Goal: Task Accomplishment & Management: Complete application form

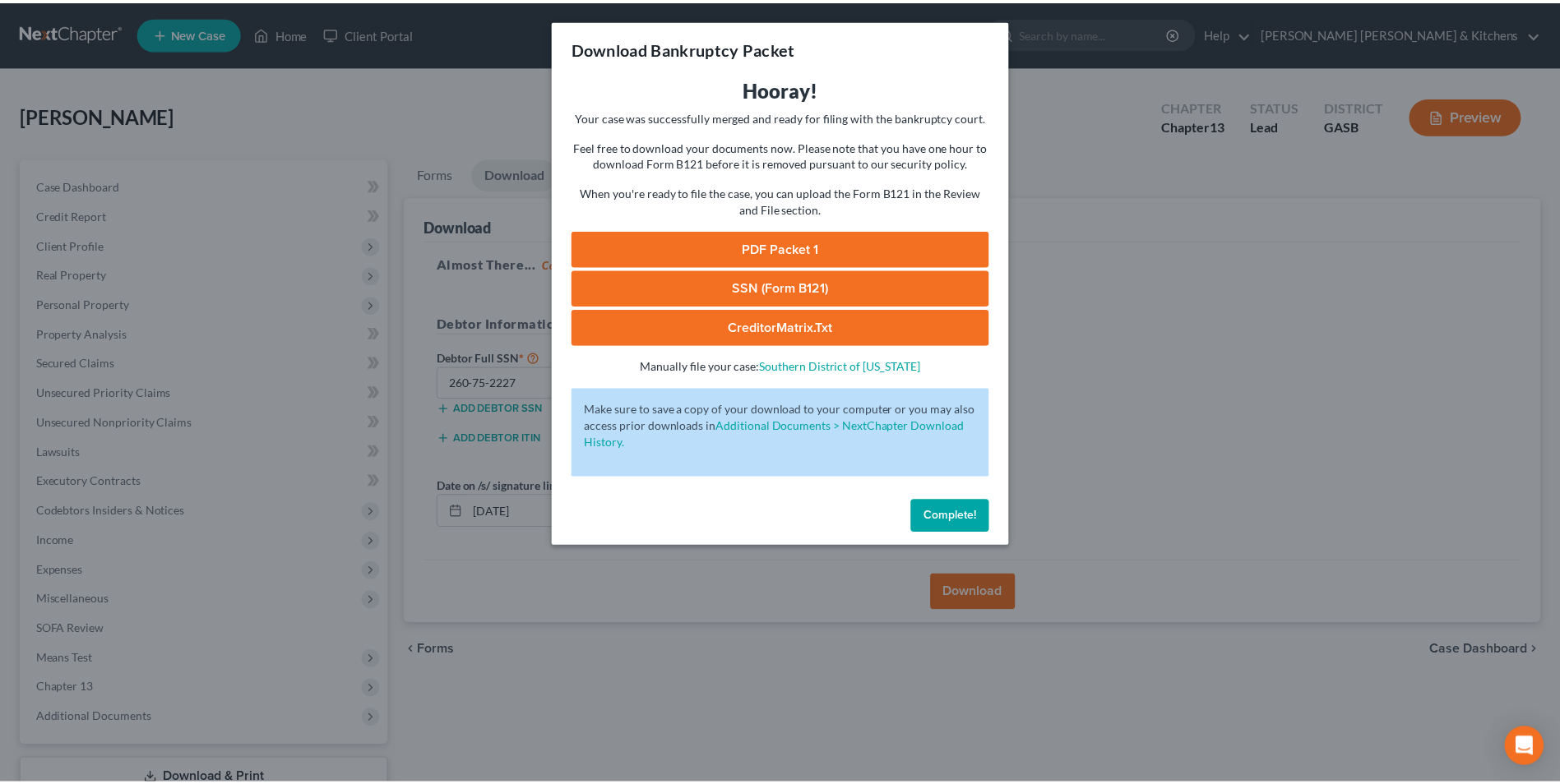
scroll to position [119, 0]
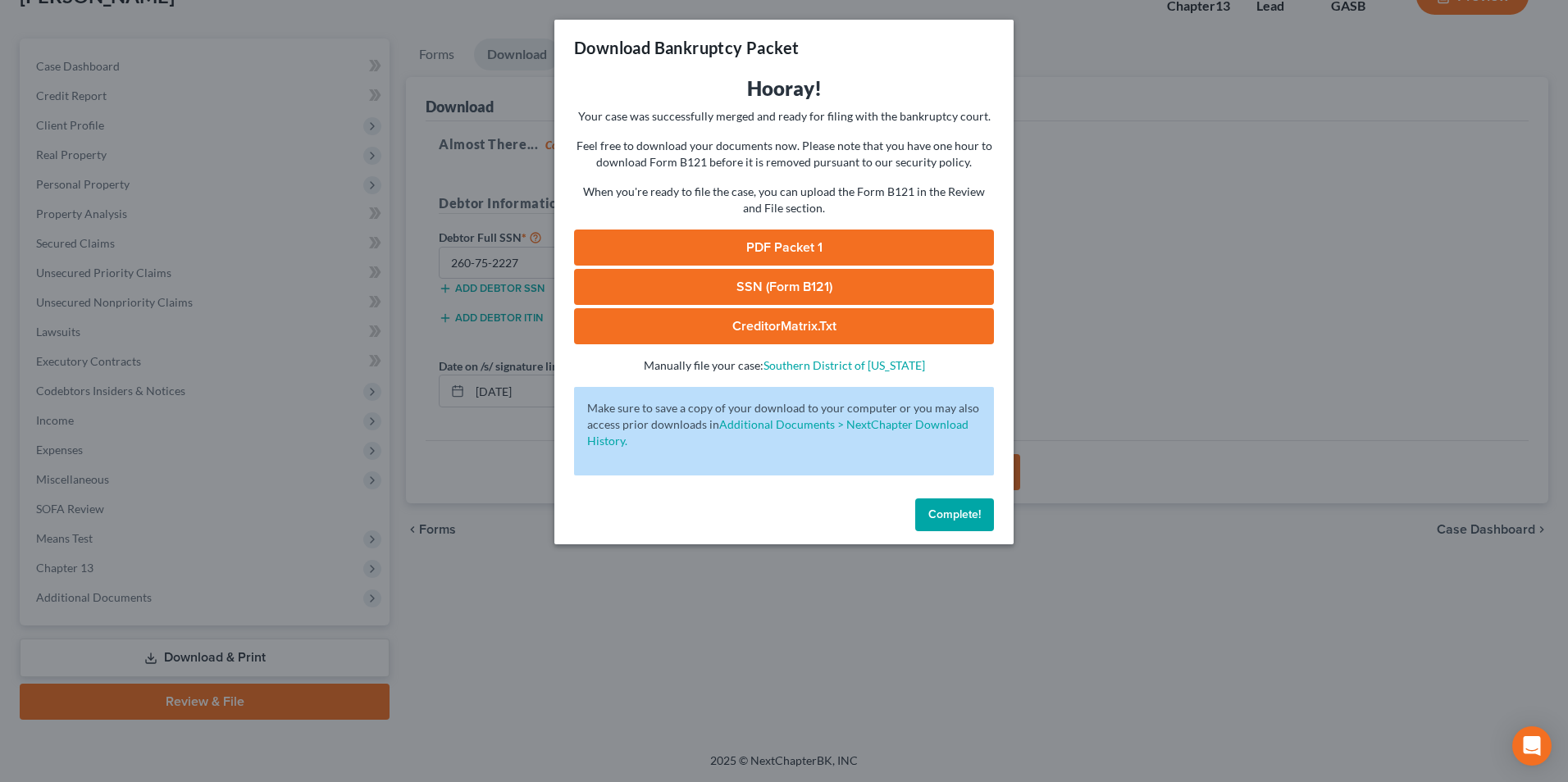
drag, startPoint x: 0, startPoint y: 0, endPoint x: 814, endPoint y: 656, distance: 1045.4
click at [814, 656] on div "Download Bankruptcy Packet Hooray! Your case was successfully merged and ready …" at bounding box center [784, 391] width 1568 height 782
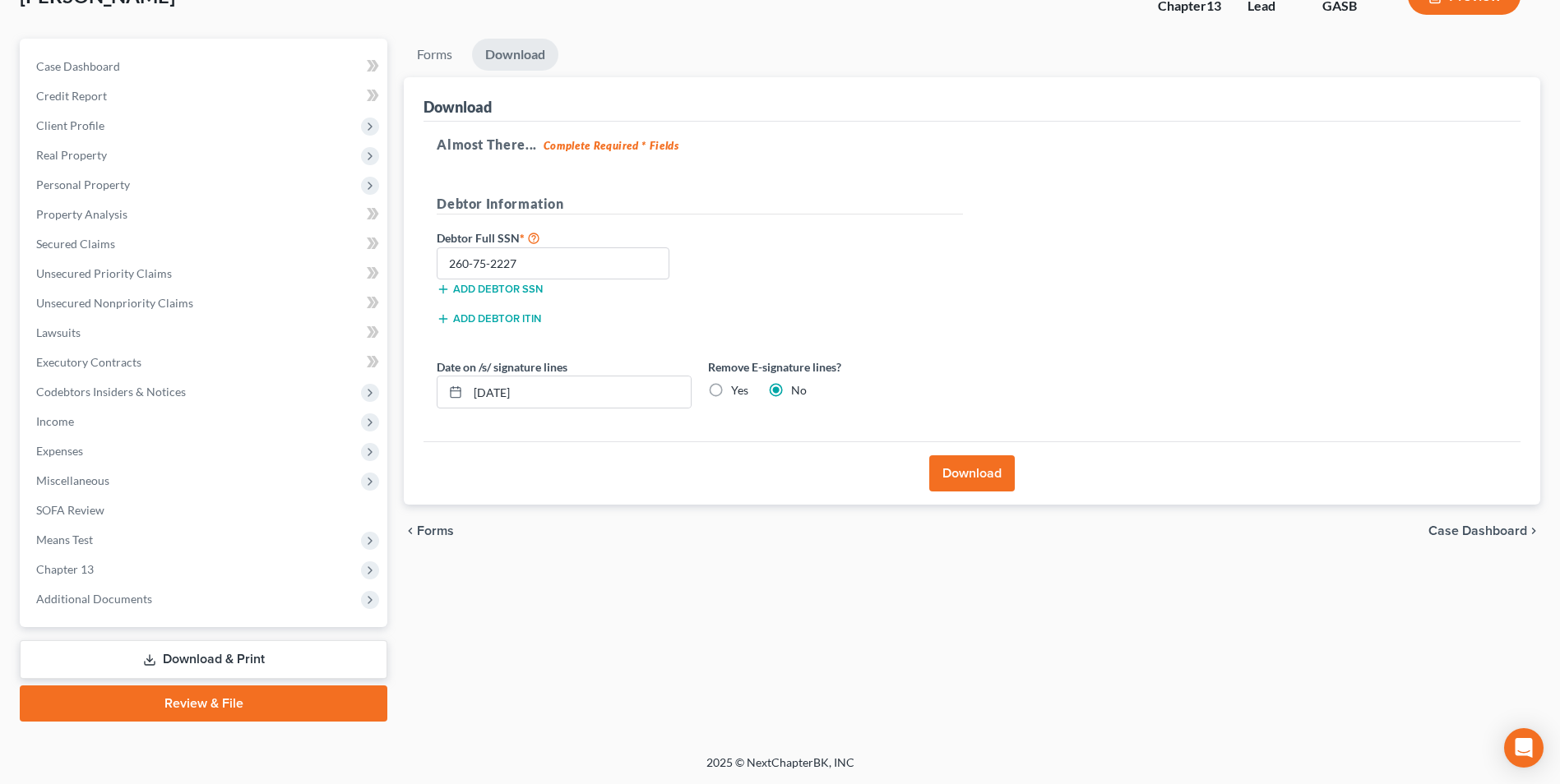
scroll to position [0, 0]
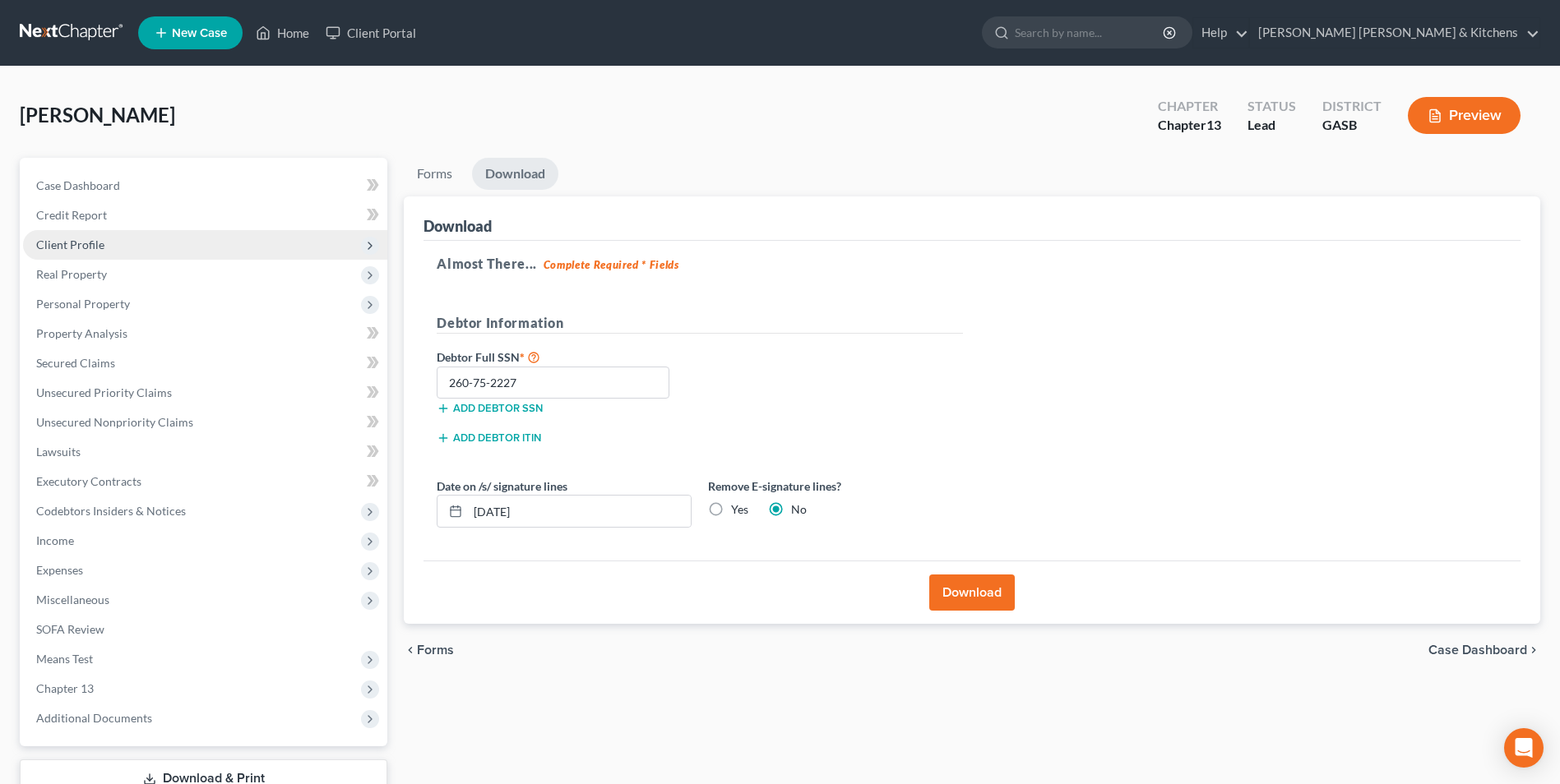
click at [87, 243] on span "Client Profile" at bounding box center [70, 244] width 68 height 14
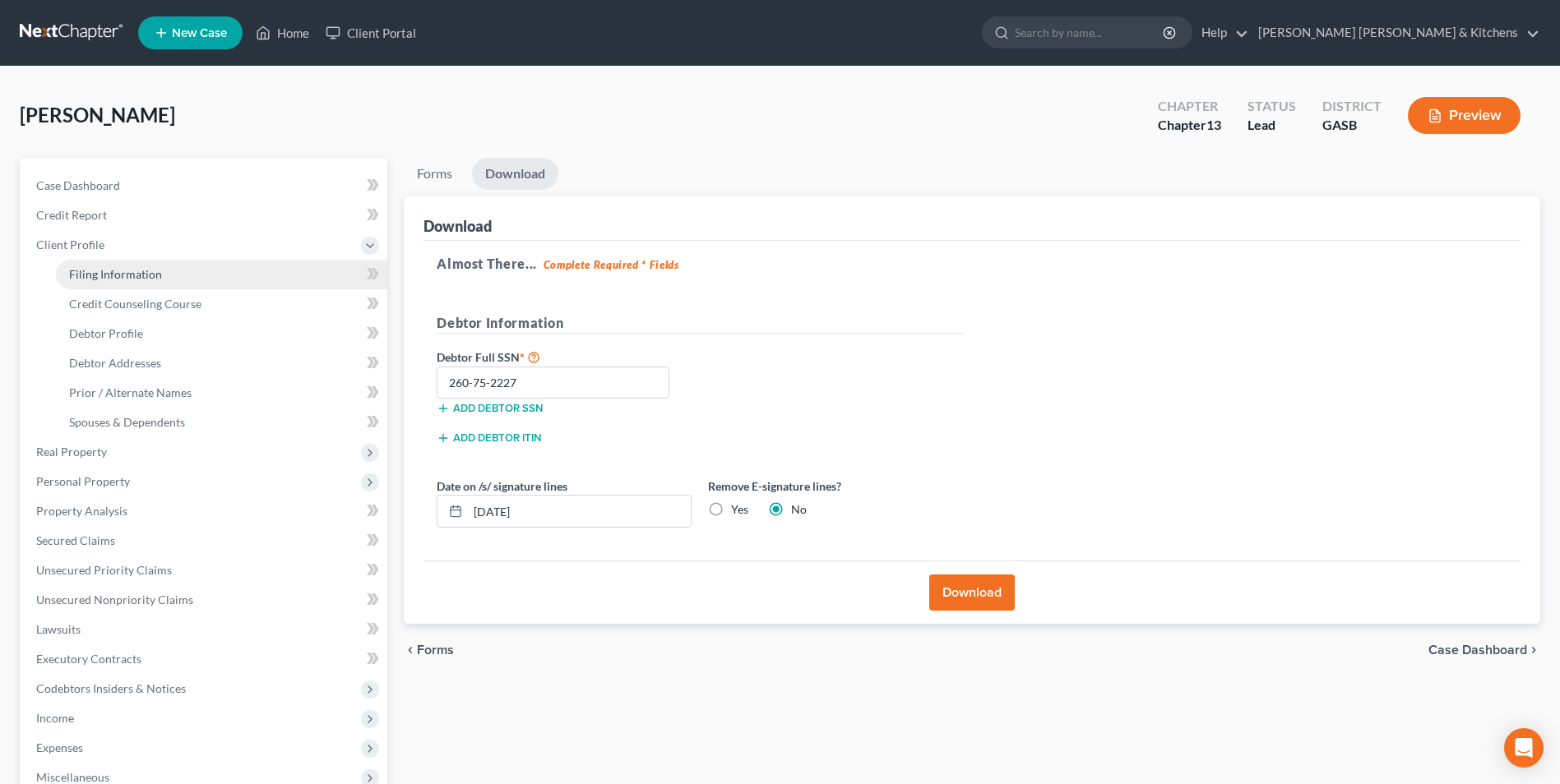
click at [128, 278] on span "Filing Information" at bounding box center [116, 274] width 93 height 14
select select "1"
select select "0"
select select "3"
select select "20"
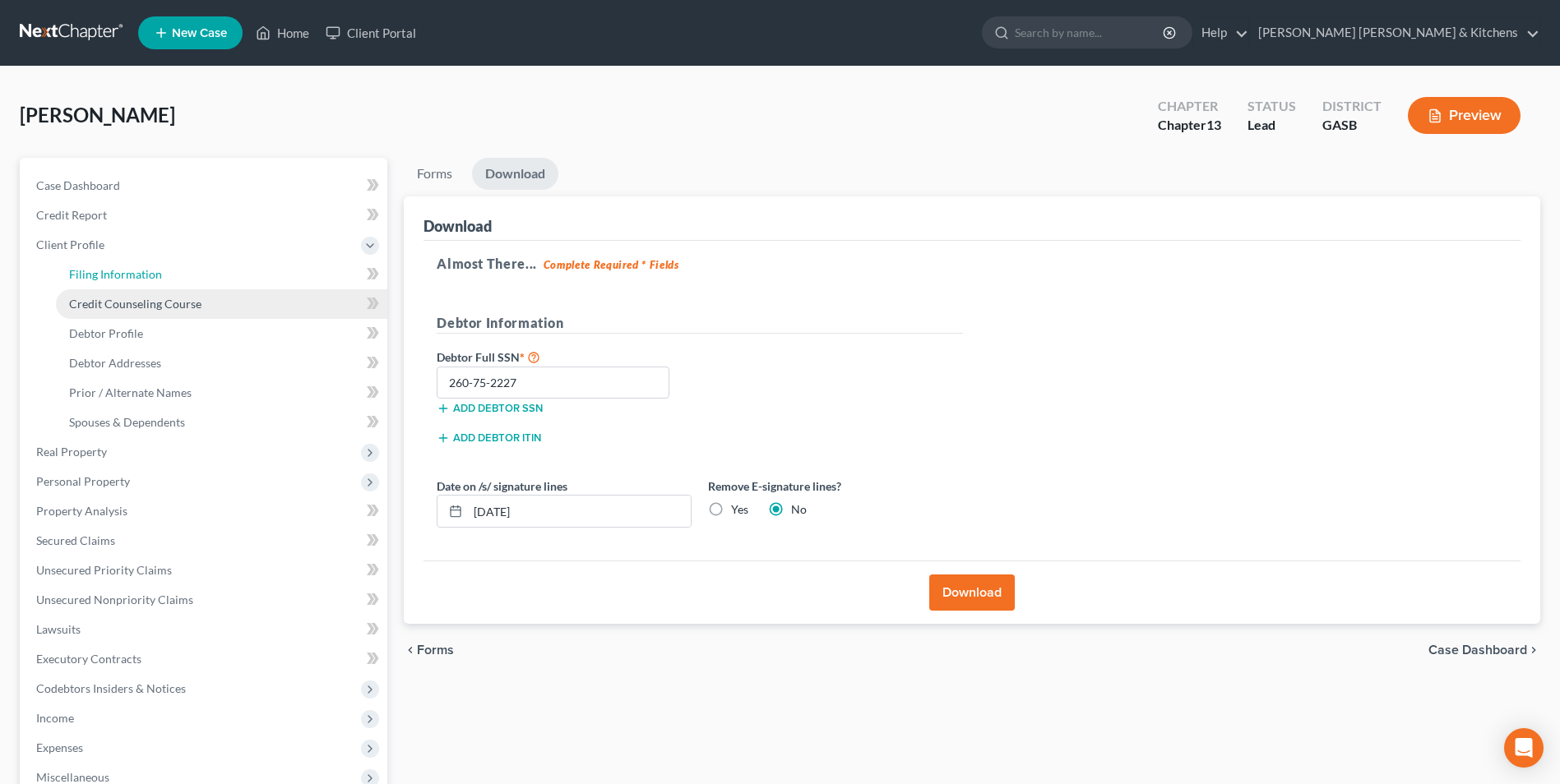
select select "0"
select select "10"
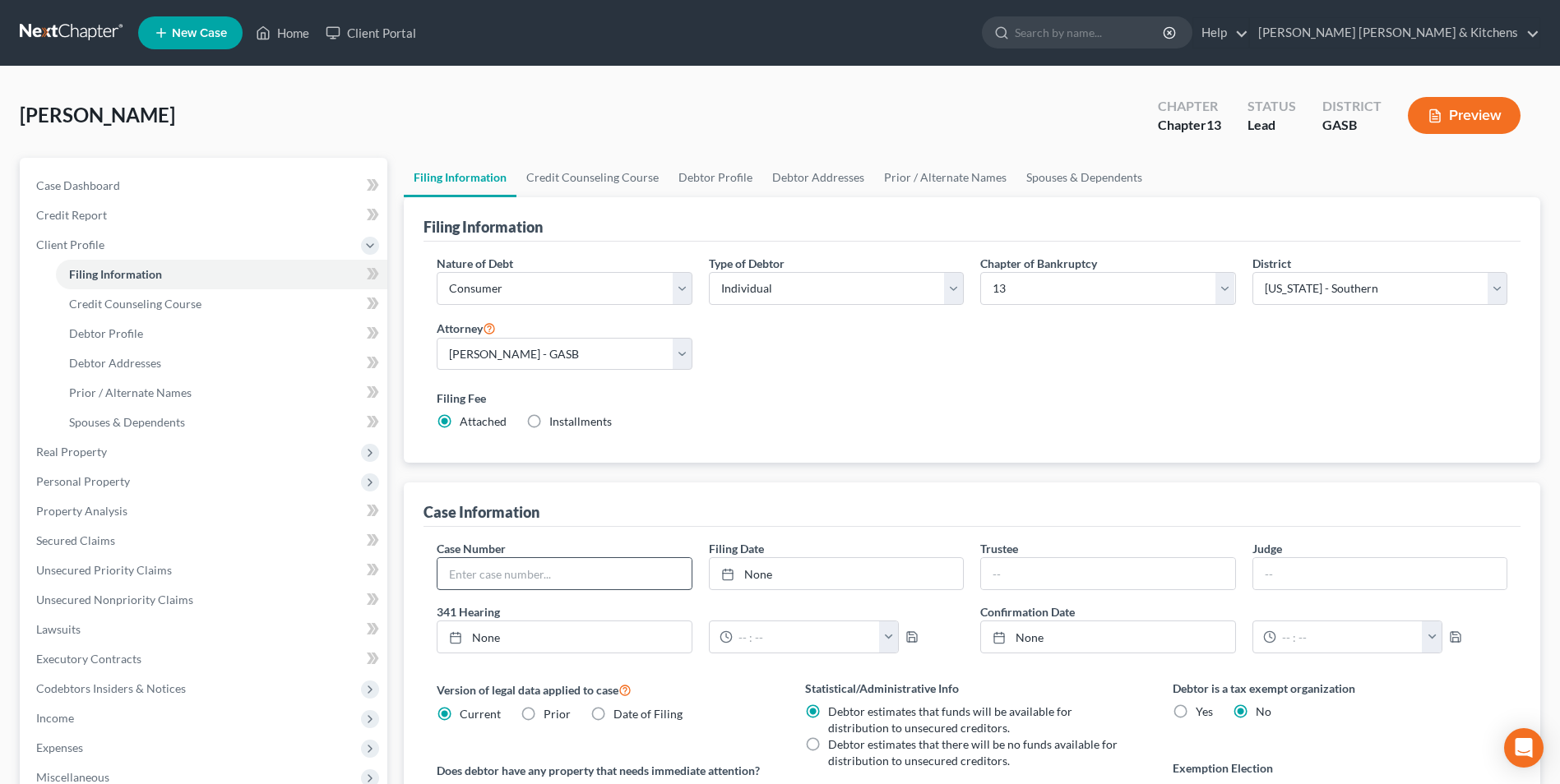
click at [555, 559] on div at bounding box center [565, 574] width 255 height 33
click at [565, 587] on input "text" at bounding box center [565, 574] width 254 height 31
type input "25-30127"
click at [194, 35] on span "New Case" at bounding box center [199, 33] width 55 height 13
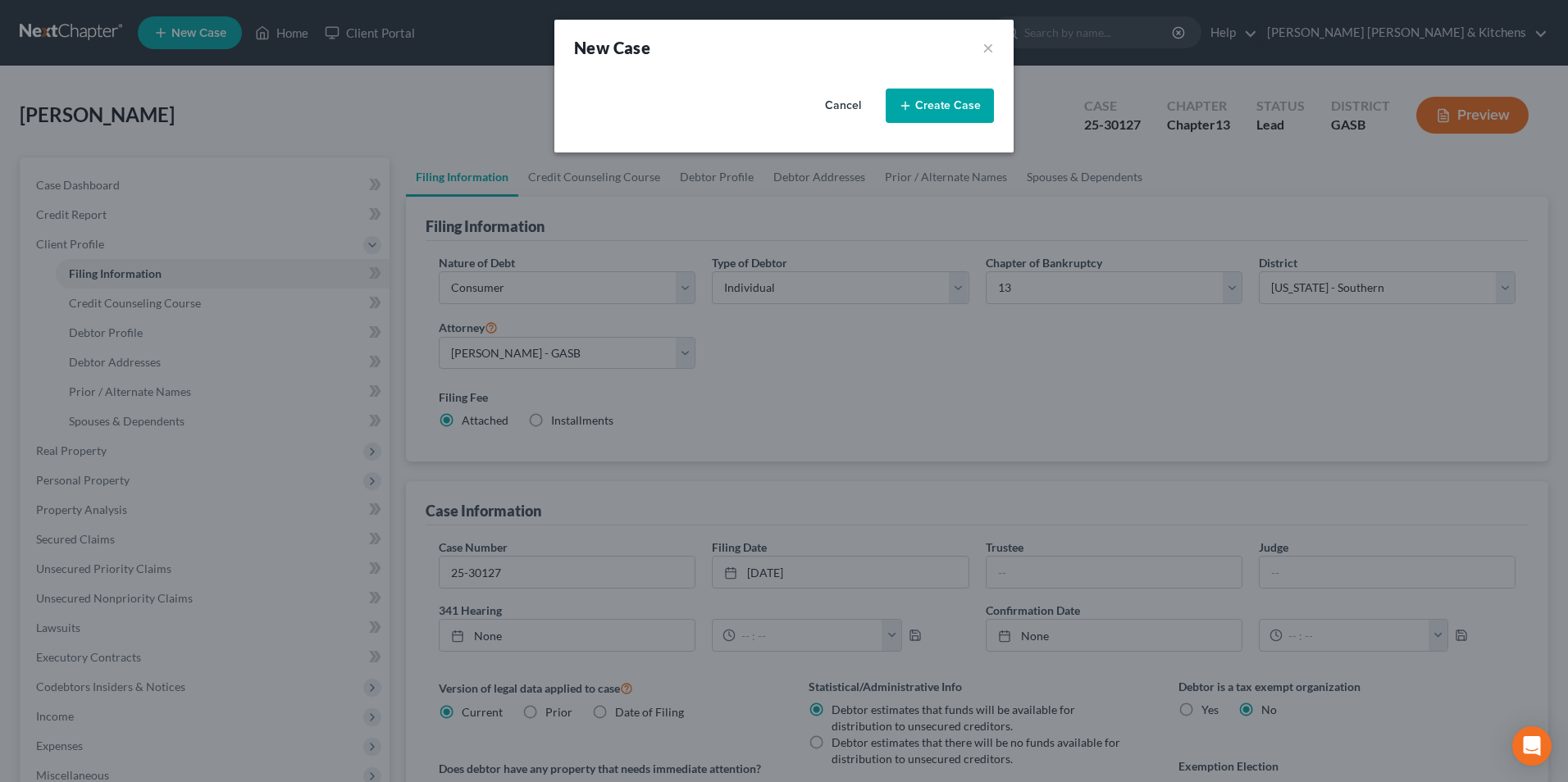
select select "20"
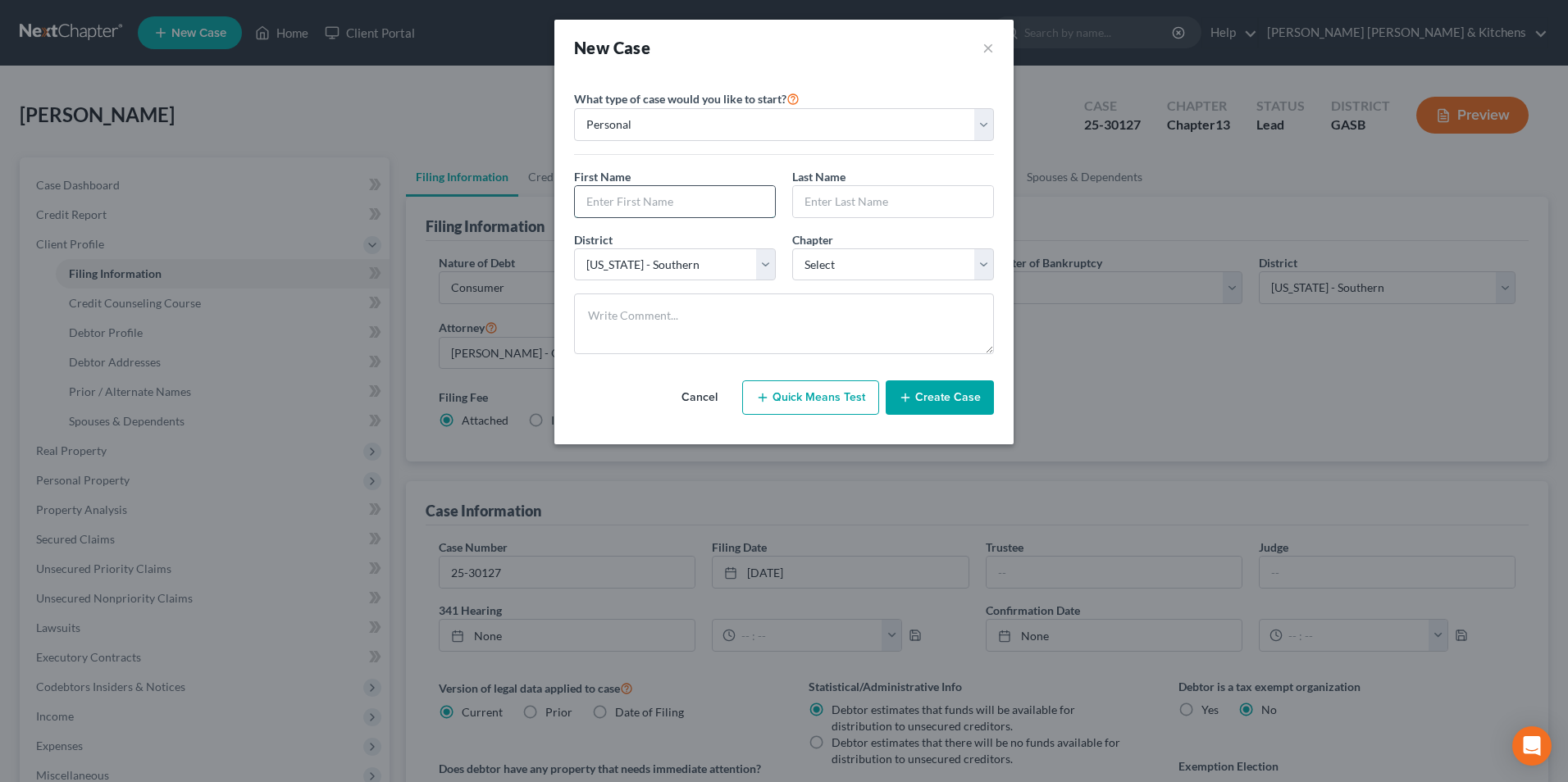
click at [633, 196] on input "text" at bounding box center [674, 201] width 200 height 31
type input "[PERSON_NAME]"
type input "White"
drag, startPoint x: 805, startPoint y: 259, endPoint x: 815, endPoint y: 277, distance: 20.6
click at [808, 260] on select "Select 7 11 12 13" at bounding box center [893, 265] width 201 height 33
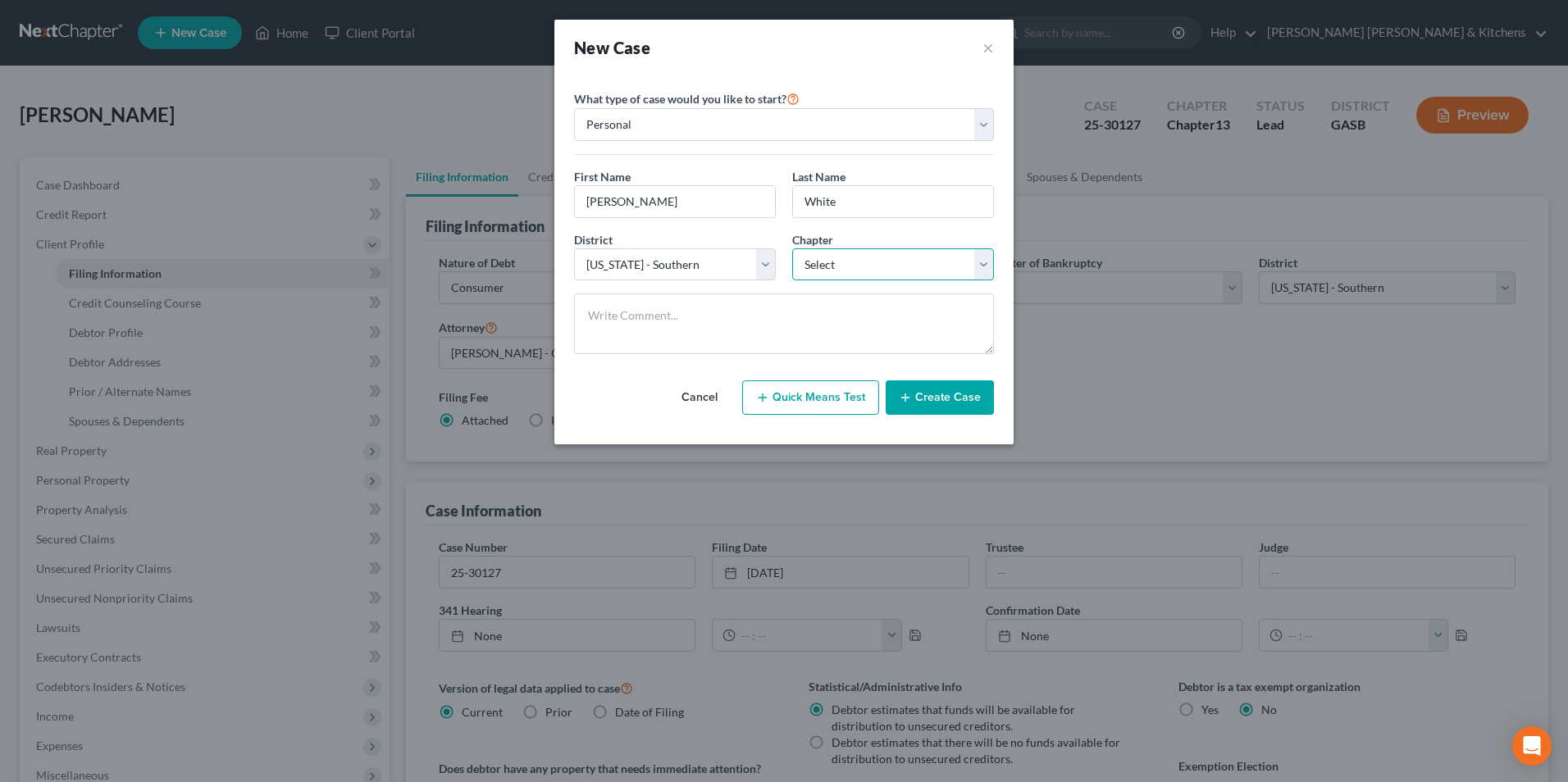
select select "3"
click at [792, 249] on select "Select 7 11 12 13" at bounding box center [893, 265] width 201 height 33
drag, startPoint x: 938, startPoint y: 410, endPoint x: 928, endPoint y: 403, distance: 12.2
click at [942, 410] on button "Create Case" at bounding box center [940, 397] width 108 height 35
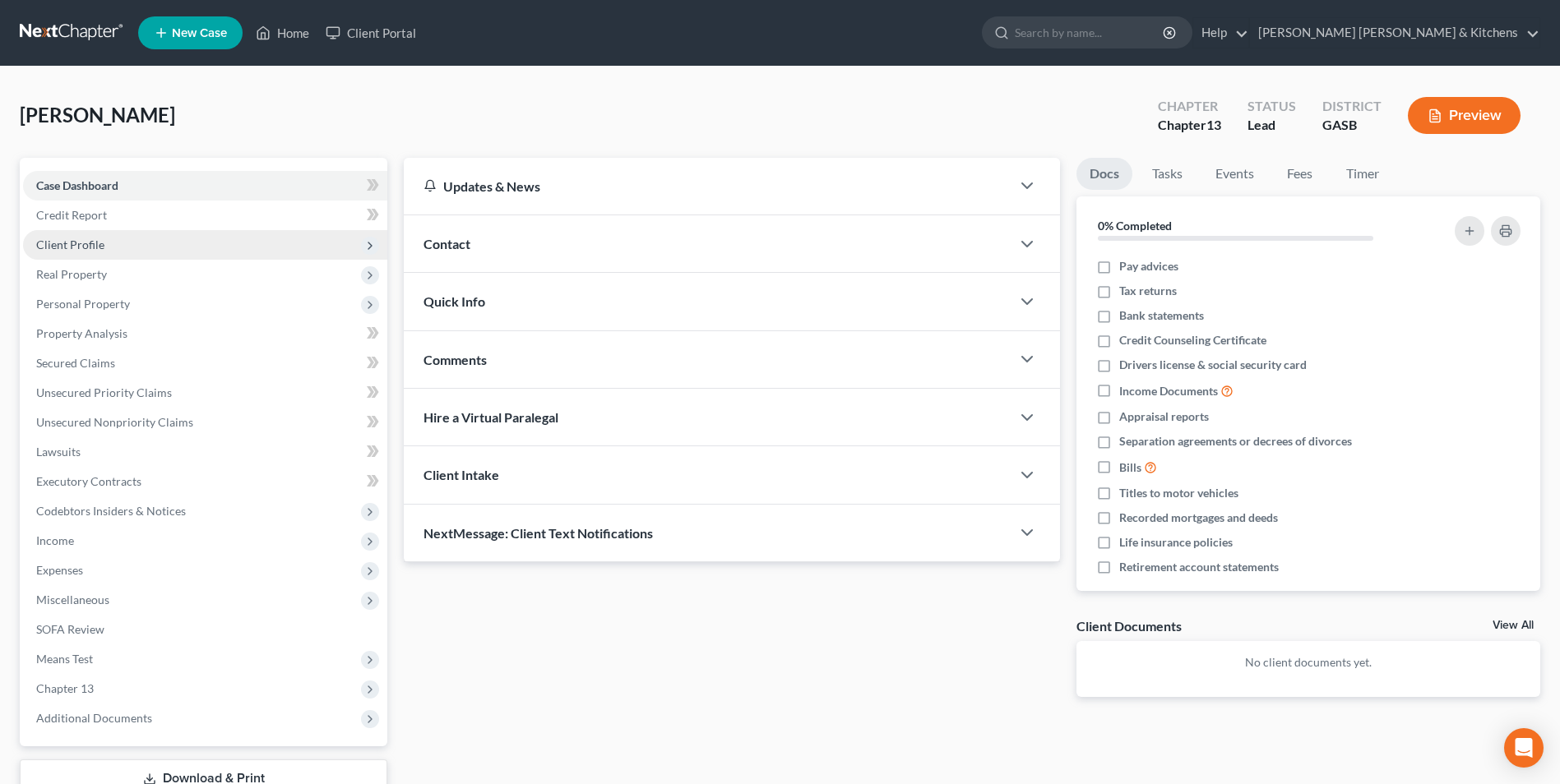
click at [89, 242] on span "Client Profile" at bounding box center [70, 244] width 68 height 14
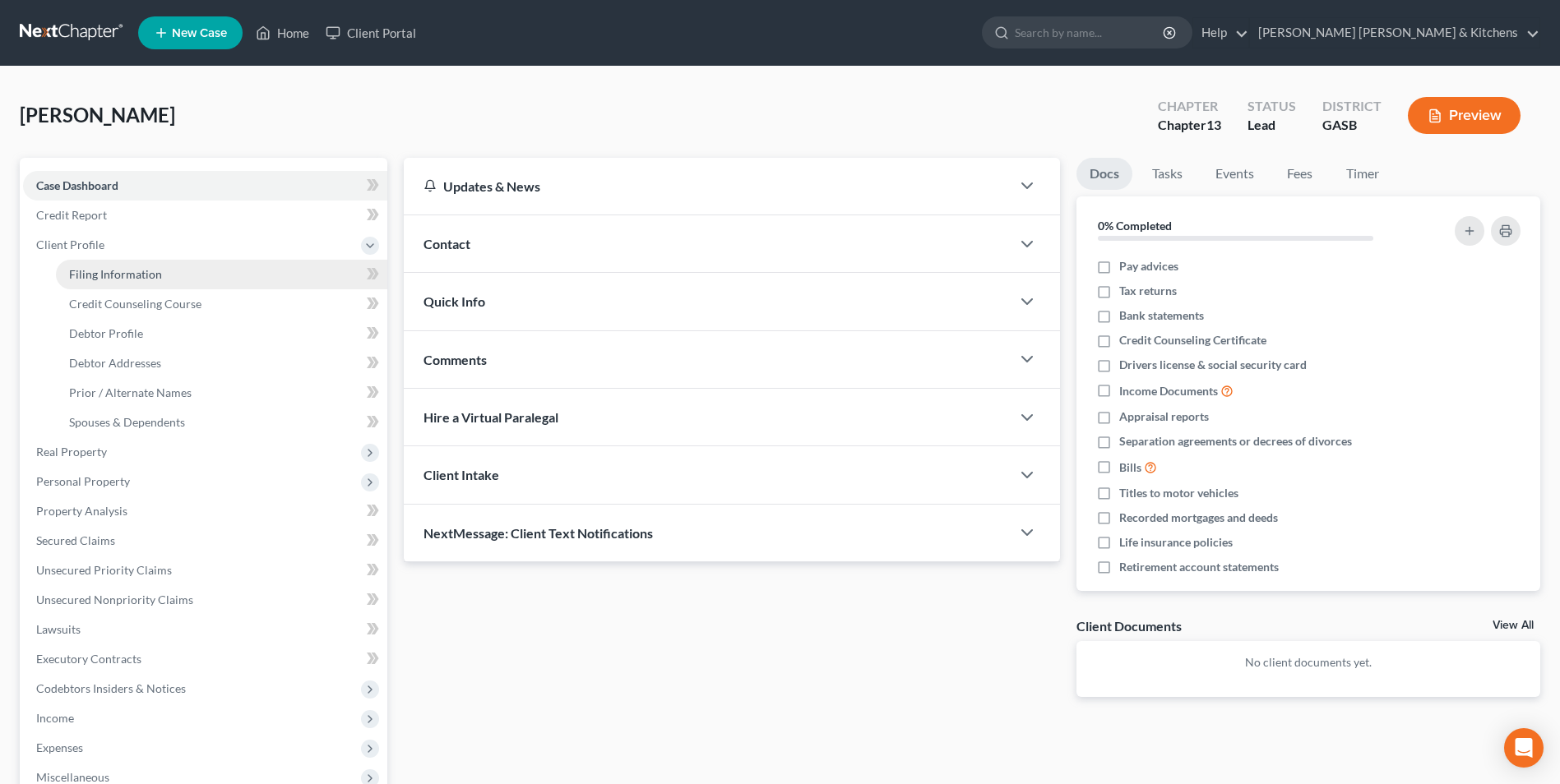
click at [109, 274] on span "Filing Information" at bounding box center [116, 274] width 93 height 14
select select "1"
select select "0"
select select "3"
select select "20"
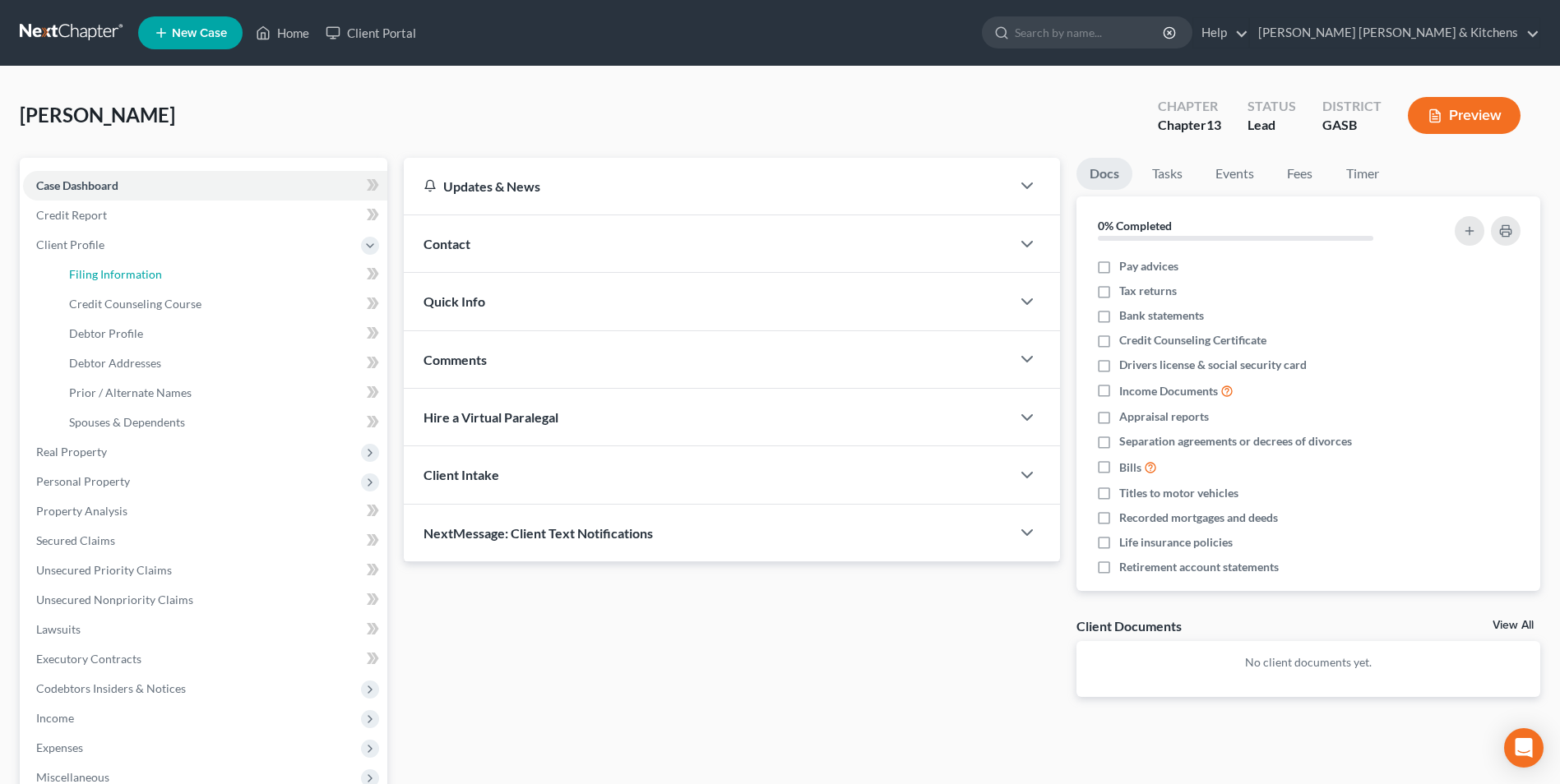
select select "0"
select select "10"
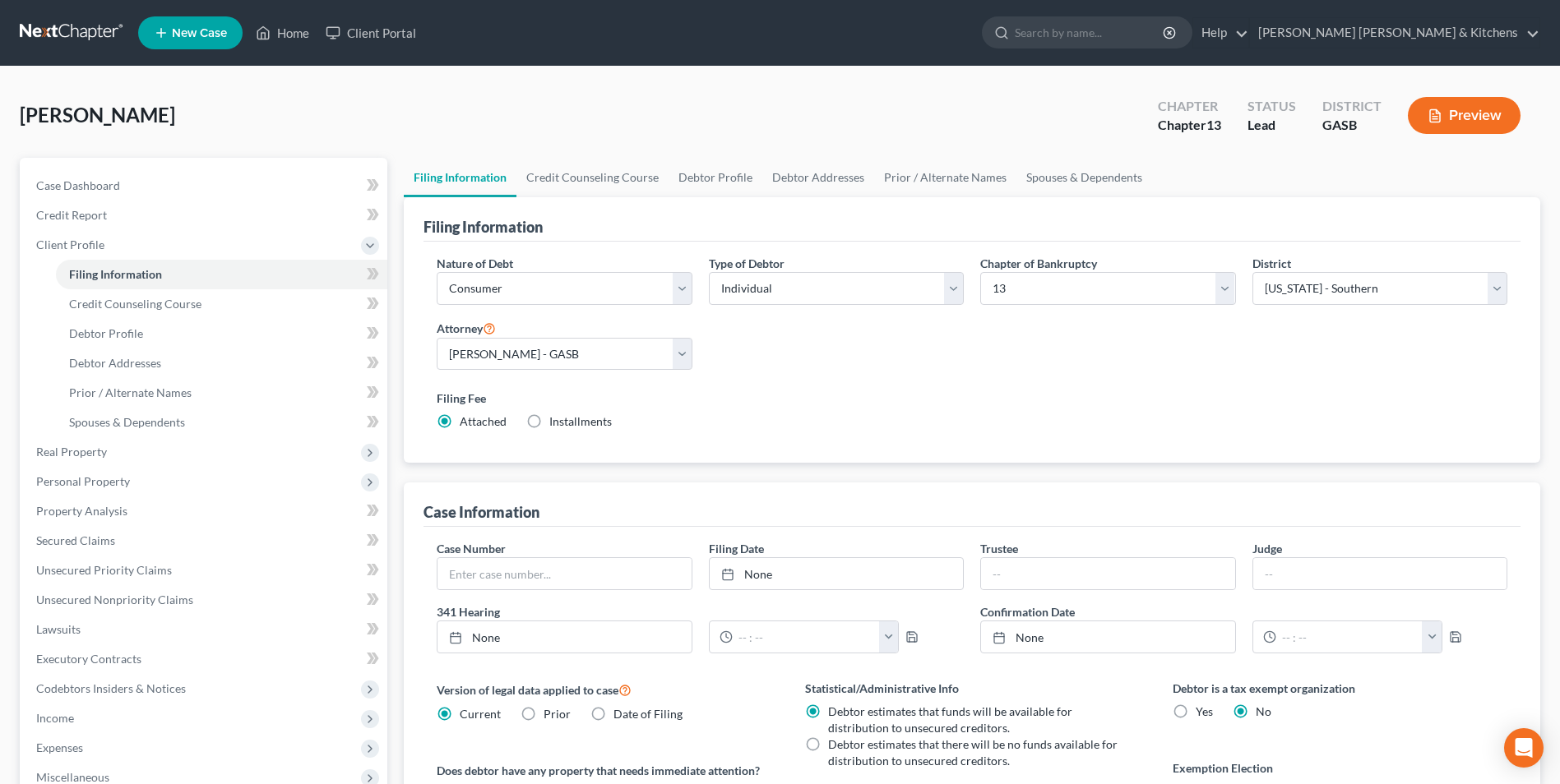
click at [772, 306] on div "Type of Debtor Select Individual Joint" at bounding box center [836, 286] width 271 height 63
click at [767, 299] on select "Select Individual Joint" at bounding box center [837, 288] width 255 height 33
select select "1"
click at [709, 272] on select "Select Individual Joint" at bounding box center [837, 288] width 255 height 33
click at [549, 425] on label "Installments Installments" at bounding box center [581, 421] width 63 height 16
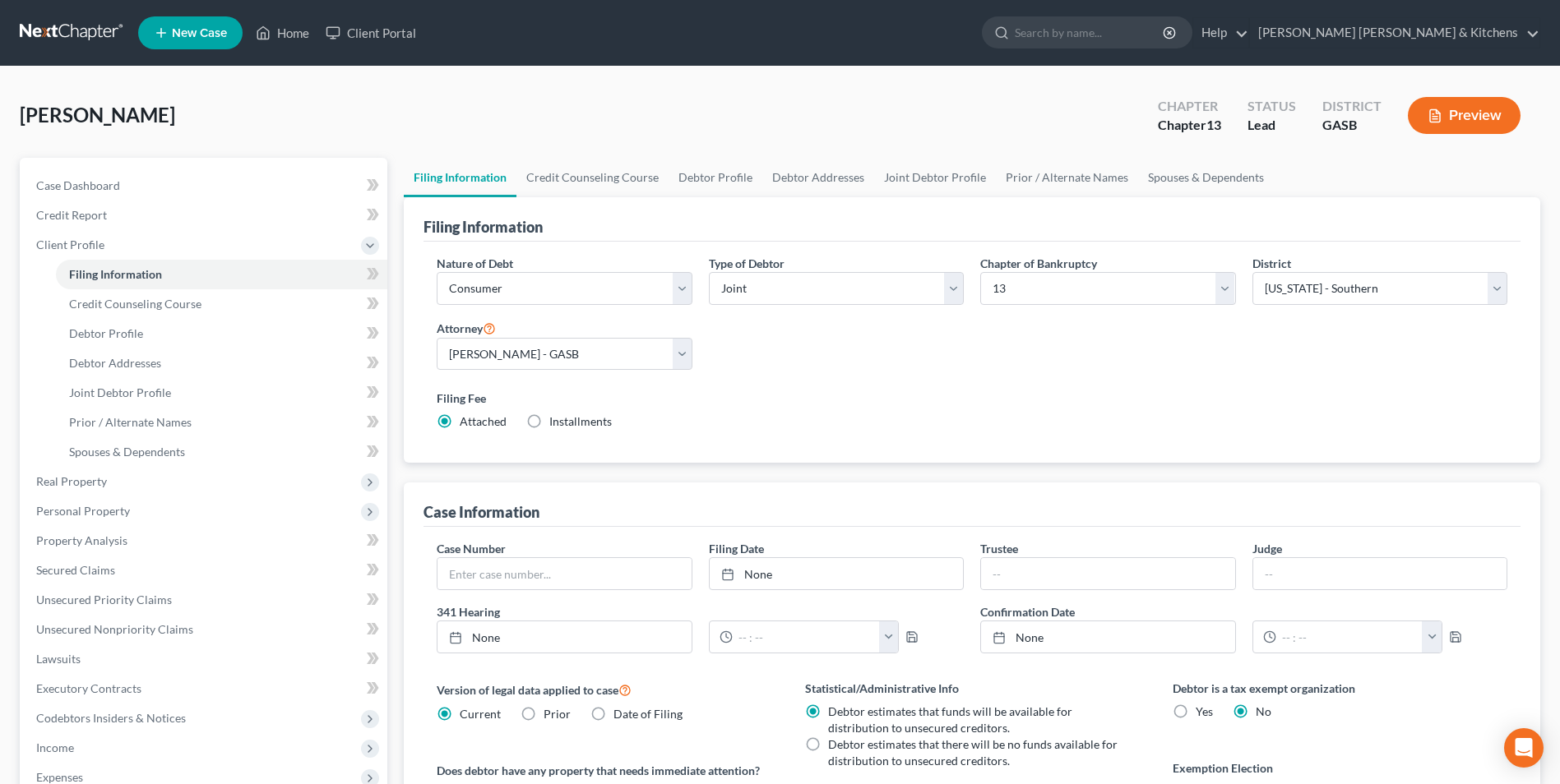
click at [556, 424] on input "Installments Installments" at bounding box center [561, 418] width 11 height 11
radio input "true"
radio input "false"
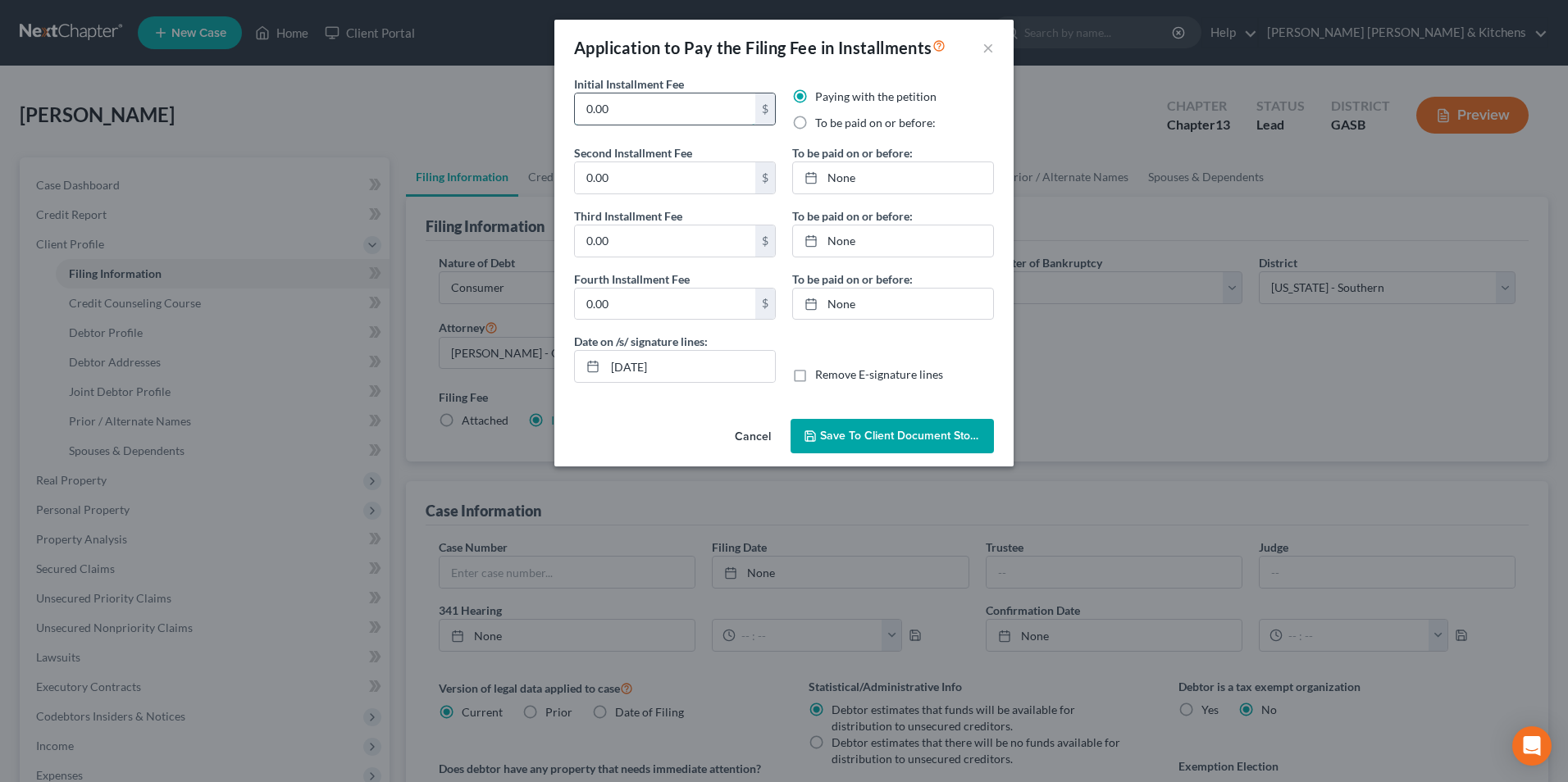
drag, startPoint x: 617, startPoint y: 121, endPoint x: 575, endPoint y: 106, distance: 44.6
click at [577, 114] on input "0.00" at bounding box center [665, 109] width 180 height 31
type input "313.00"
click at [815, 115] on label "To be paid on or before:" at bounding box center [875, 122] width 121 height 16
click at [822, 115] on input "To be paid on or before:" at bounding box center [827, 120] width 11 height 11
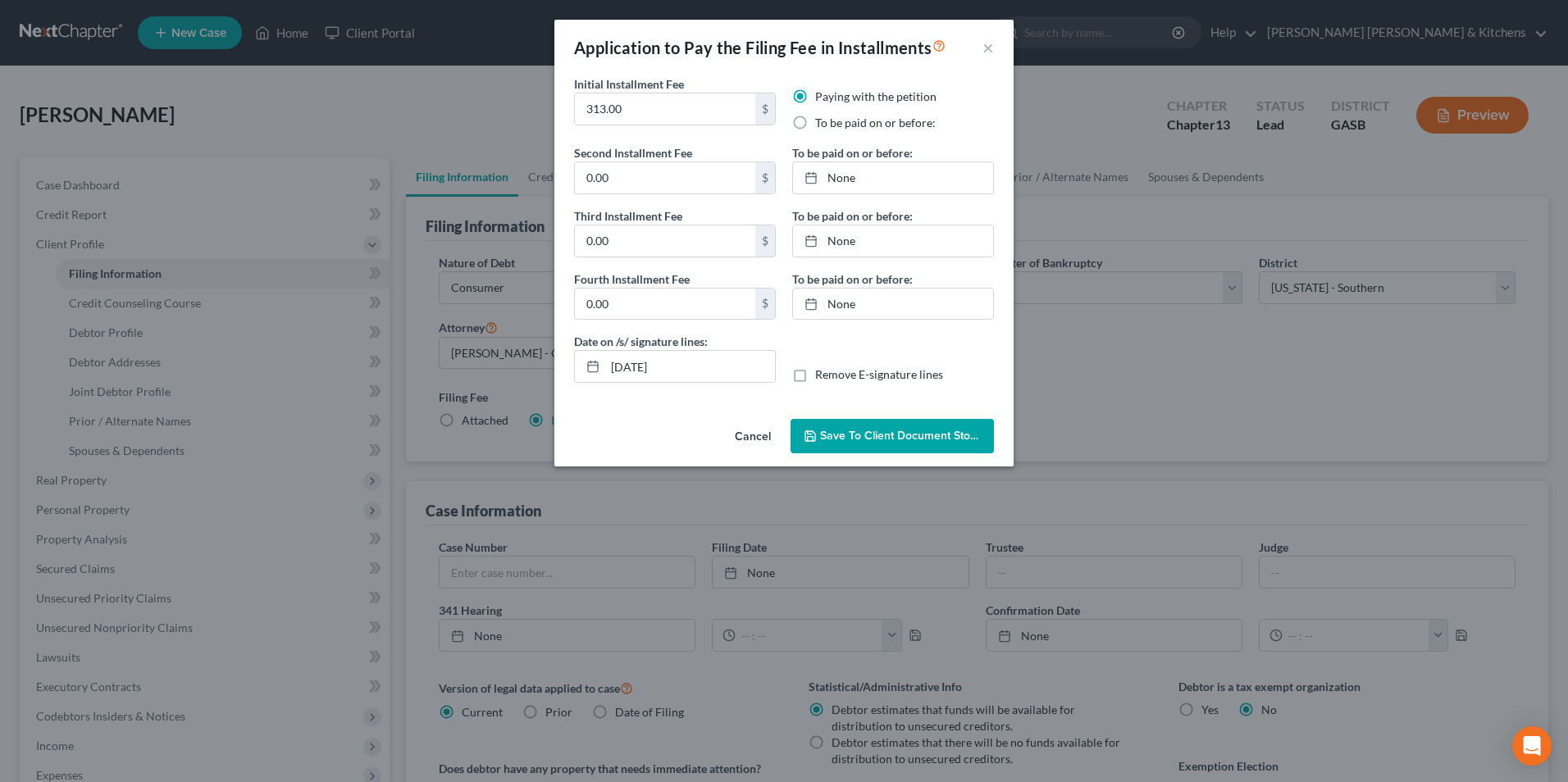
radio input "true"
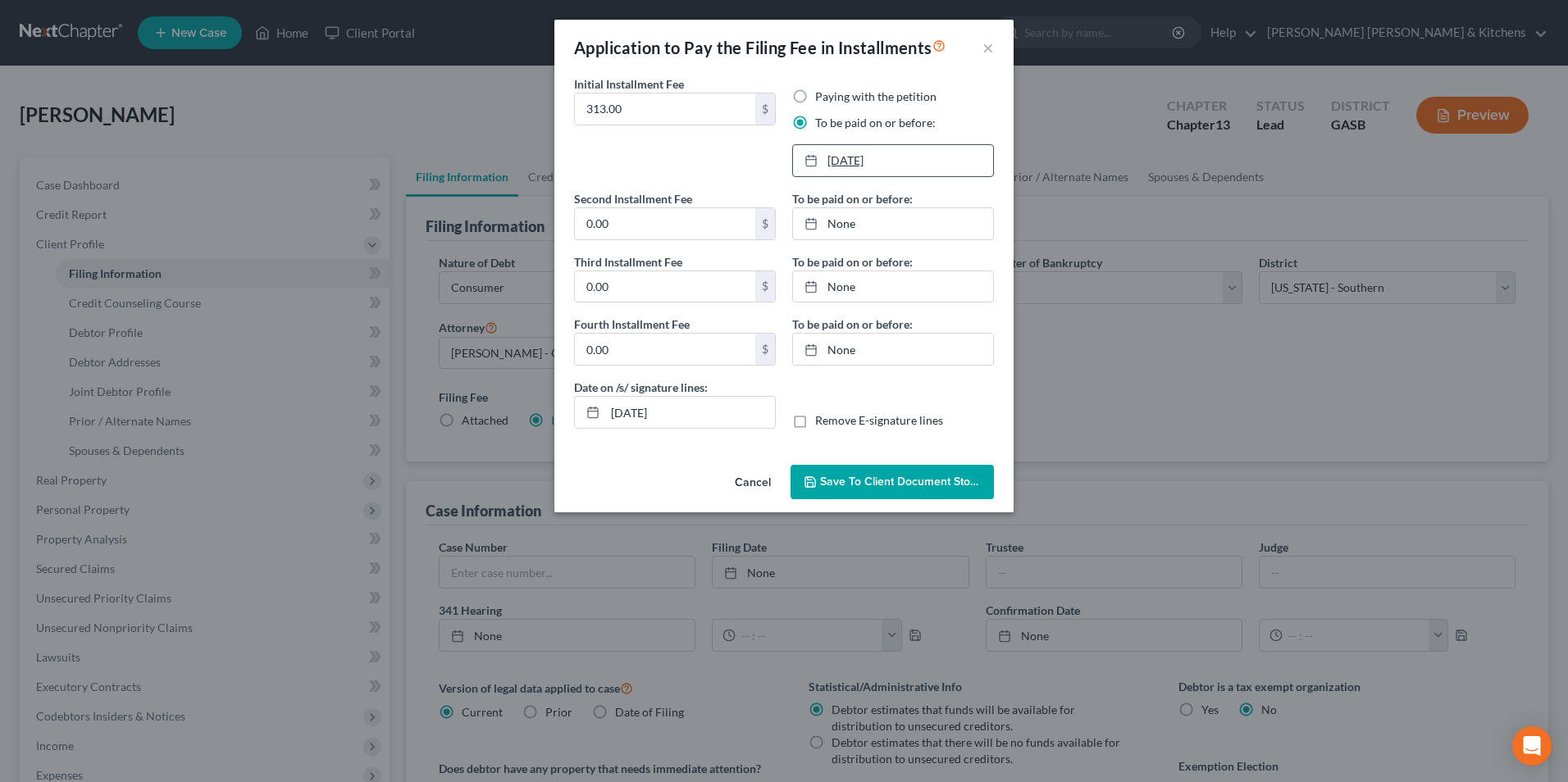
type input "[DATE]"
click at [830, 169] on link "[DATE]" at bounding box center [893, 160] width 200 height 31
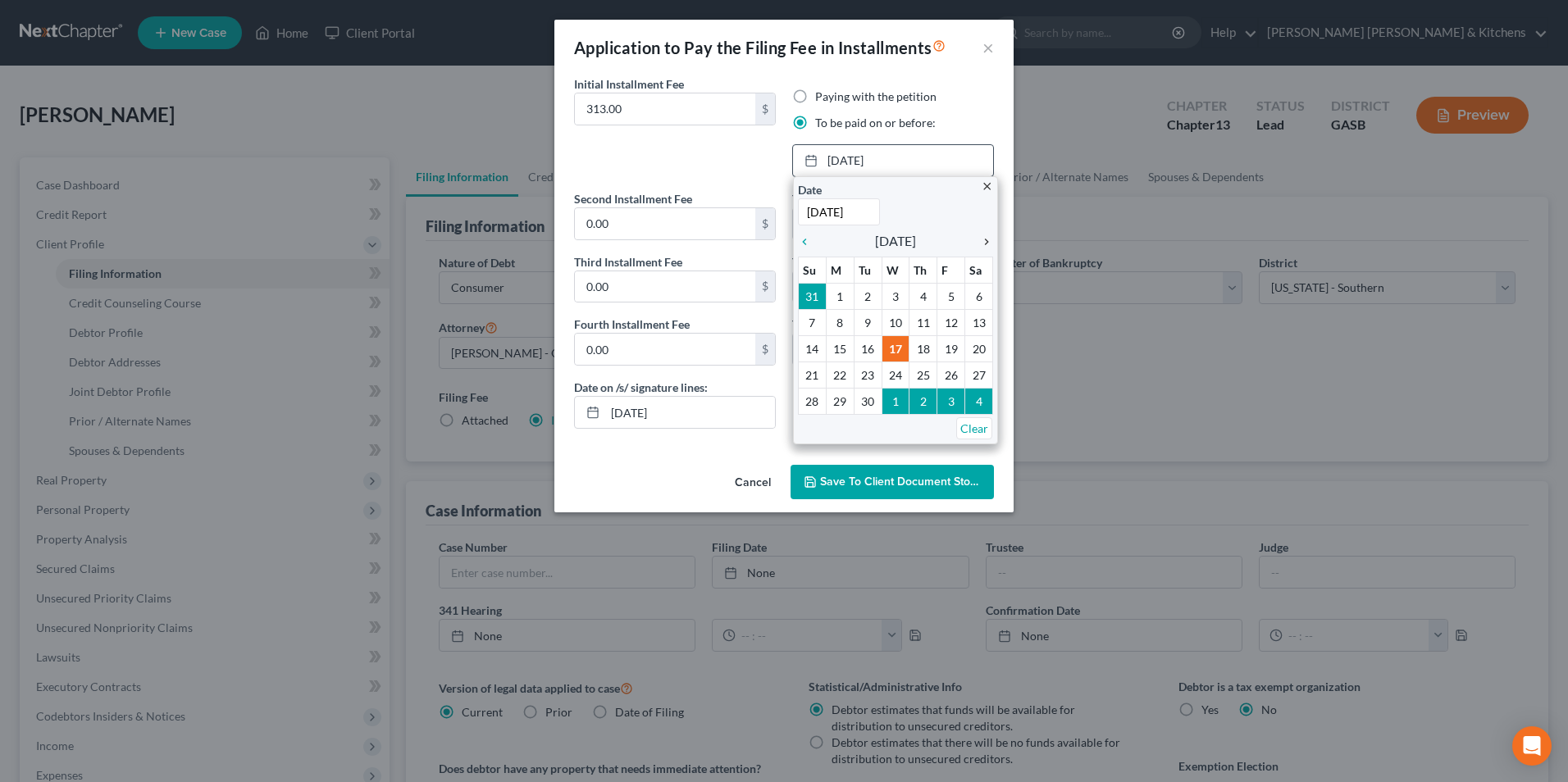
click at [988, 237] on icon "chevron_right" at bounding box center [982, 242] width 21 height 13
click at [989, 242] on icon "chevron_right" at bounding box center [982, 242] width 21 height 13
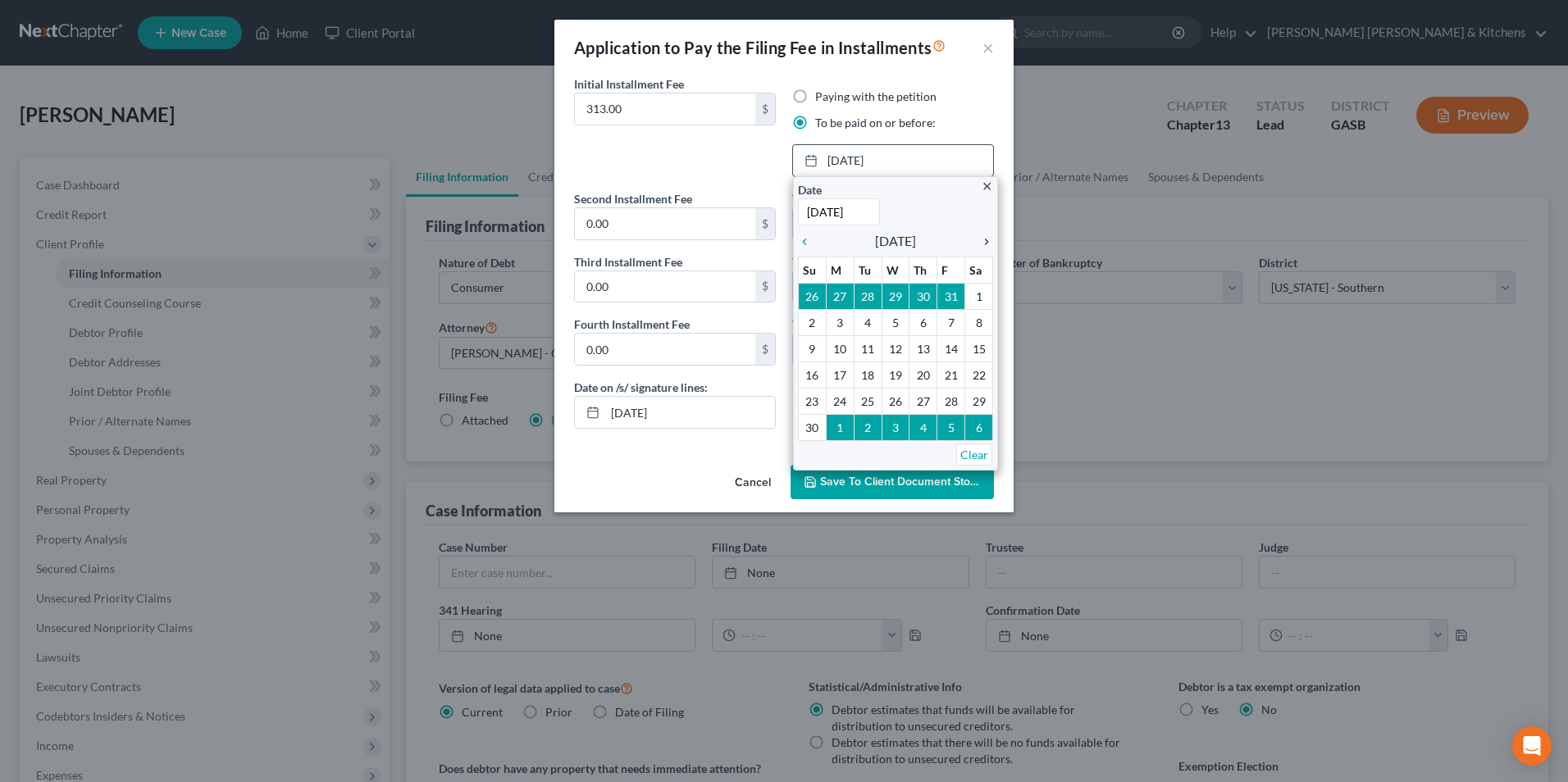
click at [989, 242] on icon "chevron_right" at bounding box center [982, 242] width 21 height 13
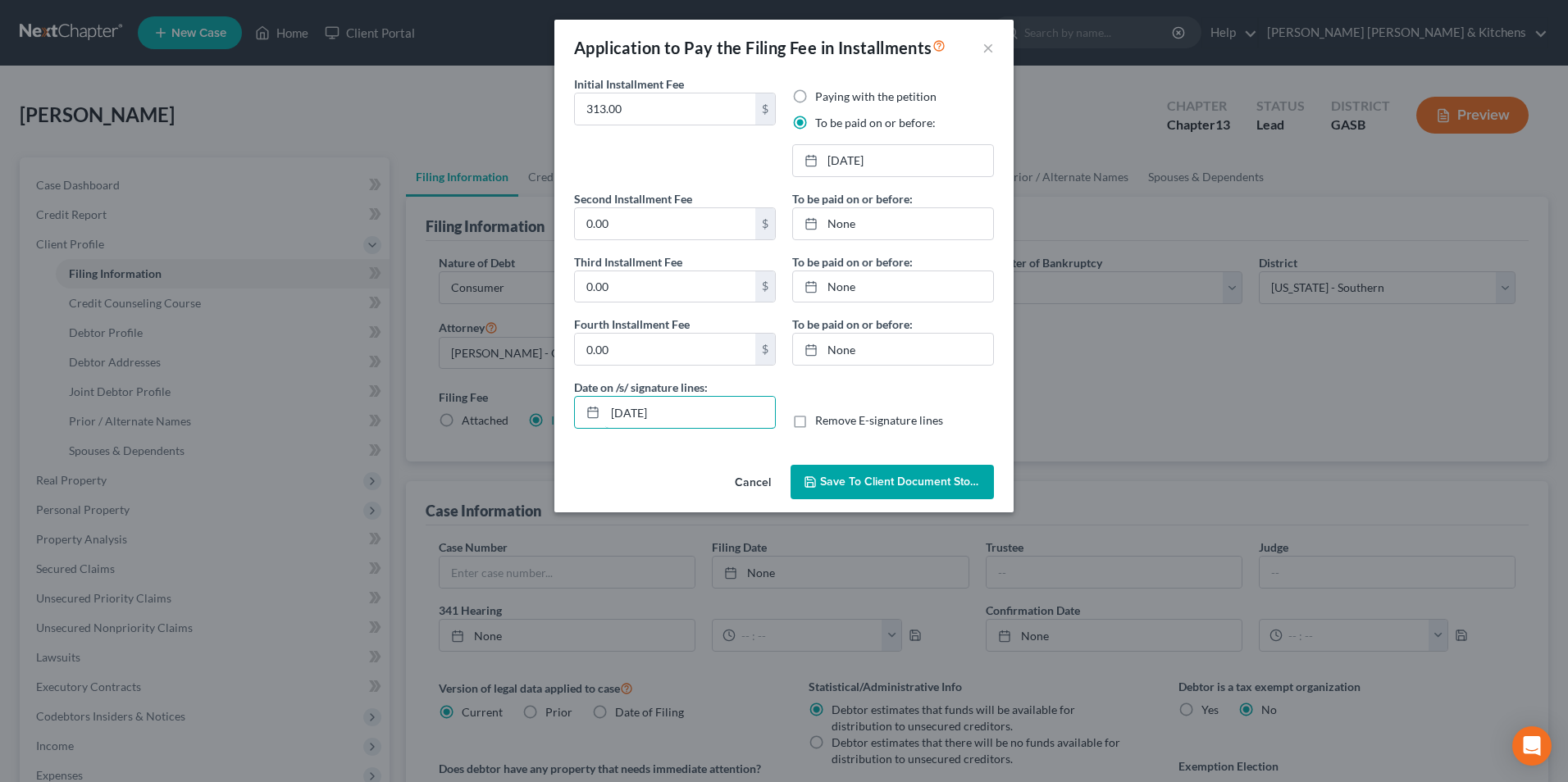
drag, startPoint x: 725, startPoint y: 416, endPoint x: 536, endPoint y: 426, distance: 189.3
click at [551, 426] on div "Application to Pay the Filing Fee in Installments × Initial Installment Fee 313…" at bounding box center [784, 391] width 1568 height 782
click at [815, 426] on label "Remove E-signature lines" at bounding box center [879, 420] width 128 height 16
click at [822, 423] on input "Remove E-signature lines" at bounding box center [827, 417] width 11 height 11
checkbox input "true"
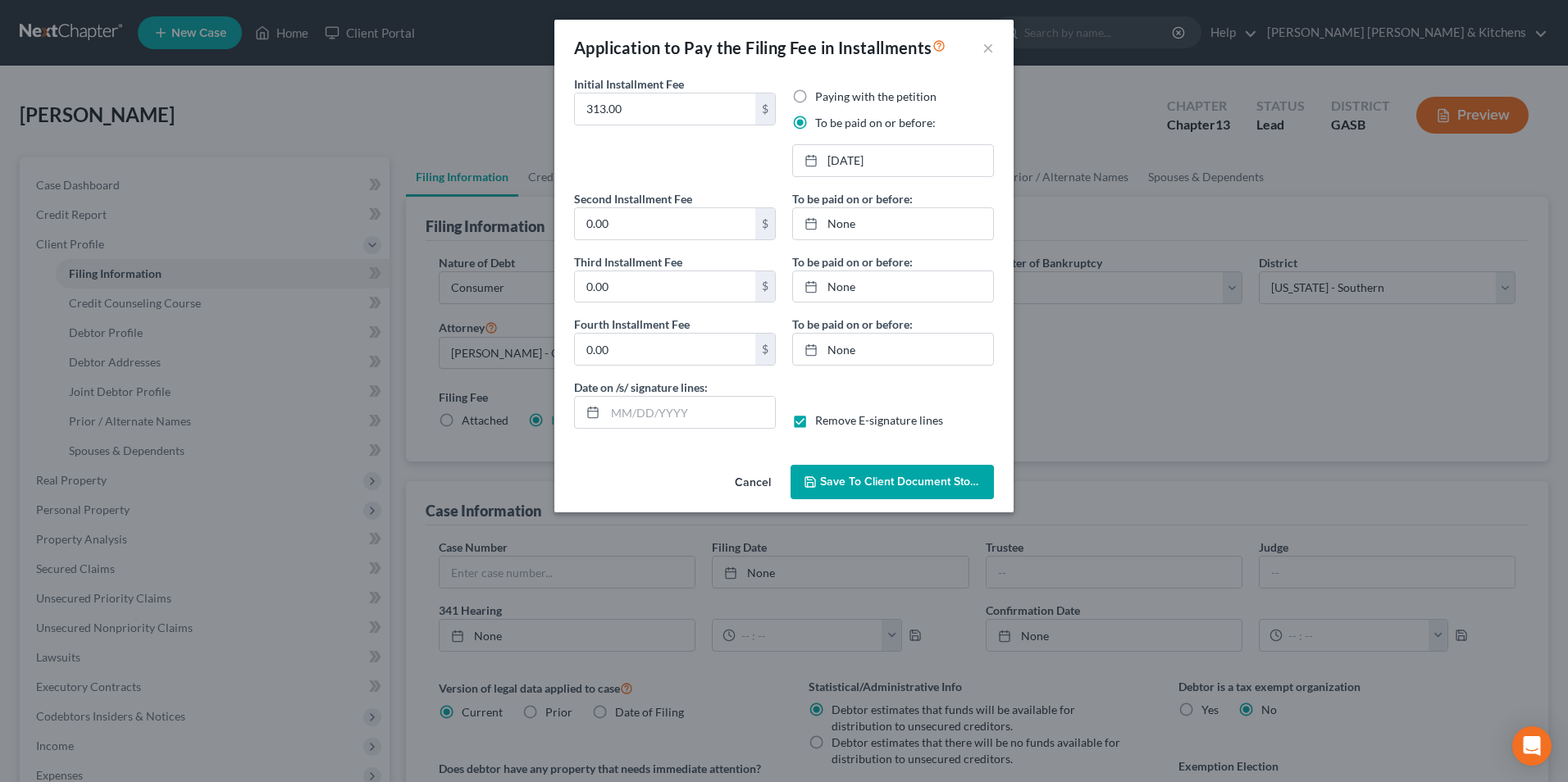
click at [842, 486] on span "Save to Client Document Storage" at bounding box center [907, 481] width 174 height 14
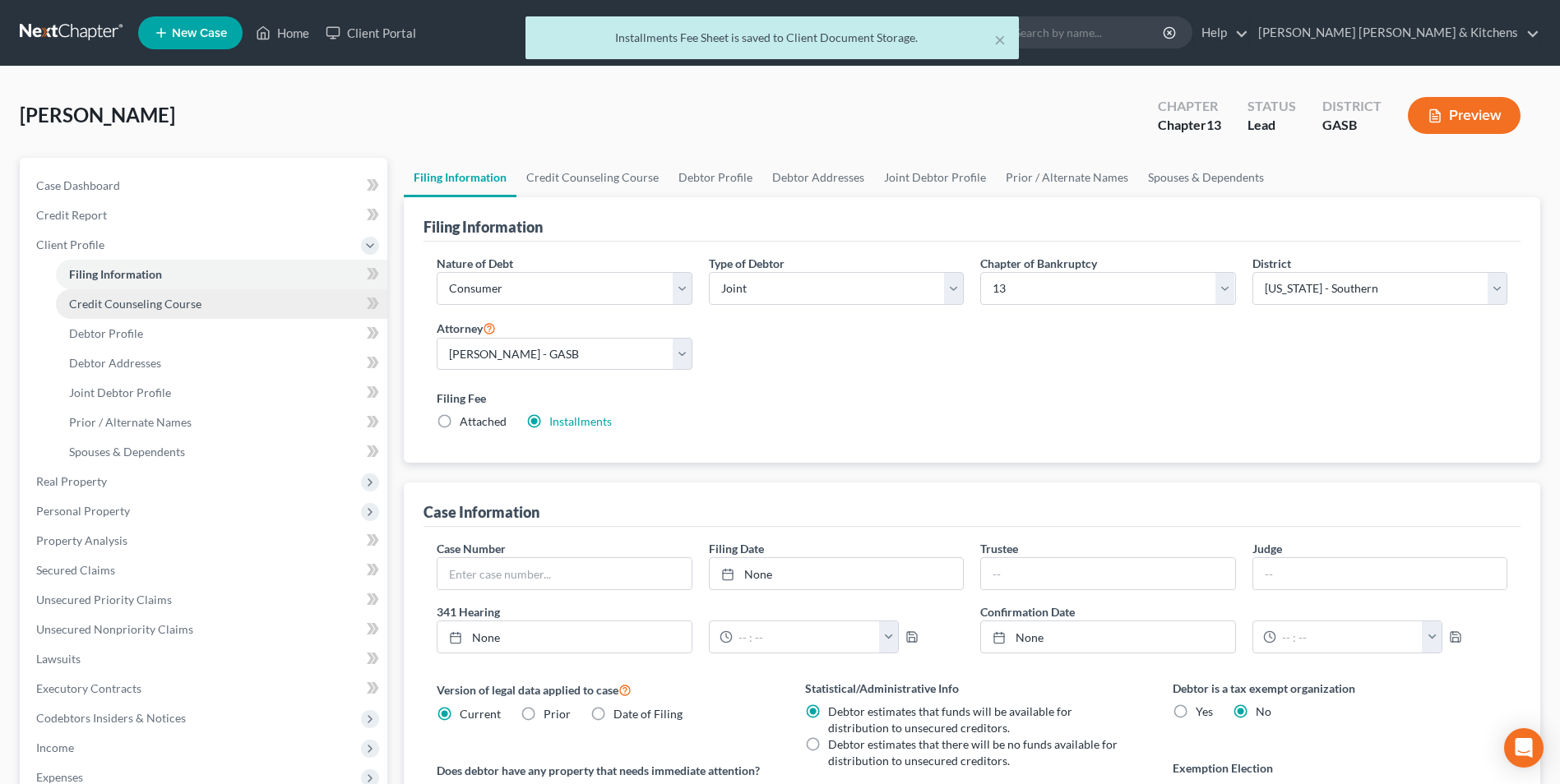
click at [111, 308] on span "Credit Counseling Course" at bounding box center [135, 303] width 133 height 14
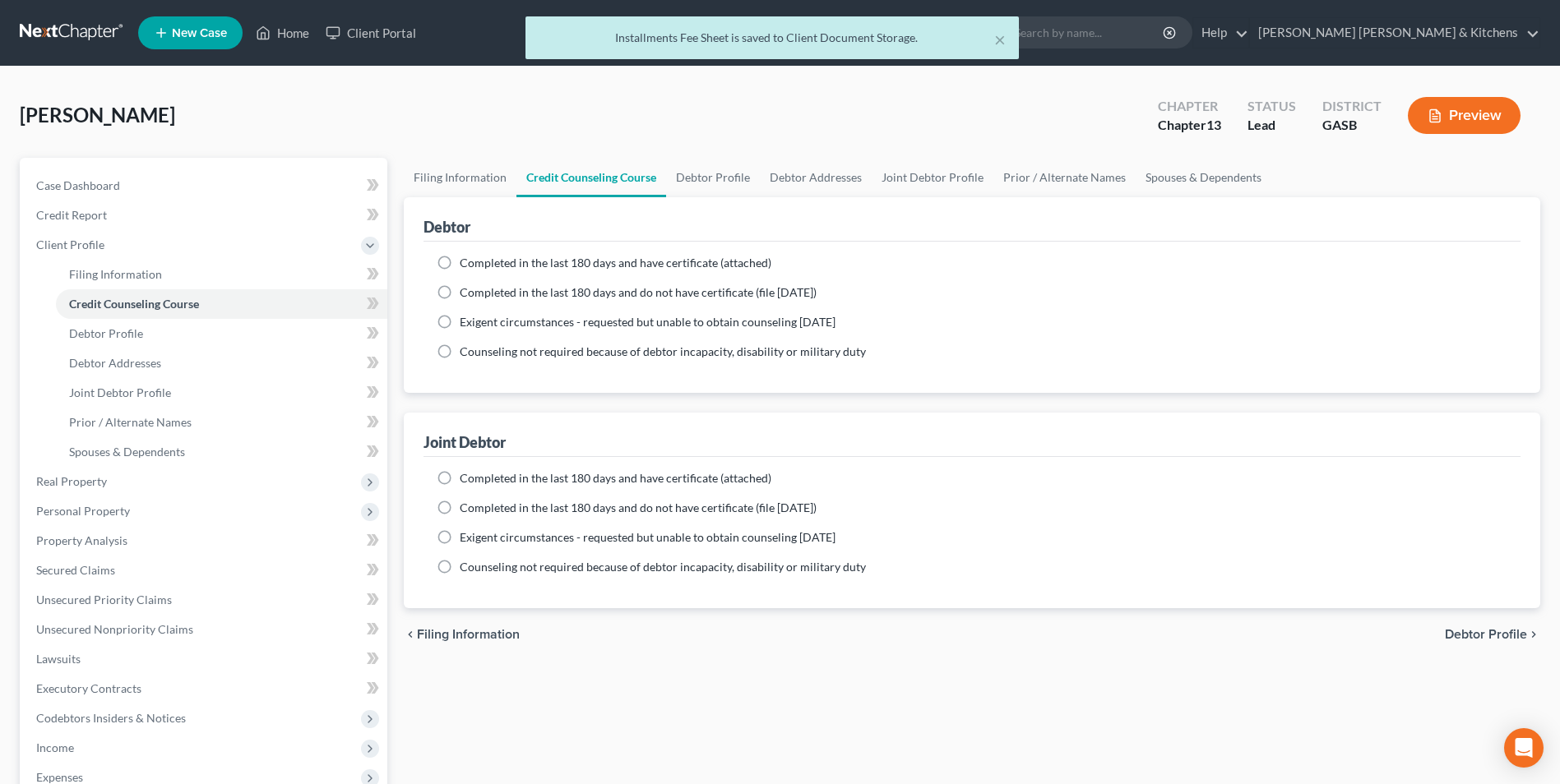
click at [460, 268] on label "Completed in the last 180 days and have certificate (attached)" at bounding box center [615, 263] width 312 height 16
click at [466, 265] on input "Completed in the last 180 days and have certificate (attached)" at bounding box center [472, 260] width 11 height 11
radio input "true"
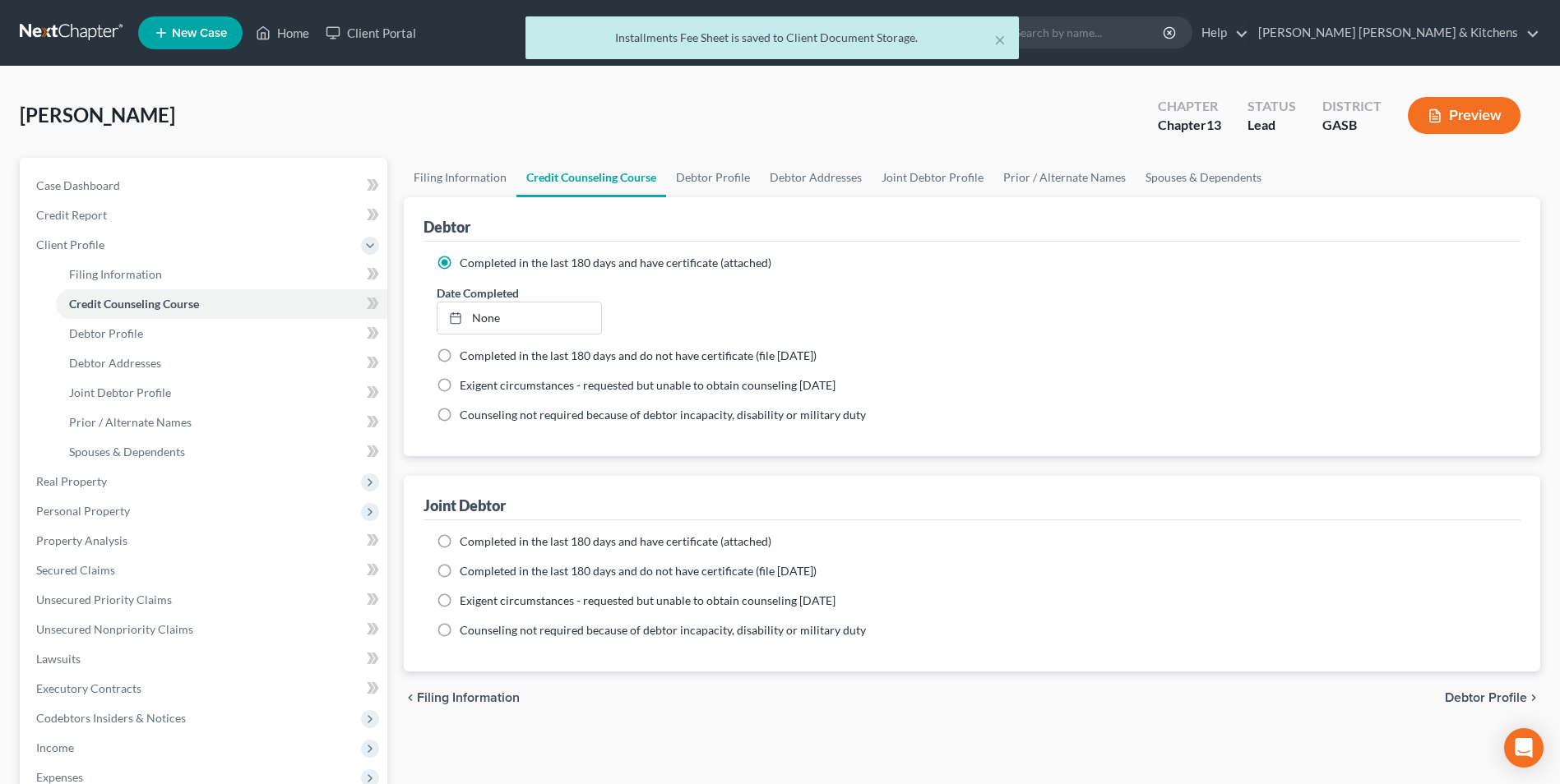
click at [460, 543] on label "Completed in the last 180 days and have certificate (attached)" at bounding box center [615, 541] width 312 height 16
click at [466, 543] on input "Completed in the last 180 days and have certificate (attached)" at bounding box center [472, 538] width 11 height 11
radio input "true"
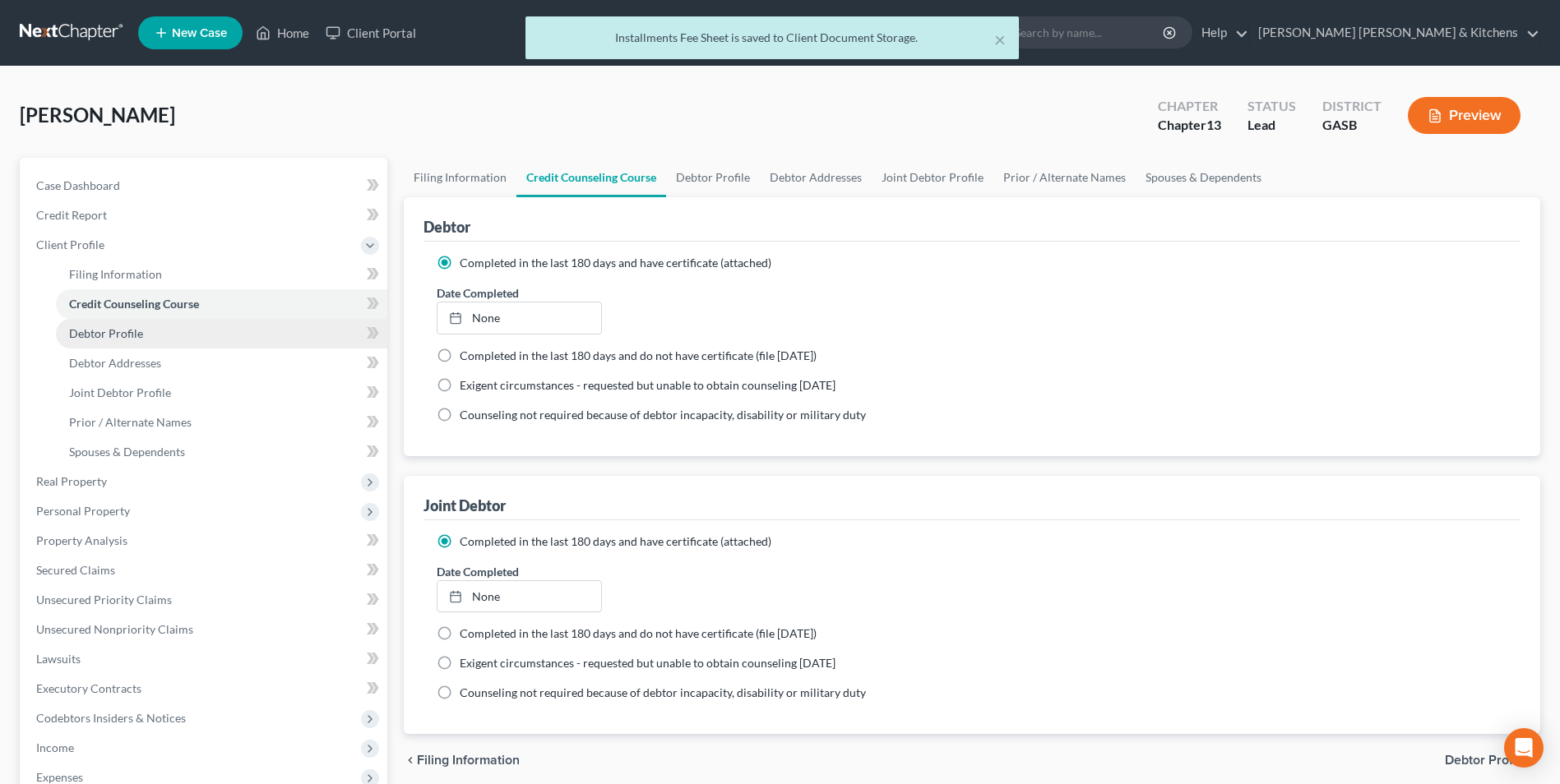
click at [110, 340] on span "Debtor Profile" at bounding box center [106, 333] width 74 height 14
select select "1"
select select "0"
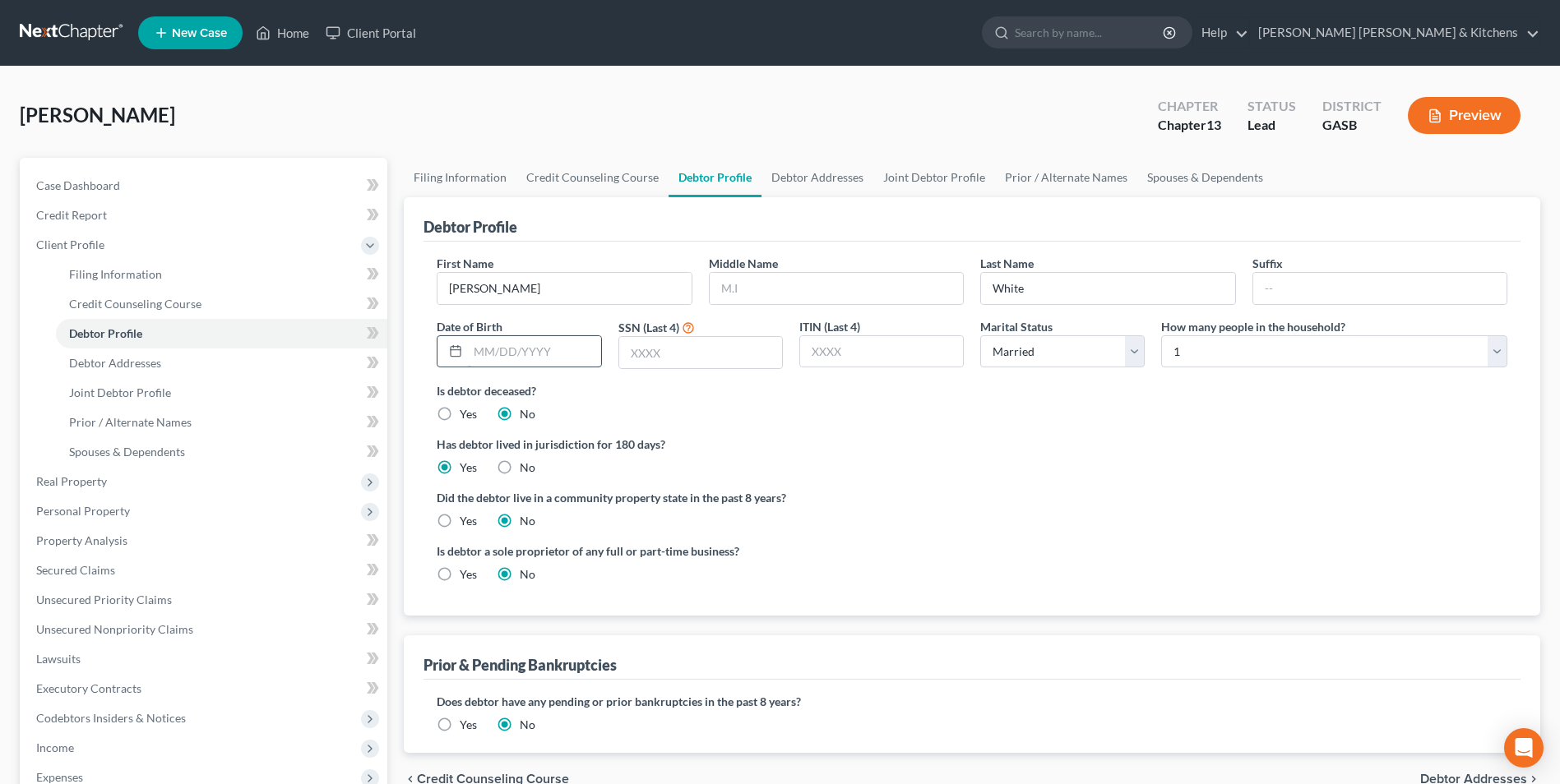
click at [506, 362] on input "text" at bounding box center [534, 351] width 133 height 31
type input "[DATE]"
type input "6025"
drag, startPoint x: 1317, startPoint y: 349, endPoint x: 1266, endPoint y: 369, distance: 54.8
click at [1317, 349] on select "Select 1 2 3 4 5 6 7 8 9 10 11 12 13 14 15 16 17 18 19 20" at bounding box center [1334, 351] width 346 height 33
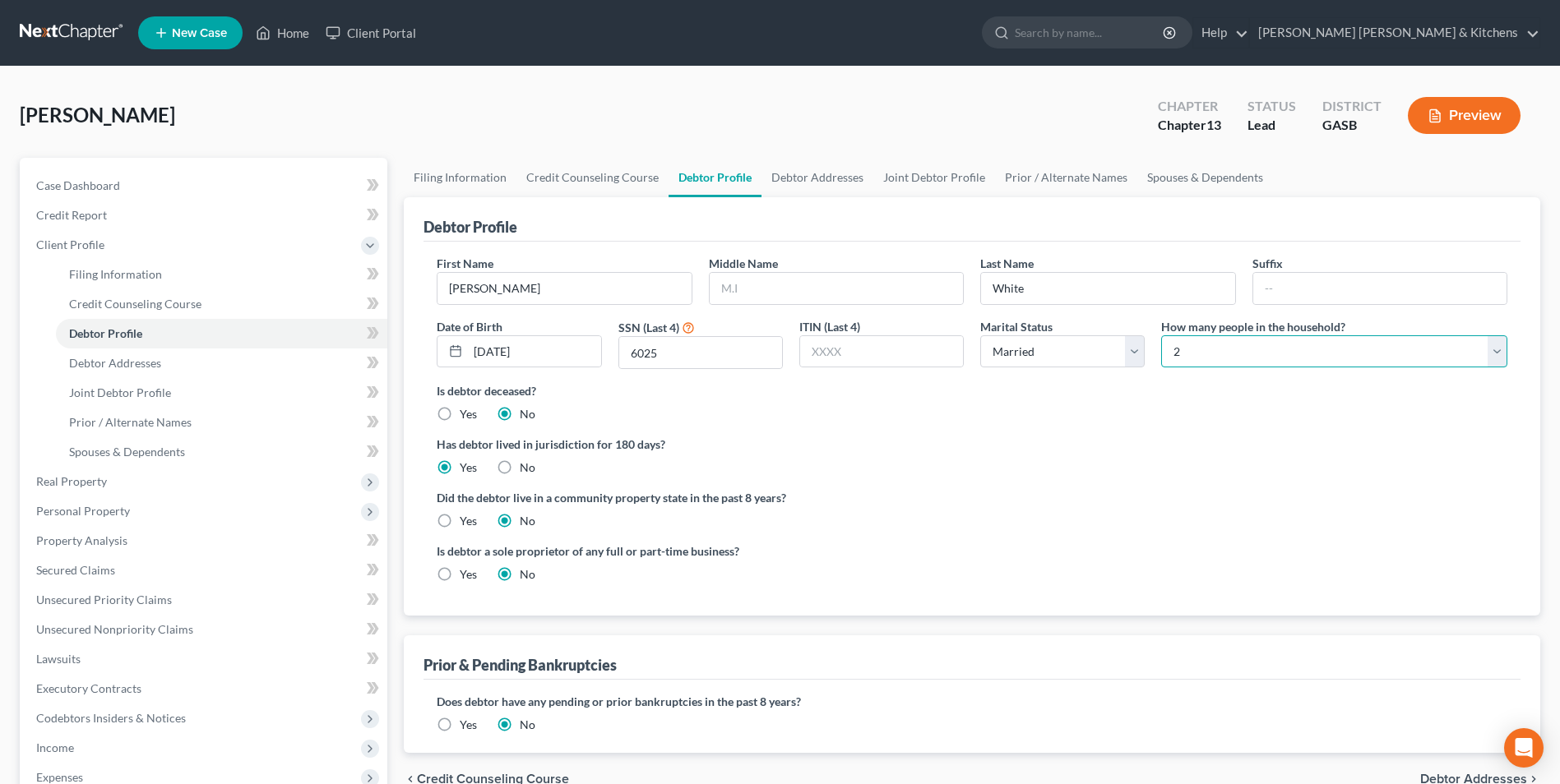
click at [1161, 335] on select "Select 1 2 3 4 5 6 7 8 9 10 11 12 13 14 15 16 17 18 19 20" at bounding box center [1334, 351] width 346 height 33
click at [1208, 360] on select "Select 1 2 3 4 5 6 7 8 9 10 11 12 13 14 15 16 17 18 19 20" at bounding box center [1334, 351] width 346 height 33
select select "4"
click at [1161, 335] on select "Select 1 2 3 4 5 6 7 8 9 10 11 12 13 14 15 16 17 18 19 20" at bounding box center [1334, 351] width 346 height 33
drag, startPoint x: 140, startPoint y: 392, endPoint x: 401, endPoint y: 319, distance: 271.0
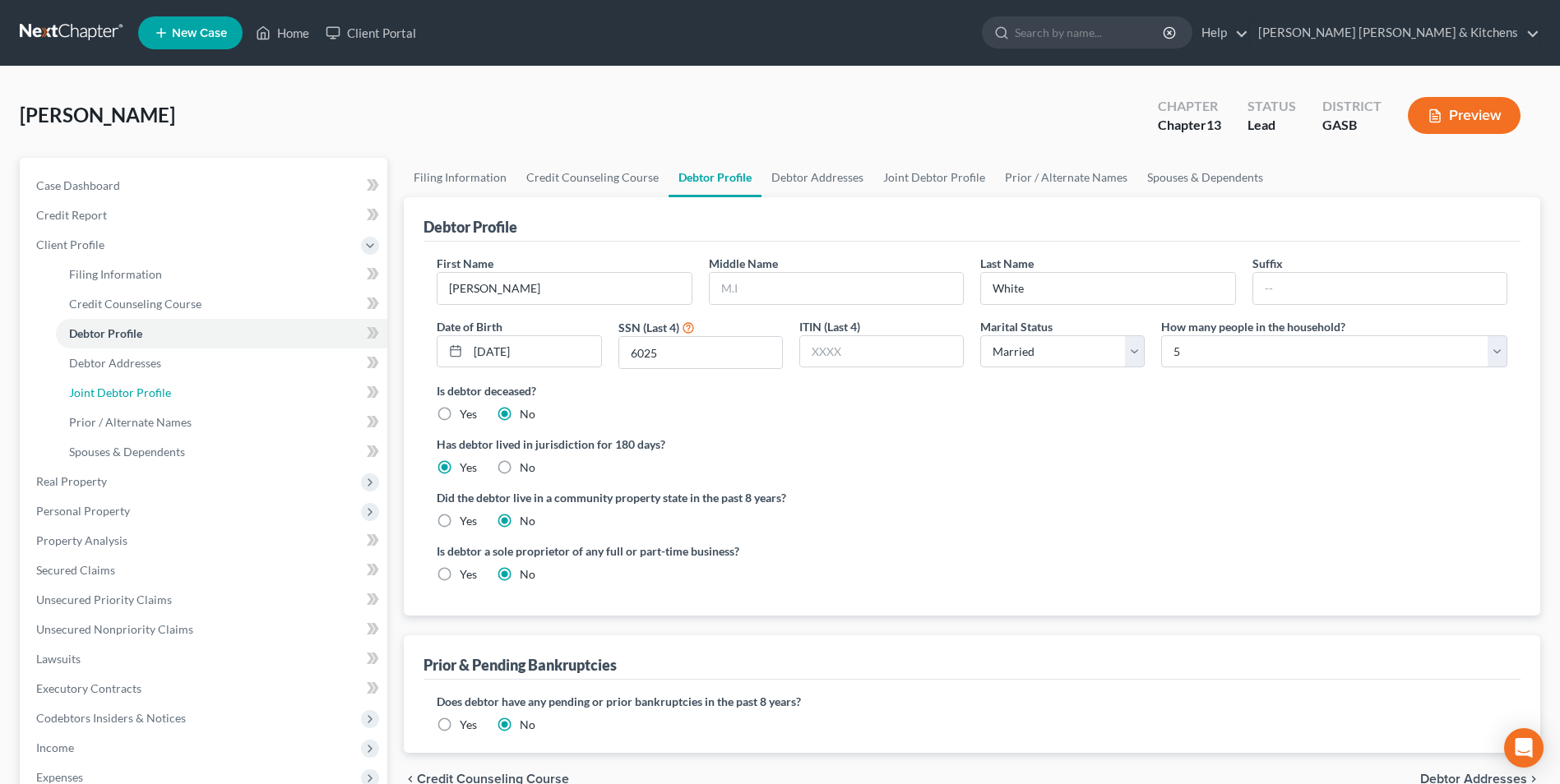
click at [140, 392] on span "Joint Debtor Profile" at bounding box center [120, 392] width 102 height 14
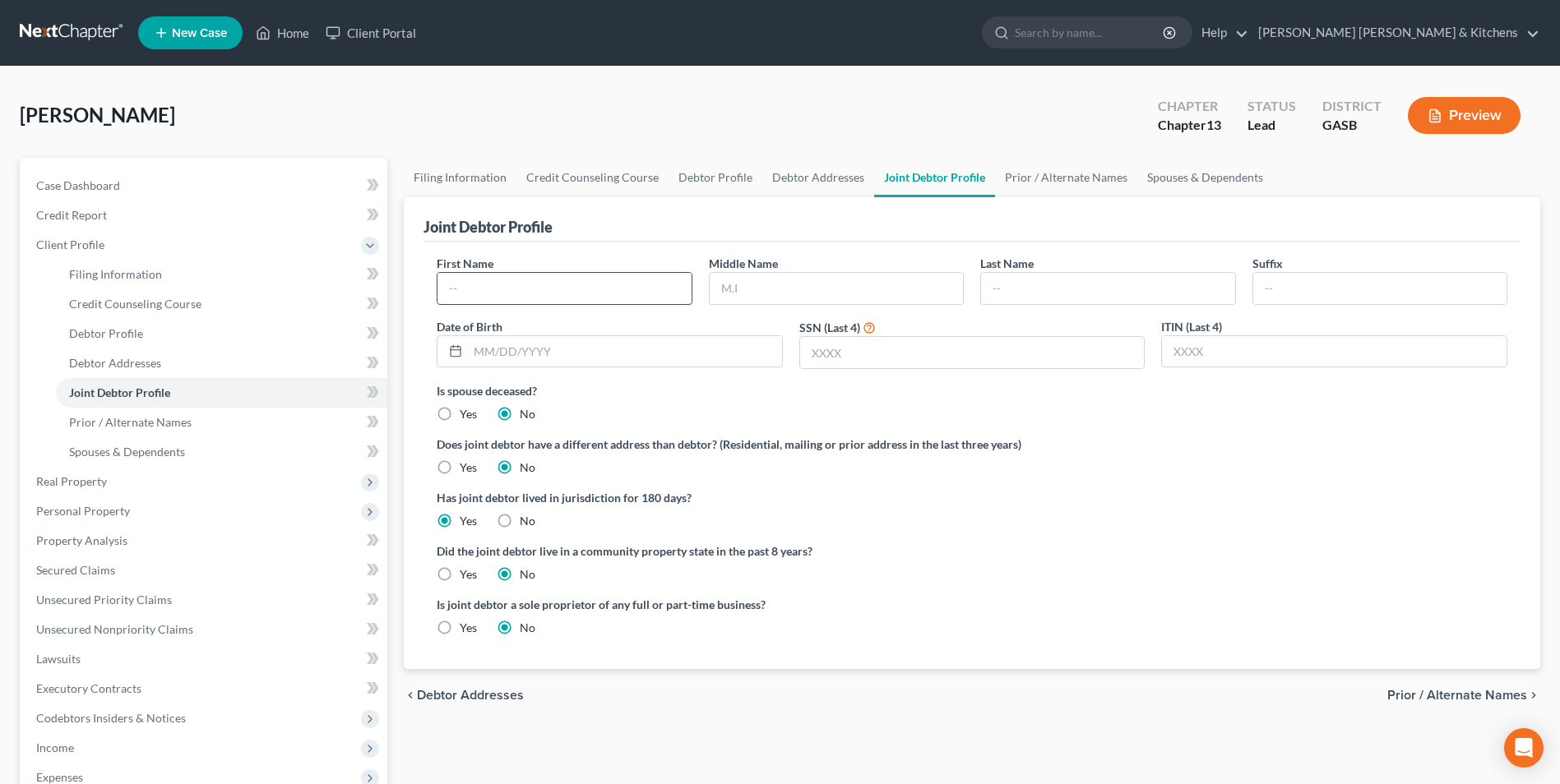
click at [586, 289] on input "text" at bounding box center [565, 288] width 254 height 31
type input "Tabatha"
type input "White"
type input "[DATE]"
type input "4"
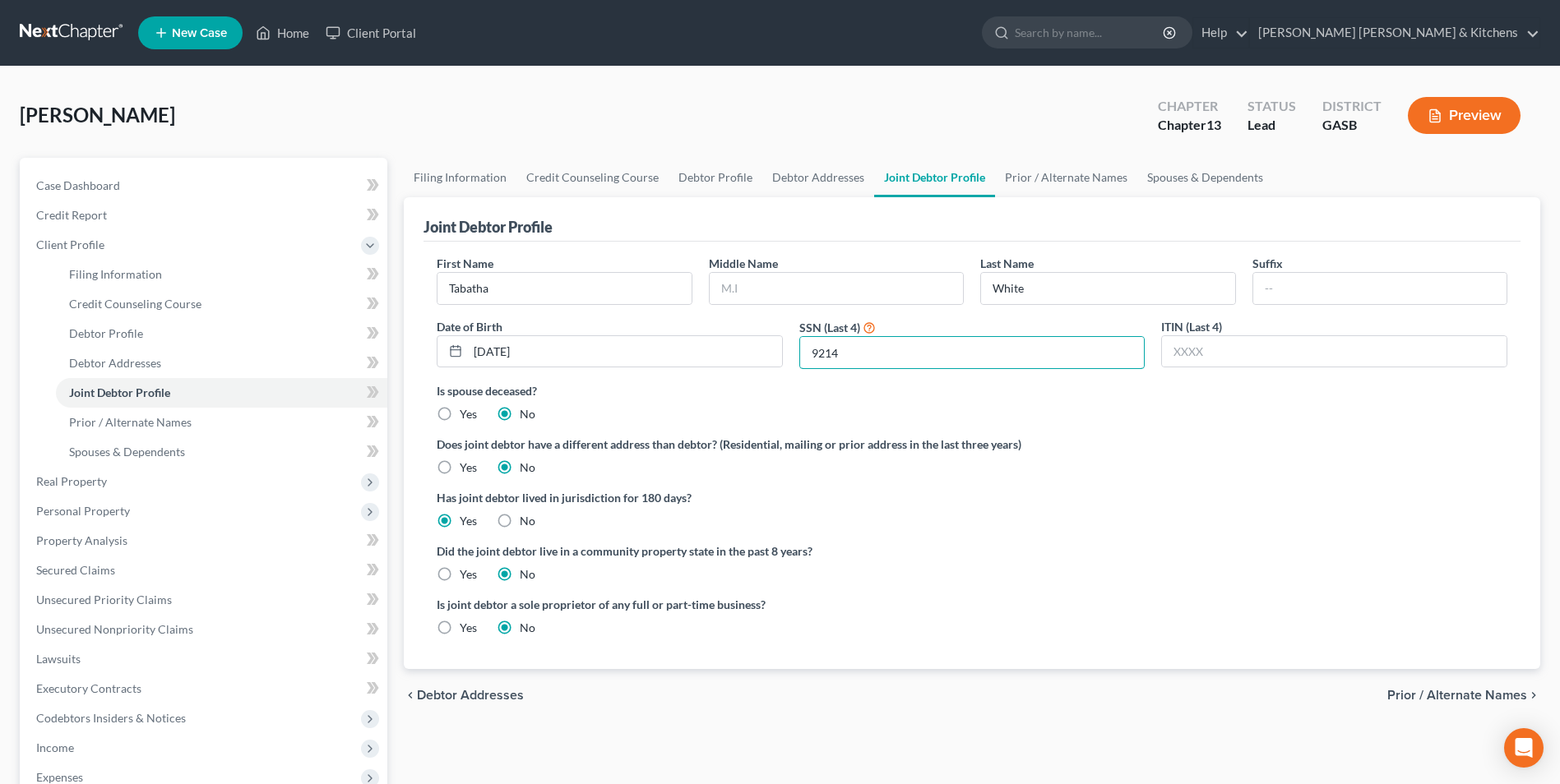
type input "9214"
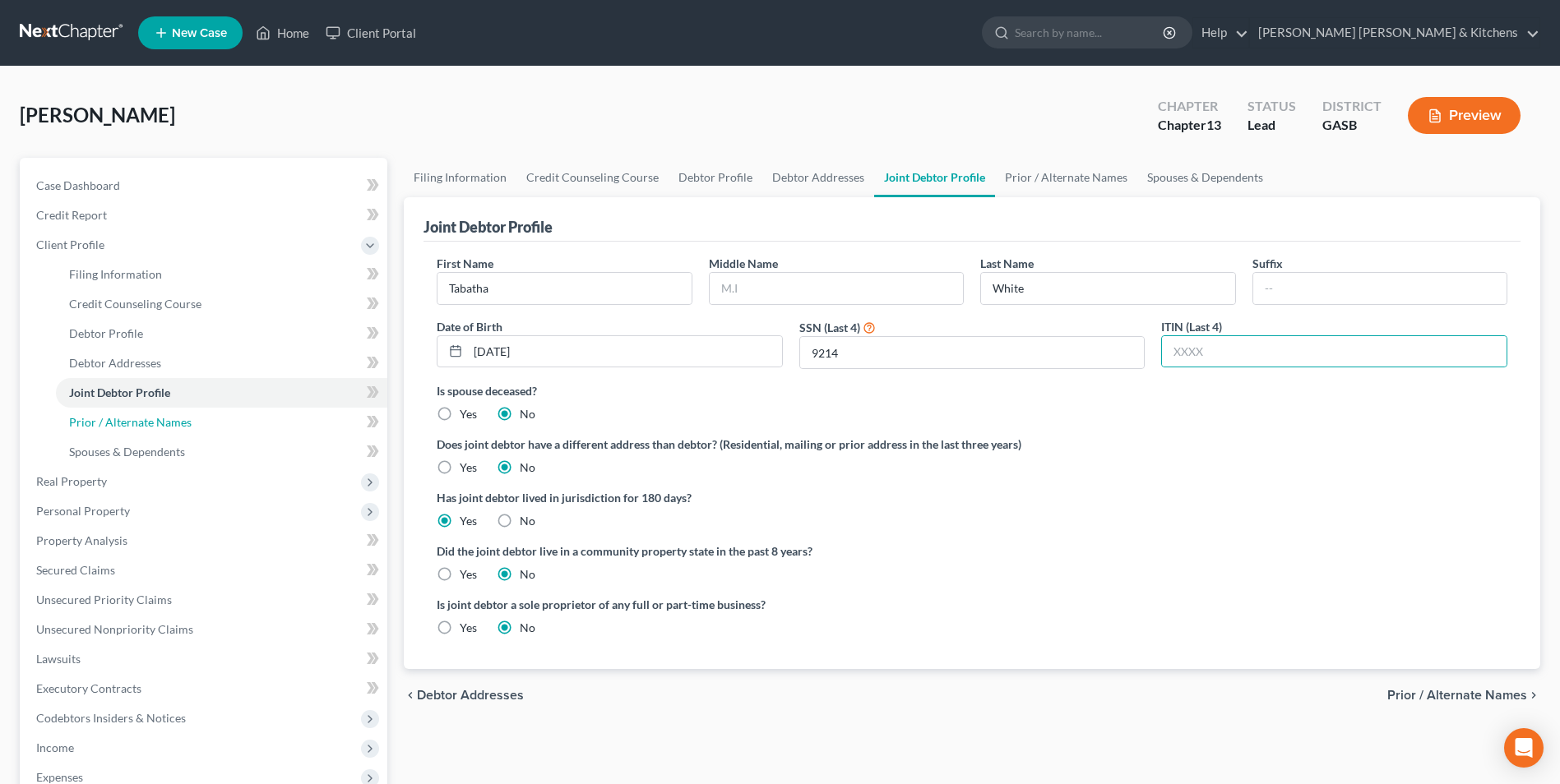
drag, startPoint x: 143, startPoint y: 427, endPoint x: 624, endPoint y: 586, distance: 506.6
click at [143, 427] on span "Prior / Alternate Names" at bounding box center [130, 422] width 123 height 14
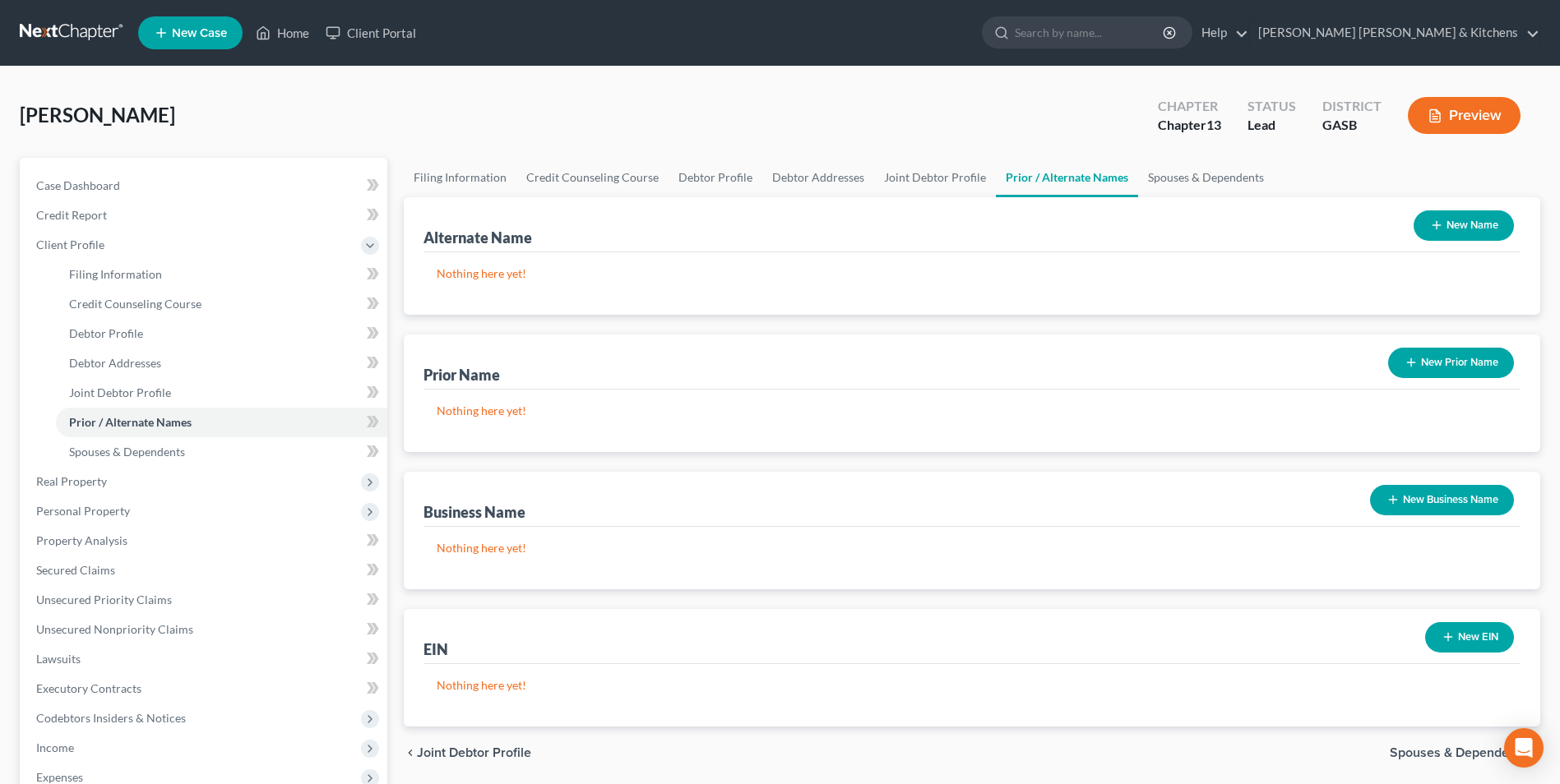
click at [1453, 223] on button "New Name" at bounding box center [1464, 226] width 101 height 30
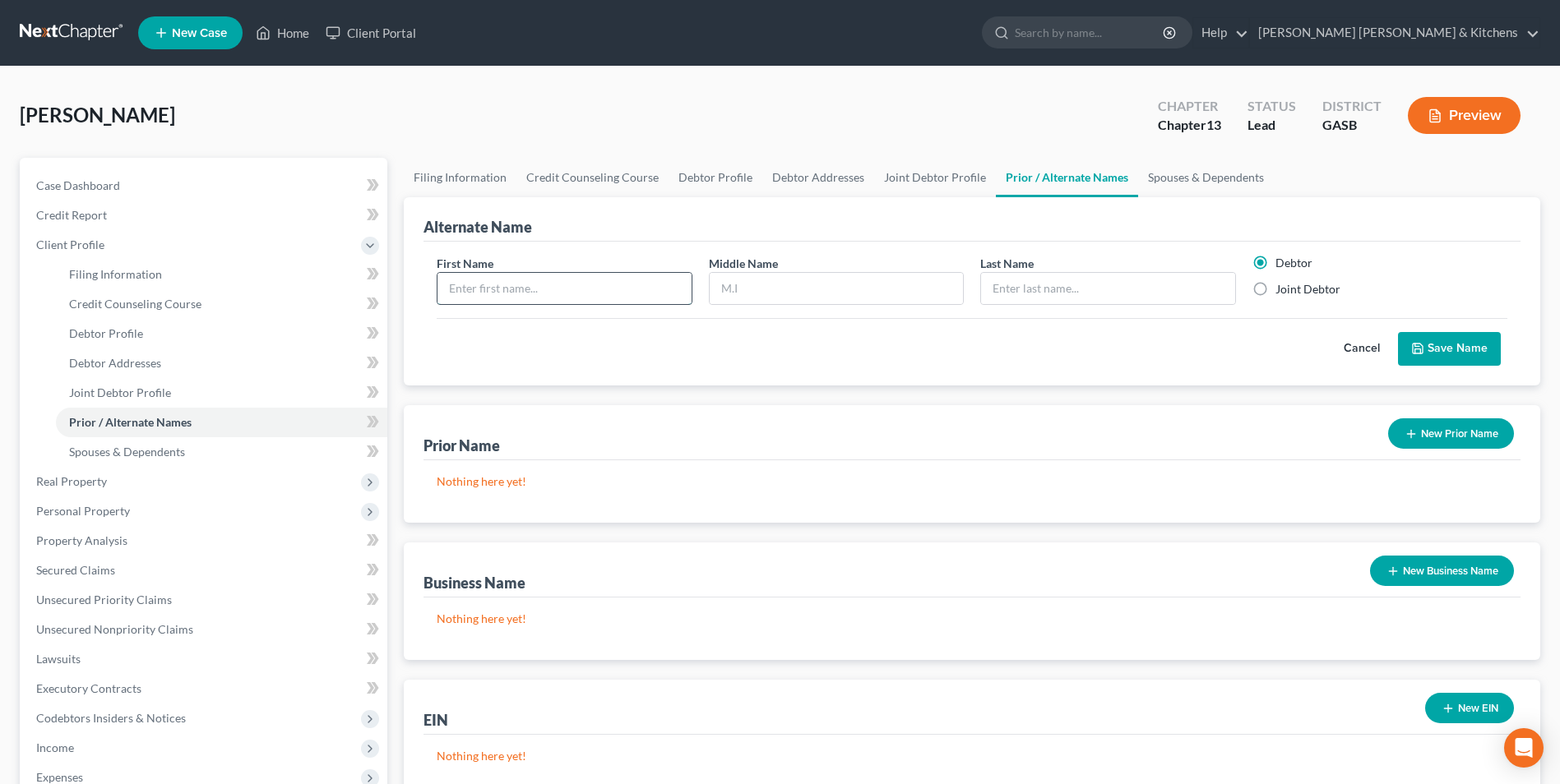
click at [554, 292] on input "text" at bounding box center [565, 288] width 254 height 31
type input "[PERSON_NAME]"
type input "White"
click at [1427, 351] on button "Save Name" at bounding box center [1449, 349] width 103 height 35
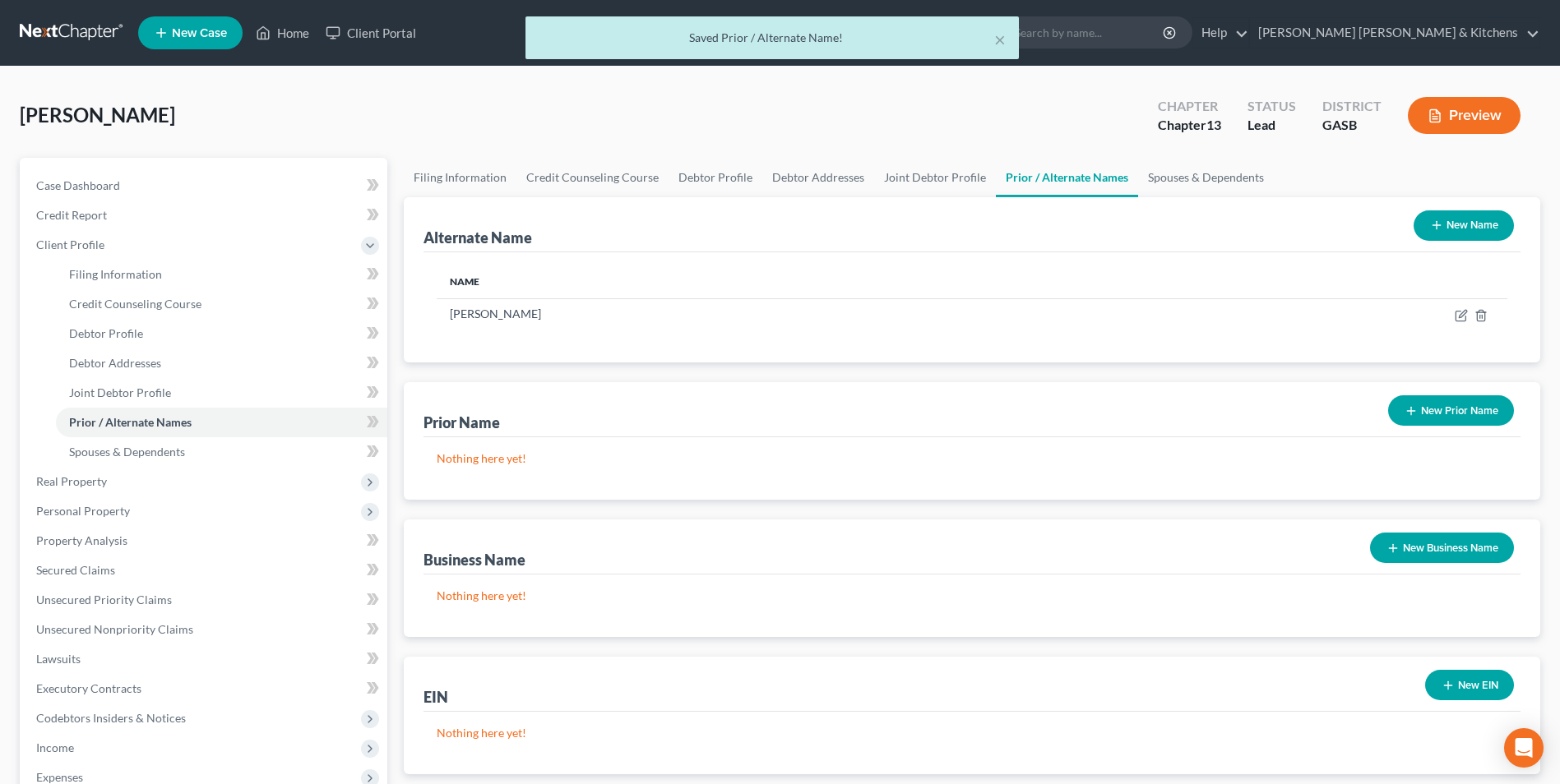
click at [1450, 227] on button "New Name" at bounding box center [1464, 226] width 101 height 30
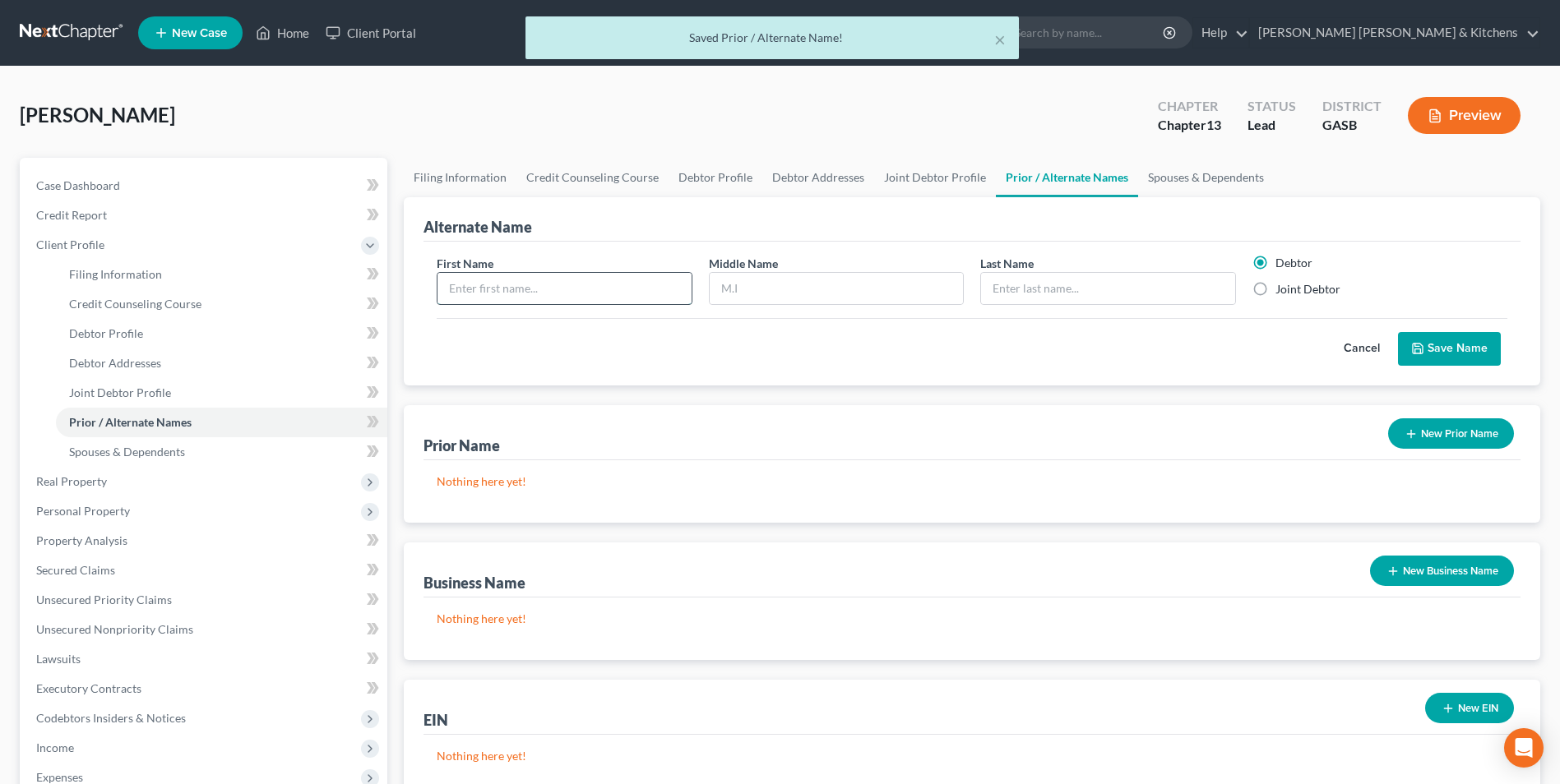
click at [583, 294] on input "text" at bounding box center [565, 288] width 254 height 31
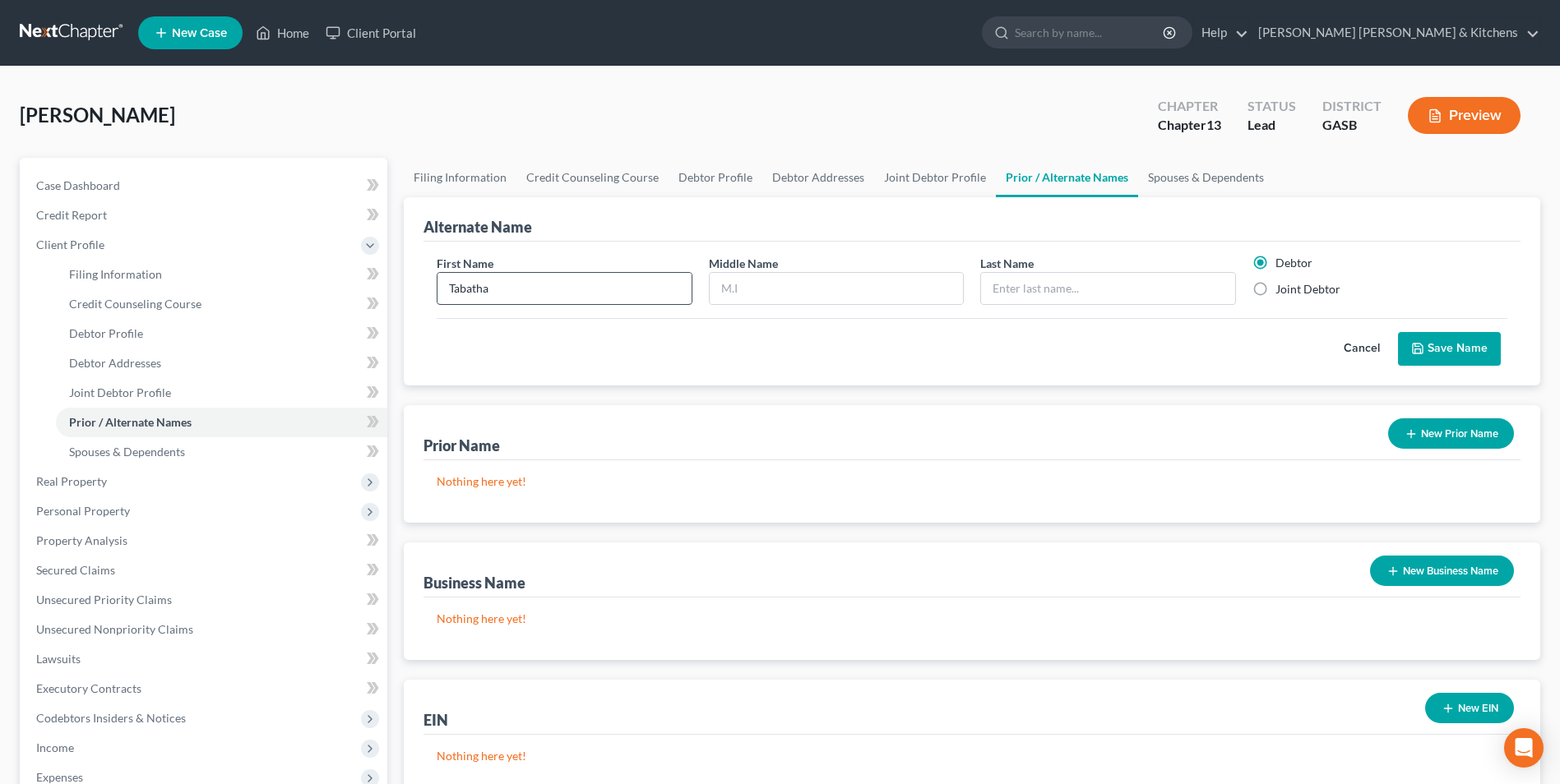
type input "Tabatha"
type input "Y"
type input "White"
click at [1275, 295] on label "Joint Debtor" at bounding box center [1307, 289] width 65 height 16
click at [1282, 291] on input "Joint Debtor" at bounding box center [1287, 286] width 11 height 11
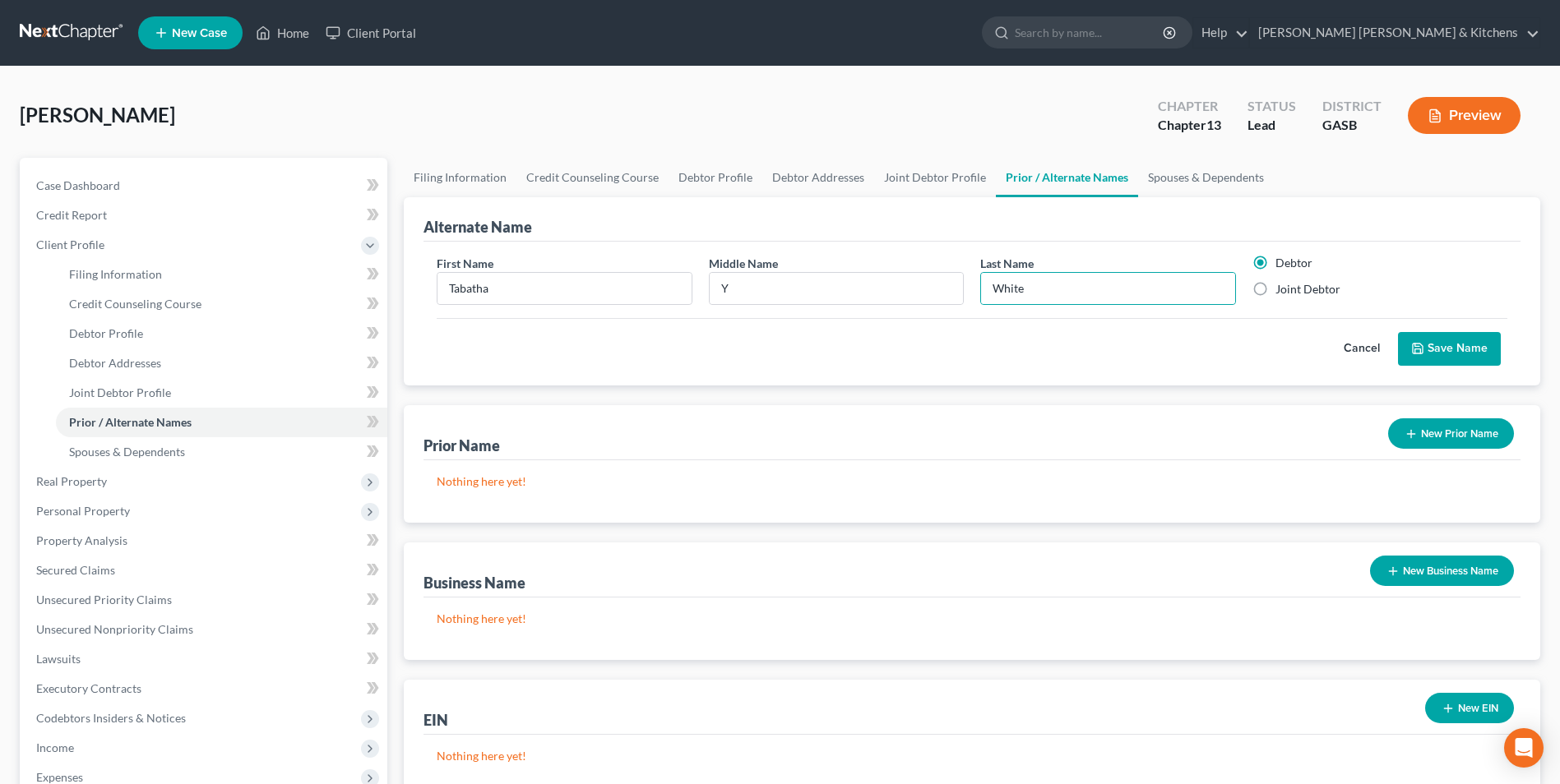
radio input "true"
radio input "false"
click at [1463, 348] on button "Save Name" at bounding box center [1449, 349] width 103 height 35
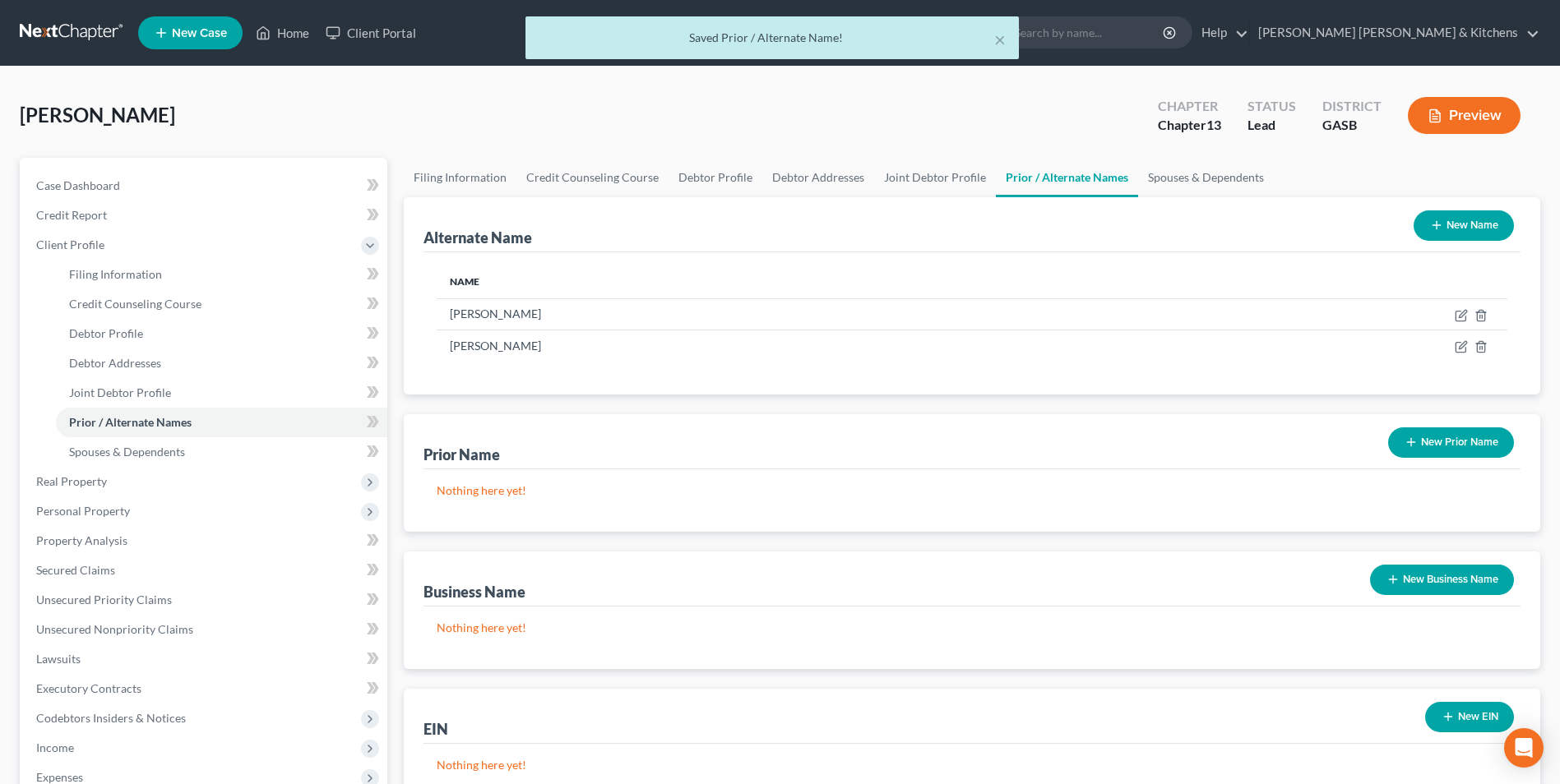
drag, startPoint x: 1443, startPoint y: 236, endPoint x: 1384, endPoint y: 253, distance: 61.4
click at [1443, 235] on button "New Name" at bounding box center [1464, 226] width 101 height 30
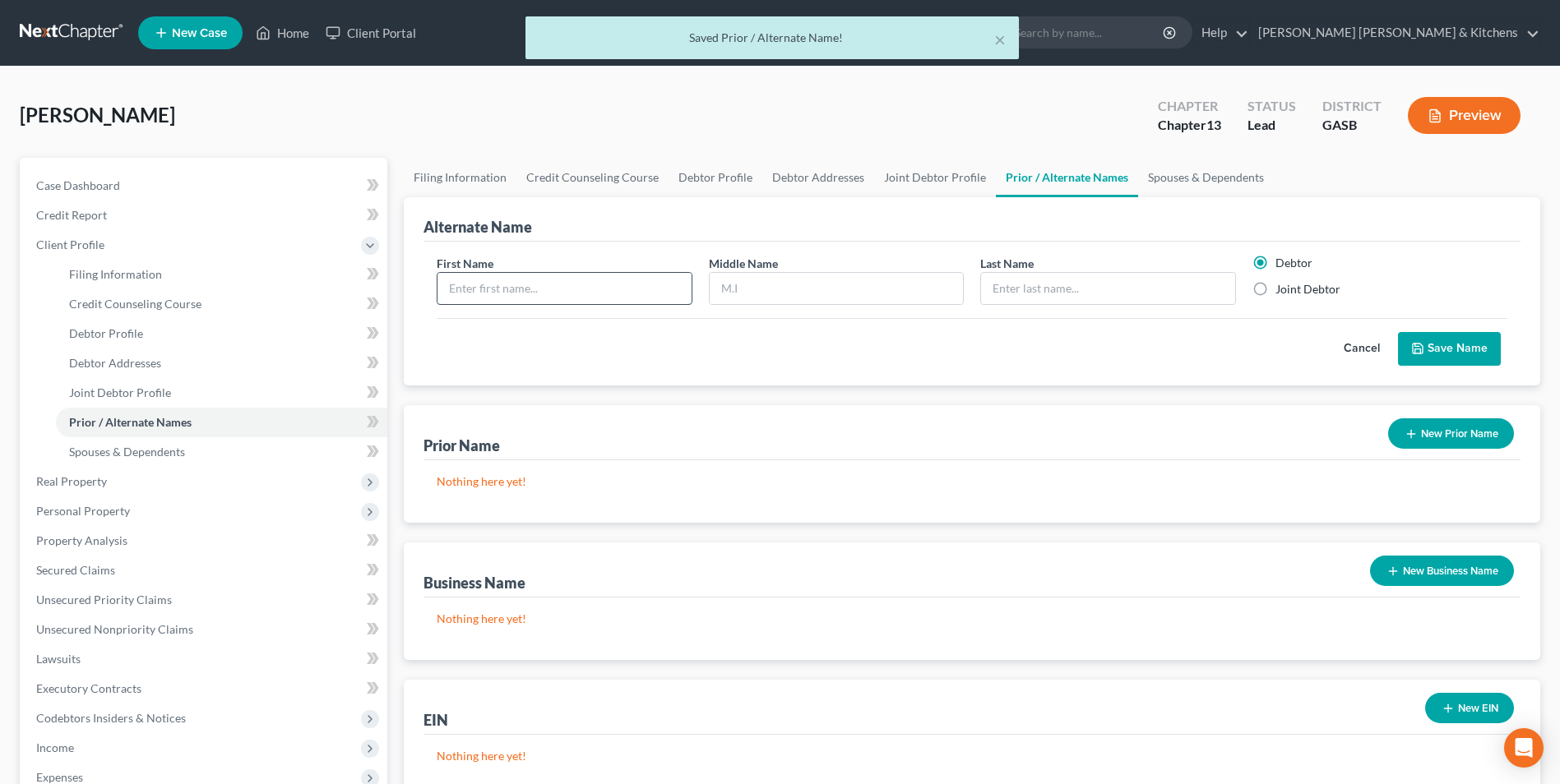
click at [526, 298] on input "text" at bounding box center [565, 288] width 254 height 31
type input "Tabatha"
type input "R"
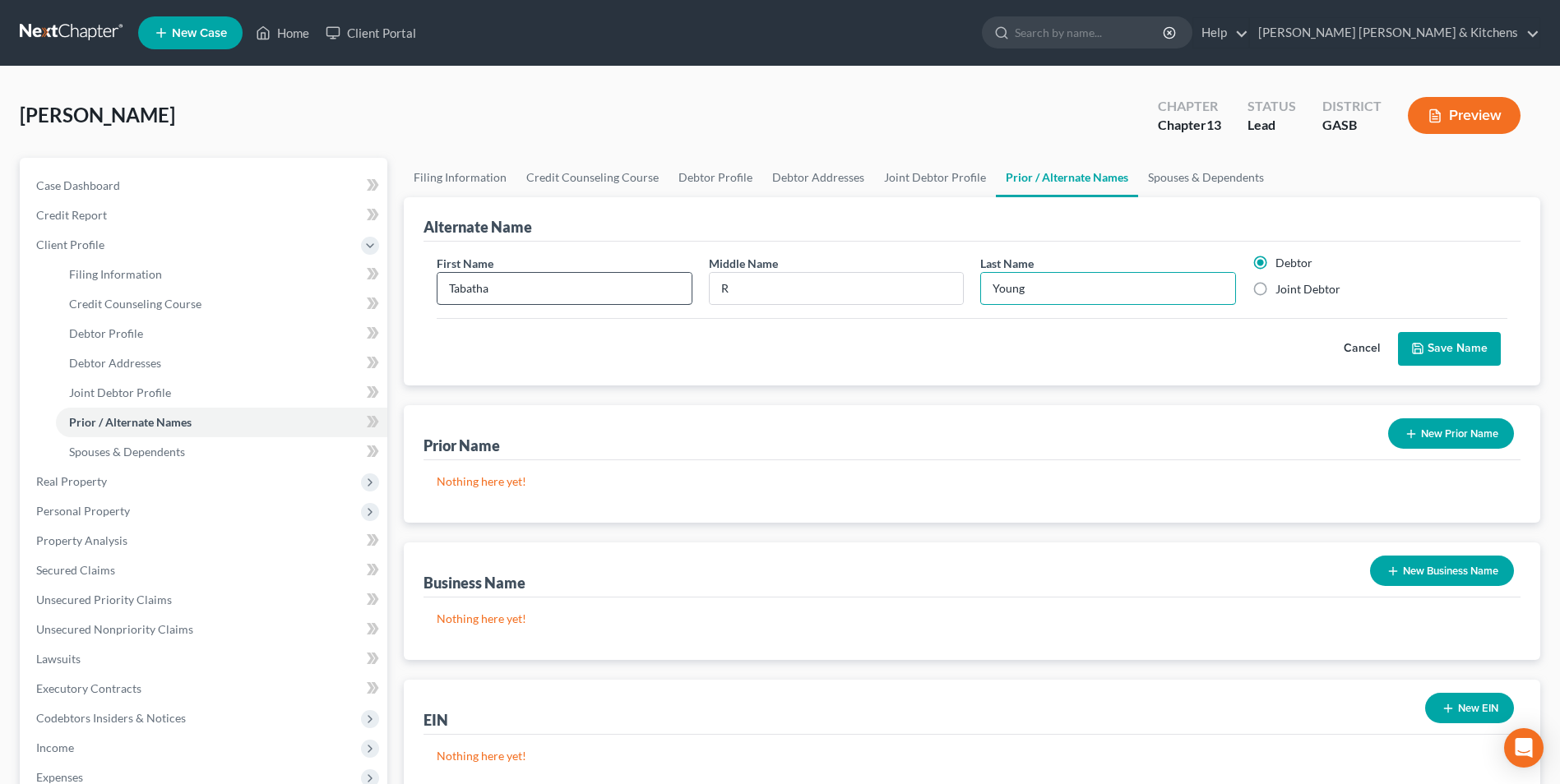
type input "Young"
click at [1275, 291] on label "Joint Debtor" at bounding box center [1307, 289] width 65 height 16
click at [1282, 291] on input "Joint Debtor" at bounding box center [1287, 286] width 11 height 11
radio input "true"
radio input "false"
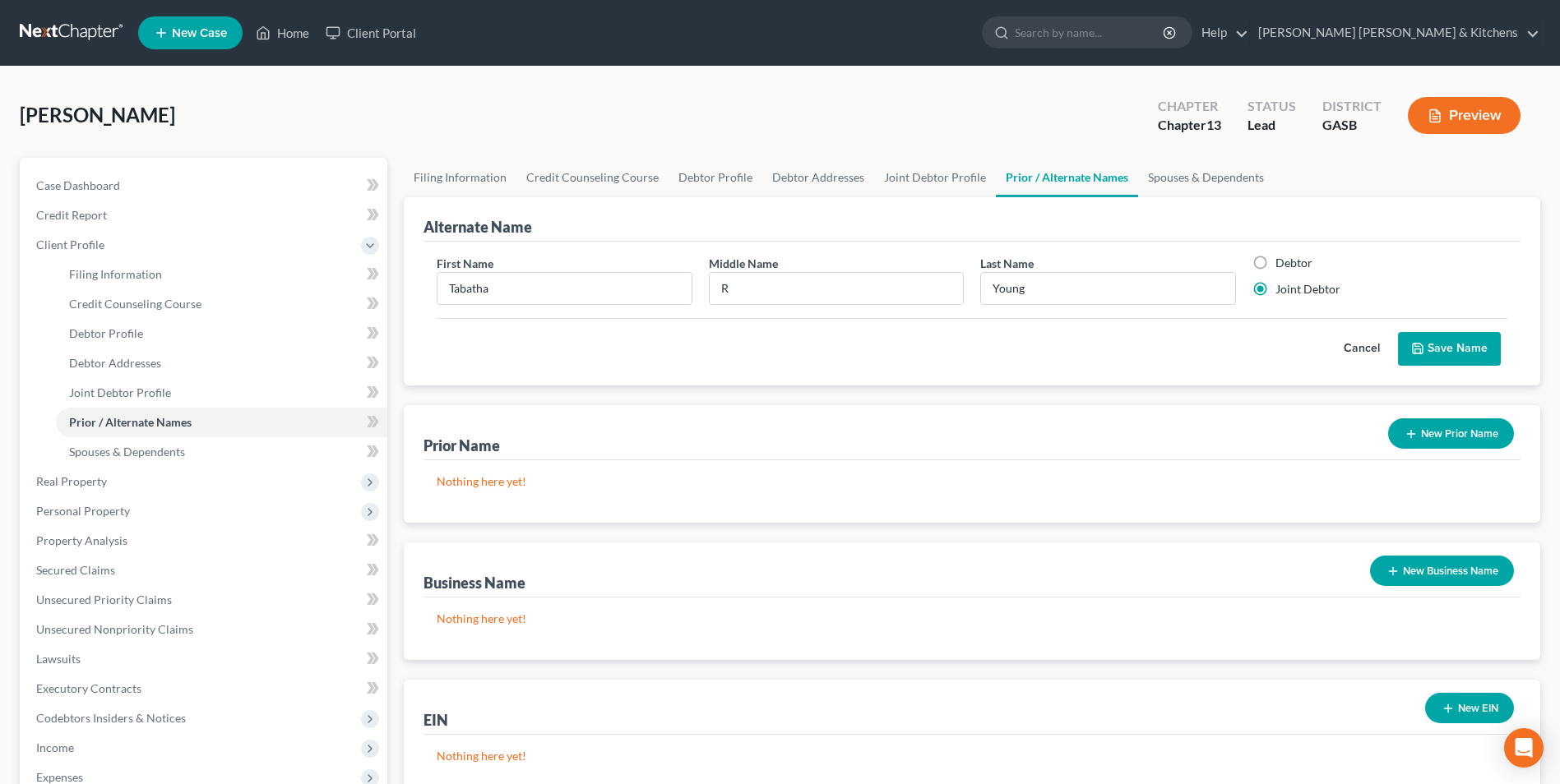
click at [1465, 357] on button "Save Name" at bounding box center [1449, 349] width 103 height 35
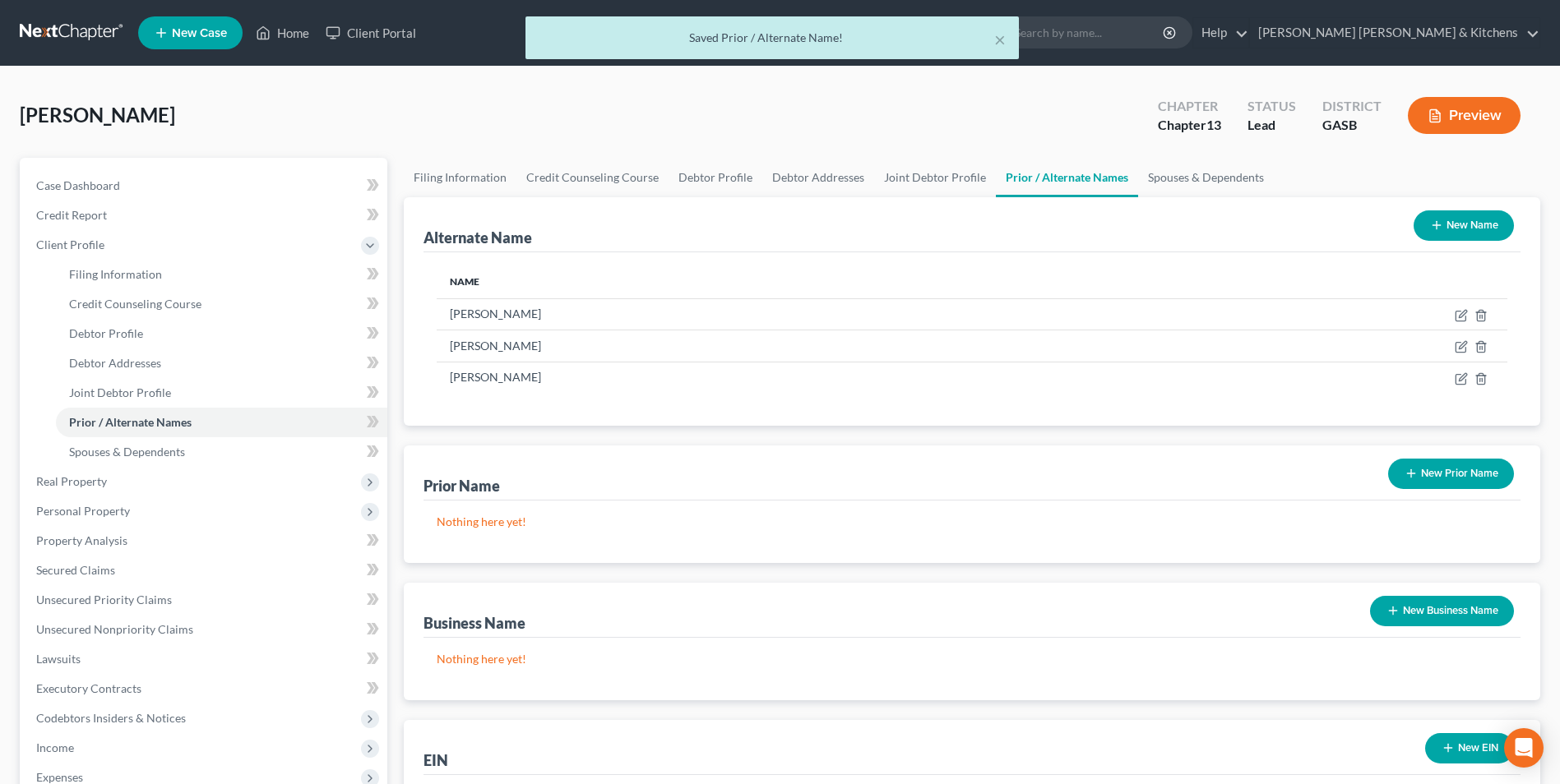
click at [1459, 231] on button "New Name" at bounding box center [1464, 226] width 101 height 30
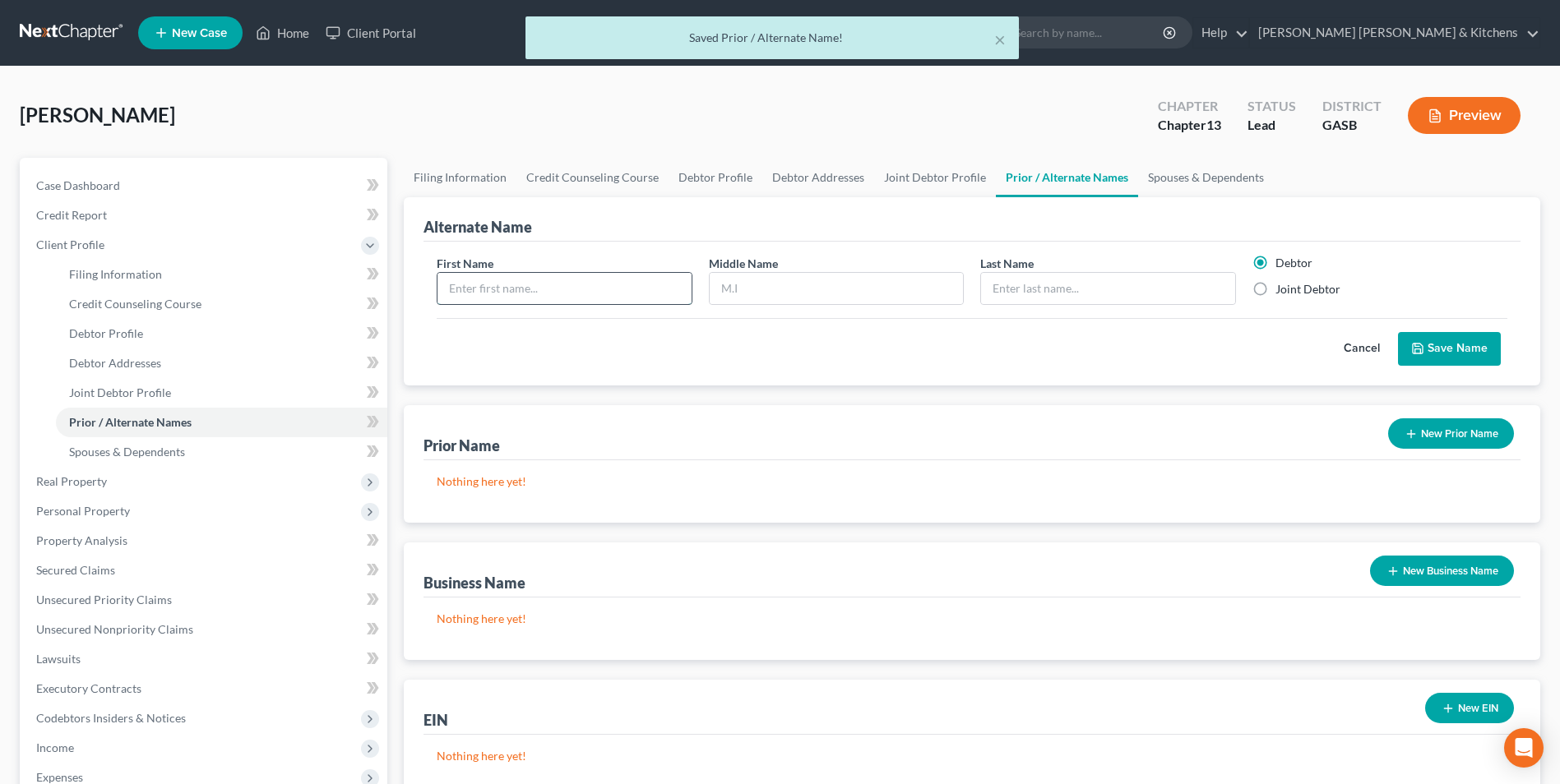
click at [483, 290] on input "text" at bounding box center [565, 288] width 254 height 31
type input "Tabatha"
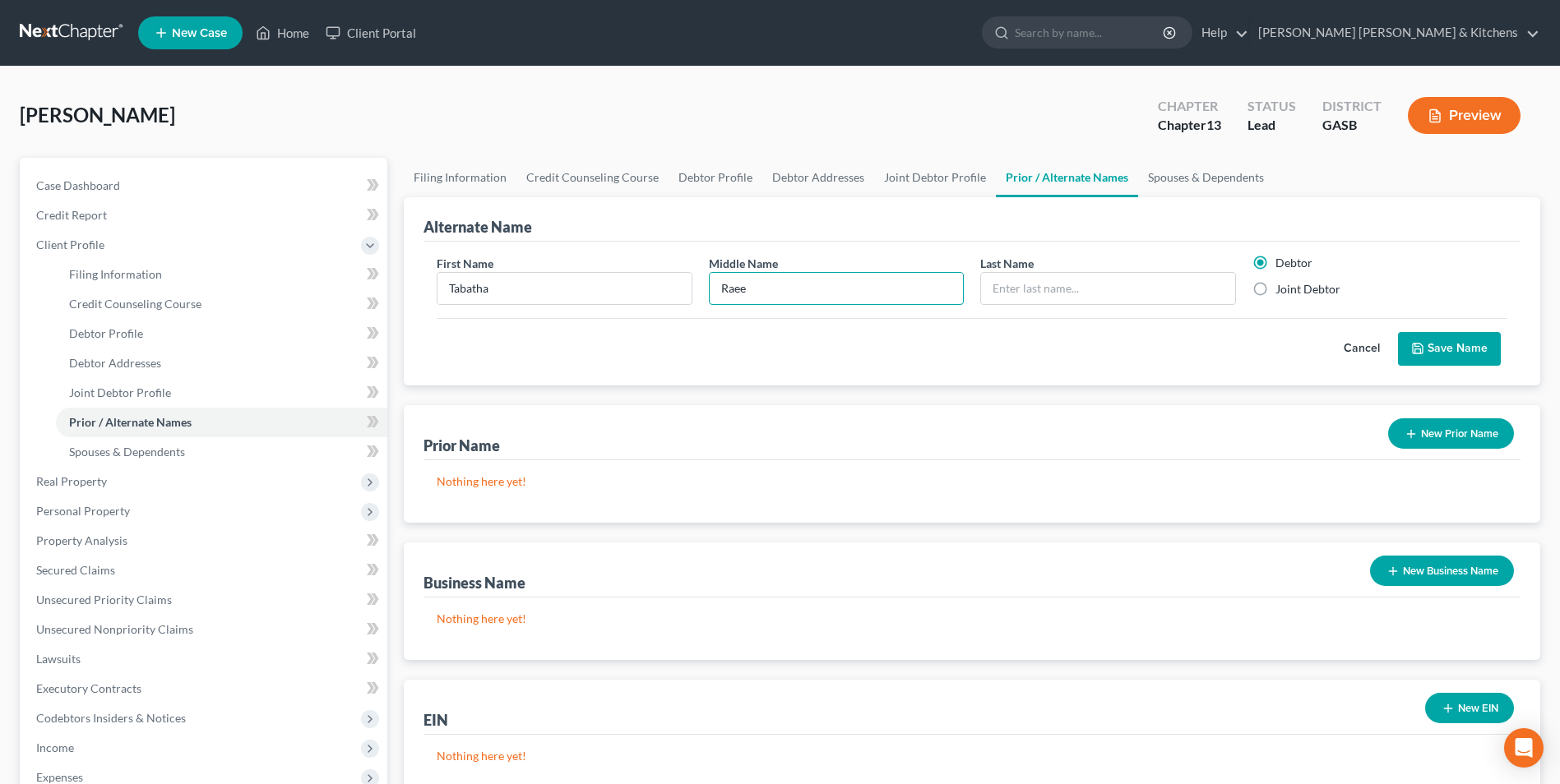
type input "Raee"
type input "White"
drag, startPoint x: 1258, startPoint y: 291, endPoint x: 1371, endPoint y: 307, distance: 114.1
click at [1275, 291] on label "Joint Debtor" at bounding box center [1307, 289] width 65 height 16
click at [1282, 291] on input "Joint Debtor" at bounding box center [1287, 286] width 11 height 11
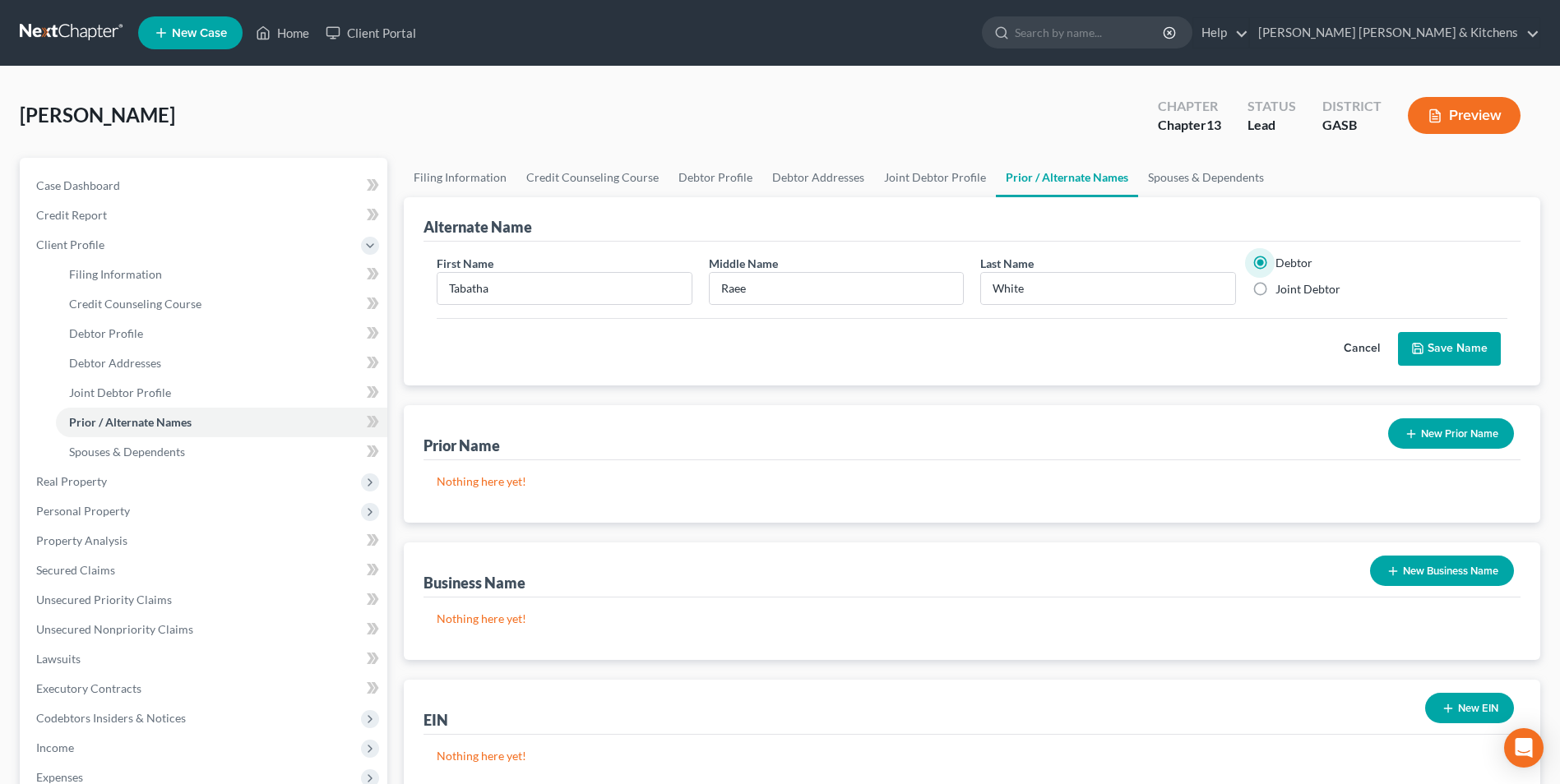
radio input "true"
radio input "false"
click at [1459, 351] on button "Save Name" at bounding box center [1449, 349] width 103 height 35
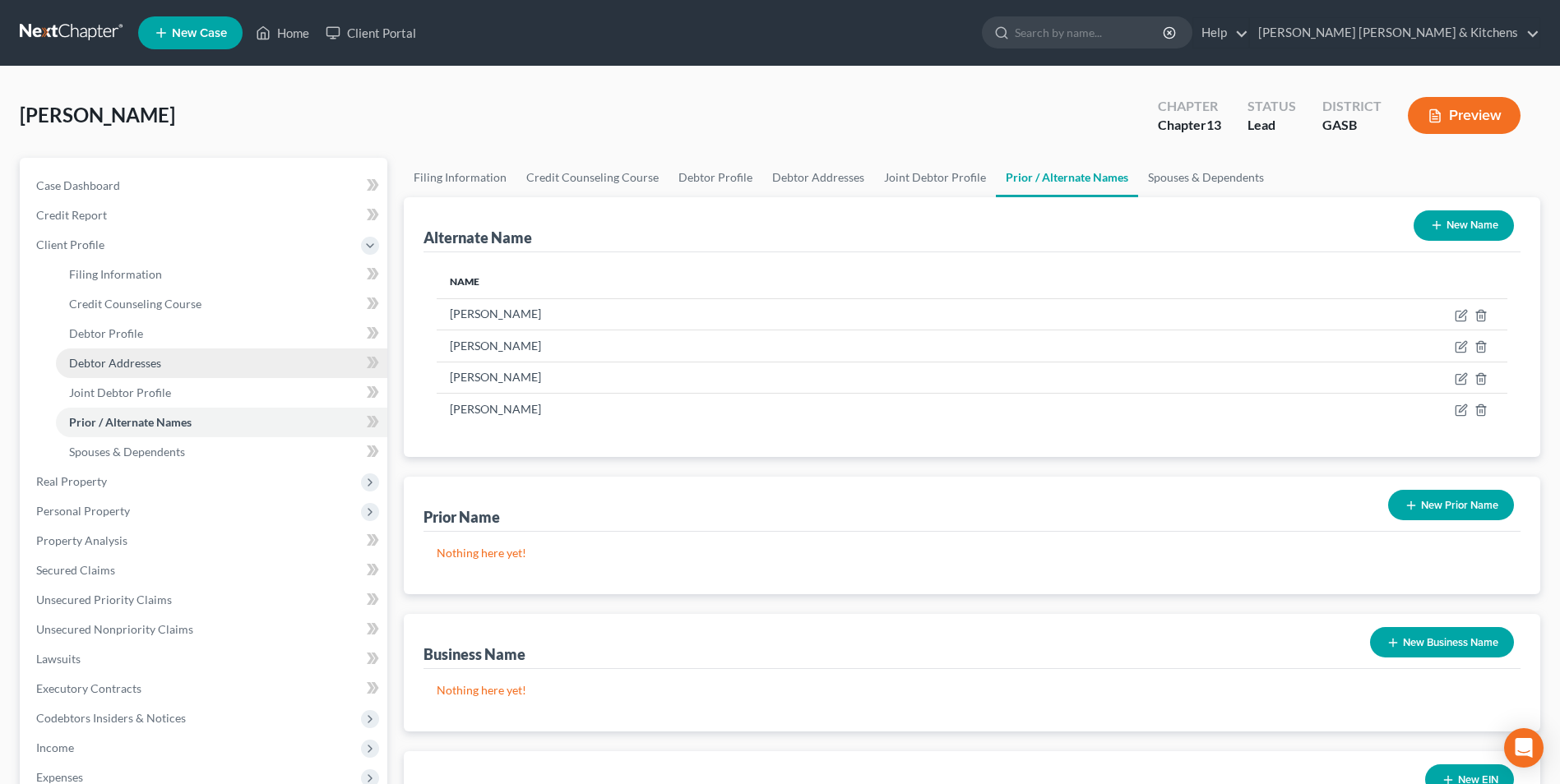
drag, startPoint x: 125, startPoint y: 368, endPoint x: 182, endPoint y: 368, distance: 57.0
click at [125, 368] on span "Debtor Addresses" at bounding box center [115, 362] width 92 height 14
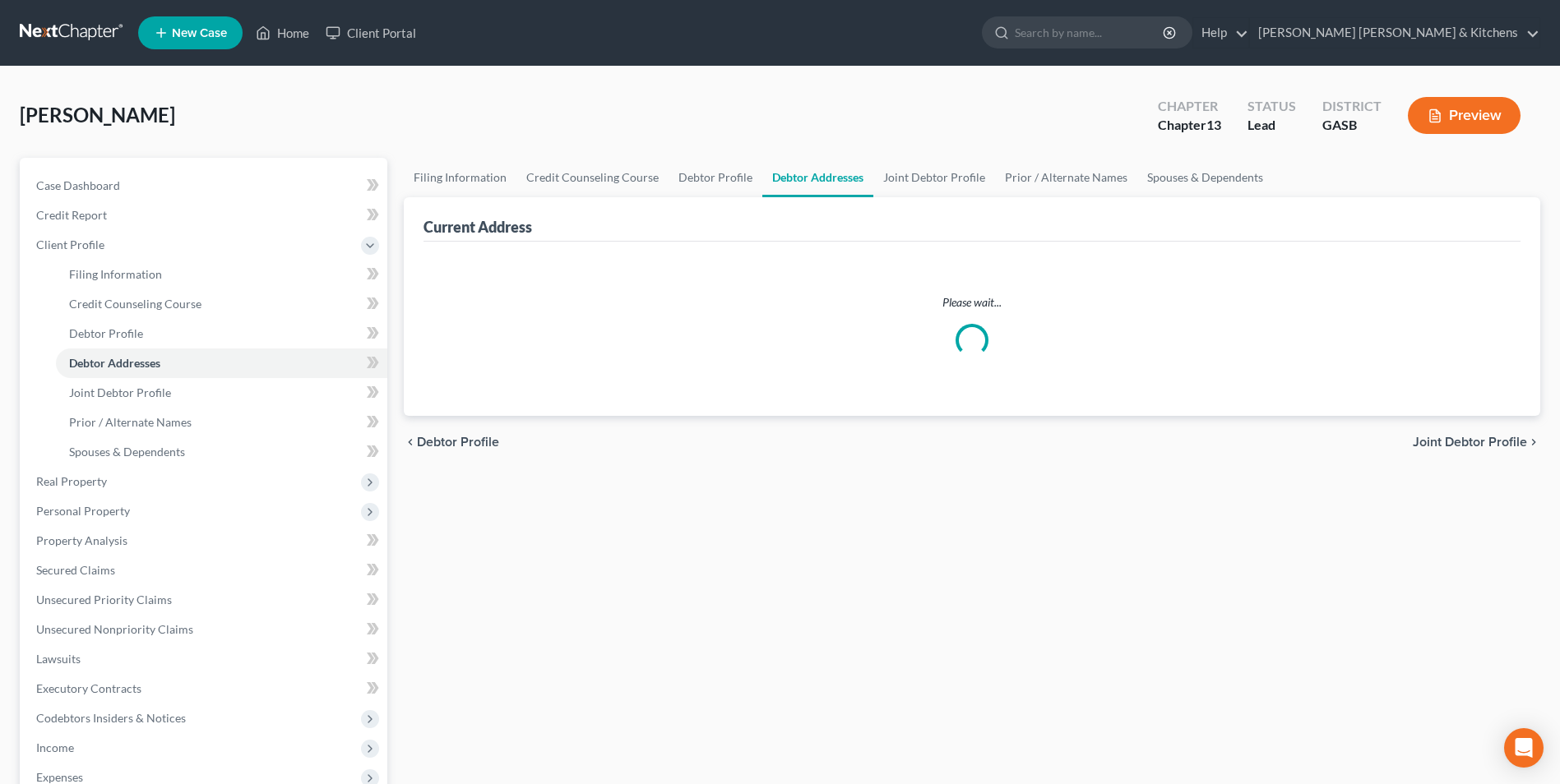
select select "0"
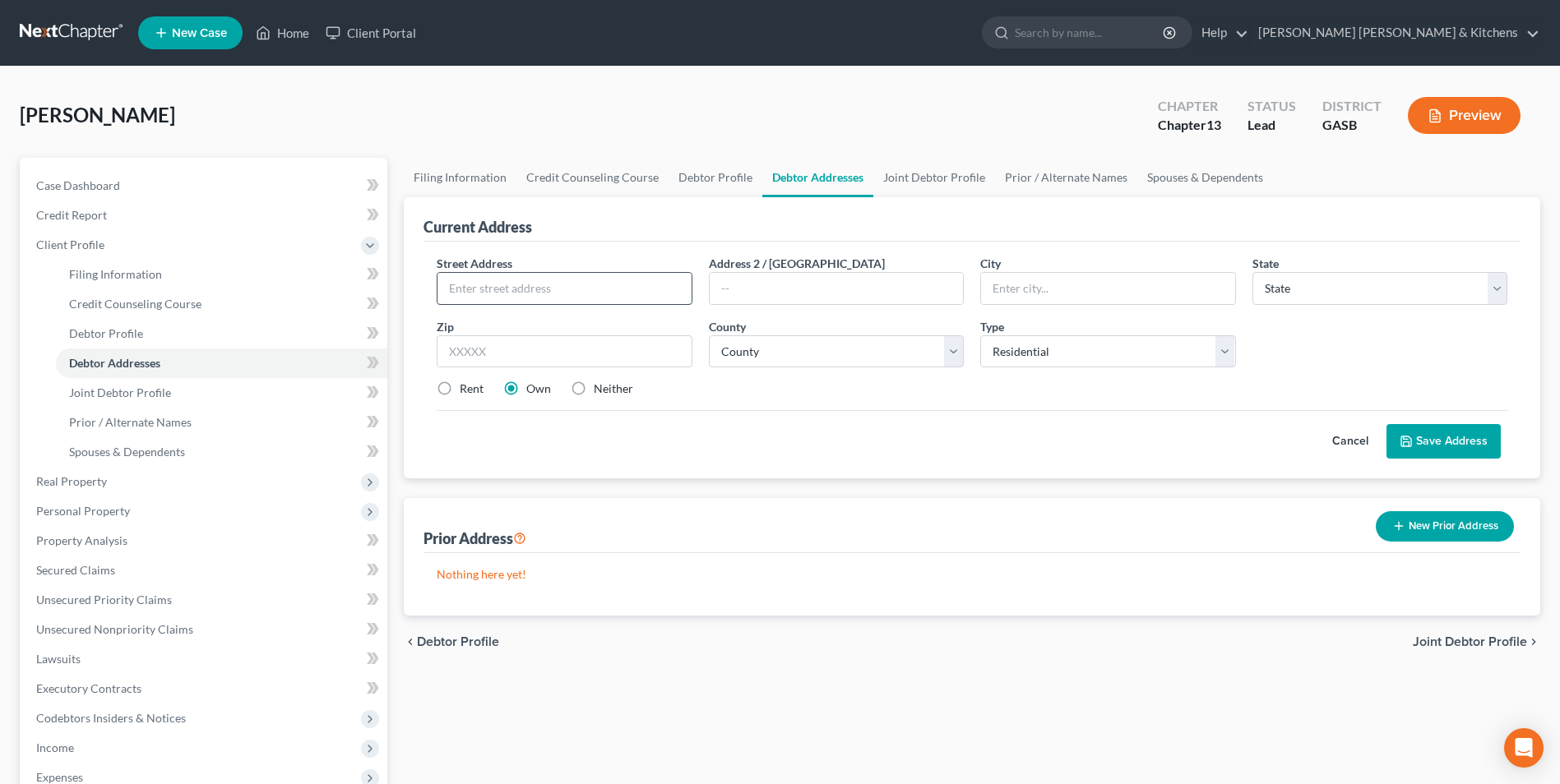
click at [497, 291] on input "text" at bounding box center [565, 288] width 254 height 31
type input "[STREET_ADDRESS][PERSON_NAME]"
type input "31023"
type input "[PERSON_NAME]"
select select "10"
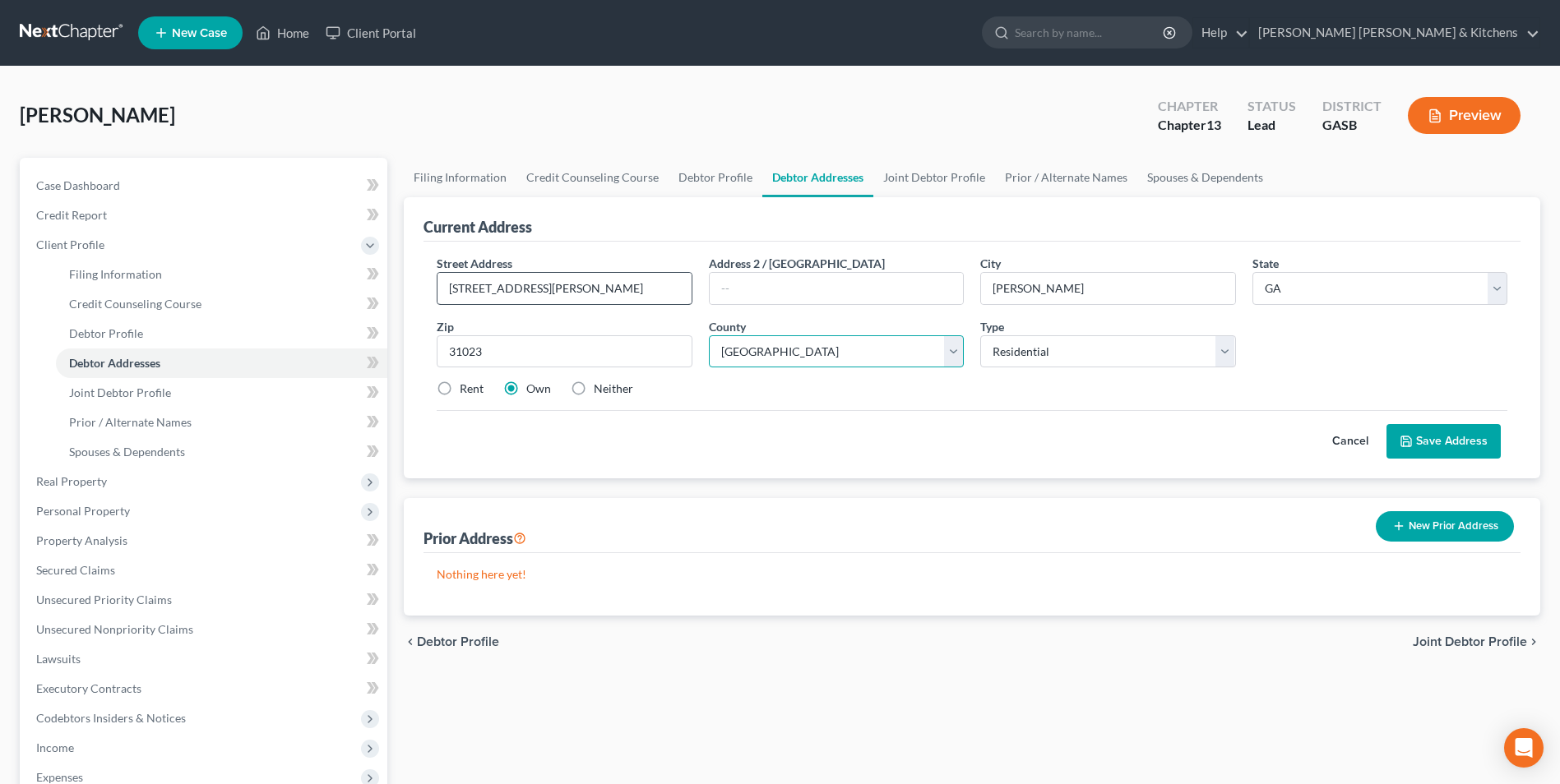
select select "44"
click at [1471, 442] on button "Save Address" at bounding box center [1443, 441] width 114 height 35
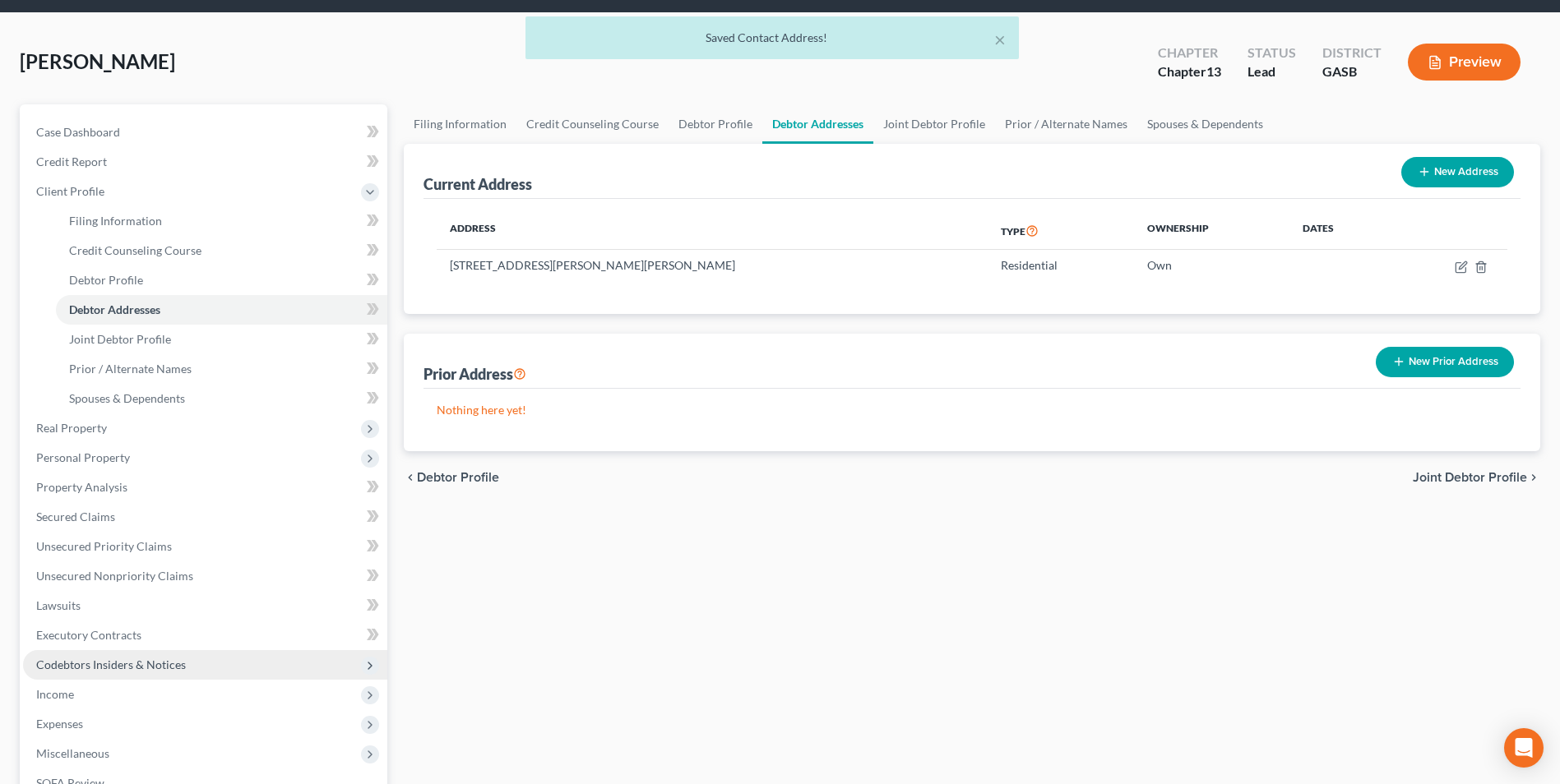
scroll to position [82, 0]
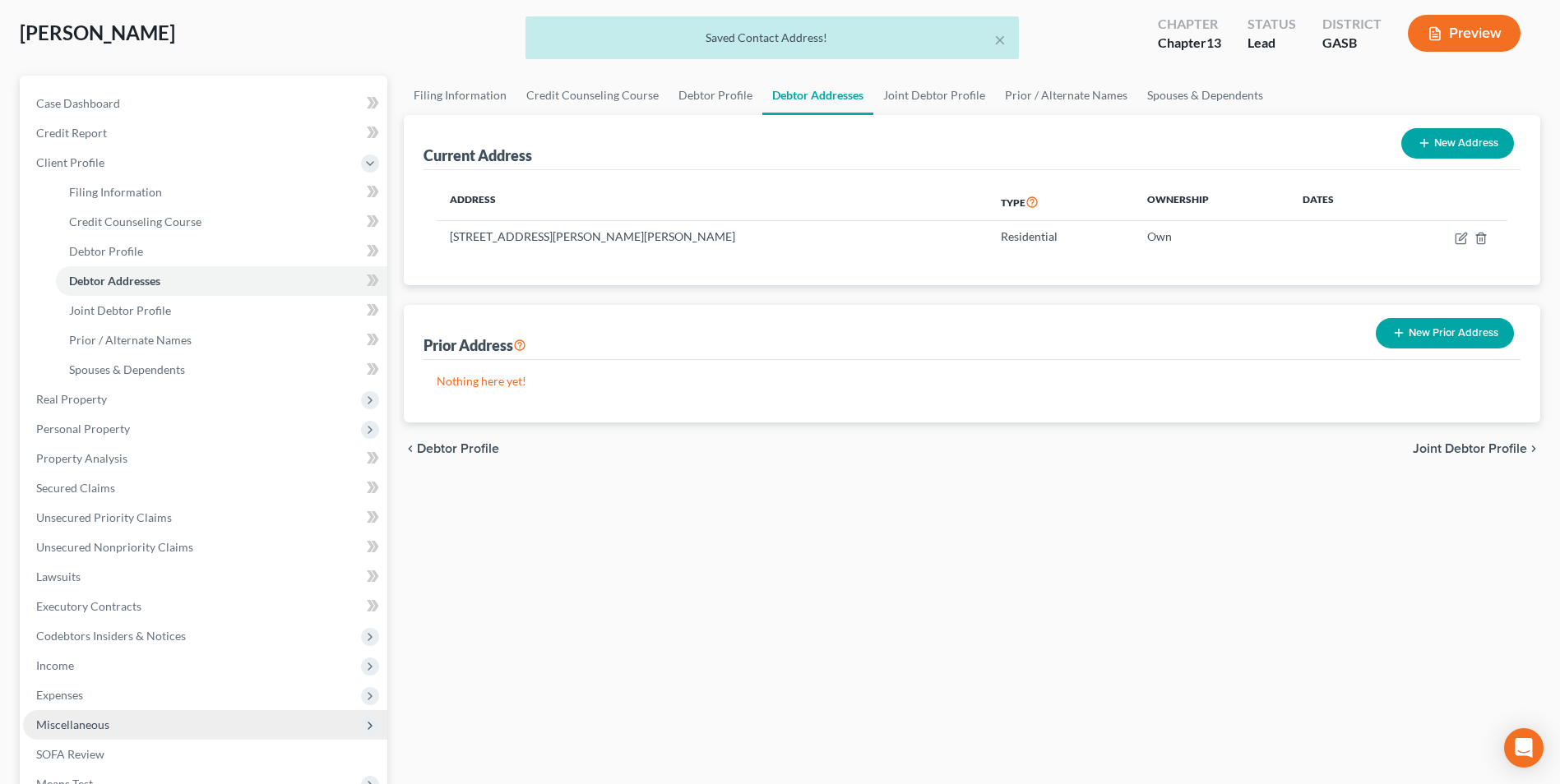
click at [68, 733] on span "Miscellaneous" at bounding box center [205, 725] width 364 height 30
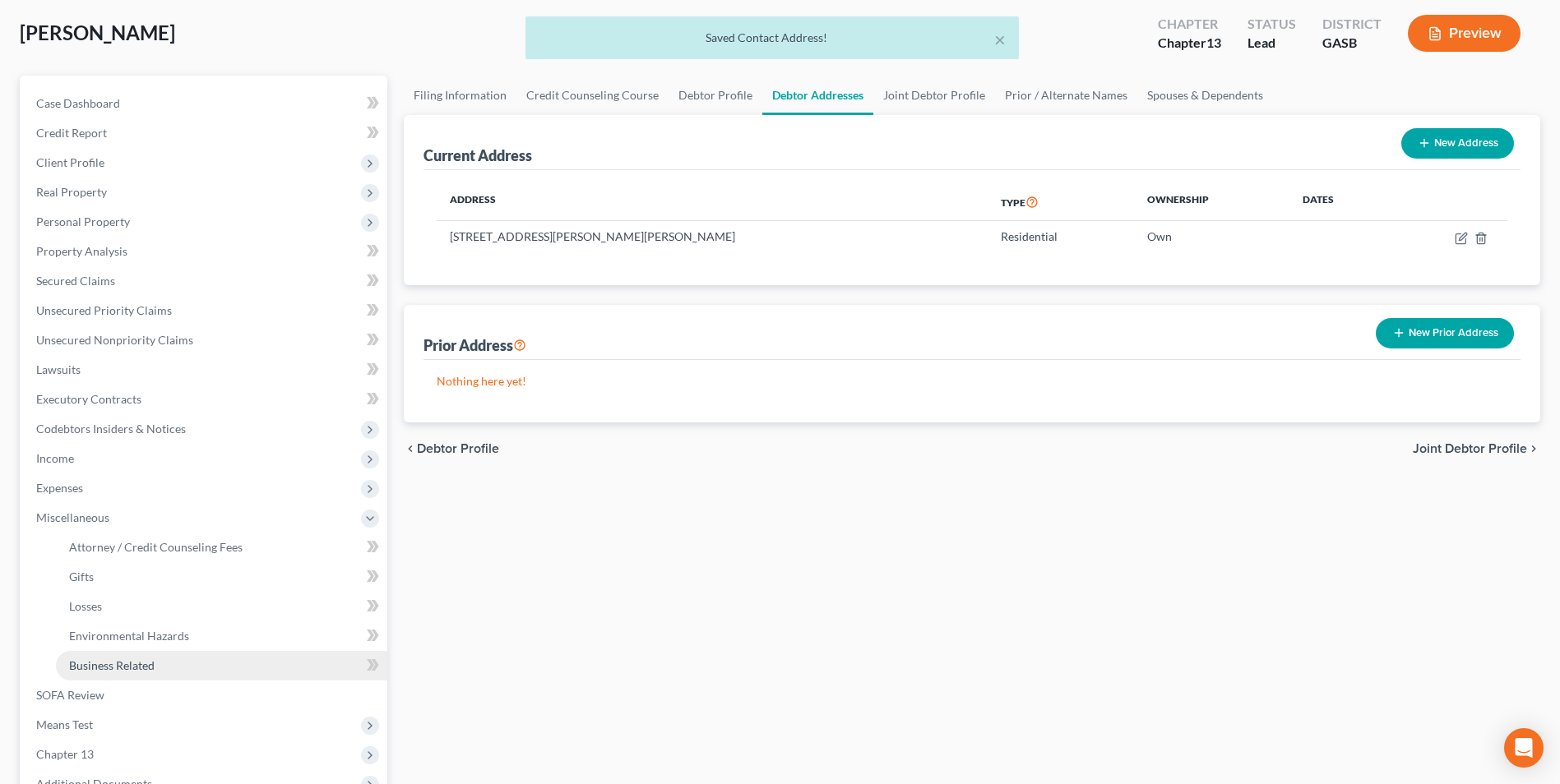
click at [94, 667] on span "Business Related" at bounding box center [112, 665] width 85 height 14
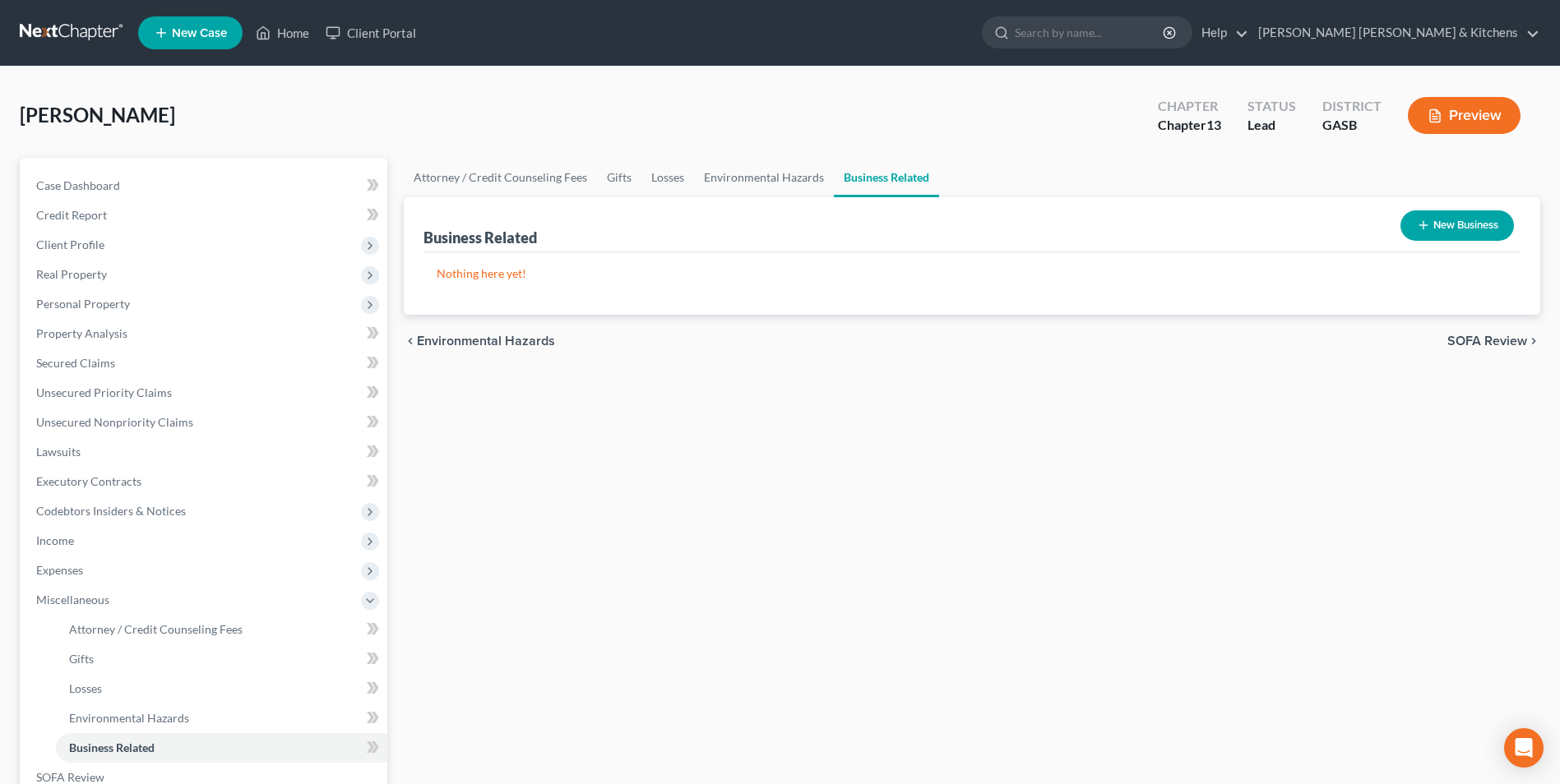
click at [1456, 231] on button "New Business" at bounding box center [1457, 226] width 113 height 30
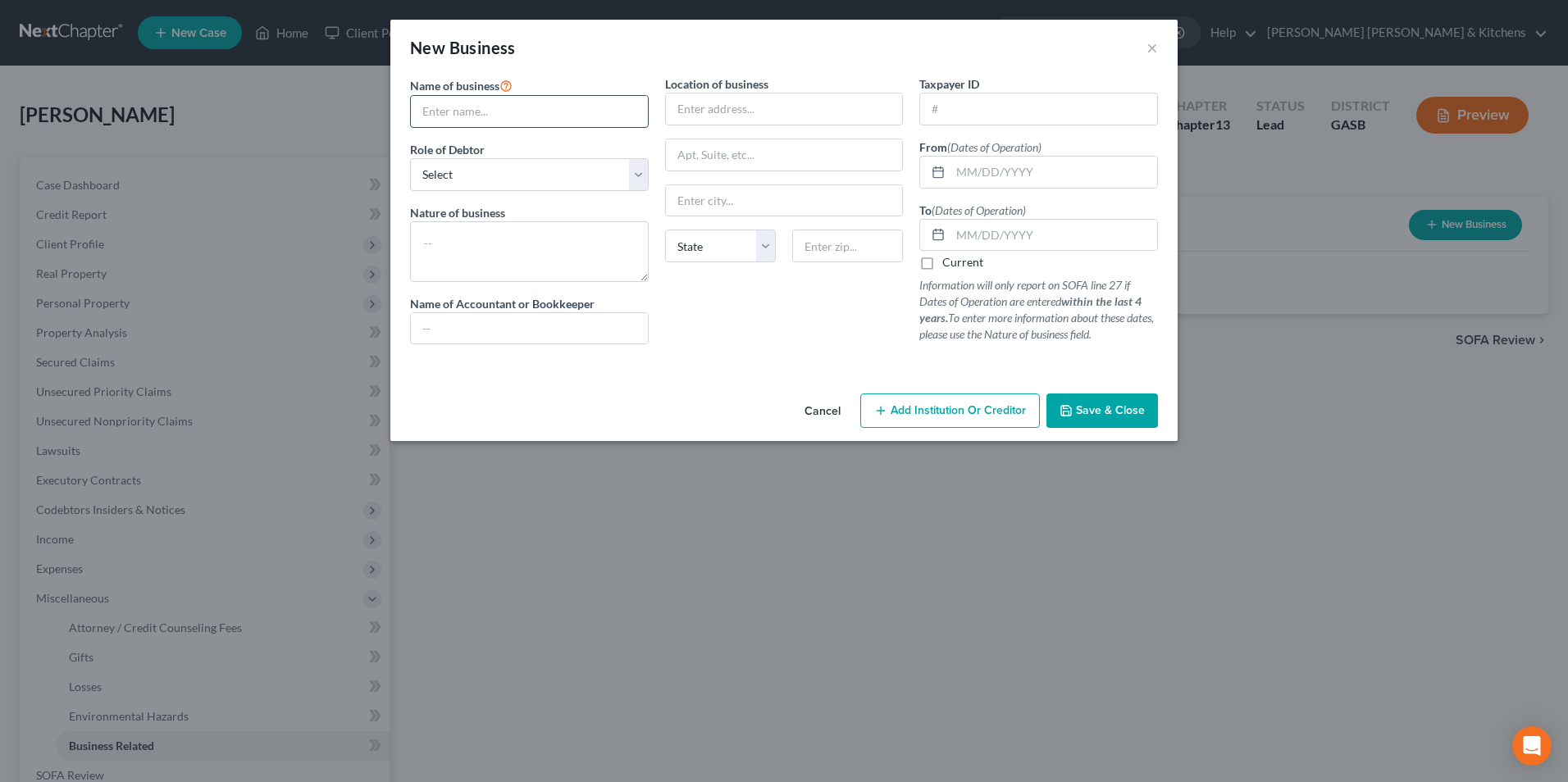
click at [528, 121] on input "text" at bounding box center [529, 111] width 237 height 31
type input "TG&C Land Management"
click at [500, 176] on select "Select A member of a limited liability company (LLC) or limited liability partn…" at bounding box center [529, 174] width 239 height 33
select select "member"
click at [410, 158] on select "Select A member of a limited liability company (LLC) or limited liability partn…" at bounding box center [529, 174] width 239 height 33
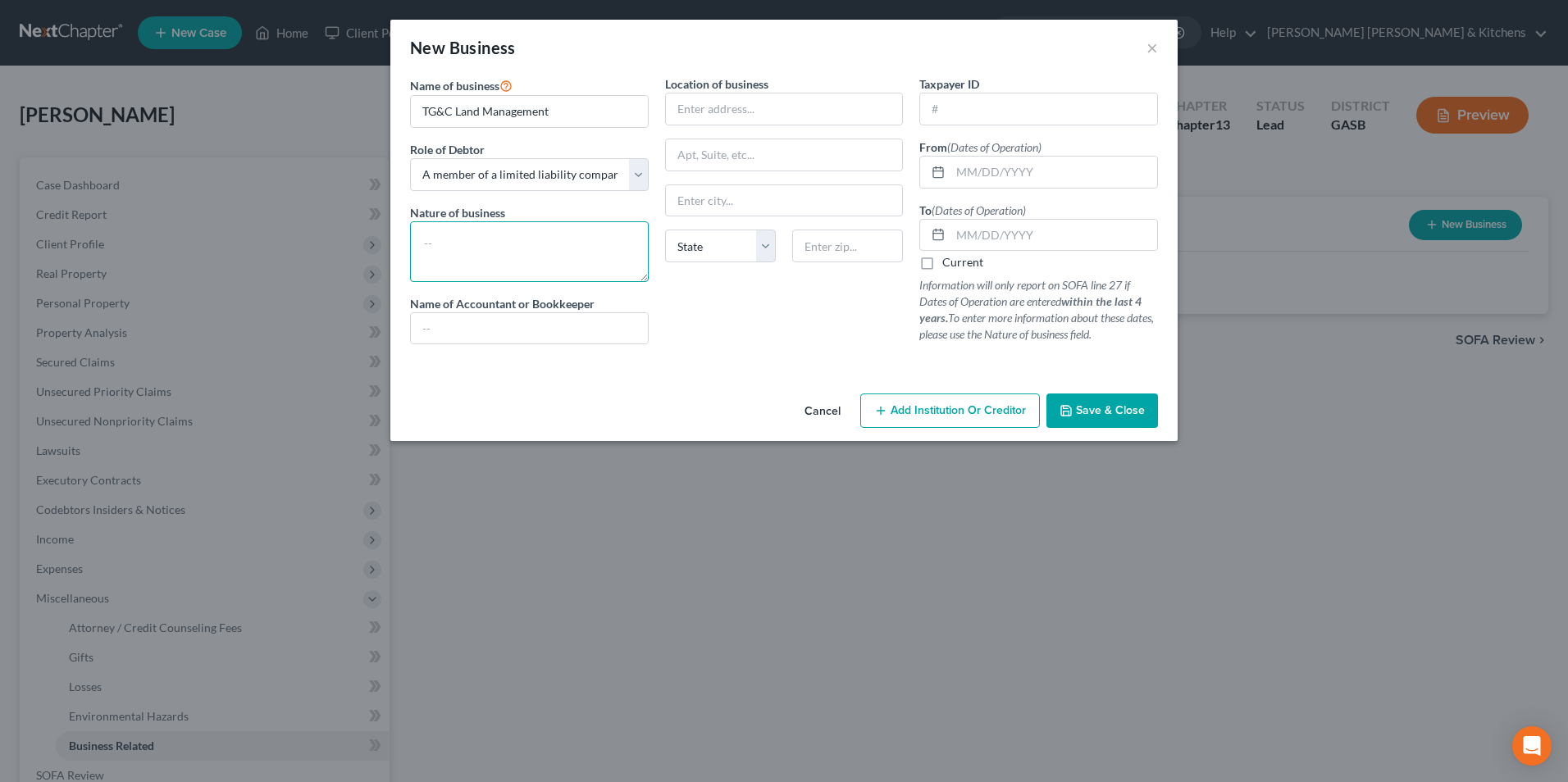
click at [497, 233] on textarea at bounding box center [529, 252] width 239 height 61
type textarea "land management"
click at [714, 120] on input "text" at bounding box center [784, 109] width 237 height 31
type input "[STREET_ADDRESS][PERSON_NAME]"
type input "31023"
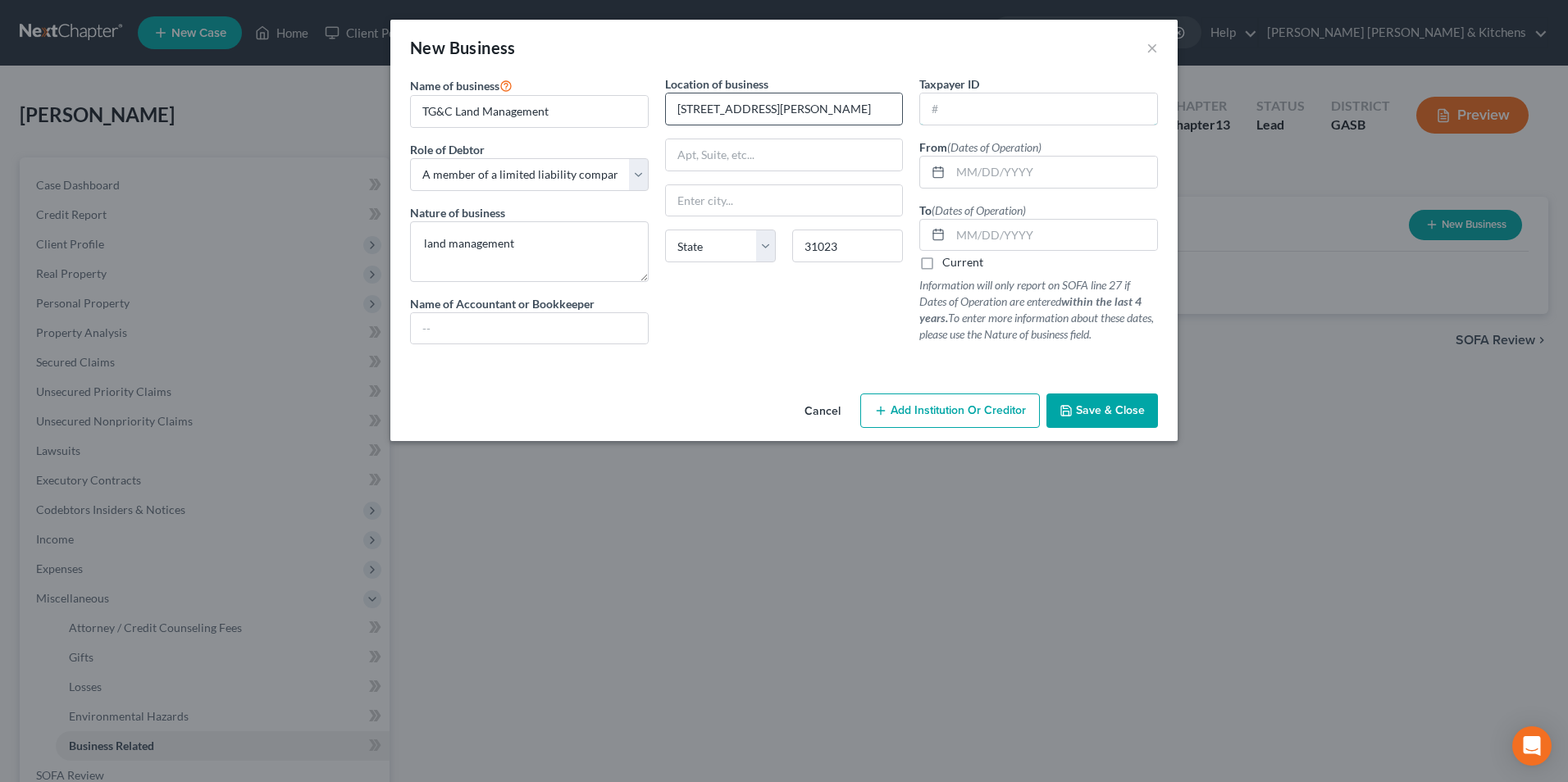
type input "[PERSON_NAME]"
select select "10"
type input "[DATE]"
click at [942, 266] on label "Current" at bounding box center [963, 262] width 41 height 16
click at [949, 265] on input "Current" at bounding box center [954, 260] width 11 height 11
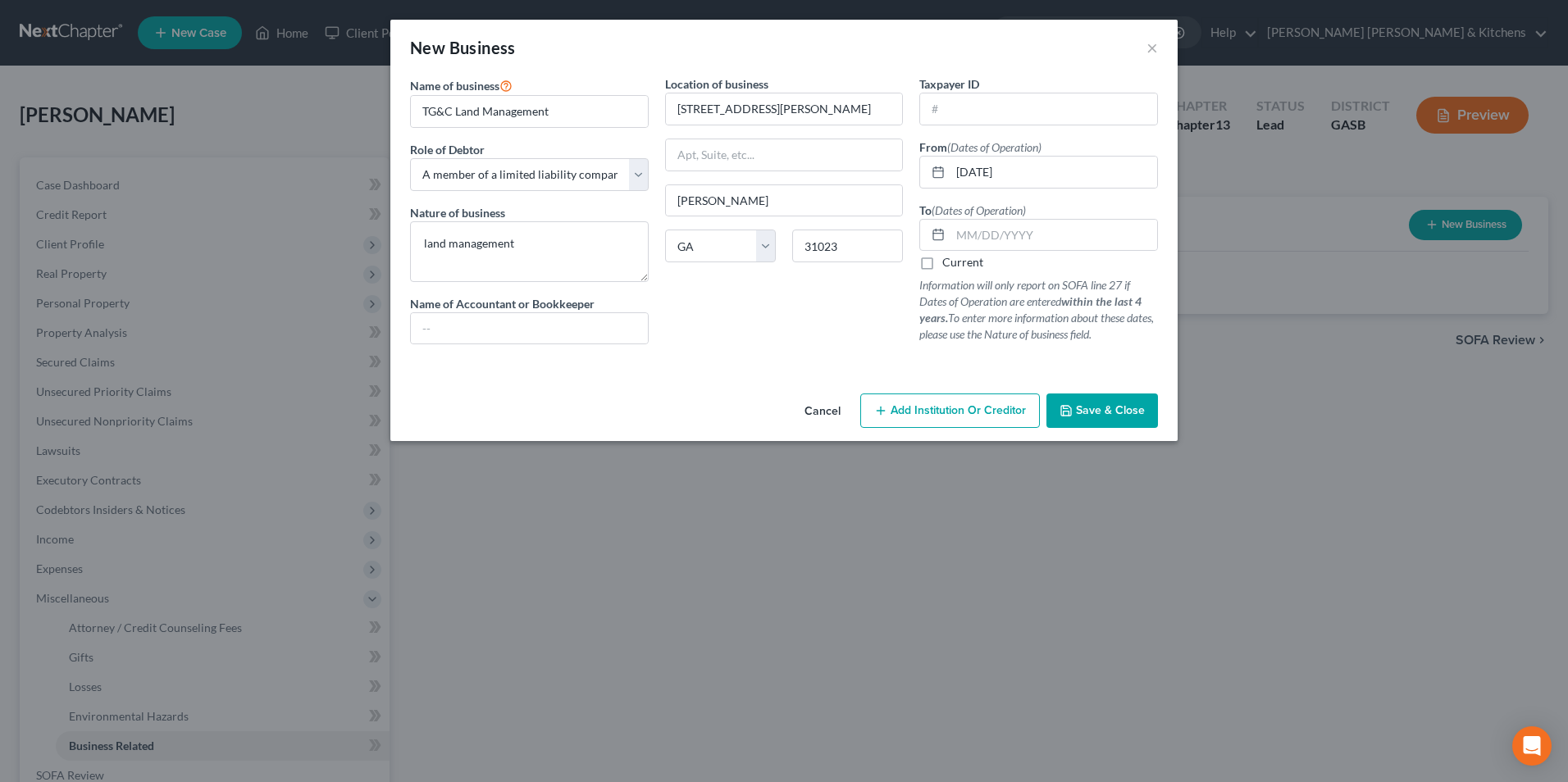
checkbox input "true"
drag, startPoint x: 1137, startPoint y: 409, endPoint x: 1121, endPoint y: 501, distance: 93.4
click at [1138, 410] on span "Save & Close" at bounding box center [1111, 410] width 69 height 14
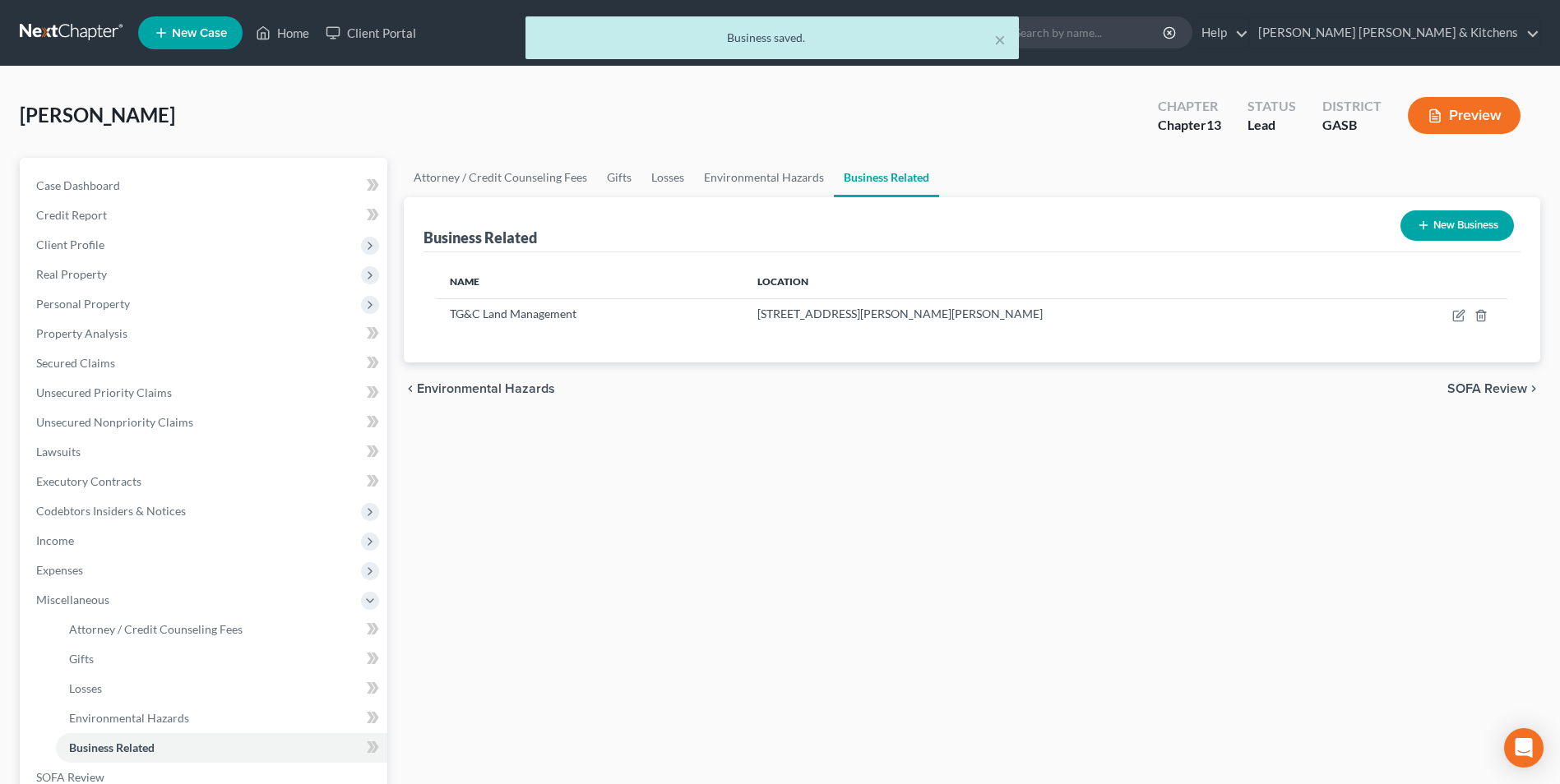
click at [1447, 223] on button "New Business" at bounding box center [1457, 226] width 113 height 30
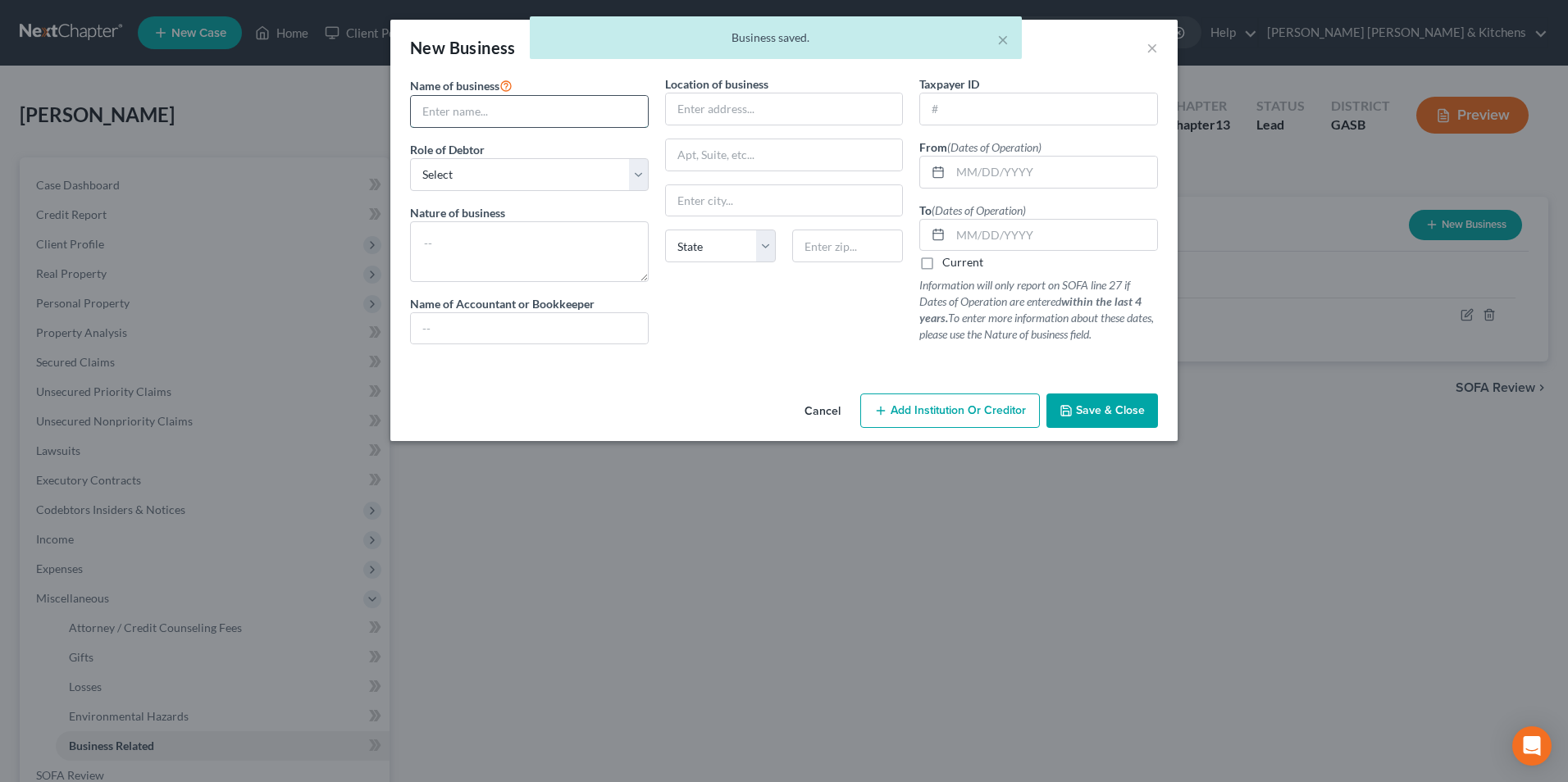
click at [432, 122] on input "text" at bounding box center [529, 111] width 237 height 31
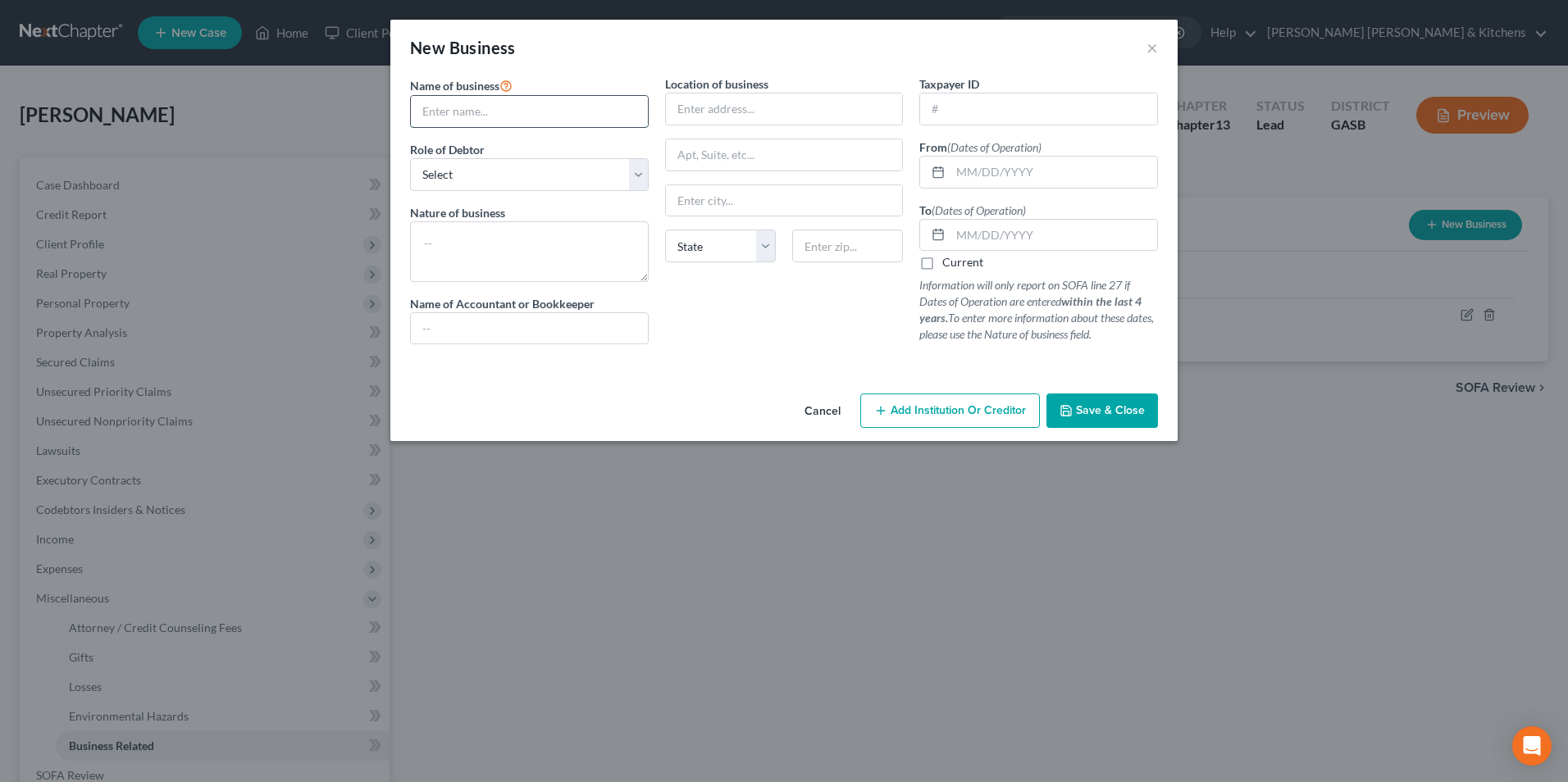
type input "?"
type input "Coastal Home Inspection"
click at [464, 176] on select "Select A member of a limited liability company (LLC) or limited liability partn…" at bounding box center [529, 174] width 239 height 33
select select "member"
click at [410, 158] on select "Select A member of a limited liability company (LLC) or limited liability partn…" at bounding box center [529, 174] width 239 height 33
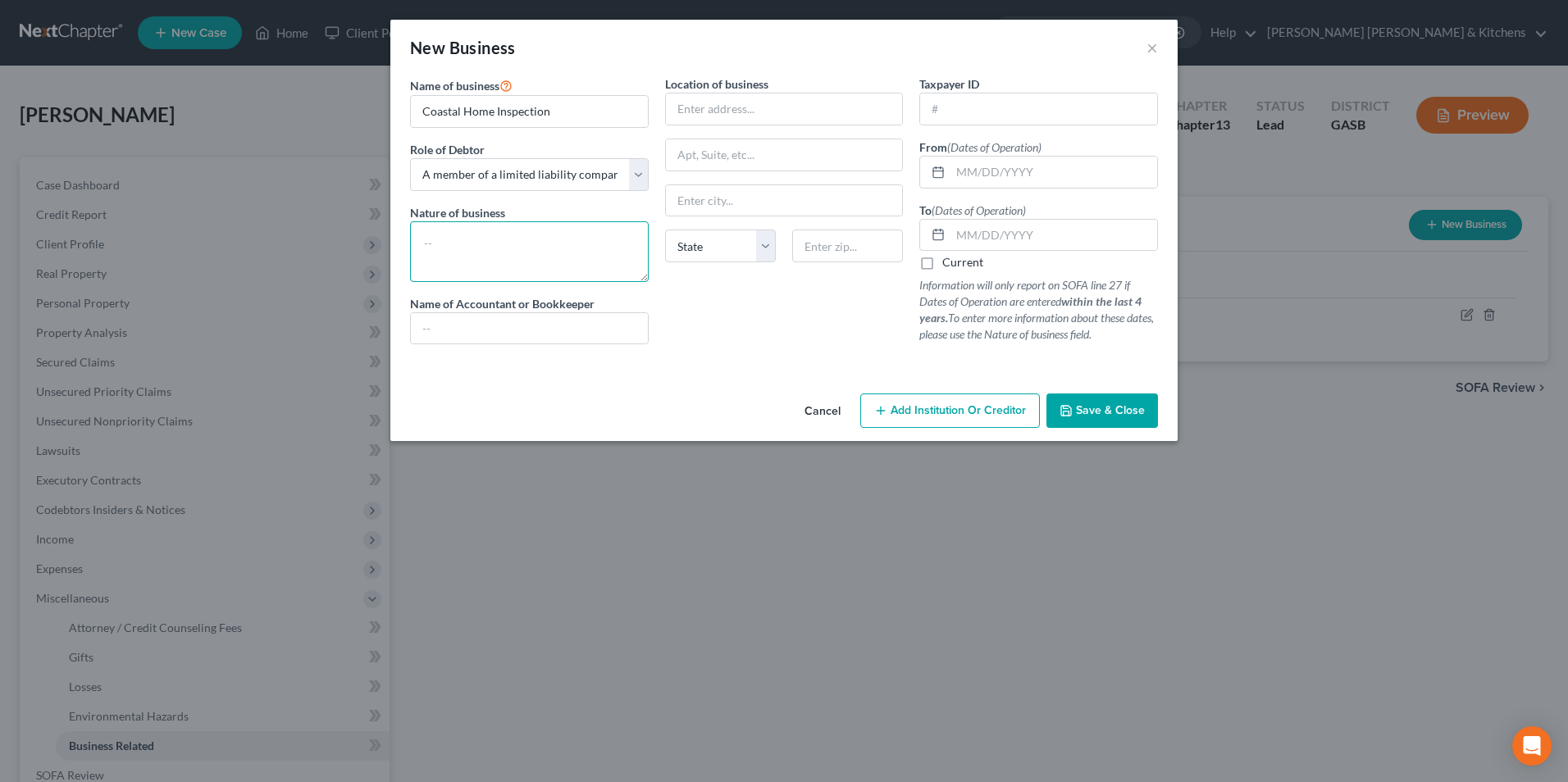
click at [470, 253] on textarea at bounding box center [529, 252] width 239 height 61
type textarea "home inspection"
click at [713, 115] on input "text" at bounding box center [784, 109] width 237 height 31
type input "[STREET_ADDRESS][PERSON_NAME]"
type input "[PERSON_NAME]"
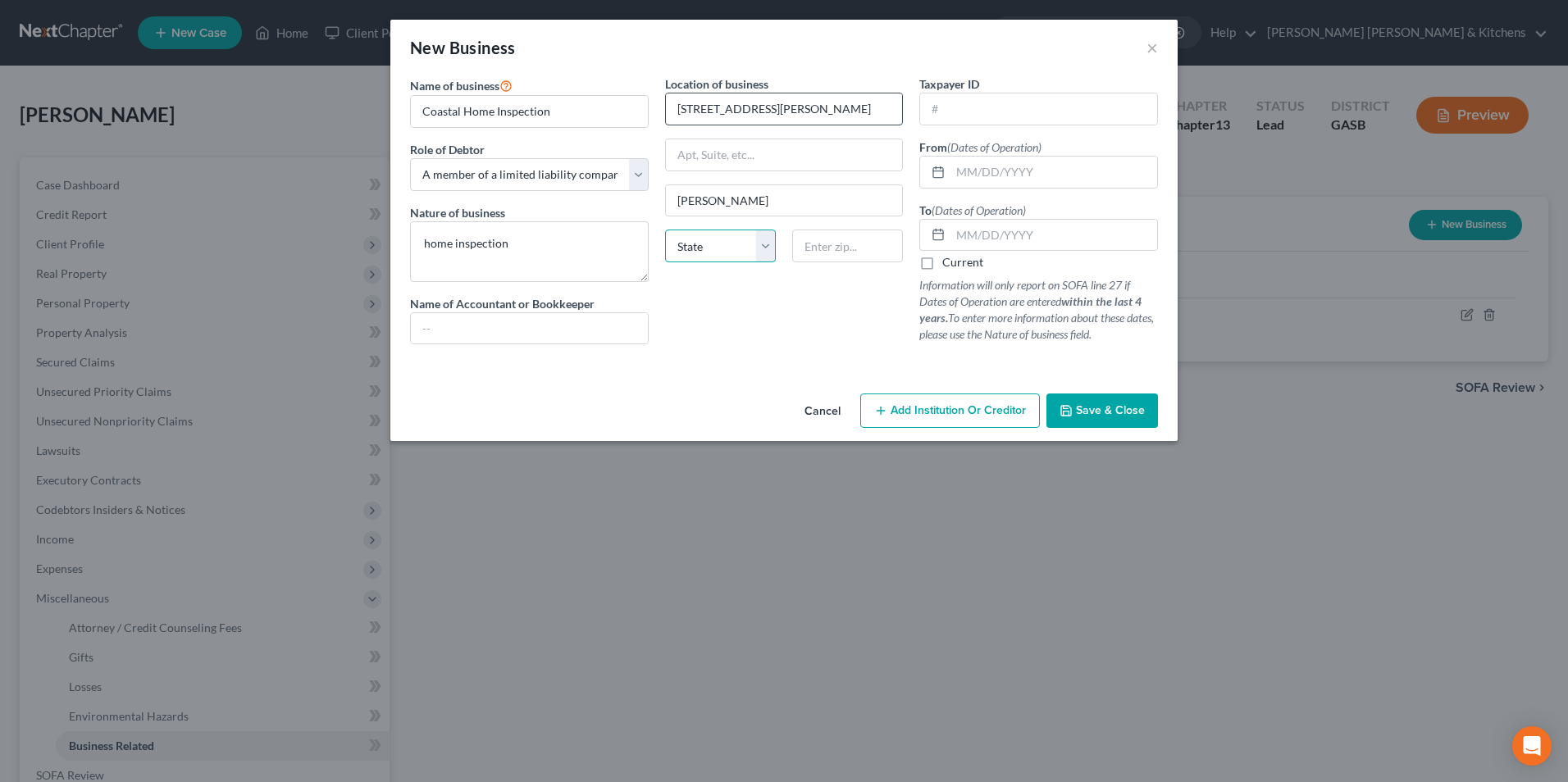
select select "10"
type input "31023"
click at [1021, 183] on input "[DATE]" at bounding box center [1054, 172] width 207 height 31
drag, startPoint x: 1029, startPoint y: 179, endPoint x: 955, endPoint y: 185, distance: 74.2
click at [955, 185] on input "[DATE]" at bounding box center [1054, 172] width 207 height 31
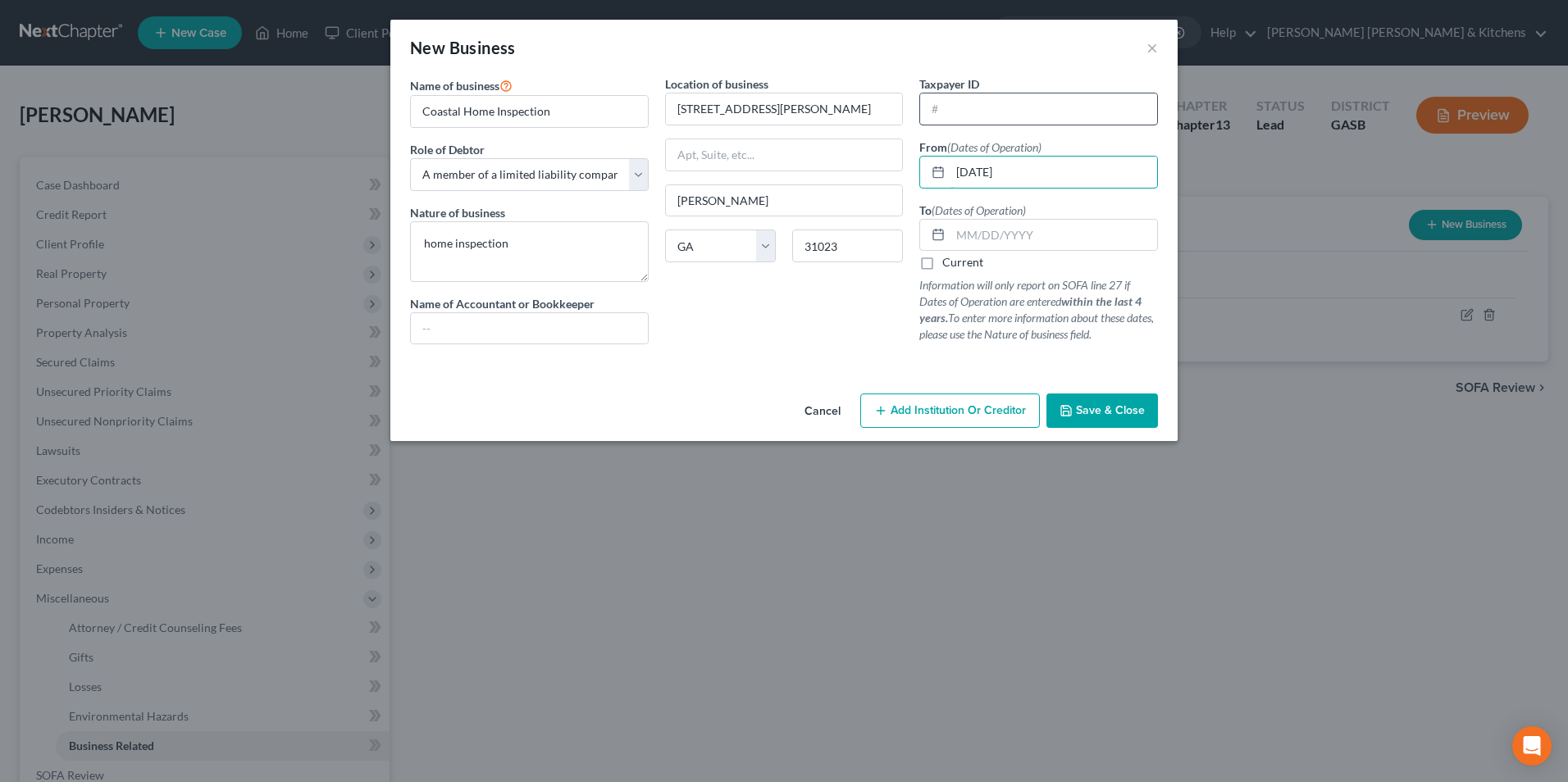
type input "[DATE]"
click at [942, 262] on label "Current" at bounding box center [963, 262] width 41 height 16
click at [949, 262] on input "Current" at bounding box center [954, 260] width 11 height 11
checkbox input "true"
click at [1090, 422] on button "Save & Close" at bounding box center [1102, 410] width 111 height 35
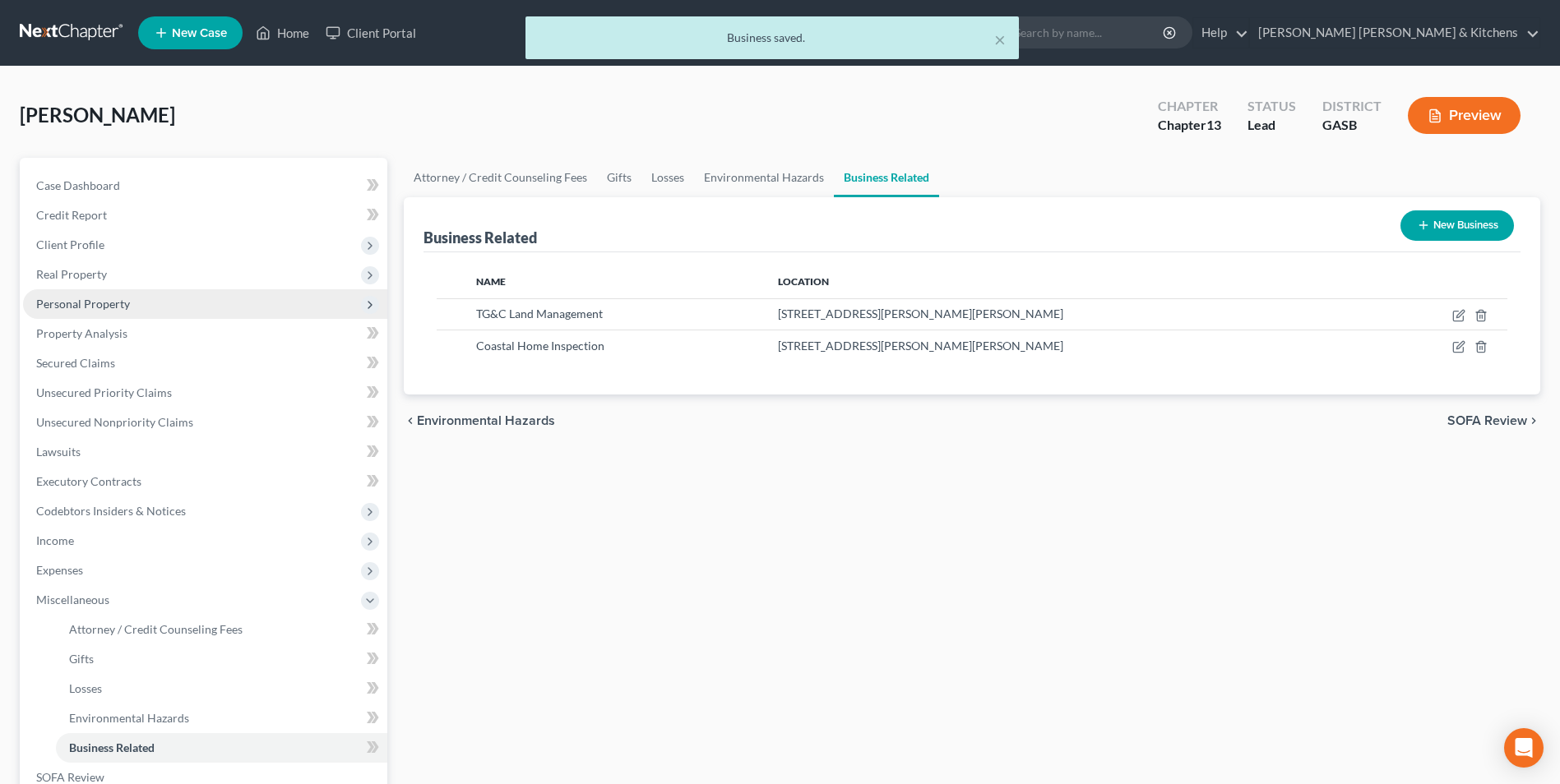
click at [58, 297] on span "Personal Property" at bounding box center [83, 303] width 94 height 14
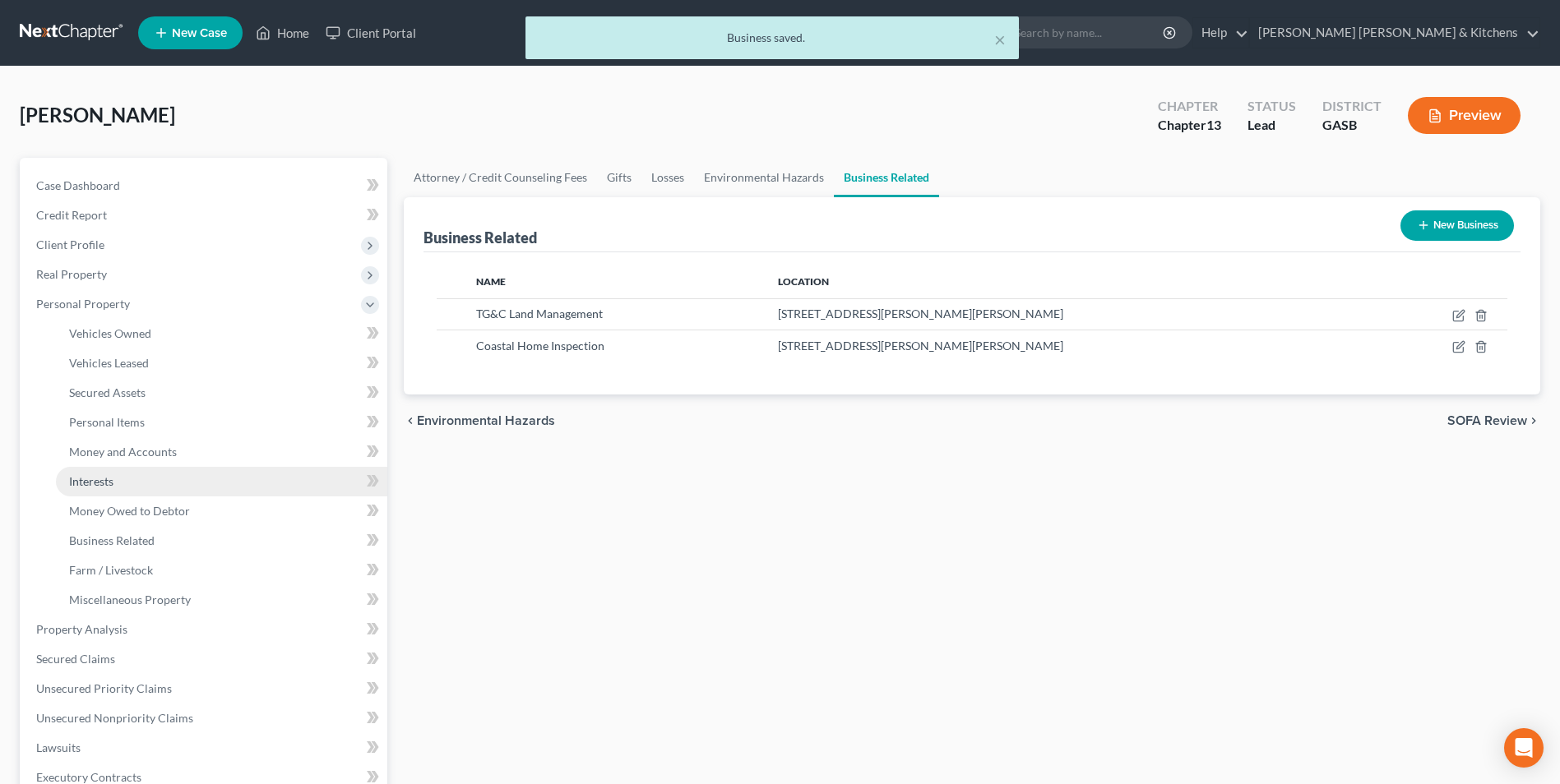
click at [90, 476] on span "Interests" at bounding box center [91, 481] width 45 height 14
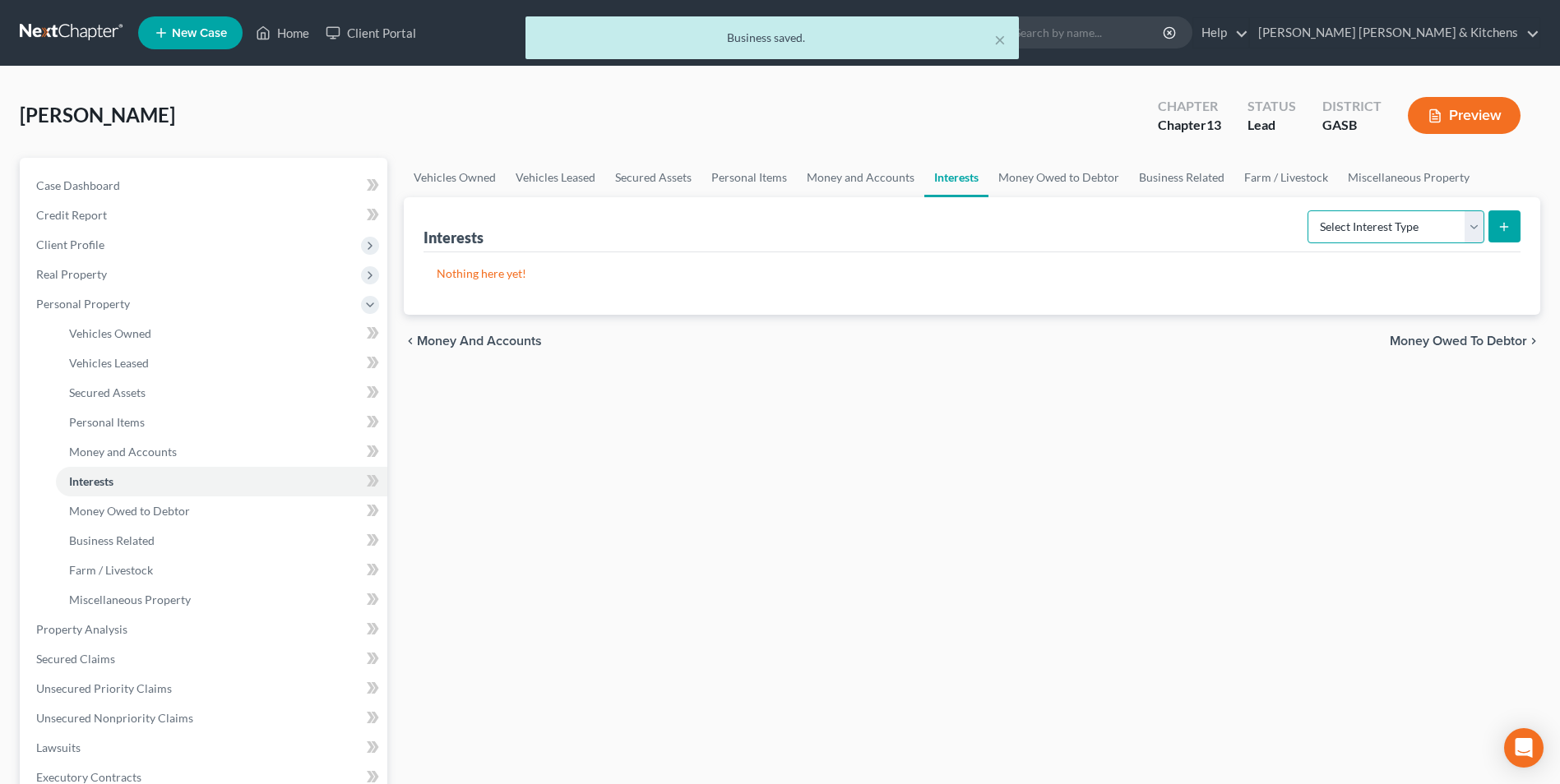
click at [1415, 228] on select "Select Interest Type 401K Annuity Bond Education IRA Government Bond Government…" at bounding box center [1395, 226] width 177 height 33
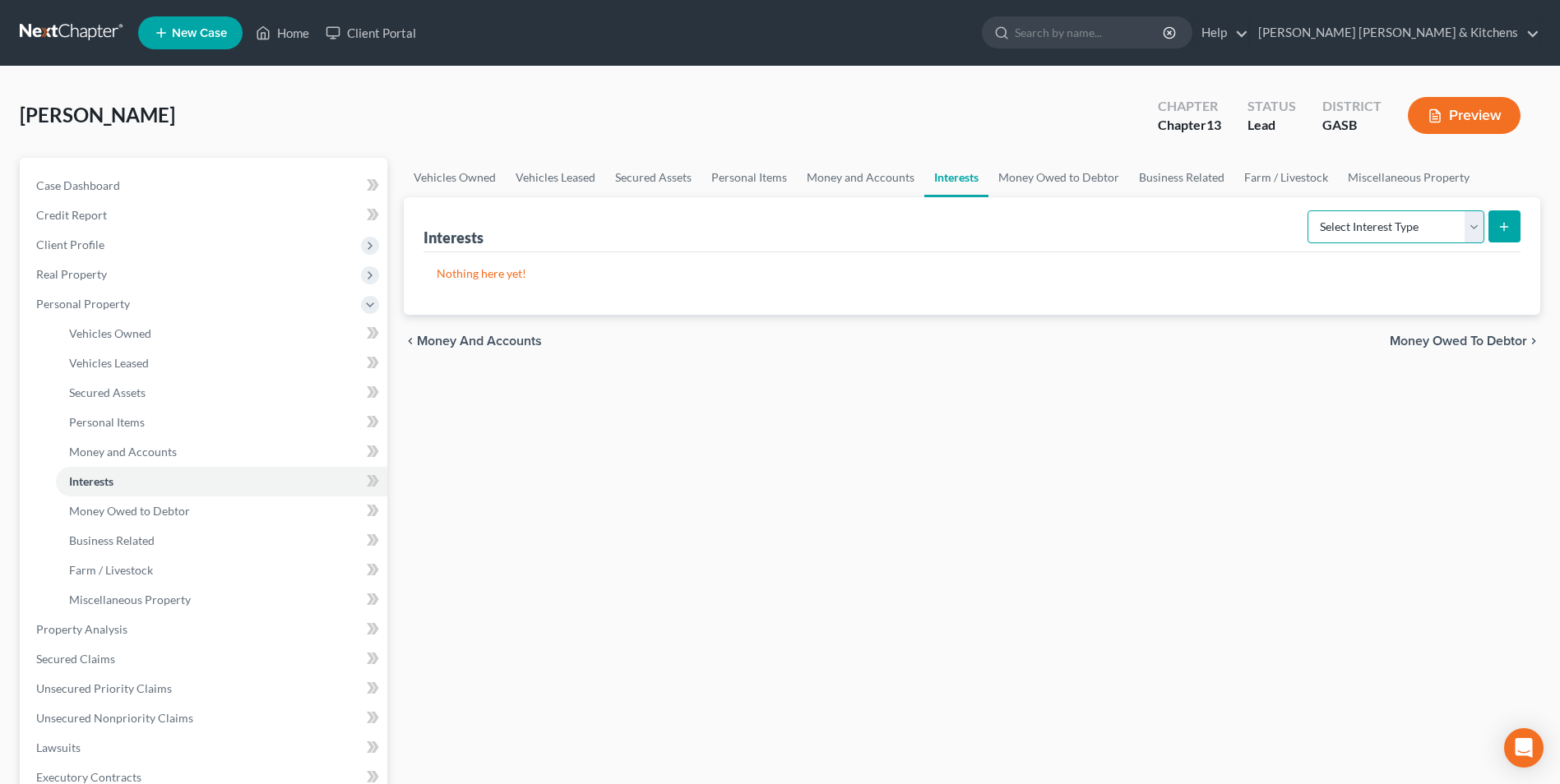
select select "incorporated_business"
click at [1309, 210] on select "Select Interest Type 401K Annuity Bond Education IRA Government Bond Government…" at bounding box center [1395, 226] width 177 height 33
click at [1509, 226] on icon "submit" at bounding box center [1504, 227] width 14 height 14
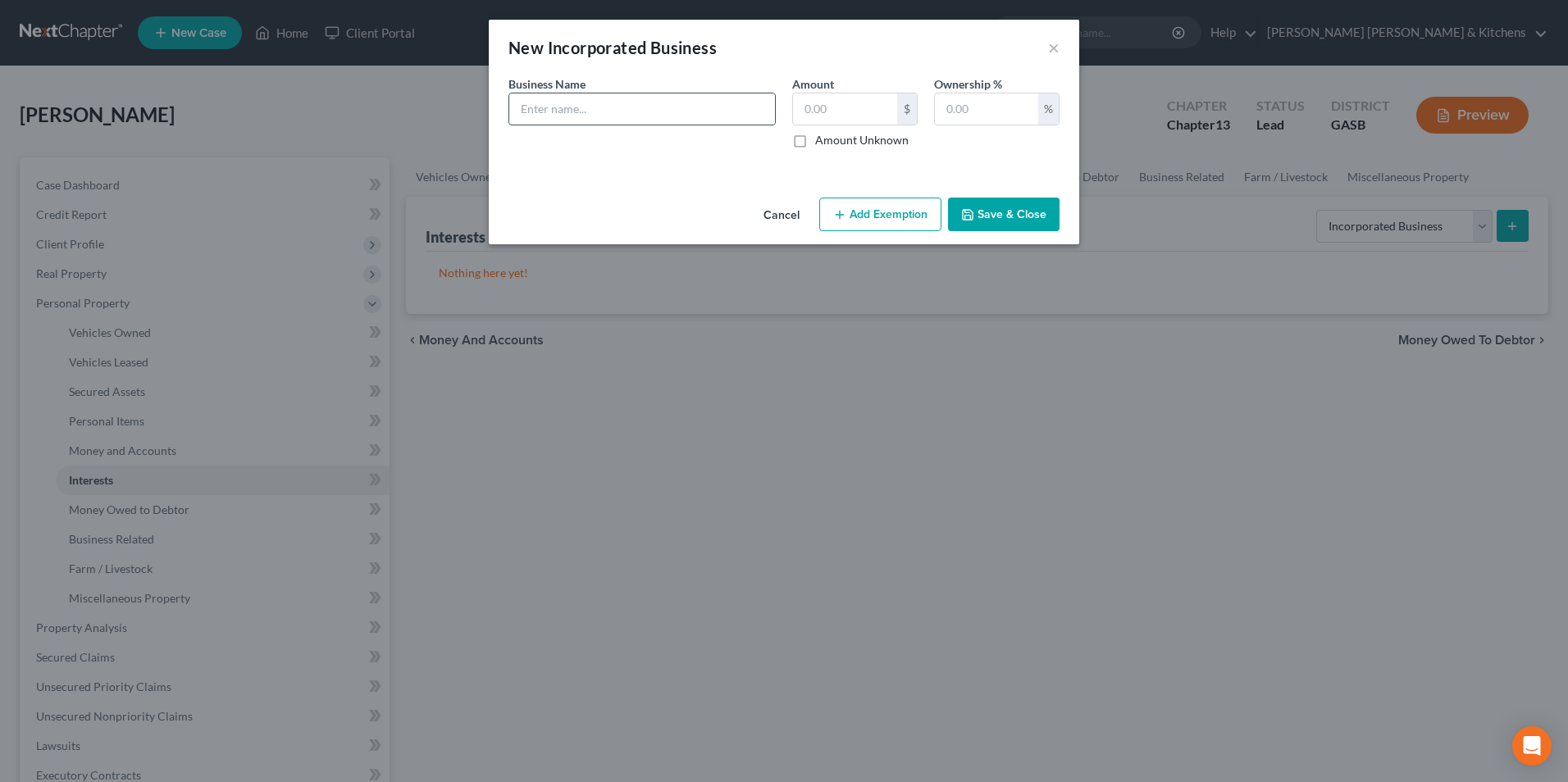
click at [542, 107] on input "text" at bounding box center [642, 109] width 266 height 31
type input "TG&C Land Management"
type input "0.00"
click at [1020, 107] on input "text" at bounding box center [986, 109] width 104 height 31
type input "100"
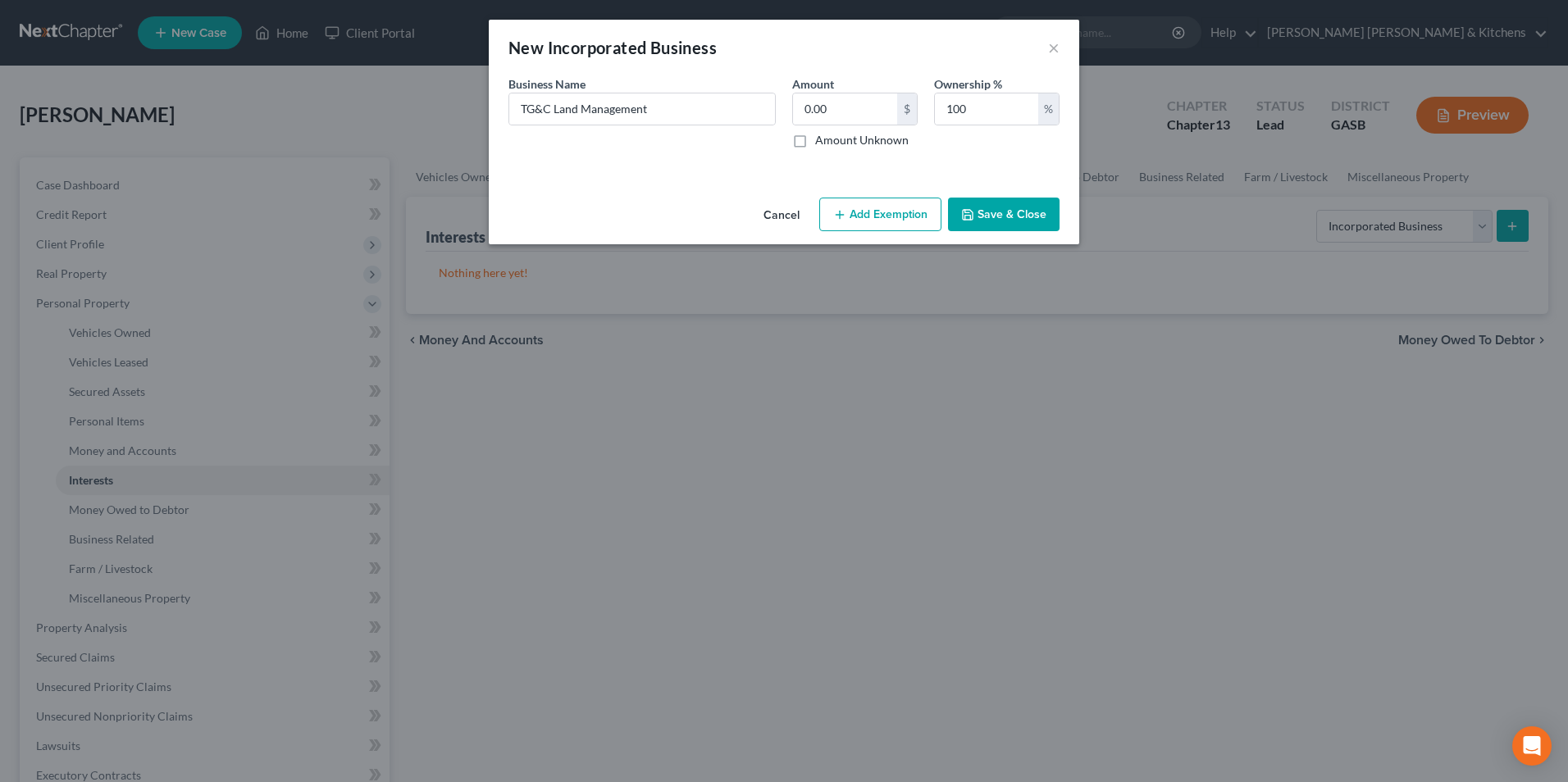
click at [1018, 212] on button "Save & Close" at bounding box center [1004, 214] width 111 height 35
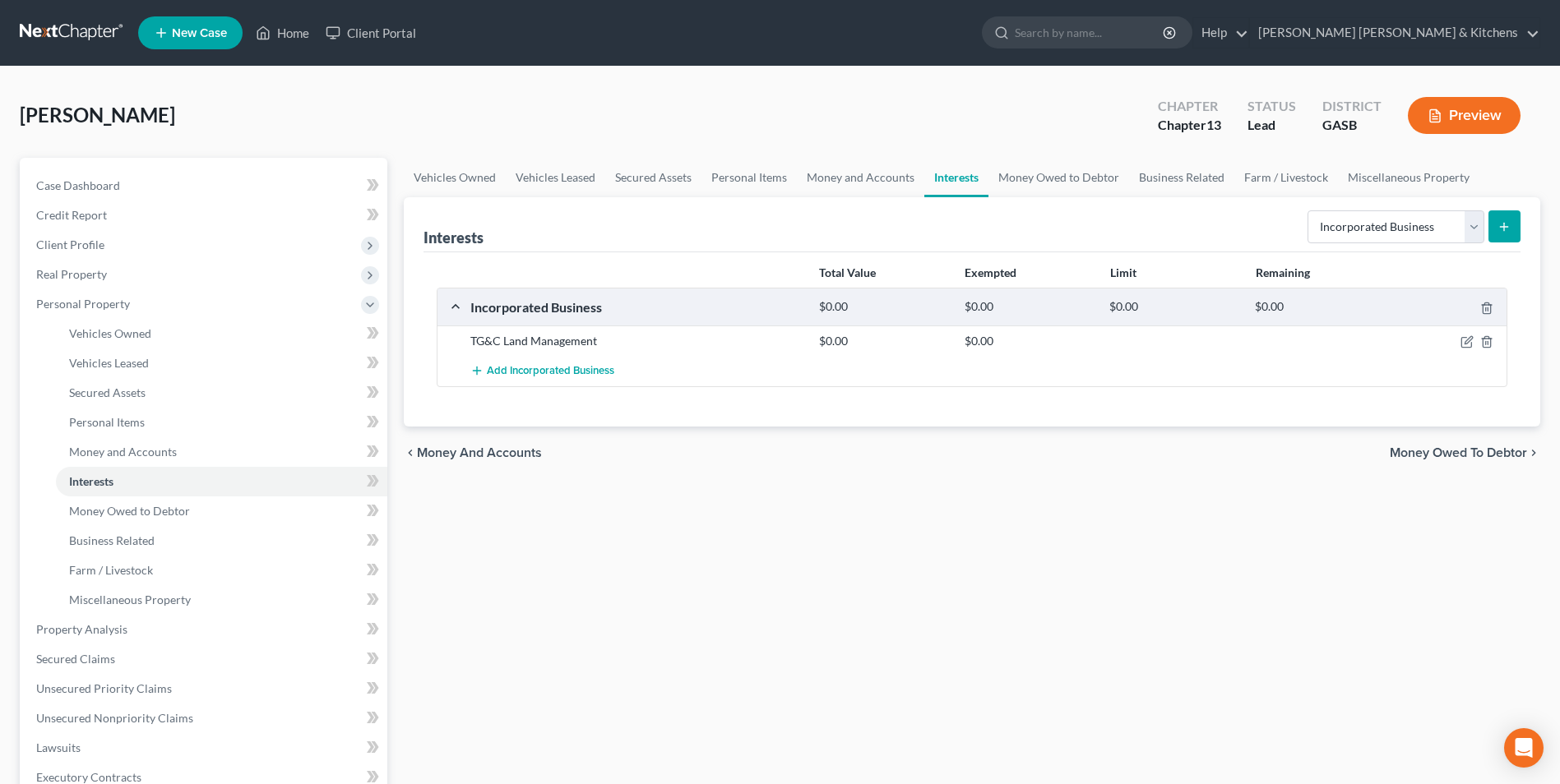
click at [1493, 237] on button "submit" at bounding box center [1504, 226] width 32 height 32
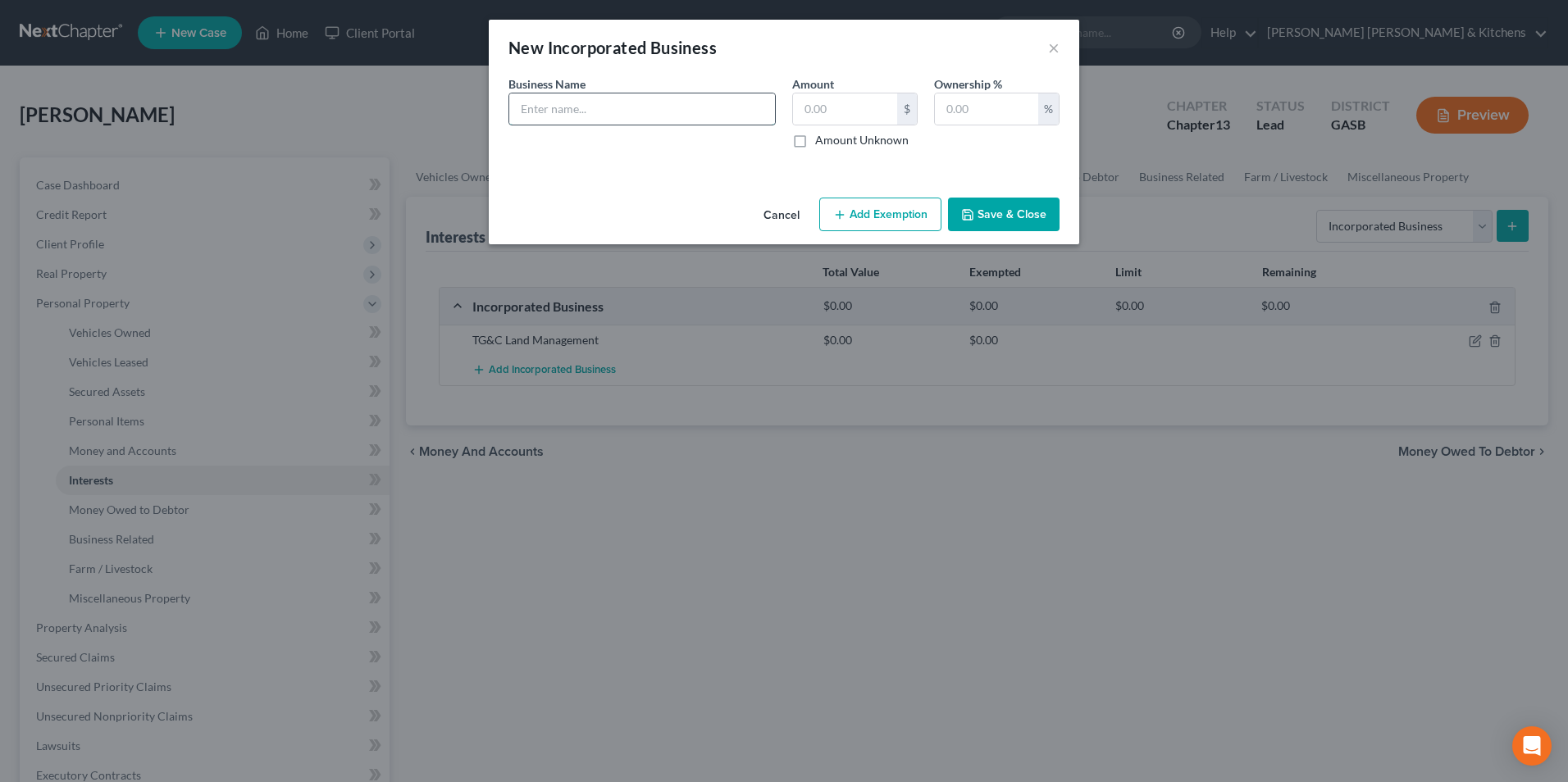
drag, startPoint x: 679, startPoint y: 116, endPoint x: 696, endPoint y: 93, distance: 28.6
click at [678, 116] on input "text" at bounding box center [642, 109] width 266 height 31
type input "Coastal Home Inspection"
type input "0.00"
click at [1008, 99] on input "text" at bounding box center [986, 109] width 104 height 31
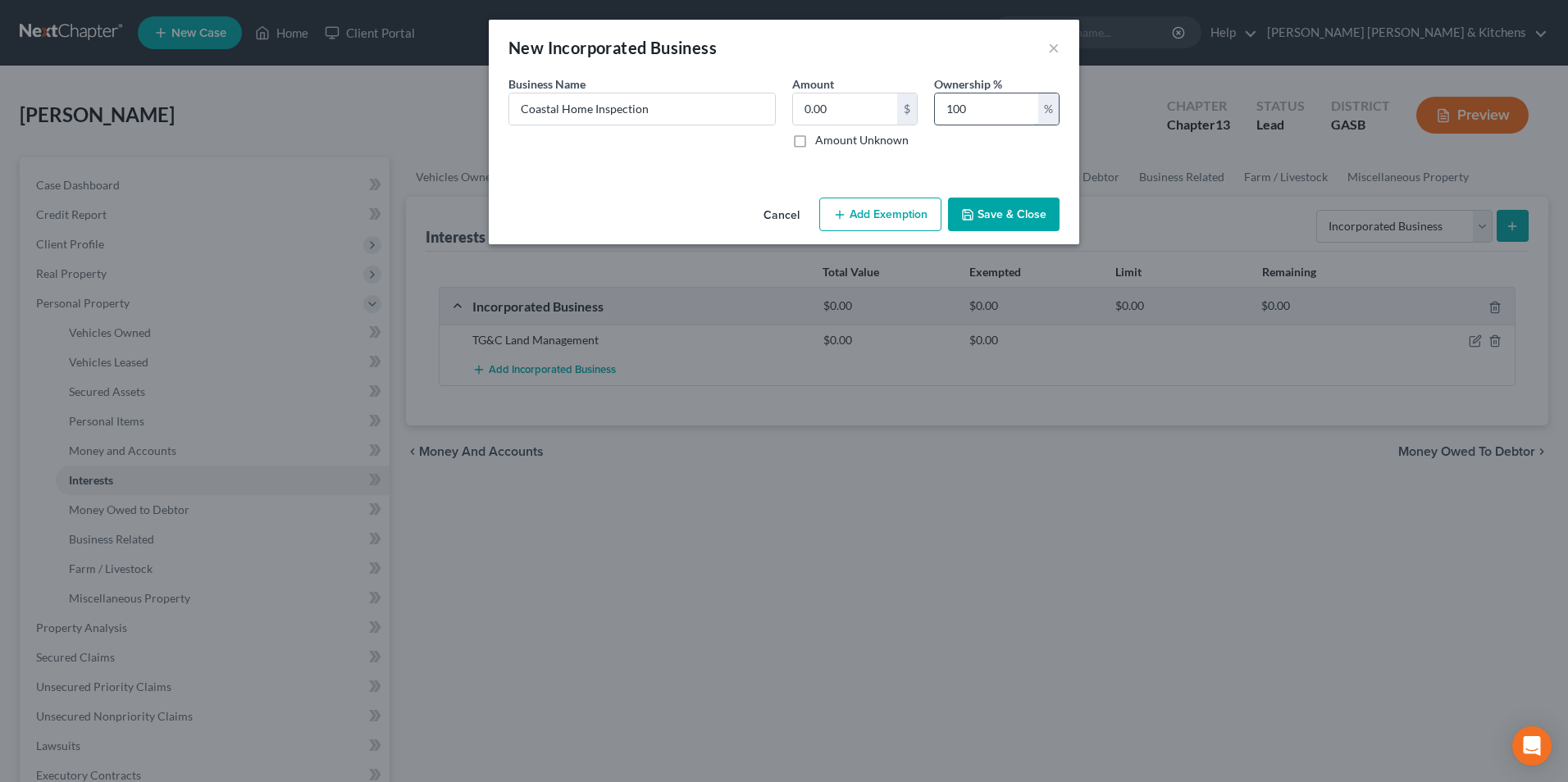
type input "100"
click at [1017, 212] on button "Save & Close" at bounding box center [1004, 214] width 111 height 35
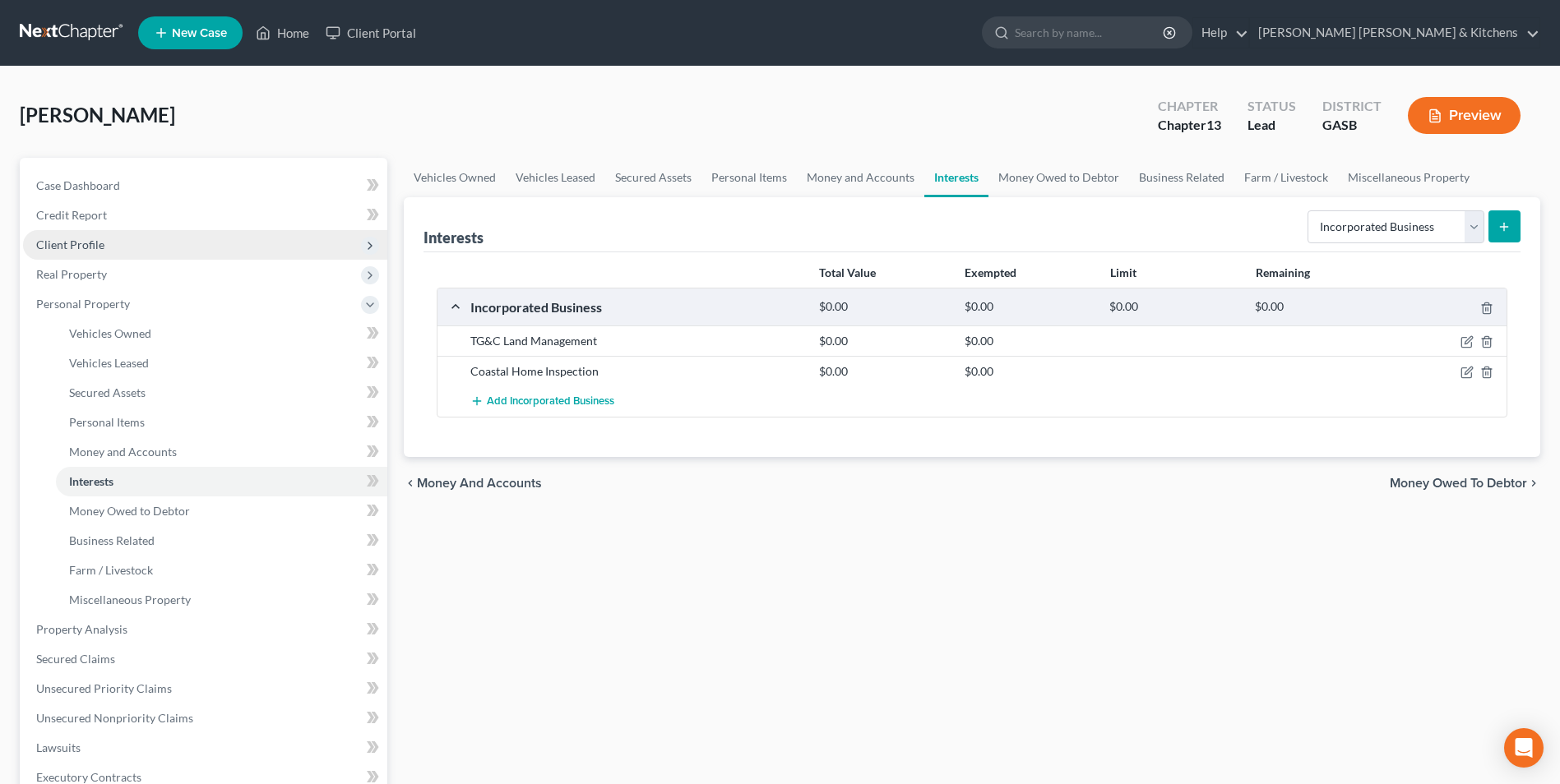
click at [77, 251] on span "Client Profile" at bounding box center [70, 244] width 68 height 14
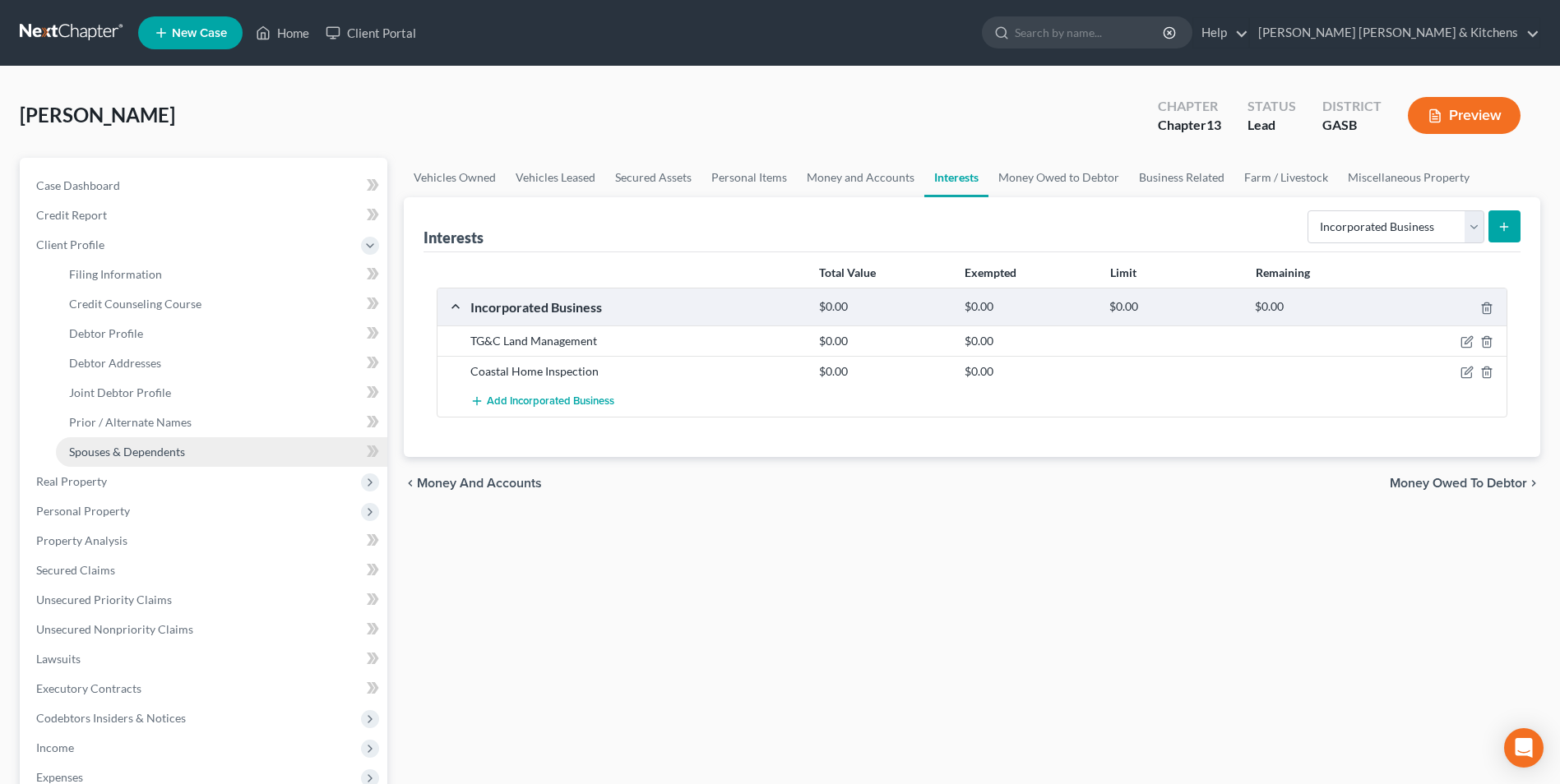
click at [104, 446] on span "Spouses & Dependents" at bounding box center [127, 451] width 116 height 14
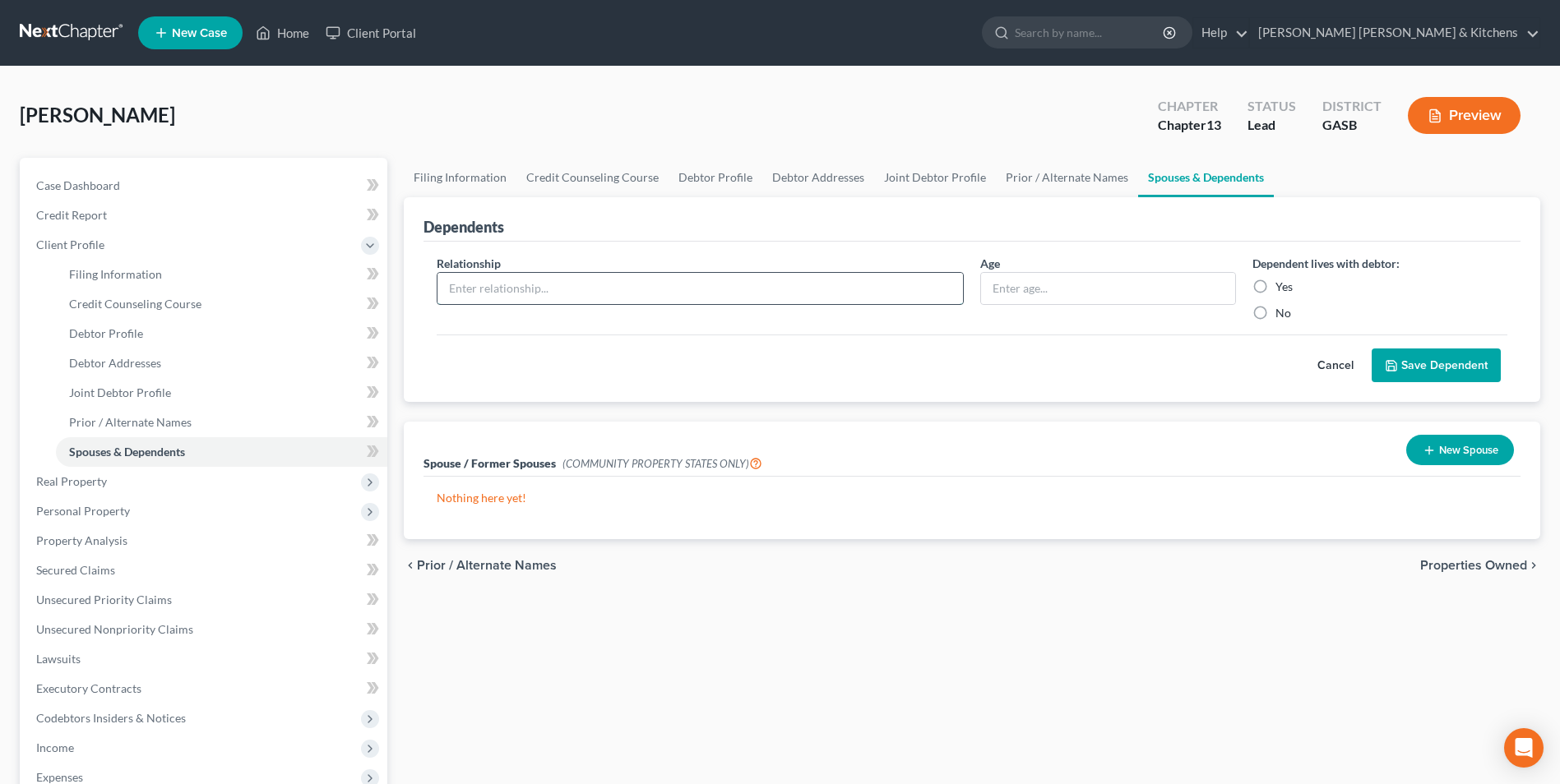
click at [528, 302] on input "text" at bounding box center [701, 288] width 526 height 31
type input "child"
type input "17"
click at [1275, 284] on label "Yes" at bounding box center [1284, 286] width 17 height 16
click at [1282, 284] on input "Yes" at bounding box center [1287, 284] width 11 height 11
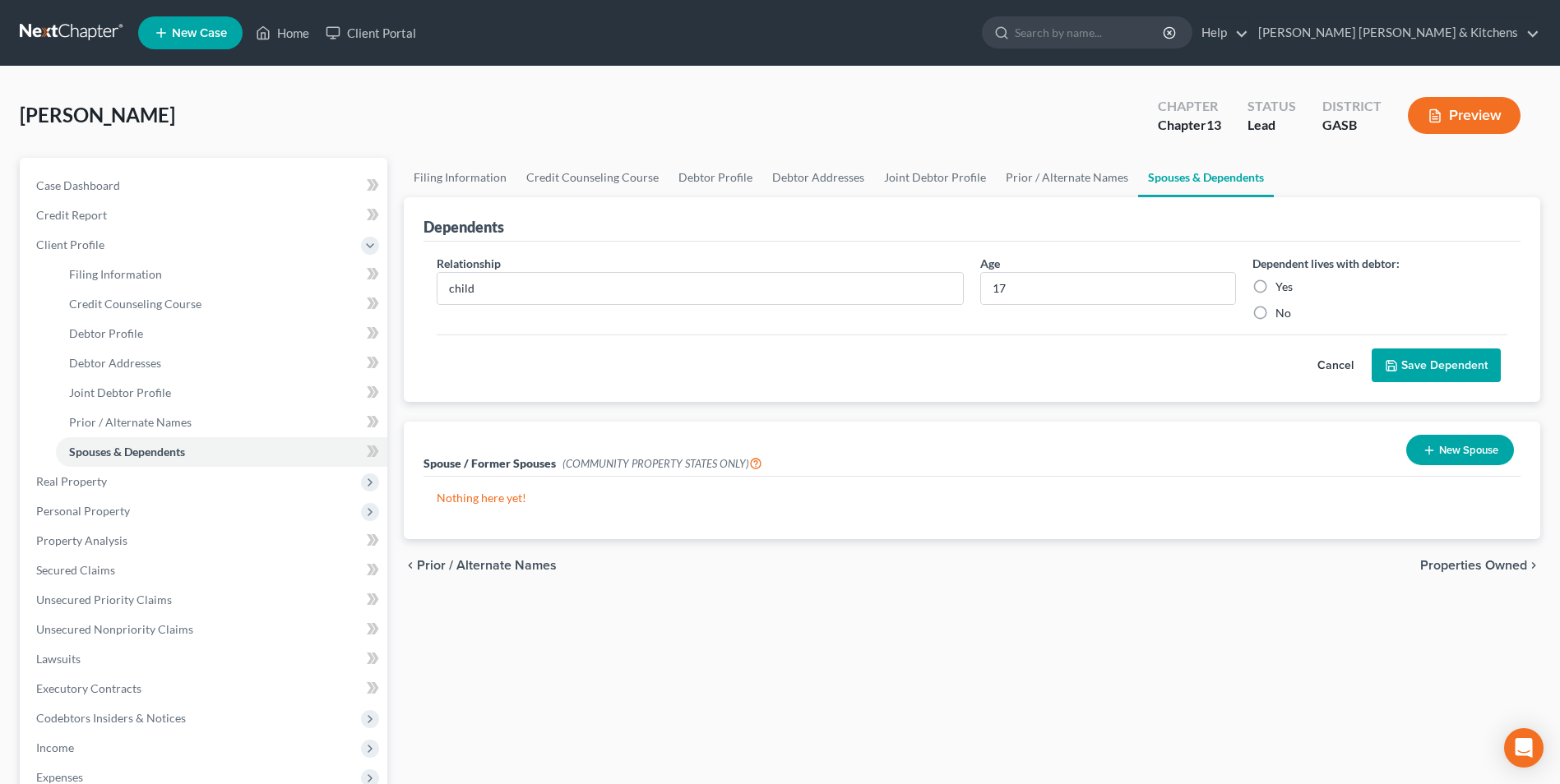
radio input "true"
click at [1428, 366] on button "Save Dependent" at bounding box center [1436, 366] width 129 height 35
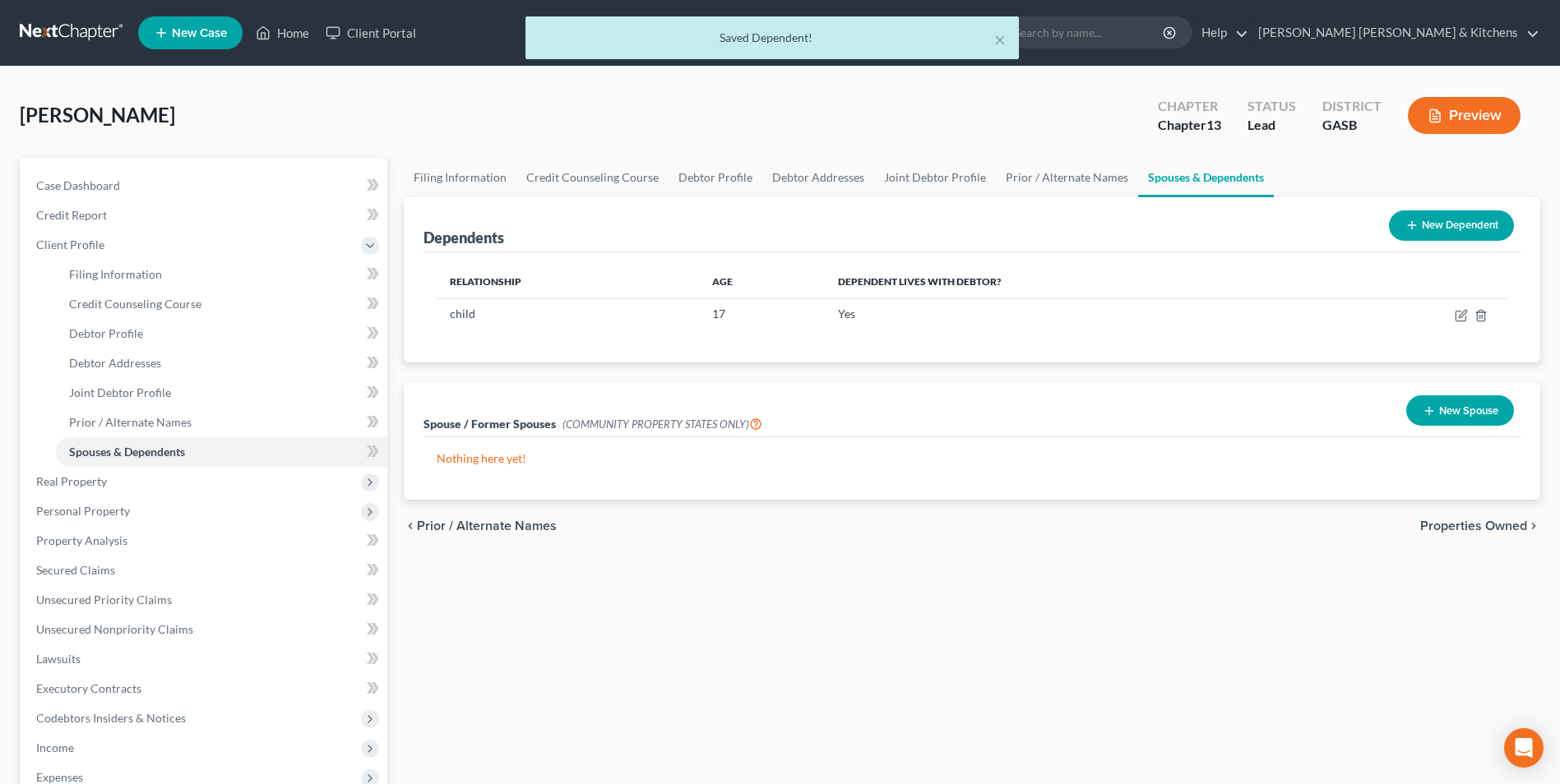
click at [1414, 231] on icon at bounding box center [1412, 226] width 14 height 14
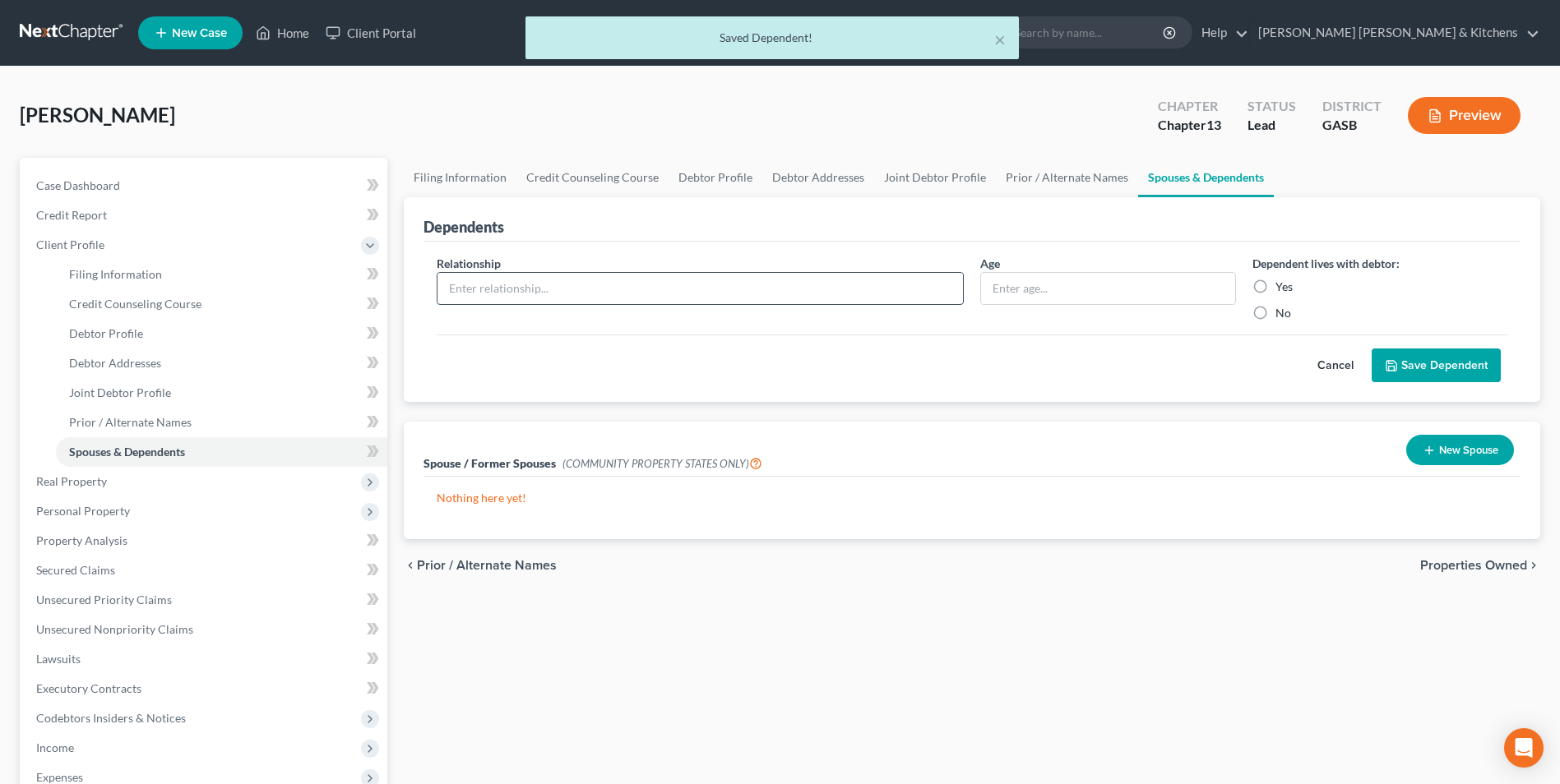
click at [472, 289] on input "text" at bounding box center [701, 288] width 526 height 31
type input "child"
type input "20"
click at [1275, 282] on label "Yes" at bounding box center [1284, 286] width 17 height 16
click at [1282, 282] on input "Yes" at bounding box center [1287, 284] width 11 height 11
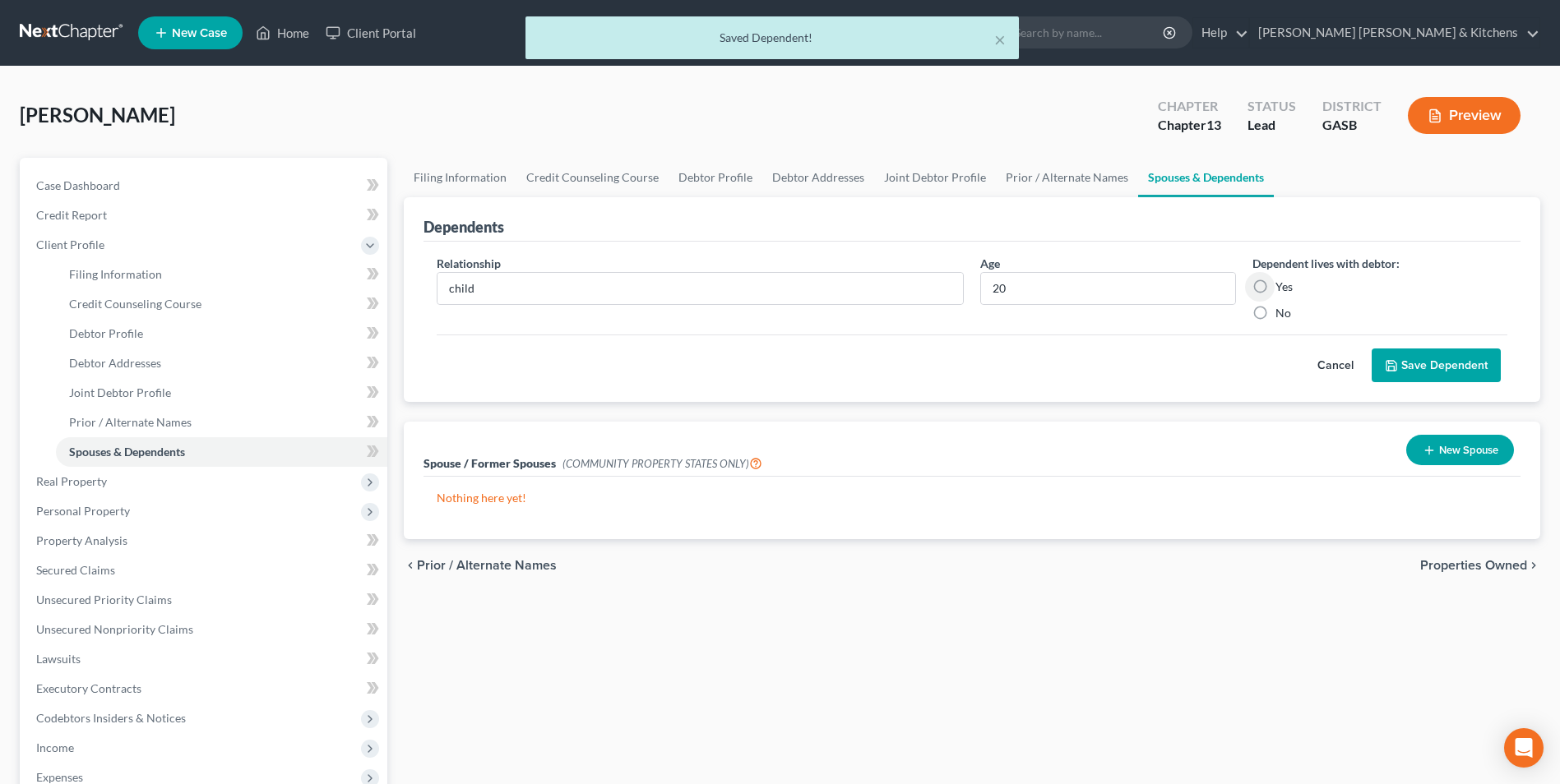
radio input "true"
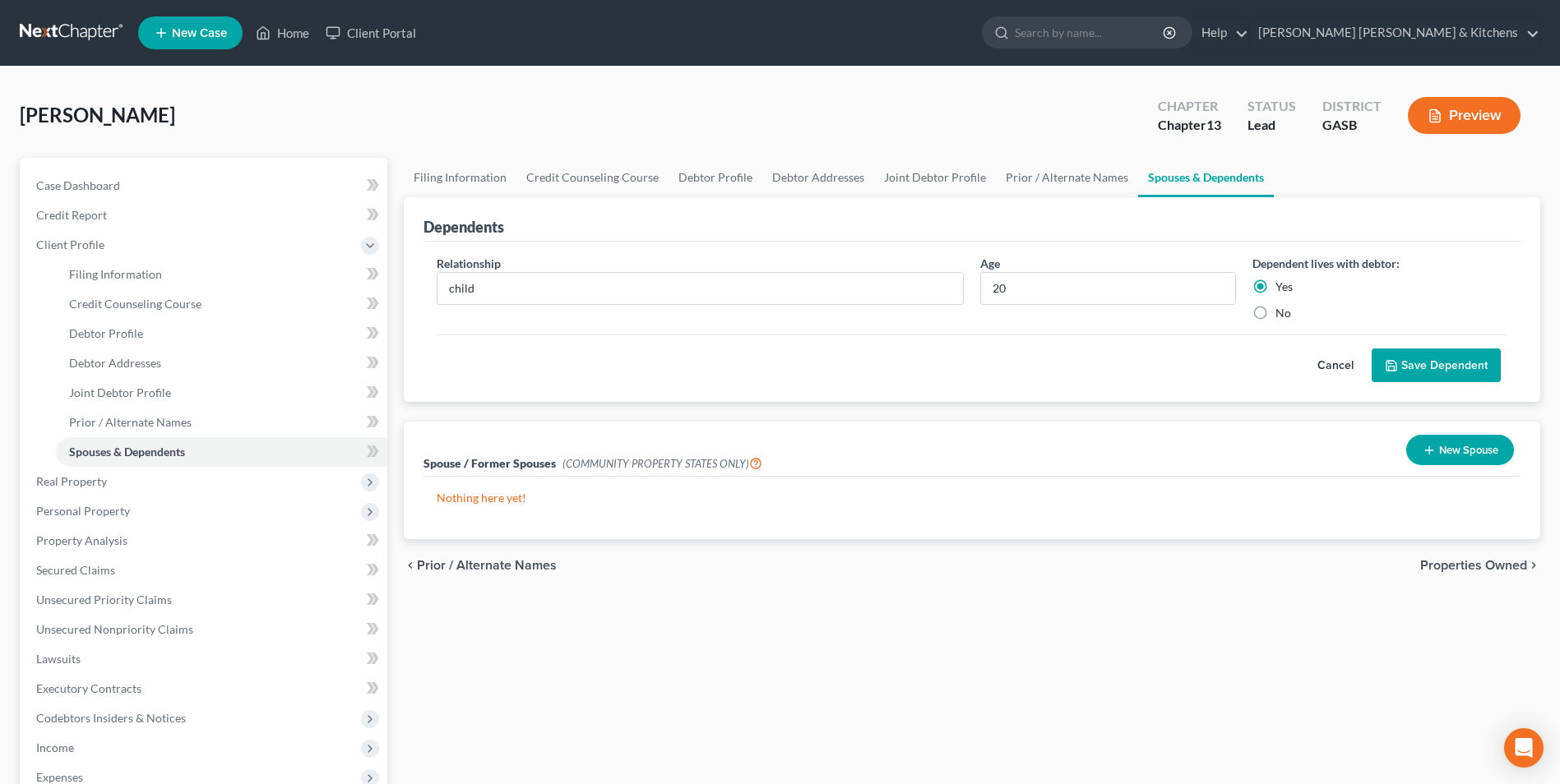
click at [1484, 368] on button "Save Dependent" at bounding box center [1436, 366] width 129 height 35
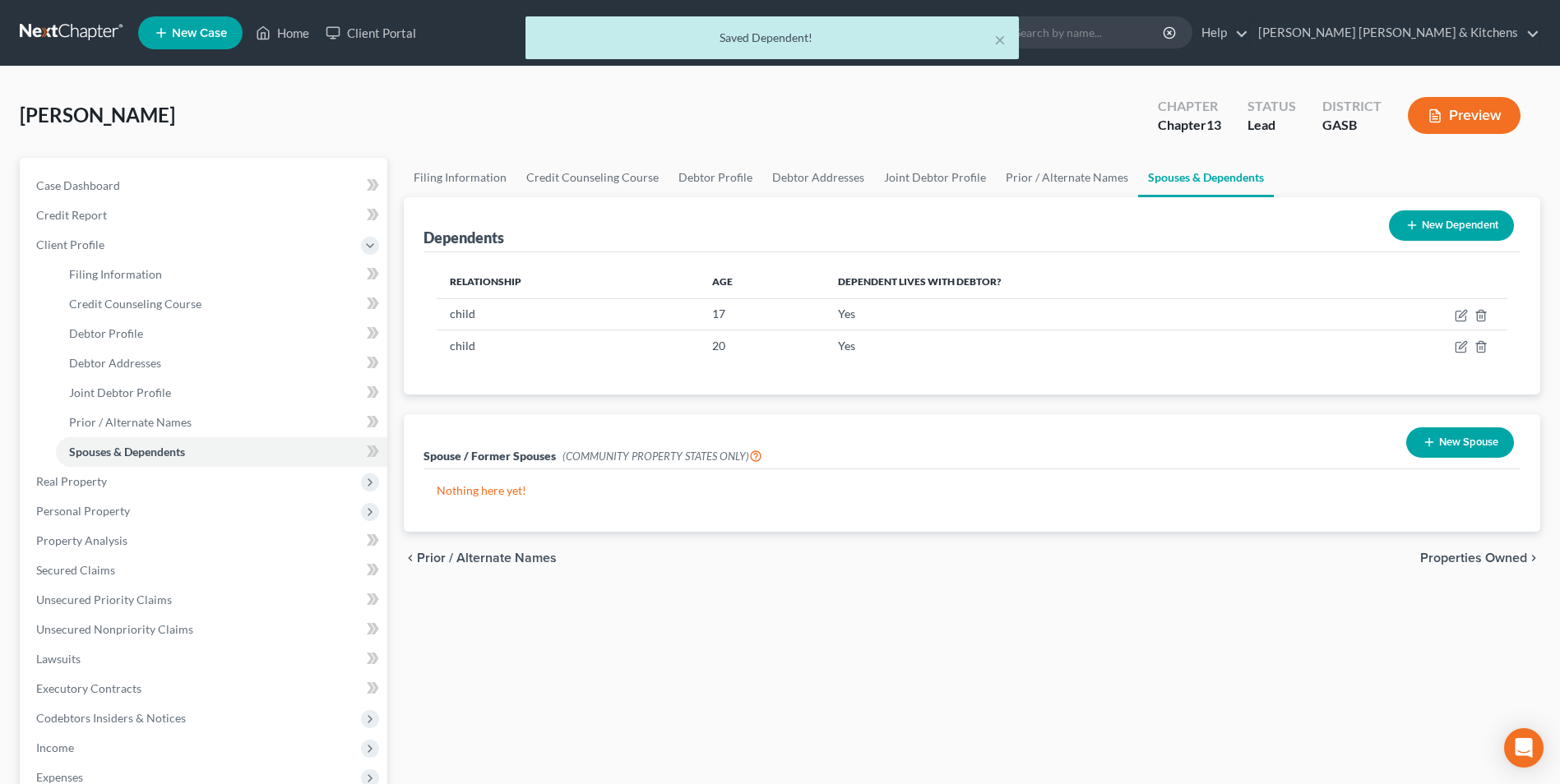
click at [1422, 221] on button "New Dependent" at bounding box center [1451, 226] width 125 height 30
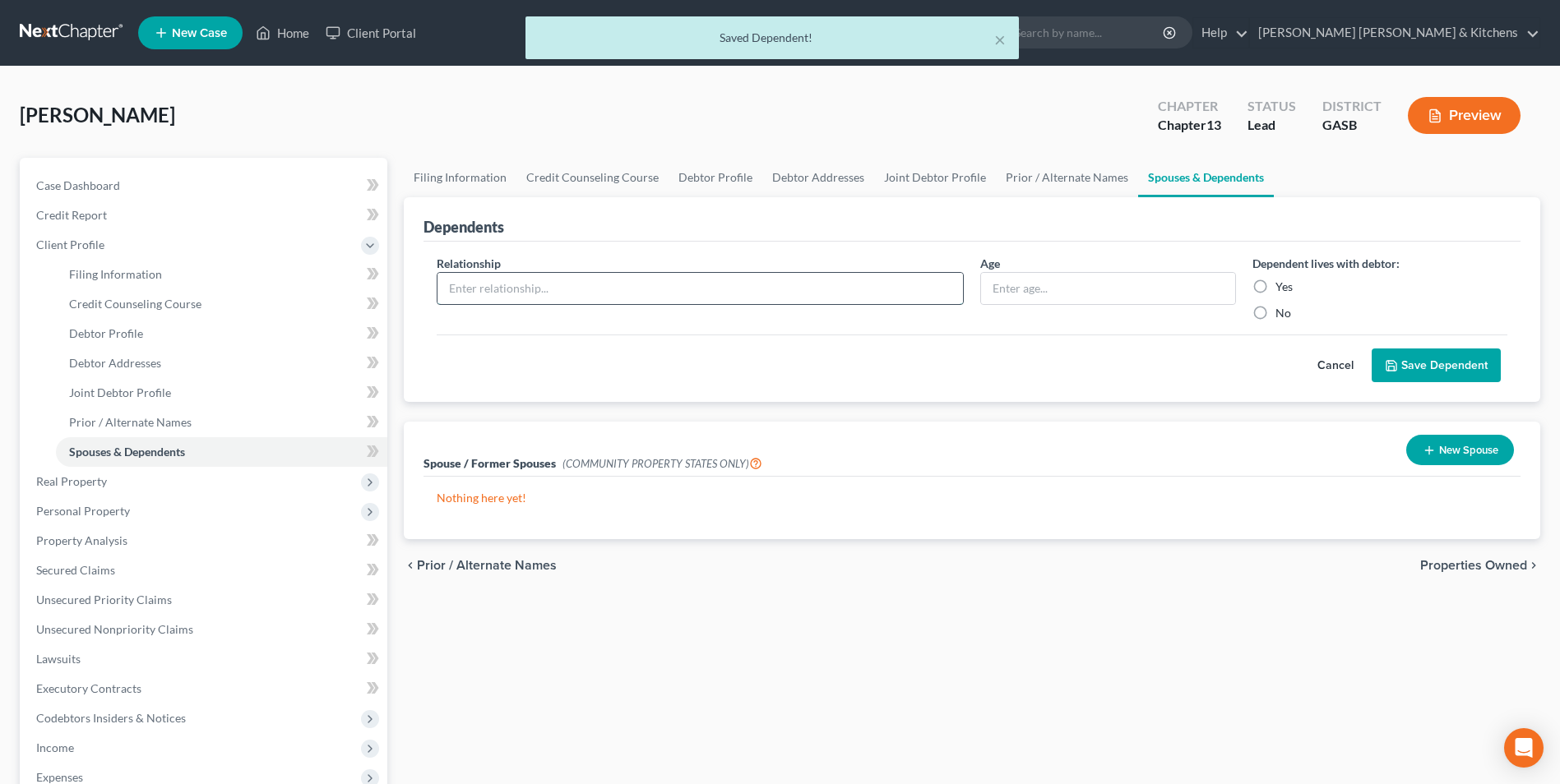
click at [502, 294] on input "text" at bounding box center [701, 288] width 526 height 31
type input "child"
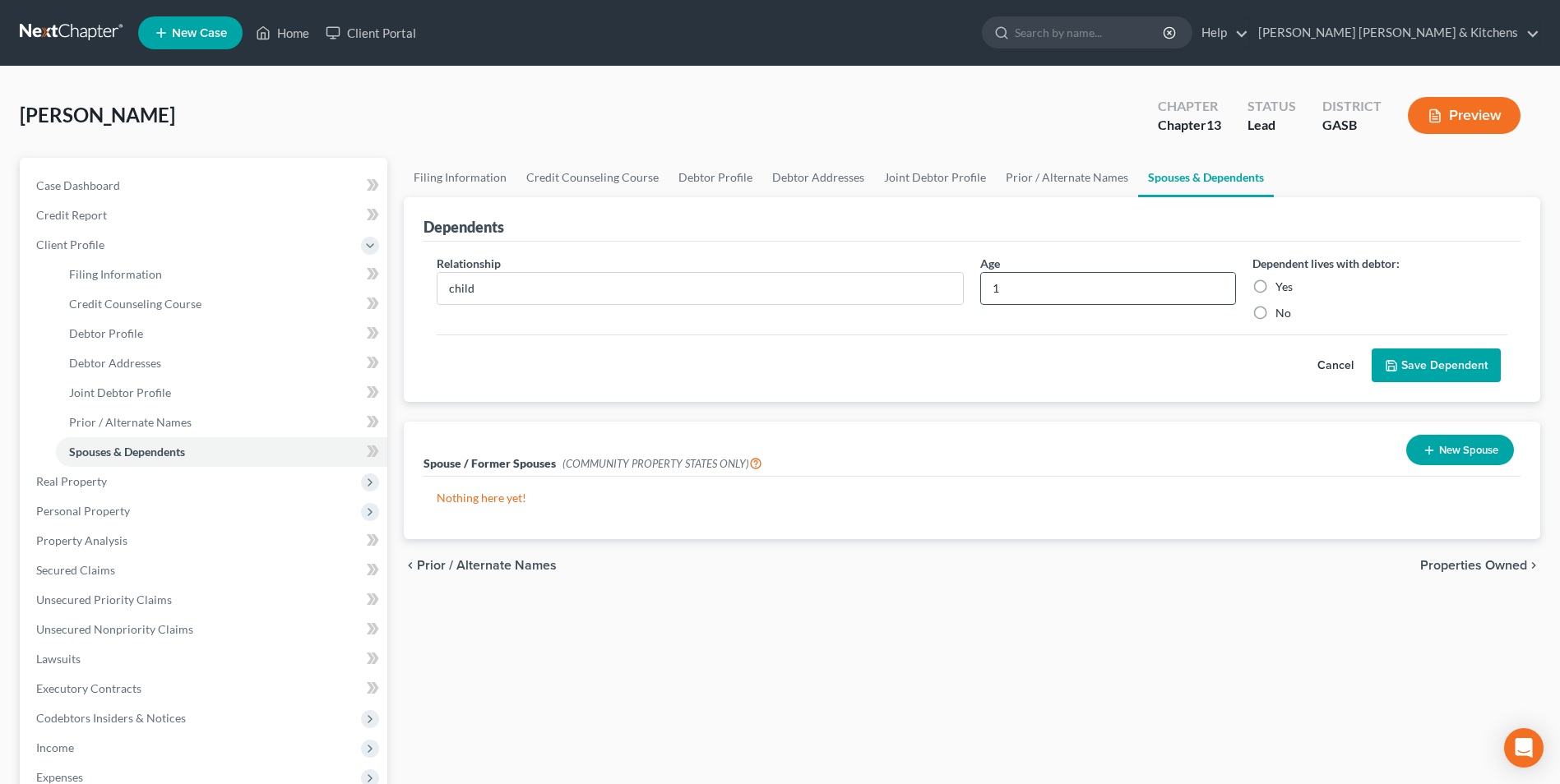
type input "1"
click at [1275, 291] on label "Yes" at bounding box center [1284, 286] width 17 height 16
click at [1282, 289] on input "Yes" at bounding box center [1287, 284] width 11 height 11
radio input "true"
drag, startPoint x: 1439, startPoint y: 365, endPoint x: 1374, endPoint y: 546, distance: 192.3
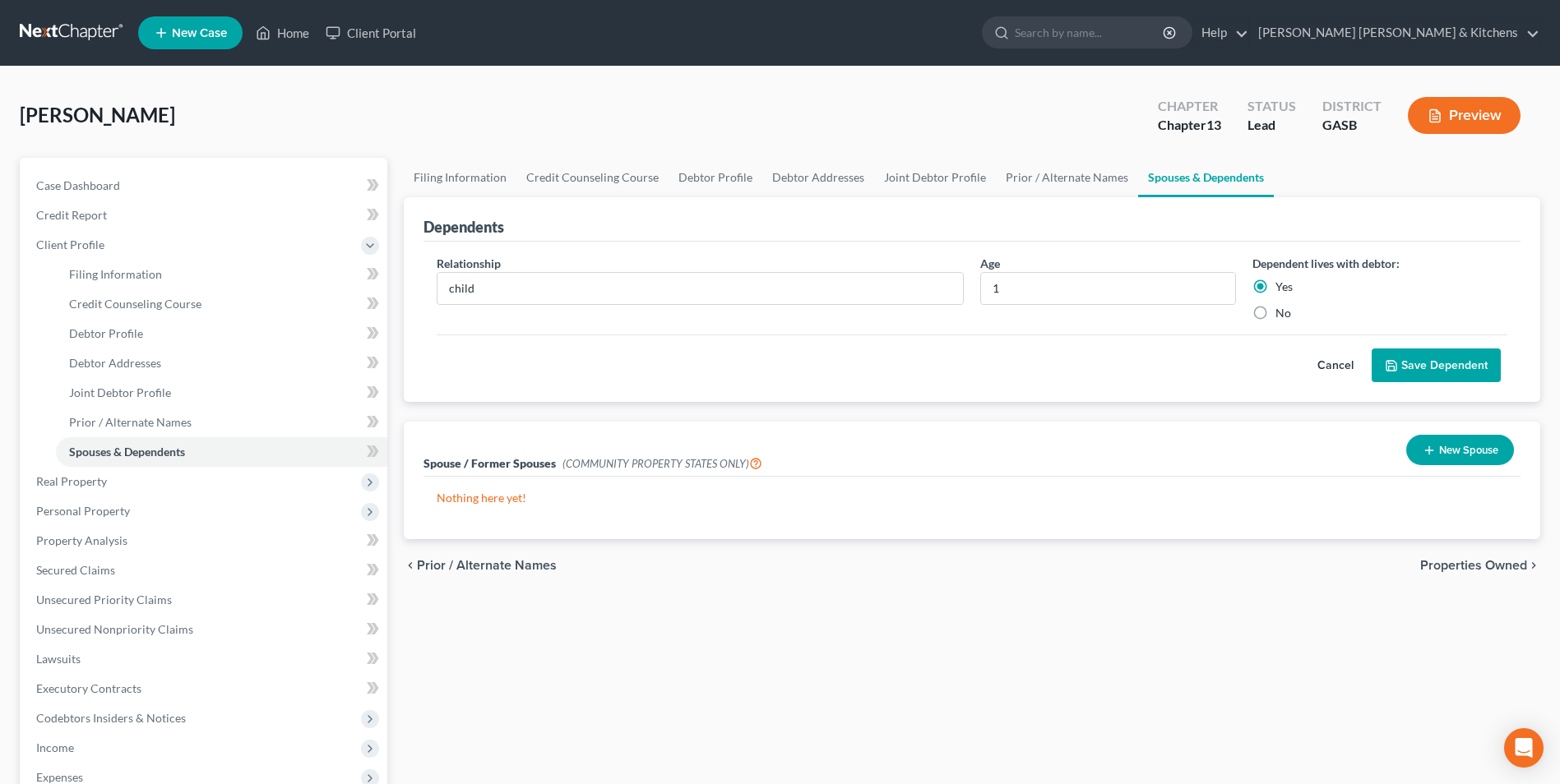
click at [1441, 375] on button "Save Dependent" at bounding box center [1436, 366] width 129 height 35
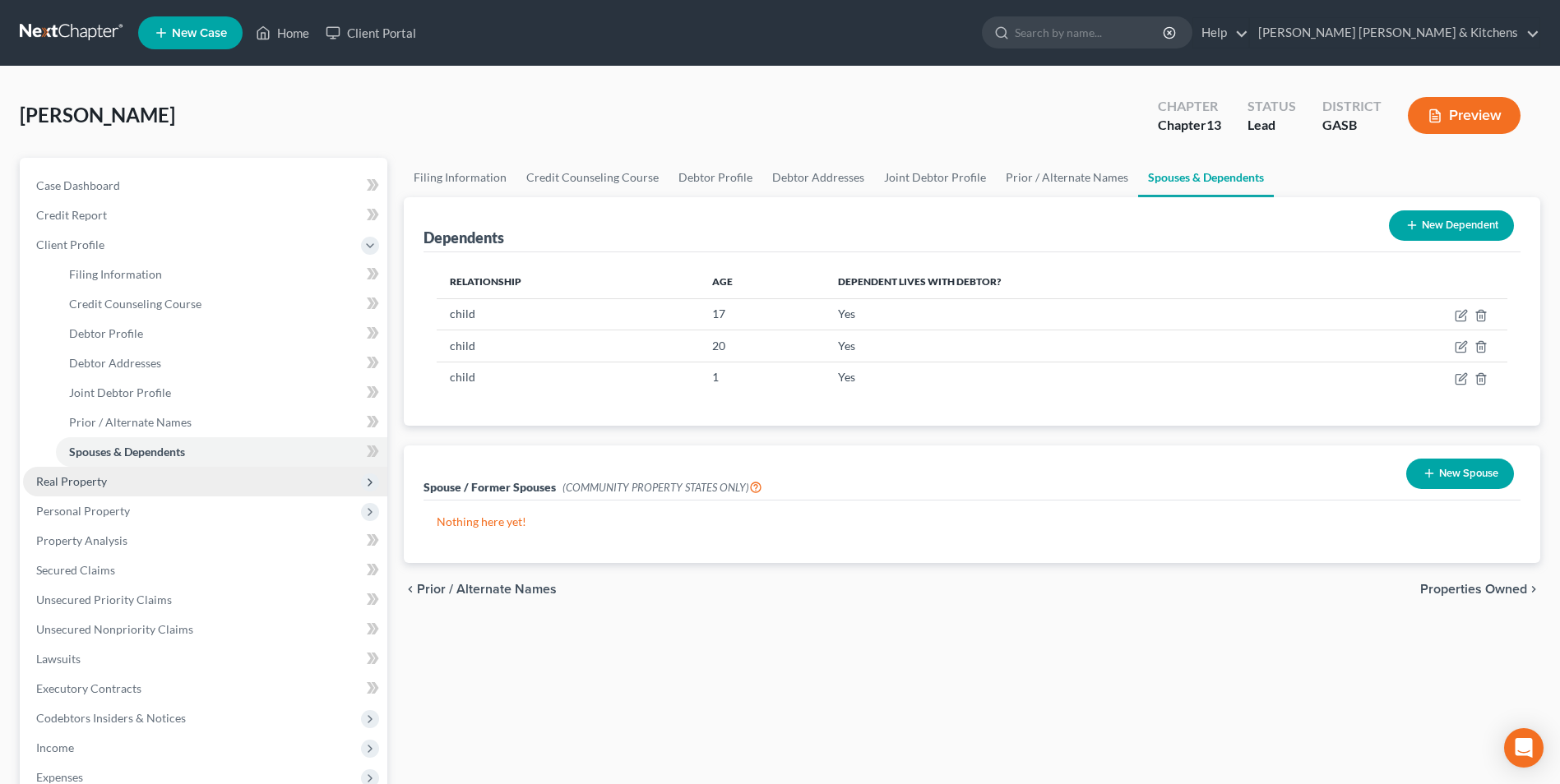
click at [53, 483] on span "Real Property" at bounding box center [72, 481] width 71 height 14
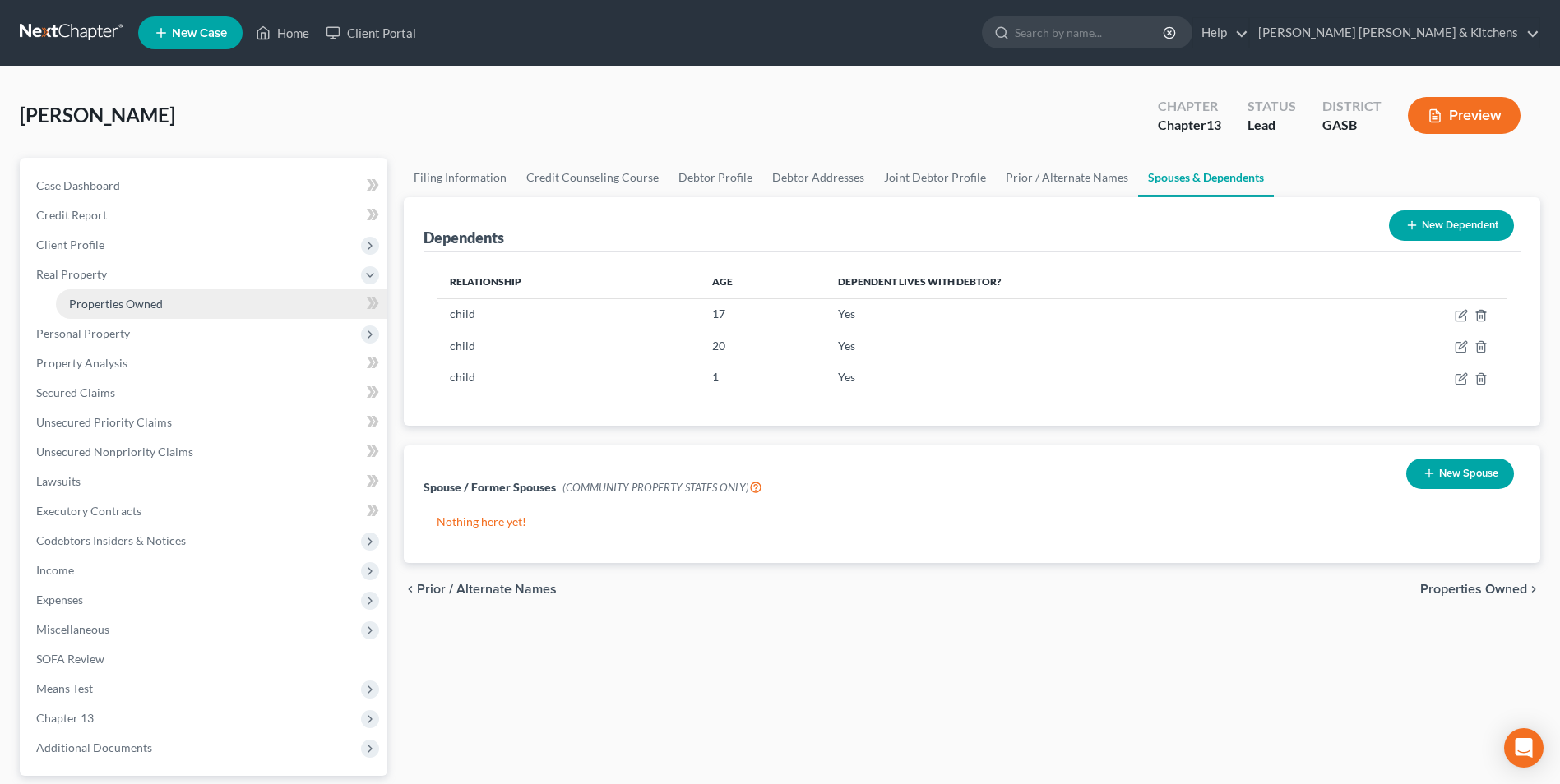
click at [91, 309] on span "Properties Owned" at bounding box center [116, 303] width 94 height 14
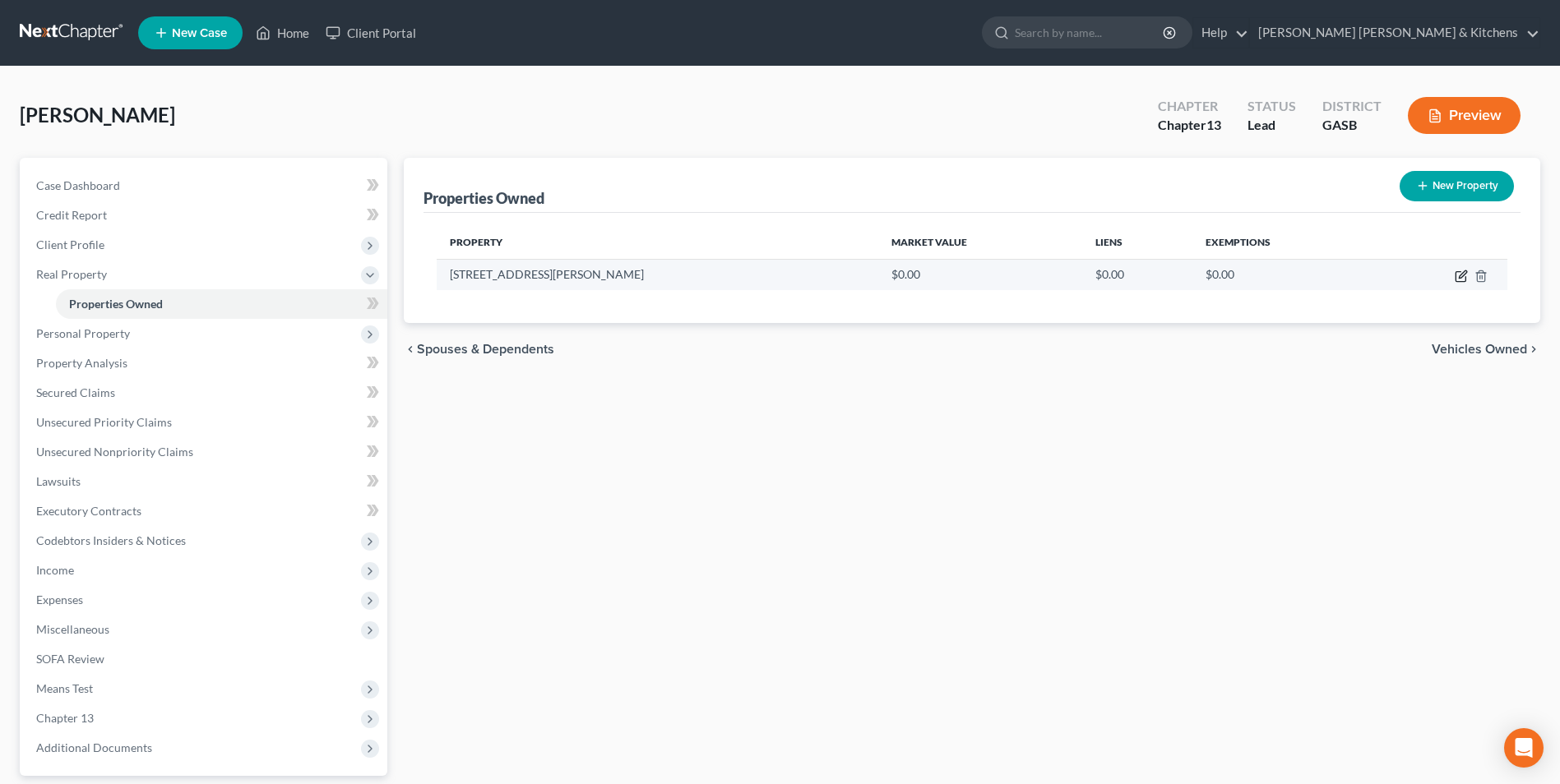
click at [1459, 273] on icon "button" at bounding box center [1461, 276] width 14 height 14
select select "10"
select select "44"
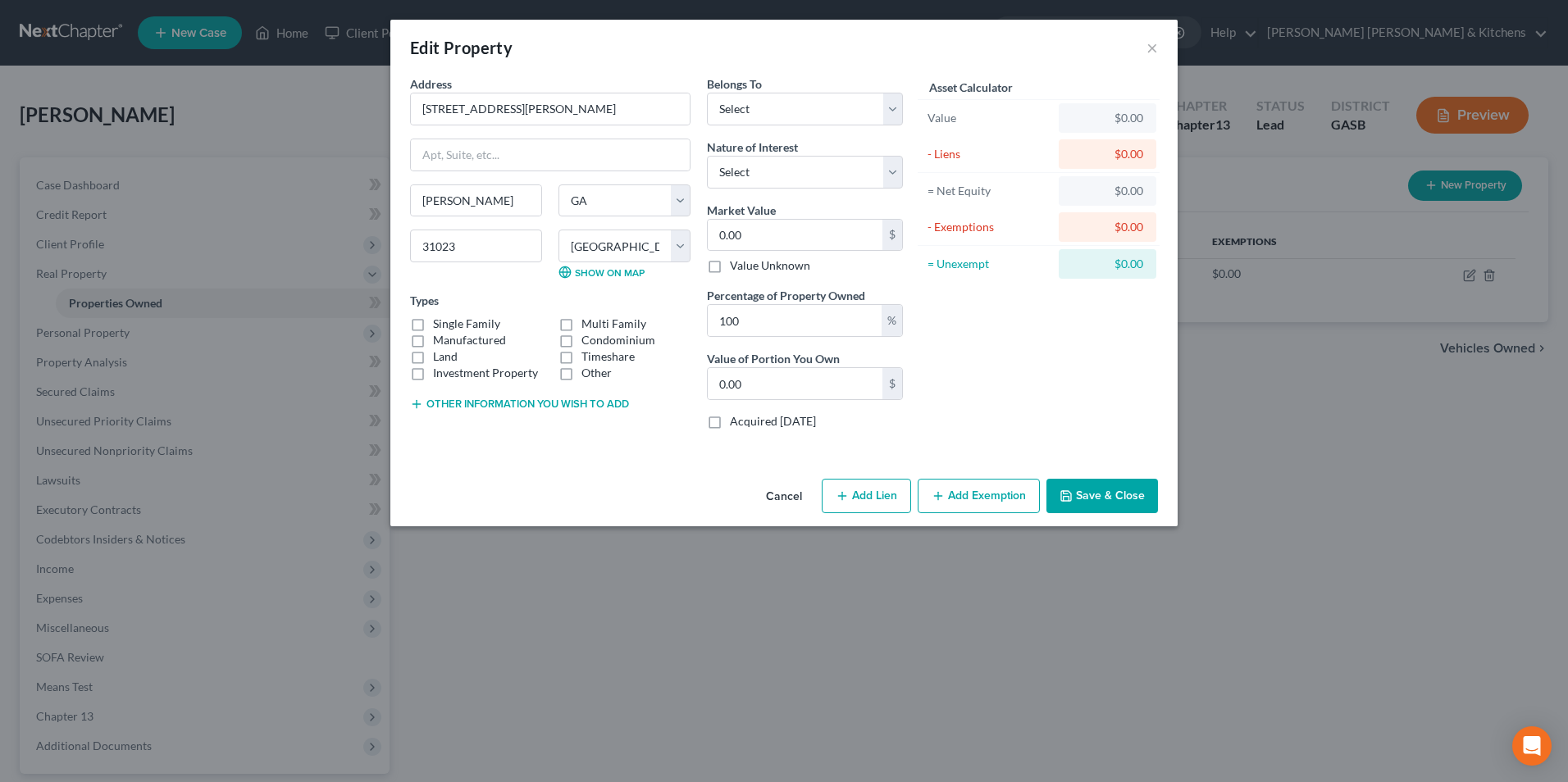
click at [433, 332] on label "Manufactured" at bounding box center [470, 340] width 73 height 16
click at [440, 332] on input "Manufactured" at bounding box center [445, 337] width 11 height 11
checkbox input "true"
click at [433, 324] on label "Single Family" at bounding box center [467, 324] width 67 height 16
click at [440, 324] on input "Single Family" at bounding box center [445, 321] width 11 height 11
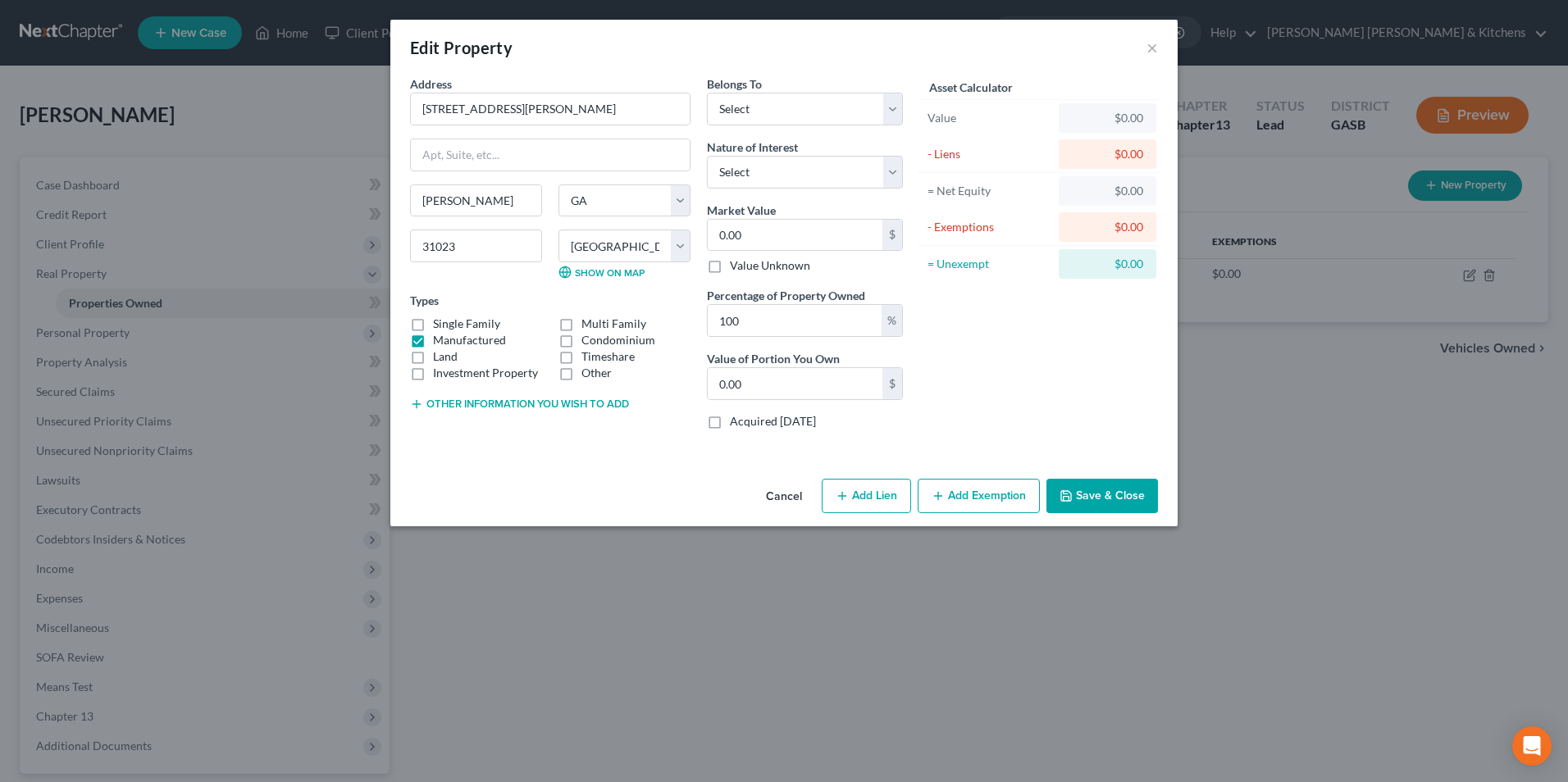
checkbox input "true"
click at [433, 349] on label "Land" at bounding box center [445, 356] width 24 height 16
click at [440, 349] on input "Land" at bounding box center [445, 354] width 11 height 11
checkbox input "true"
click at [433, 339] on label "Manufactured" at bounding box center [470, 340] width 73 height 16
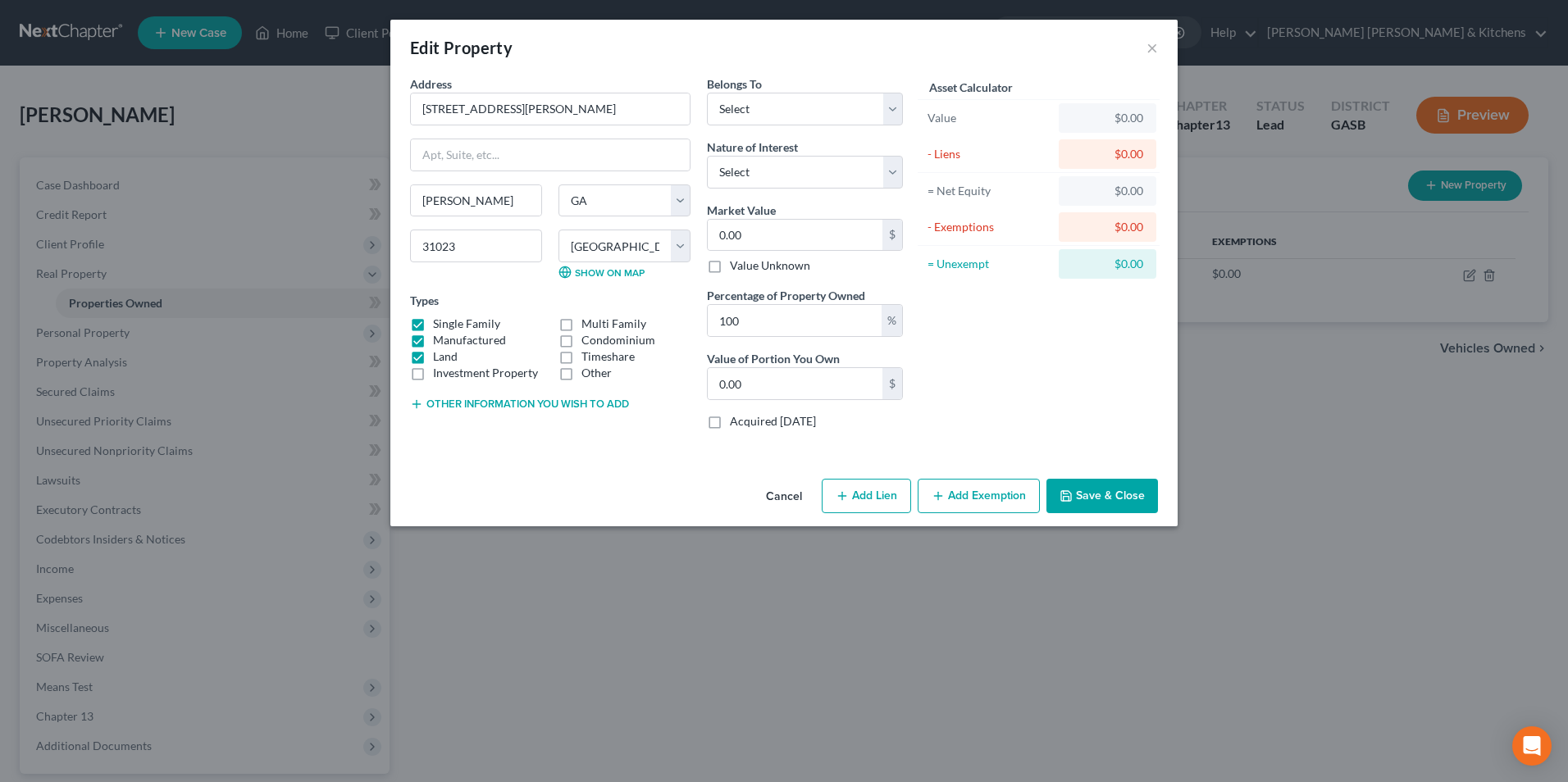
click at [440, 339] on input "Manufactured" at bounding box center [445, 337] width 11 height 11
checkbox input "false"
click at [433, 353] on label "Land" at bounding box center [445, 356] width 24 height 16
click at [440, 353] on input "Land" at bounding box center [445, 354] width 11 height 11
checkbox input "false"
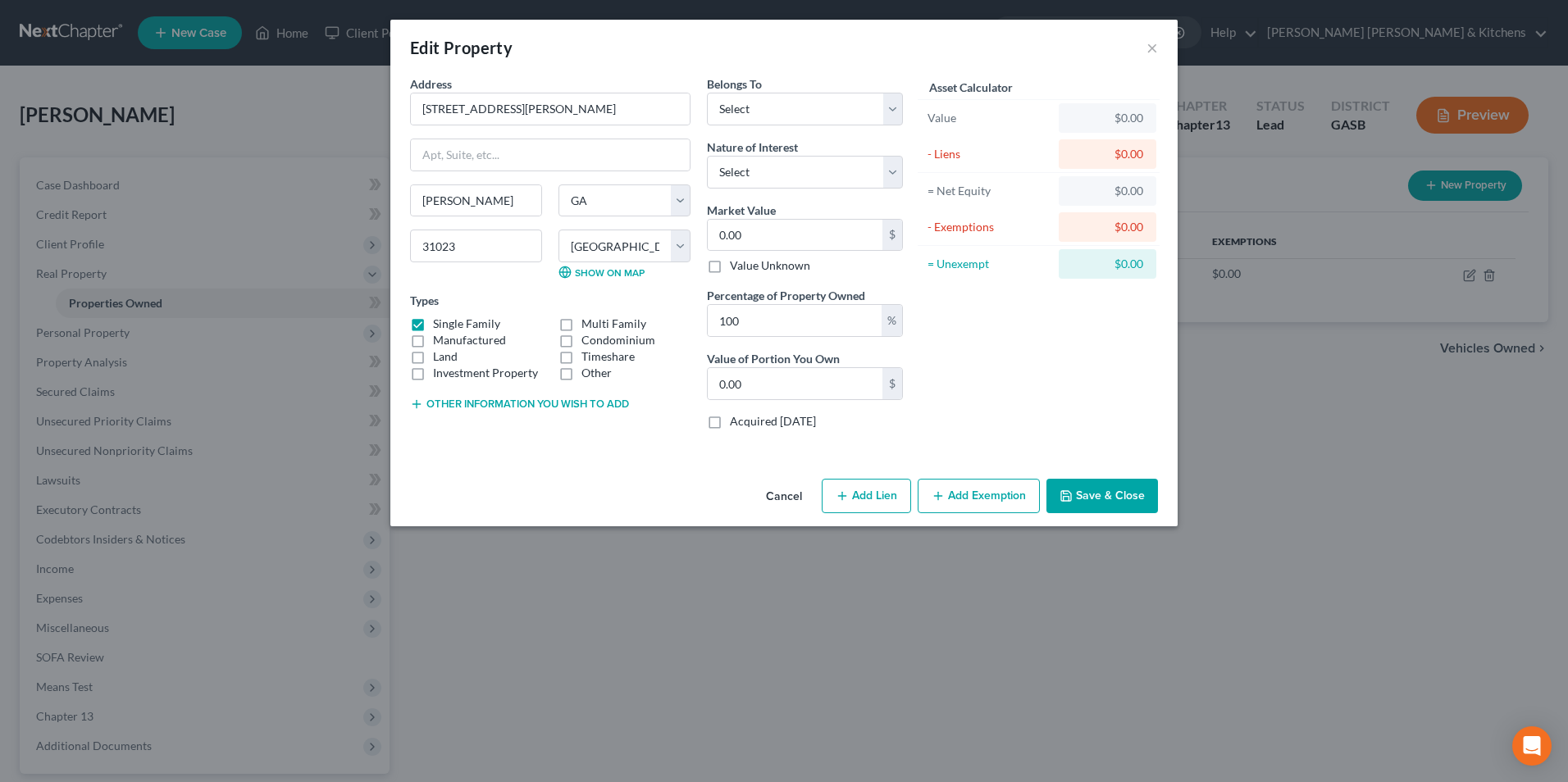
click at [438, 400] on button "Other information you wish to add" at bounding box center [519, 404] width 219 height 13
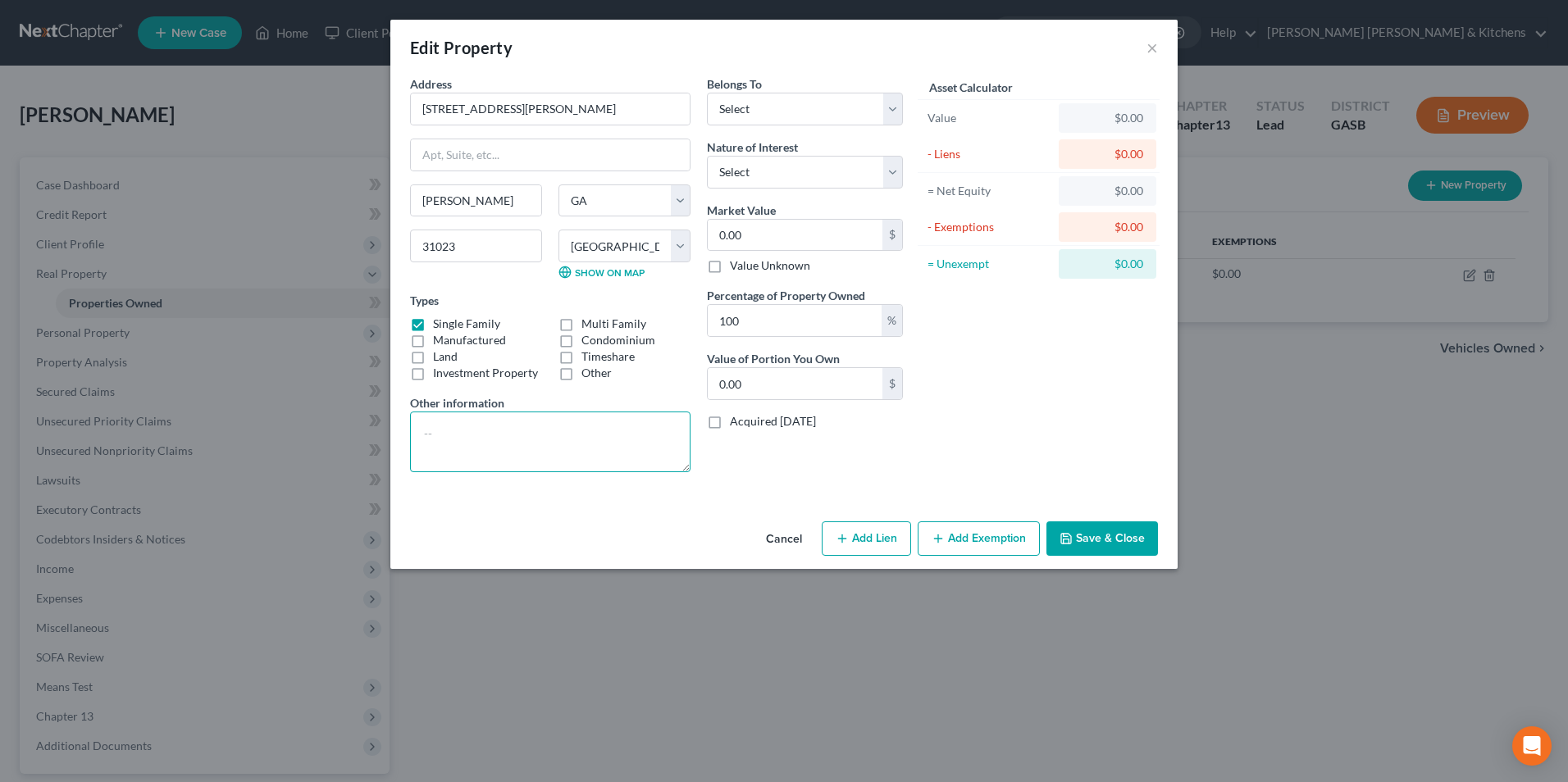
click at [448, 438] on textarea at bounding box center [550, 442] width 281 height 61
type textarea "R"
click at [427, 425] on textarea at bounding box center [550, 442] width 281 height 61
type textarea "Residence, tax value"
click at [743, 116] on select "Select Debtor 1 Only Debtor 2 Only Debtor 1 And Debtor 2 Only At Least One Of T…" at bounding box center [805, 109] width 196 height 33
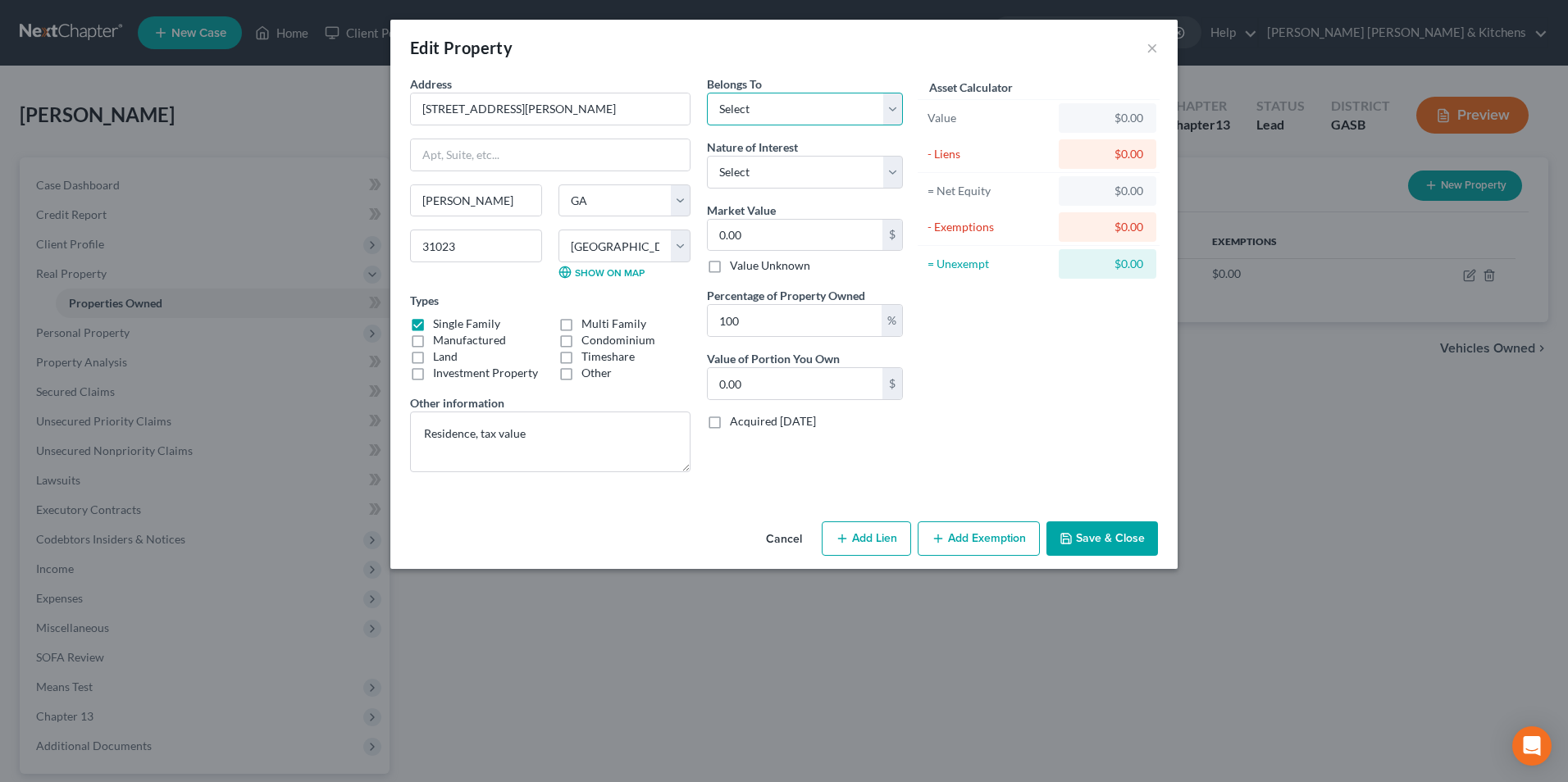
select select "2"
click at [707, 93] on select "Select Debtor 1 Only Debtor 2 Only Debtor 1 And Debtor 2 Only At Least One Of T…" at bounding box center [805, 109] width 196 height 33
click at [760, 177] on select "Select Fee Simple Joint Tenant Life Estate Equitable Interest Future Interest T…" at bounding box center [805, 172] width 196 height 33
select select "0"
click at [707, 156] on select "Select Fee Simple Joint Tenant Life Estate Equitable Interest Future Interest T…" at bounding box center [805, 172] width 196 height 33
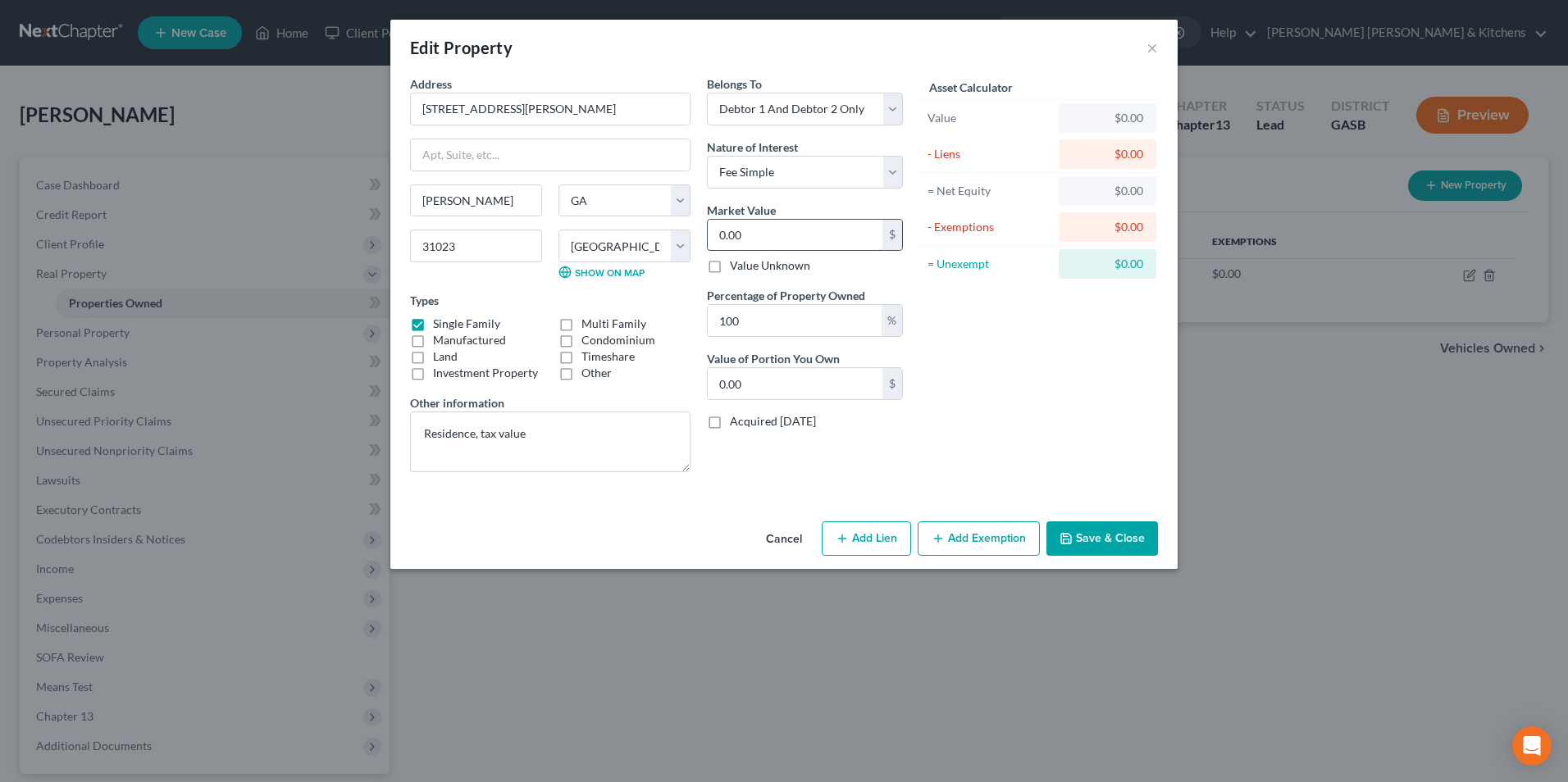
click at [747, 240] on input "0.00" at bounding box center [795, 235] width 175 height 31
type input "4"
type input "4.00"
type input "45"
type input "45.00"
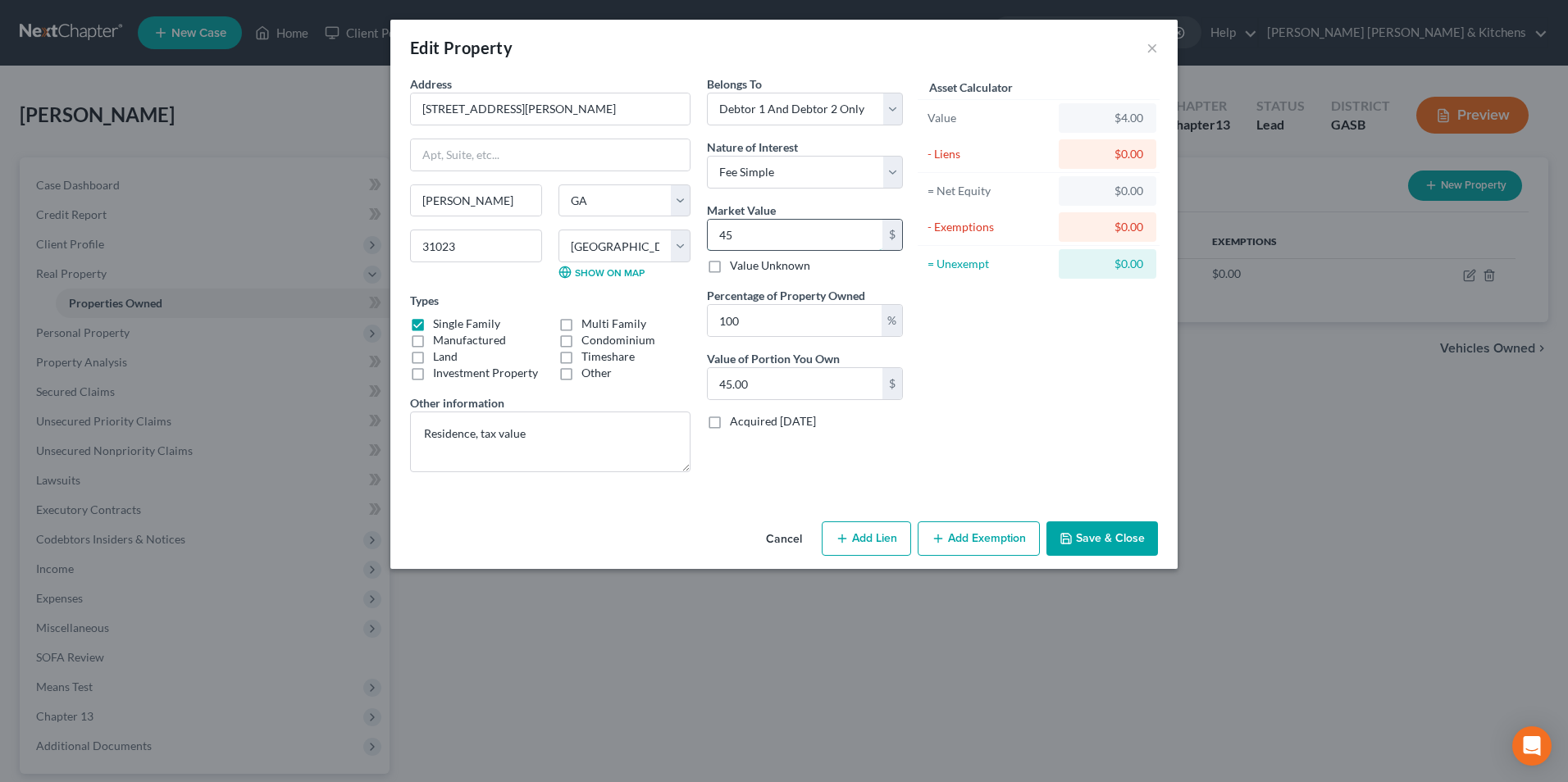
type input "452"
type input "452.00"
type input "4523"
type input "4,523.00"
type input "4,5231"
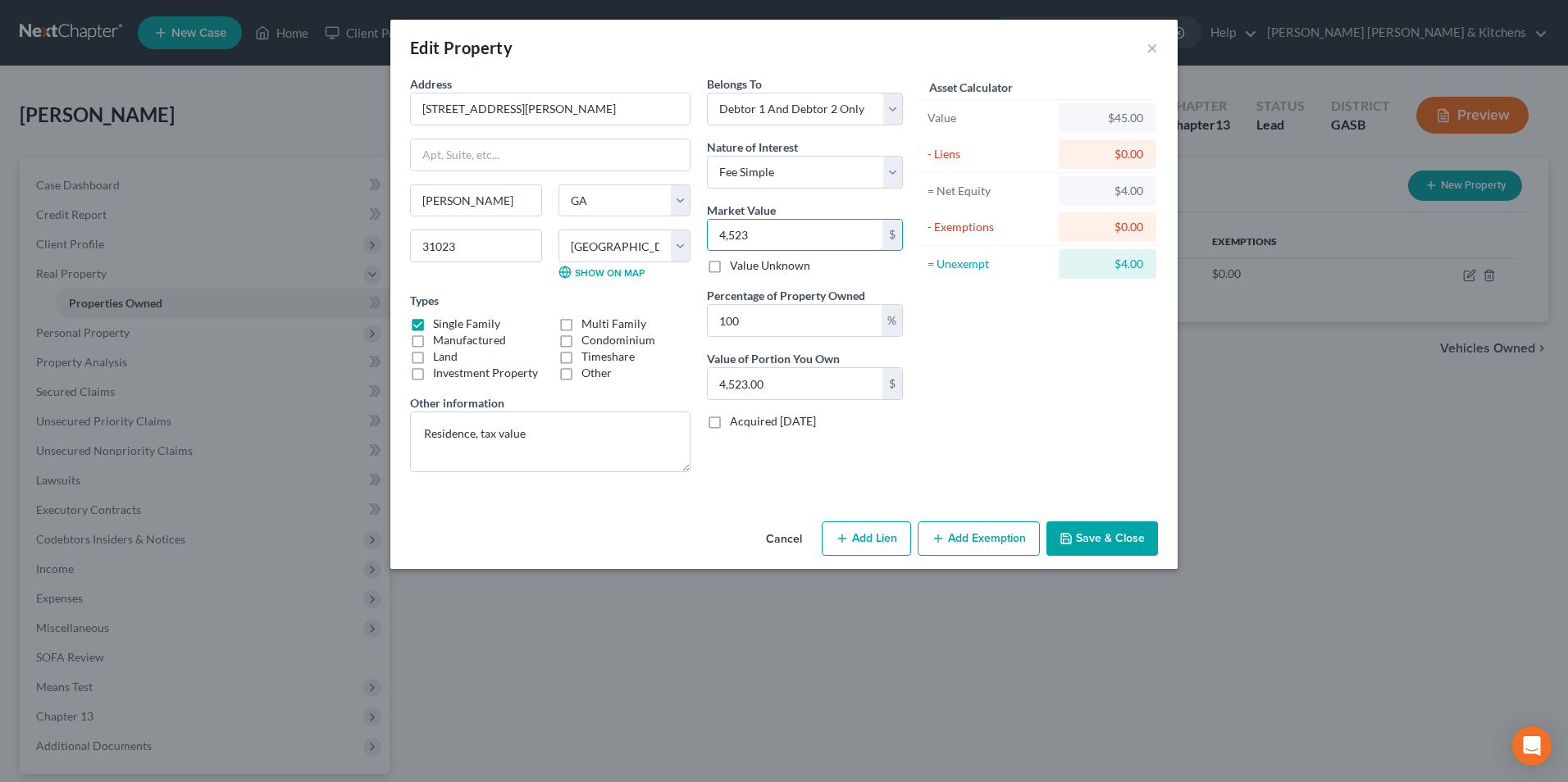
type input "45,231.00"
type input "45,2314"
type input "452,314.00"
type input "452,314"
click at [876, 547] on button "Add Lien" at bounding box center [867, 538] width 89 height 35
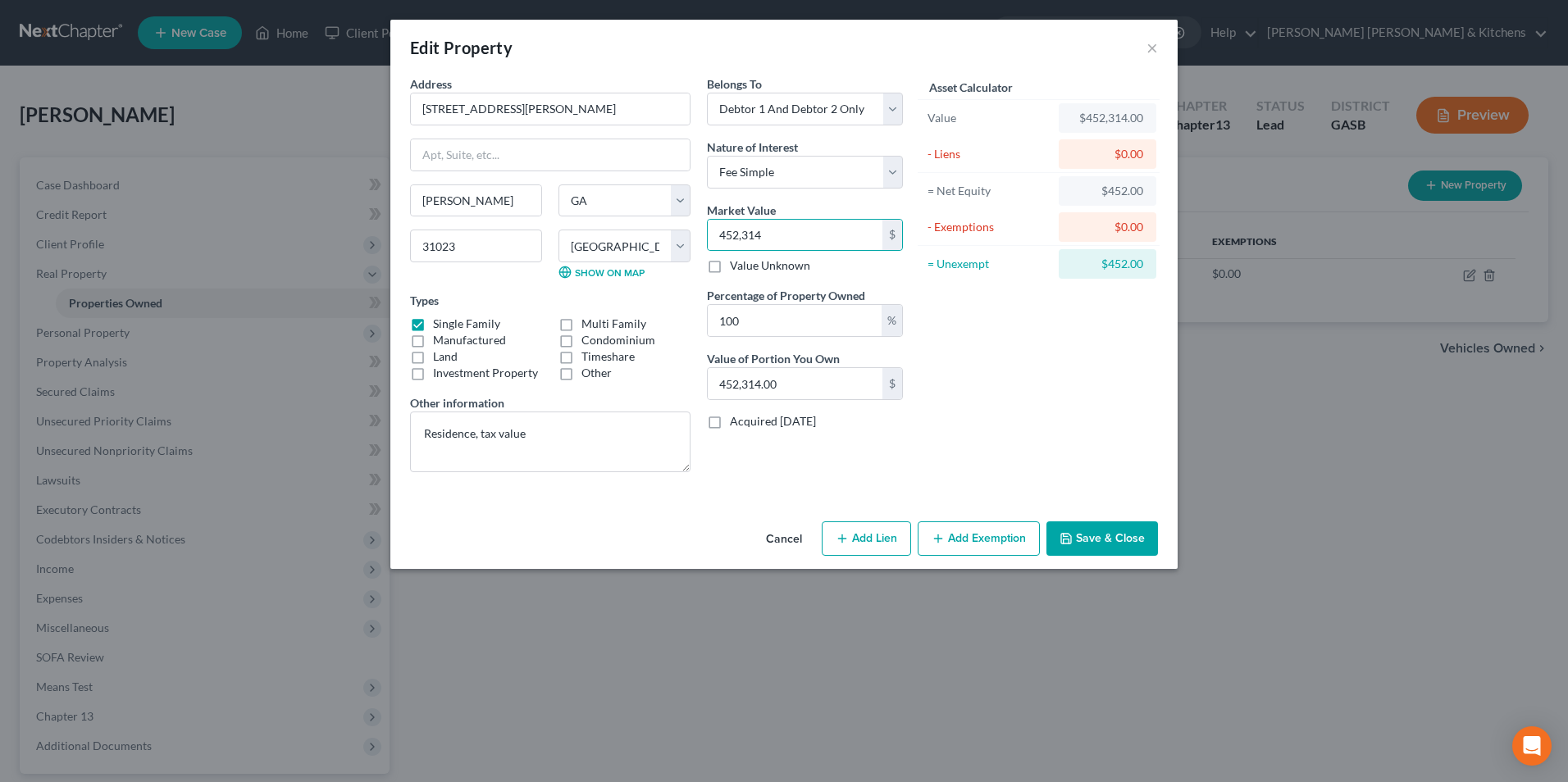
select select "2"
select select "0"
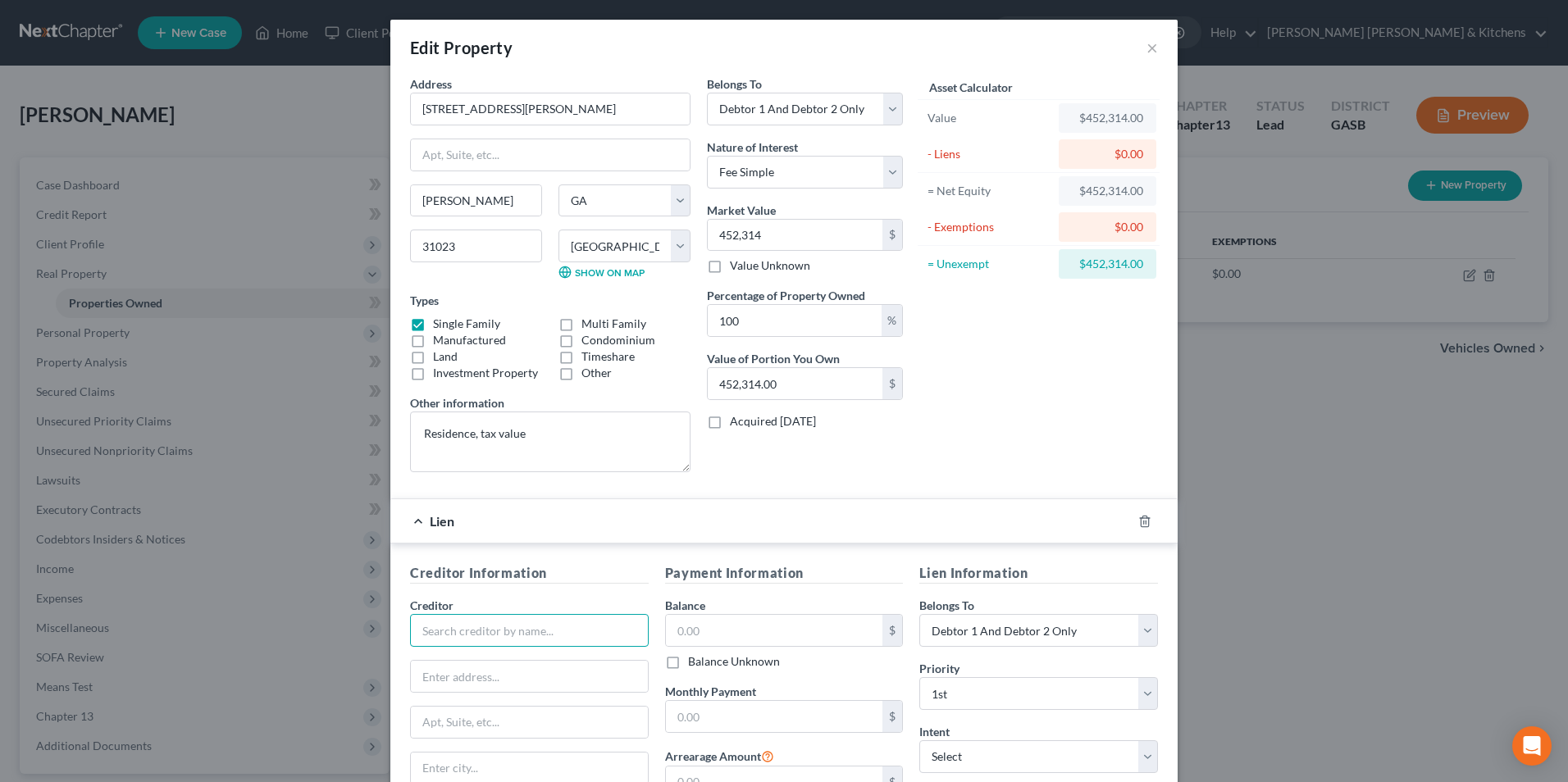
click at [514, 637] on input "text" at bounding box center [529, 630] width 239 height 33
type input "Rocket Mortgage"
click at [506, 656] on div "Rocket Mortgage" at bounding box center [508, 659] width 170 height 16
type input "[STREET_ADDRESS][PERSON_NAME]"
type input "[GEOGRAPHIC_DATA]"
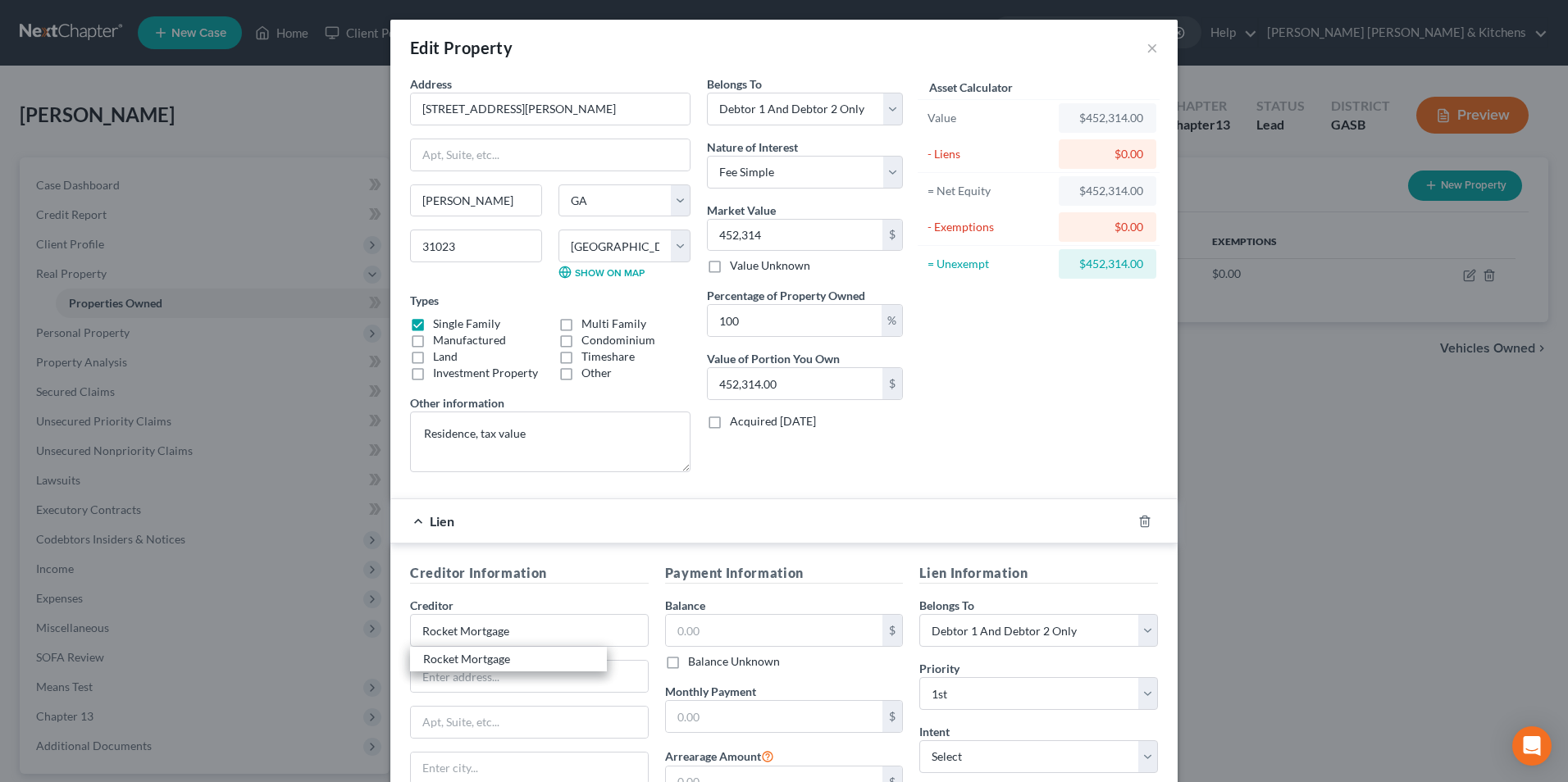
select select "23"
type input "48226"
click at [686, 629] on input "text" at bounding box center [775, 630] width 217 height 31
click at [700, 634] on input "590,282.25" at bounding box center [775, 630] width 217 height 31
click at [689, 633] on input "59,082.25" at bounding box center [775, 630] width 217 height 31
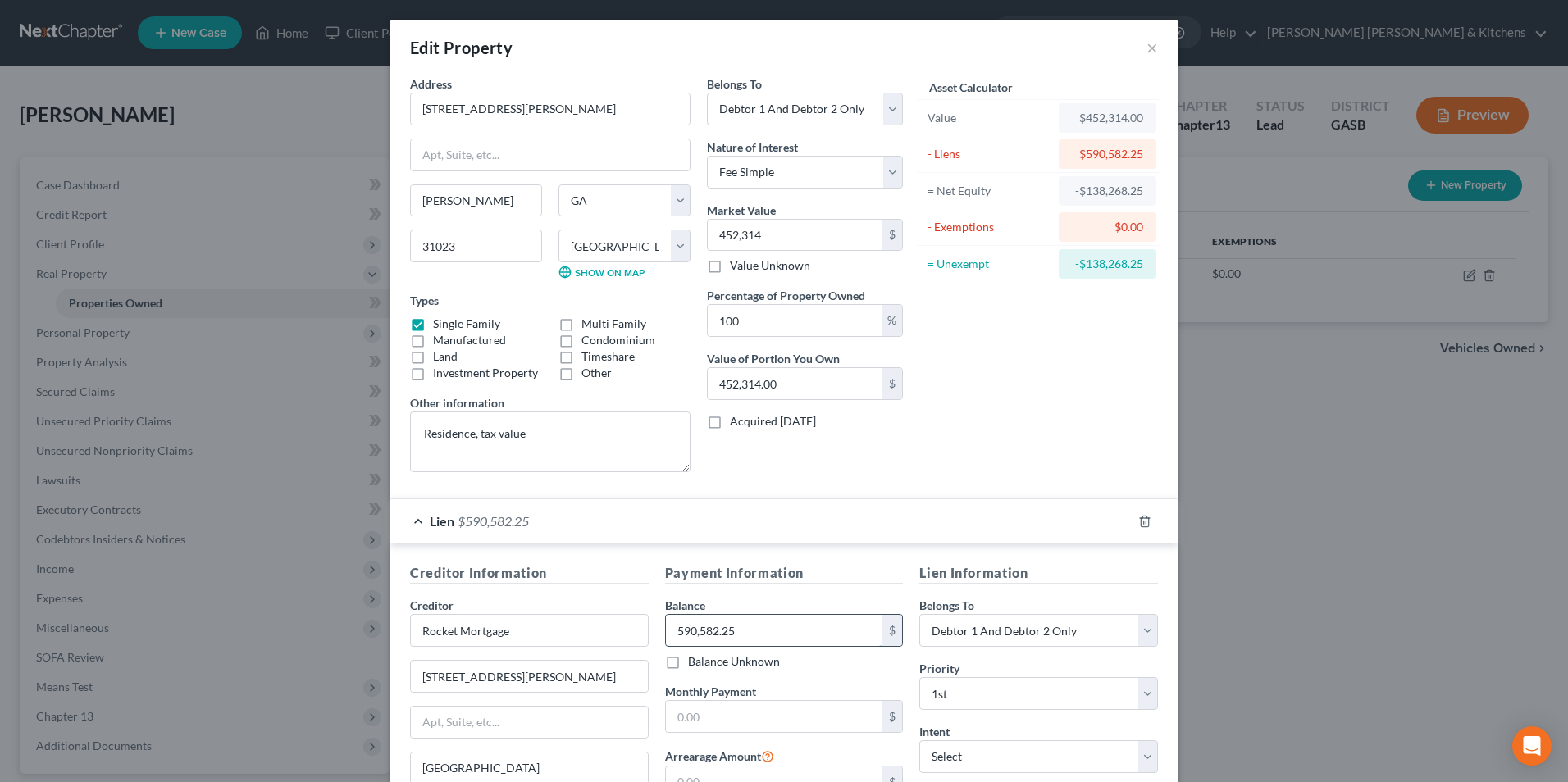
type input "590,582.25"
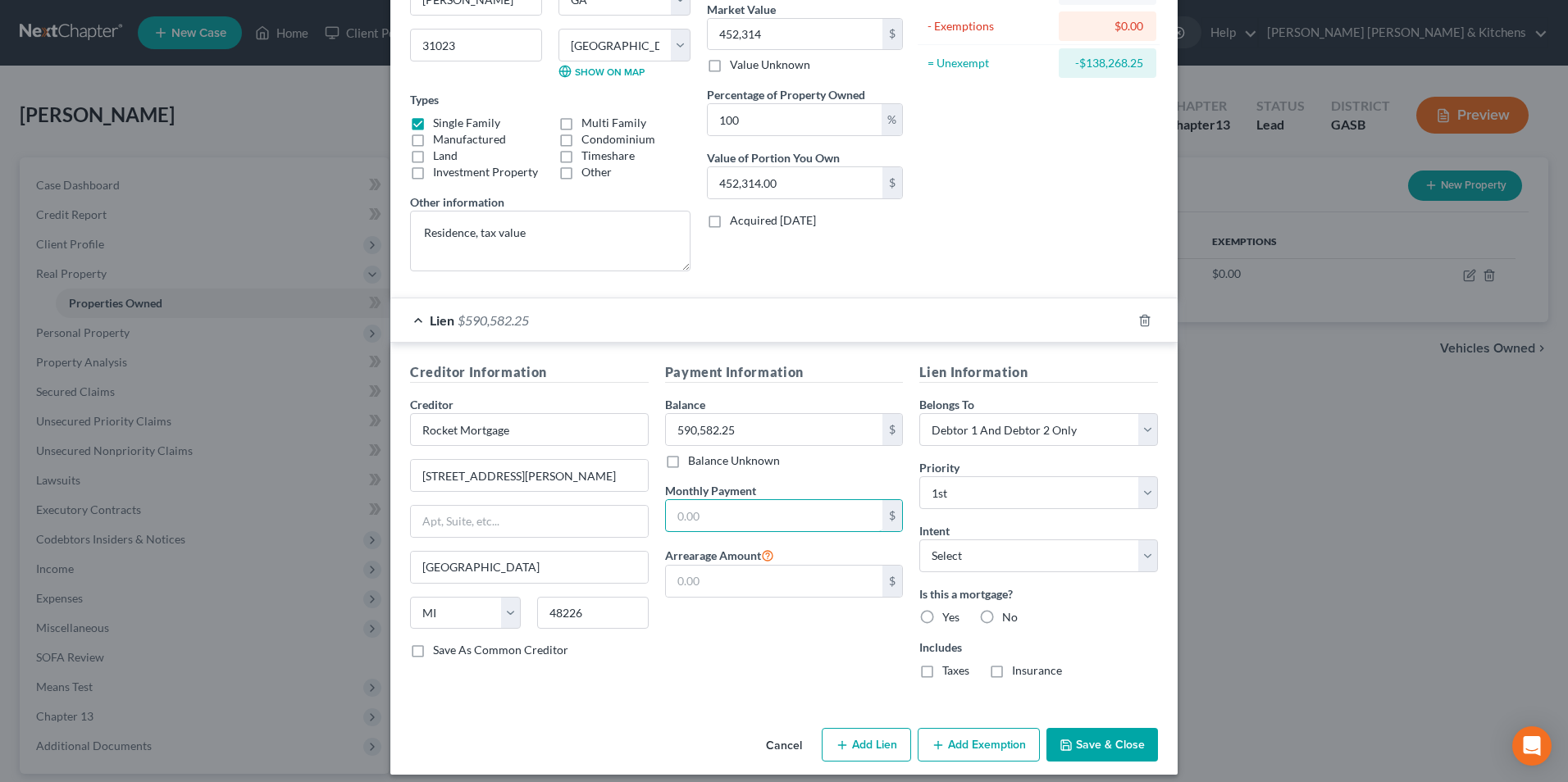
scroll to position [213, 0]
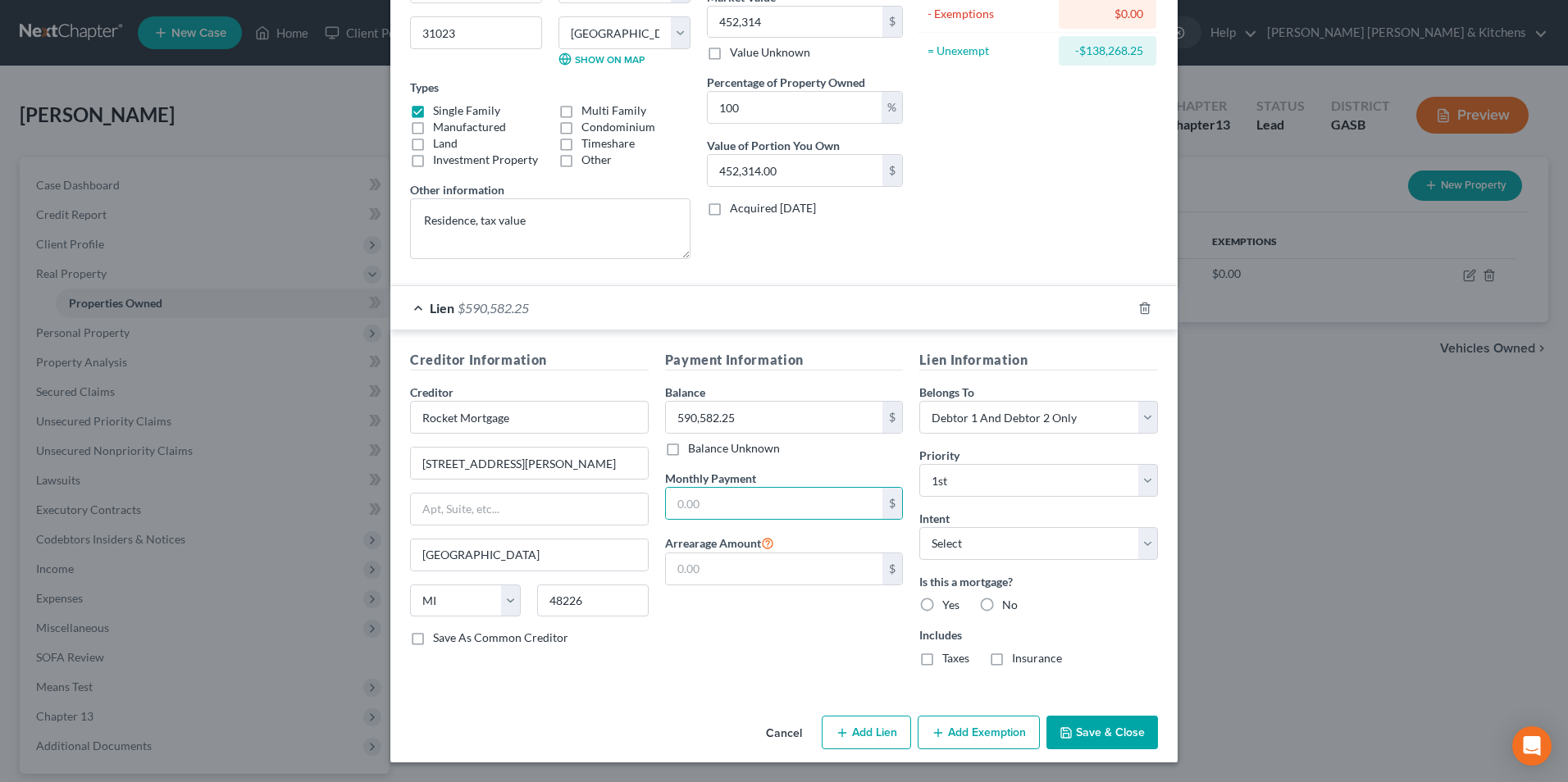
click at [1111, 734] on button "Save & Close" at bounding box center [1102, 732] width 111 height 35
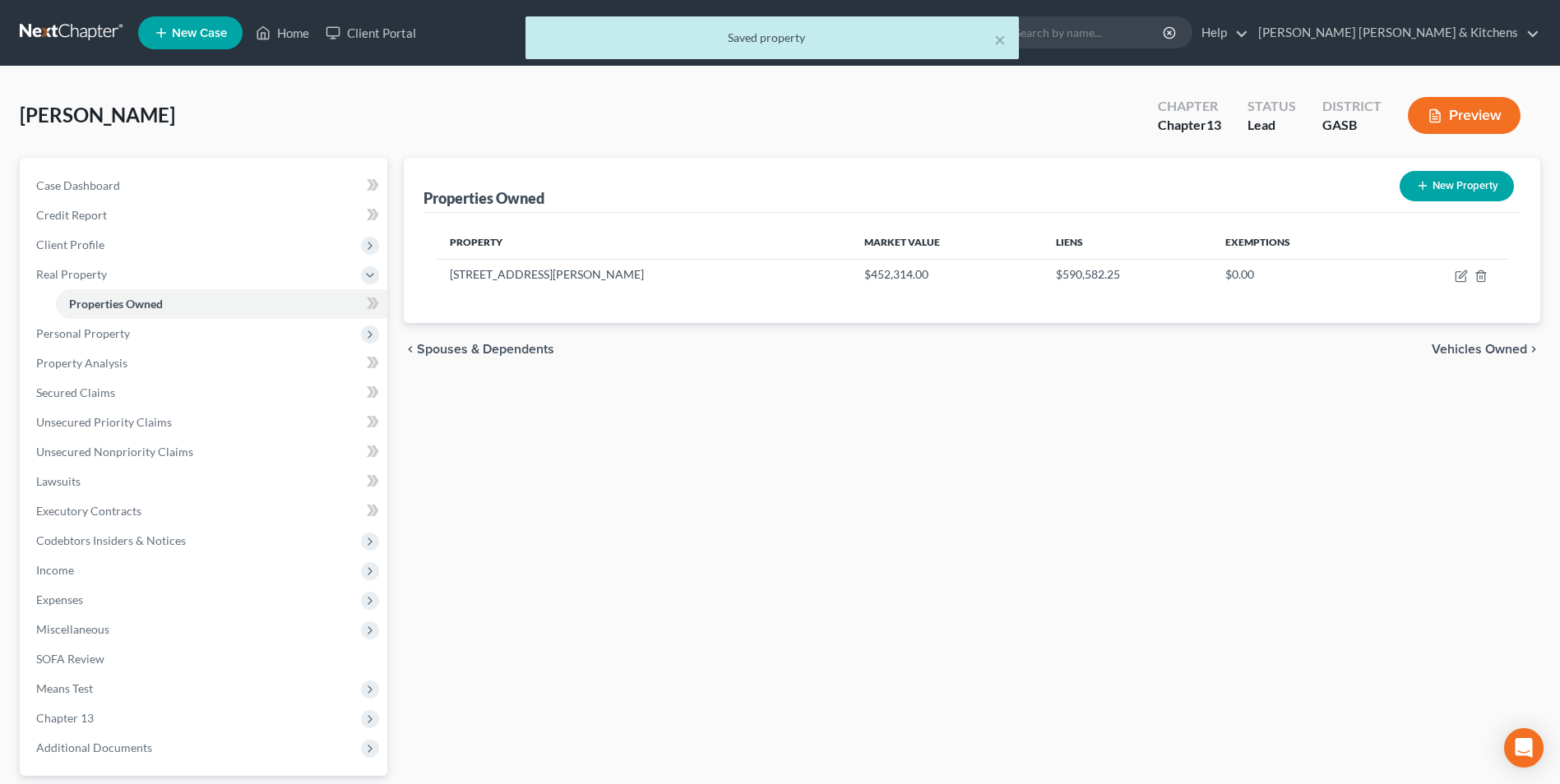
click at [1440, 185] on button "New Property" at bounding box center [1456, 186] width 114 height 30
select select "10"
select select "44"
select select "2"
select select "0"
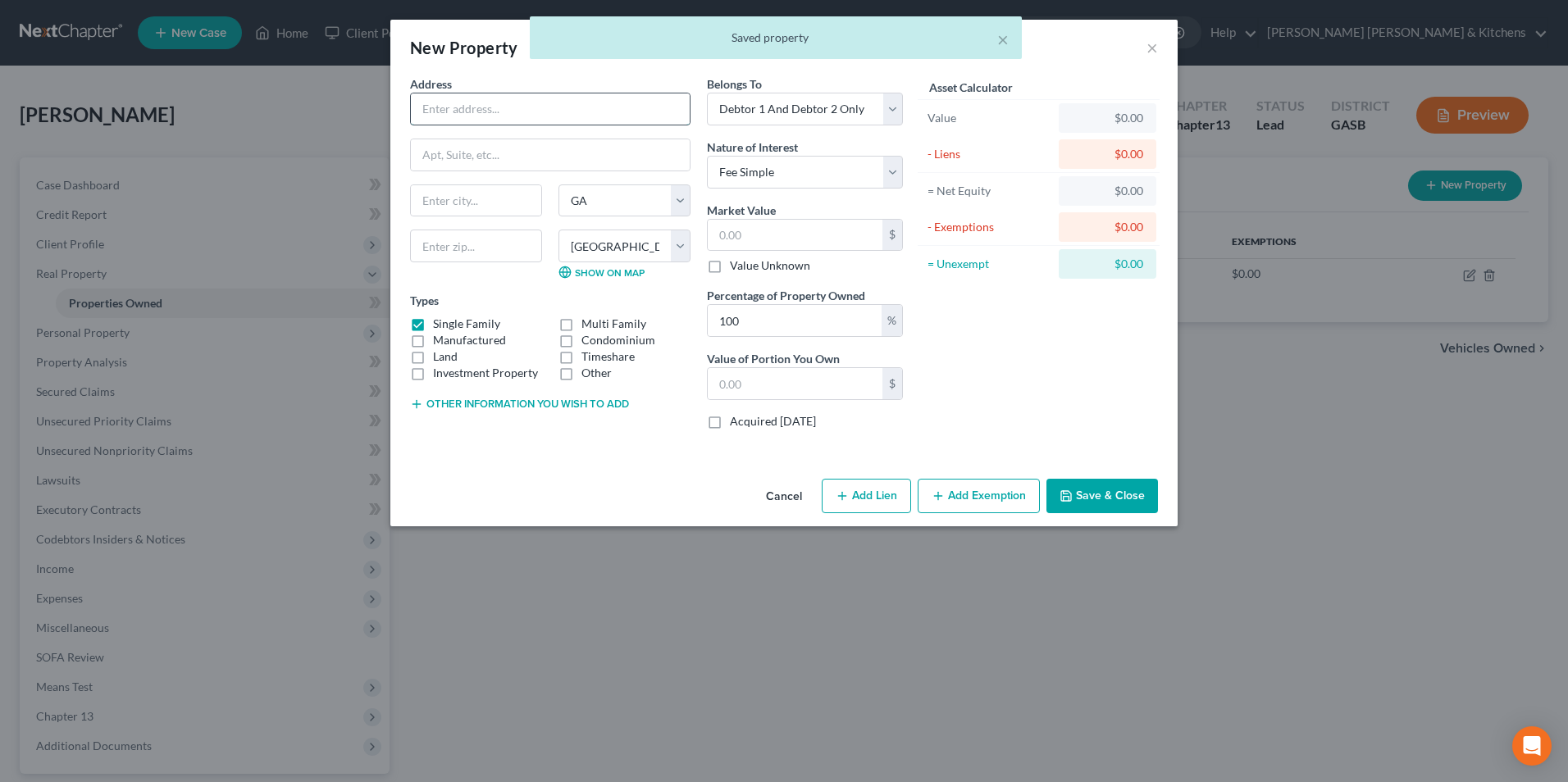
click at [461, 111] on input "text" at bounding box center [550, 109] width 279 height 31
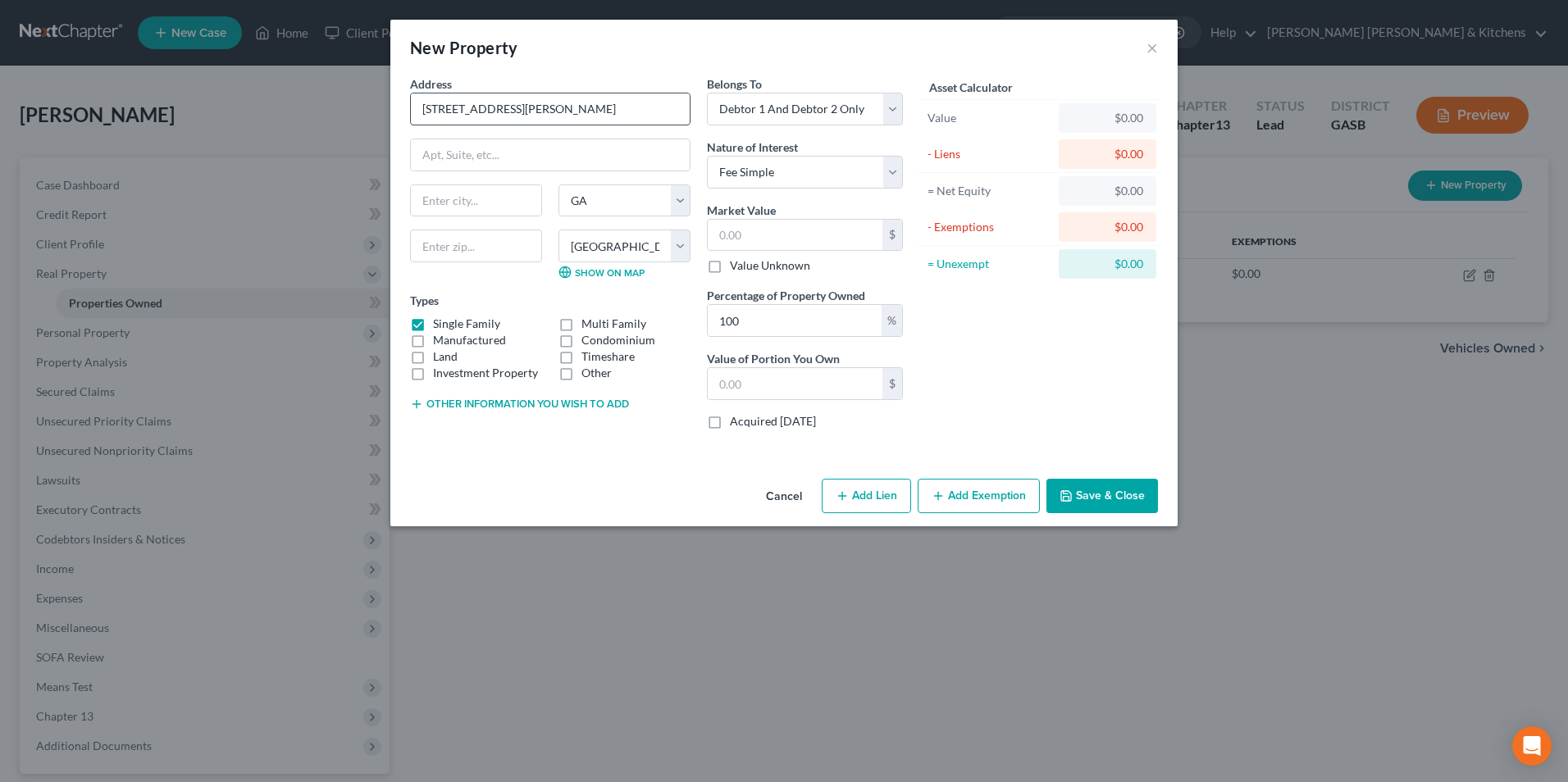
type input "[STREET_ADDRESS][PERSON_NAME]"
type input "31023"
type input "[PERSON_NAME]"
click at [543, 404] on button "Other information you wish to add" at bounding box center [519, 404] width 219 height 13
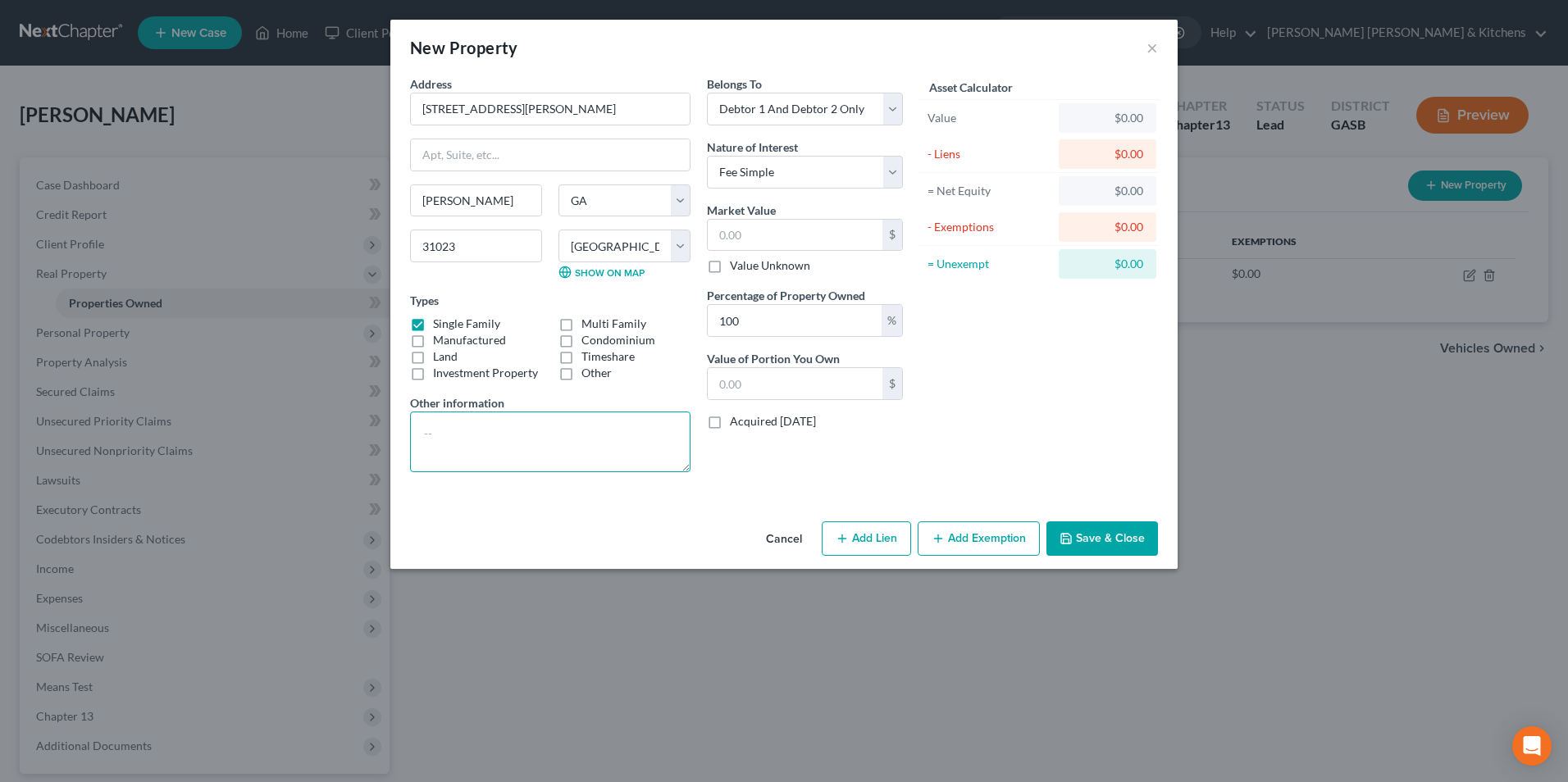
click at [536, 442] on textarea at bounding box center [550, 442] width 281 height 61
type textarea "daughter lives in and makes payment"
drag, startPoint x: 765, startPoint y: 235, endPoint x: 771, endPoint y: 220, distance: 16.2
click at [765, 235] on input "text" at bounding box center [795, 235] width 175 height 31
type input "2"
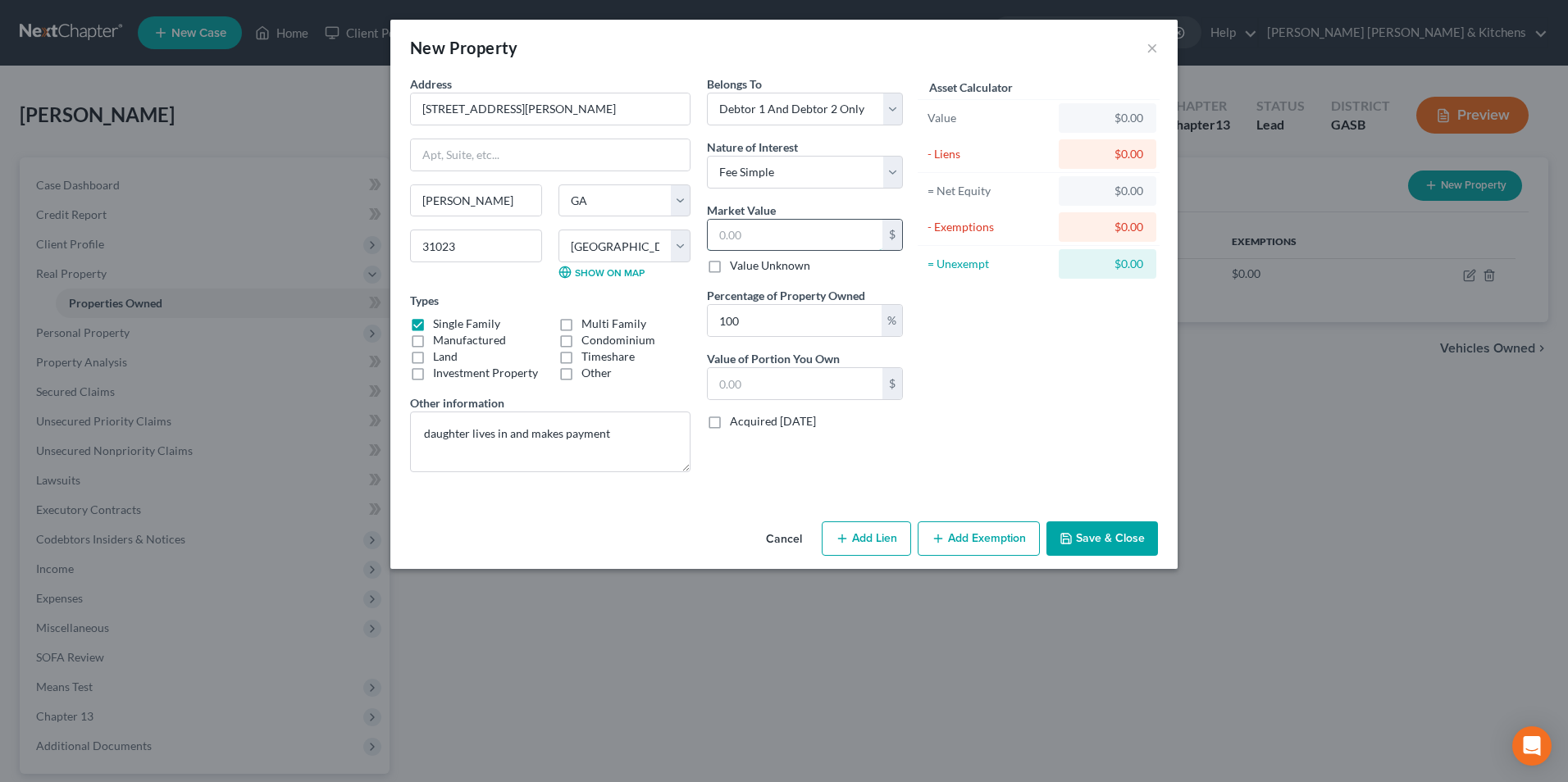
type input "2.00"
type input "28"
type input "28.00"
type input "280"
type input "280.00"
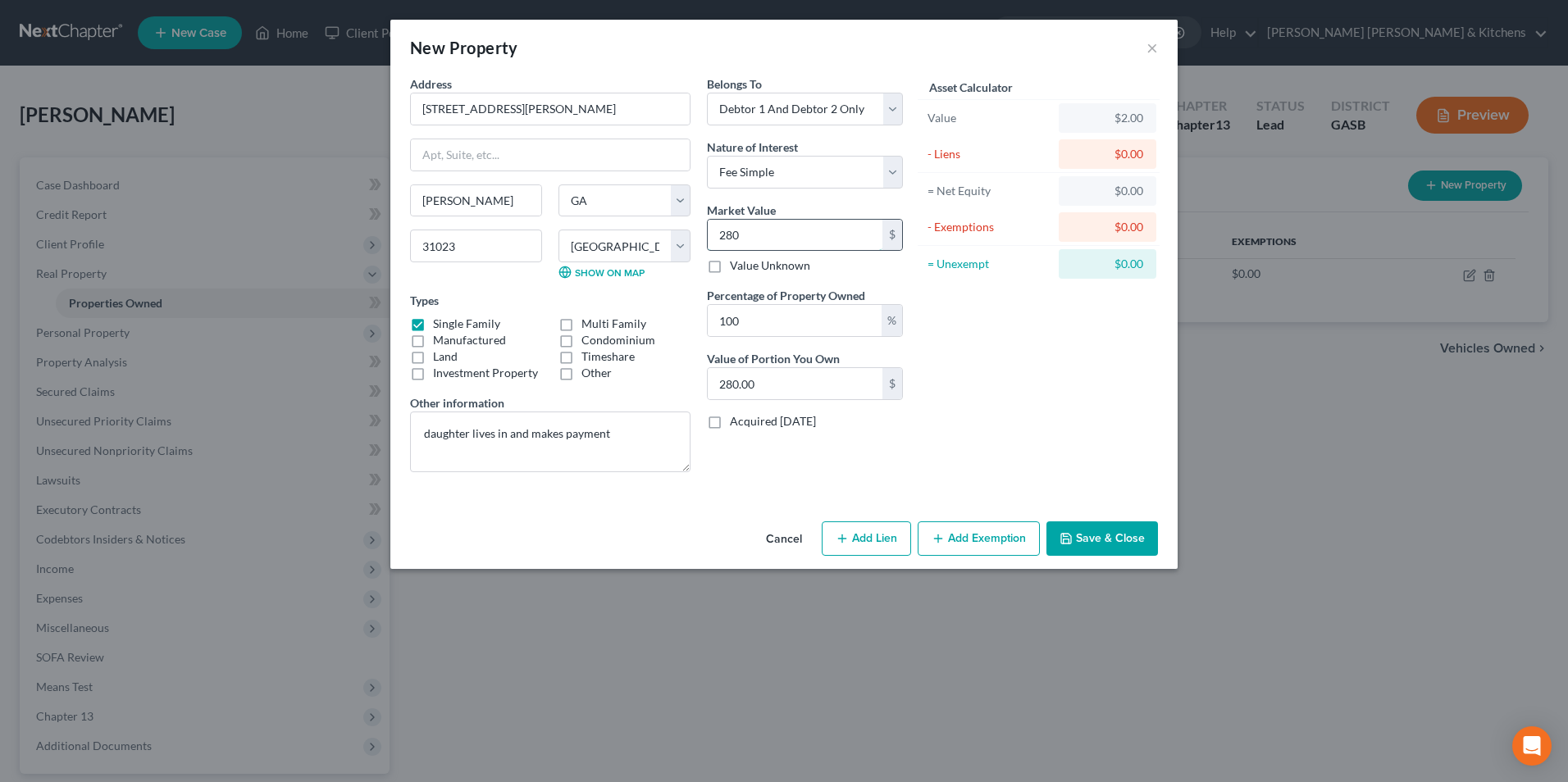
type input "2806"
type input "2,806.00"
type input "2,8068"
type input "28,068.00"
type input "2,80689"
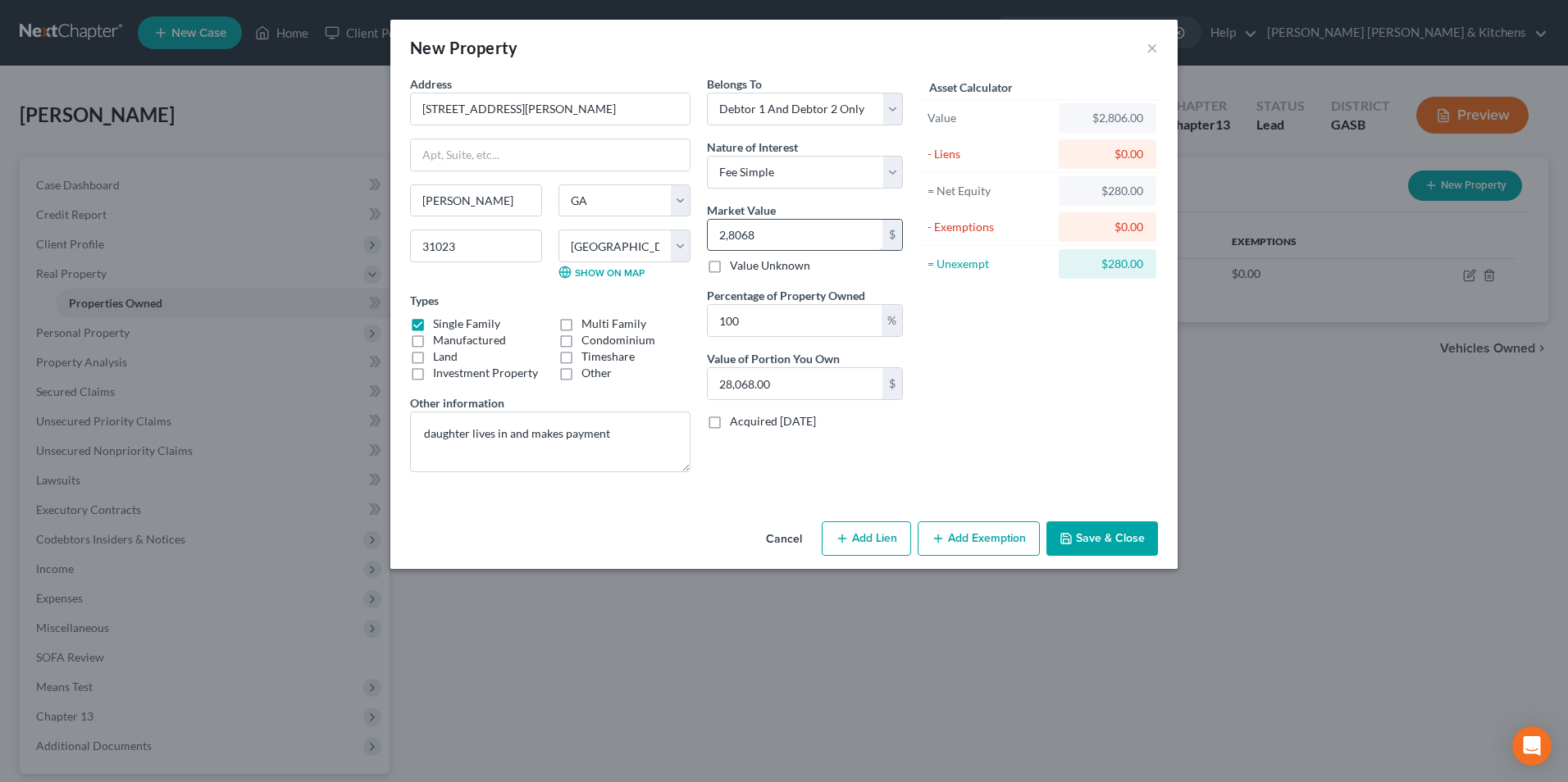
type input "280,689.00"
type input "280,689"
click at [866, 540] on button "Add Lien" at bounding box center [867, 538] width 89 height 35
select select "2"
select select "0"
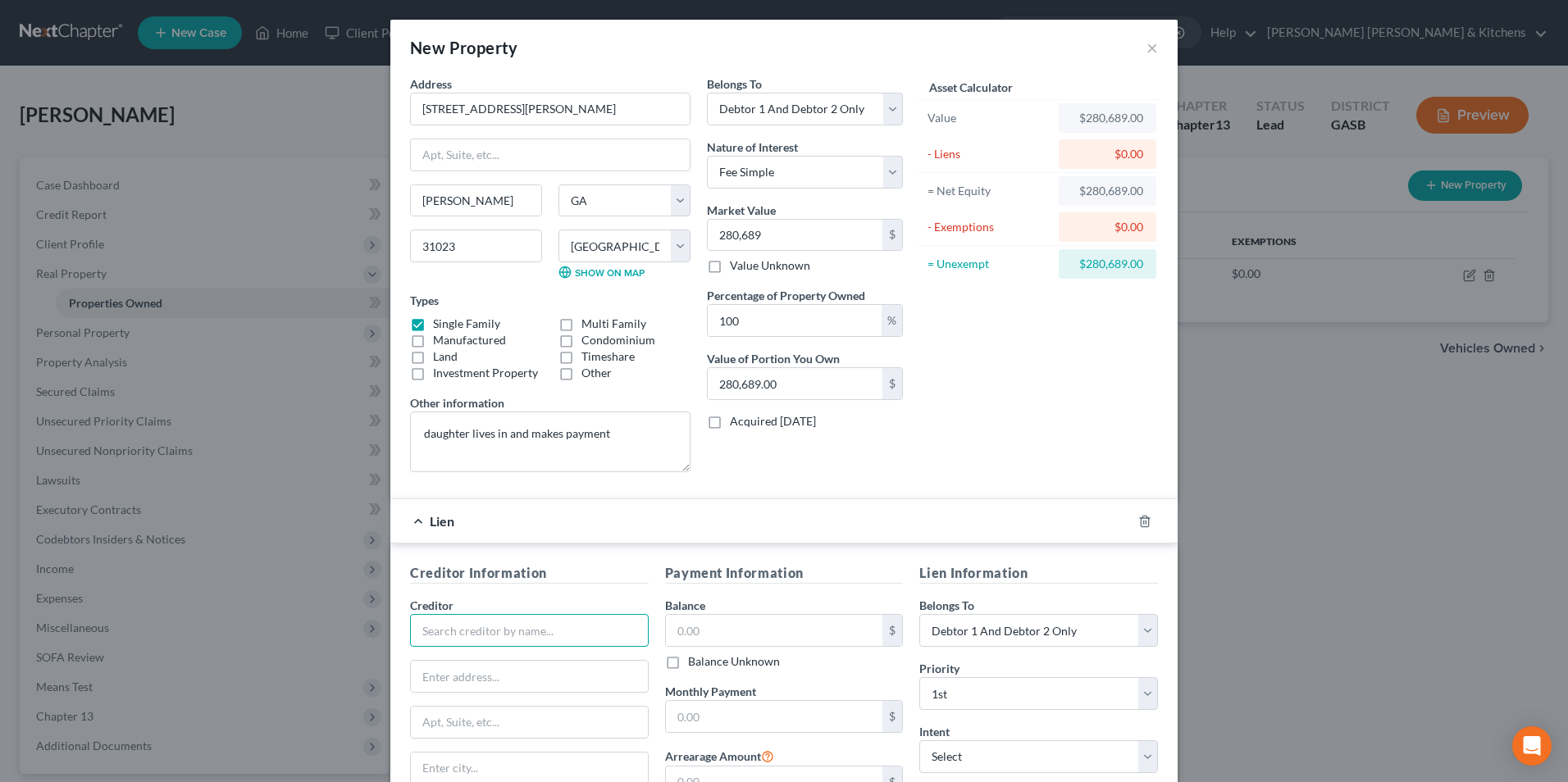
click at [487, 625] on input "text" at bounding box center [529, 630] width 239 height 33
type input "United Wholesale"
click at [713, 637] on input "text" at bounding box center [775, 630] width 217 height 31
type input "286,466.25"
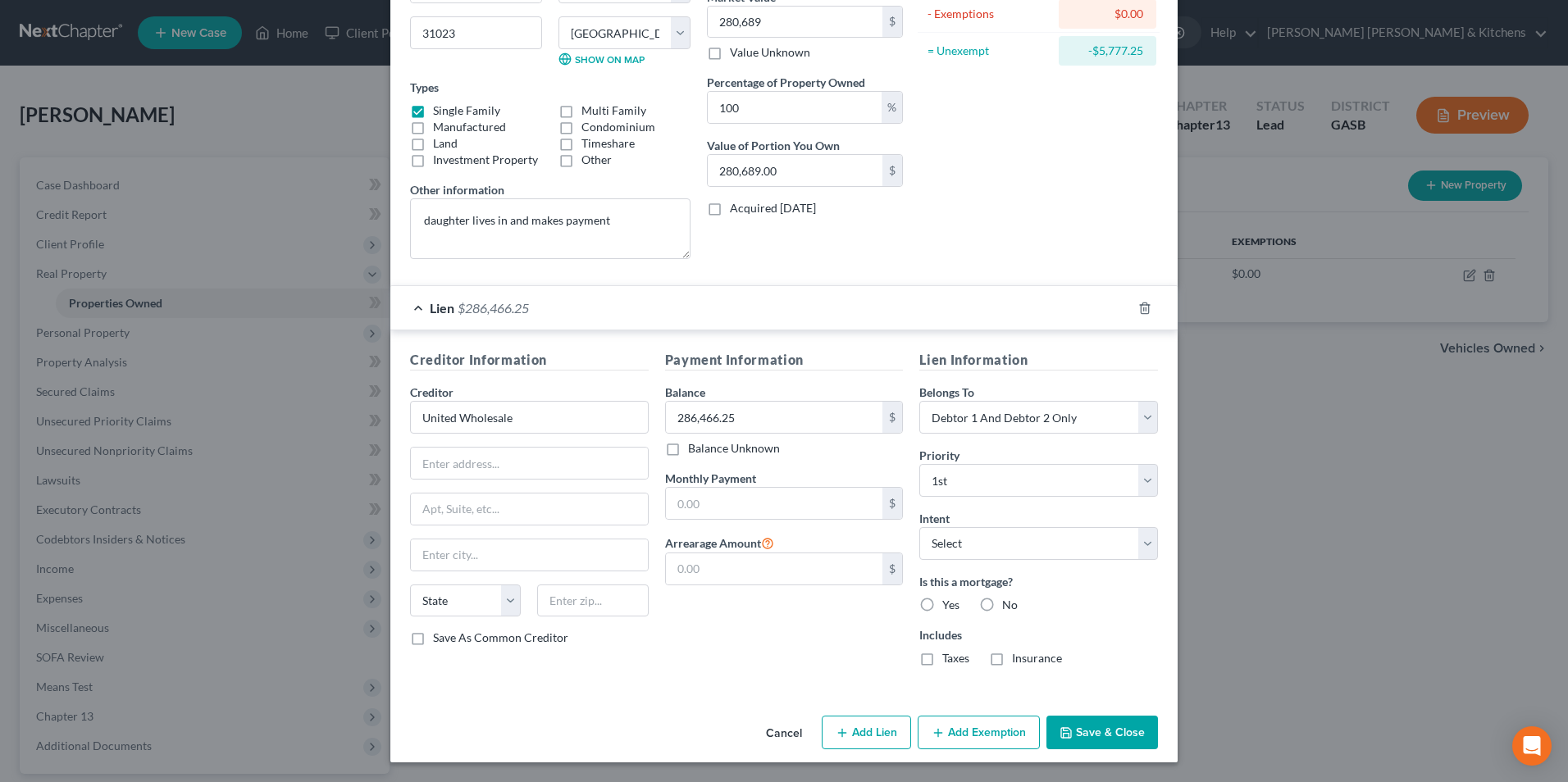
click at [1082, 733] on button "Save & Close" at bounding box center [1102, 732] width 111 height 35
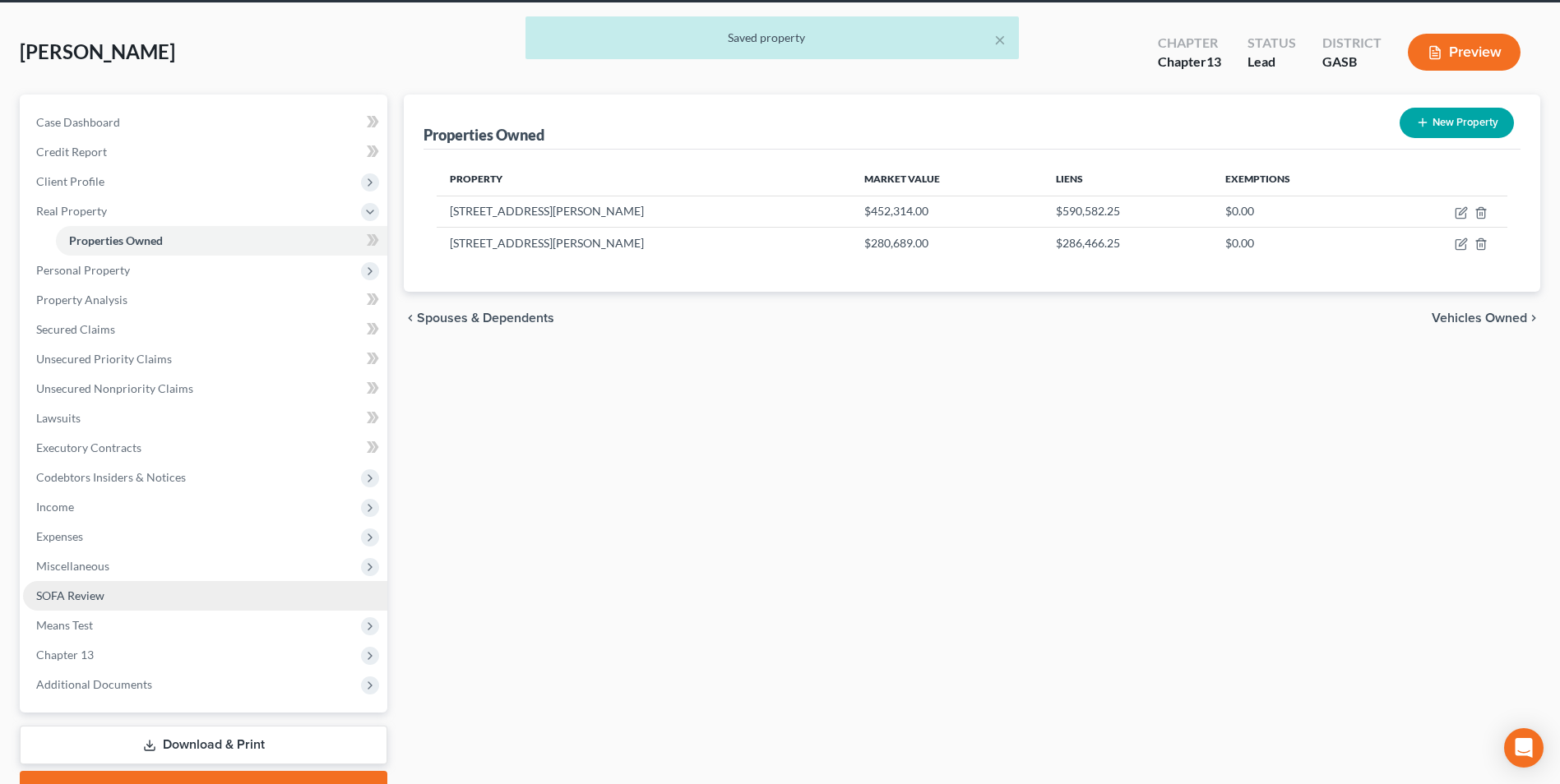
scroll to position [149, 0]
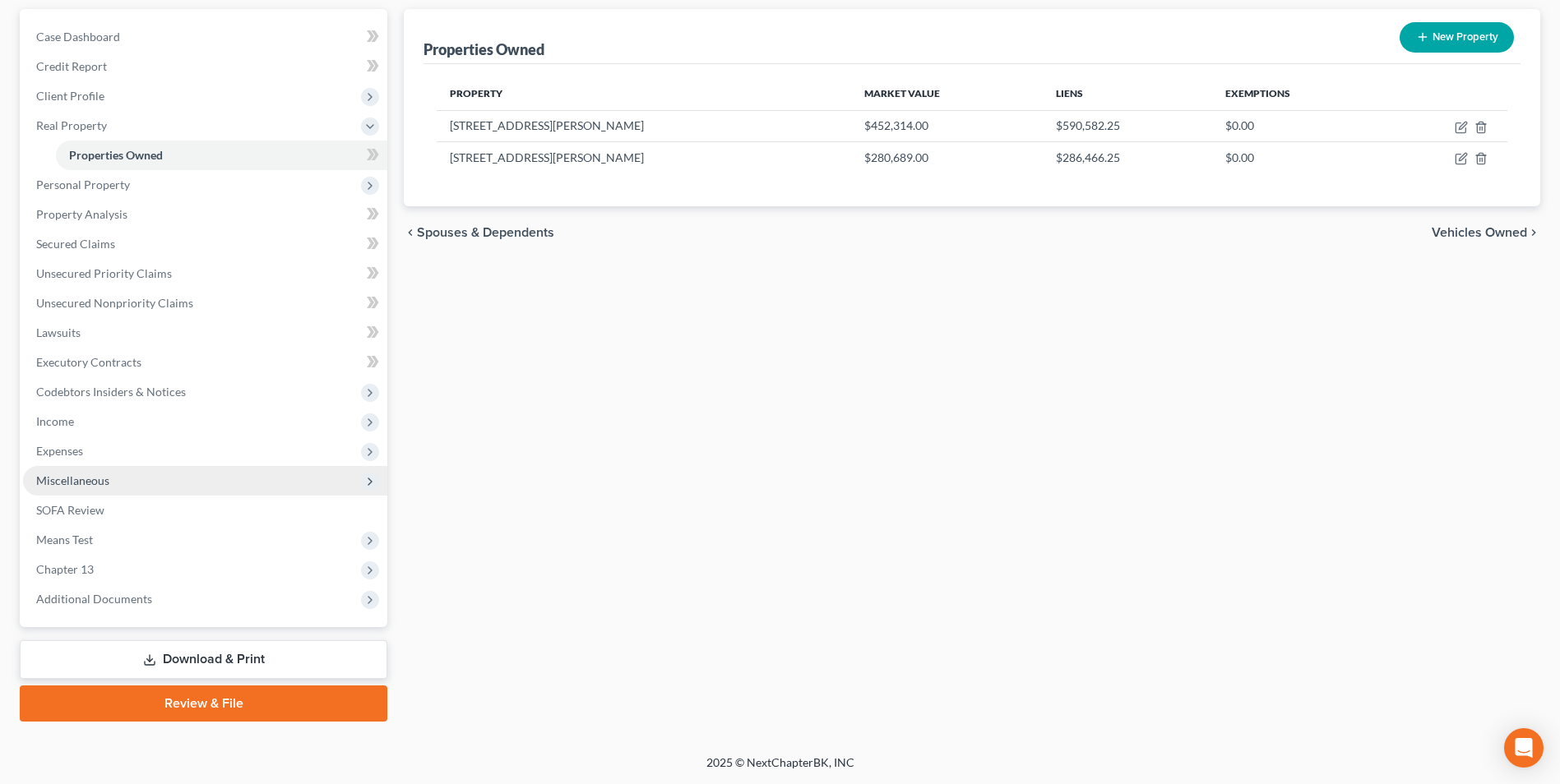
click at [82, 487] on span "Miscellaneous" at bounding box center [73, 480] width 74 height 14
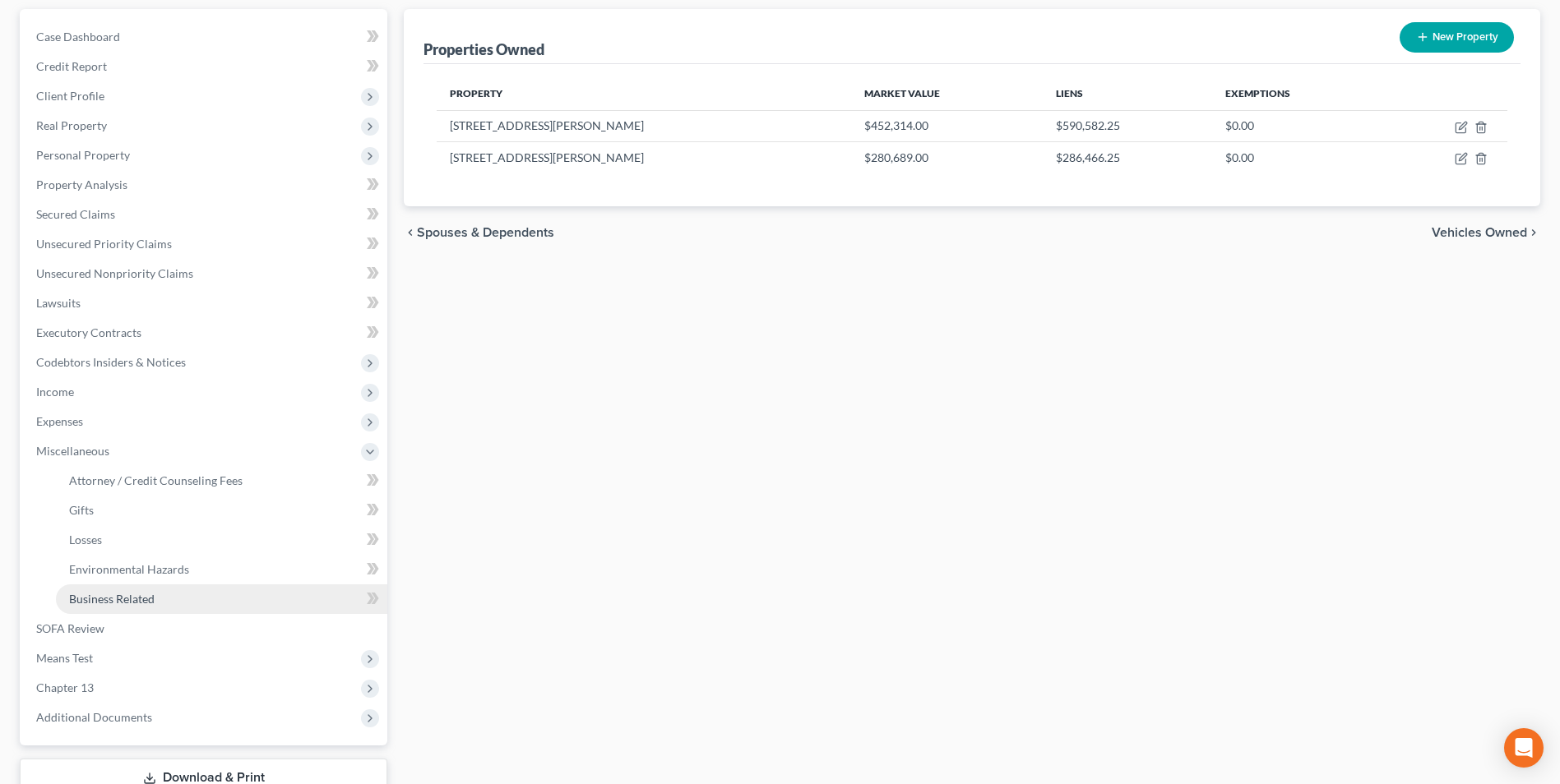
click at [95, 589] on link "Business Related" at bounding box center [221, 599] width 331 height 30
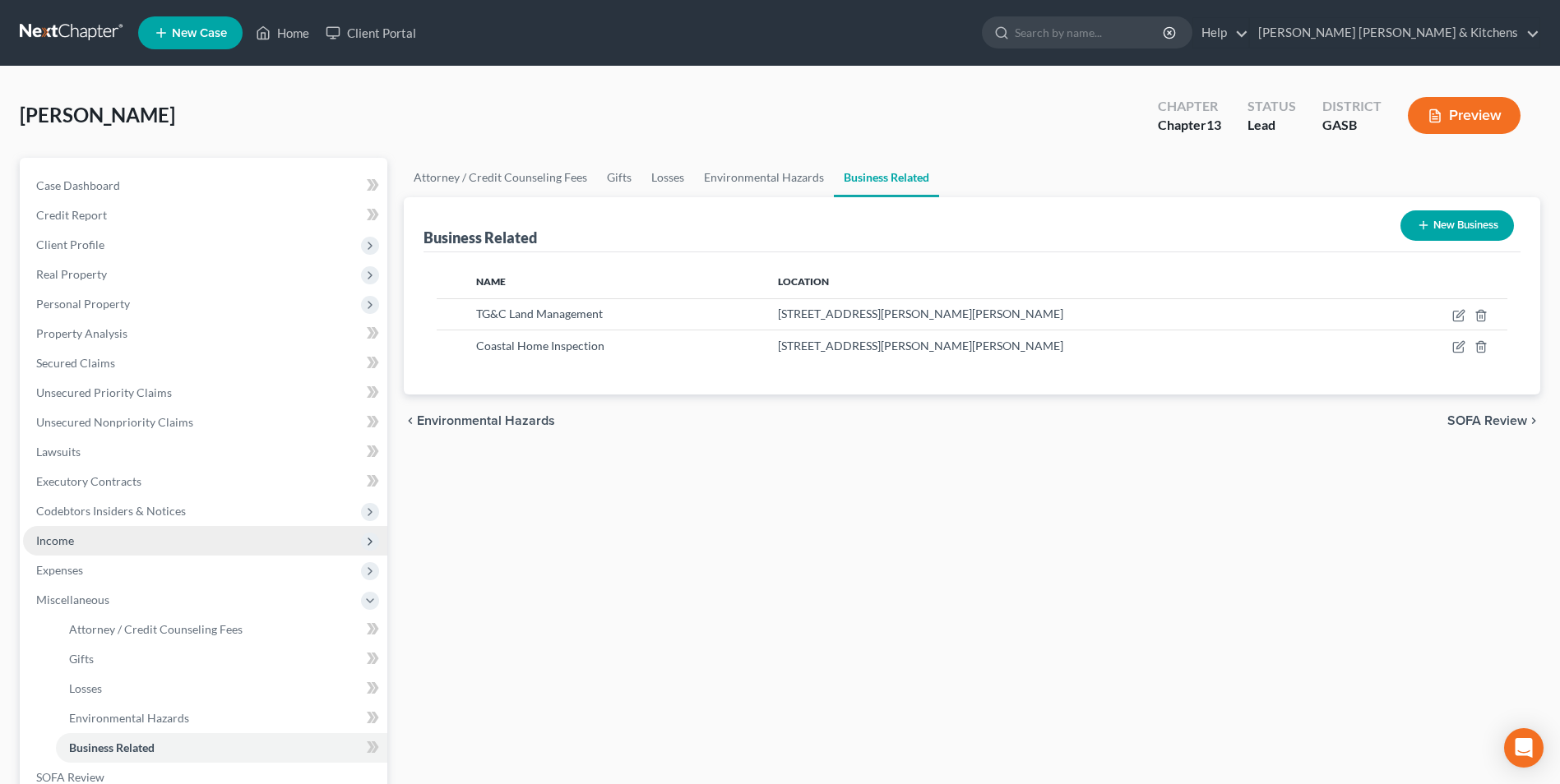
click at [68, 543] on span "Income" at bounding box center [55, 540] width 38 height 14
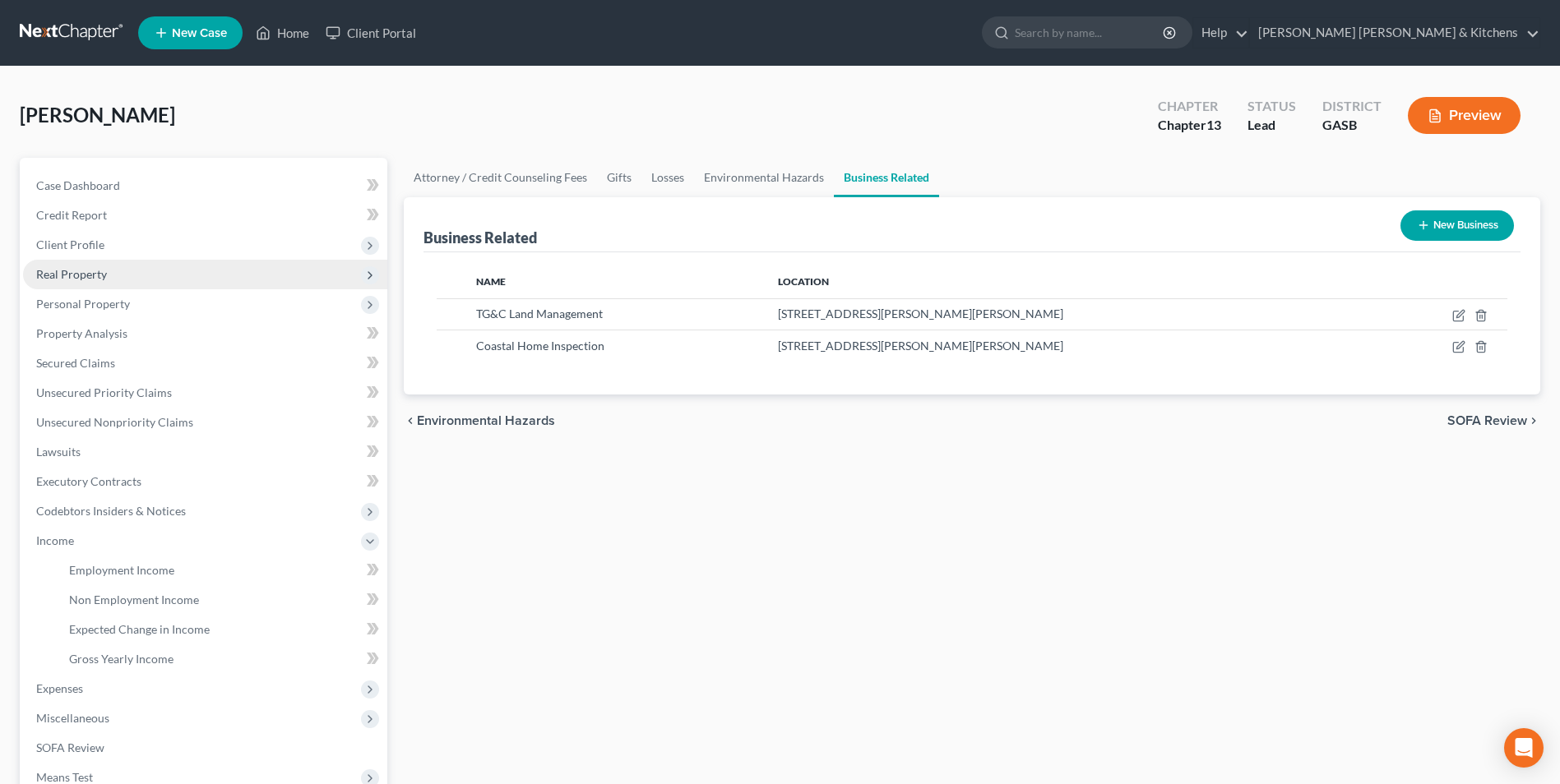
click at [94, 273] on span "Real Property" at bounding box center [72, 274] width 71 height 14
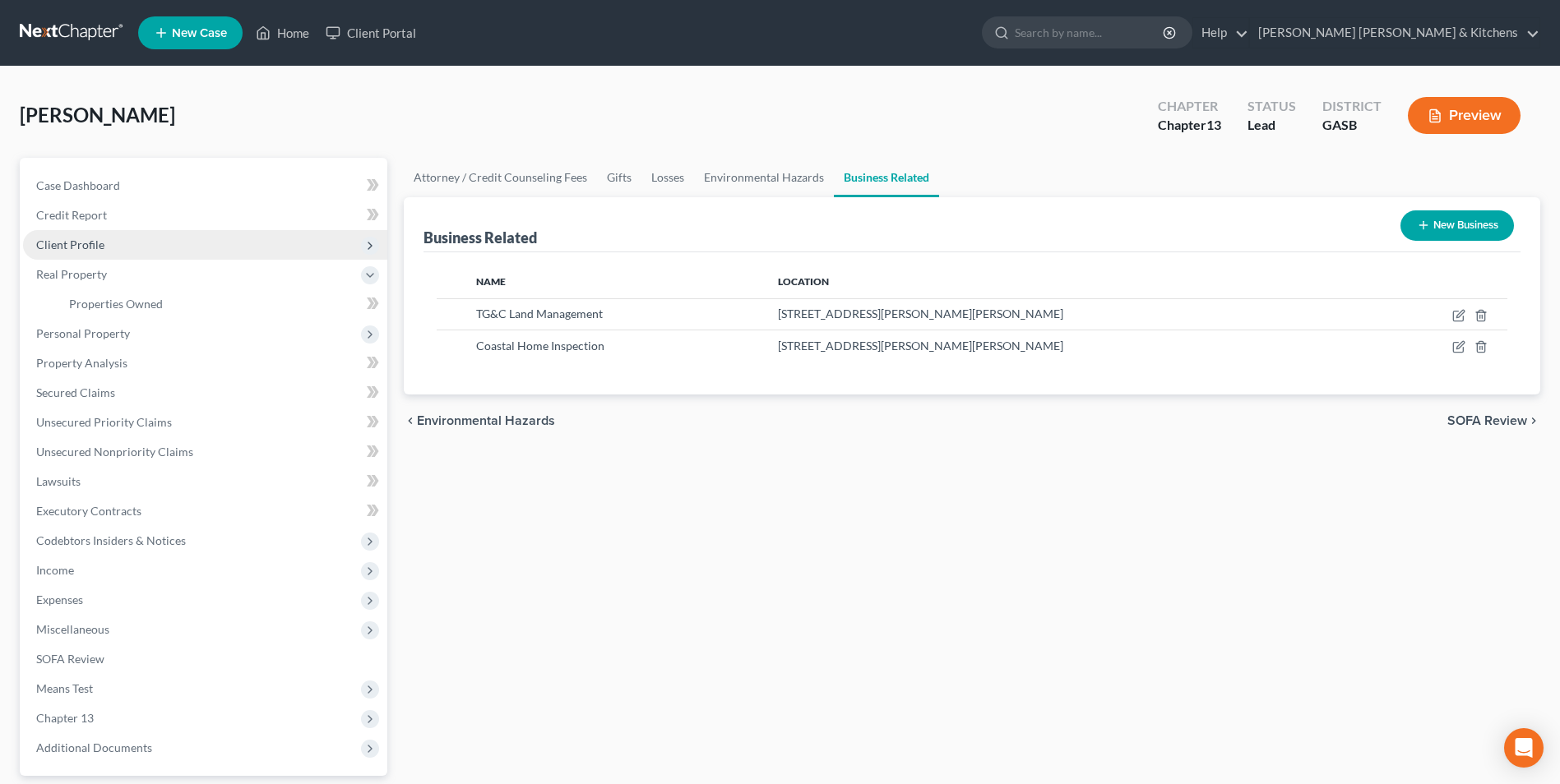
click at [86, 246] on span "Client Profile" at bounding box center [70, 244] width 68 height 14
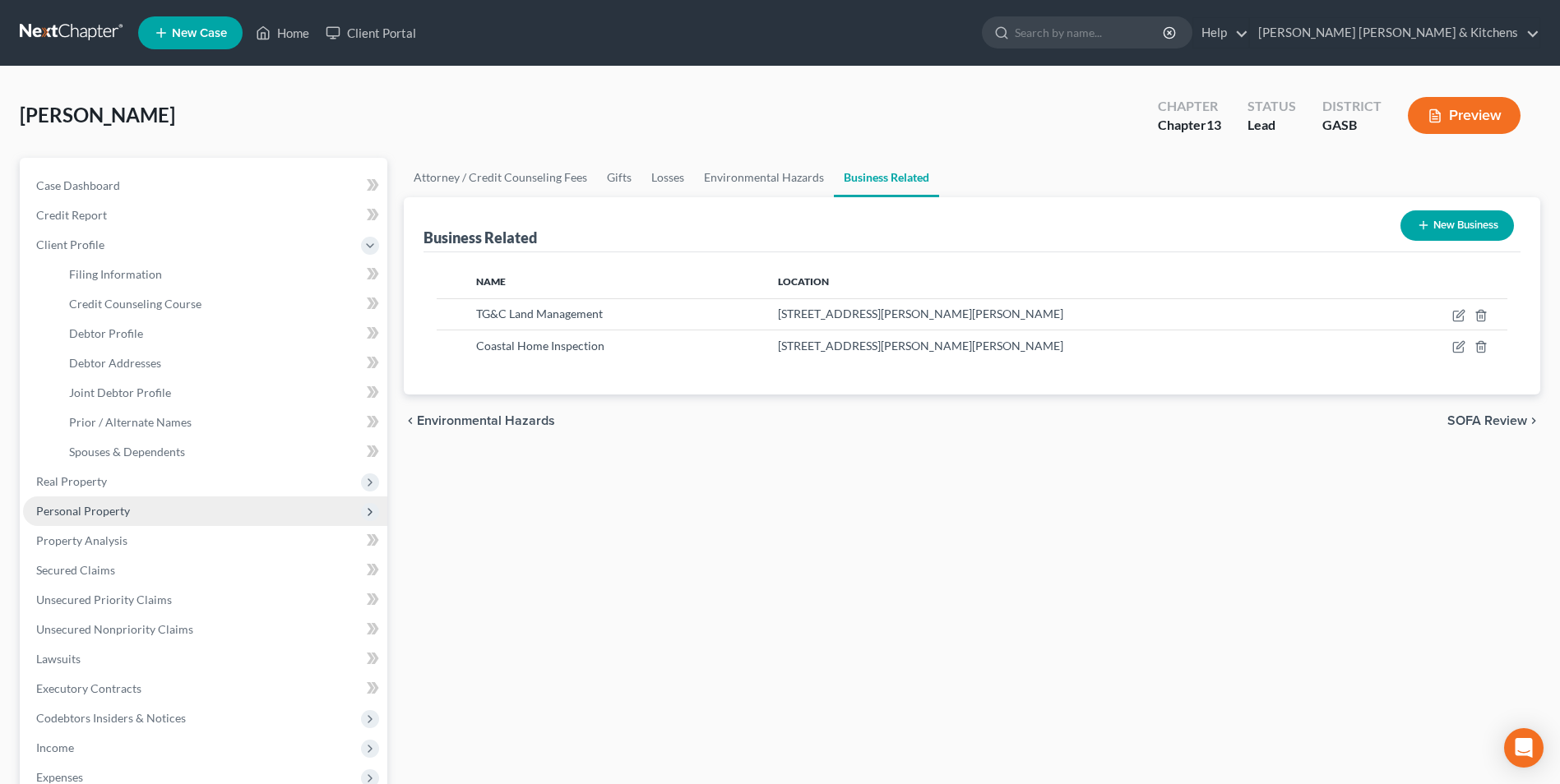
click at [99, 519] on span "Personal Property" at bounding box center [205, 511] width 364 height 30
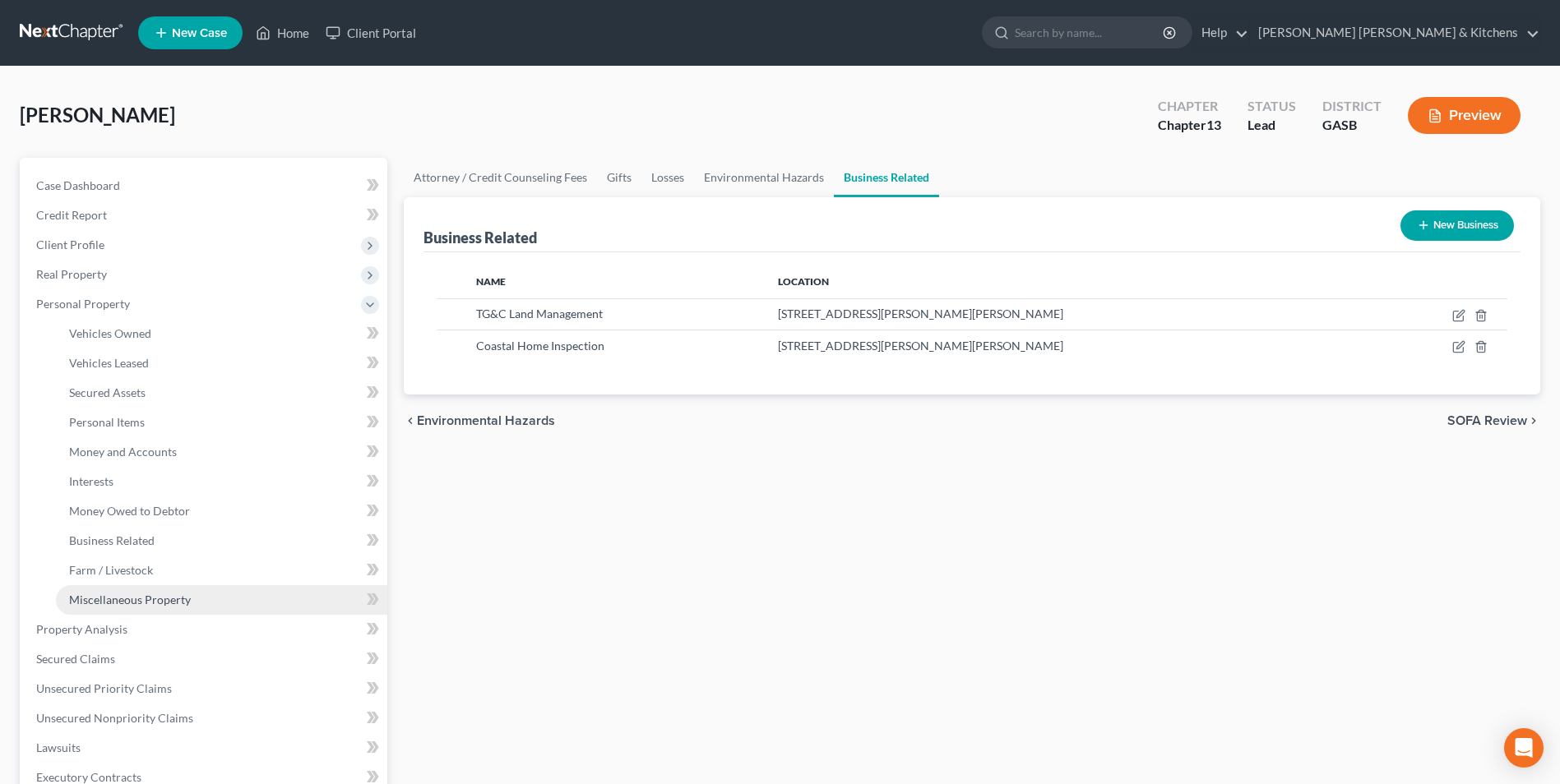
click at [116, 602] on span "Miscellaneous Property" at bounding box center [130, 600] width 122 height 14
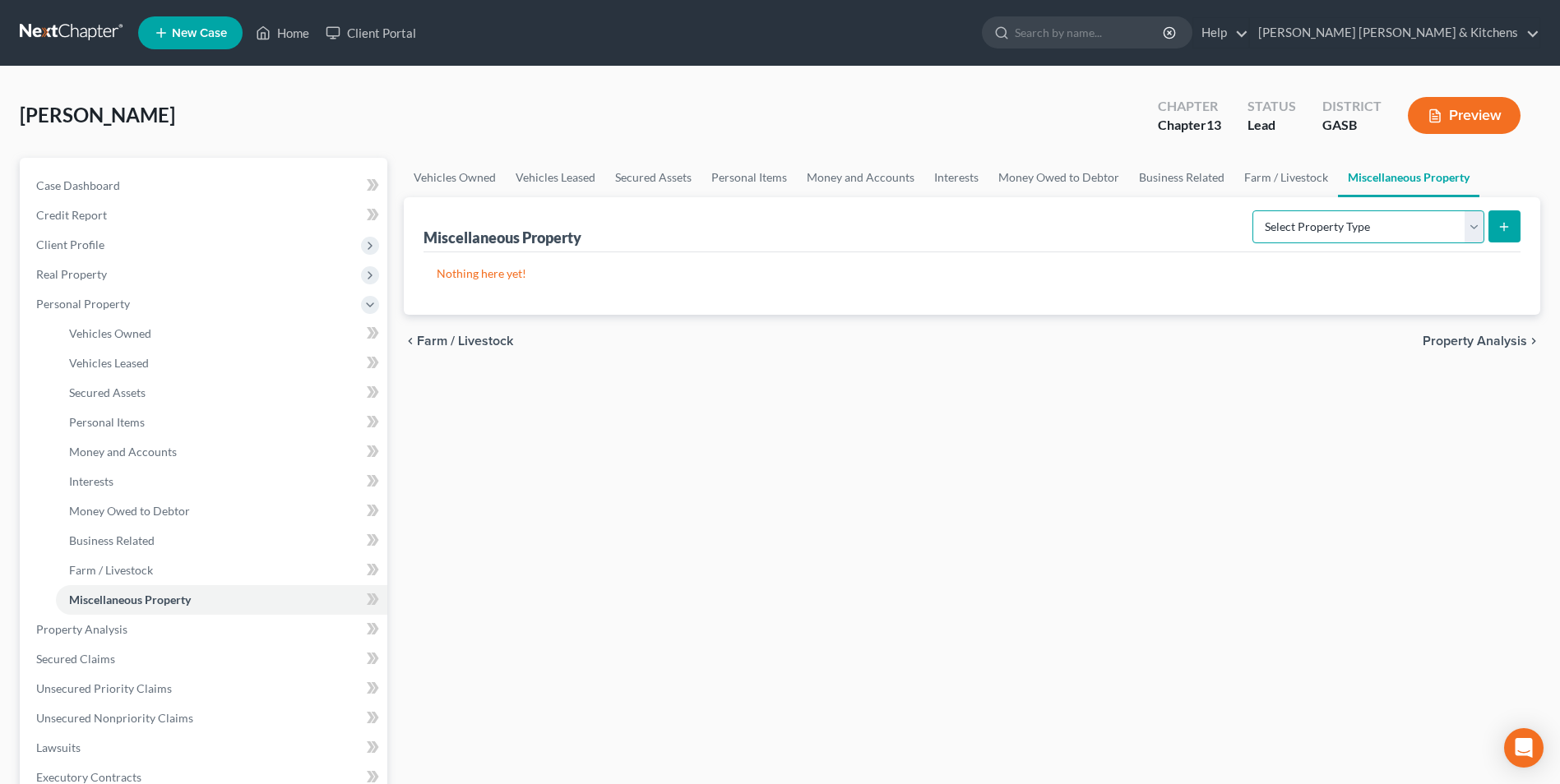
click at [1295, 222] on select "Select Property Type Assigned for Creditor Benefit [DATE] Holding for Another N…" at bounding box center [1368, 226] width 232 height 33
select select "transferred"
click at [1252, 210] on select "Select Property Type Assigned for Creditor Benefit [DATE] Holding for Another N…" at bounding box center [1368, 226] width 232 height 33
click at [1503, 235] on button "submit" at bounding box center [1504, 226] width 32 height 32
select select "Ordinary ([DATE])"
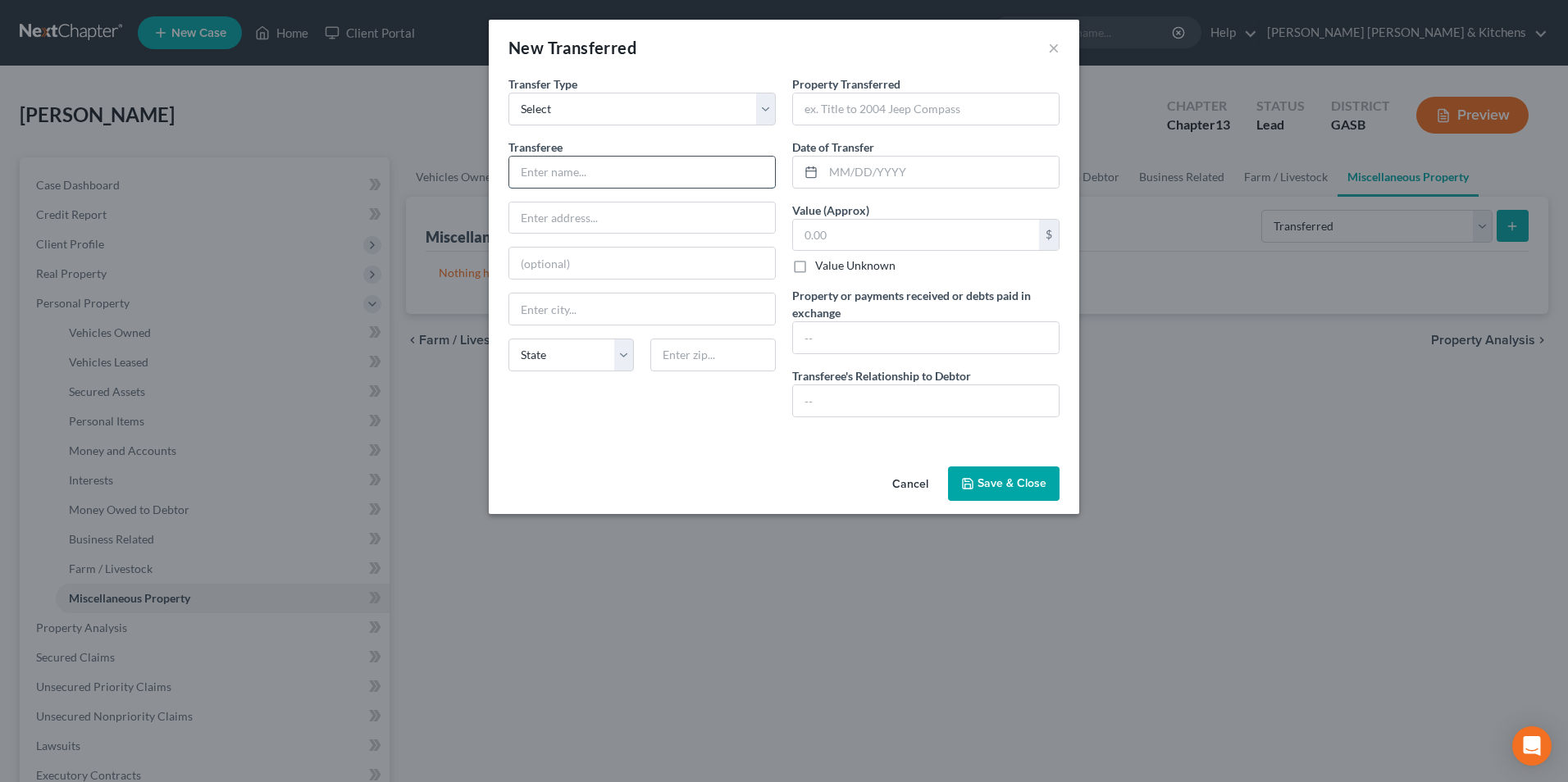
click at [620, 168] on input "text" at bounding box center [642, 172] width 266 height 31
type input "[PERSON_NAME] Register"
type input "3rd part"
click at [825, 99] on input "text" at bounding box center [926, 109] width 266 height 31
type input "[STREET_ADDRESS]"
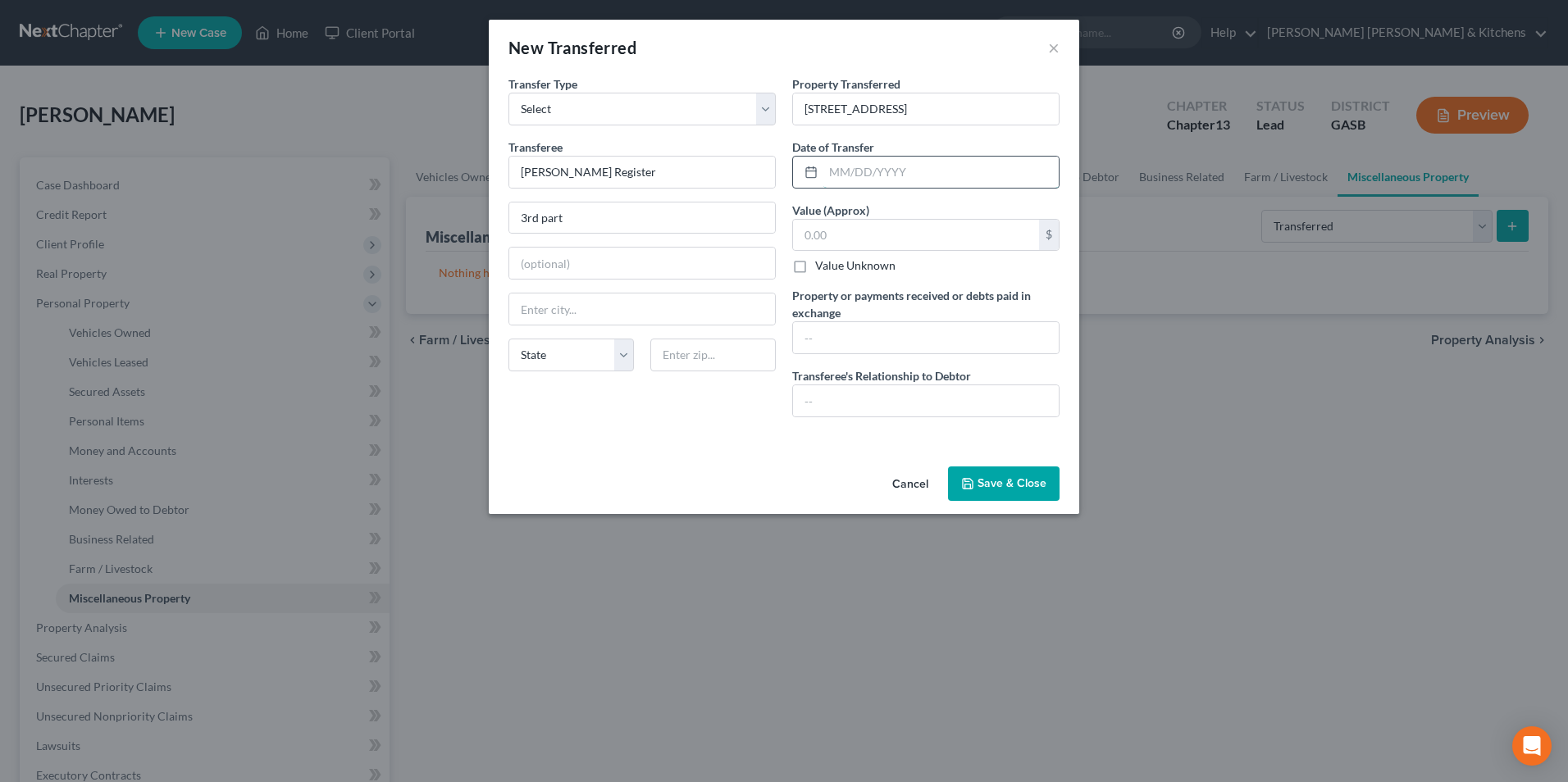
click at [870, 171] on input "text" at bounding box center [941, 172] width 235 height 31
type input "[DATE]"
type input "530,000"
type input "sold real property at [STREET_ADDRESS] for $530,000 owed $451,000 - netted $79,…"
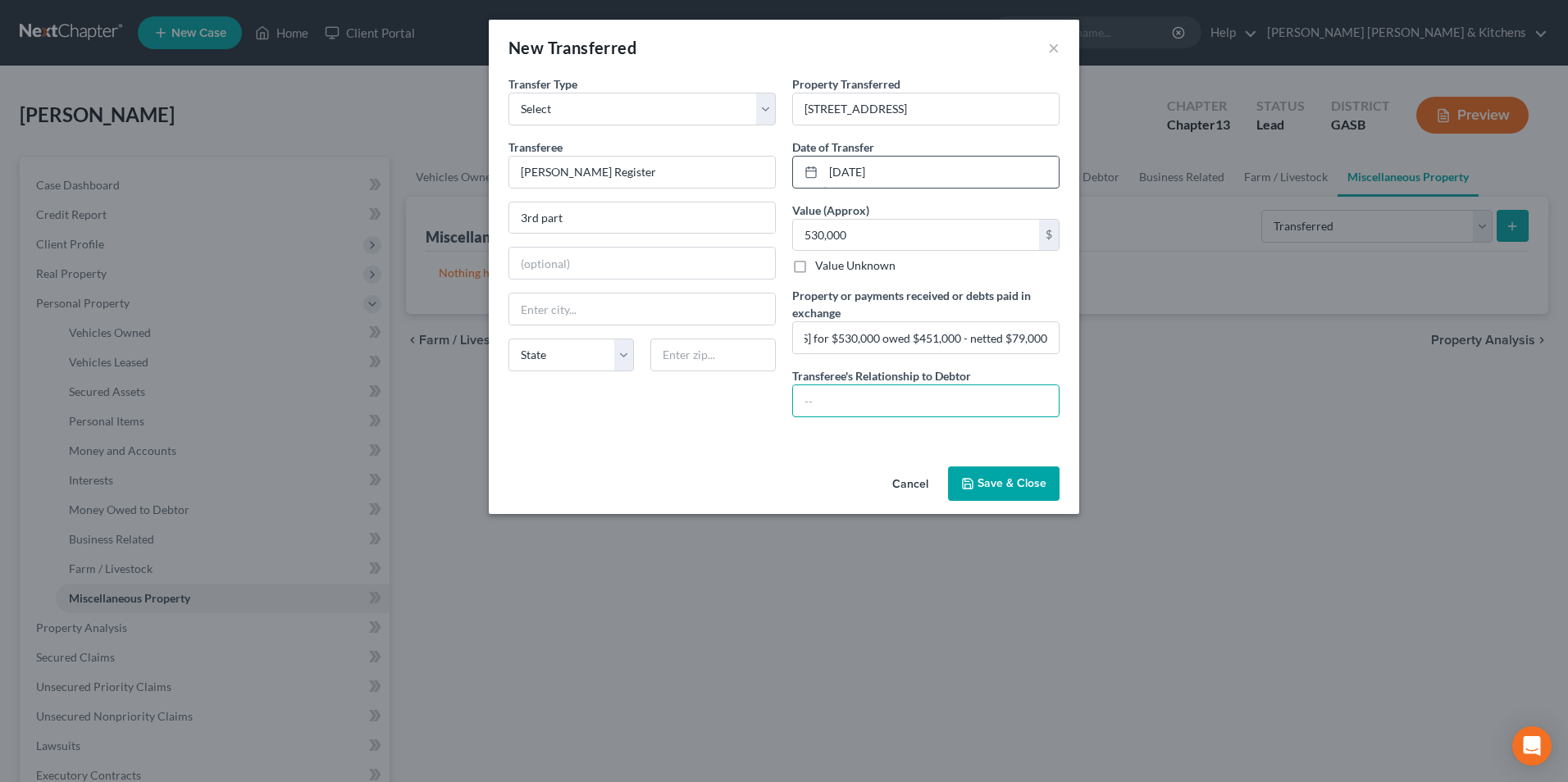
scroll to position [0, 0]
type input "none"
click at [999, 481] on button "Save & Close" at bounding box center [1004, 484] width 111 height 35
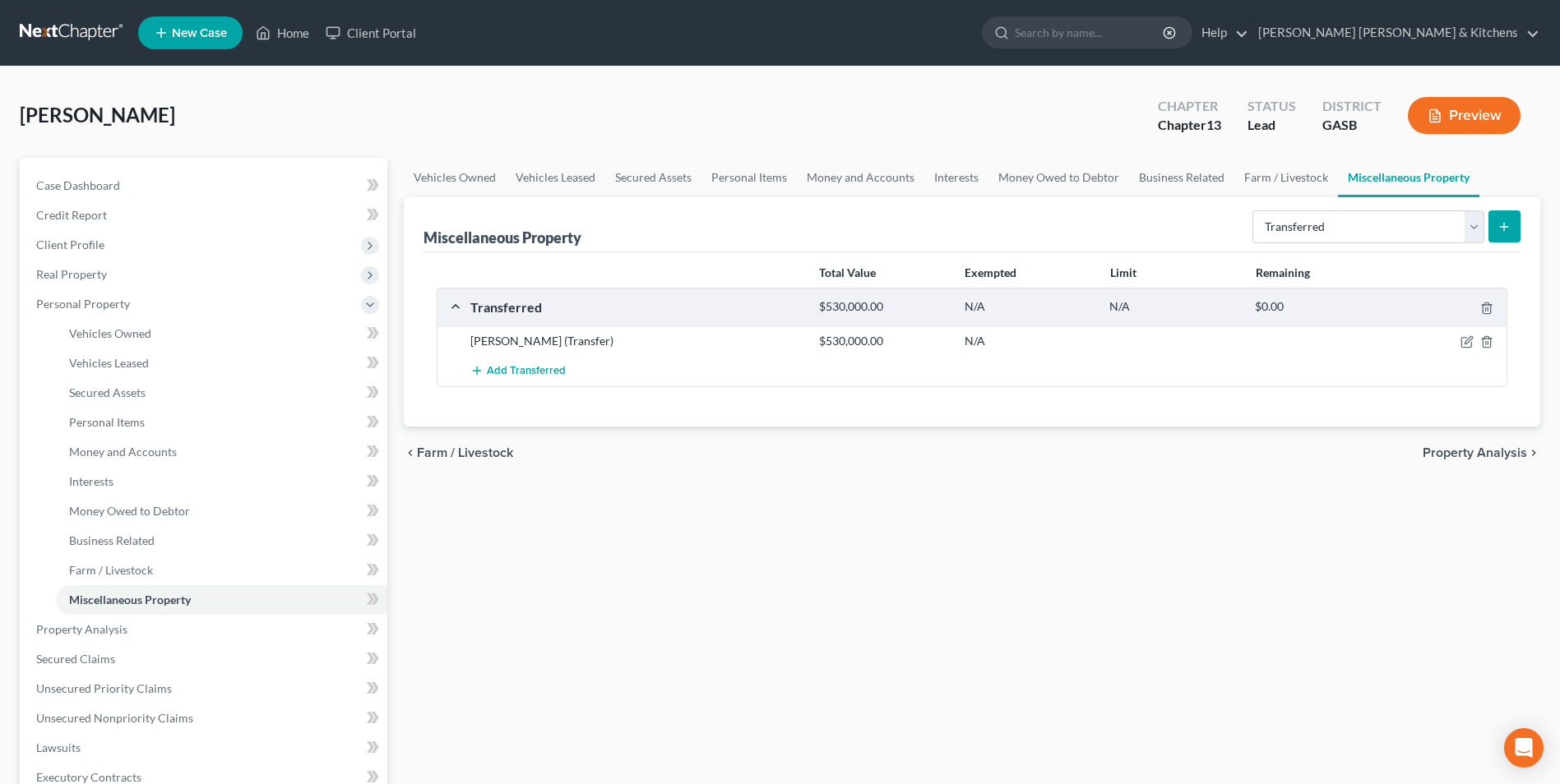
click at [1476, 110] on button "Preview" at bounding box center [1464, 116] width 112 height 37
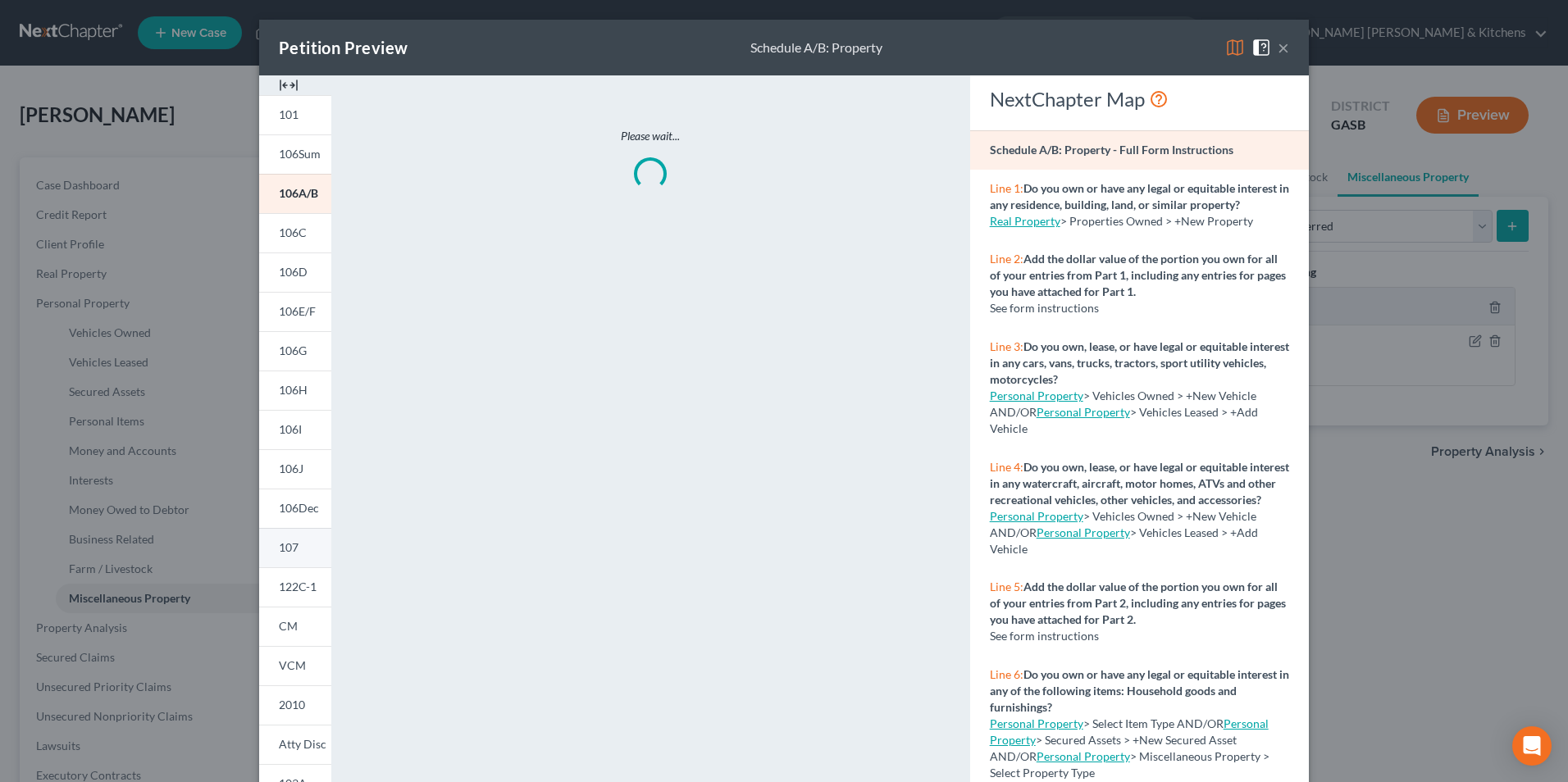
click at [288, 551] on span "107" at bounding box center [288, 547] width 19 height 14
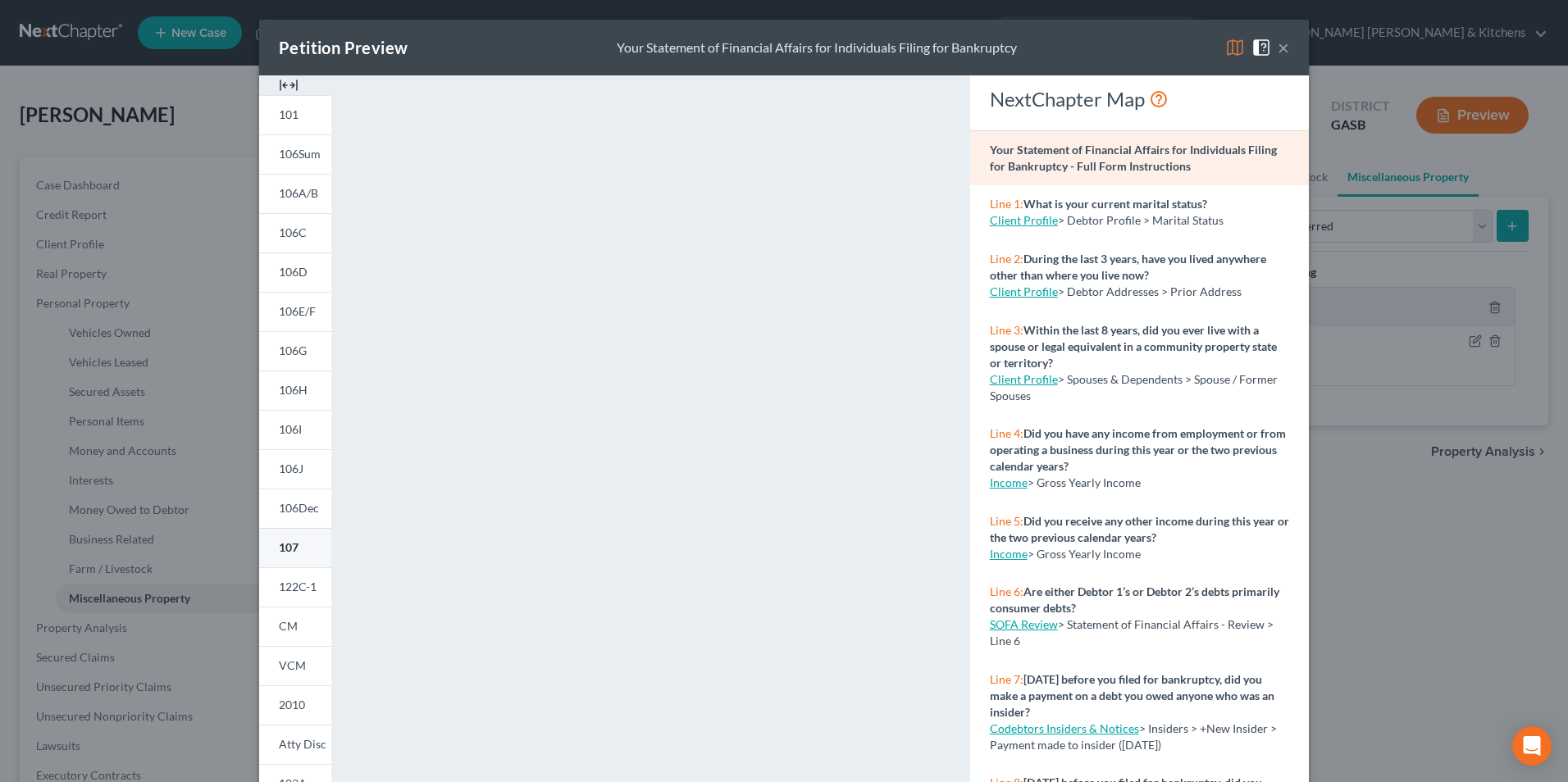
click at [283, 547] on span "107" at bounding box center [288, 547] width 19 height 14
click at [1409, 597] on div "Petition Preview Your Statement of Financial Affairs for Individuals Filing for…" at bounding box center [784, 391] width 1568 height 782
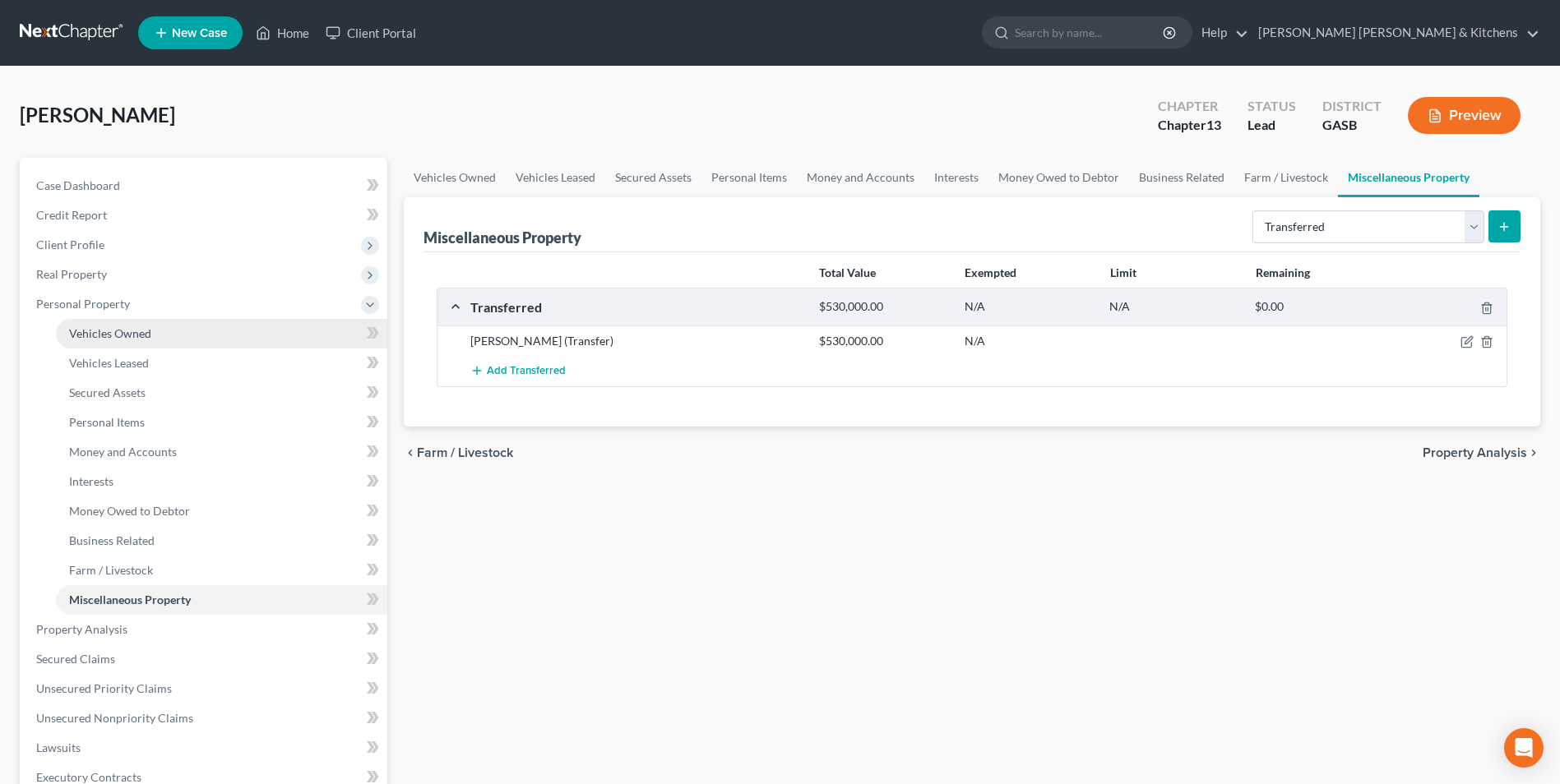
click at [90, 337] on span "Vehicles Owned" at bounding box center [110, 333] width 82 height 14
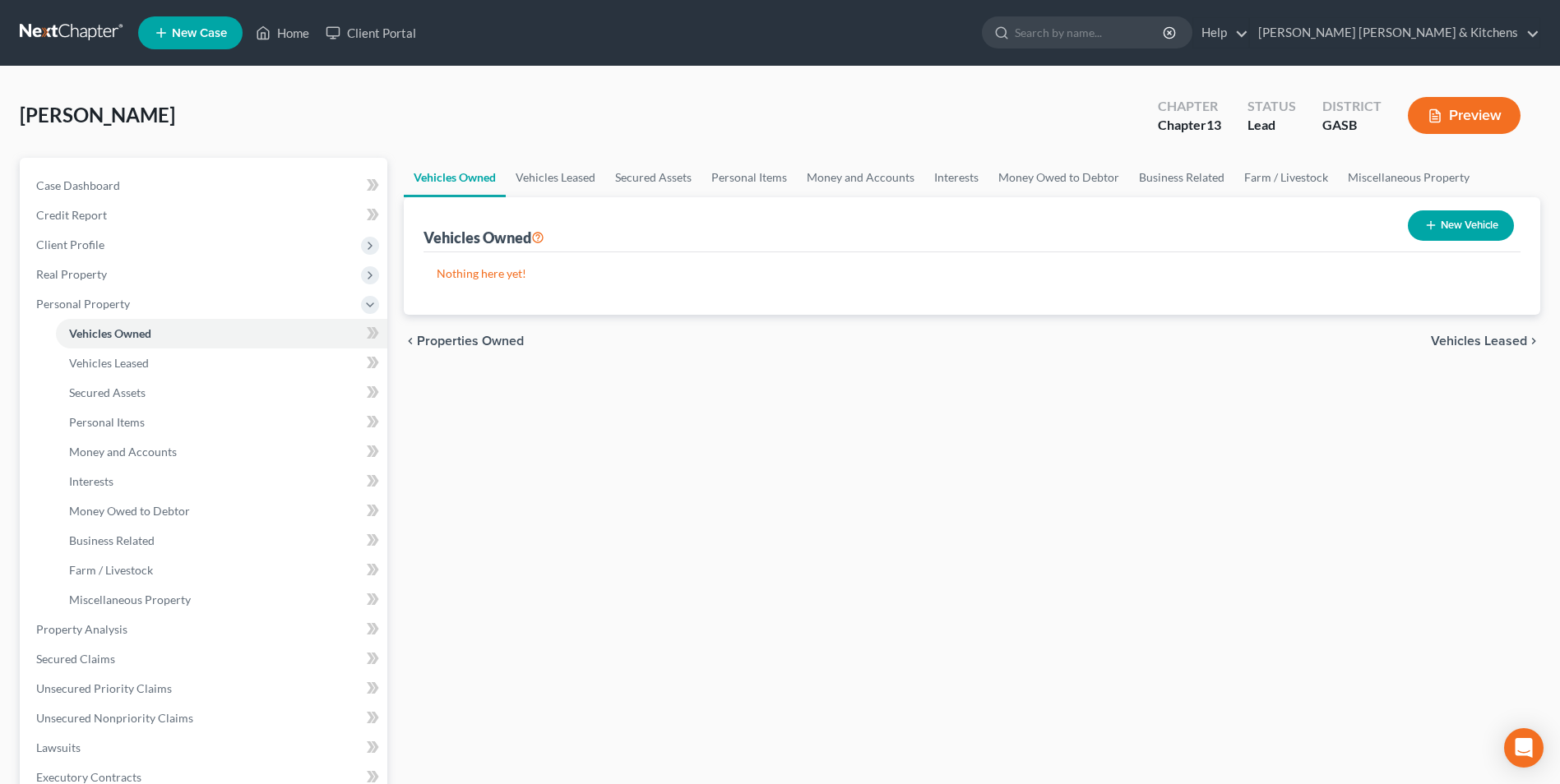
click at [1459, 232] on button "New Vehicle" at bounding box center [1461, 226] width 106 height 30
select select "0"
select select "2"
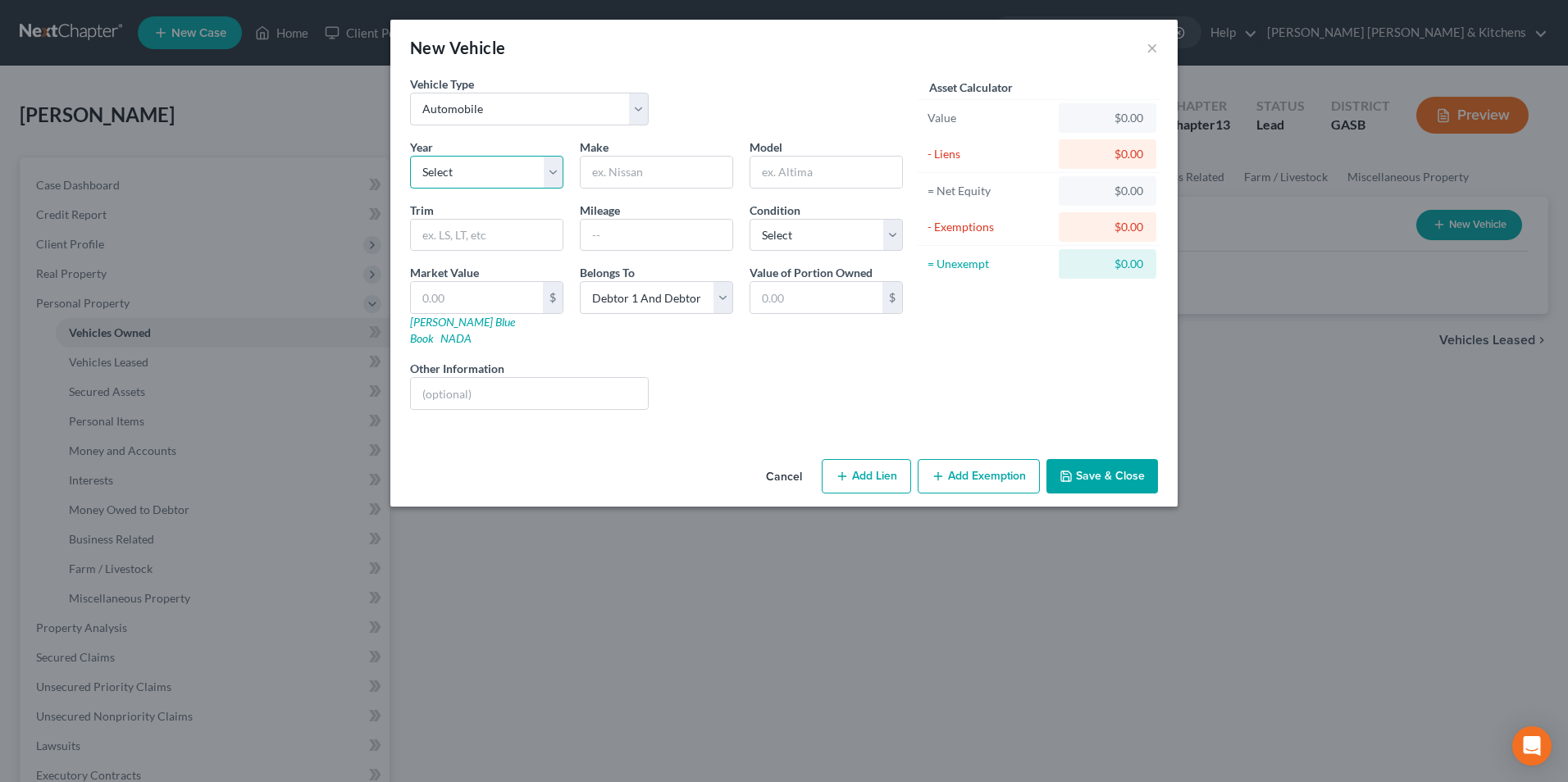
drag, startPoint x: 464, startPoint y: 171, endPoint x: 464, endPoint y: 189, distance: 18.0
click at [464, 171] on select "Select 2026 2025 2024 2023 2022 2021 2020 2019 2018 2017 2016 2015 2014 2013 20…" at bounding box center [486, 172] width 153 height 33
select select "2"
click at [410, 156] on select "Select 2026 2025 2024 2023 2022 2021 2020 2019 2018 2017 2016 2015 2014 2013 20…" at bounding box center [486, 172] width 153 height 33
click at [608, 169] on input "text" at bounding box center [657, 172] width 152 height 31
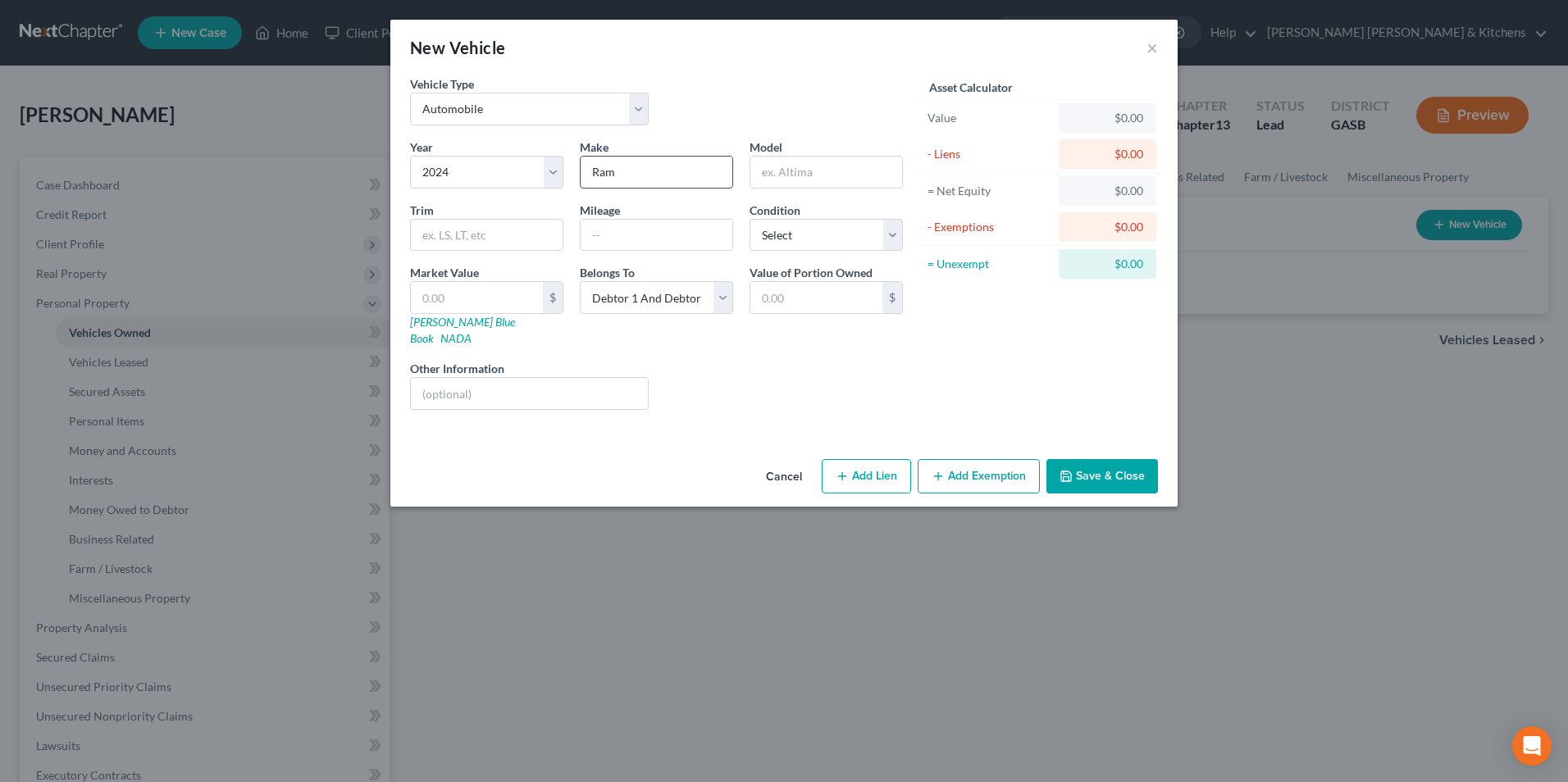
type input "Ram"
type input "2500"
type input "7000"
type input "6"
type input "6.00"
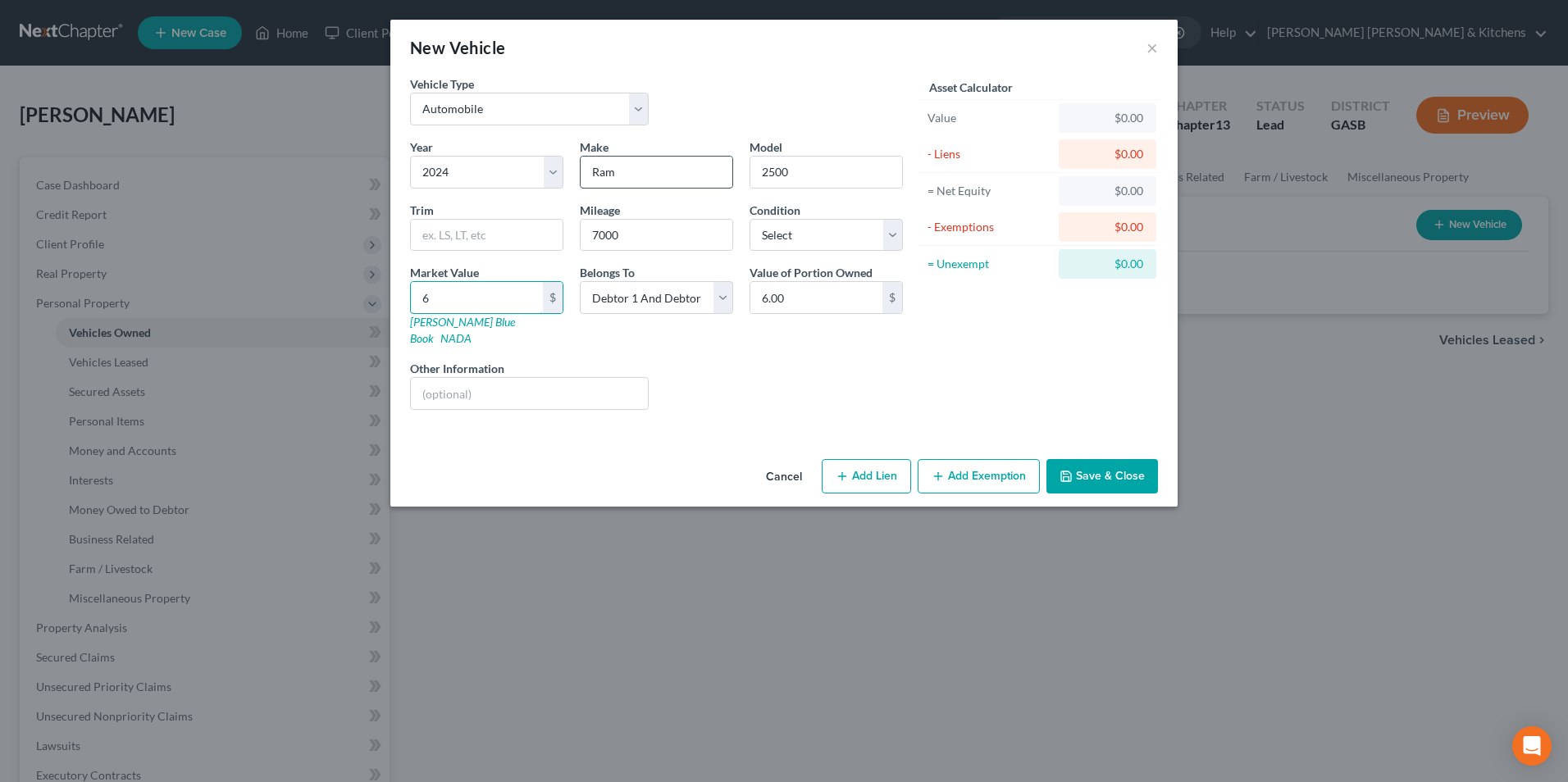
type input "68"
type input "68.00"
type input "680"
type input "680.00"
type input "6800"
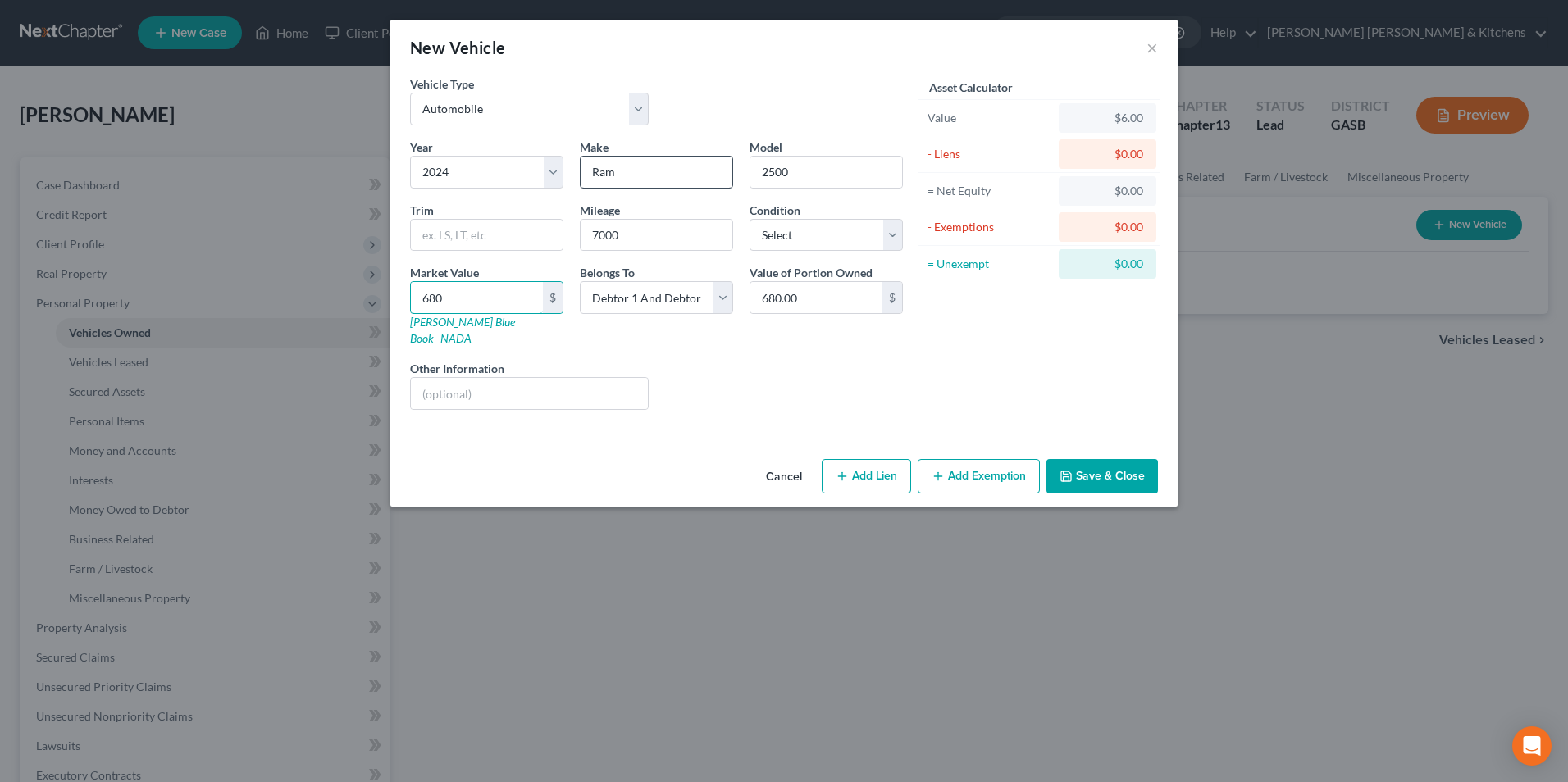
type input "6,800.00"
type input "6,8000"
type input "68,000.00"
type input "68,000"
click at [848, 470] on button "Add Lien" at bounding box center [867, 476] width 89 height 35
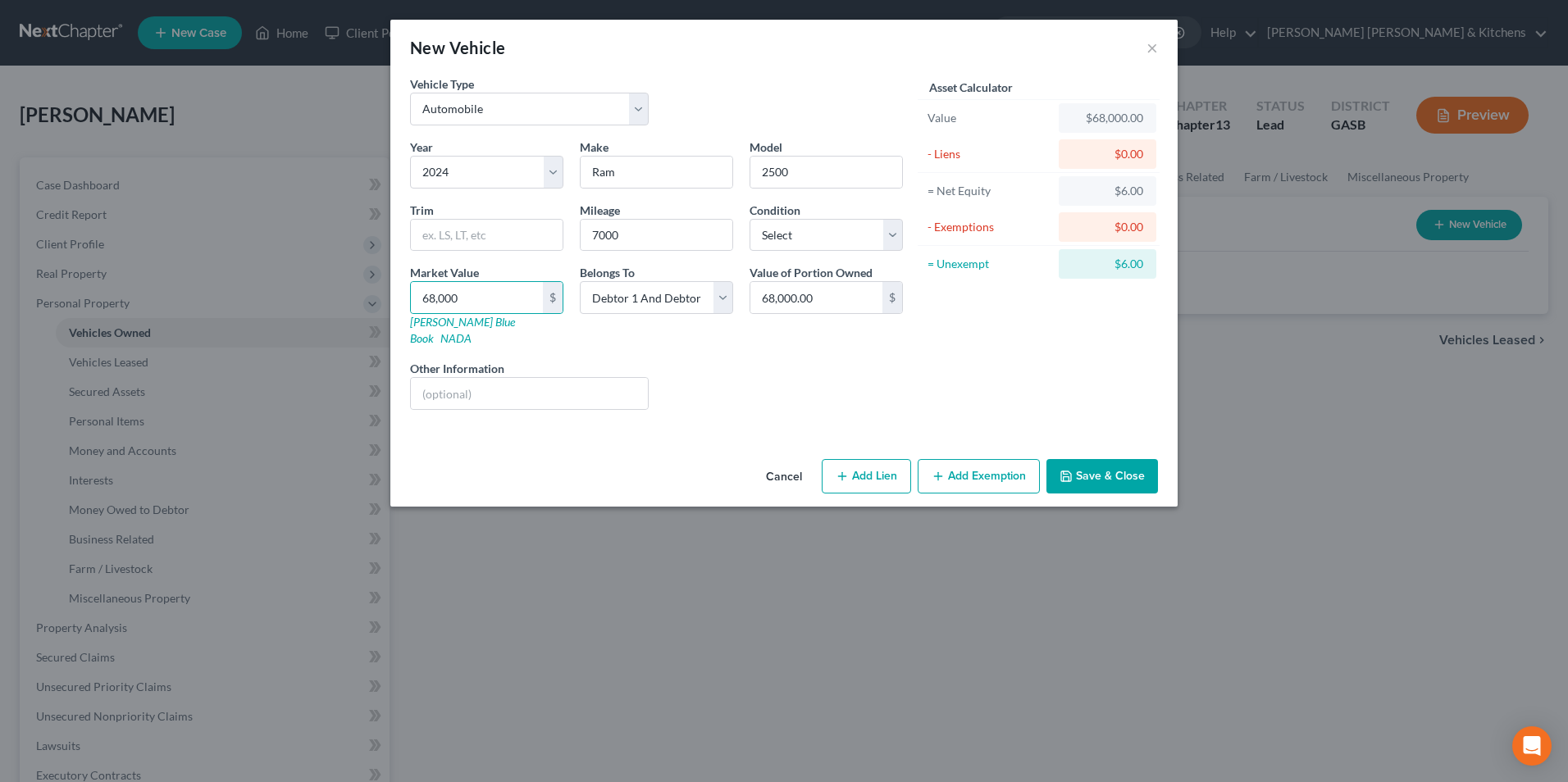
select select "2"
select select "0"
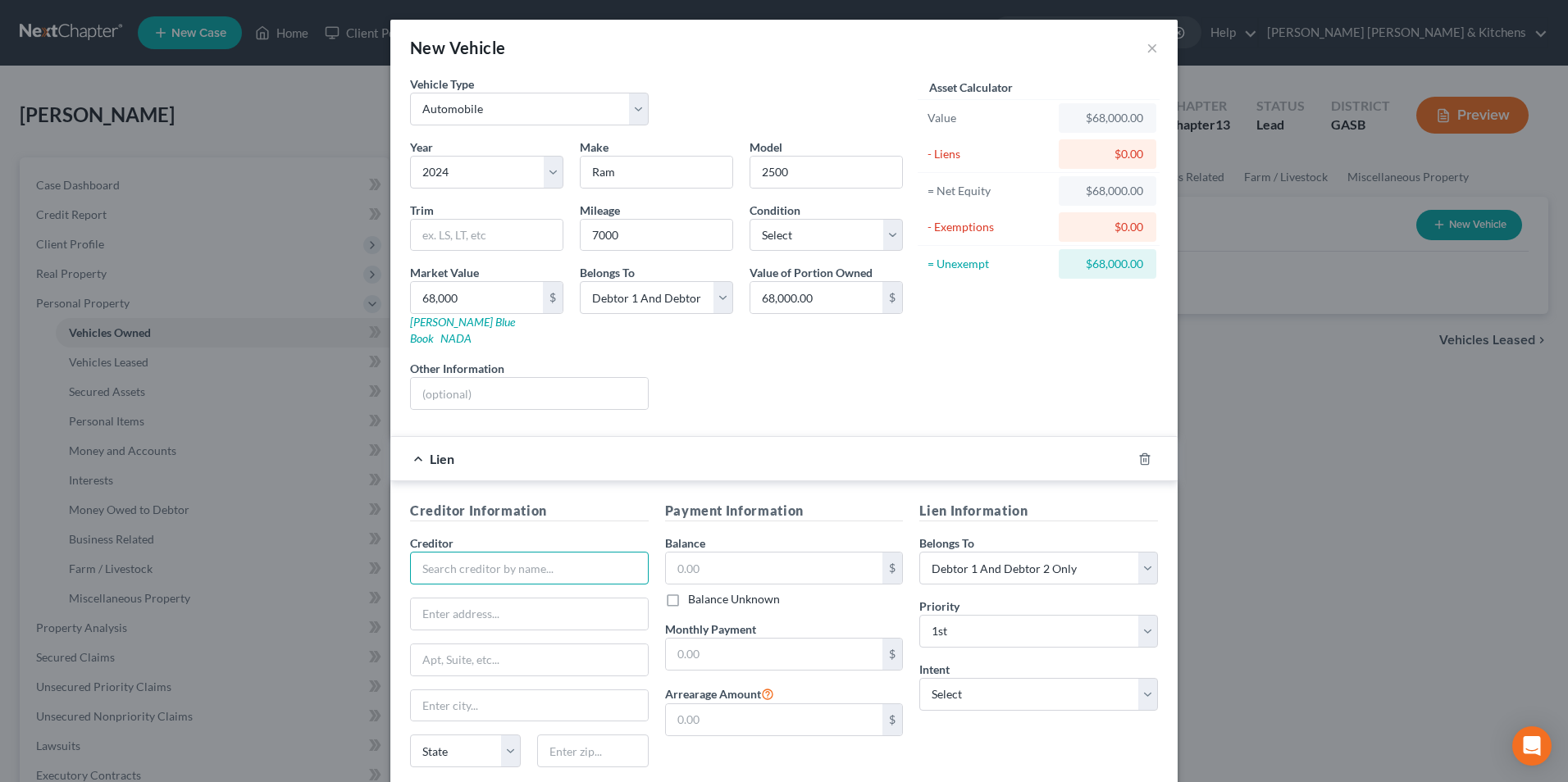
click at [606, 552] on input "text" at bounding box center [529, 568] width 239 height 33
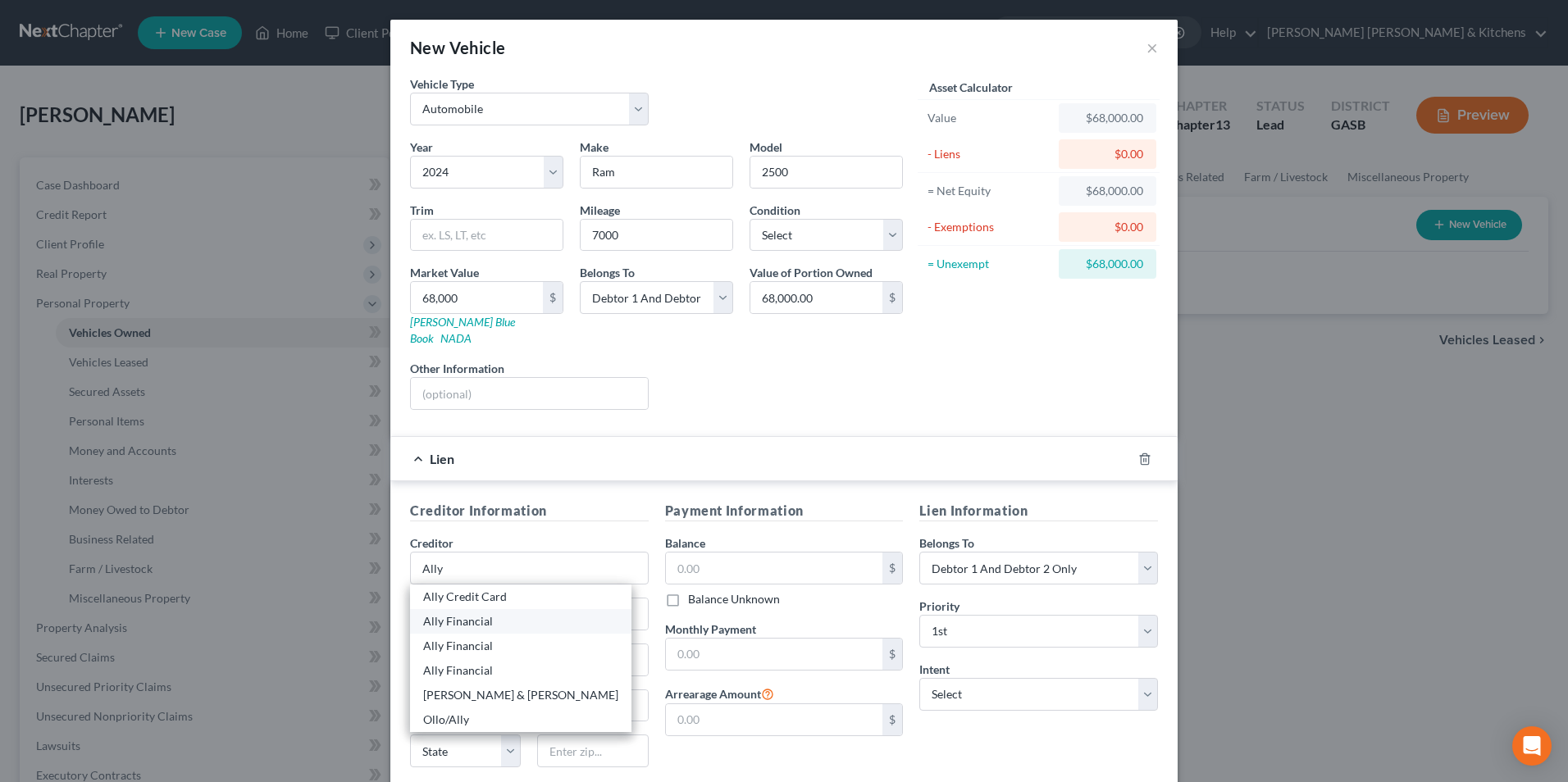
click at [491, 613] on div "Ally Financial" at bounding box center [521, 621] width 196 height 16
type input "Ally Financial"
type input "Attn: Servicing Agent/Officer"
type input "PO Box 380902"
type input "Bloomington"
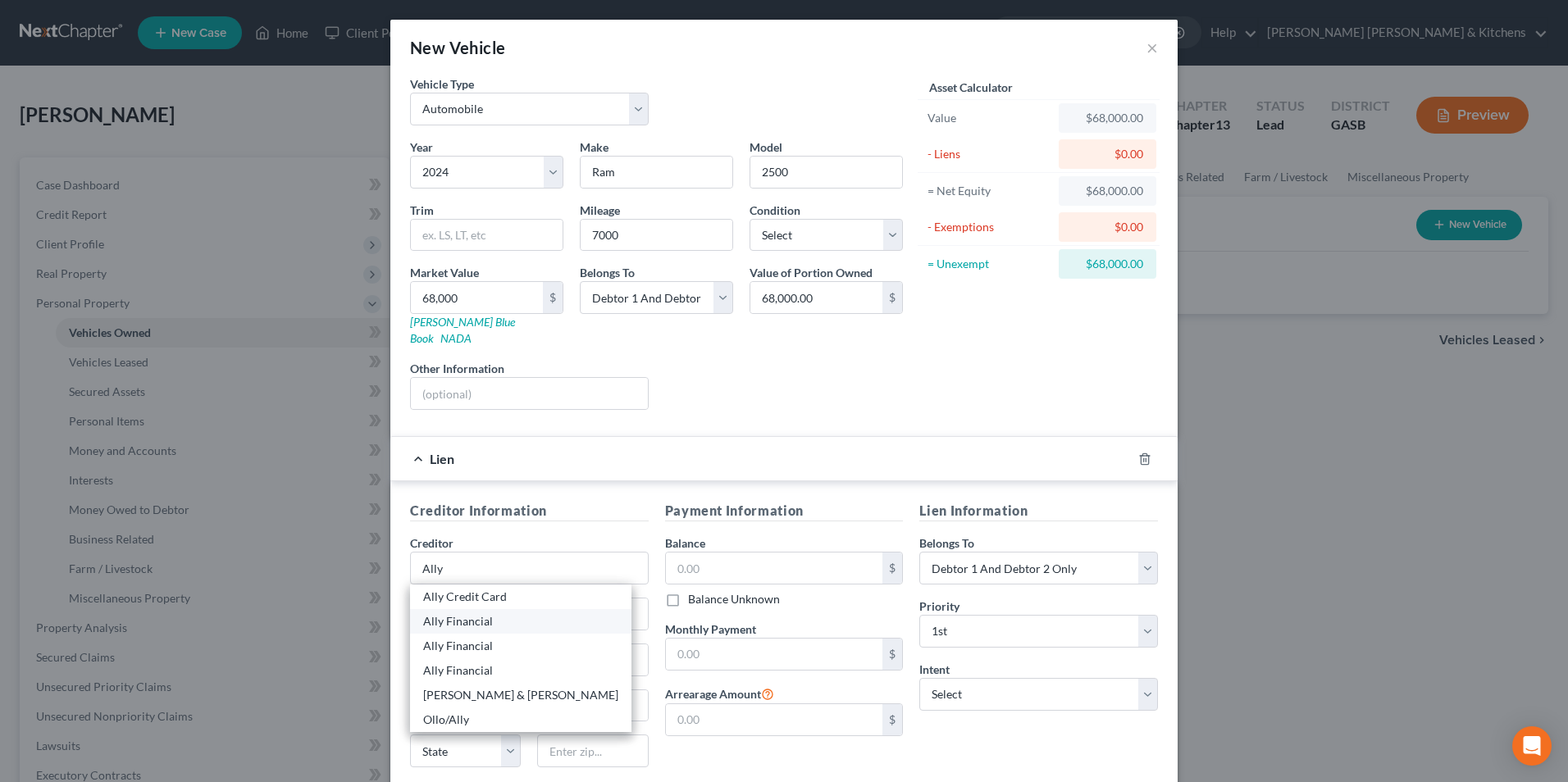
select select "24"
type input "55438"
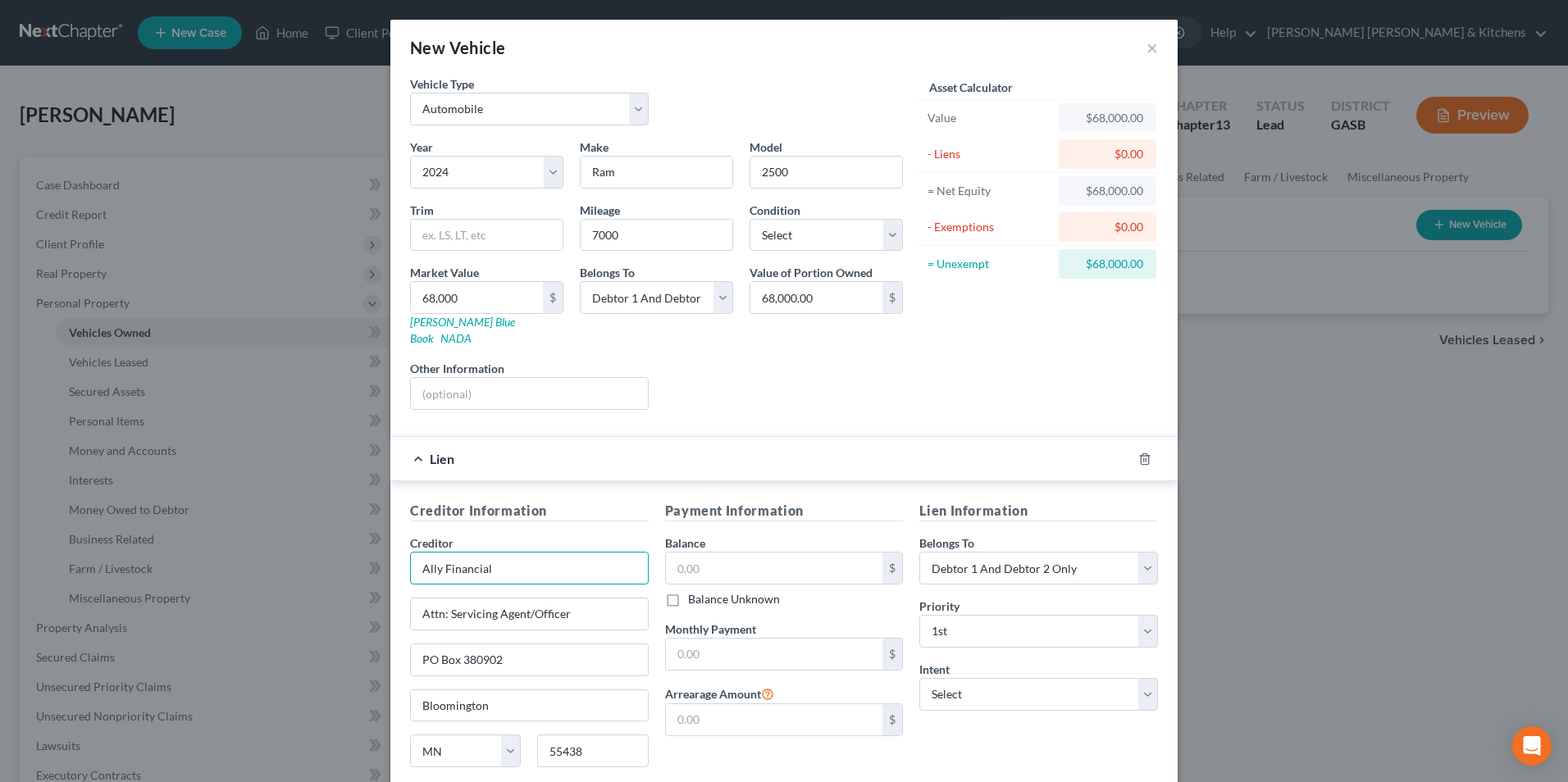
click at [496, 558] on input "Ally Financial" at bounding box center [529, 568] width 239 height 33
click at [495, 613] on div "Ally Financial" at bounding box center [508, 621] width 170 height 16
type input "Ally Financial"
type input "PO Box 380902"
click at [681, 554] on input "text" at bounding box center [775, 568] width 217 height 31
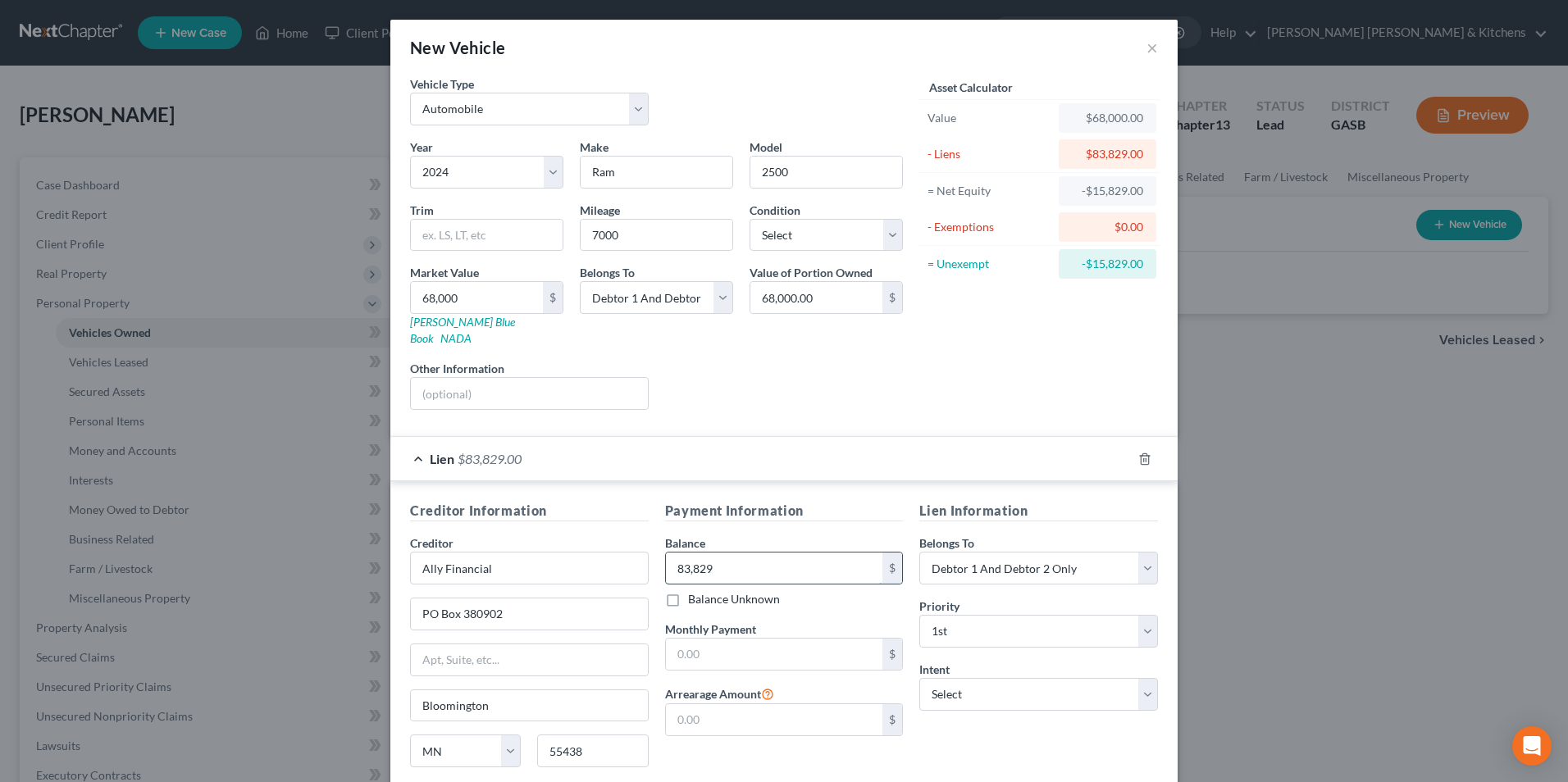
type input "83,829"
click at [471, 378] on input "text" at bounding box center [529, 394] width 237 height 31
type input "surrender"
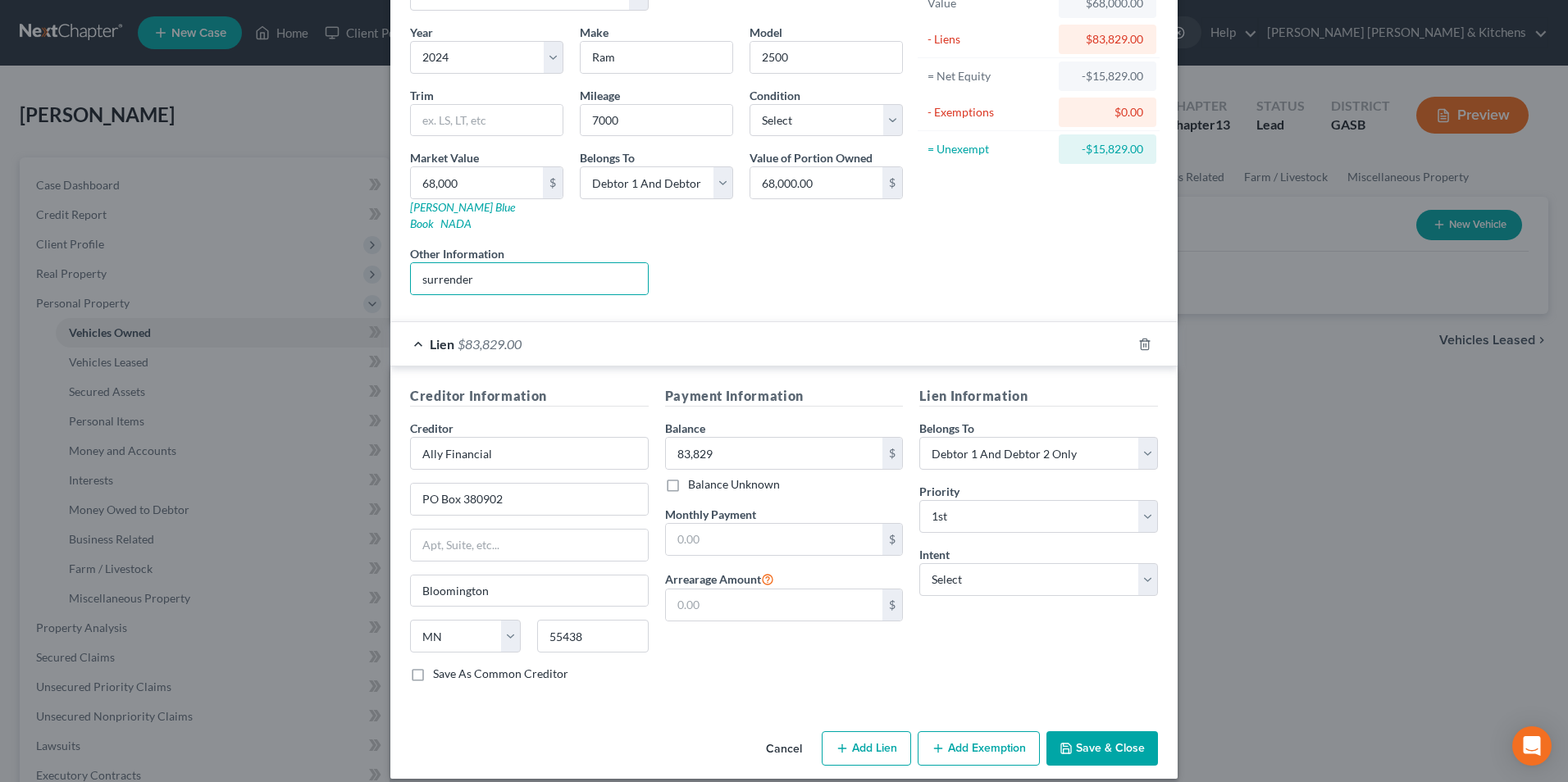
click at [1091, 731] on button "Save & Close" at bounding box center [1102, 748] width 111 height 35
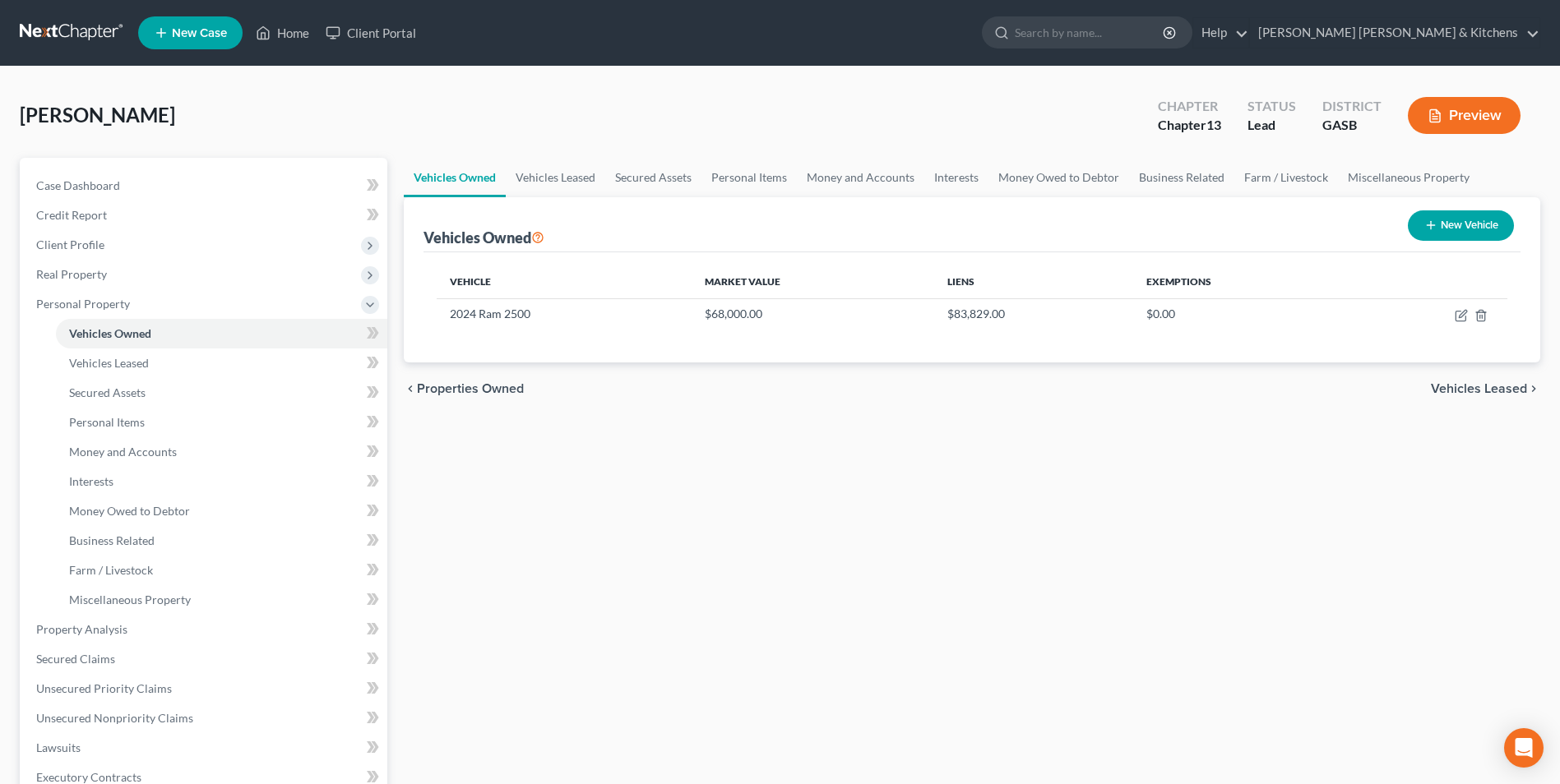
click at [1460, 219] on button "New Vehicle" at bounding box center [1461, 226] width 106 height 30
select select "0"
select select "2"
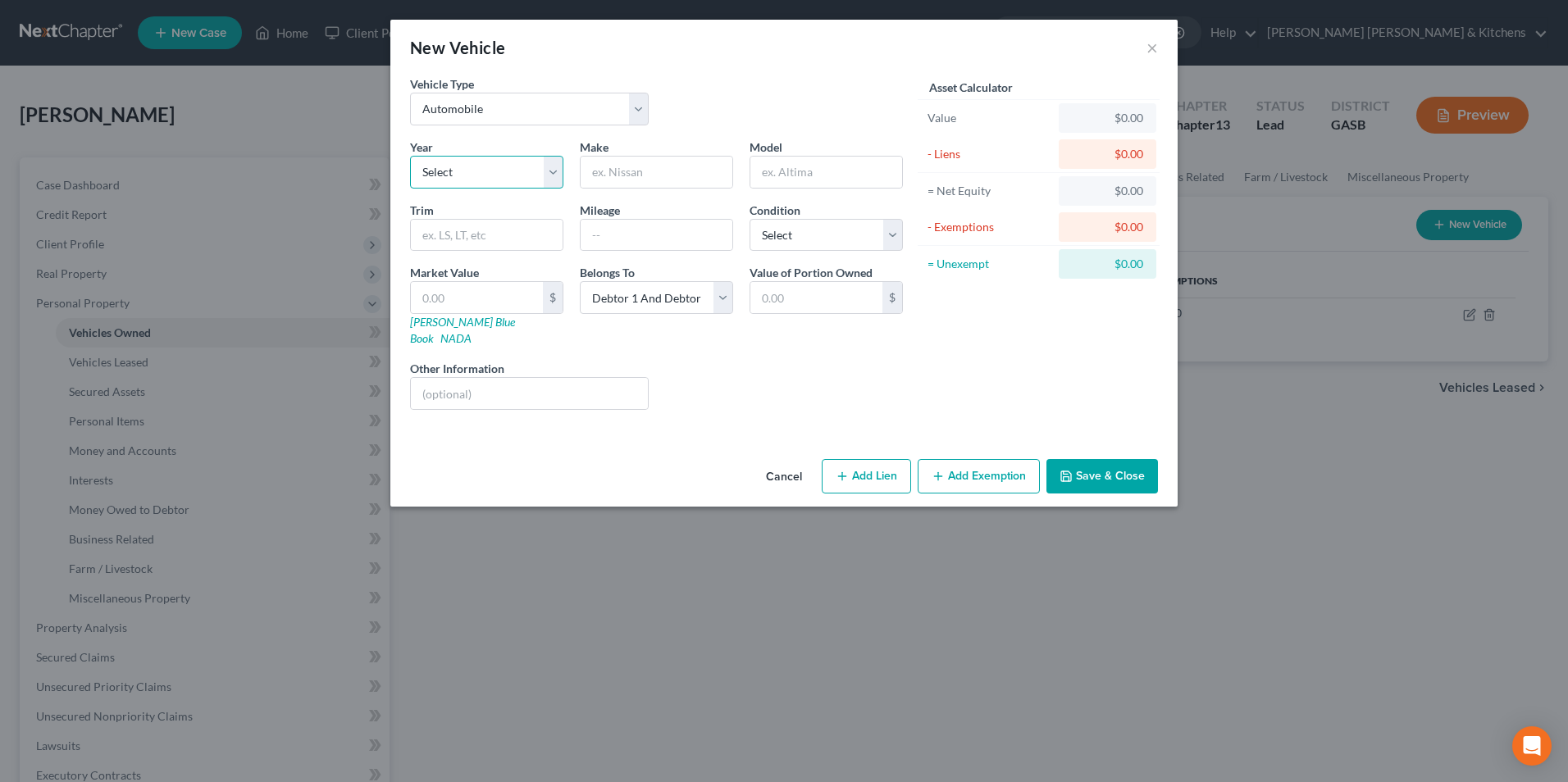
click at [476, 179] on select "Select 2026 2025 2024 2023 2022 2021 2020 2019 2018 2017 2016 2015 2014 2013 20…" at bounding box center [486, 172] width 153 height 33
select select "2"
click at [410, 156] on select "Select 2026 2025 2024 2023 2022 2021 2020 2019 2018 2017 2016 2015 2014 2013 20…" at bounding box center [486, 172] width 153 height 33
click at [632, 188] on div at bounding box center [657, 172] width 153 height 33
click at [635, 186] on input "text" at bounding box center [657, 172] width 152 height 31
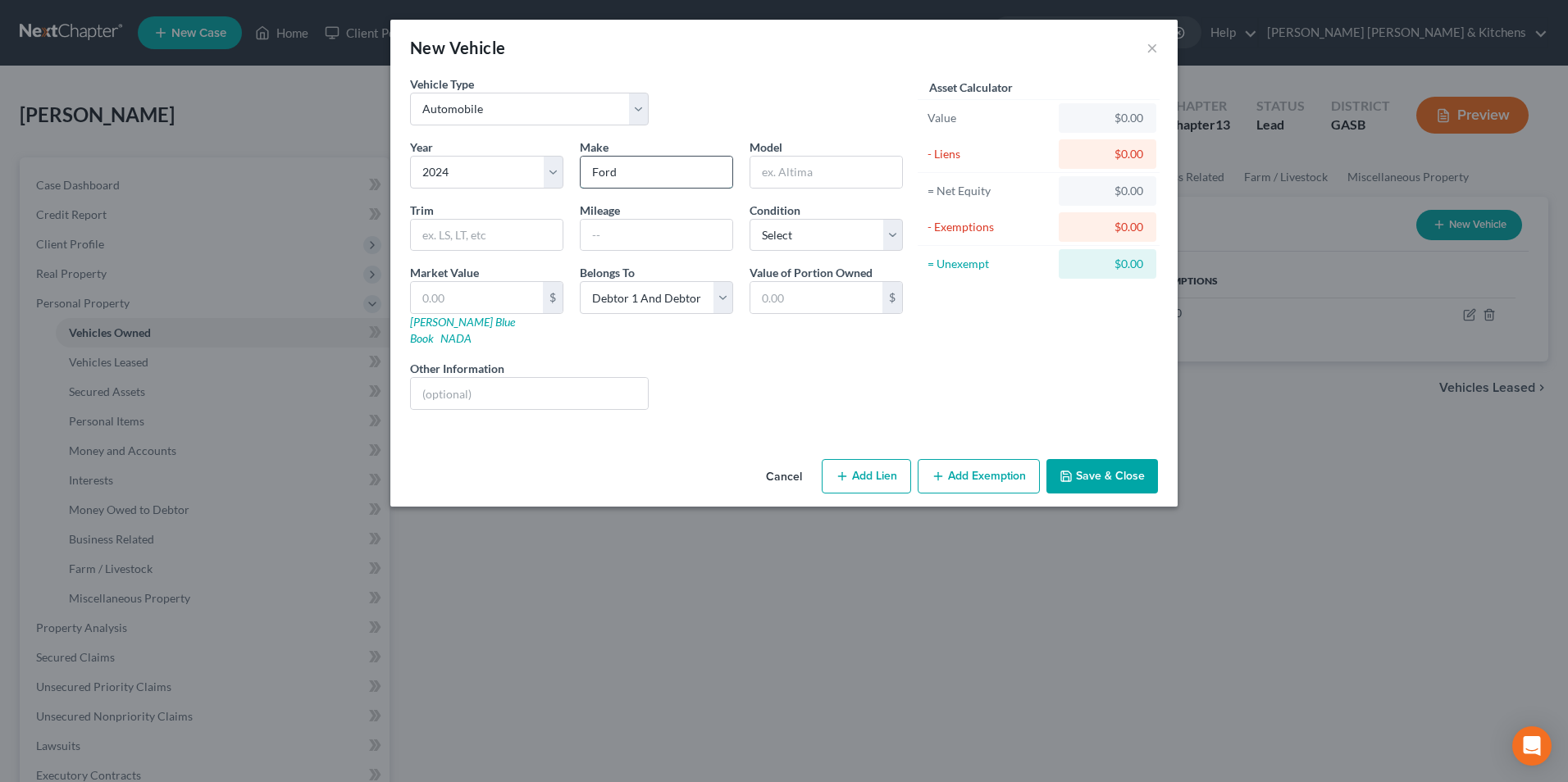
type input "Ford"
type input "Escape"
drag, startPoint x: 458, startPoint y: 305, endPoint x: 464, endPoint y: 298, distance: 9.2
click at [458, 305] on input "text" at bounding box center [476, 297] width 132 height 31
click at [518, 388] on input "text" at bounding box center [529, 394] width 237 height 31
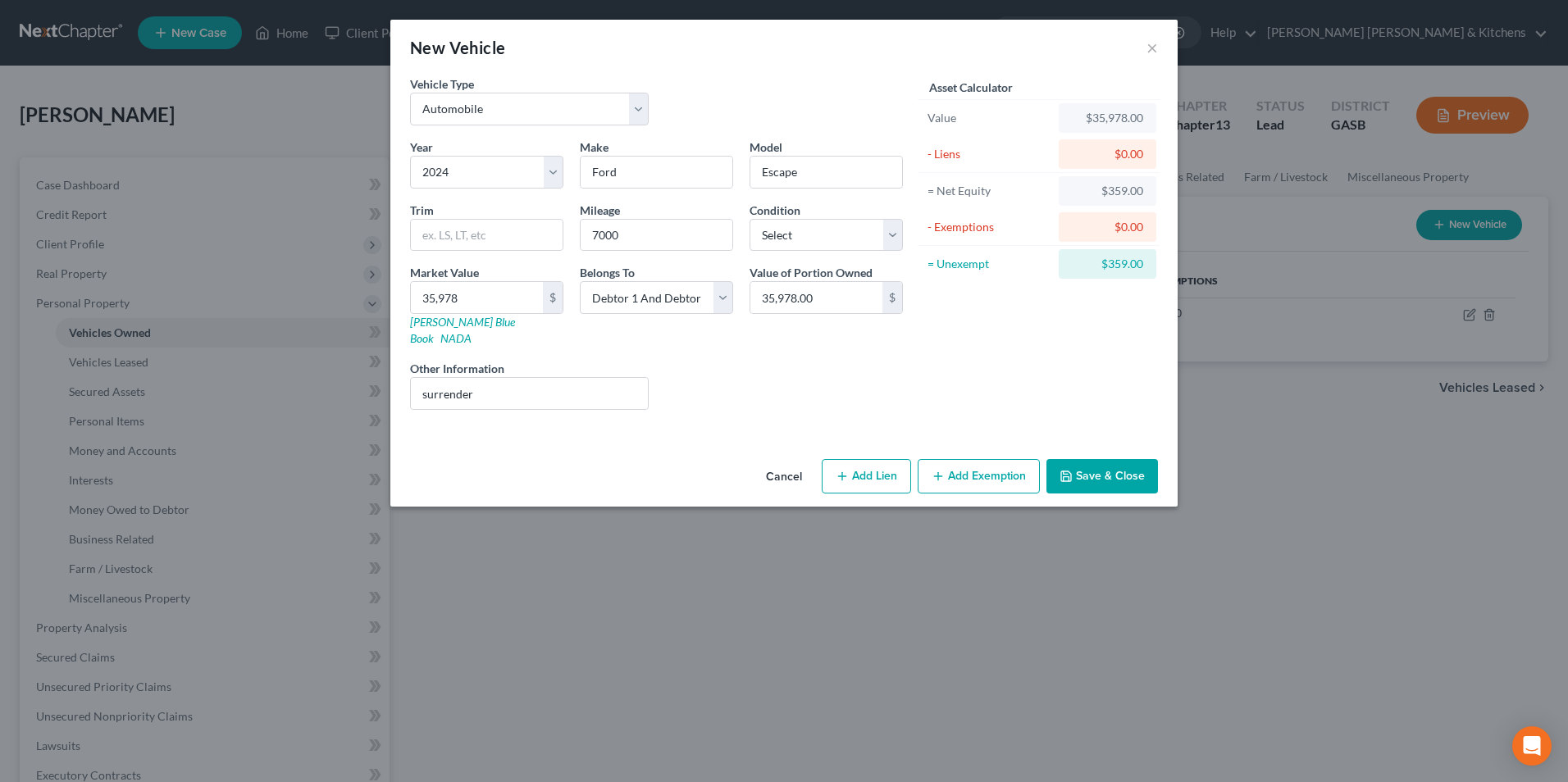
click at [871, 459] on button "Add Lien" at bounding box center [867, 476] width 89 height 35
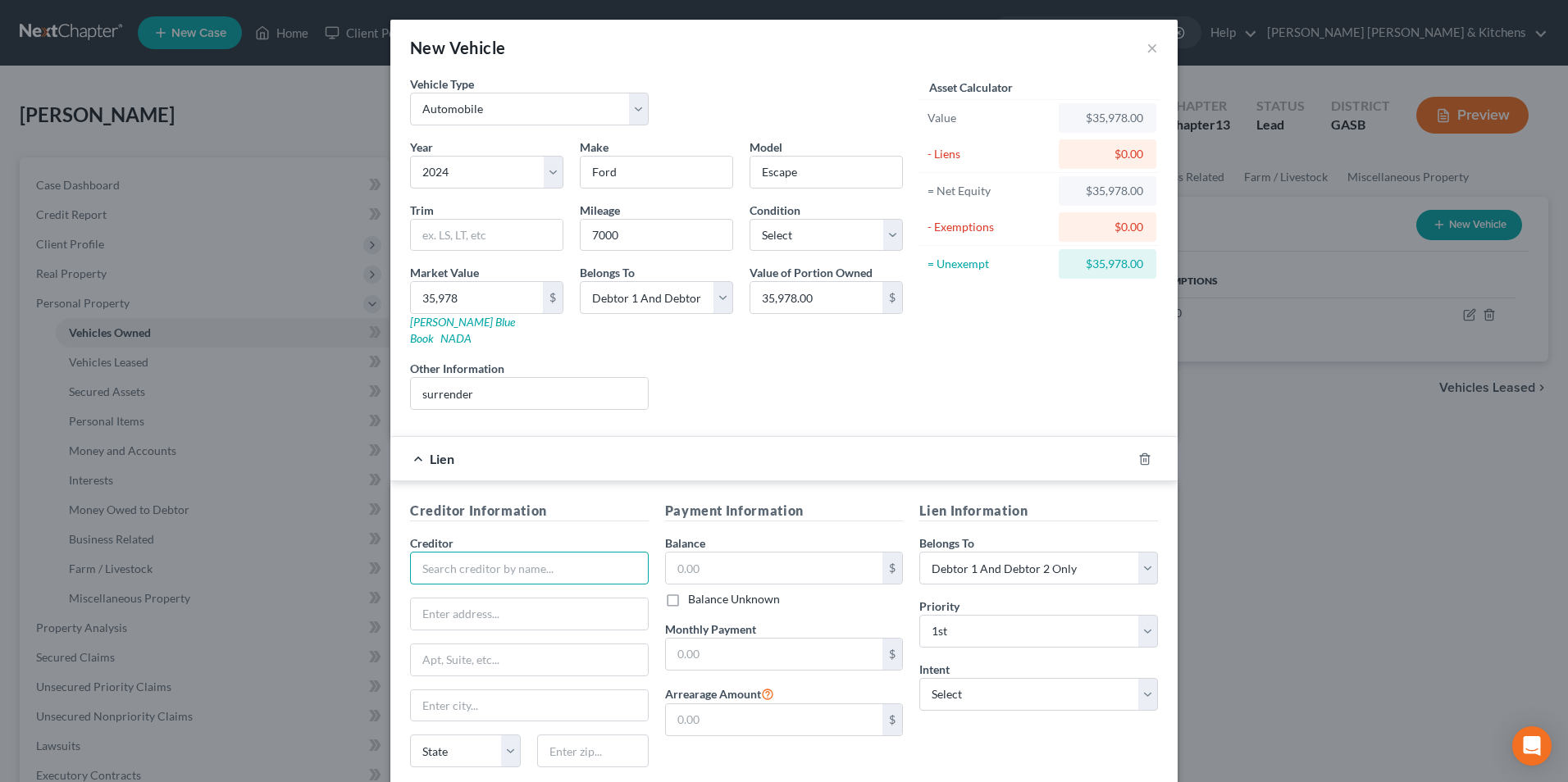
click at [529, 552] on input "text" at bounding box center [529, 568] width 239 height 33
click at [462, 589] on div "Ford Credit" at bounding box center [508, 597] width 170 height 16
drag, startPoint x: 697, startPoint y: 557, endPoint x: 687, endPoint y: 556, distance: 10.0
click at [699, 558] on input "text" at bounding box center [775, 568] width 217 height 31
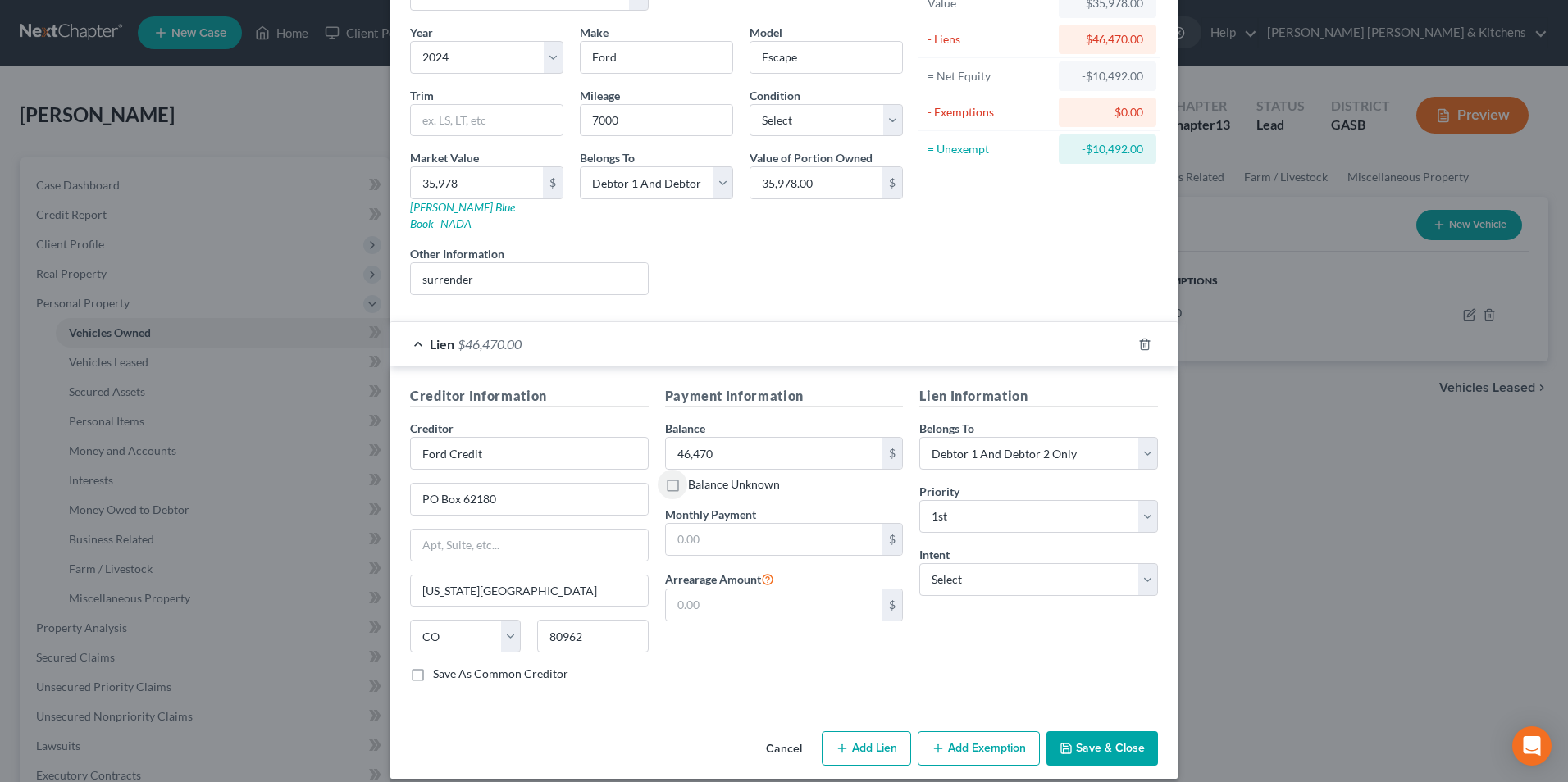
click at [1114, 733] on button "Save & Close" at bounding box center [1102, 748] width 111 height 35
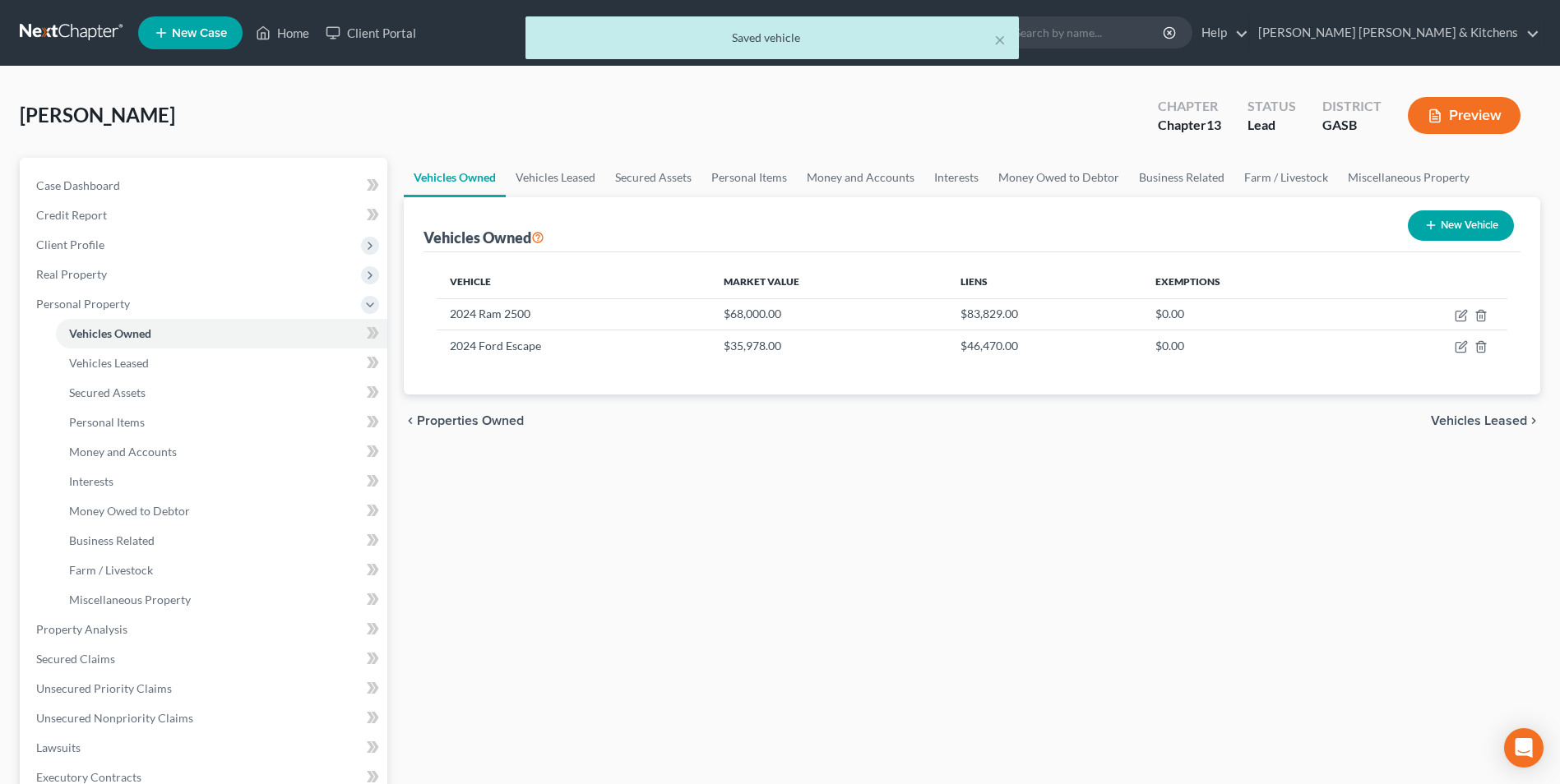
click at [1483, 225] on button "New Vehicle" at bounding box center [1461, 226] width 106 height 30
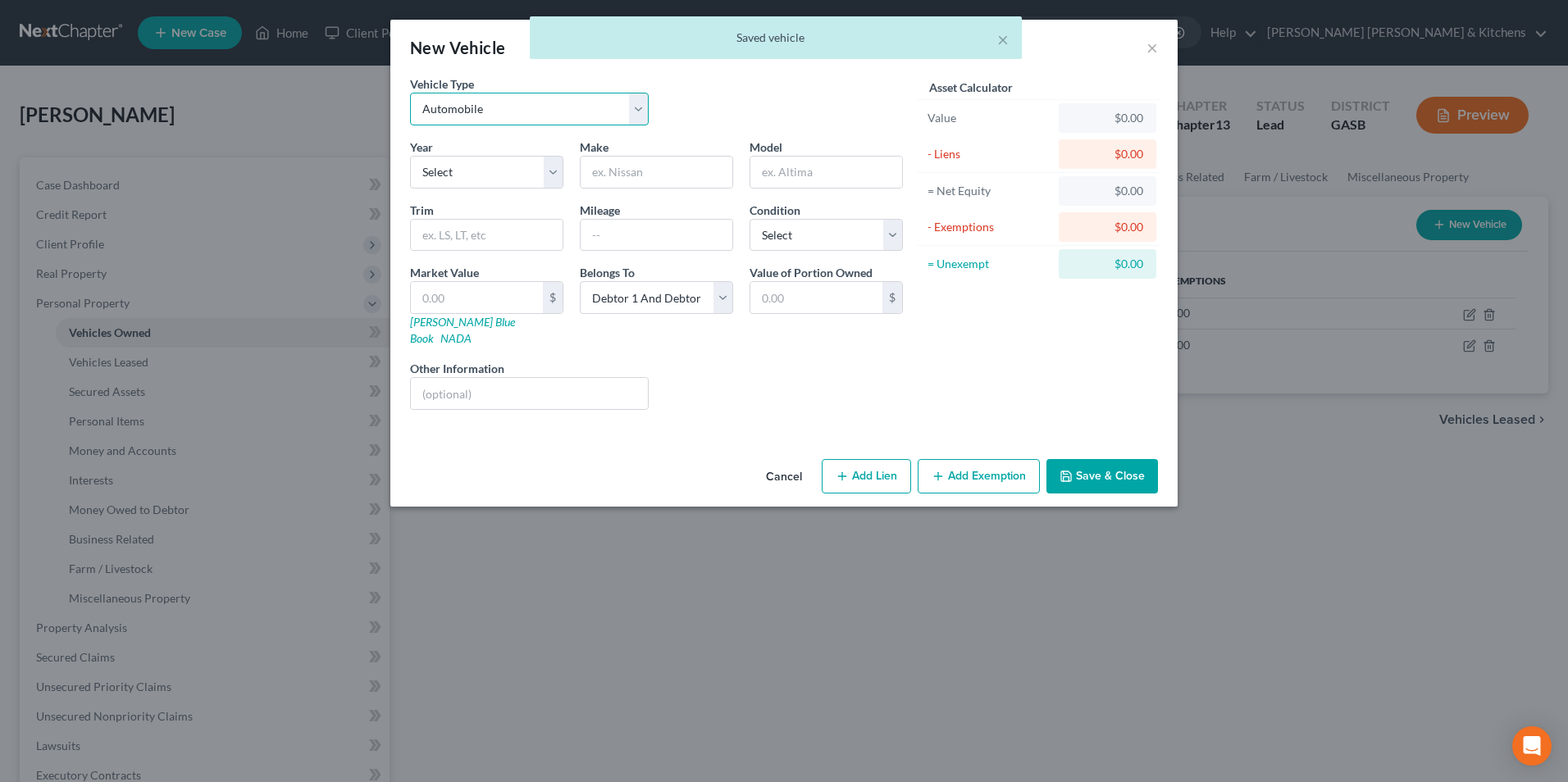
click at [454, 108] on select "Select Automobile Truck Trailer Watercraft Aircraft Motor Home Atv Other Vehicle" at bounding box center [529, 109] width 239 height 33
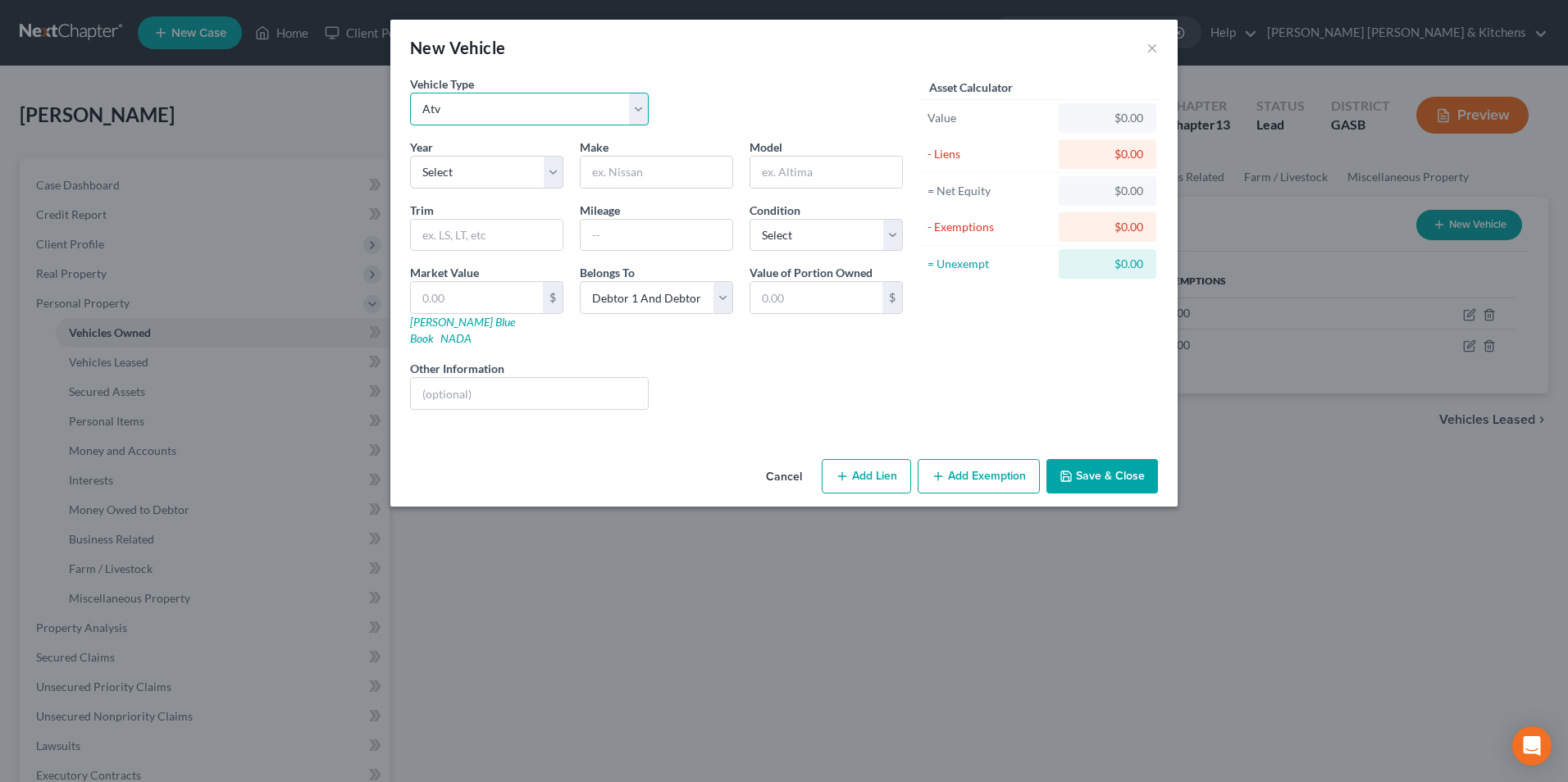
click at [410, 93] on select "Select Automobile Truck Trailer Watercraft Aircraft Motor Home Atv Other Vehicle" at bounding box center [529, 109] width 239 height 33
click at [598, 173] on input "text" at bounding box center [657, 172] width 152 height 31
click at [482, 297] on input "text" at bounding box center [476, 297] width 132 height 31
click at [859, 465] on button "Add Lien" at bounding box center [867, 476] width 89 height 35
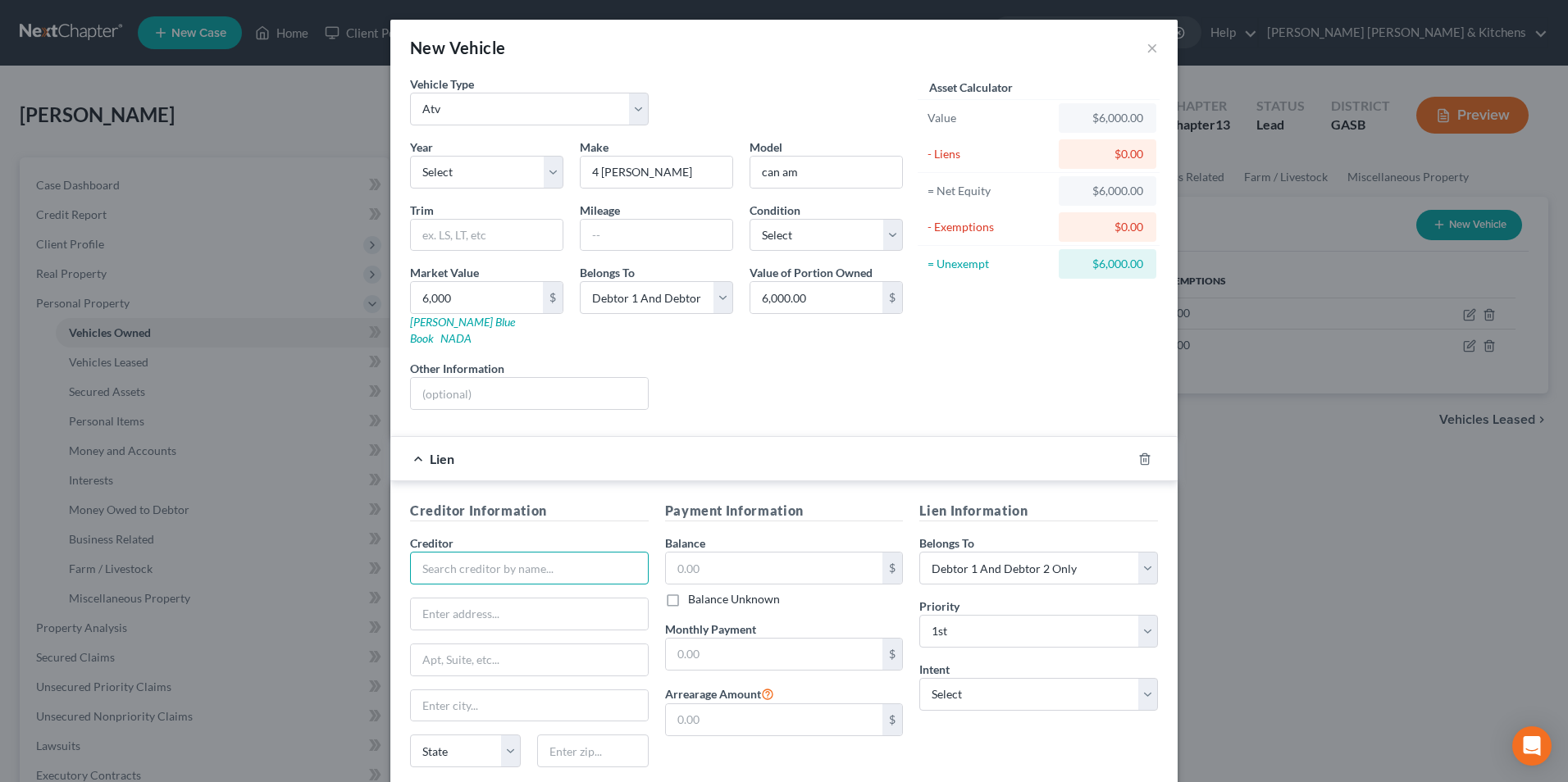
click at [570, 552] on input "text" at bounding box center [529, 568] width 239 height 33
click at [502, 589] on div "Sheffield Financial" at bounding box center [508, 597] width 170 height 16
click at [546, 561] on input "Sheffield Financial" at bounding box center [529, 568] width 239 height 33
click at [522, 613] on div "Sheffield Financial LLC" at bounding box center [508, 621] width 170 height 16
click at [692, 562] on input "text" at bounding box center [775, 568] width 217 height 31
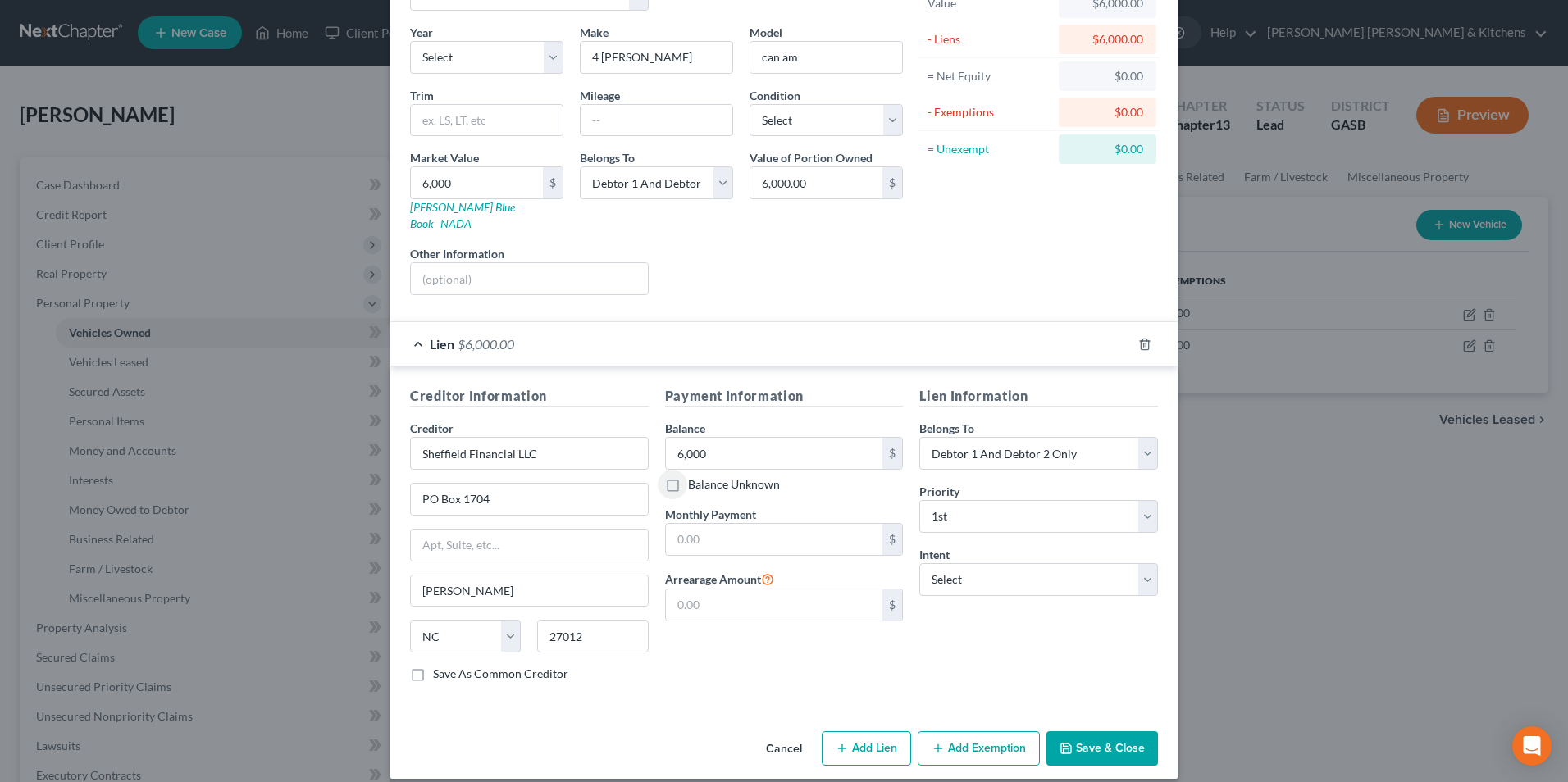
click at [1091, 731] on button "Save & Close" at bounding box center [1102, 748] width 111 height 35
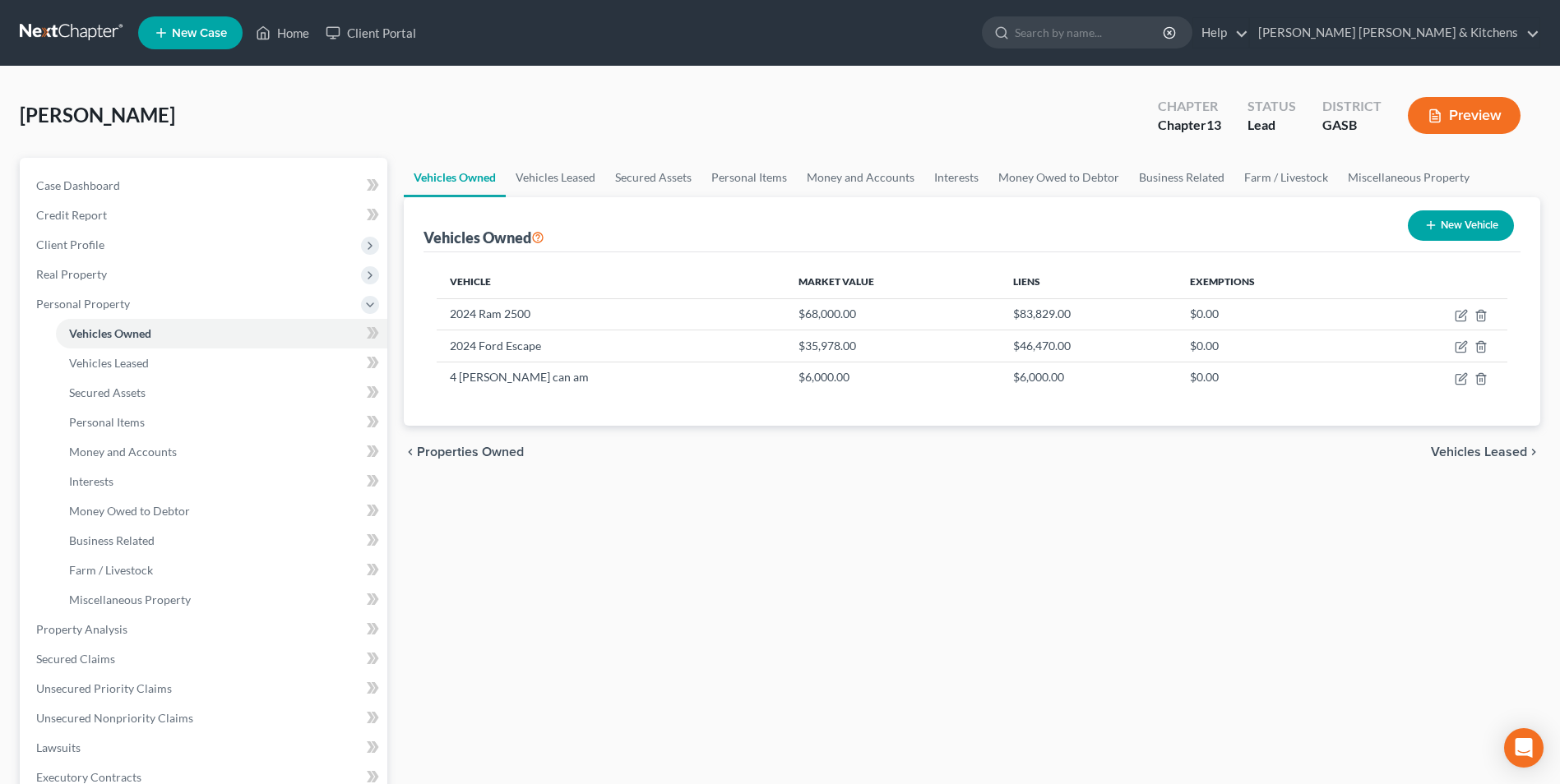
click at [1494, 223] on button "New Vehicle" at bounding box center [1461, 226] width 106 height 30
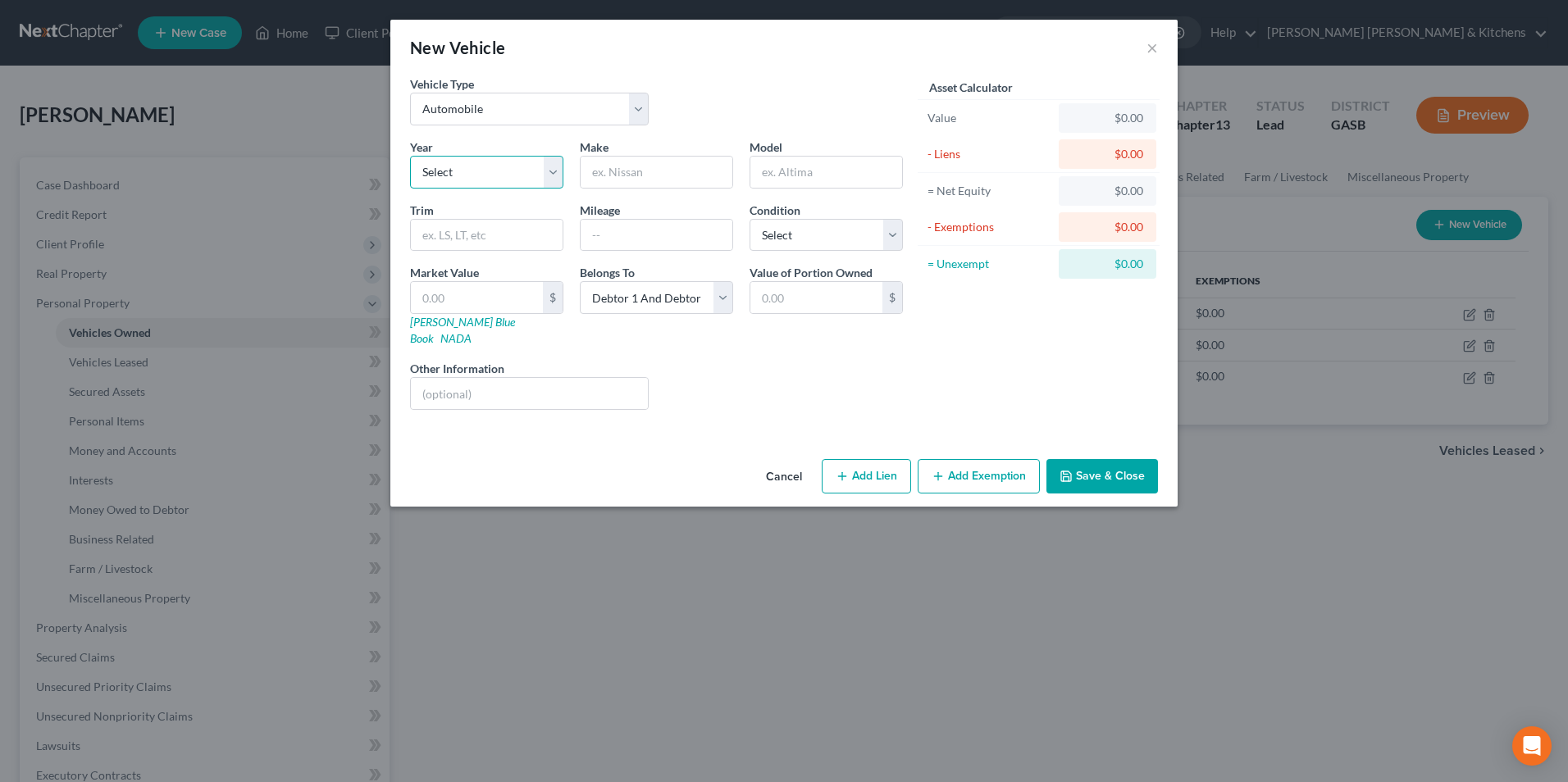
click at [505, 167] on select "Select 2026 2025 2024 2023 2022 2021 2020 2019 2018 2017 2016 2015 2014 2013 20…" at bounding box center [486, 172] width 153 height 33
click at [410, 156] on select "Select 2026 2025 2024 2023 2022 2021 2020 2019 2018 2017 2016 2015 2014 2013 20…" at bounding box center [486, 172] width 153 height 33
click at [609, 184] on input "text" at bounding box center [657, 172] width 152 height 31
click at [463, 393] on div at bounding box center [529, 394] width 239 height 33
click at [469, 384] on input "text" at bounding box center [529, 394] width 237 height 31
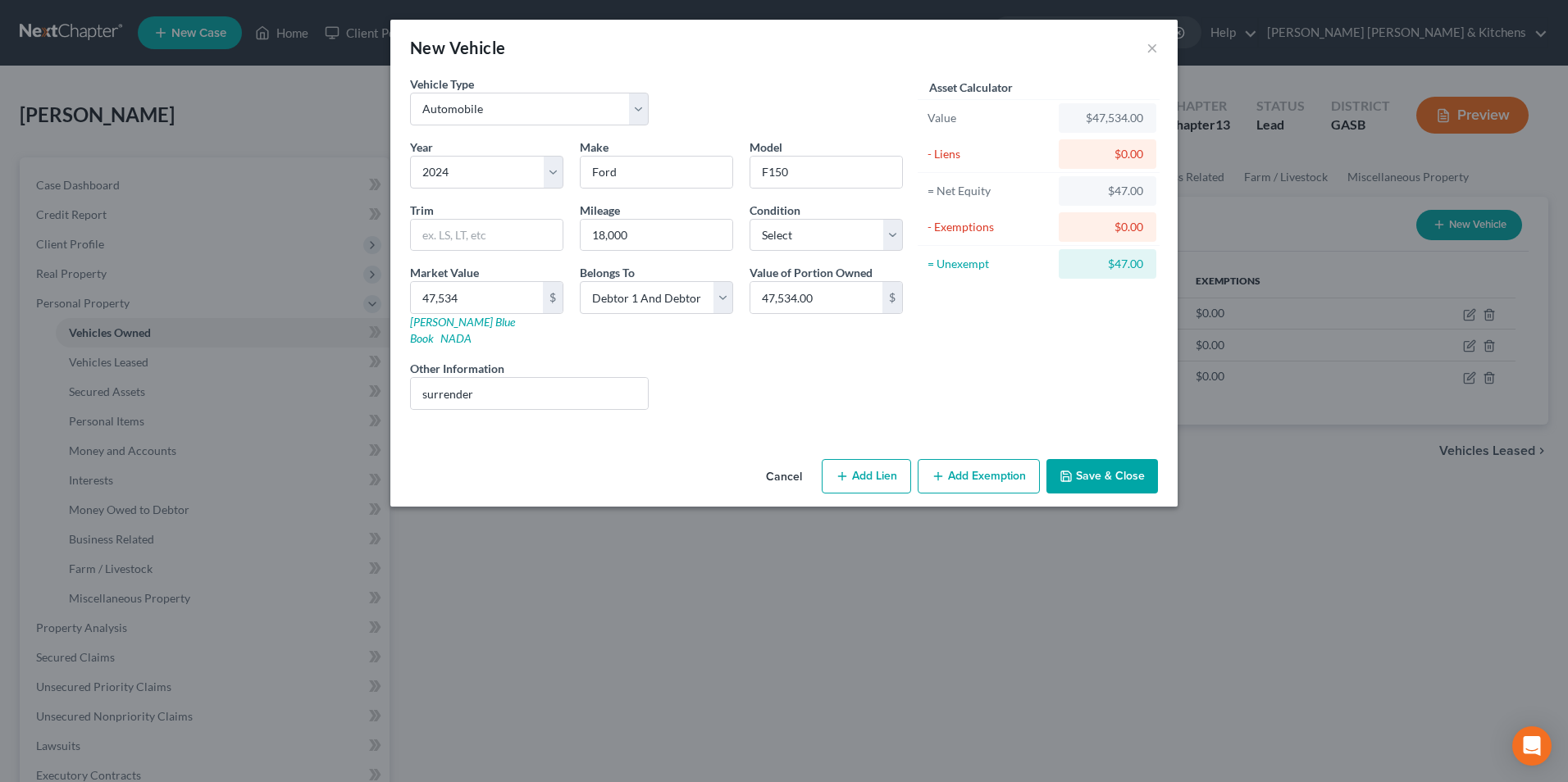
click at [830, 475] on button "Add Lien" at bounding box center [867, 476] width 89 height 35
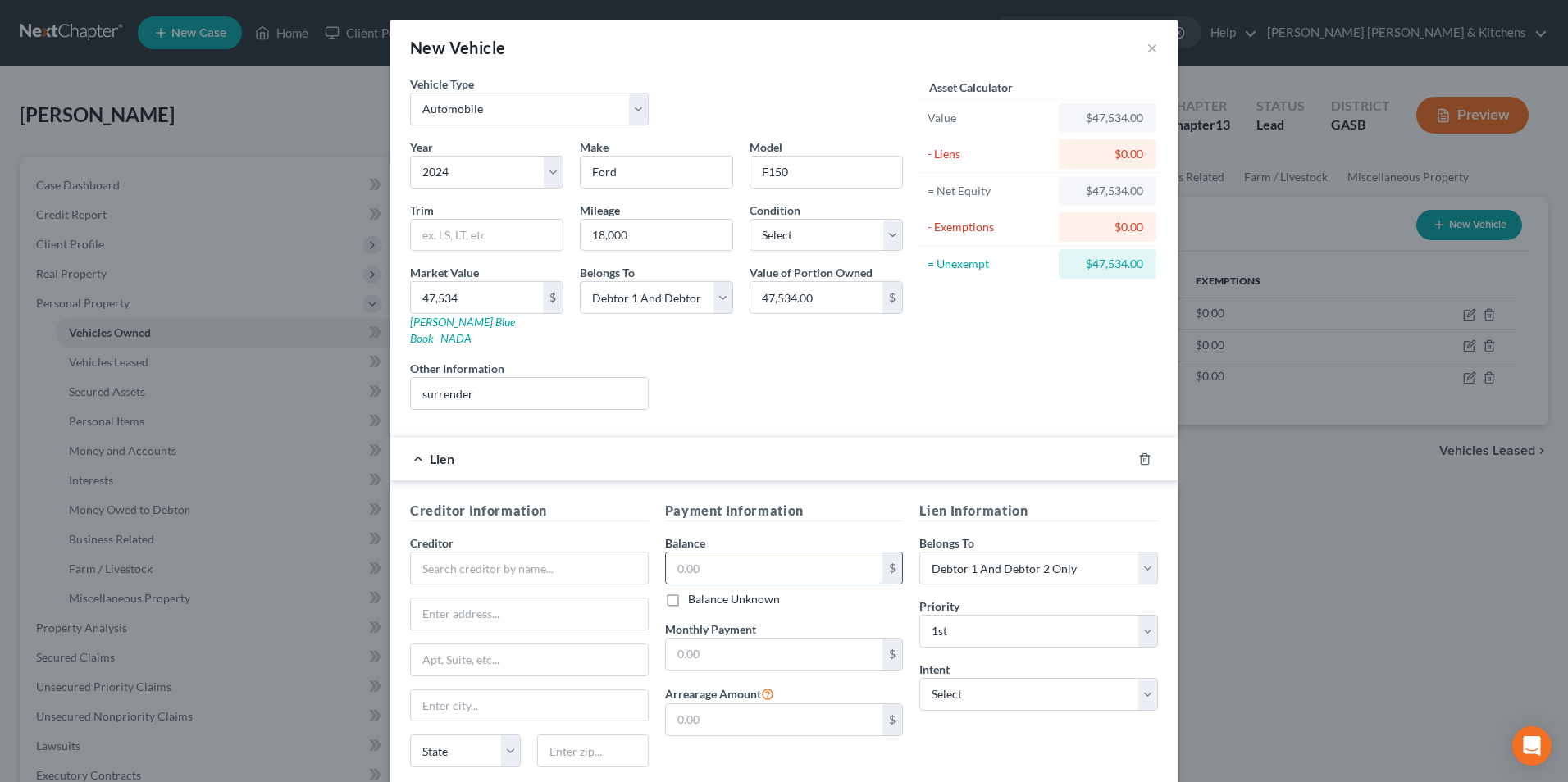
click at [788, 553] on input "text" at bounding box center [775, 568] width 217 height 31
click at [570, 552] on input "text" at bounding box center [529, 568] width 239 height 33
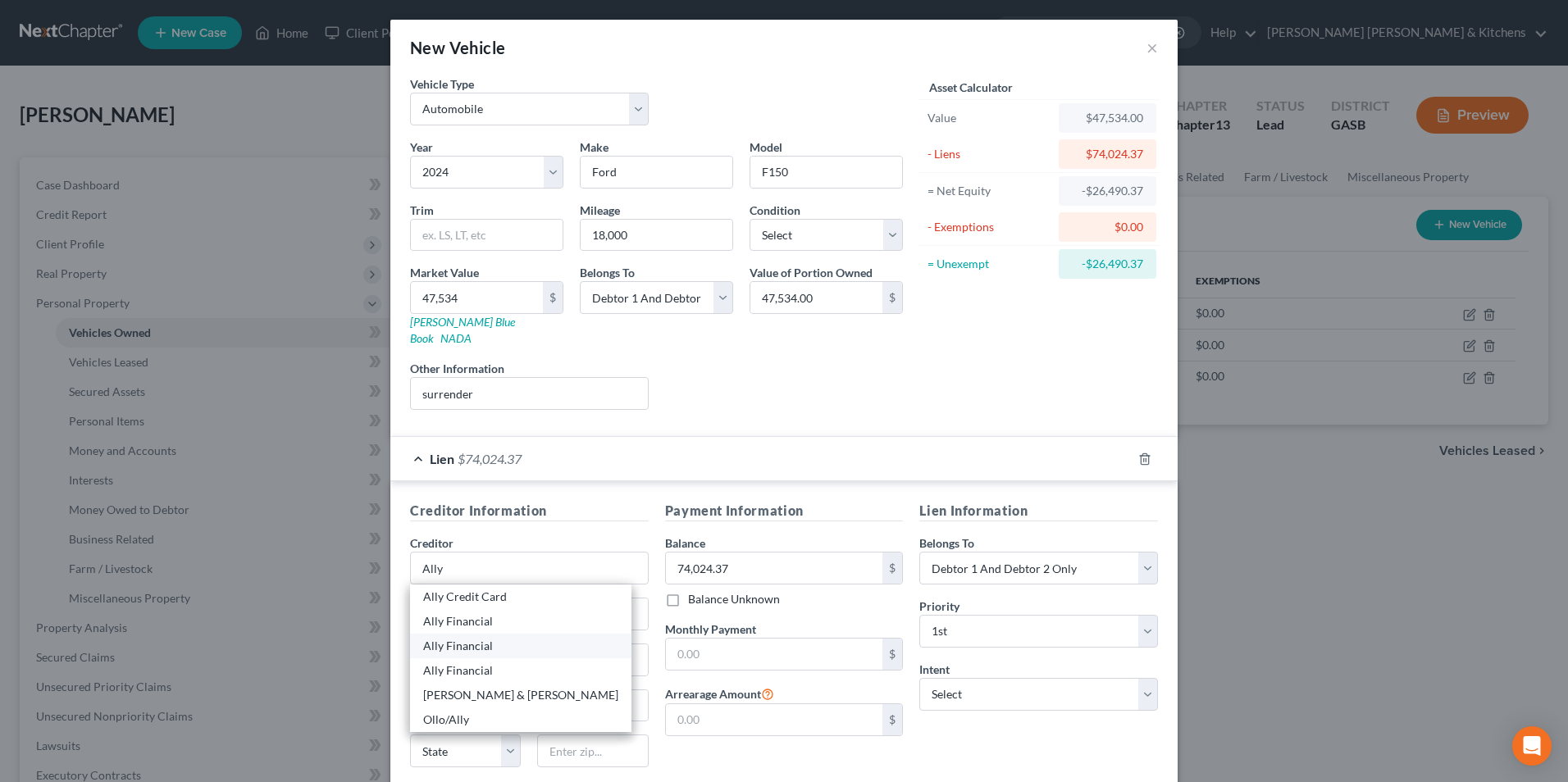
click at [482, 638] on div "Ally Financial" at bounding box center [521, 645] width 196 height 16
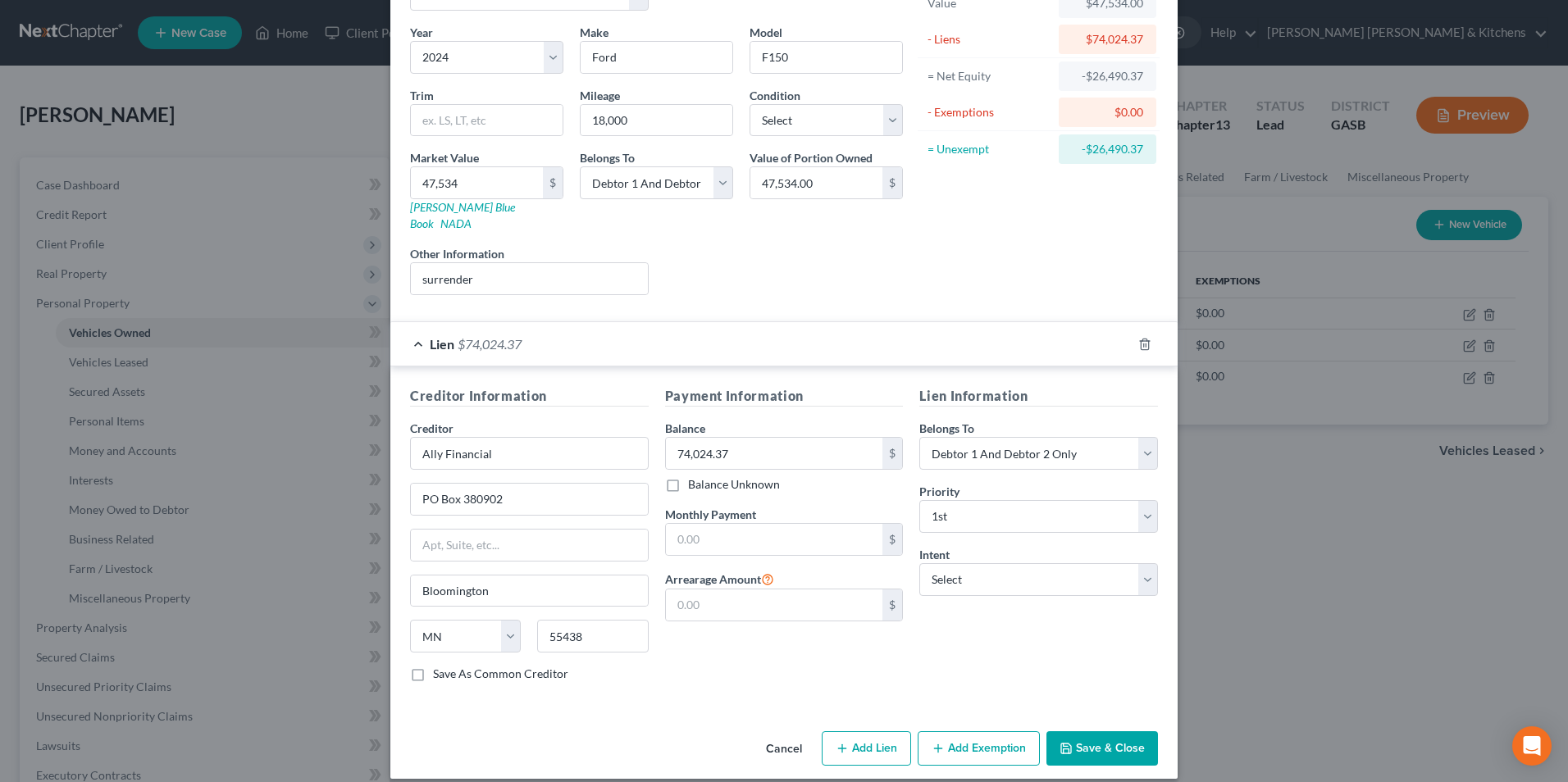
click at [1104, 731] on button "Save & Close" at bounding box center [1102, 748] width 111 height 35
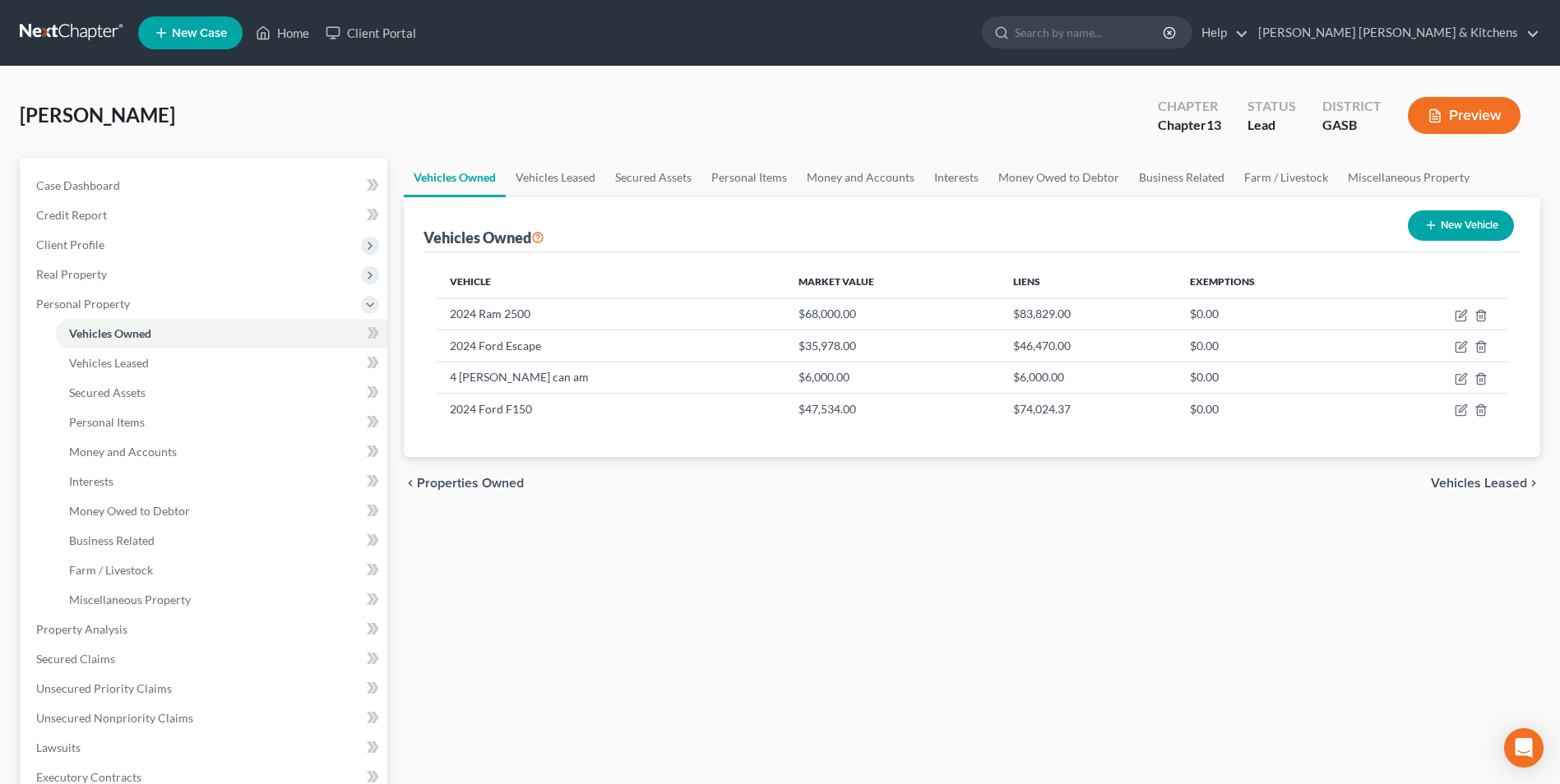
click at [1441, 224] on button "New Vehicle" at bounding box center [1461, 226] width 106 height 30
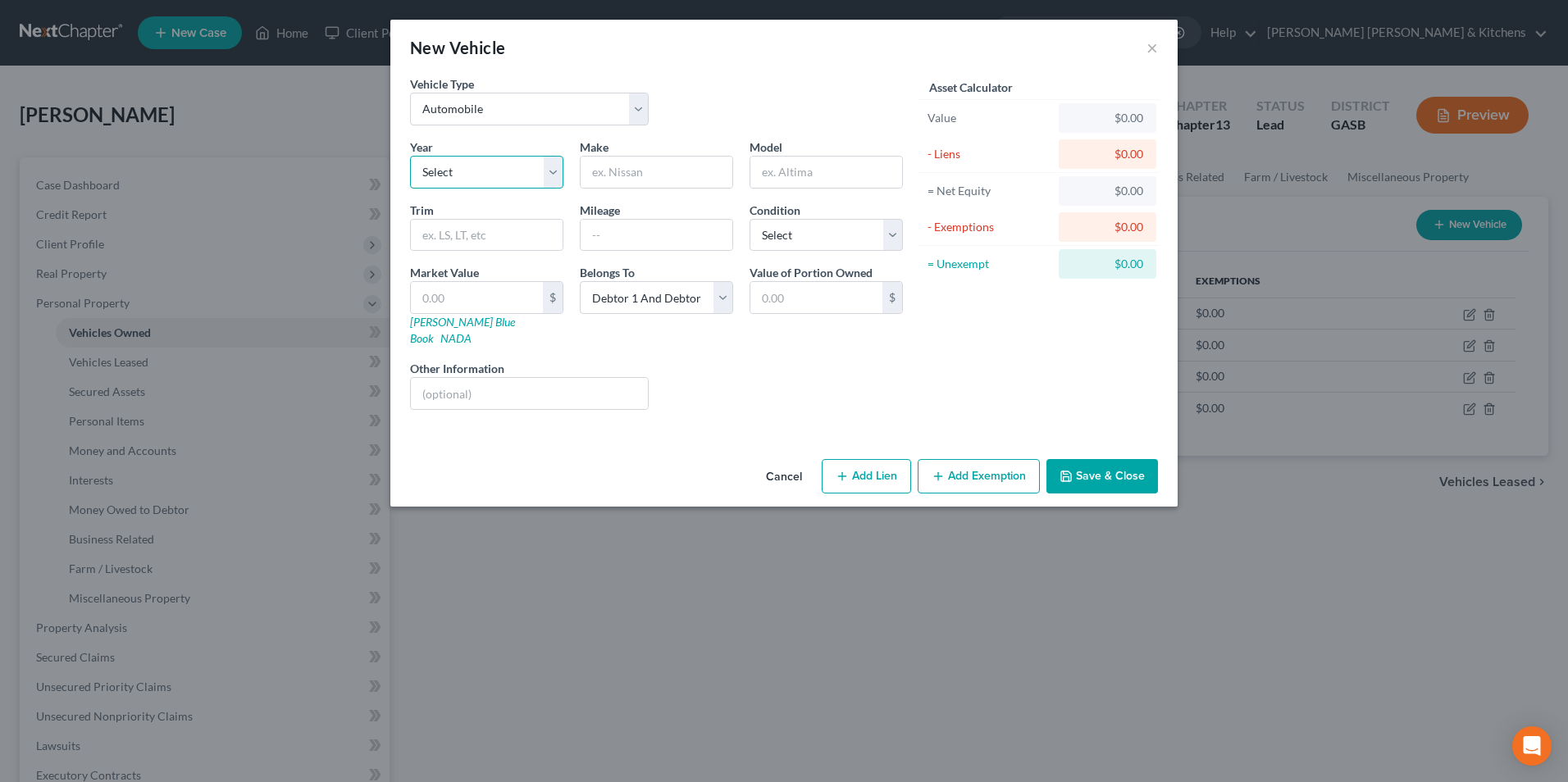
click at [470, 173] on select "Select 2026 2025 2024 2023 2022 2021 2020 2019 2018 2017 2016 2015 2014 2013 20…" at bounding box center [486, 172] width 153 height 33
click at [456, 94] on select "Select Automobile Truck Trailer Watercraft Aircraft Motor Home Atv Other Vehicle" at bounding box center [529, 109] width 239 height 33
click at [410, 93] on select "Select Automobile Truck Trailer Watercraft Aircraft Motor Home Atv Other Vehicle" at bounding box center [529, 109] width 239 height 33
click at [448, 183] on select "Select 2026 2025 2024 2023 2022 2021 2020 2019 2018 2017 2016 2015 2014 2013 20…" at bounding box center [486, 172] width 153 height 33
click at [410, 156] on select "Select 2026 2025 2024 2023 2022 2021 2020 2019 2018 2017 2016 2015 2014 2013 20…" at bounding box center [486, 172] width 153 height 33
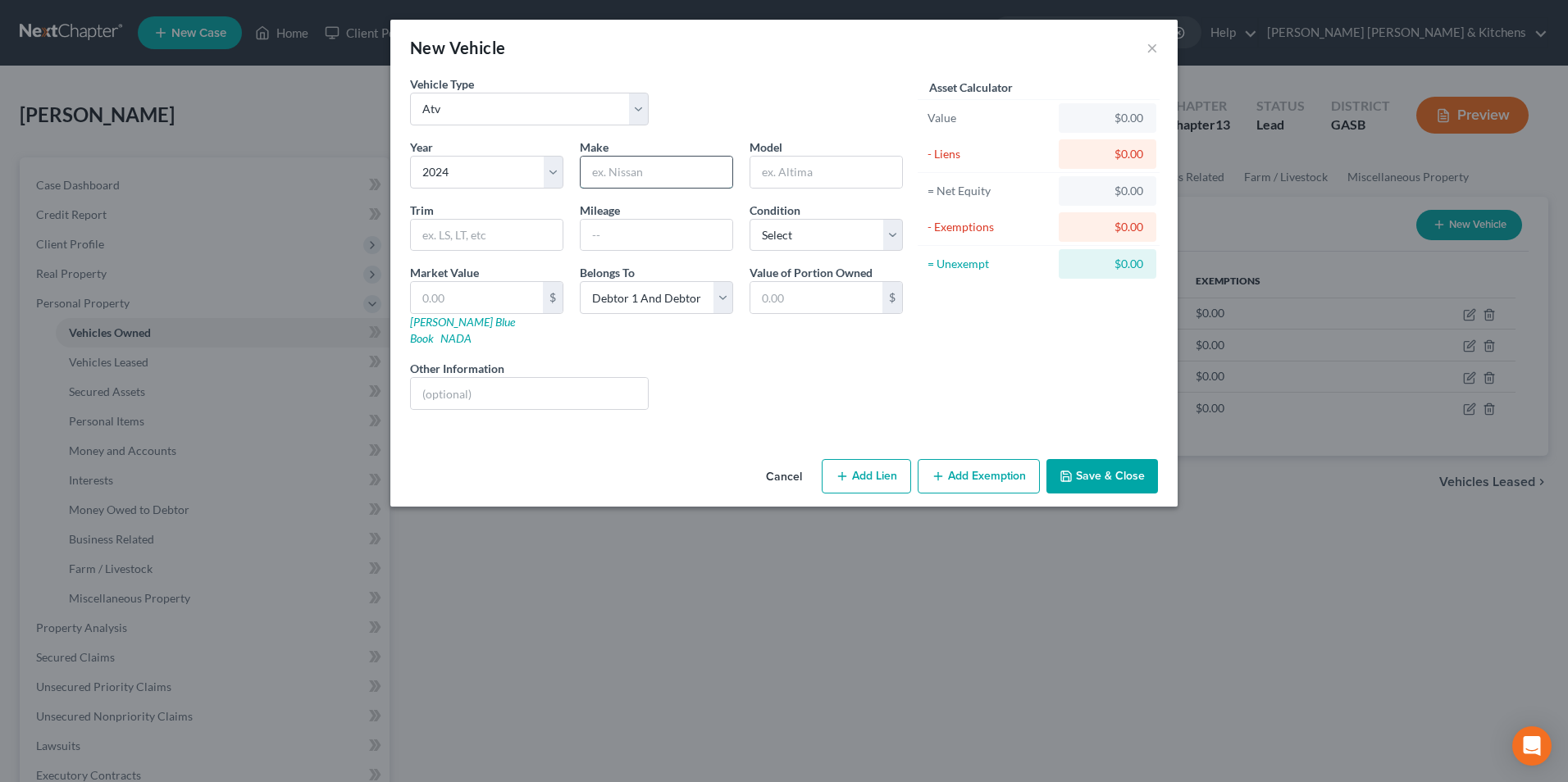
click at [644, 182] on input "text" at bounding box center [657, 172] width 152 height 31
click at [527, 114] on select "Select Automobile Truck Trailer Watercraft Aircraft Motor Home Atv Other Vehicle" at bounding box center [529, 109] width 239 height 33
click at [410, 93] on select "Select Automobile Truck Trailer Watercraft Aircraft Motor Home Atv Other Vehicle" at bounding box center [529, 109] width 239 height 33
click at [618, 173] on input "text" at bounding box center [657, 172] width 152 height 31
click at [544, 379] on input "text" at bounding box center [529, 394] width 237 height 31
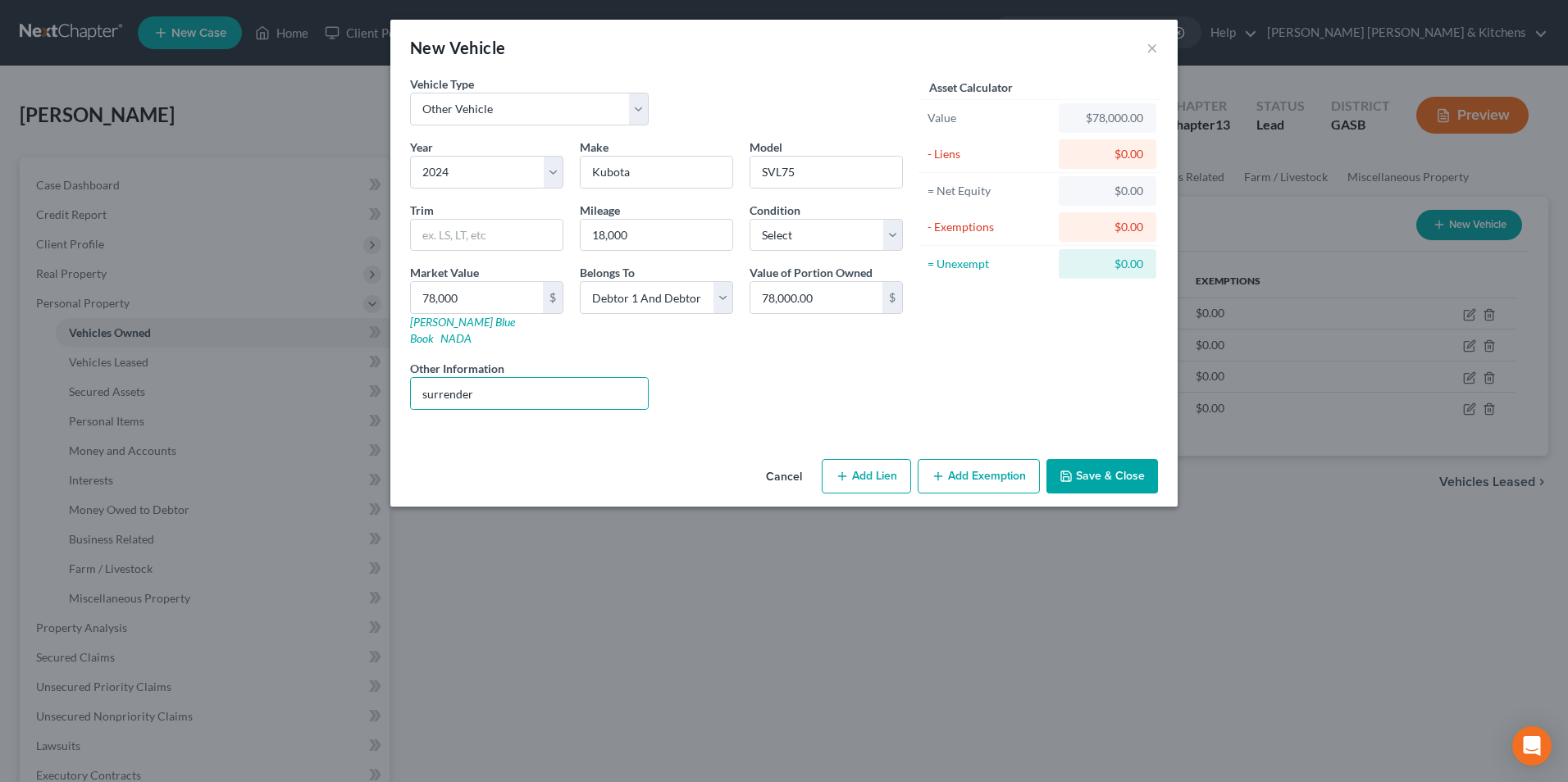
click at [889, 459] on button "Add Lien" at bounding box center [867, 476] width 89 height 35
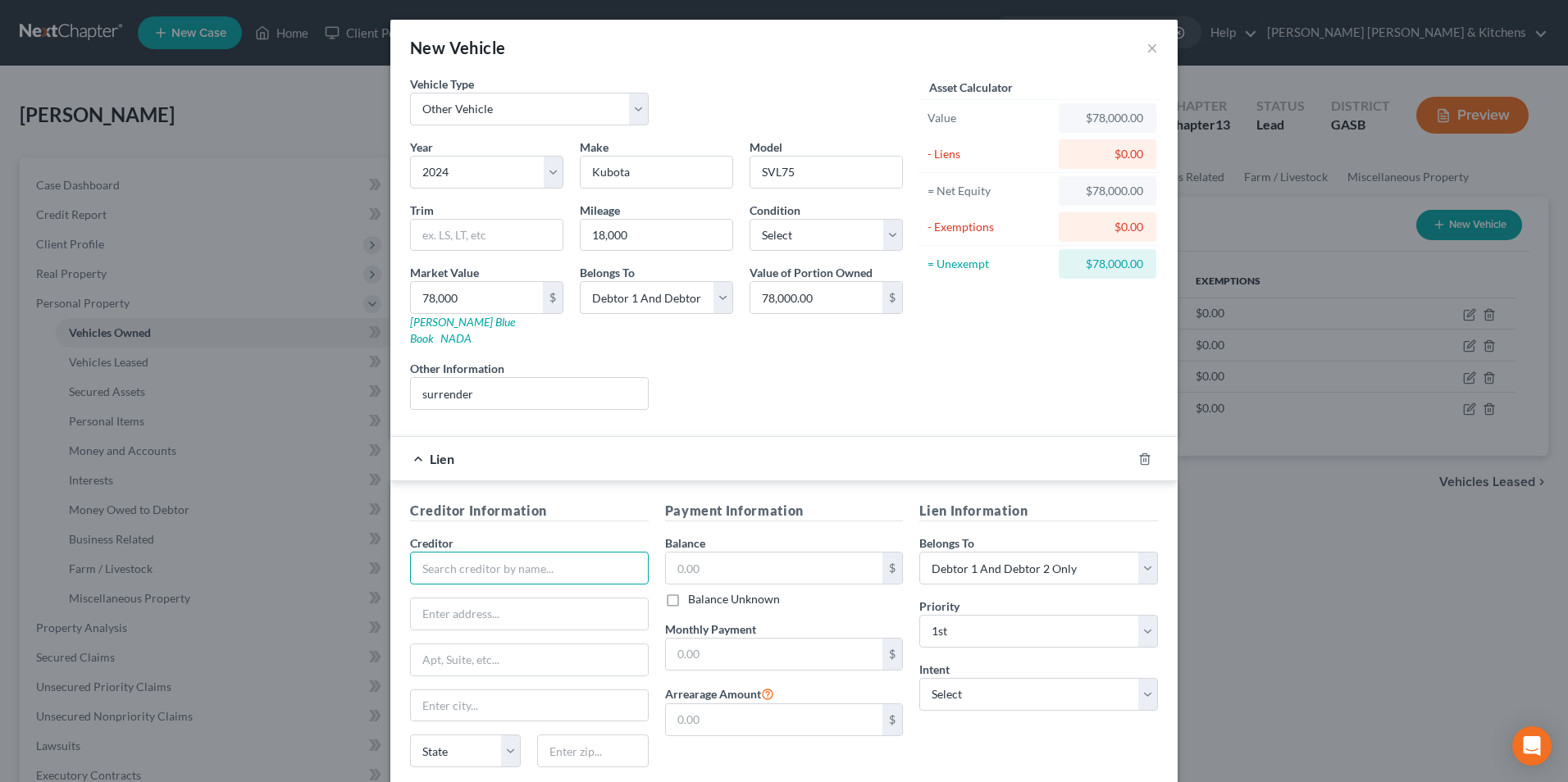
click at [583, 552] on input "text" at bounding box center [529, 568] width 239 height 33
click at [736, 553] on input "text" at bounding box center [775, 568] width 217 height 31
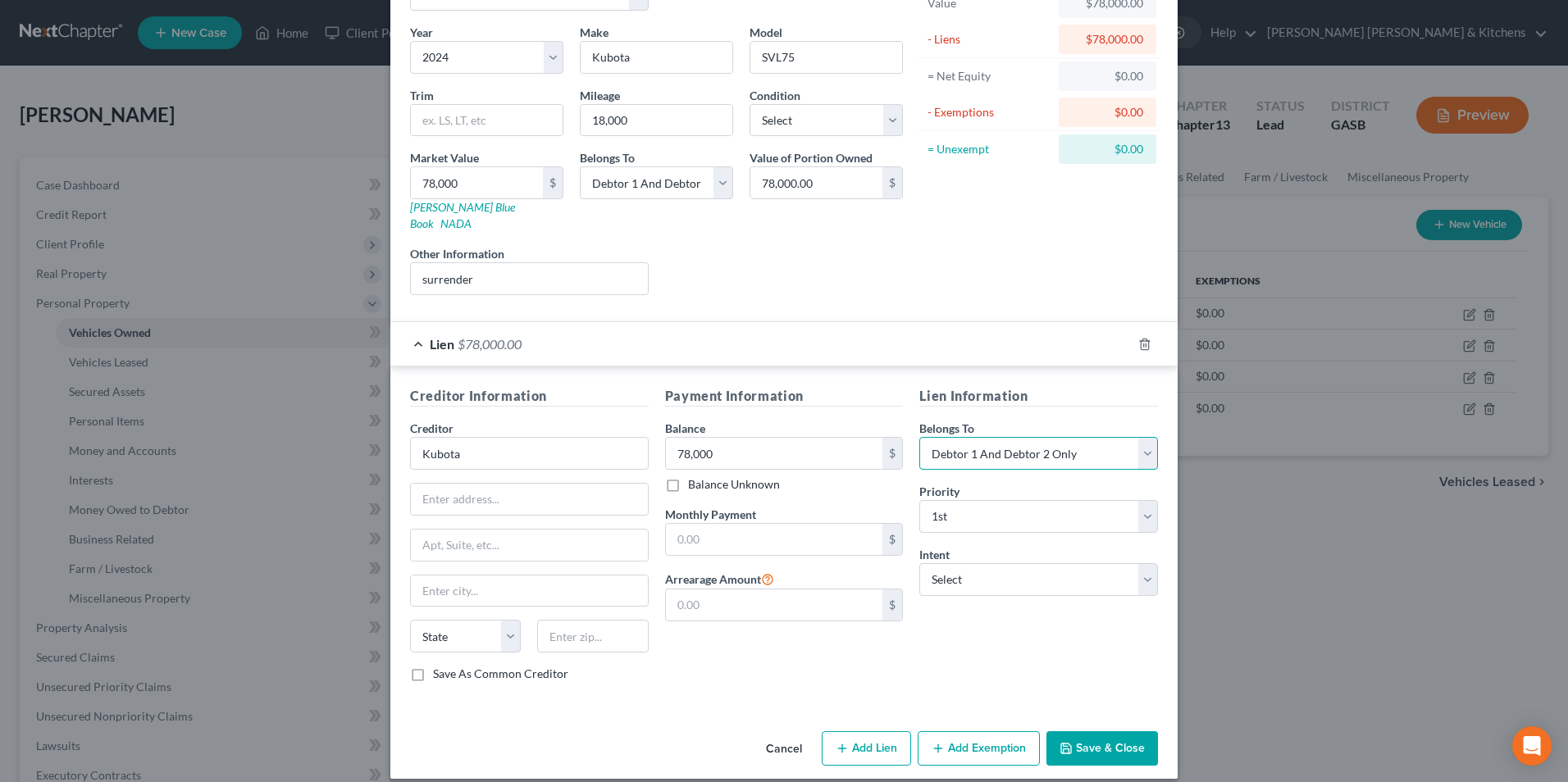
click at [1001, 437] on select "Select Debtor 1 Only Debtor 2 Only Debtor 1 And Debtor 2 Only At Least One Of T…" at bounding box center [1039, 453] width 239 height 33
click at [920, 437] on select "Select Debtor 1 Only Debtor 2 Only Debtor 1 And Debtor 2 Only At Least One Of T…" at bounding box center [1039, 453] width 239 height 33
drag, startPoint x: 663, startPoint y: 185, endPoint x: 656, endPoint y: 200, distance: 16.6
click at [663, 185] on select "Select Debtor 1 Only Debtor 2 Only Debtor 1 And Debtor 2 Only At Least One Of T…" at bounding box center [657, 183] width 153 height 33
click at [580, 167] on select "Select Debtor 1 Only Debtor 2 Only Debtor 1 And Debtor 2 Only At Least One Of T…" at bounding box center [657, 183] width 153 height 33
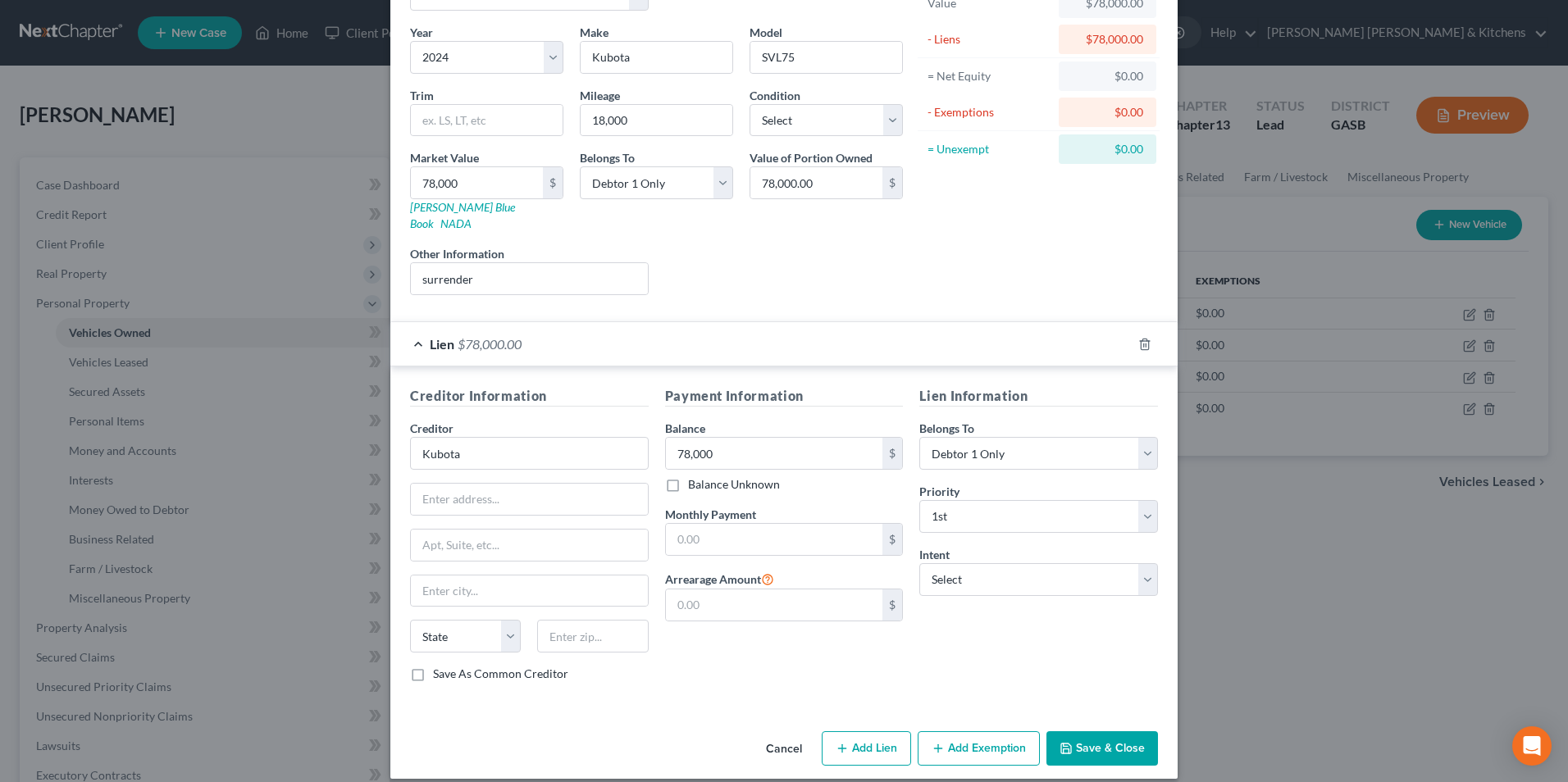
click at [1094, 738] on button "Save & Close" at bounding box center [1102, 748] width 111 height 35
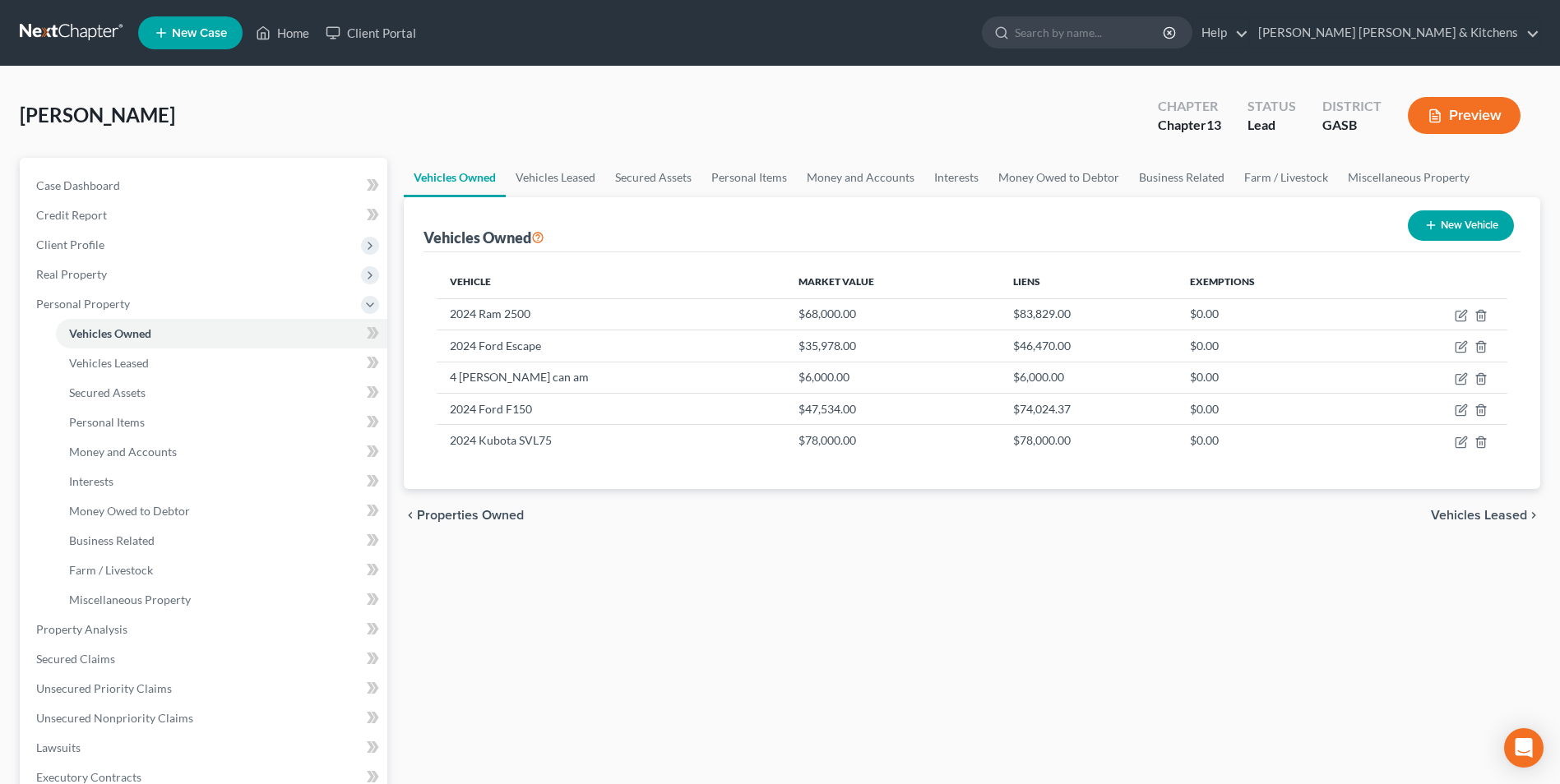
click at [1451, 231] on button "New Vehicle" at bounding box center [1461, 226] width 106 height 30
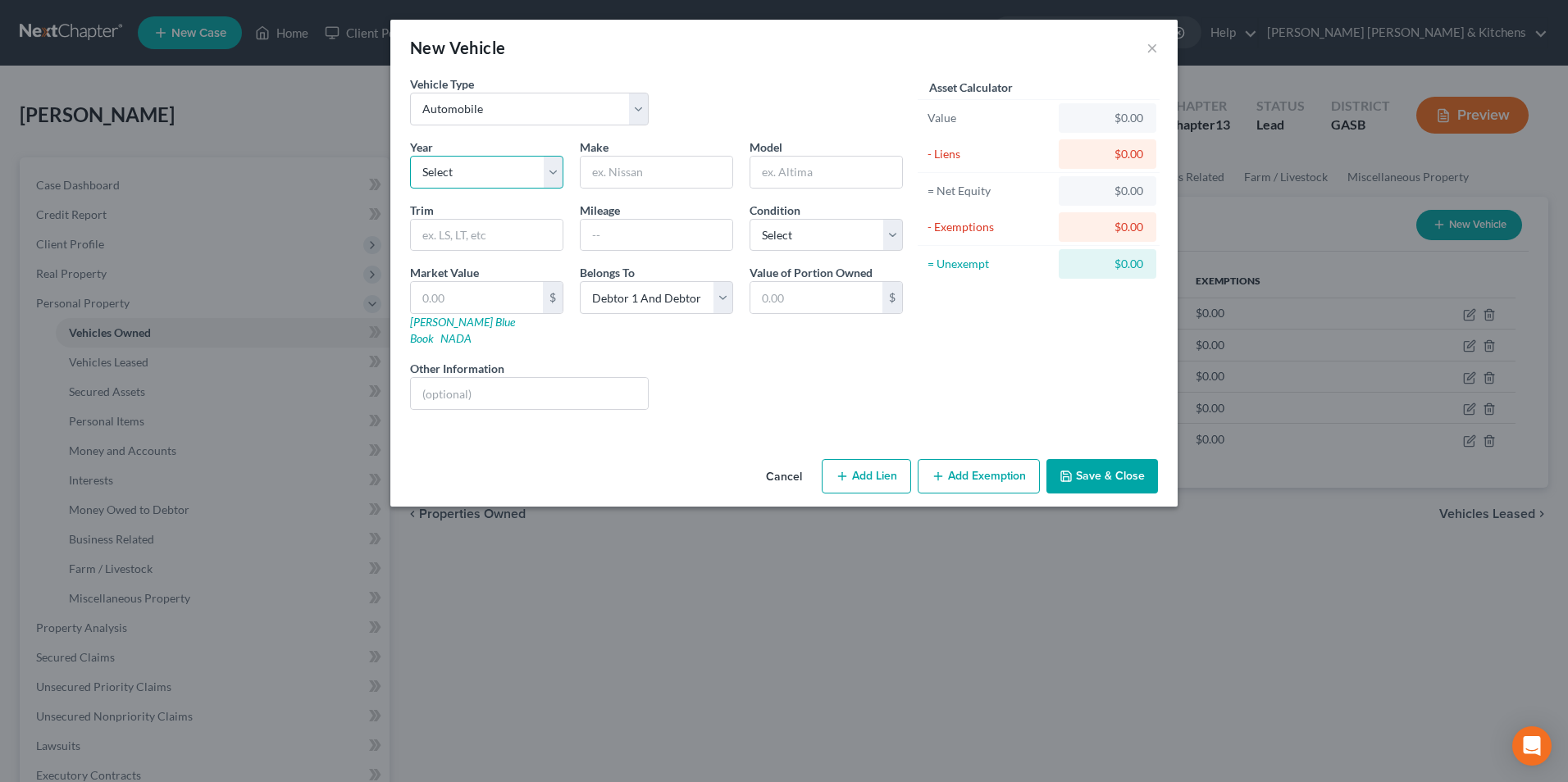
click at [450, 169] on select "Select 2026 2025 2024 2023 2022 2021 2020 2019 2018 2017 2016 2015 2014 2013 20…" at bounding box center [486, 172] width 153 height 33
click at [410, 156] on select "Select 2026 2025 2024 2023 2022 2021 2020 2019 2018 2017 2016 2015 2014 2013 20…" at bounding box center [486, 172] width 153 height 33
click at [606, 161] on input "text" at bounding box center [657, 172] width 152 height 31
click at [855, 467] on button "Add Lien" at bounding box center [867, 476] width 89 height 35
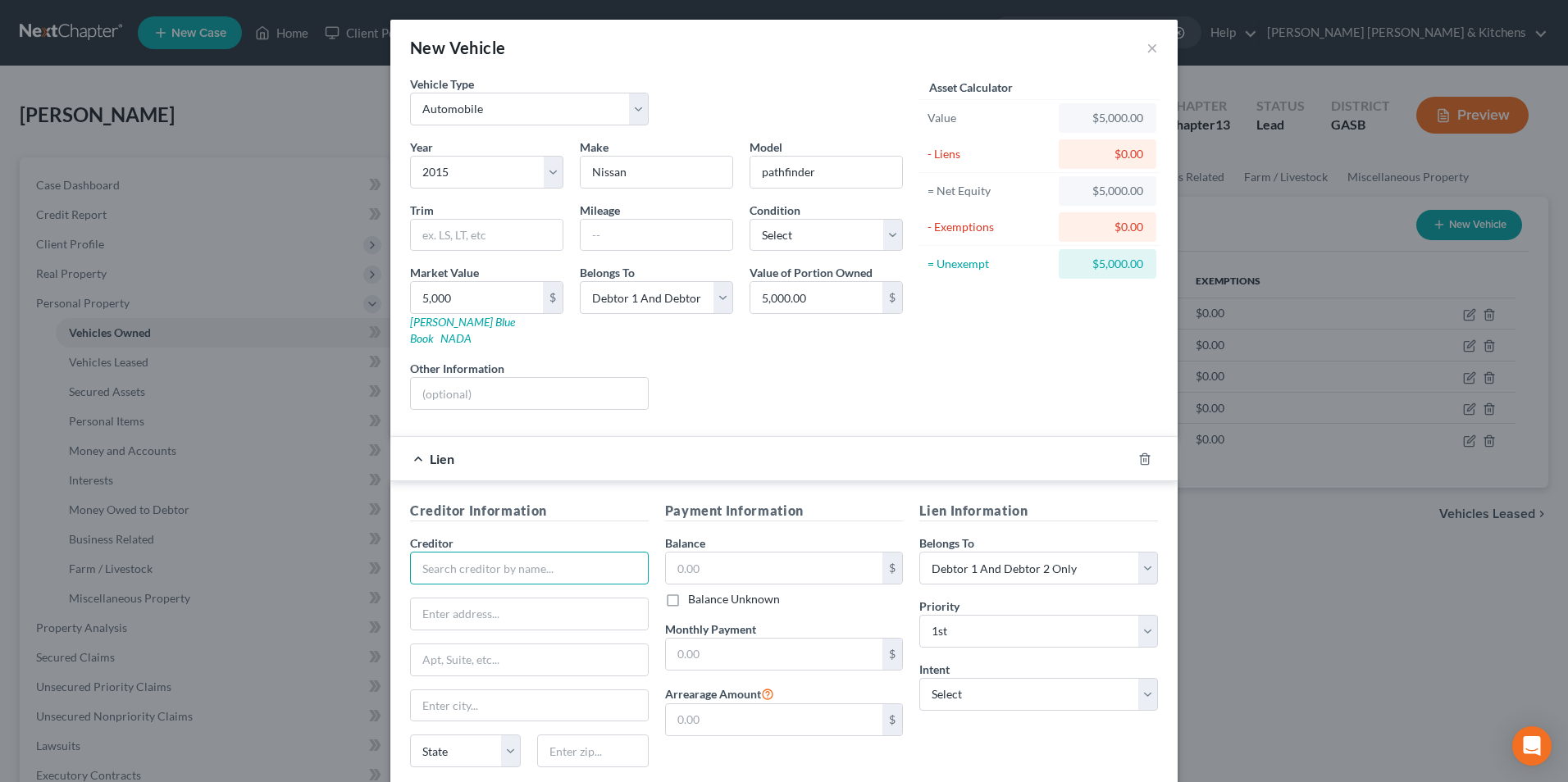
click at [516, 552] on input "text" at bounding box center [529, 568] width 239 height 33
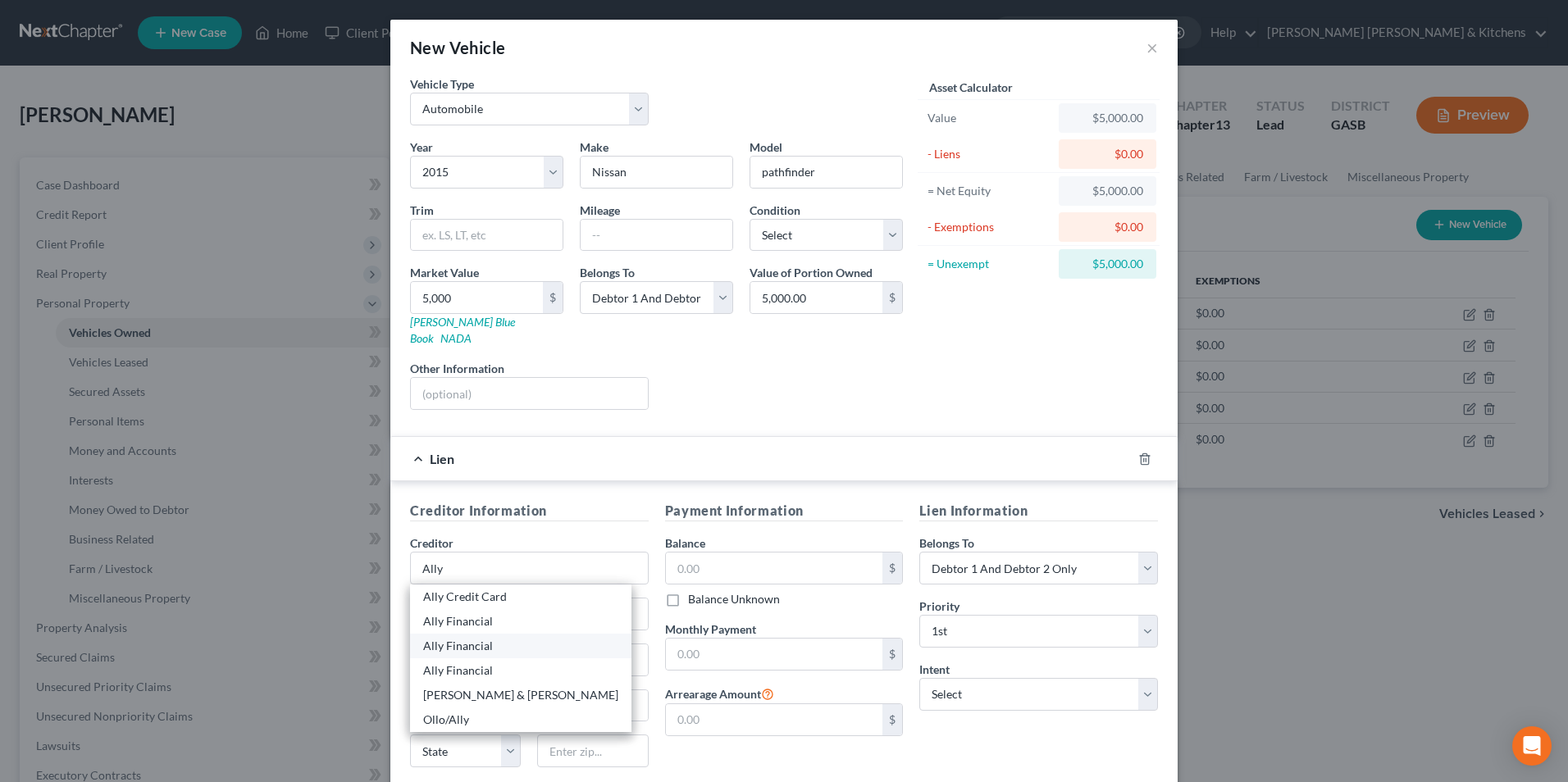
click at [497, 634] on div "Ally Financial" at bounding box center [520, 645] width 222 height 24
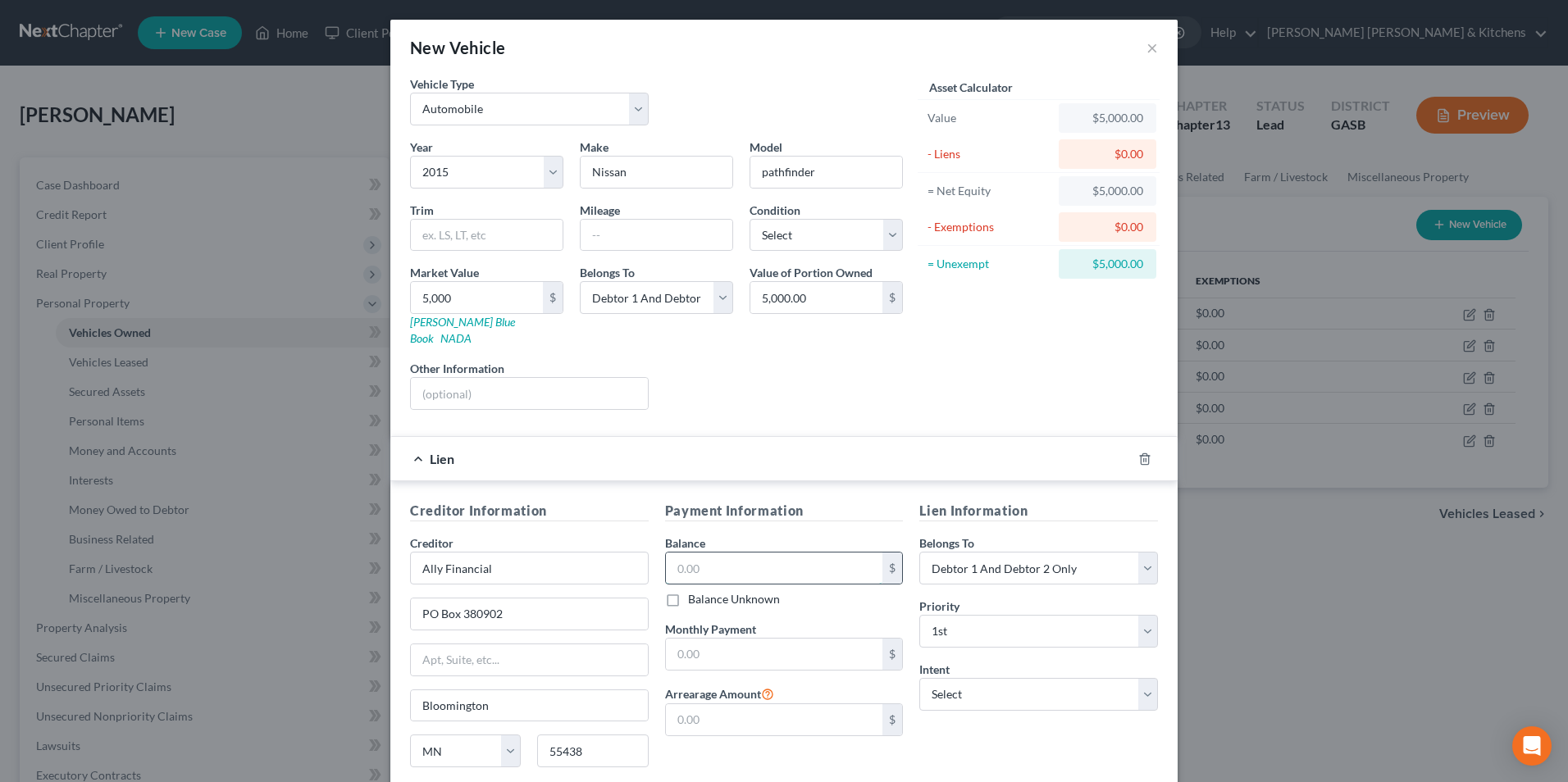
click at [701, 561] on input "text" at bounding box center [775, 568] width 217 height 31
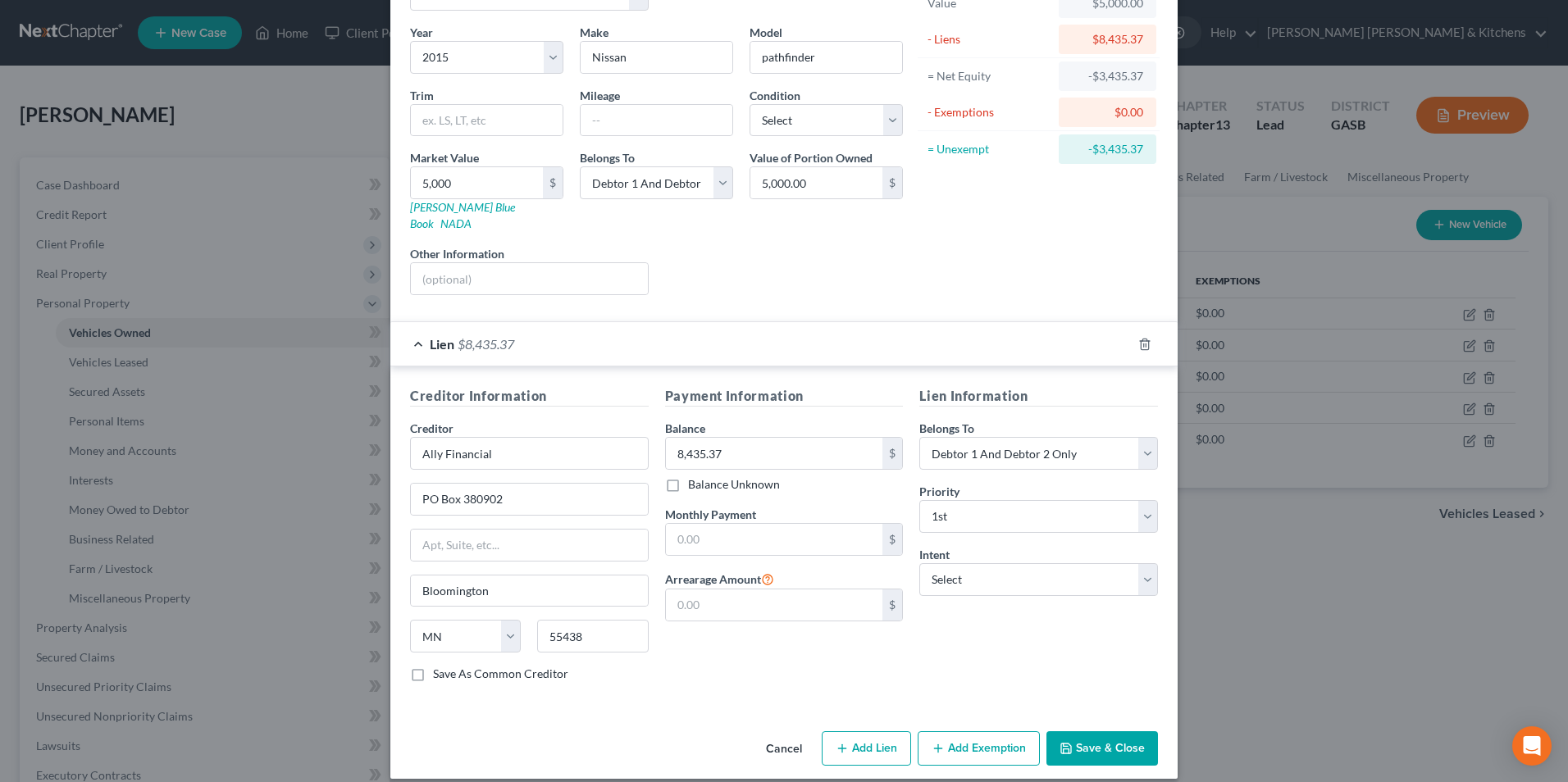
click at [1133, 731] on button "Save & Close" at bounding box center [1102, 748] width 111 height 35
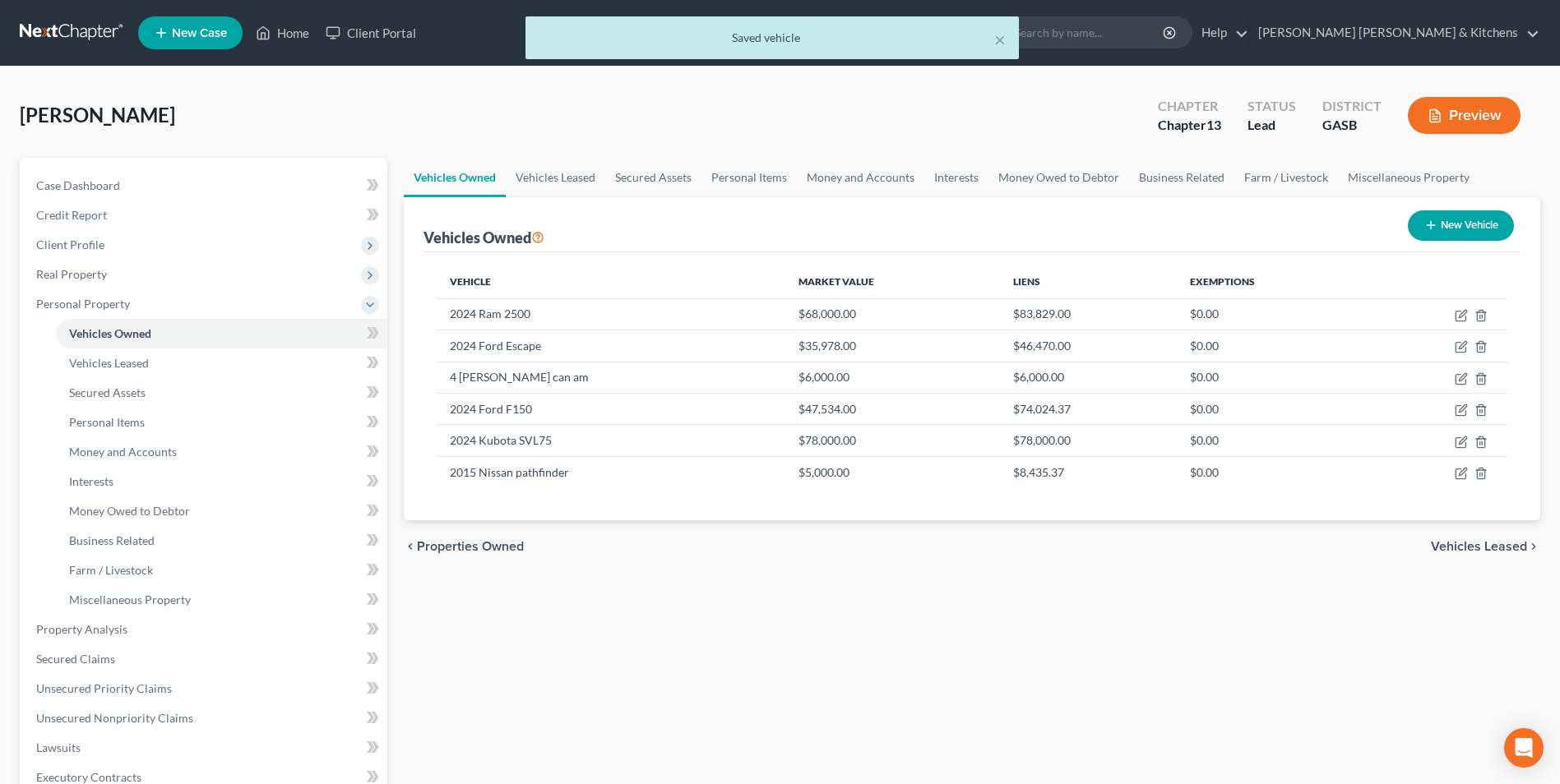
click at [1475, 230] on button "New Vehicle" at bounding box center [1461, 226] width 106 height 30
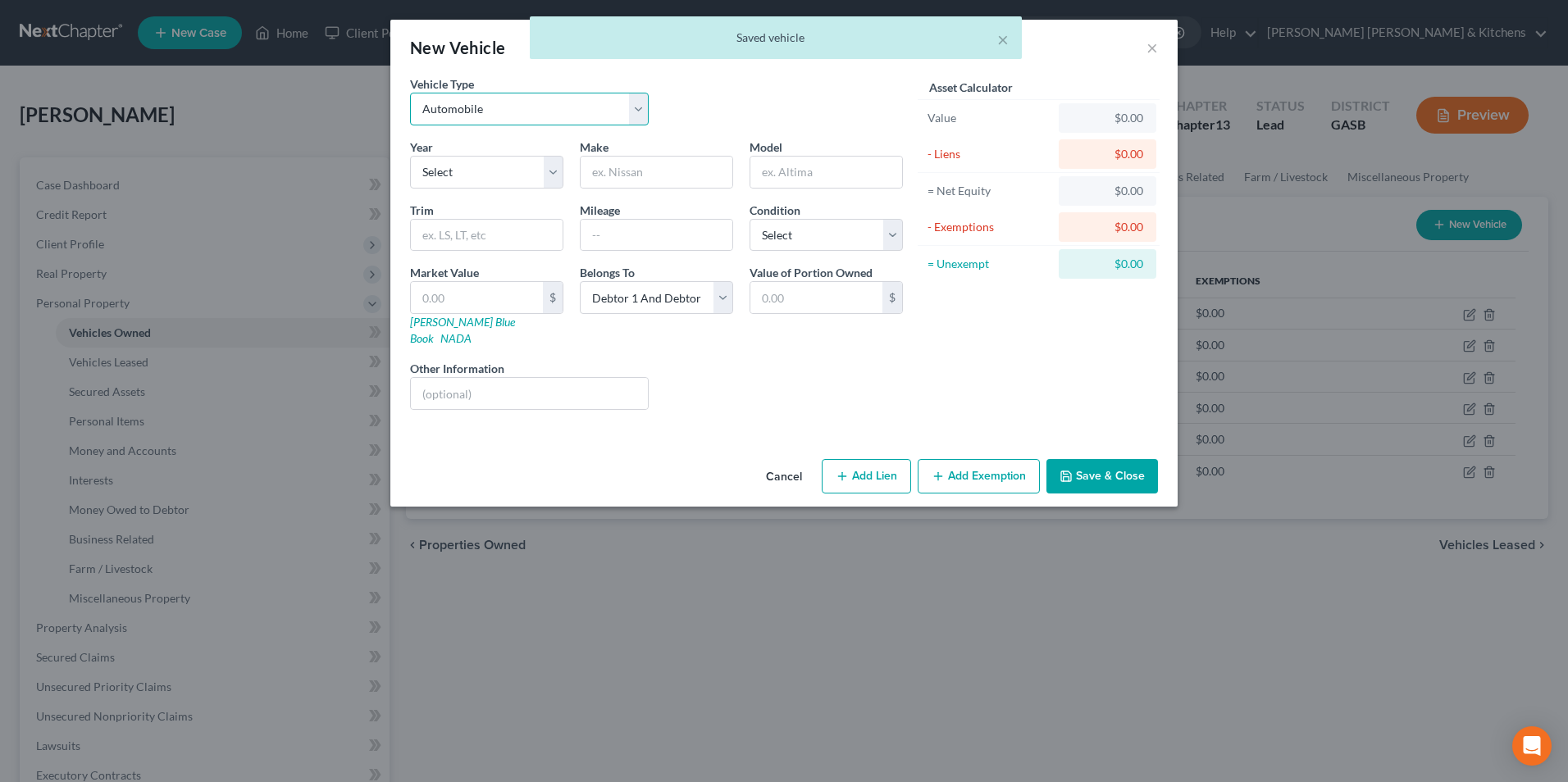
click at [456, 111] on select "Select Automobile Truck Trailer Watercraft Aircraft Motor Home Atv Other Vehicle" at bounding box center [529, 109] width 239 height 33
click at [410, 93] on select "Select Automobile Truck Trailer Watercraft Aircraft Motor Home Atv Other Vehicle" at bounding box center [529, 109] width 239 height 33
click at [455, 177] on select "Select 2026 2025 2024 2023 2022 2021 2020 2019 2018 2017 2016 2015 2014 2013 20…" at bounding box center [486, 172] width 153 height 33
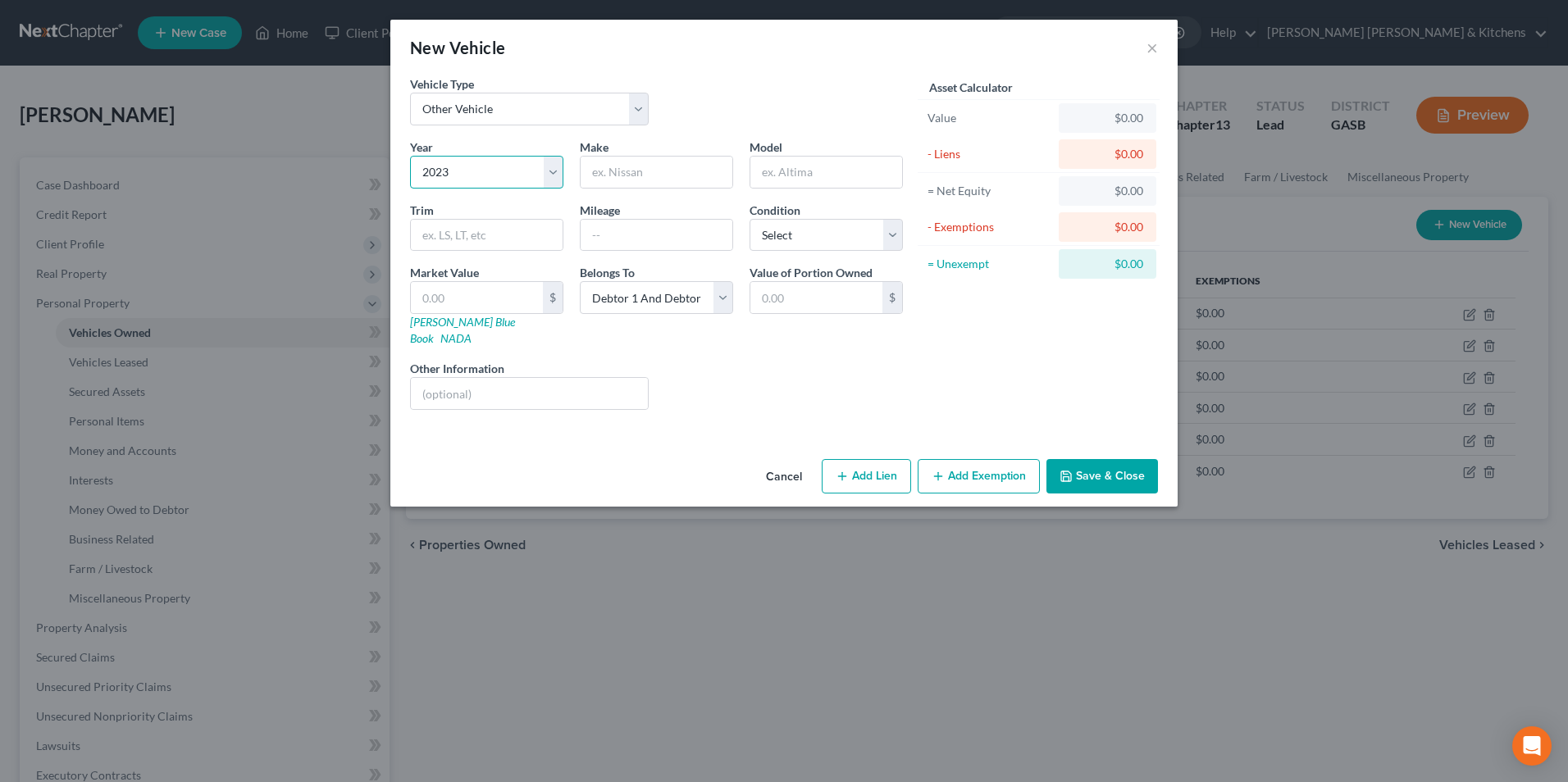
click at [410, 156] on select "Select 2026 2025 2024 2023 2022 2021 2020 2019 2018 2017 2016 2015 2014 2013 20…" at bounding box center [486, 172] width 153 height 33
click at [644, 182] on input "text" at bounding box center [657, 172] width 152 height 31
click at [522, 305] on input "text" at bounding box center [476, 297] width 132 height 31
click at [519, 378] on input "text" at bounding box center [529, 394] width 237 height 31
click at [893, 459] on button "Add Lien" at bounding box center [867, 476] width 89 height 35
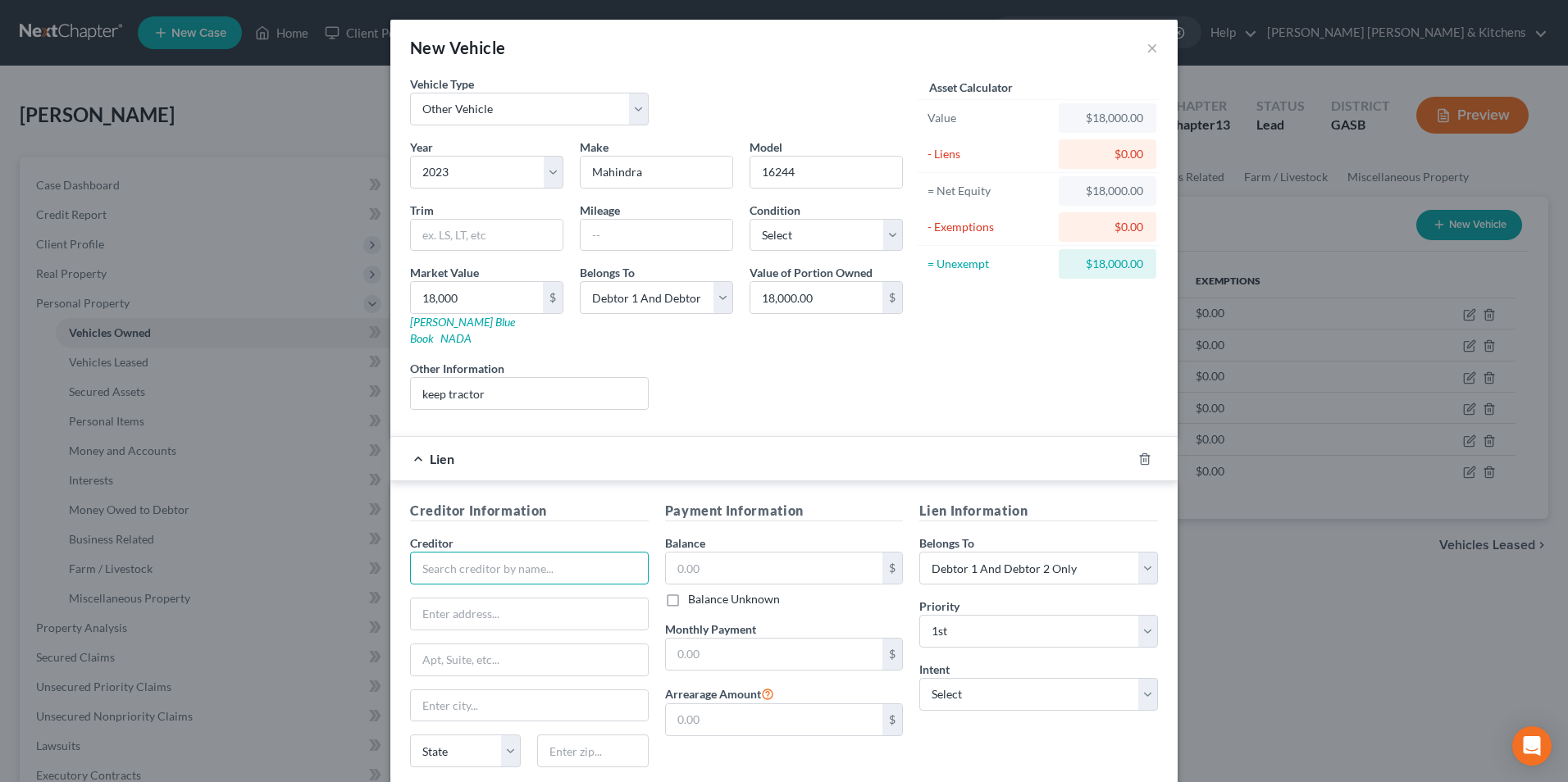
click at [477, 554] on input "text" at bounding box center [529, 568] width 239 height 33
click at [476, 589] on div "[US_STATE] Credit Union" at bounding box center [508, 597] width 170 height 16
click at [685, 553] on input "text" at bounding box center [775, 568] width 217 height 31
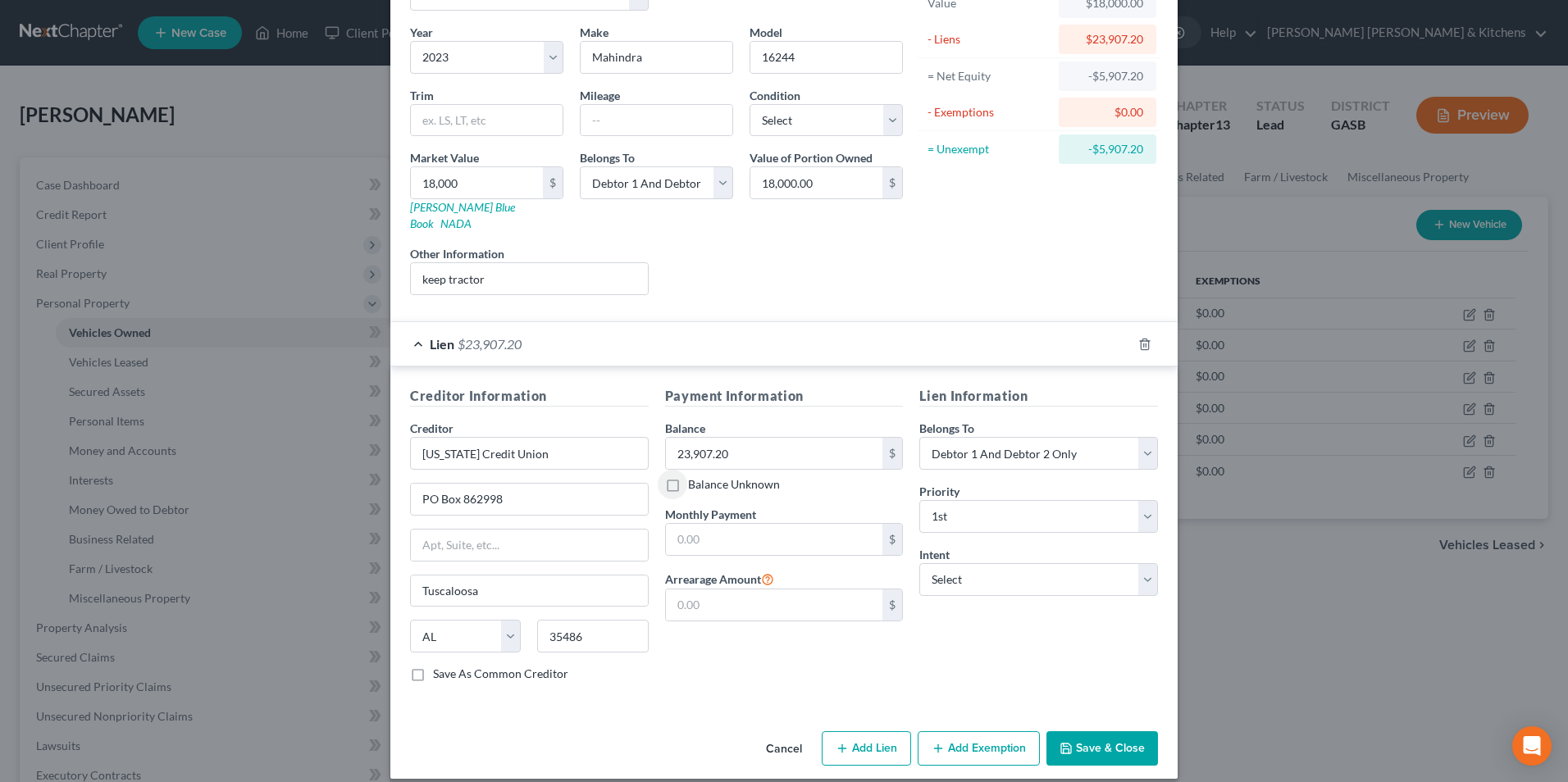
click at [1127, 741] on button "Save & Close" at bounding box center [1102, 748] width 111 height 35
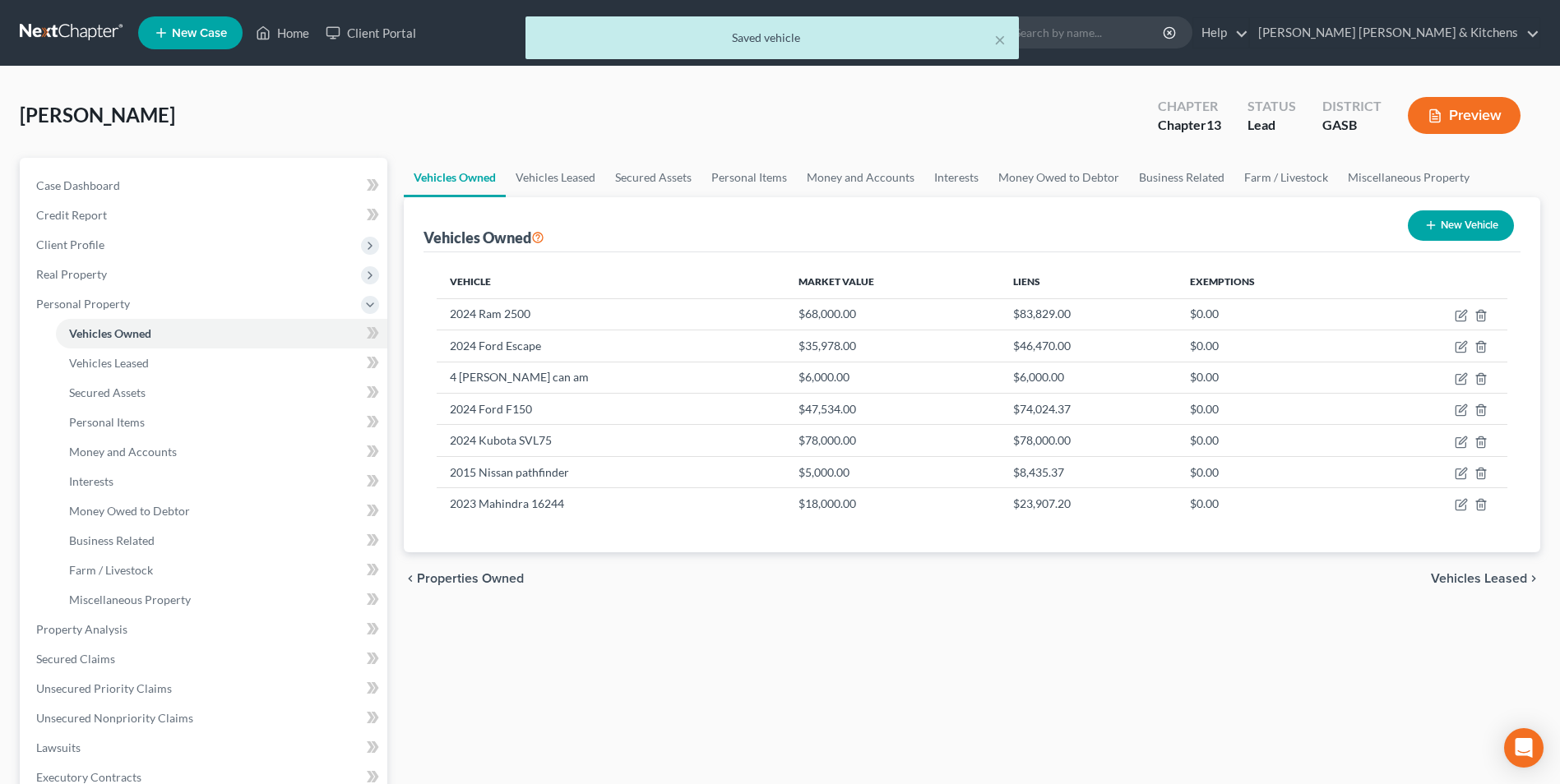
click at [1484, 228] on button "New Vehicle" at bounding box center [1461, 226] width 106 height 30
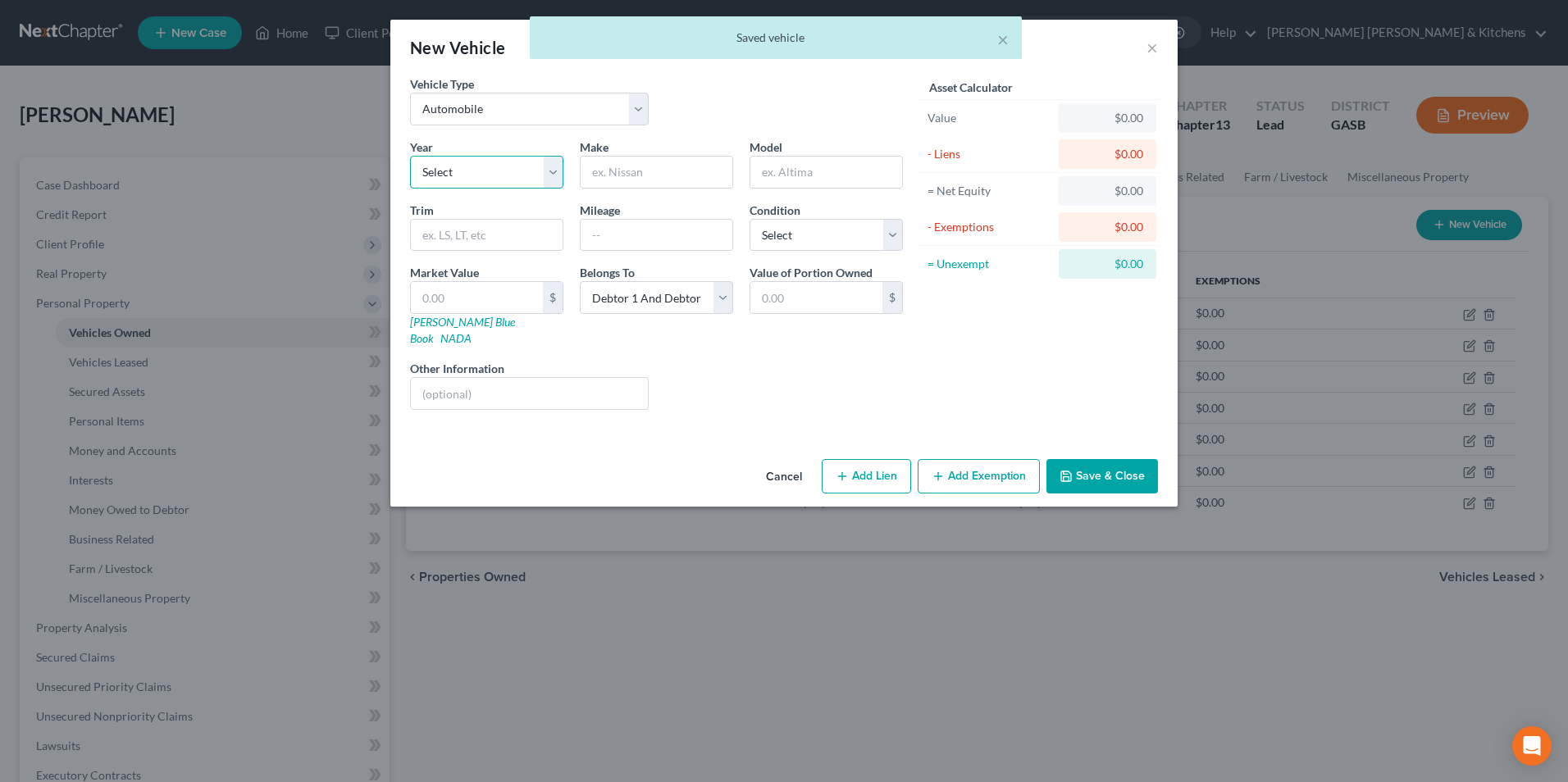
click at [502, 172] on select "Select 2026 2025 2024 2023 2022 2021 2020 2019 2018 2017 2016 2015 2014 2013 20…" at bounding box center [486, 172] width 153 height 33
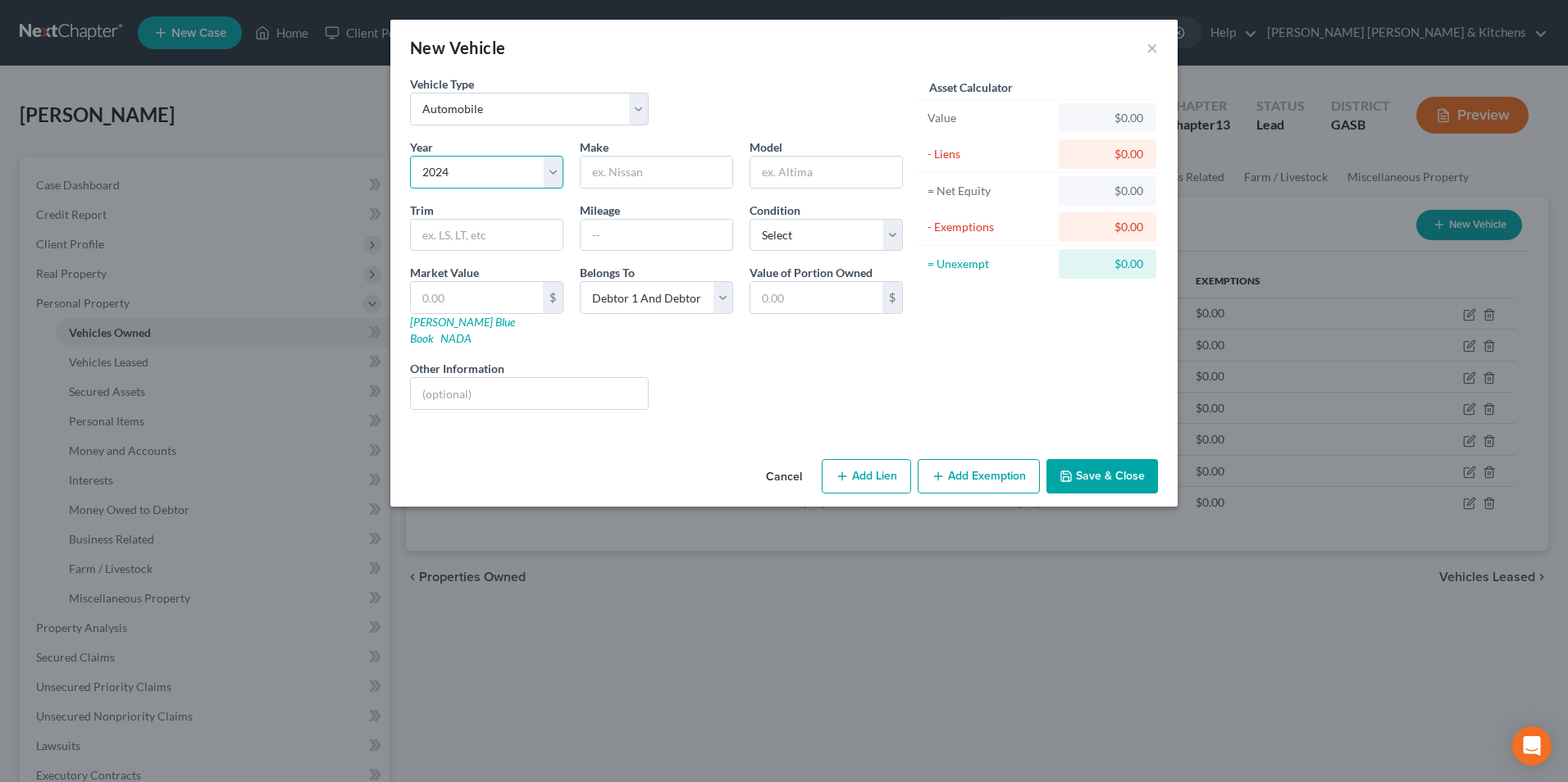
click at [410, 156] on select "Select 2026 2025 2024 2023 2022 2021 2020 2019 2018 2017 2016 2015 2014 2013 20…" at bounding box center [486, 172] width 153 height 33
click at [441, 119] on select "Select Automobile Truck Trailer Watercraft Aircraft Motor Home Atv Other Vehicle" at bounding box center [529, 109] width 239 height 33
click at [410, 93] on select "Select Automobile Truck Trailer Watercraft Aircraft Motor Home Atv Other Vehicle" at bounding box center [529, 109] width 239 height 33
click at [475, 177] on select "Select 2026 2025 2024 2023 2022 2021 2020 2019 2018 2017 2016 2015 2014 2013 20…" at bounding box center [486, 172] width 153 height 33
click at [629, 176] on input "text" at bounding box center [657, 172] width 152 height 31
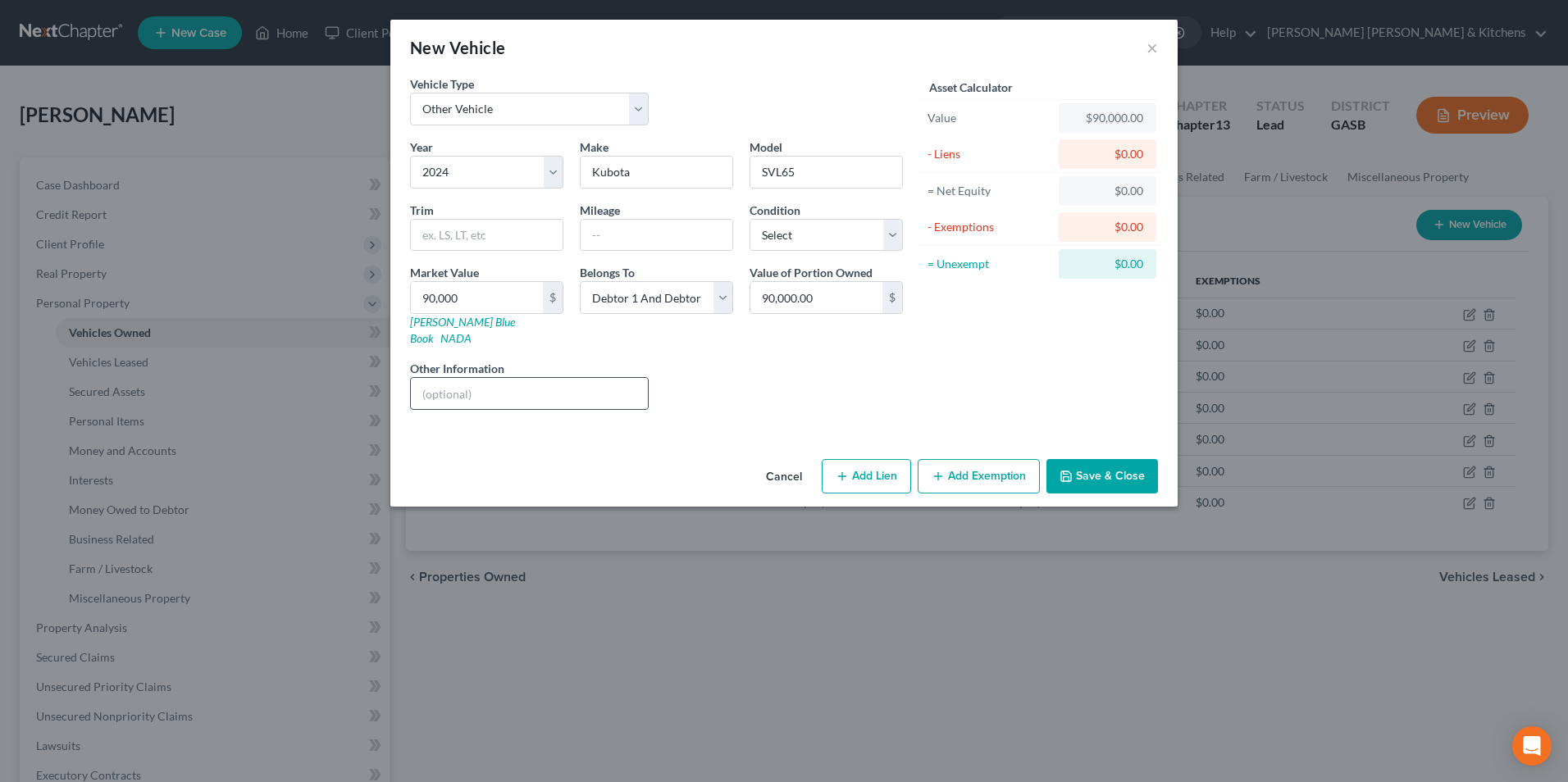
click at [480, 379] on input "text" at bounding box center [529, 394] width 237 height 31
click at [867, 459] on button "Add Lien" at bounding box center [867, 476] width 89 height 35
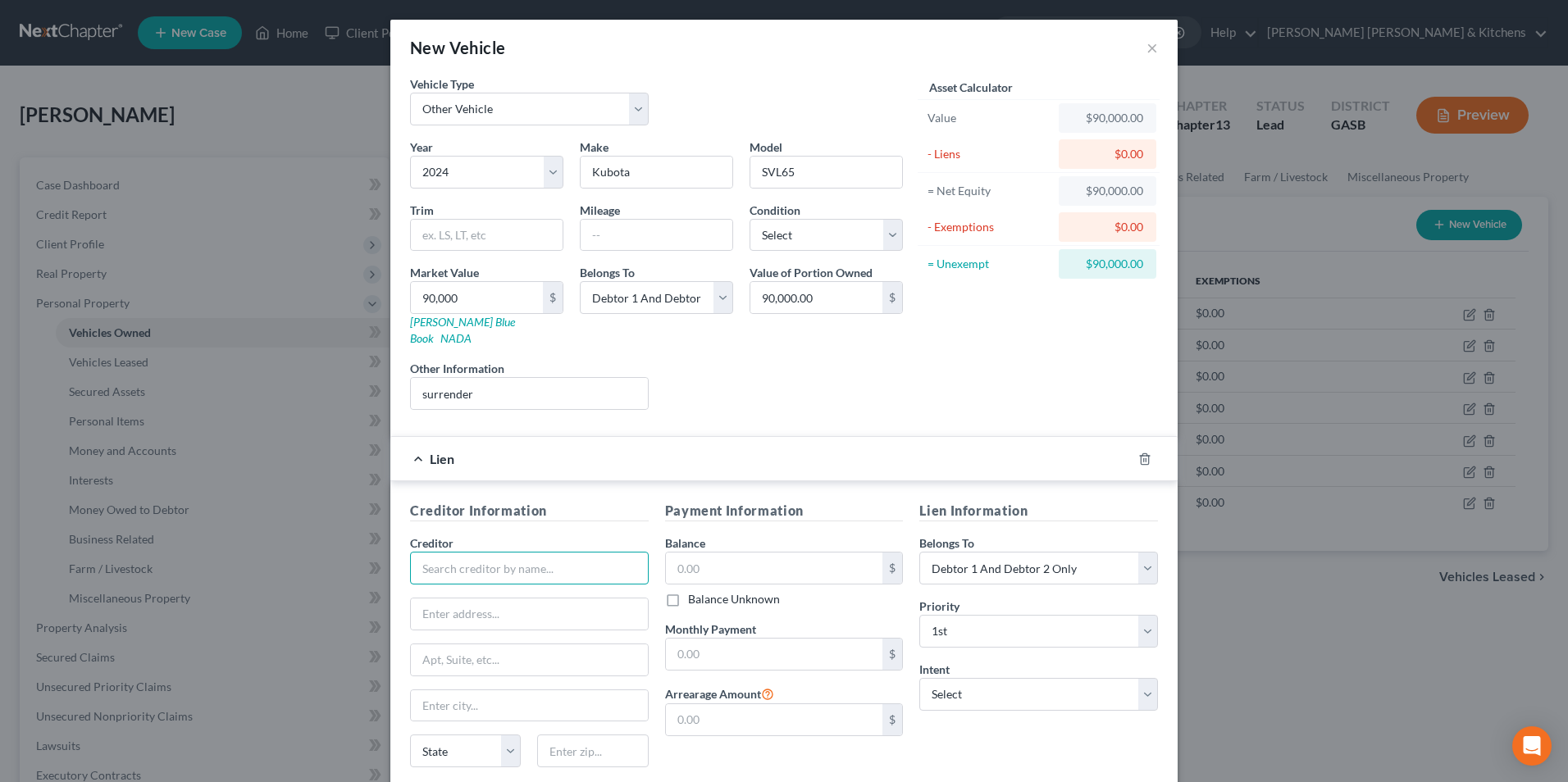
click at [507, 565] on input "text" at bounding box center [529, 568] width 239 height 33
click at [686, 554] on input "text" at bounding box center [775, 568] width 217 height 31
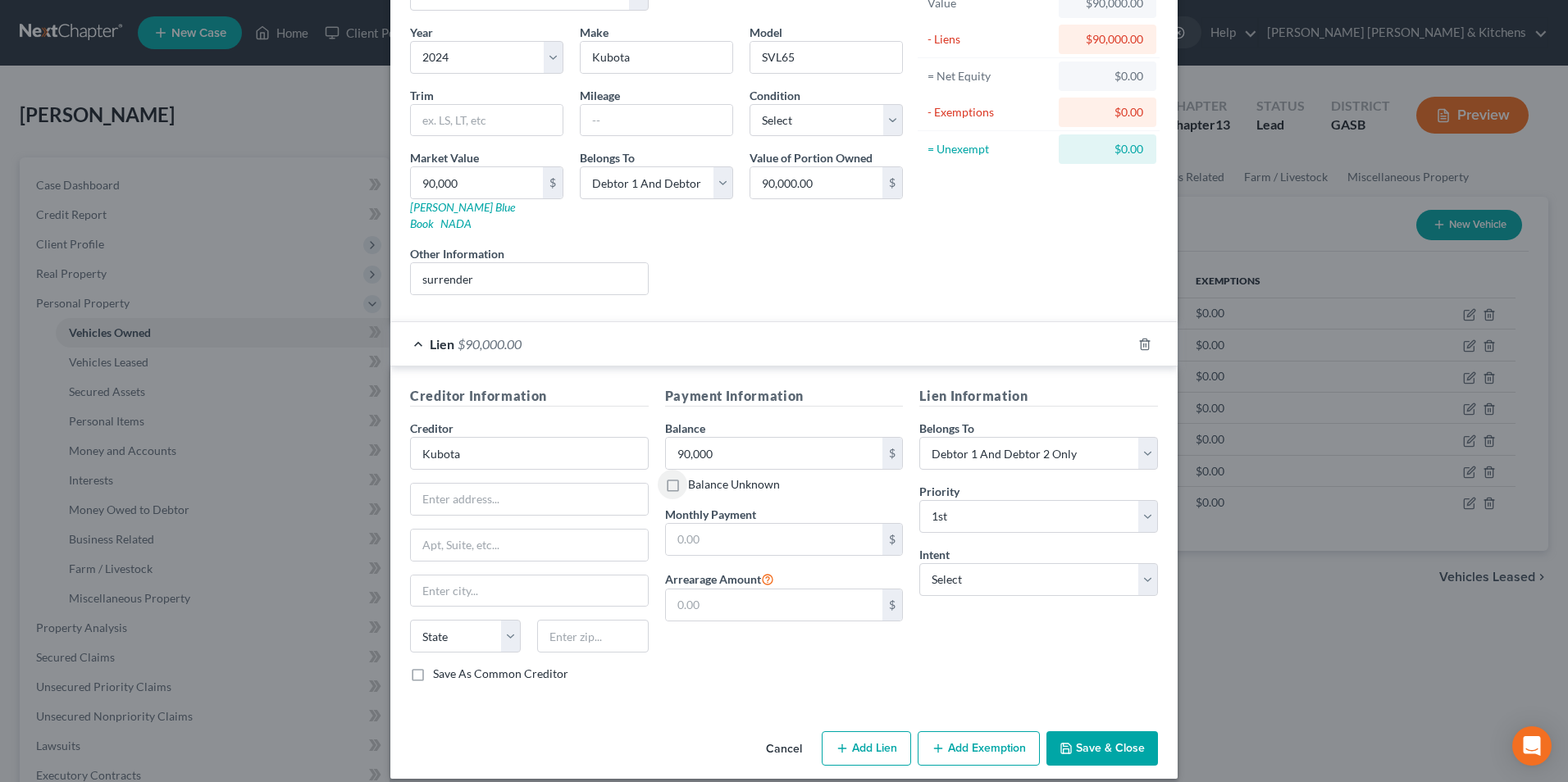
click at [1126, 740] on button "Save & Close" at bounding box center [1102, 748] width 111 height 35
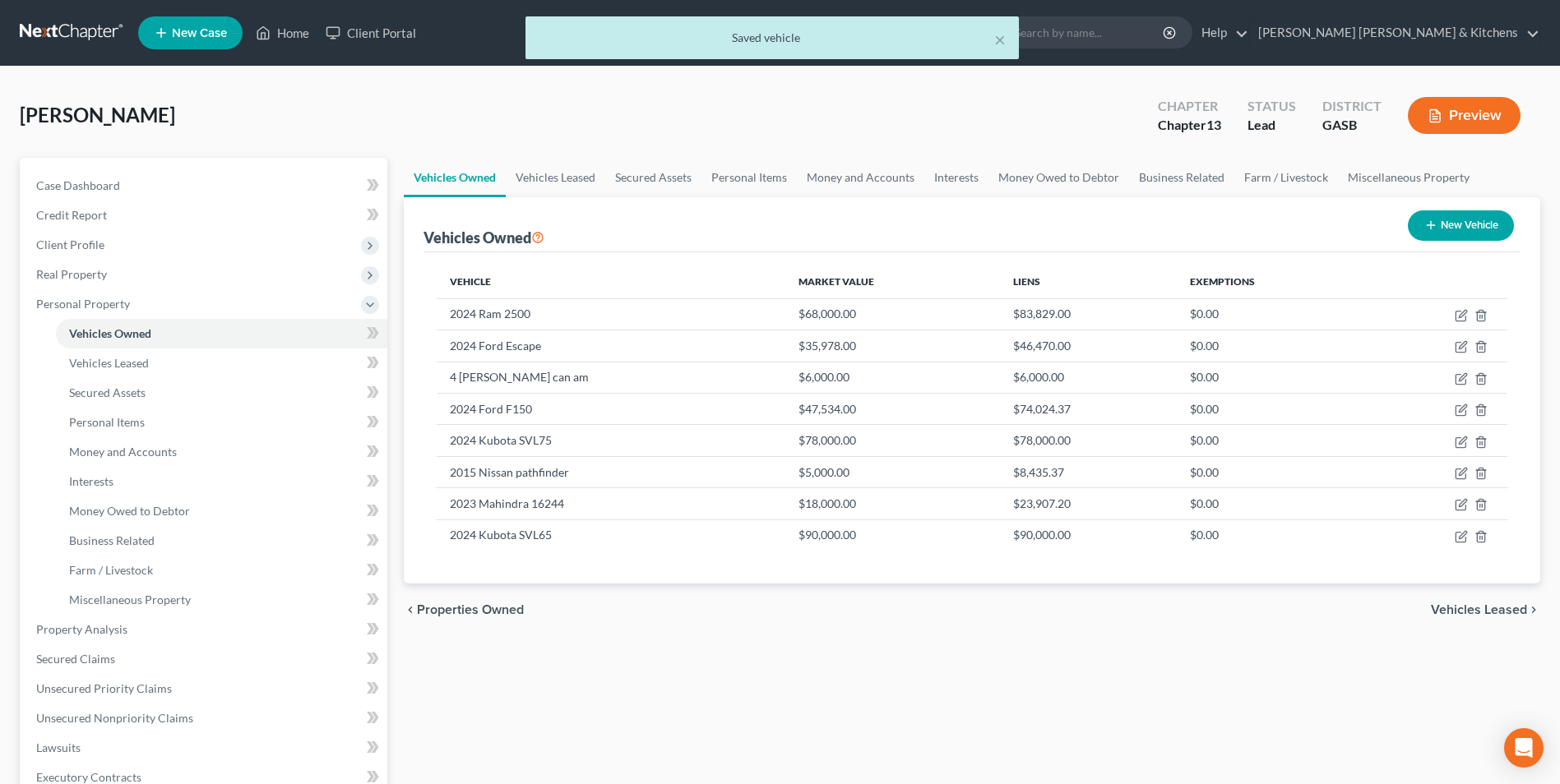
click at [1426, 231] on icon "button" at bounding box center [1431, 226] width 14 height 14
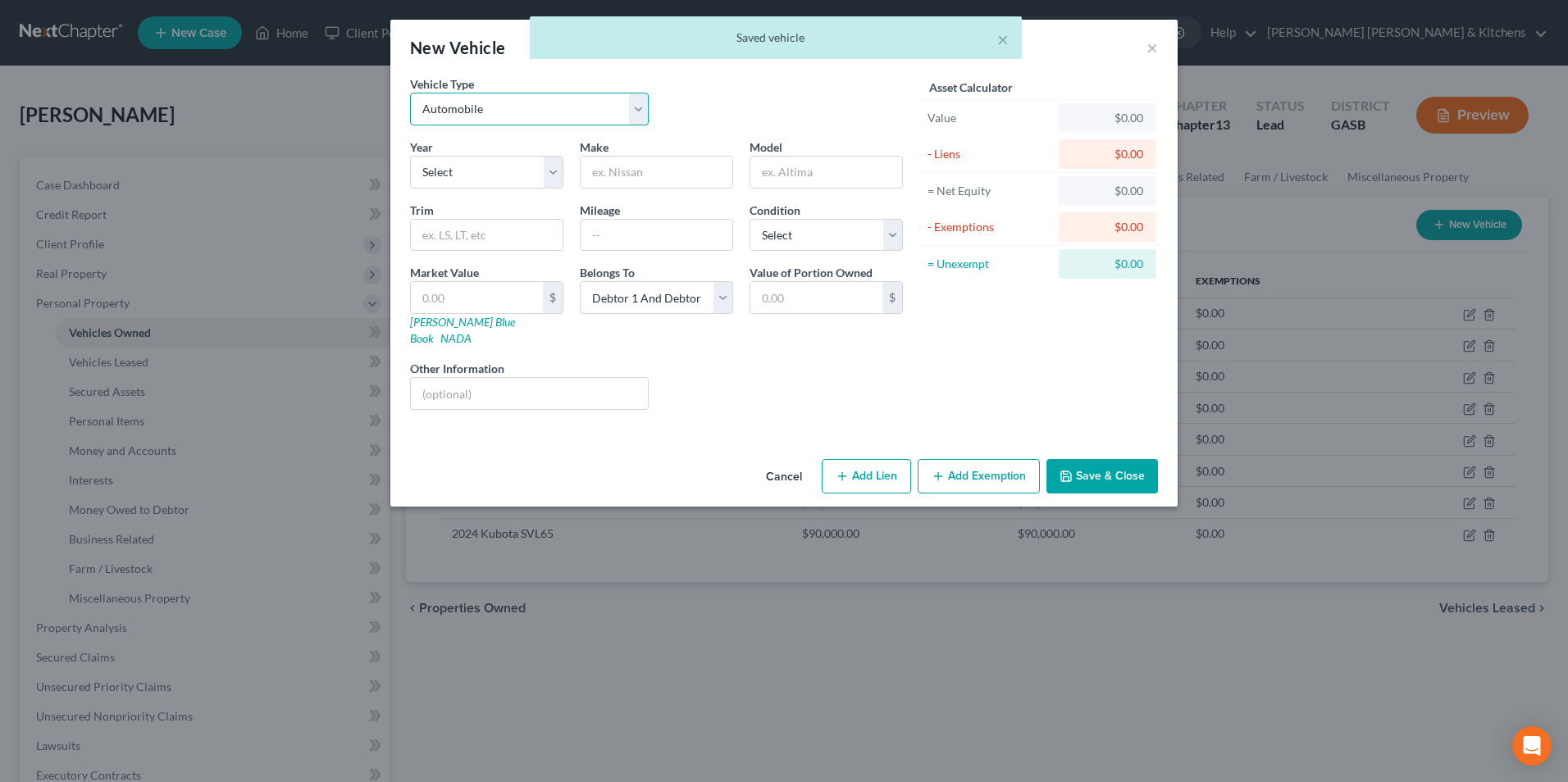
click at [458, 107] on select "Select Automobile Truck Trailer Watercraft Aircraft Motor Home Atv Other Vehicle" at bounding box center [529, 109] width 239 height 33
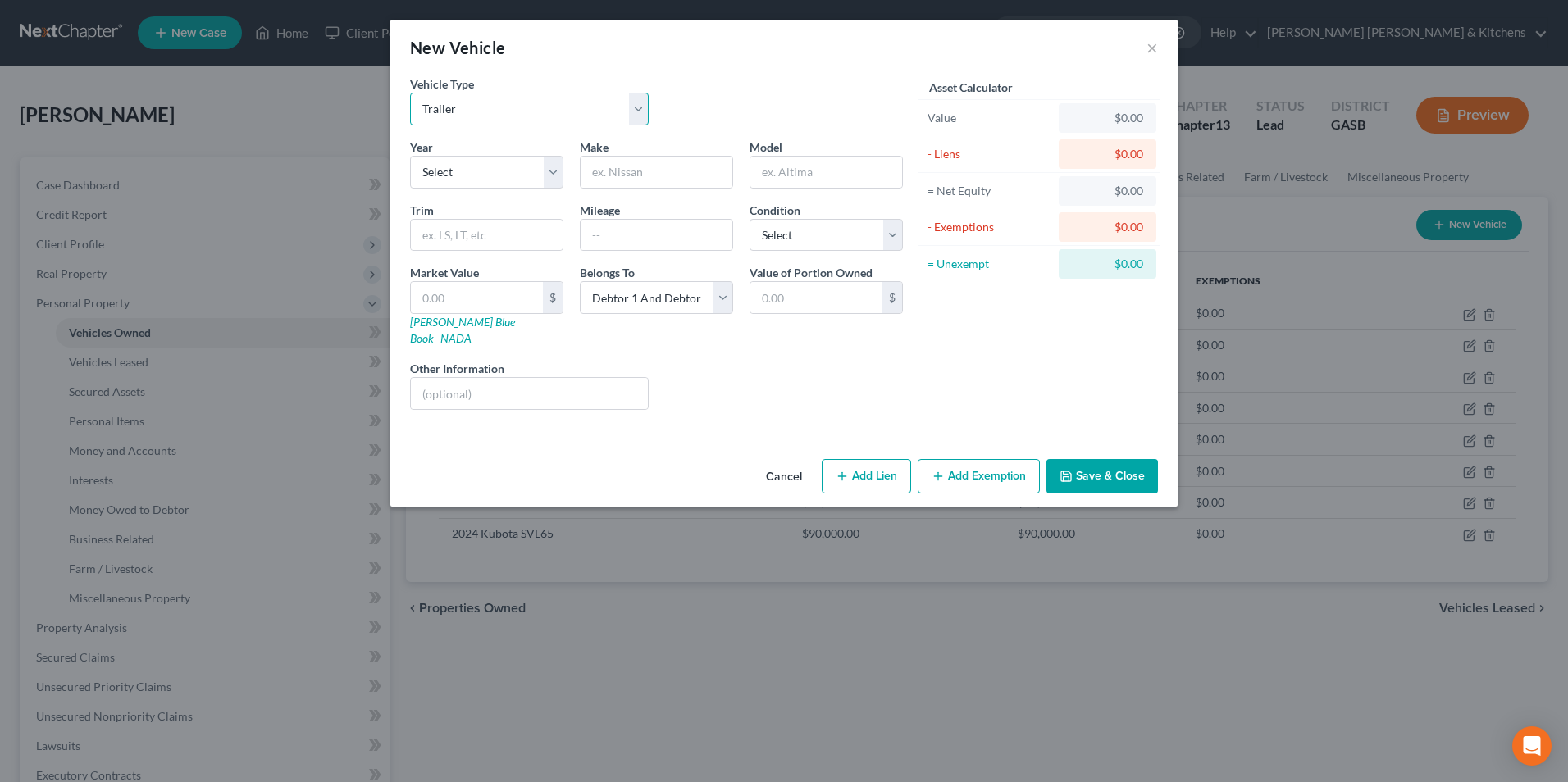
click at [410, 93] on select "Select Automobile Truck Trailer Watercraft Aircraft Motor Home Atv Other Vehicle" at bounding box center [529, 109] width 239 height 33
click at [454, 179] on select "Select 2026 2025 2024 2023 2022 2021 2020 2019 2018 2017 2016 2015 2014 2013 20…" at bounding box center [486, 172] width 153 height 33
click at [410, 156] on select "Select 2026 2025 2024 2023 2022 2021 2020 2019 2018 2017 2016 2015 2014 2013 20…" at bounding box center [486, 172] width 153 height 33
click at [637, 185] on input "text" at bounding box center [657, 172] width 152 height 31
click at [467, 285] on input "text" at bounding box center [476, 297] width 132 height 31
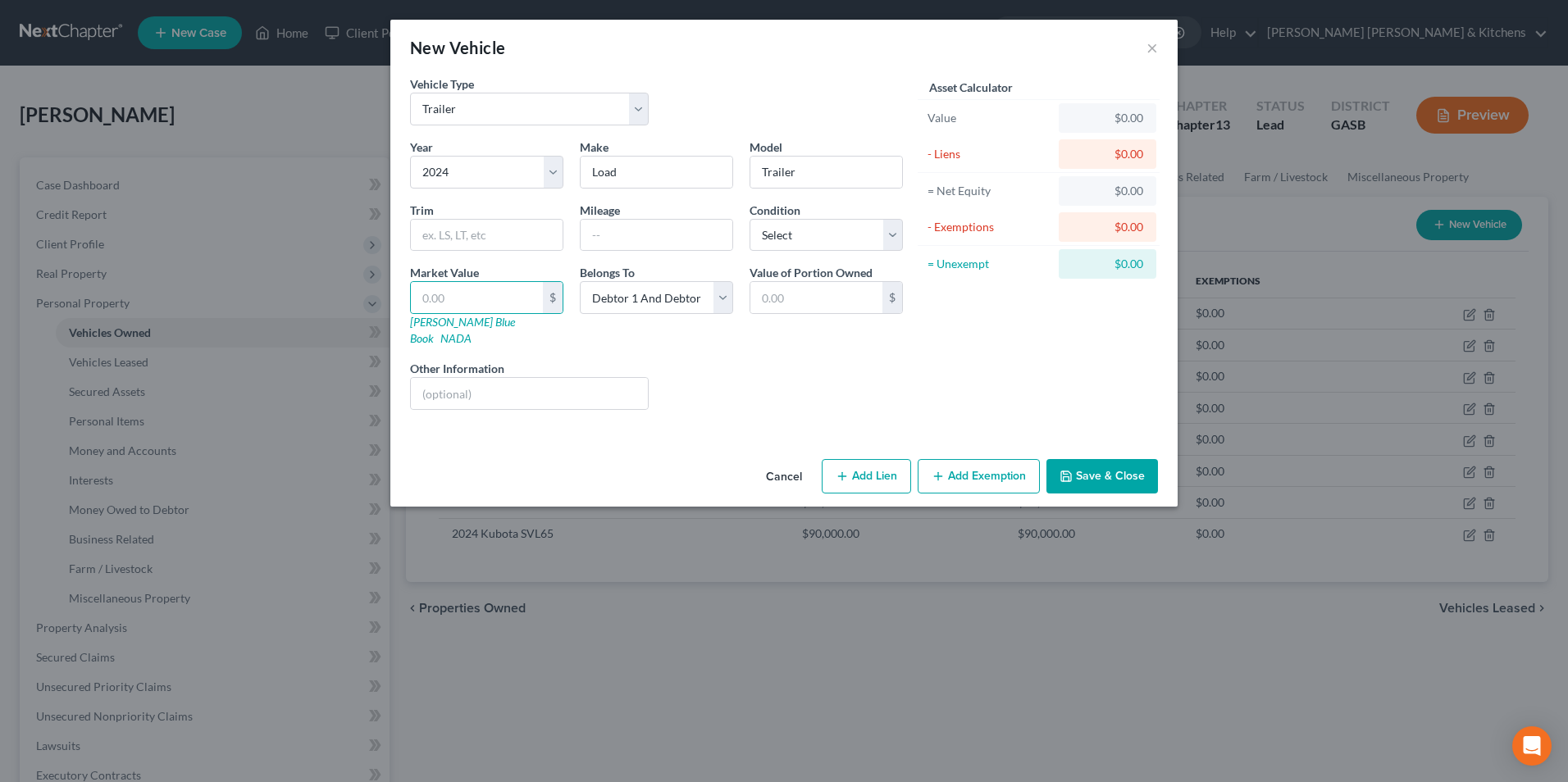
click at [786, 461] on button "Cancel" at bounding box center [784, 477] width 62 height 33
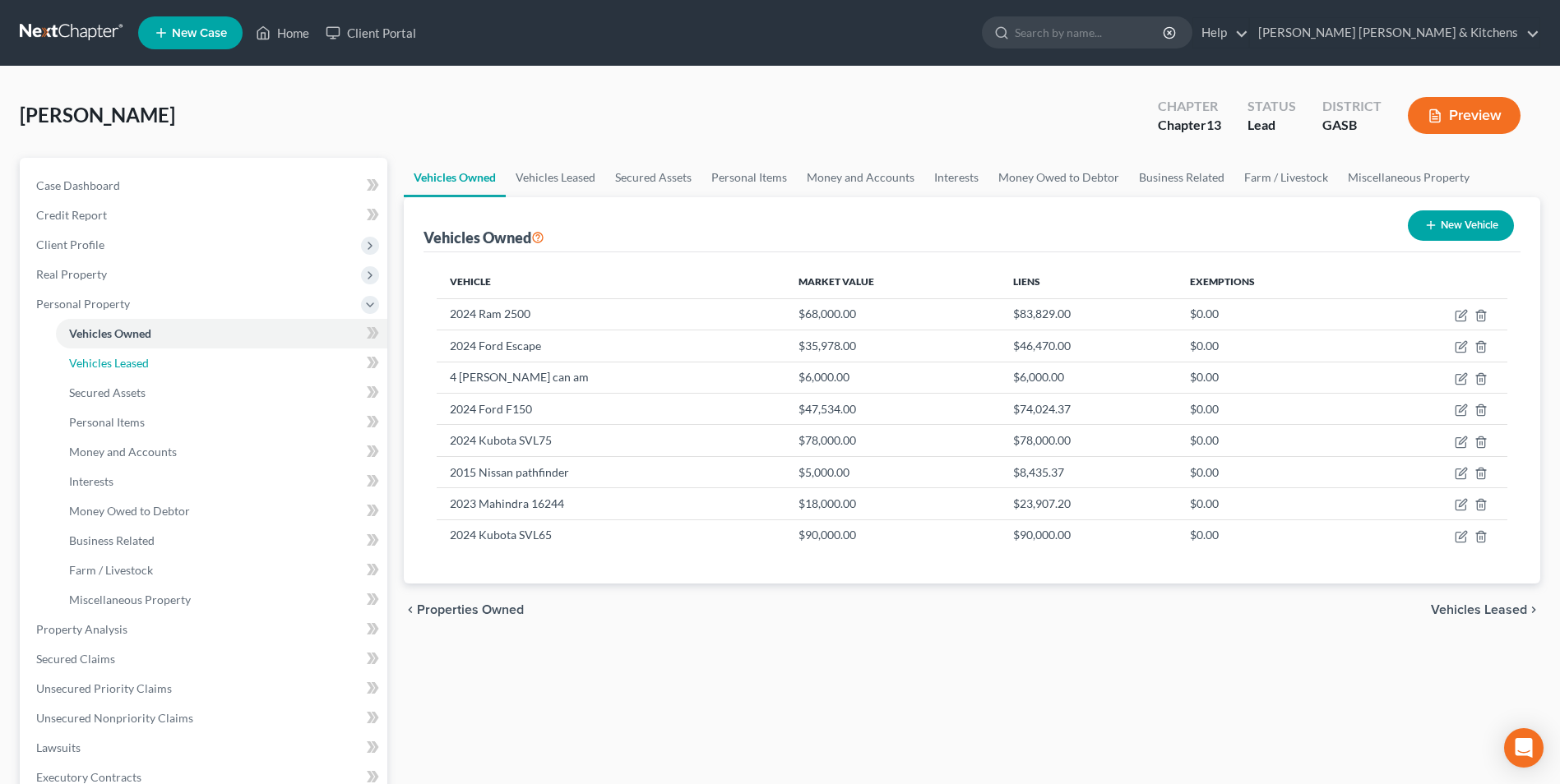
drag, startPoint x: 137, startPoint y: 358, endPoint x: 403, endPoint y: 350, distance: 266.1
click at [137, 358] on span "Vehicles Leased" at bounding box center [109, 362] width 79 height 14
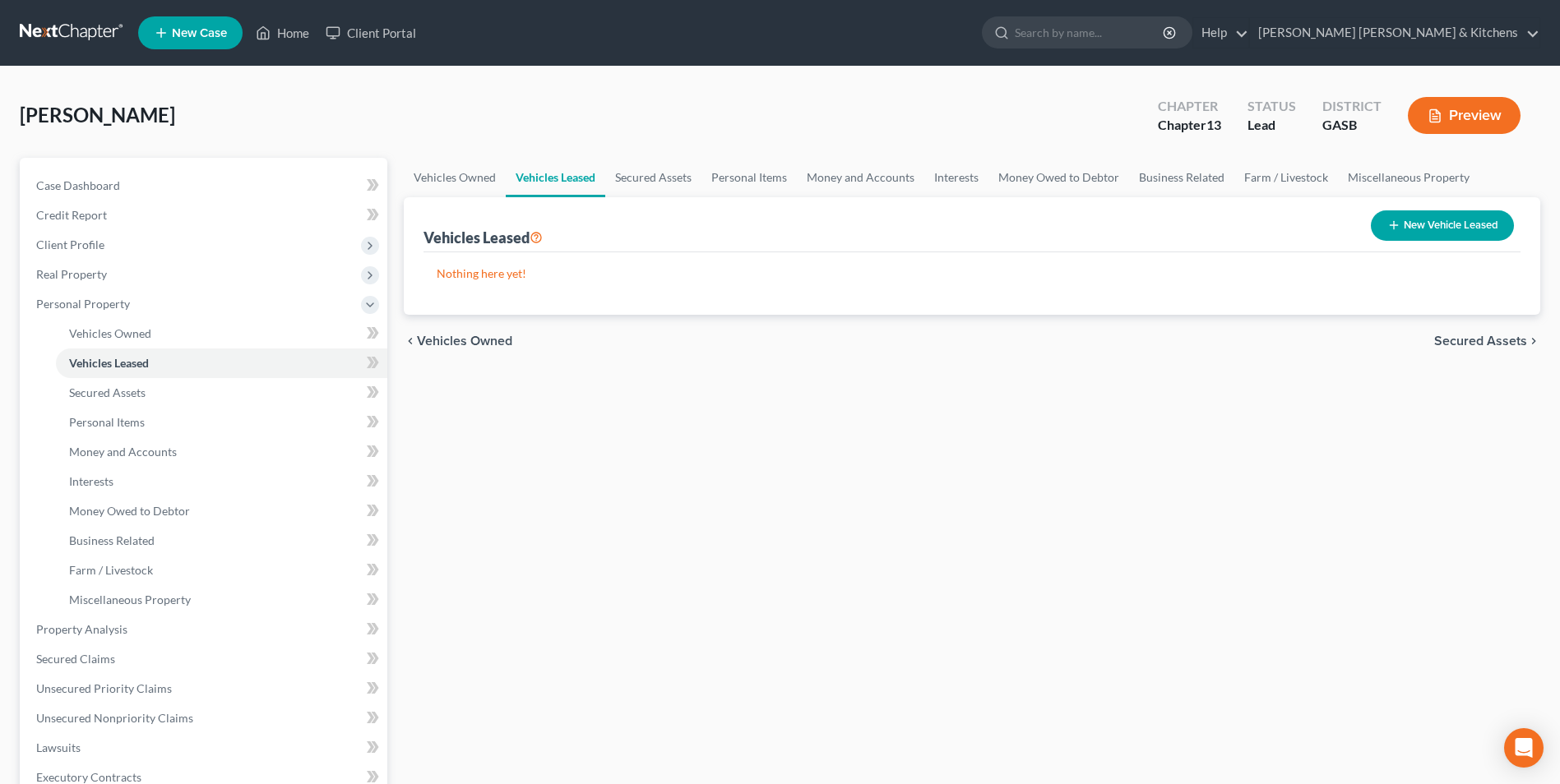
click at [1445, 218] on button "New Vehicle Leased" at bounding box center [1442, 226] width 143 height 30
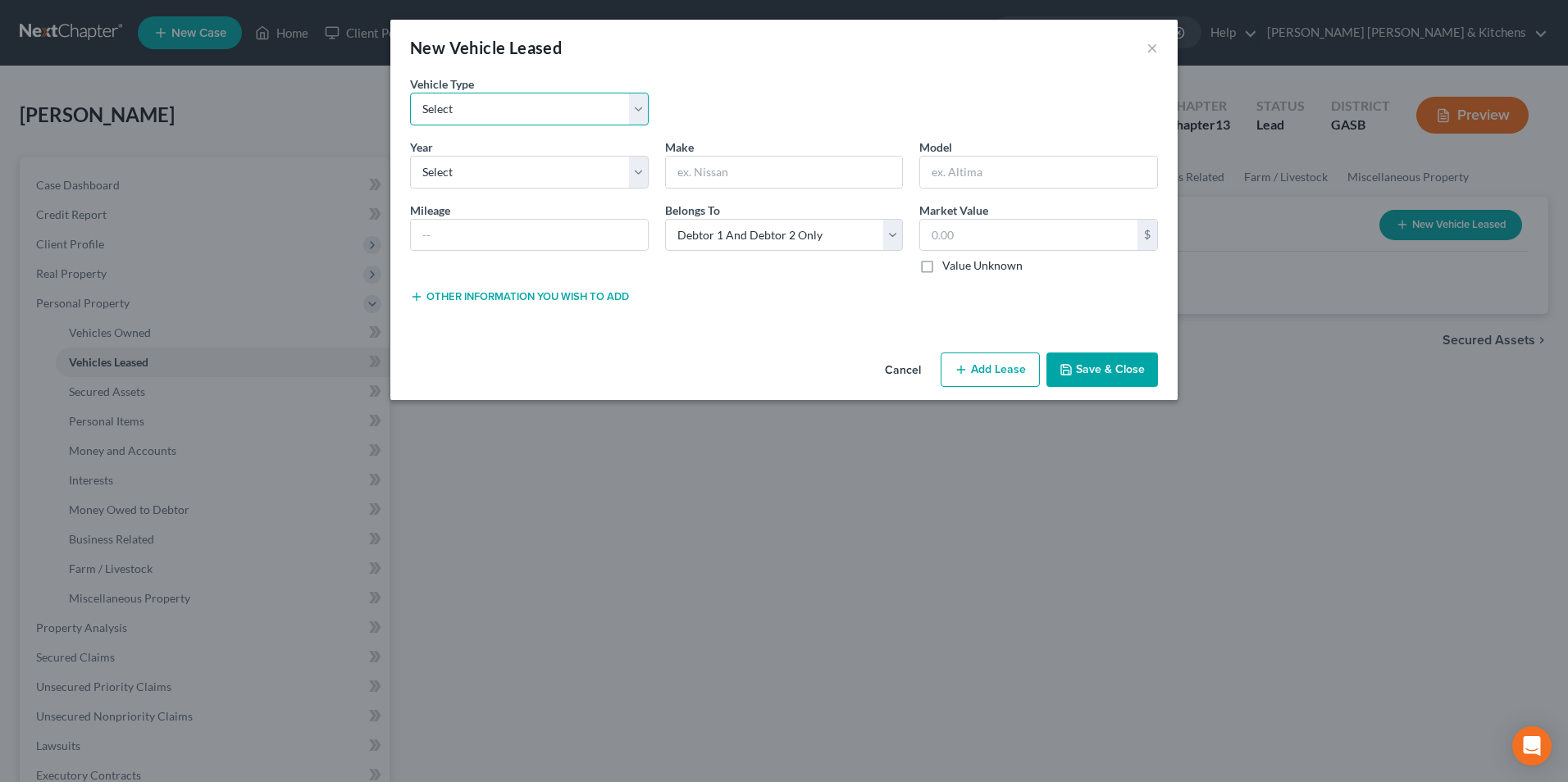
click at [556, 106] on select "Select Automobile Truck Trailer Watercraft Aircraft Motor Home Atv Other Vehicle" at bounding box center [529, 109] width 239 height 33
click at [410, 93] on select "Select Automobile Truck Trailer Watercraft Aircraft Motor Home Atv Other Vehicle" at bounding box center [529, 109] width 239 height 33
click at [459, 166] on select "Select 2026 2025 2024 2023 2022 2021 2020 2019 2018 2017 2016 2015 2014 2013 20…" at bounding box center [529, 172] width 239 height 33
click at [410, 156] on select "Select 2026 2025 2024 2023 2022 2021 2020 2019 2018 2017 2016 2015 2014 2013 20…" at bounding box center [529, 172] width 239 height 33
drag, startPoint x: 561, startPoint y: 118, endPoint x: 546, endPoint y: 126, distance: 17.0
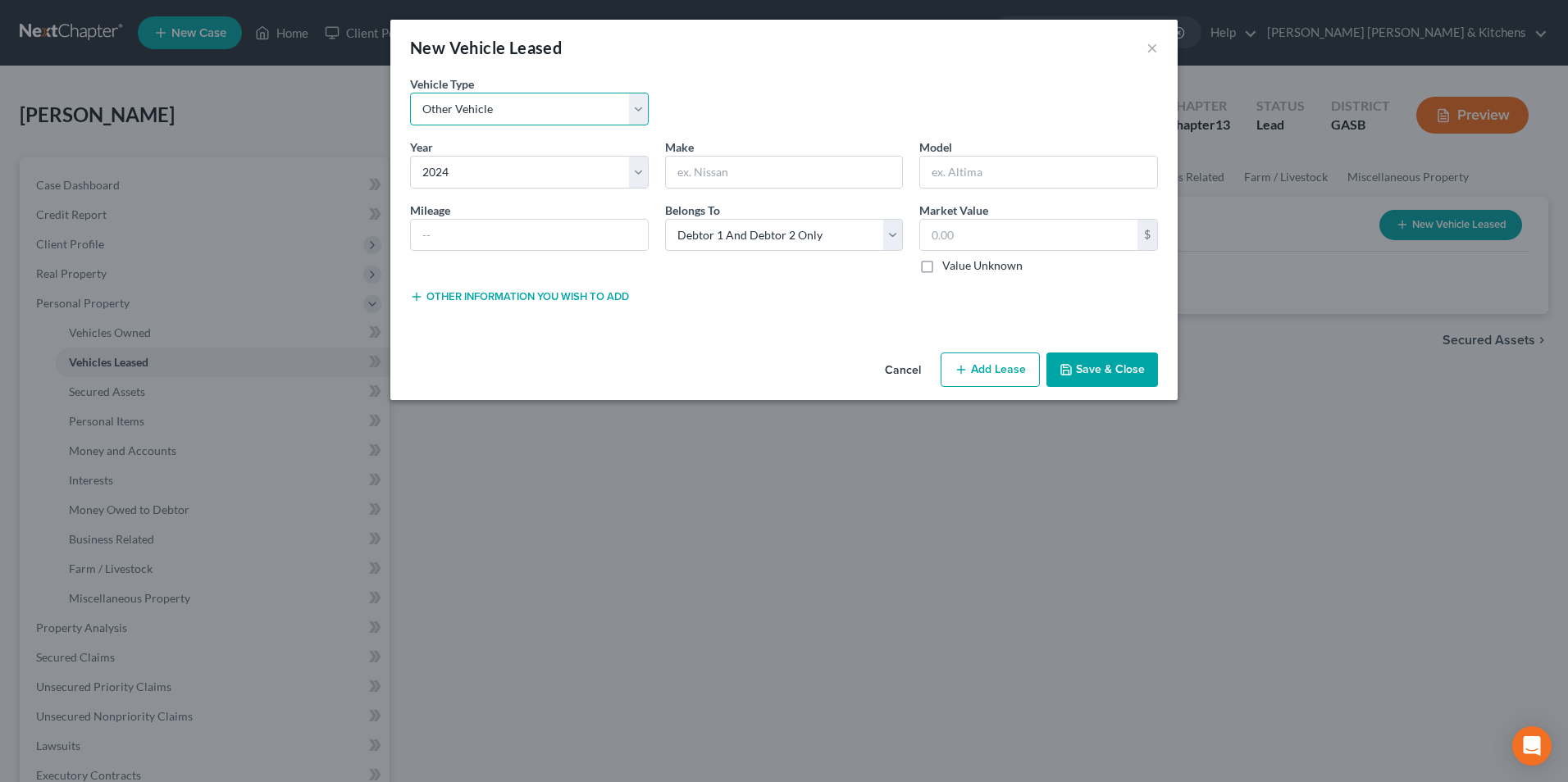
click at [561, 118] on select "Select Automobile Truck Trailer Watercraft Aircraft Motor Home Atv Other Vehicle" at bounding box center [529, 109] width 239 height 33
click at [410, 93] on select "Select Automobile Truck Trailer Watercraft Aircraft Motor Home Atv Other Vehicle" at bounding box center [529, 109] width 239 height 33
click at [700, 180] on input "text" at bounding box center [784, 172] width 237 height 31
click at [475, 292] on button "Other information you wish to add" at bounding box center [519, 297] width 219 height 13
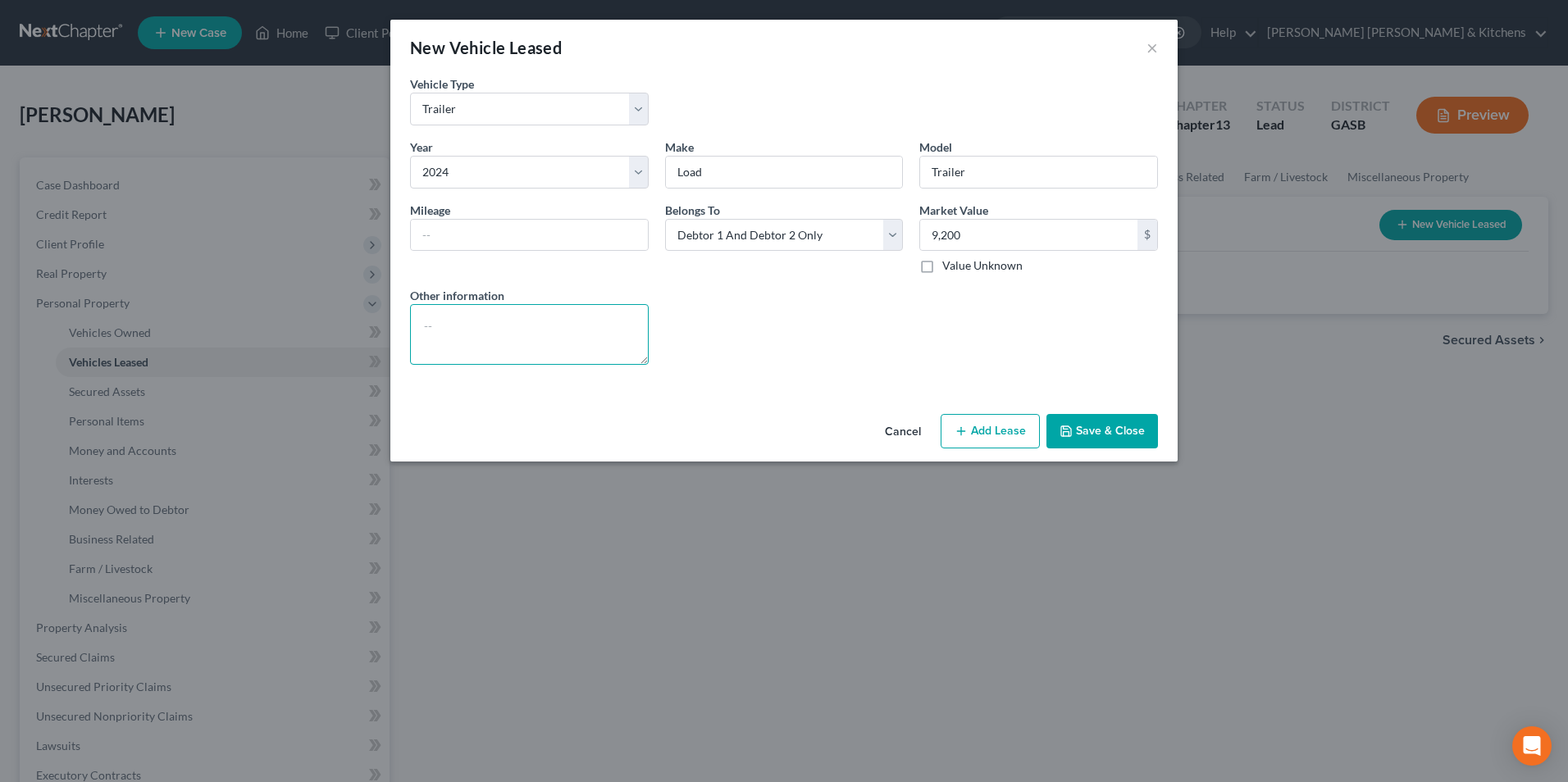
click at [475, 328] on textarea at bounding box center [529, 335] width 239 height 61
click at [983, 427] on button "Add Lease" at bounding box center [991, 431] width 99 height 35
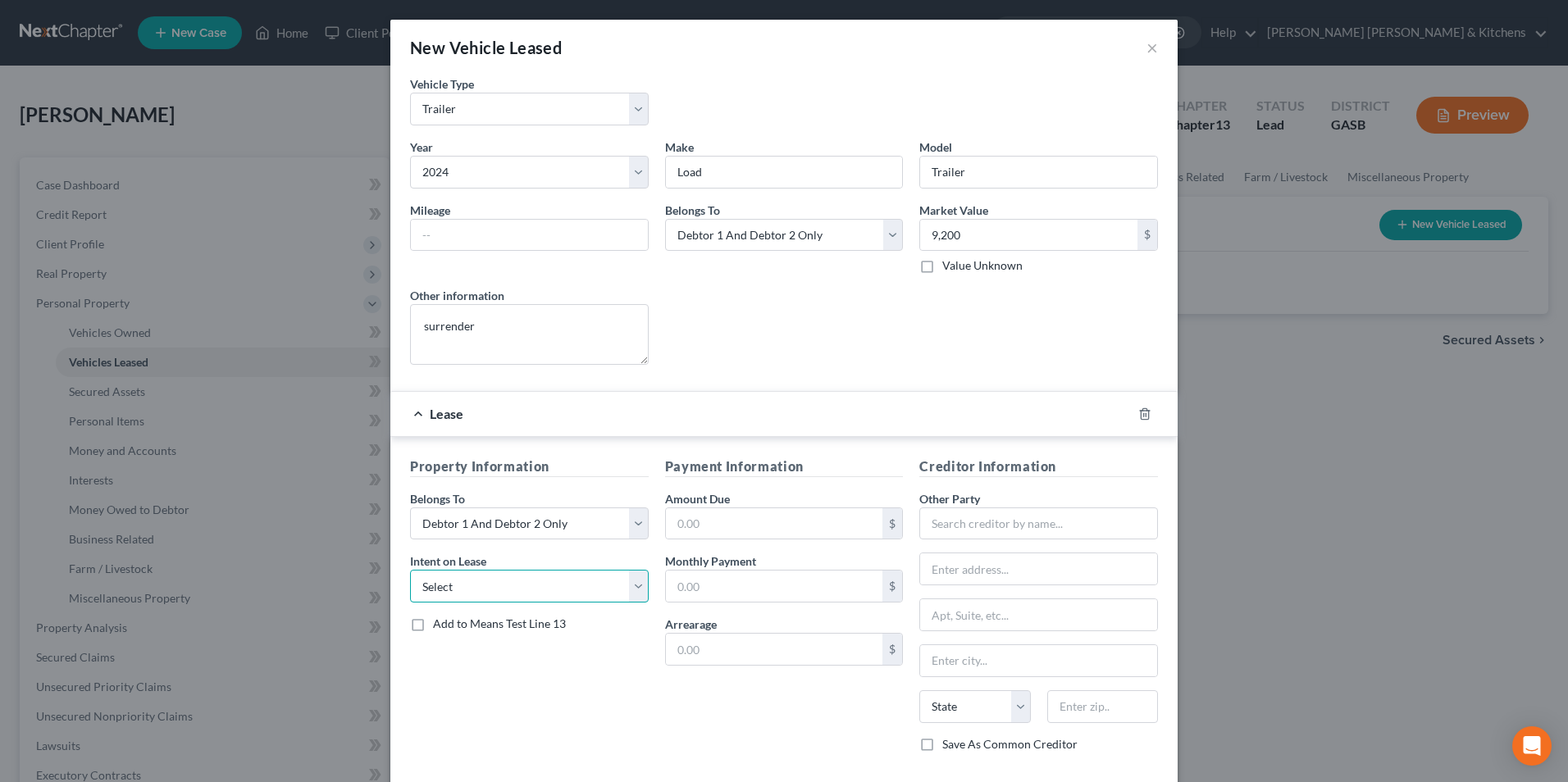
drag, startPoint x: 573, startPoint y: 577, endPoint x: 558, endPoint y: 596, distance: 24.2
click at [571, 577] on select "Select None Assume Reject" at bounding box center [529, 586] width 239 height 33
click at [410, 570] on select "Select None Assume Reject" at bounding box center [529, 586] width 239 height 33
click at [702, 526] on input "text" at bounding box center [775, 523] width 217 height 31
click at [1009, 531] on input "text" at bounding box center [1039, 523] width 239 height 33
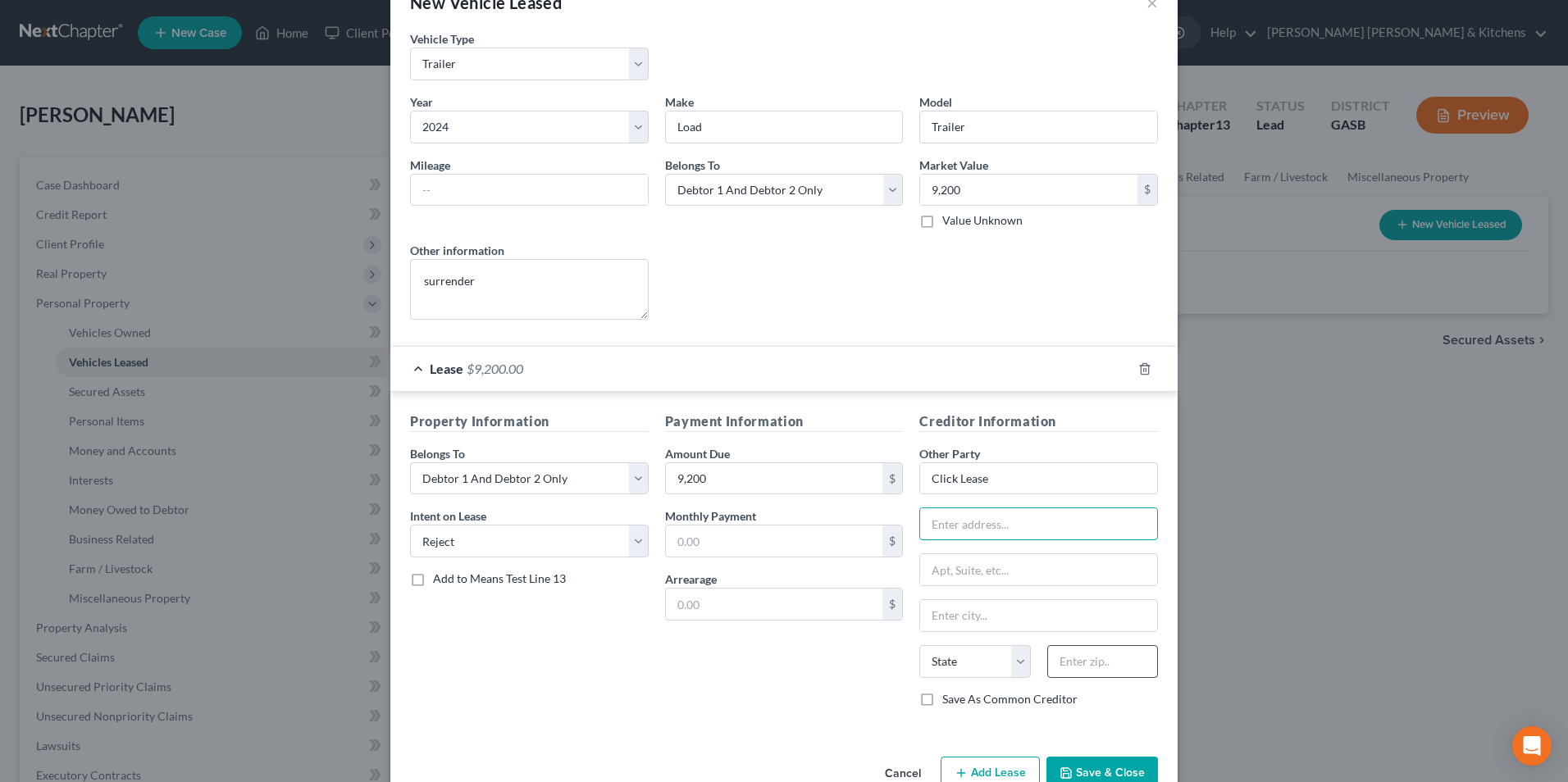
scroll to position [86, 0]
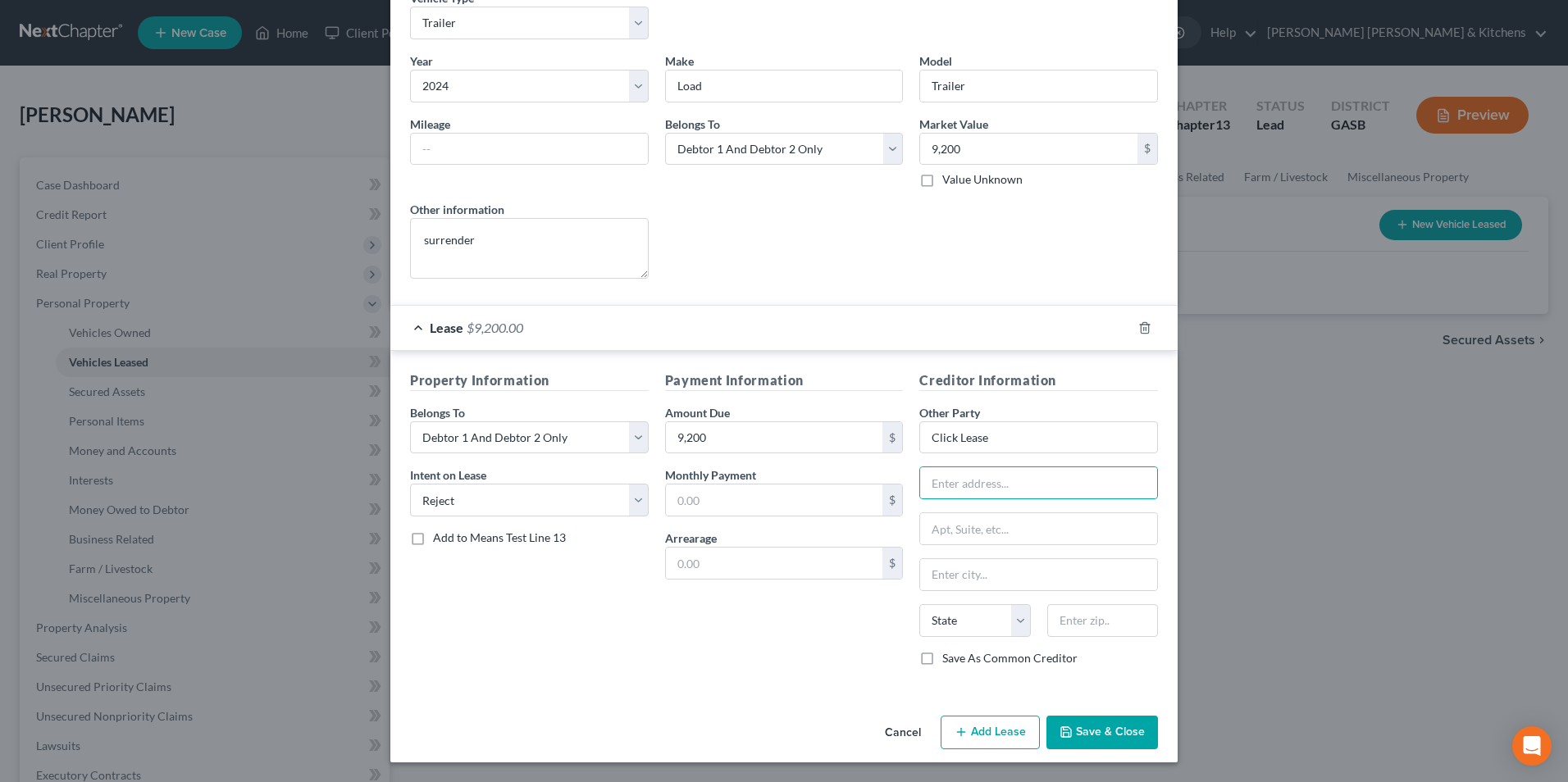
drag, startPoint x: 1103, startPoint y: 749, endPoint x: 1163, endPoint y: 754, distance: 60.2
click at [1105, 749] on button "Save & Close" at bounding box center [1102, 732] width 111 height 35
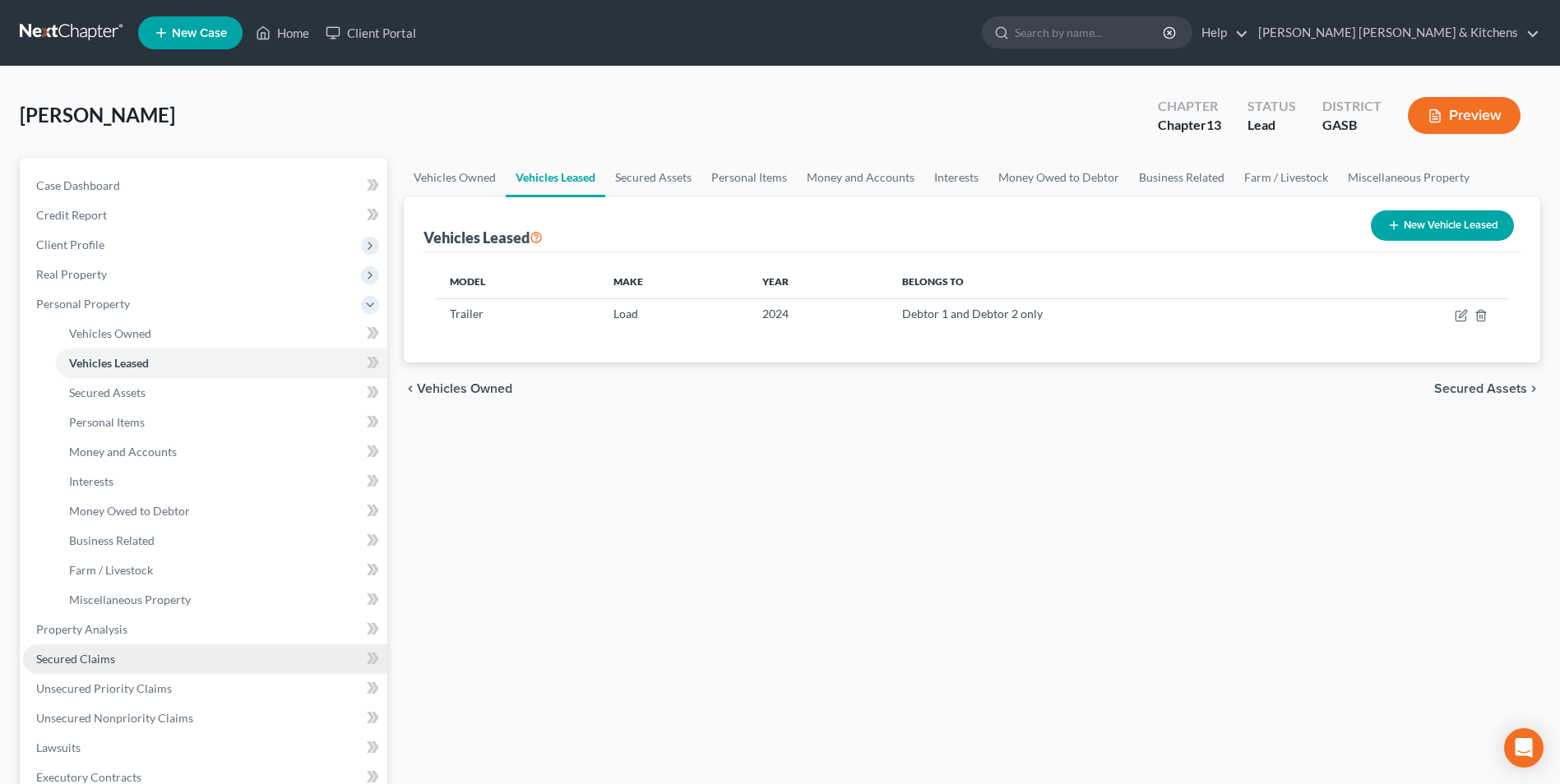
click at [94, 664] on span "Secured Claims" at bounding box center [75, 659] width 79 height 14
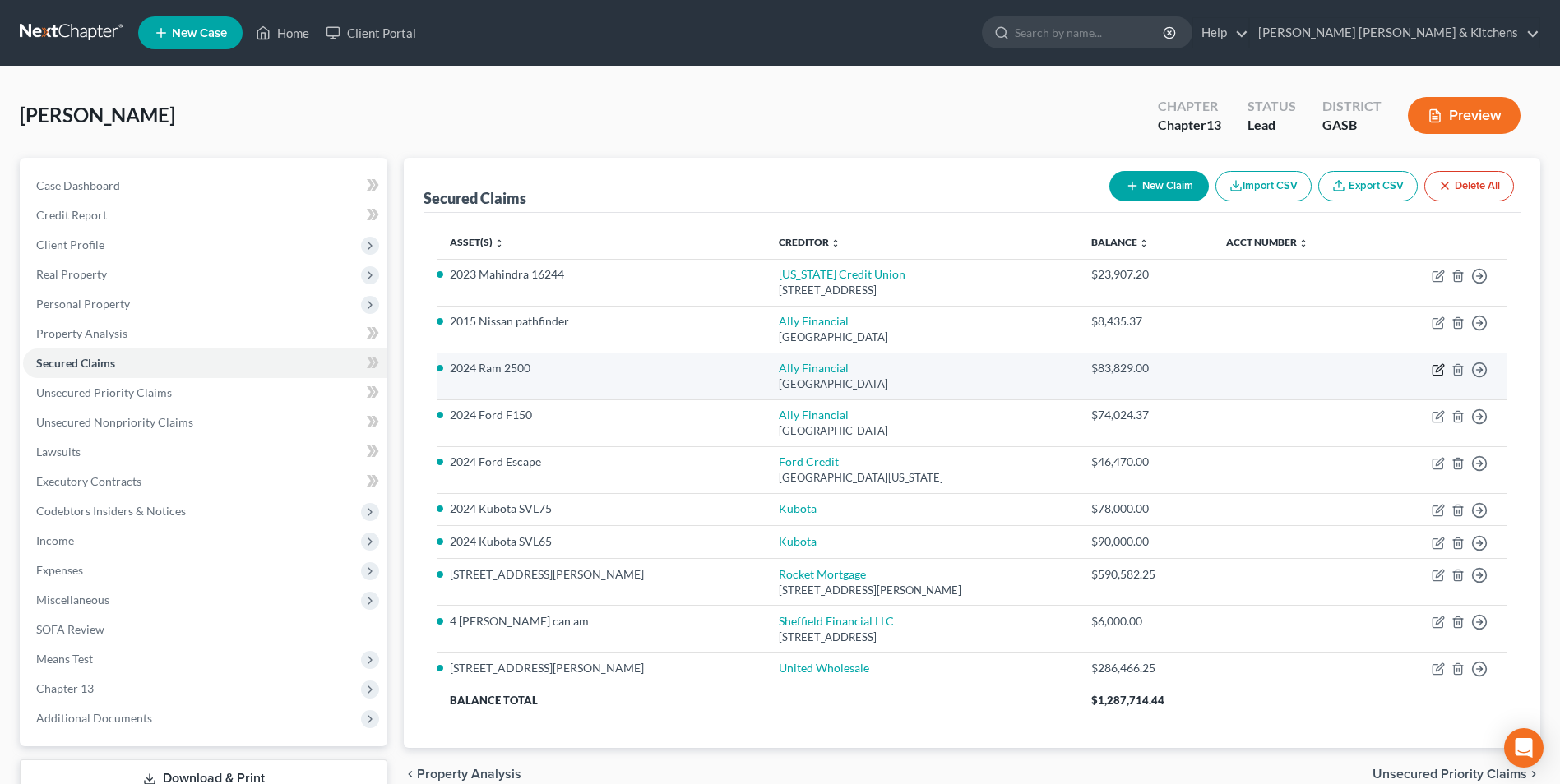
click at [1442, 368] on icon "button" at bounding box center [1439, 368] width 8 height 8
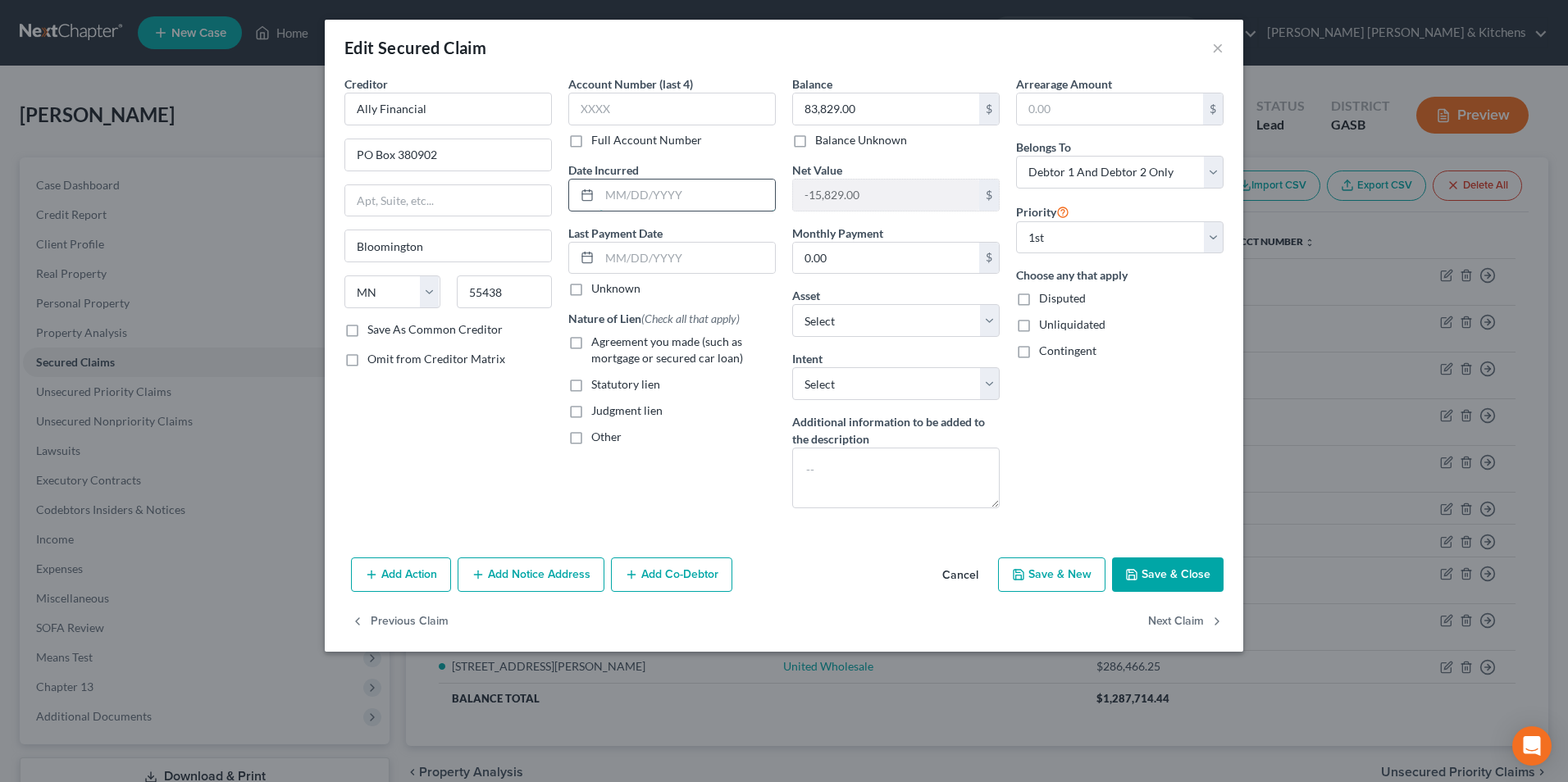
click at [621, 190] on input "text" at bounding box center [687, 195] width 175 height 31
click at [1119, 465] on div "Arrearage Amount $ Belongs To * Select Debtor 1 Only Debtor 2 Only Debtor 1 And…" at bounding box center [1120, 298] width 224 height 446
drag, startPoint x: 651, startPoint y: 201, endPoint x: 652, endPoint y: 185, distance: 16.0
click at [651, 201] on input "text" at bounding box center [687, 195] width 175 height 31
click at [592, 345] on label "Agreement you made (such as mortgage or secured car loan)" at bounding box center [684, 350] width 185 height 33
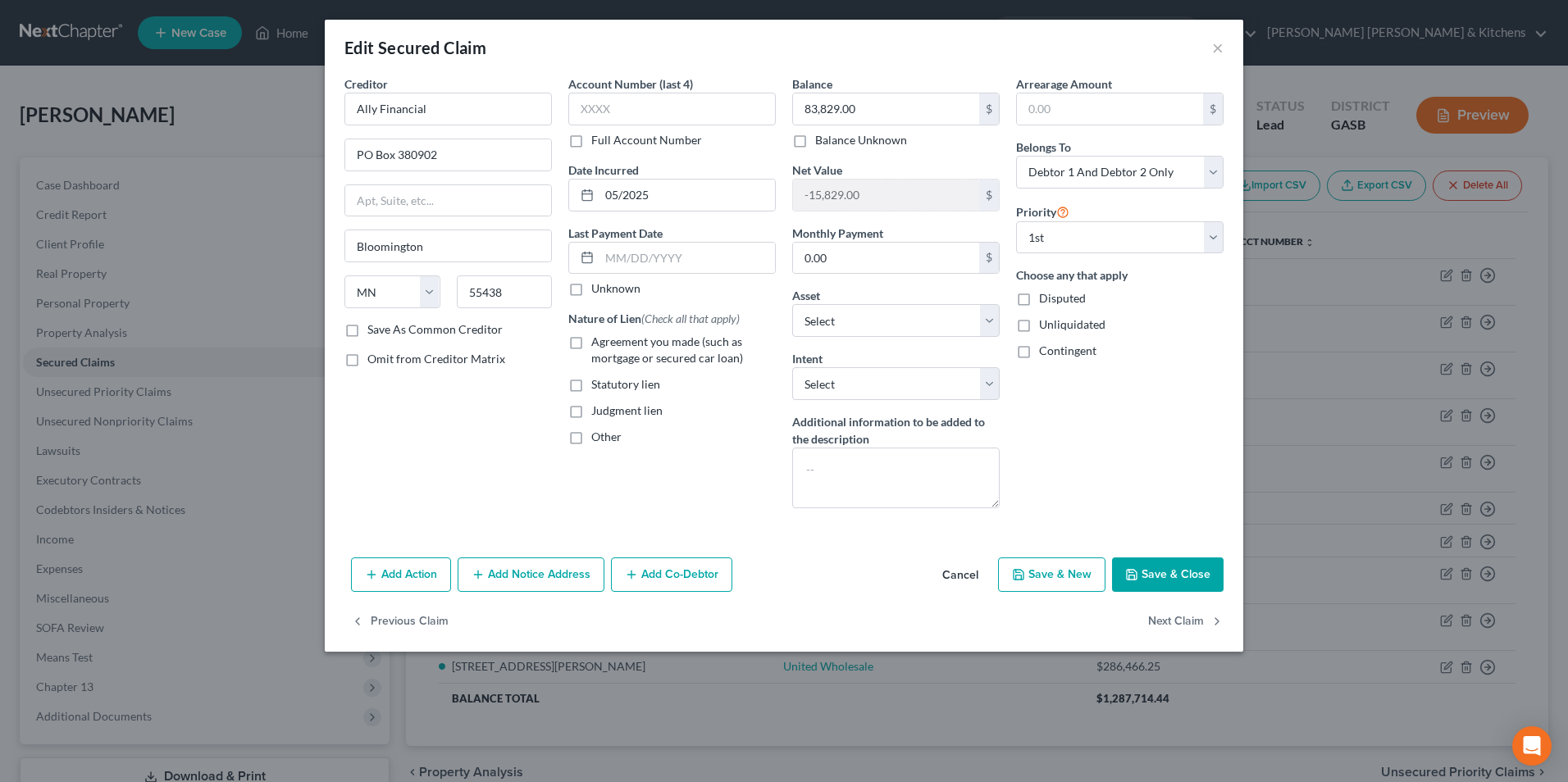
click at [598, 345] on input "Agreement you made (such as mortgage or secured car loan)" at bounding box center [603, 339] width 11 height 11
click at [1158, 580] on button "Save & Close" at bounding box center [1168, 575] width 111 height 35
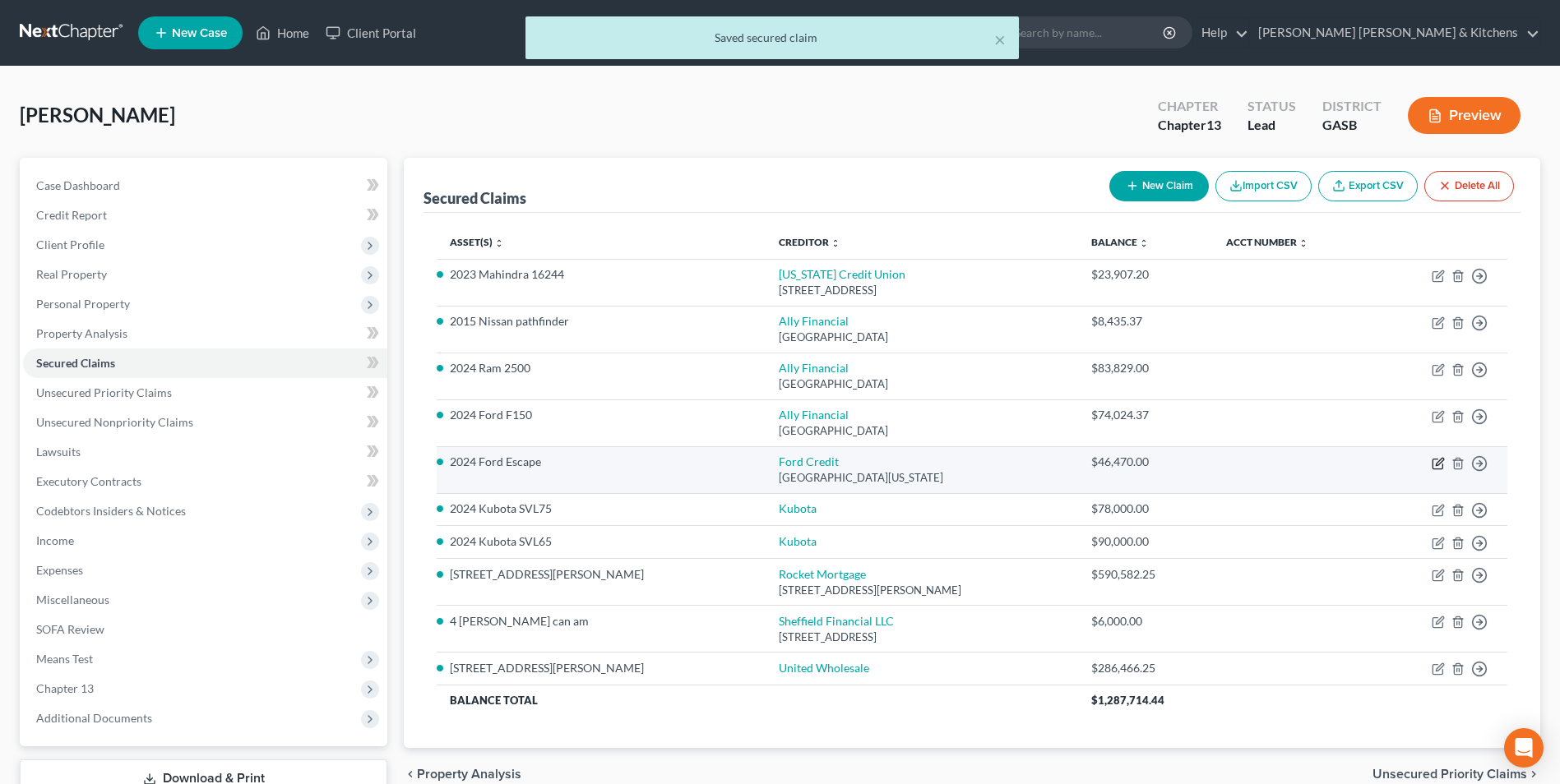
click at [1437, 463] on icon "button" at bounding box center [1439, 461] width 8 height 8
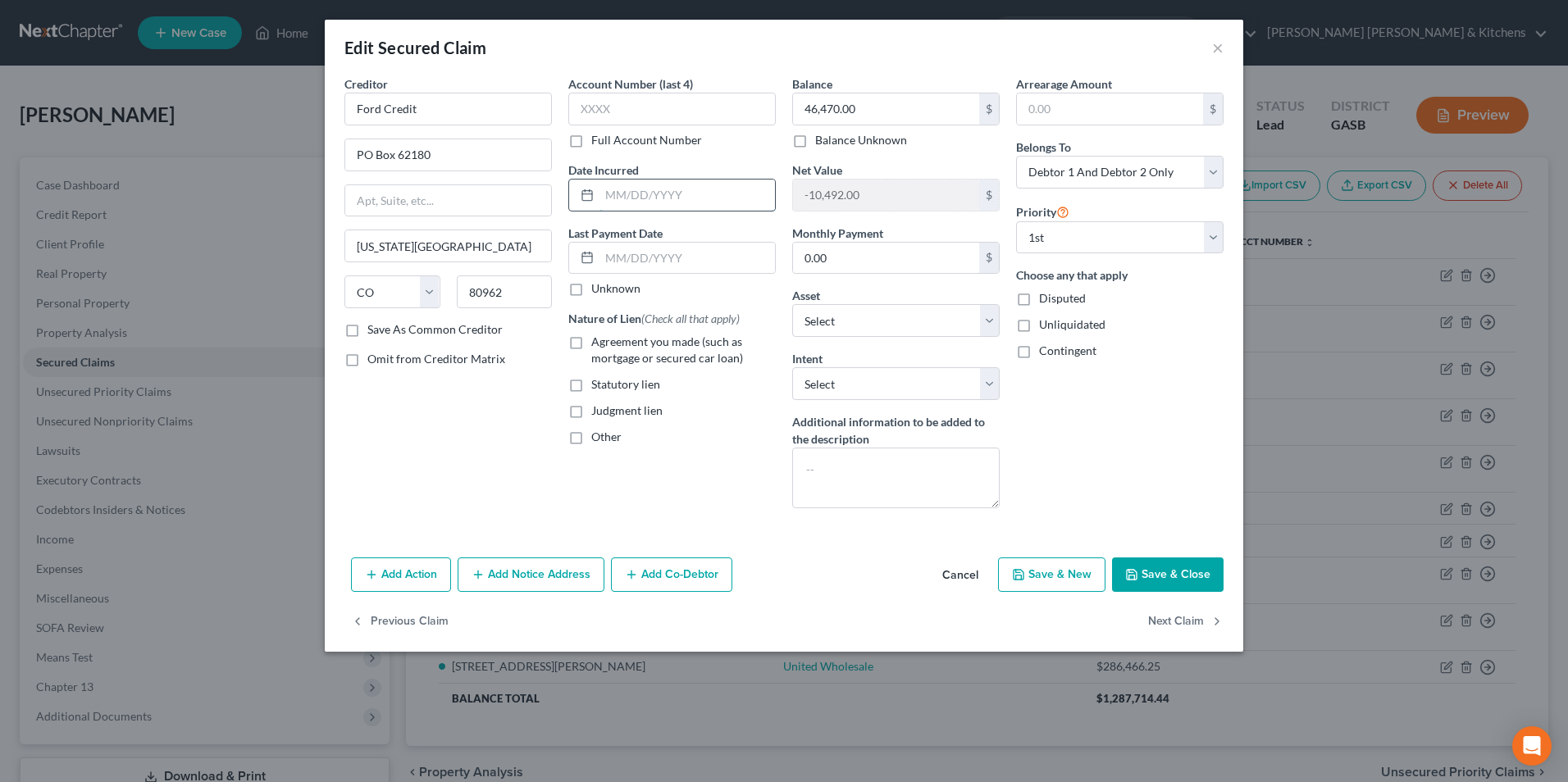
click at [621, 197] on input "text" at bounding box center [687, 195] width 175 height 31
click at [592, 345] on label "Agreement you made (such as mortgage or secured car loan)" at bounding box center [684, 350] width 185 height 33
click at [598, 345] on input "Agreement you made (such as mortgage or secured car loan)" at bounding box center [603, 339] width 11 height 11
click at [1192, 581] on button "Save & Close" at bounding box center [1168, 575] width 111 height 35
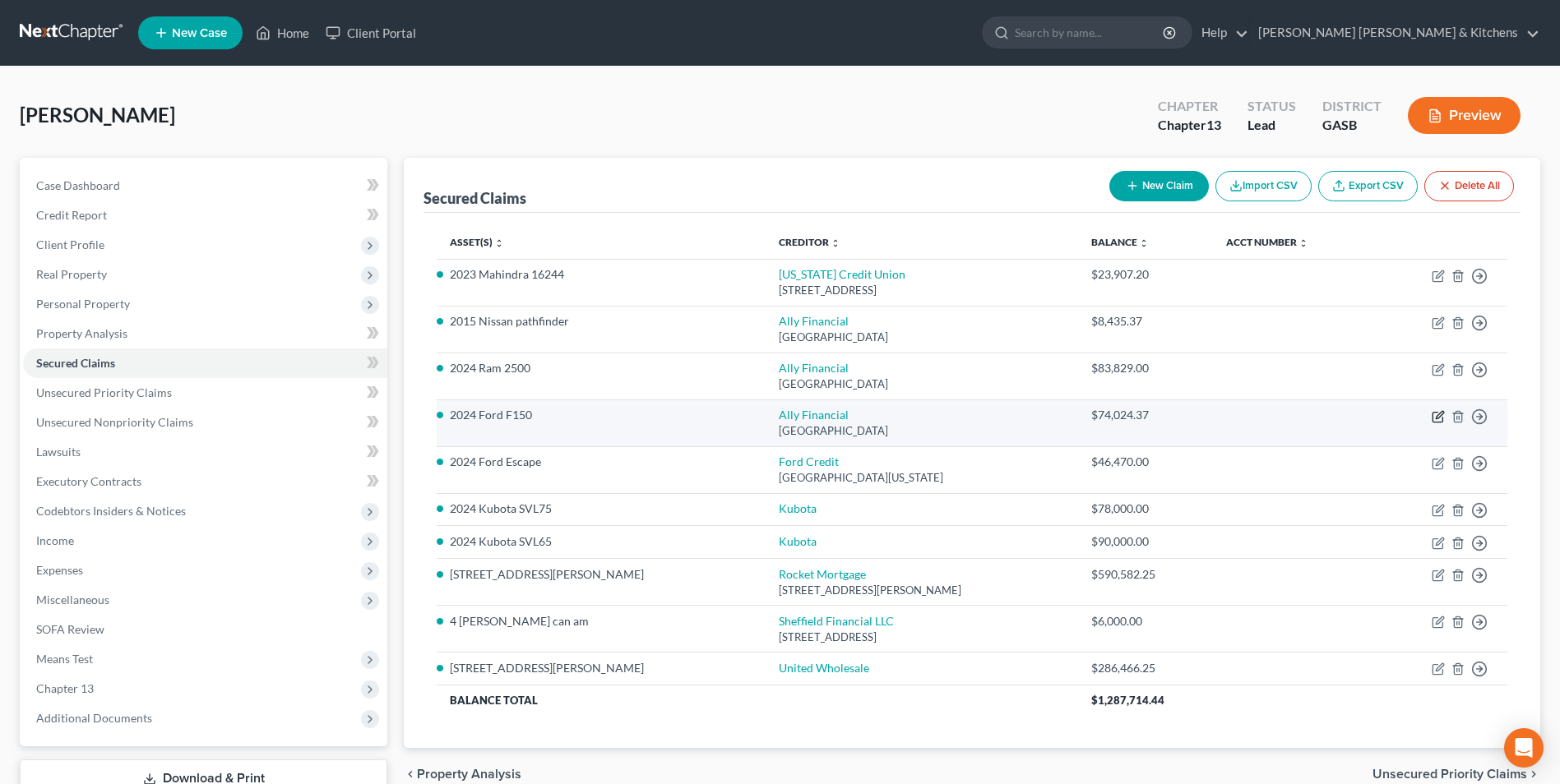
click at [1434, 416] on icon "button" at bounding box center [1438, 417] width 14 height 14
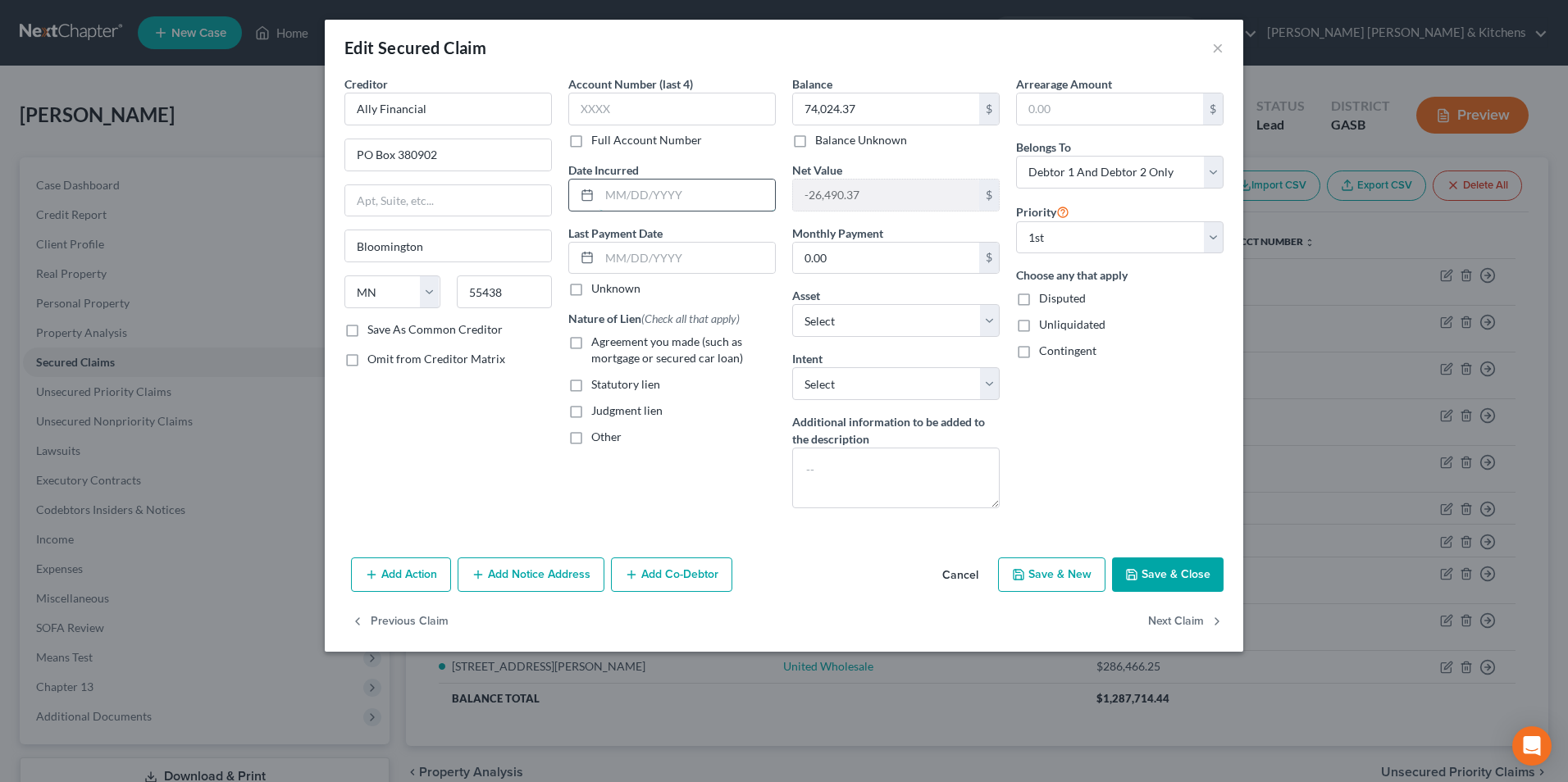
click at [647, 197] on input "text" at bounding box center [687, 195] width 175 height 31
drag, startPoint x: 586, startPoint y: 346, endPoint x: 616, endPoint y: 380, distance: 45.3
click at [592, 349] on label "Agreement you made (such as mortgage or secured car loan)" at bounding box center [684, 350] width 185 height 33
click at [592, 345] on label "Agreement you made (such as mortgage or secured car loan)" at bounding box center [684, 350] width 185 height 33
click at [598, 345] on input "Agreement you made (such as mortgage or secured car loan)" at bounding box center [603, 339] width 11 height 11
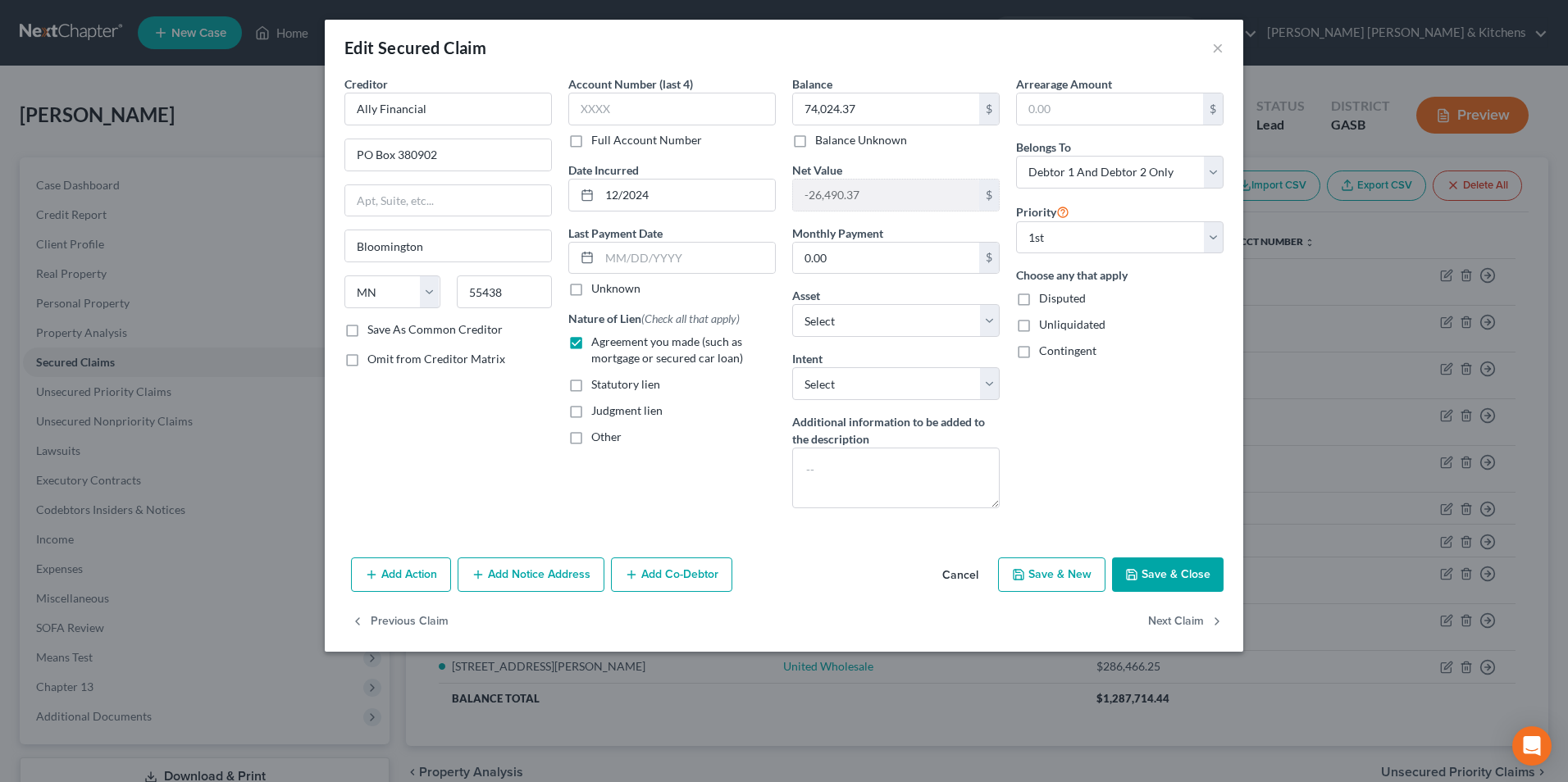
click at [1184, 570] on button "Save & Close" at bounding box center [1168, 575] width 111 height 35
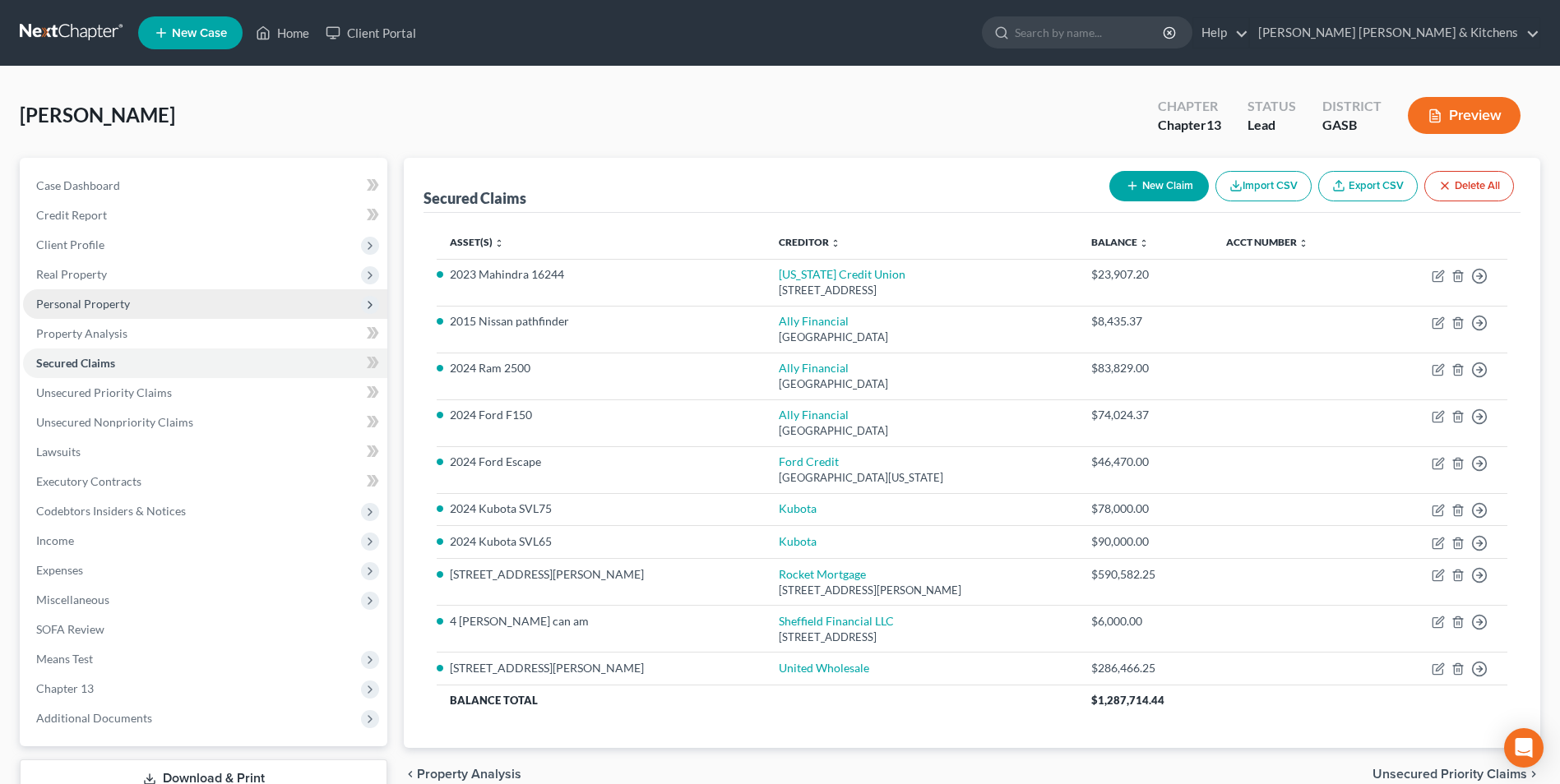
click at [81, 302] on span "Personal Property" at bounding box center [83, 303] width 94 height 14
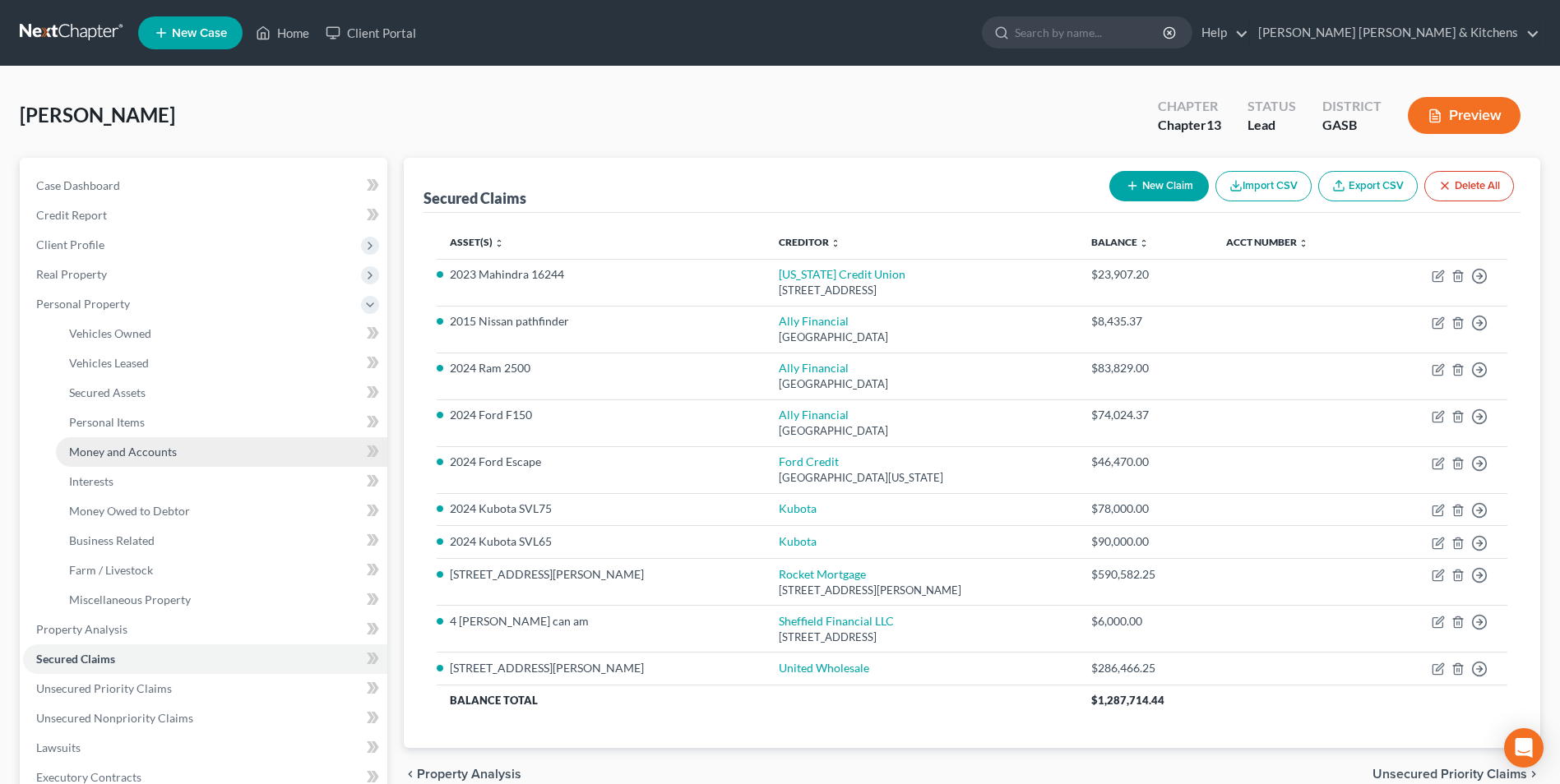
click at [118, 450] on span "Money and Accounts" at bounding box center [123, 451] width 107 height 14
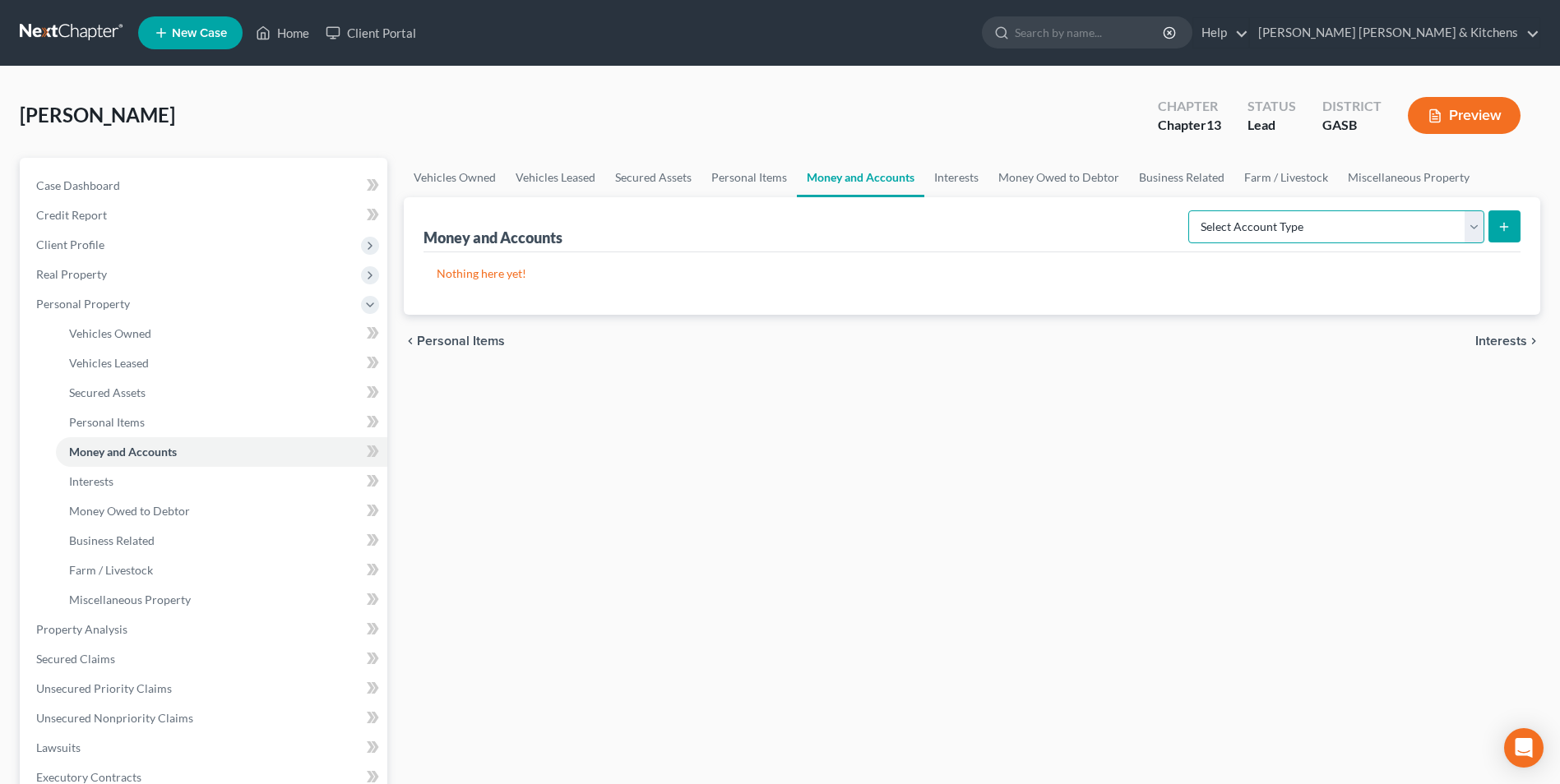
click at [1275, 228] on select "Select Account Type Brokerage Cash on Hand Certificates of Deposit Checking Acc…" at bounding box center [1336, 226] width 296 height 33
click at [1192, 210] on select "Select Account Type Brokerage Cash on Hand Certificates of Deposit Checking Acc…" at bounding box center [1336, 226] width 296 height 33
click at [1503, 227] on line "submit" at bounding box center [1504, 227] width 8 height 0
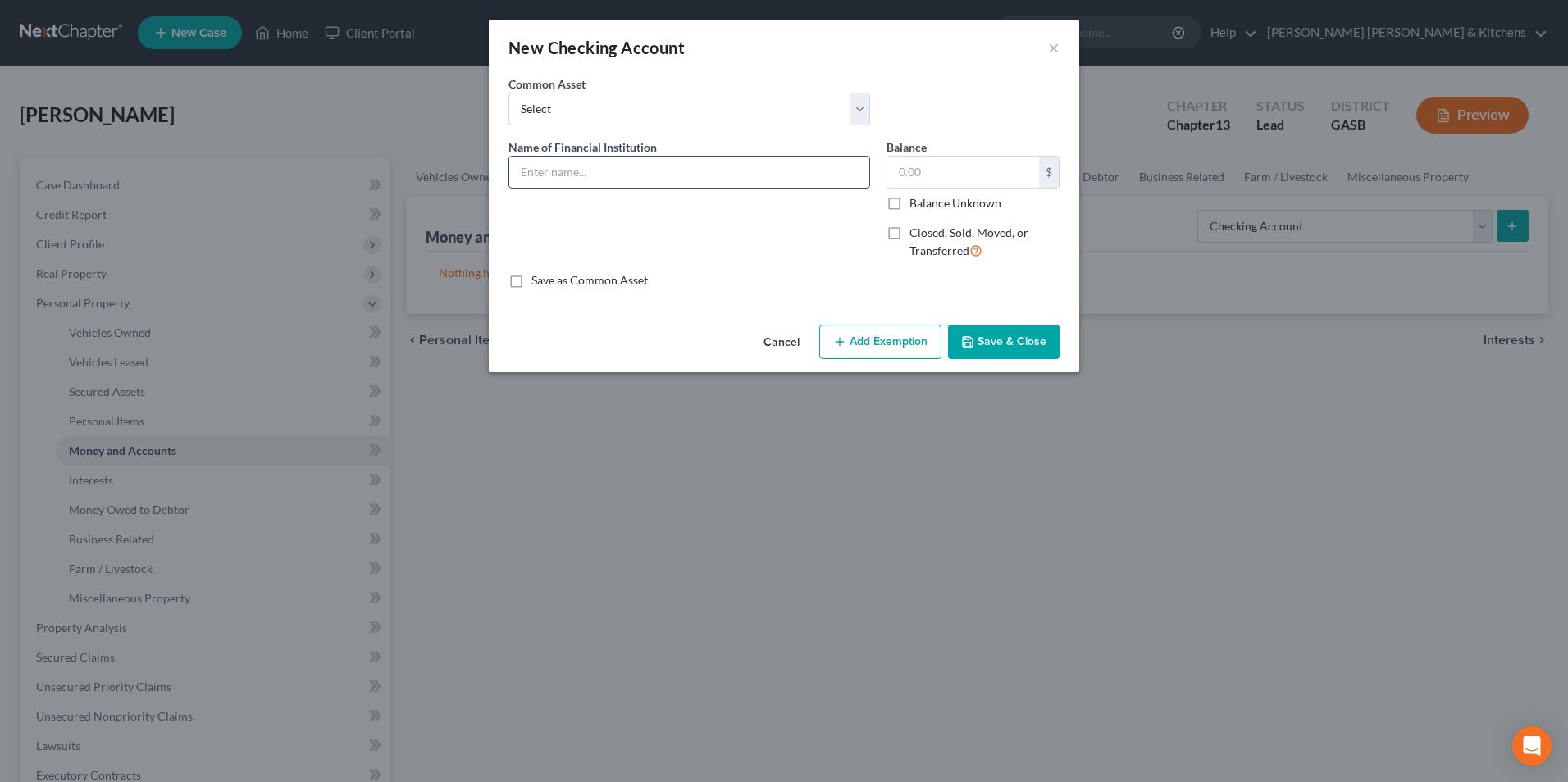
click at [746, 169] on input "text" at bounding box center [689, 172] width 360 height 31
click at [873, 342] on button "Add Exemption" at bounding box center [880, 341] width 122 height 35
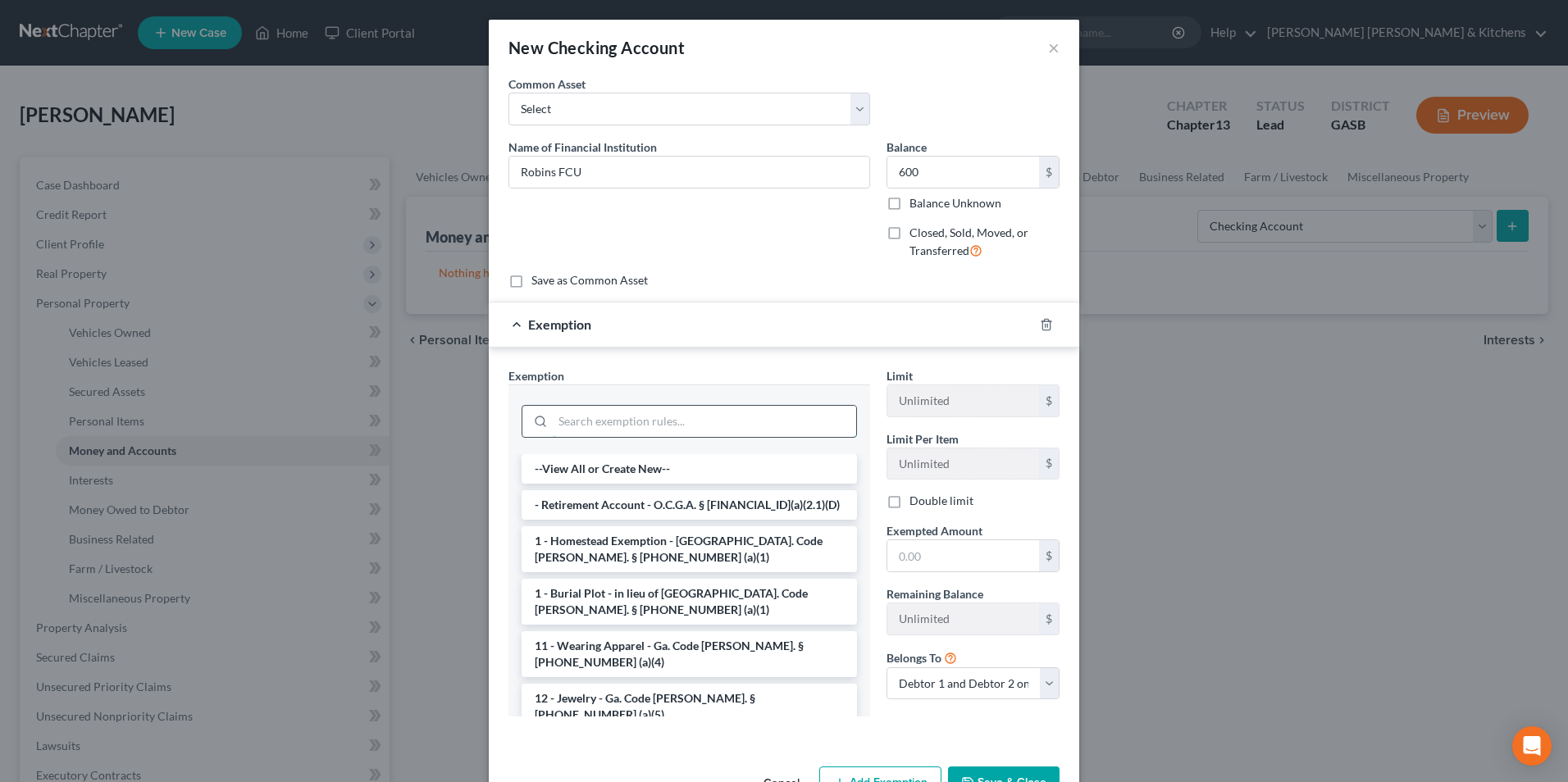
click at [695, 407] on input "search" at bounding box center [705, 421] width 303 height 31
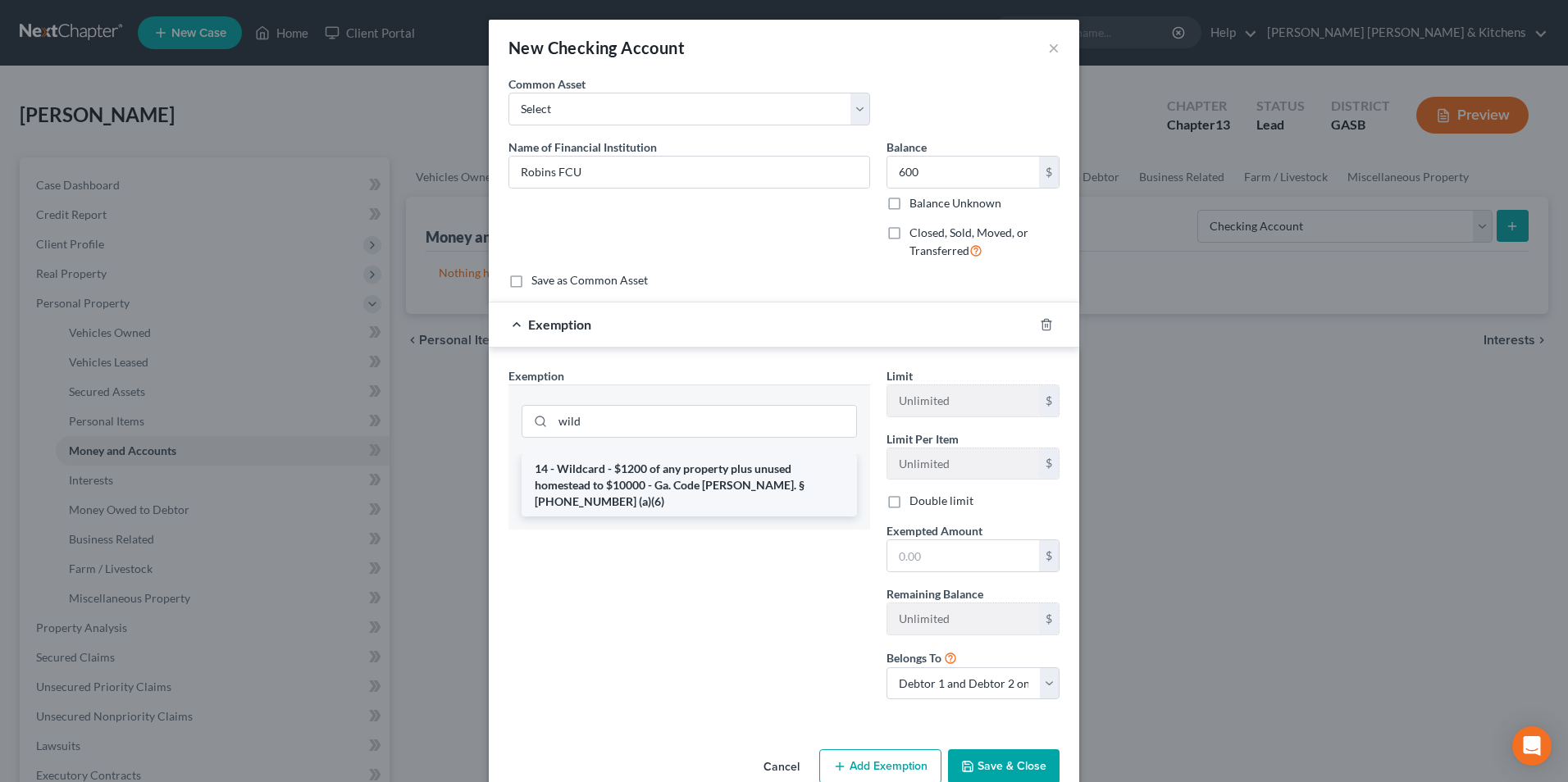
click at [706, 479] on li "14 - Wildcard - $1200 of any property plus unused homestead to $10000 - Ga. Cod…" at bounding box center [690, 485] width 336 height 62
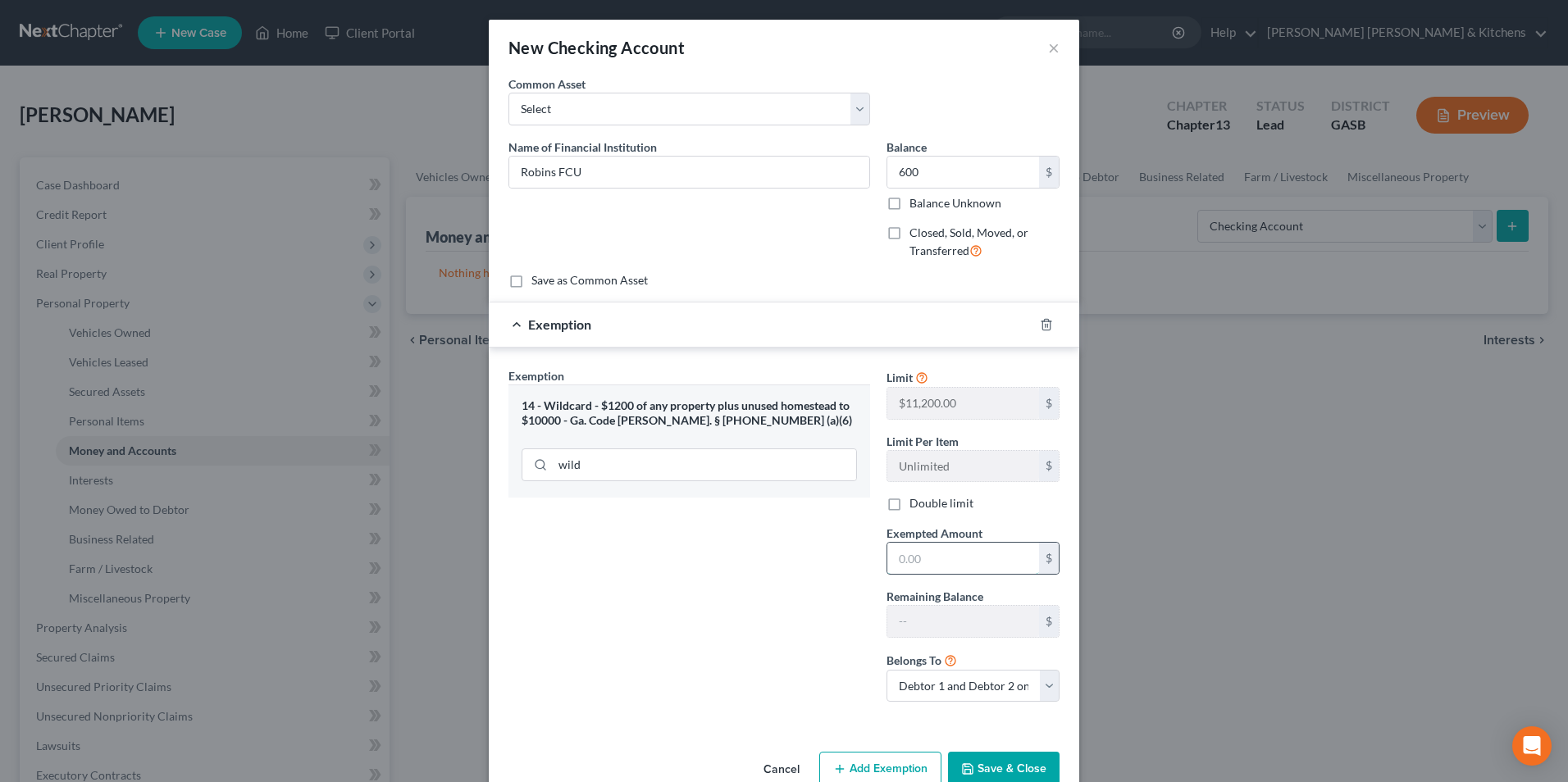
click at [924, 566] on input "text" at bounding box center [964, 558] width 152 height 31
drag, startPoint x: 942, startPoint y: 682, endPoint x: 938, endPoint y: 700, distance: 18.4
click at [940, 690] on select "Debtor 1 only Debtor 2 only Debtor 1 and Debtor 2 only" at bounding box center [973, 686] width 173 height 33
click at [887, 670] on select "Debtor 1 only Debtor 2 only Debtor 1 and Debtor 2 only" at bounding box center [973, 686] width 173 height 33
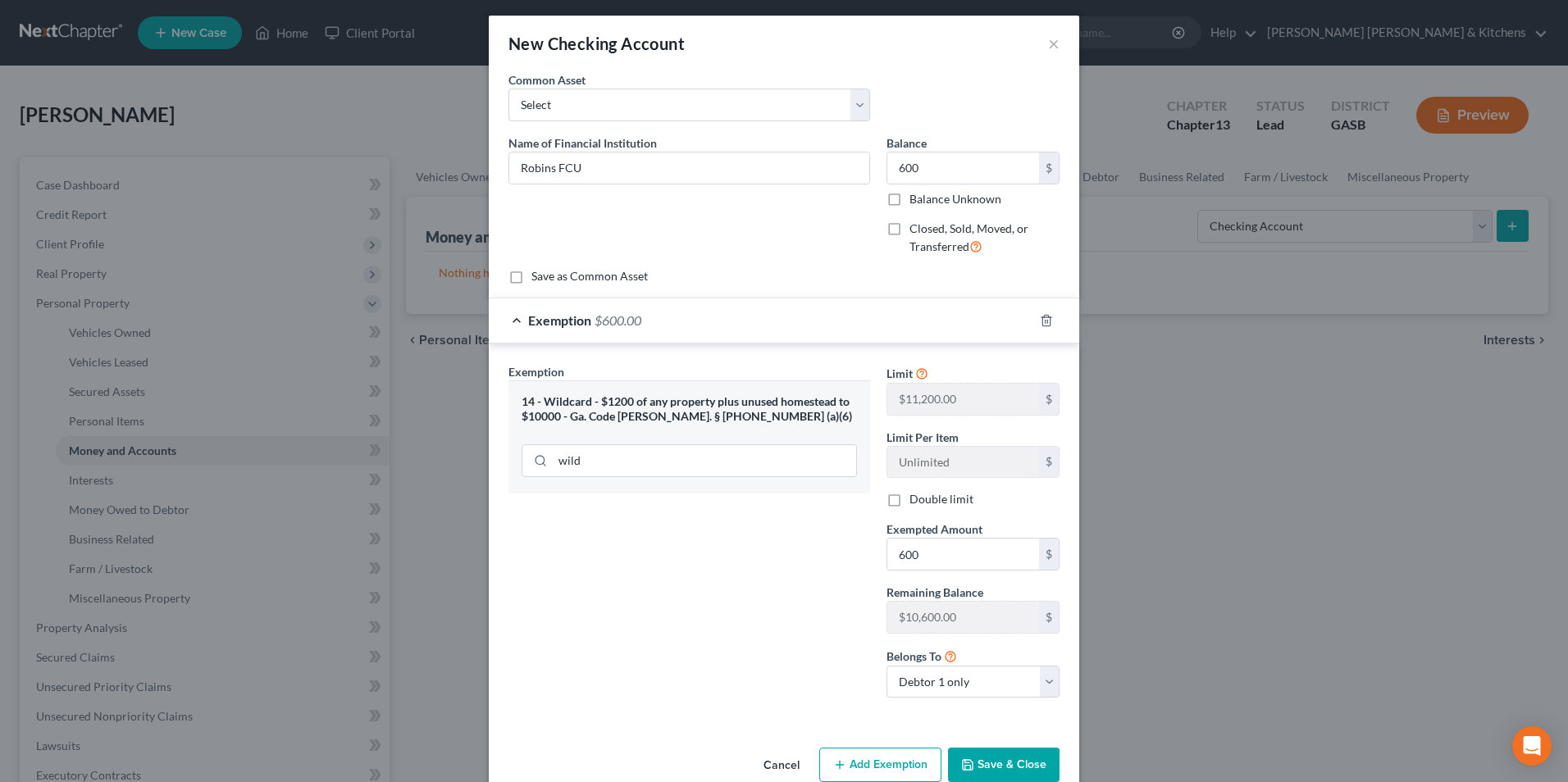
click at [910, 496] on label "Double limit" at bounding box center [942, 499] width 64 height 16
click at [916, 496] on input "Double limit" at bounding box center [921, 496] width 11 height 11
click at [989, 777] on button "Save & Close" at bounding box center [1004, 764] width 111 height 35
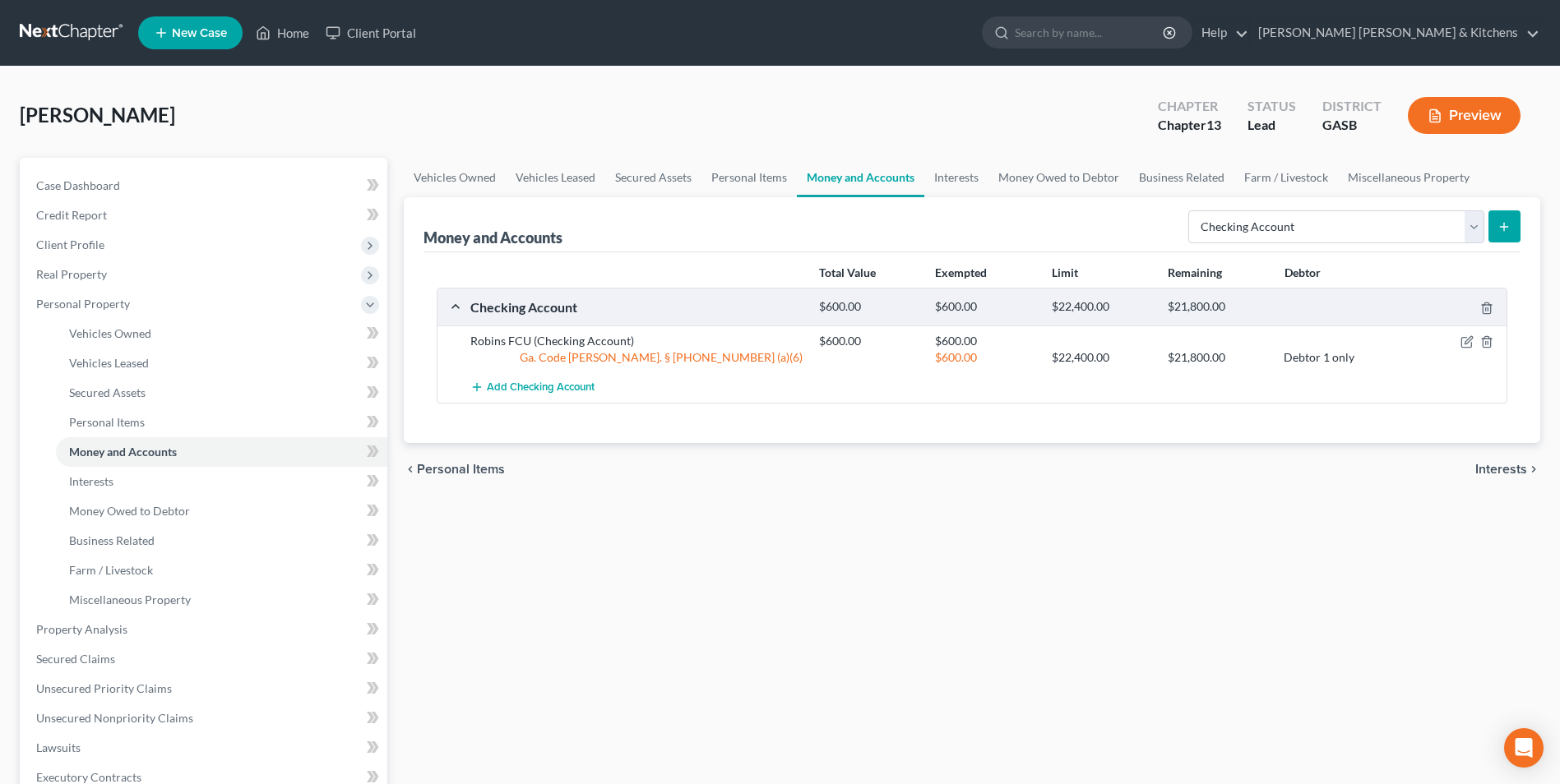
click at [1498, 227] on icon "submit" at bounding box center [1504, 227] width 14 height 14
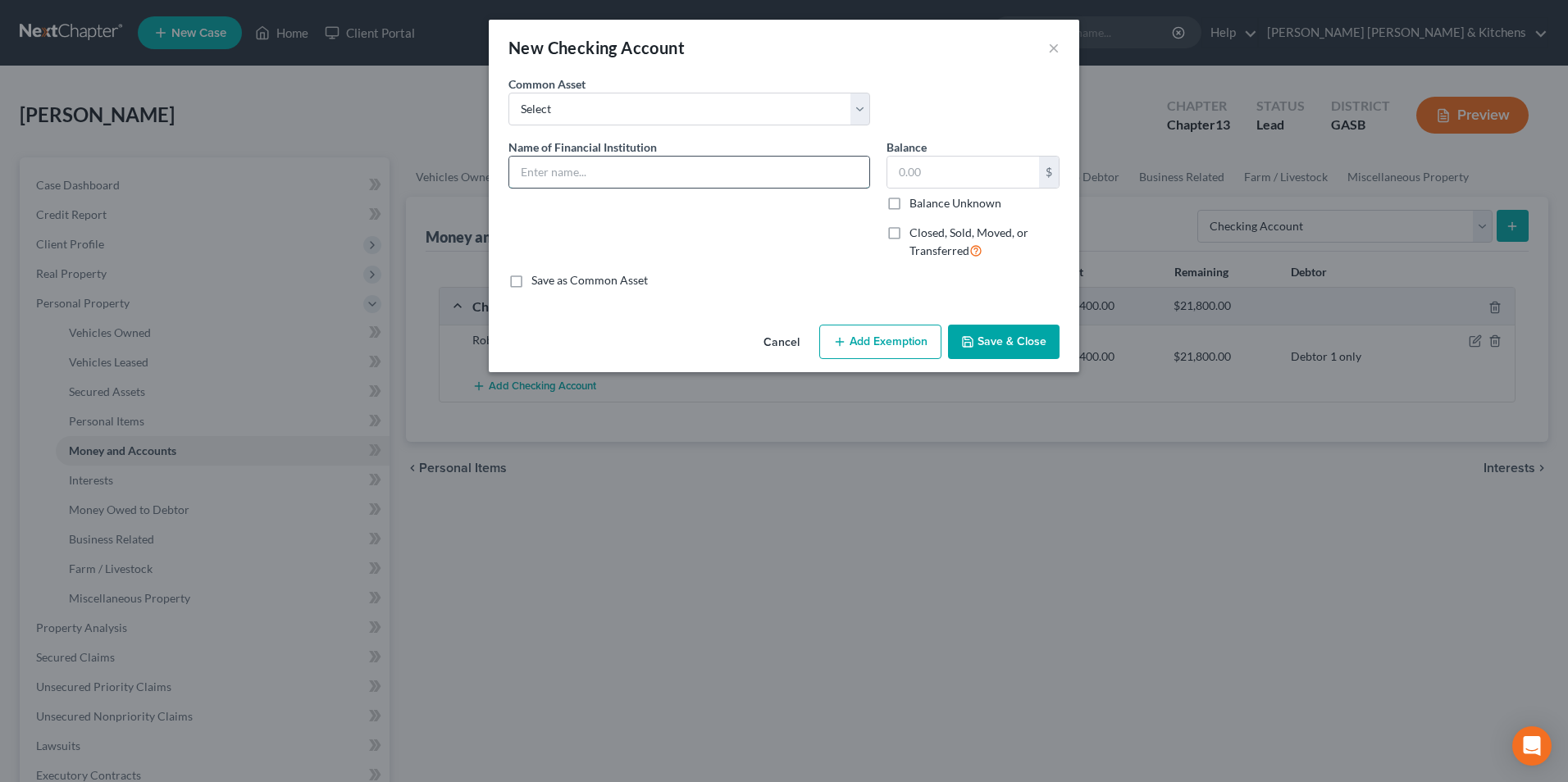
click at [572, 176] on input "text" at bounding box center [689, 172] width 360 height 31
drag, startPoint x: 894, startPoint y: 345, endPoint x: 824, endPoint y: 378, distance: 77.4
click at [889, 345] on button "Add Exemption" at bounding box center [880, 341] width 122 height 35
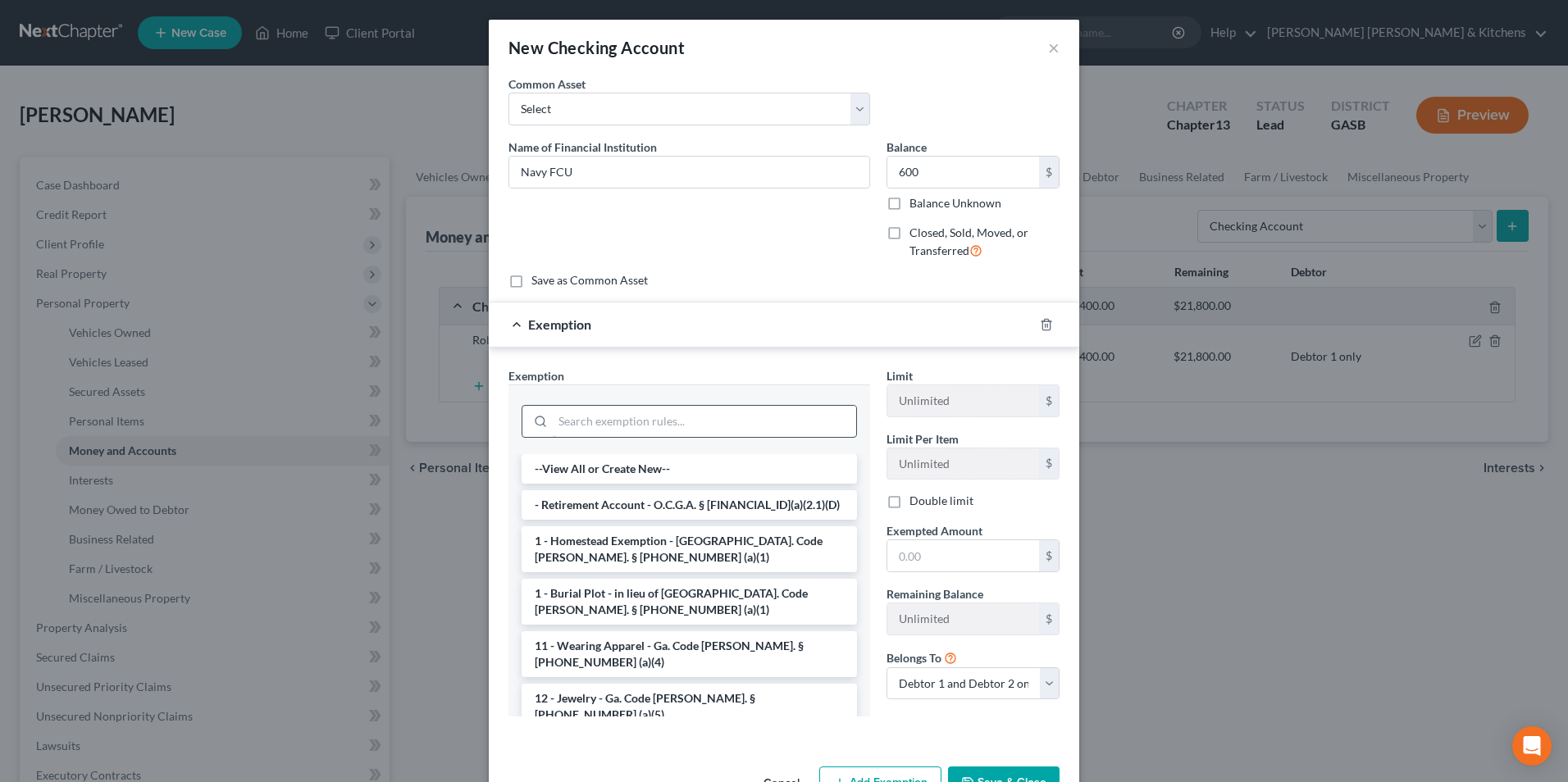
click at [695, 430] on input "search" at bounding box center [705, 421] width 303 height 31
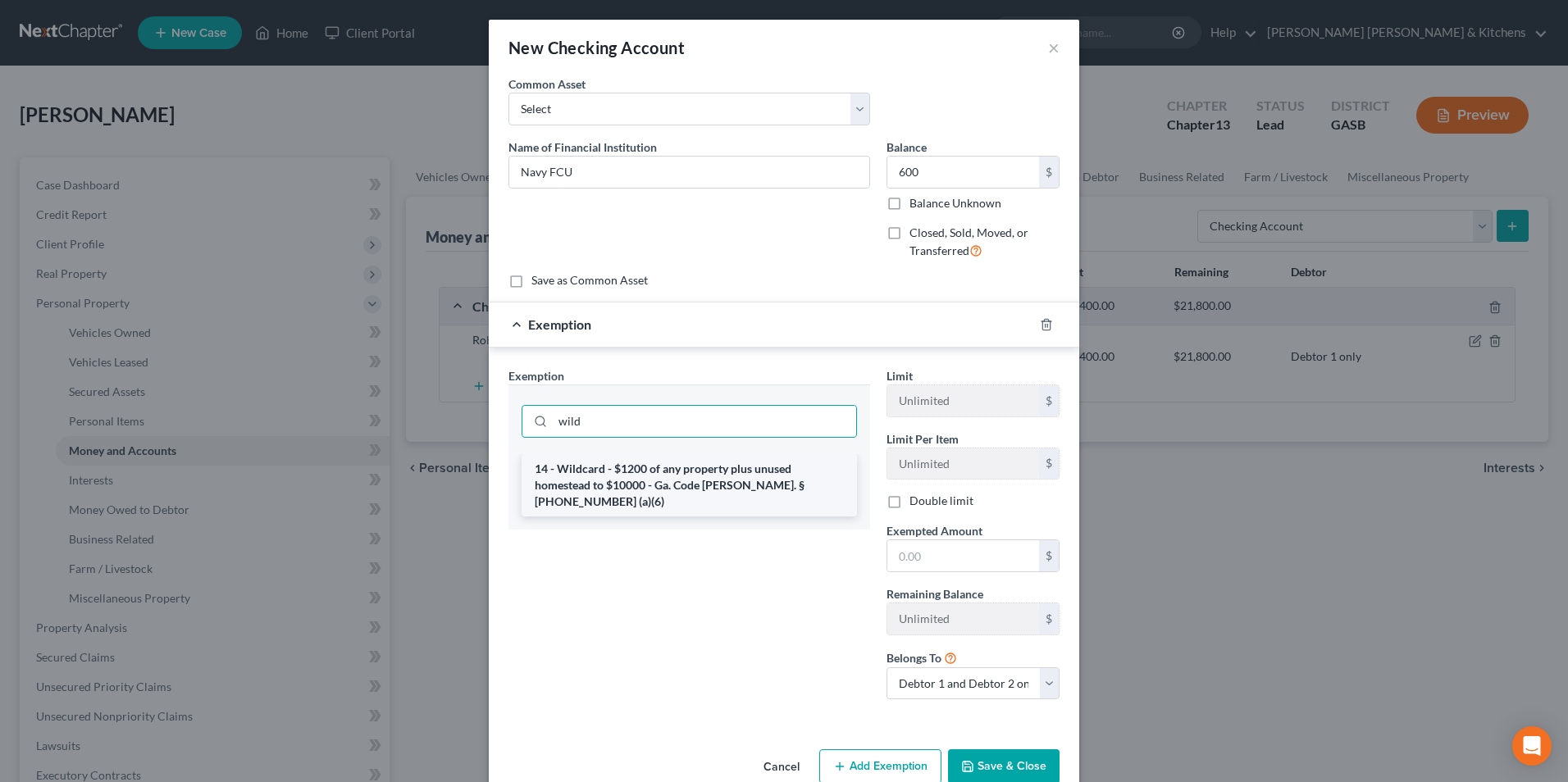
click at [695, 481] on li "14 - Wildcard - $1200 of any property plus unused homestead to $10000 - Ga. Cod…" at bounding box center [690, 485] width 336 height 62
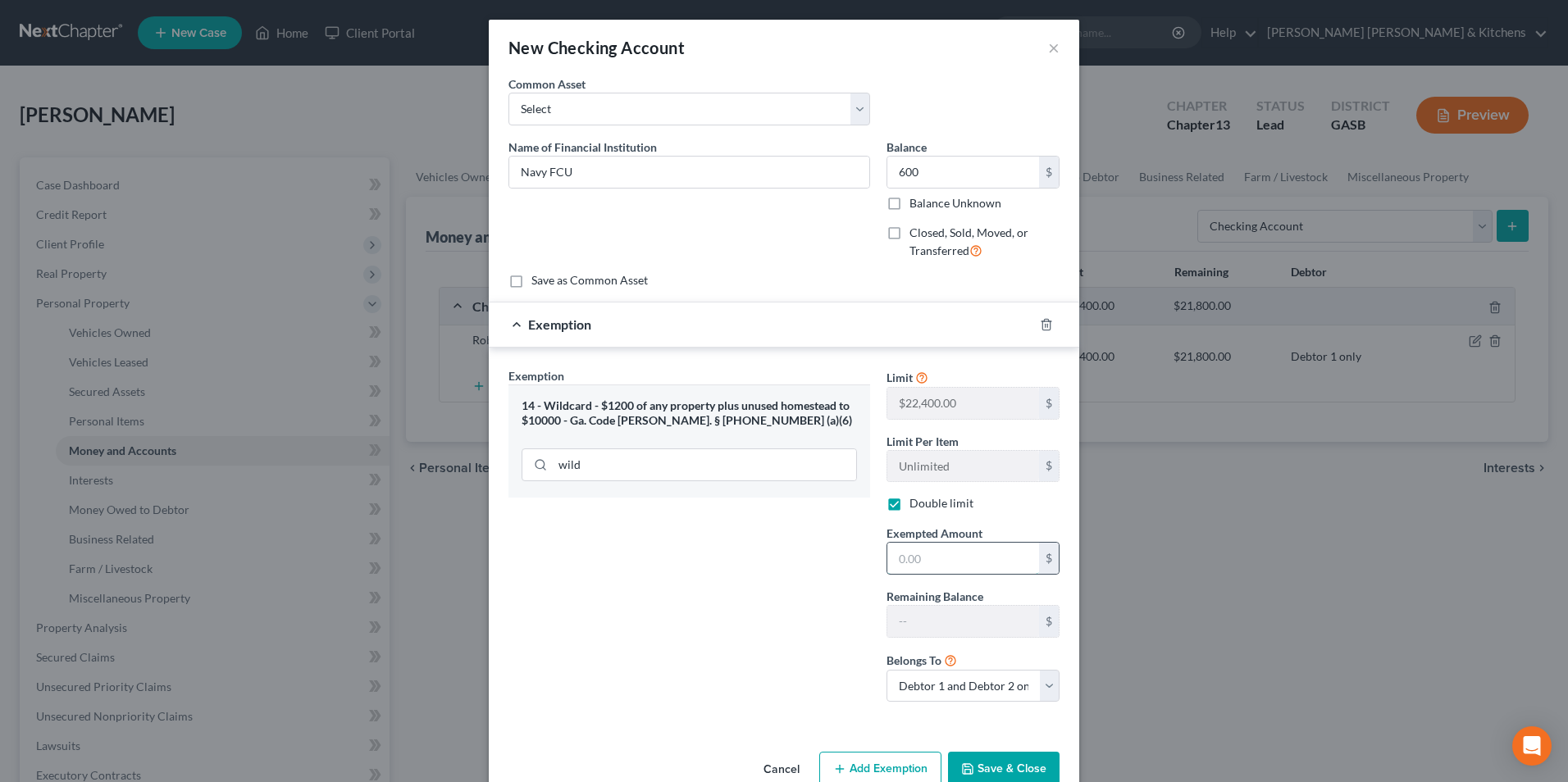
click at [939, 565] on input "text" at bounding box center [964, 558] width 152 height 31
drag, startPoint x: 928, startPoint y: 688, endPoint x: 927, endPoint y: 699, distance: 11.0
click at [927, 691] on select "Debtor 1 only Debtor 2 only Debtor 1 and Debtor 2 only" at bounding box center [973, 686] width 173 height 33
click at [887, 670] on select "Debtor 1 only Debtor 2 only Debtor 1 and Debtor 2 only" at bounding box center [973, 686] width 173 height 33
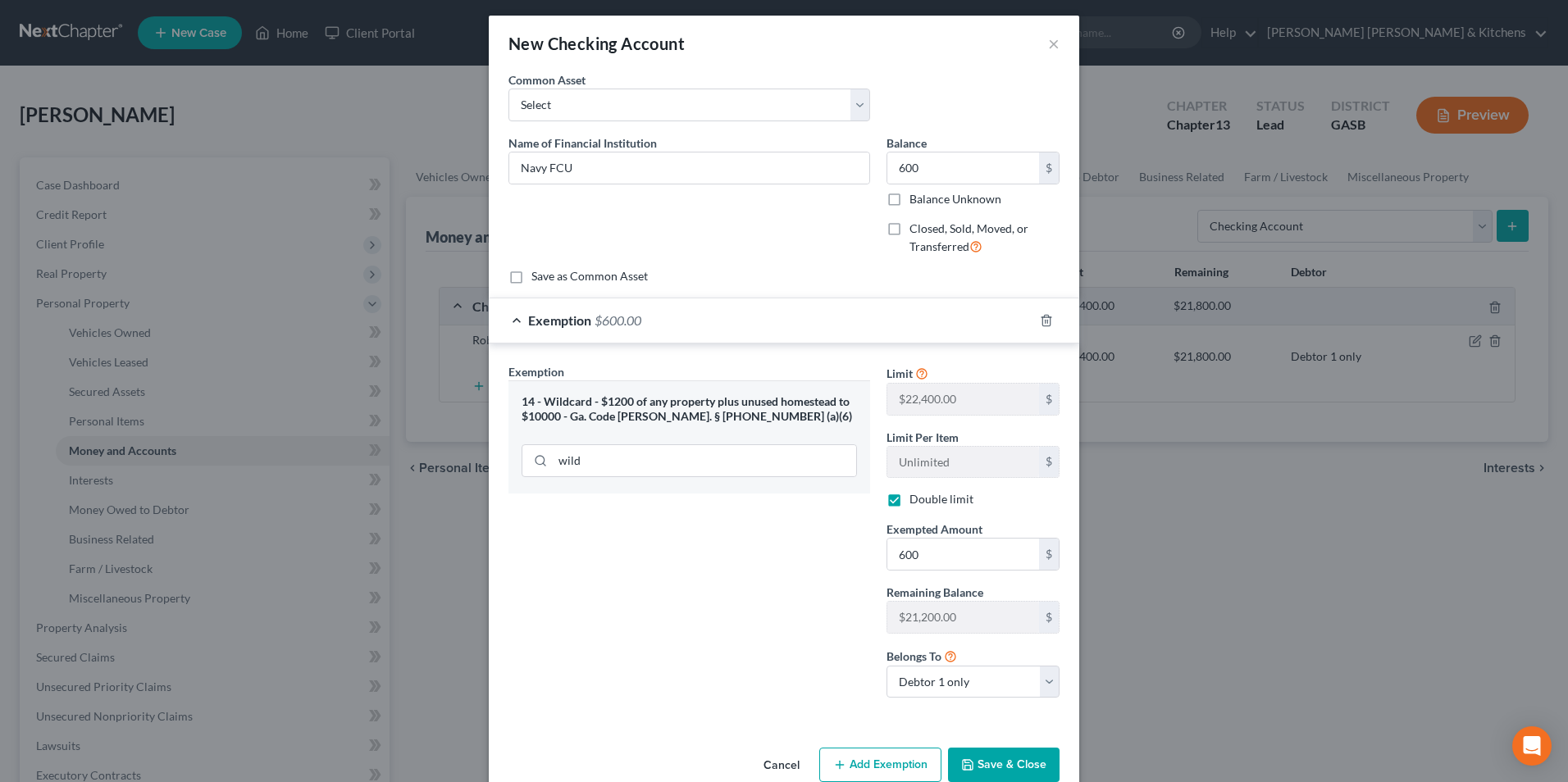
click at [1005, 760] on button "Save & Close" at bounding box center [1004, 764] width 111 height 35
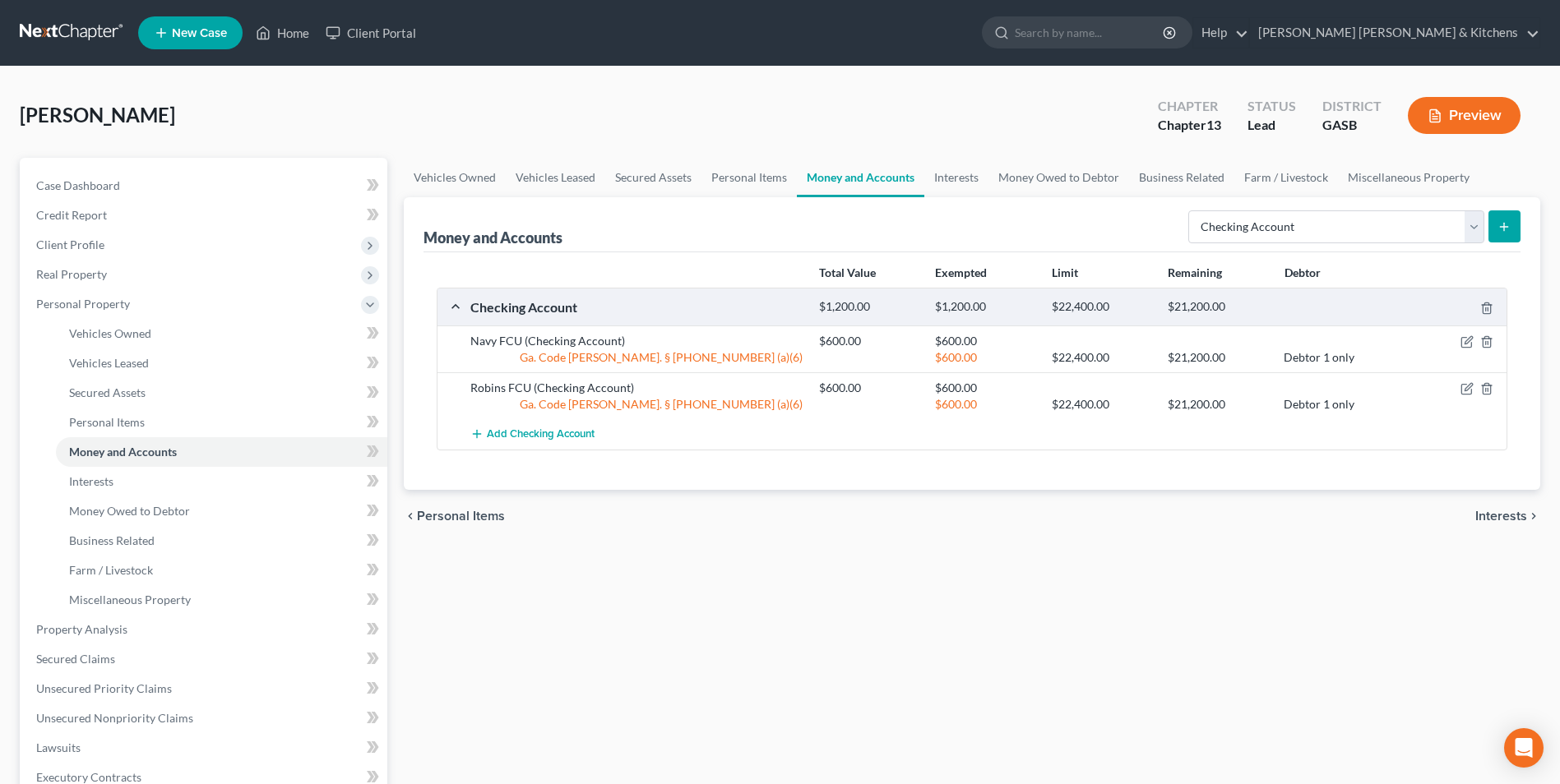
click at [1501, 236] on button "submit" at bounding box center [1504, 226] width 32 height 32
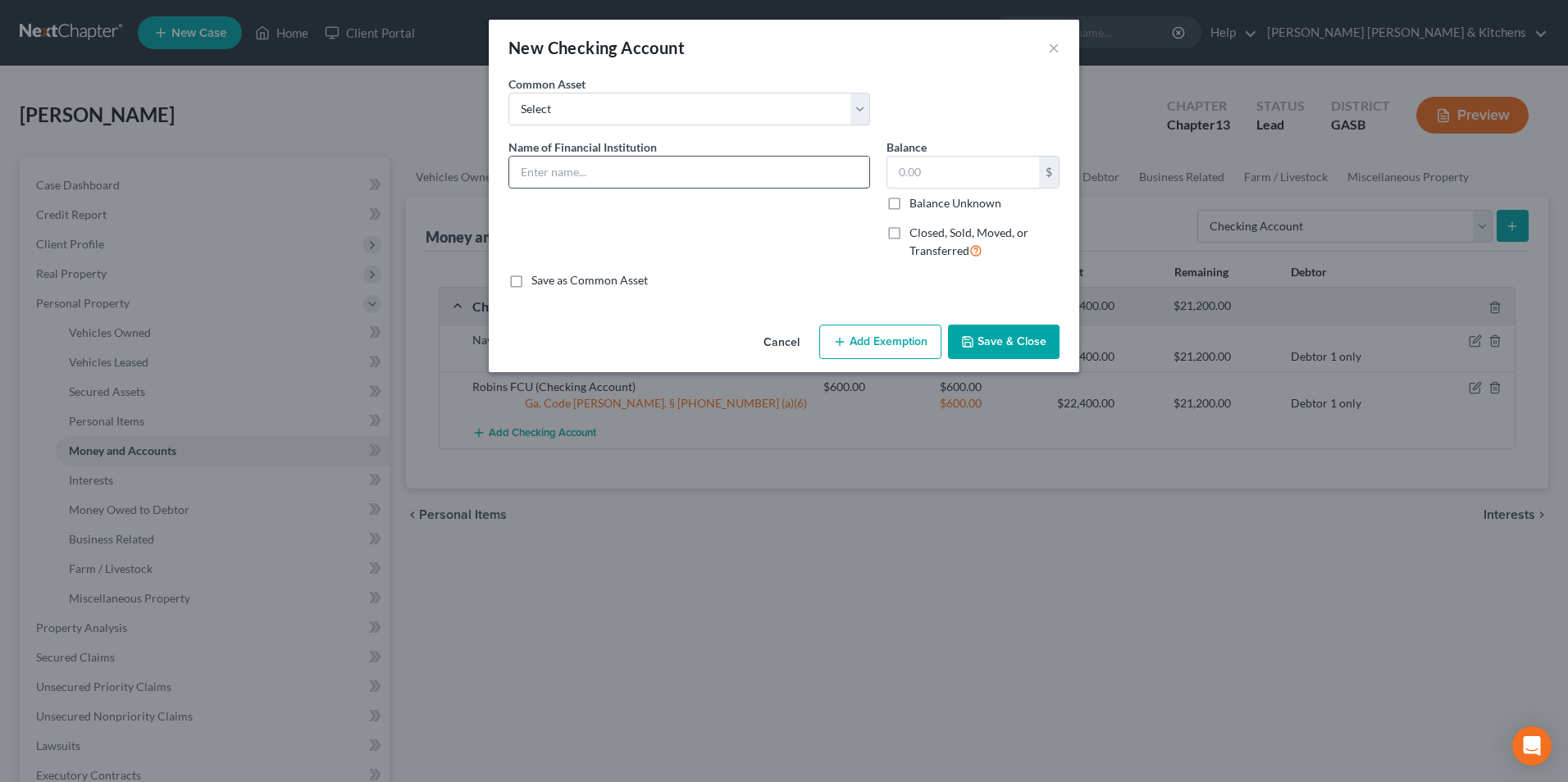
click at [550, 182] on input "text" at bounding box center [689, 172] width 360 height 31
click at [889, 335] on button "Add Exemption" at bounding box center [880, 341] width 122 height 35
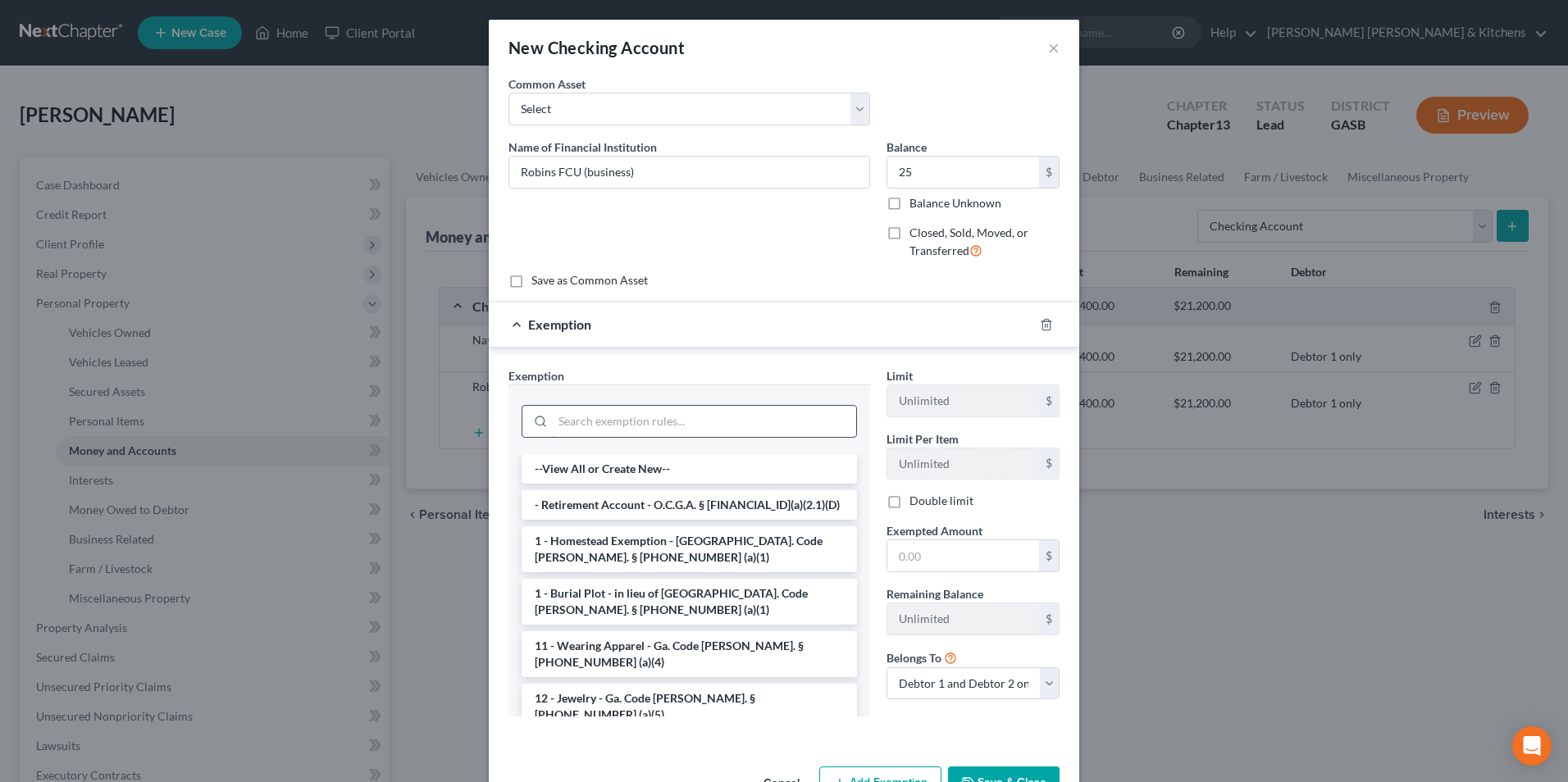
click at [697, 416] on input "search" at bounding box center [705, 421] width 303 height 31
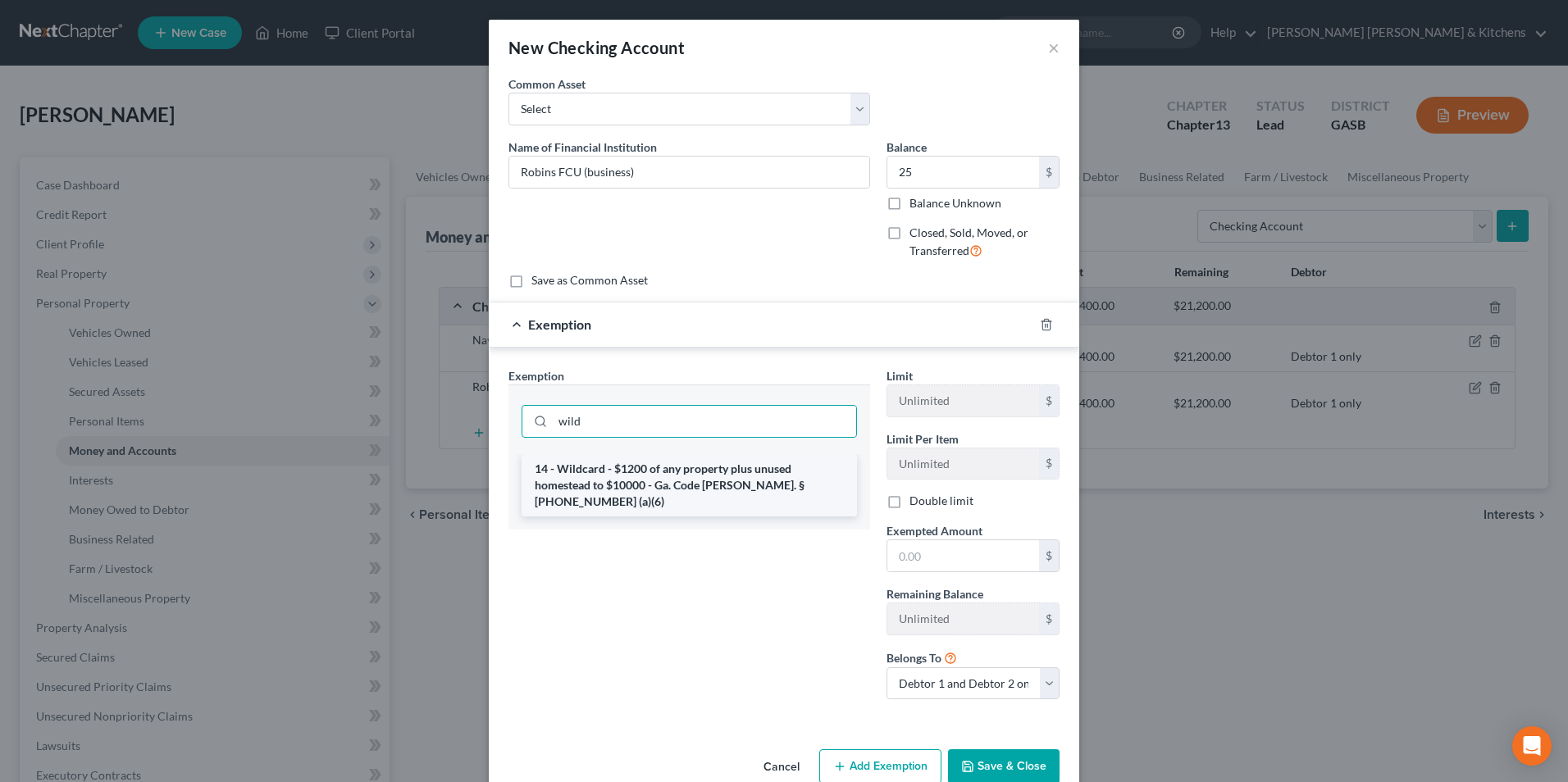
click at [697, 484] on li "14 - Wildcard - $1200 of any property plus unused homestead to $10000 - Ga. Cod…" at bounding box center [690, 485] width 336 height 62
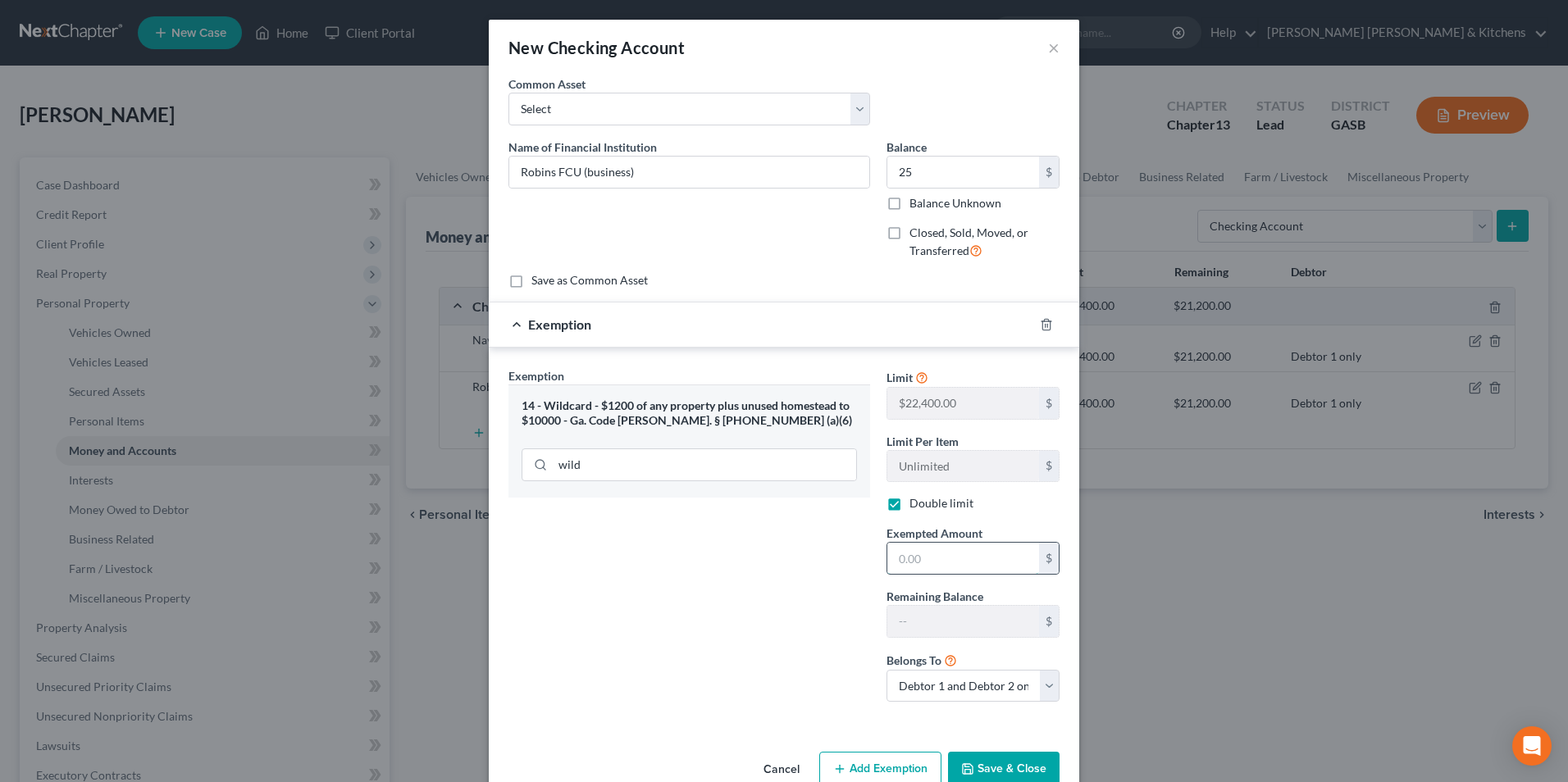
drag, startPoint x: 937, startPoint y: 554, endPoint x: 952, endPoint y: 551, distance: 15.3
click at [937, 554] on input "text" at bounding box center [964, 558] width 152 height 31
drag, startPoint x: 907, startPoint y: 683, endPoint x: 913, endPoint y: 695, distance: 13.4
click at [907, 683] on select "Debtor 1 only Debtor 2 only Debtor 1 and Debtor 2 only" at bounding box center [973, 686] width 173 height 33
click at [887, 670] on select "Debtor 1 only Debtor 2 only Debtor 1 and Debtor 2 only" at bounding box center [973, 686] width 173 height 33
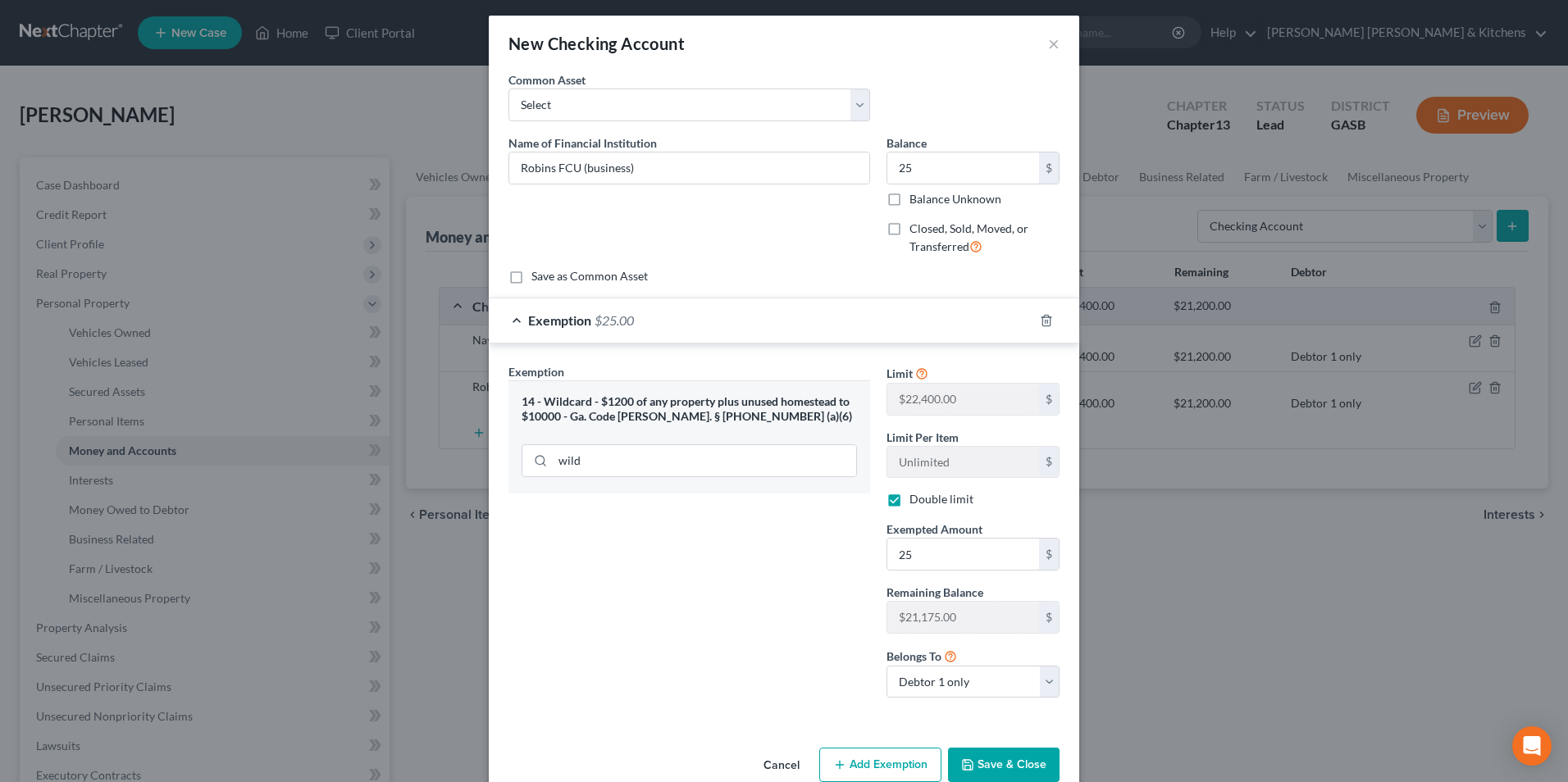
click at [1020, 767] on button "Save & Close" at bounding box center [1004, 764] width 111 height 35
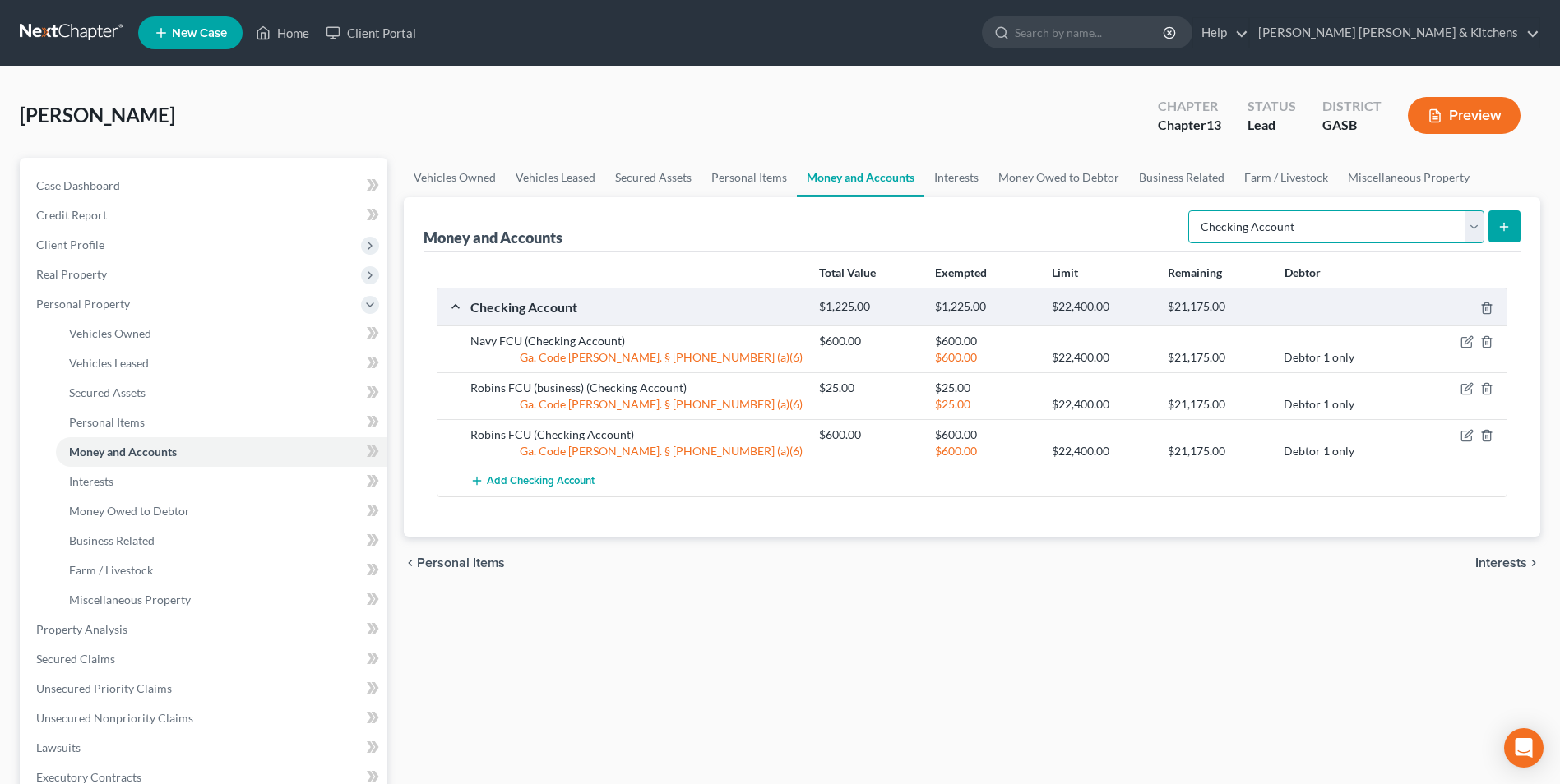
click at [1327, 234] on select "Select Account Type Brokerage Cash on Hand Certificates of Deposit Checking Acc…" at bounding box center [1336, 226] width 296 height 33
click at [1192, 210] on select "Select Account Type Brokerage Cash on Hand Certificates of Deposit Checking Acc…" at bounding box center [1336, 226] width 296 height 33
click at [1508, 221] on icon "submit" at bounding box center [1504, 227] width 14 height 14
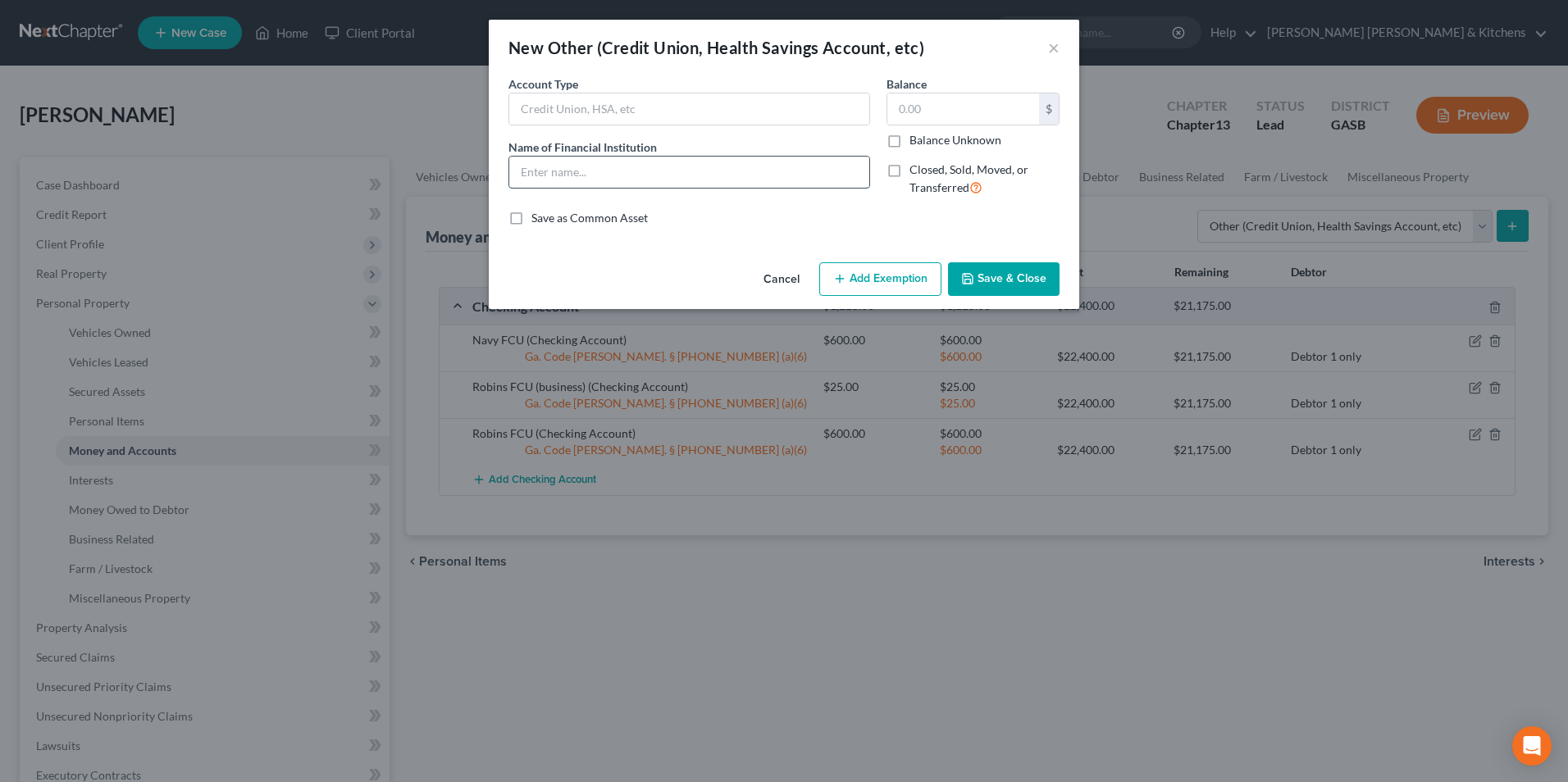
click at [679, 157] on input "text" at bounding box center [689, 172] width 360 height 31
click at [914, 112] on input "text" at bounding box center [964, 109] width 152 height 31
click at [744, 173] on input "cash app" at bounding box center [689, 172] width 360 height 31
click at [1016, 273] on button "Save & Close" at bounding box center [1004, 279] width 111 height 35
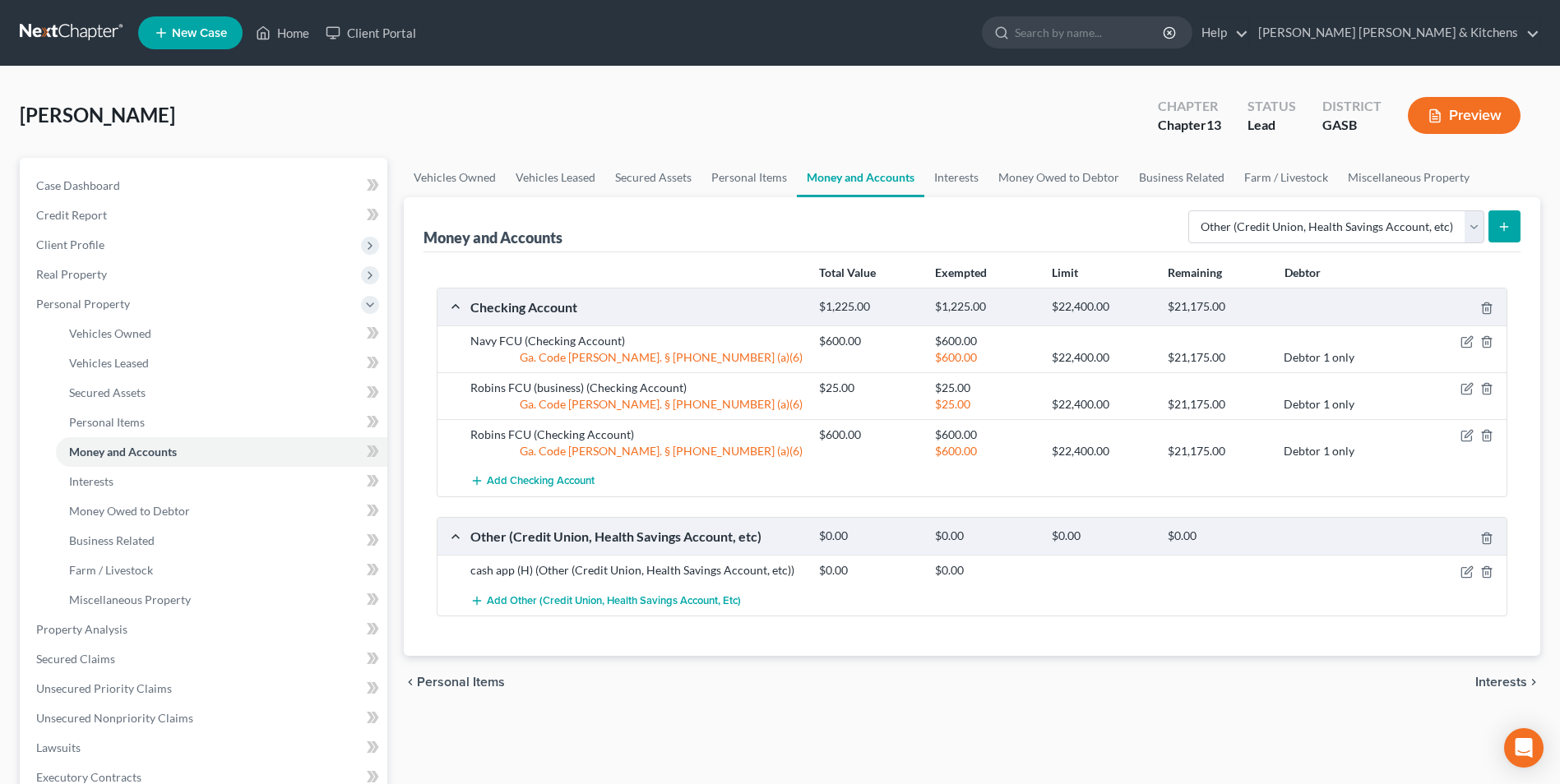
click at [1501, 241] on button "submit" at bounding box center [1504, 226] width 32 height 32
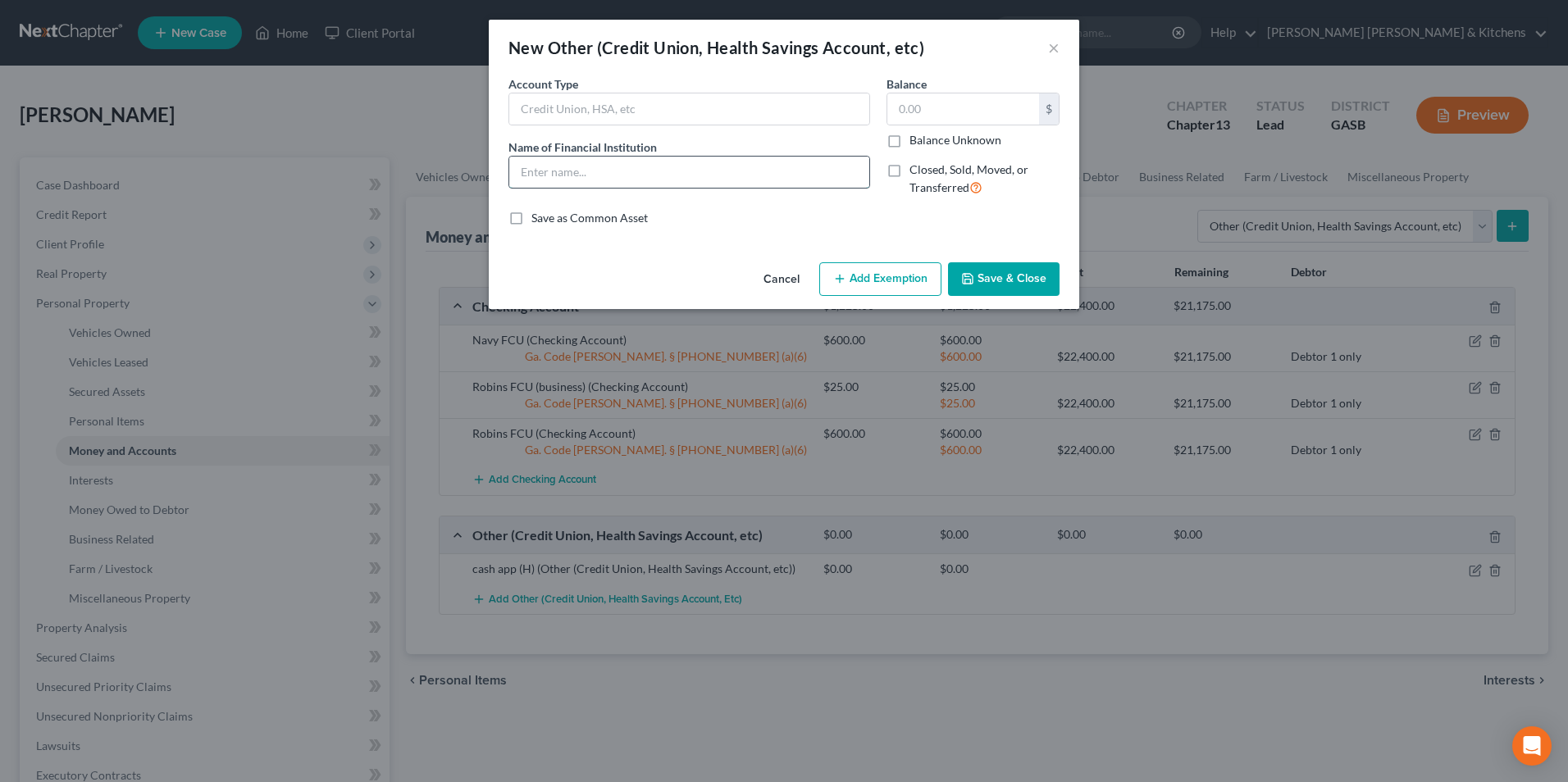
click at [670, 169] on input "text" at bounding box center [689, 172] width 360 height 31
click at [1012, 278] on button "Save & Close" at bounding box center [1004, 279] width 111 height 35
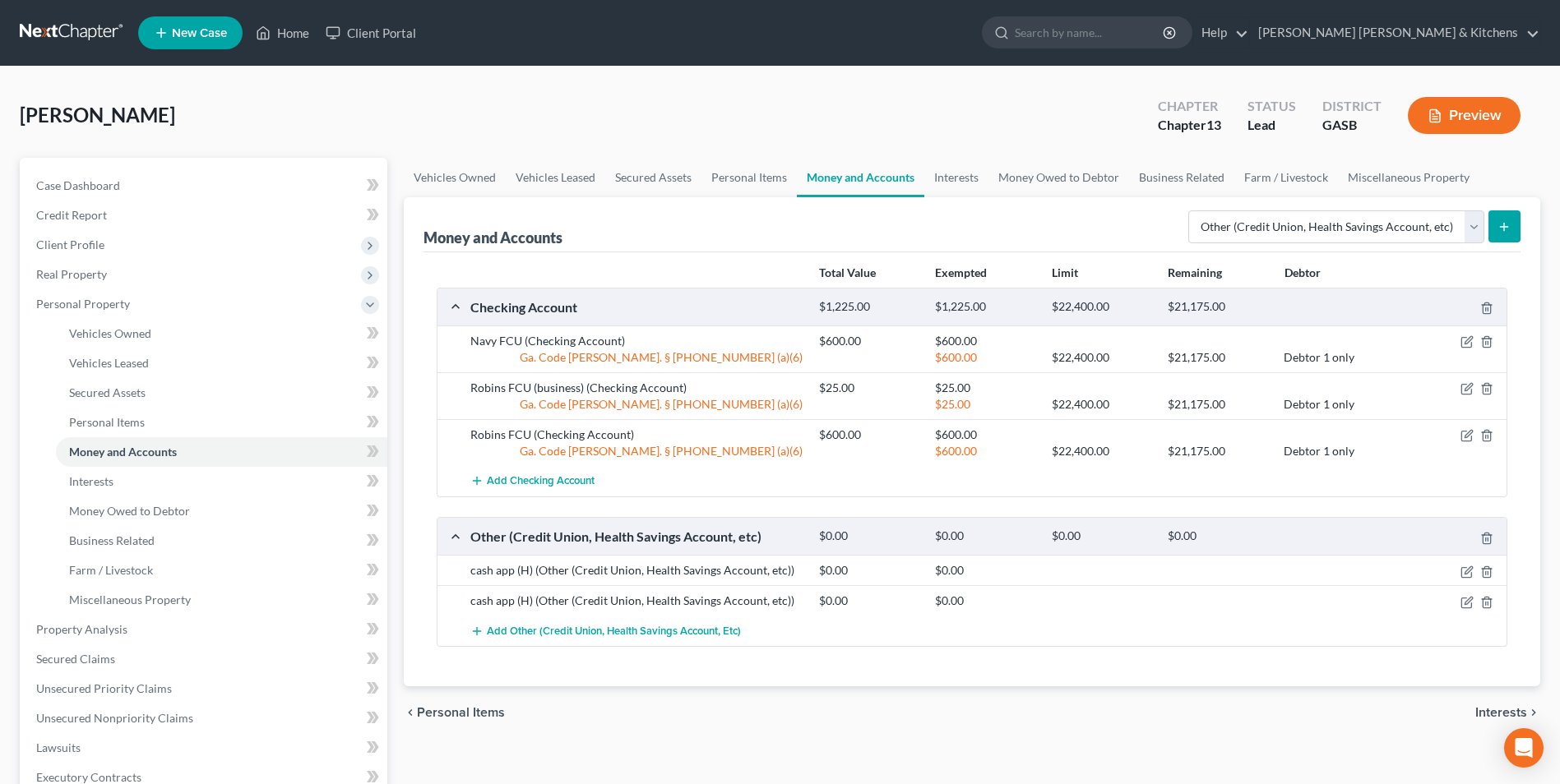
click at [1501, 228] on icon "submit" at bounding box center [1504, 227] width 14 height 14
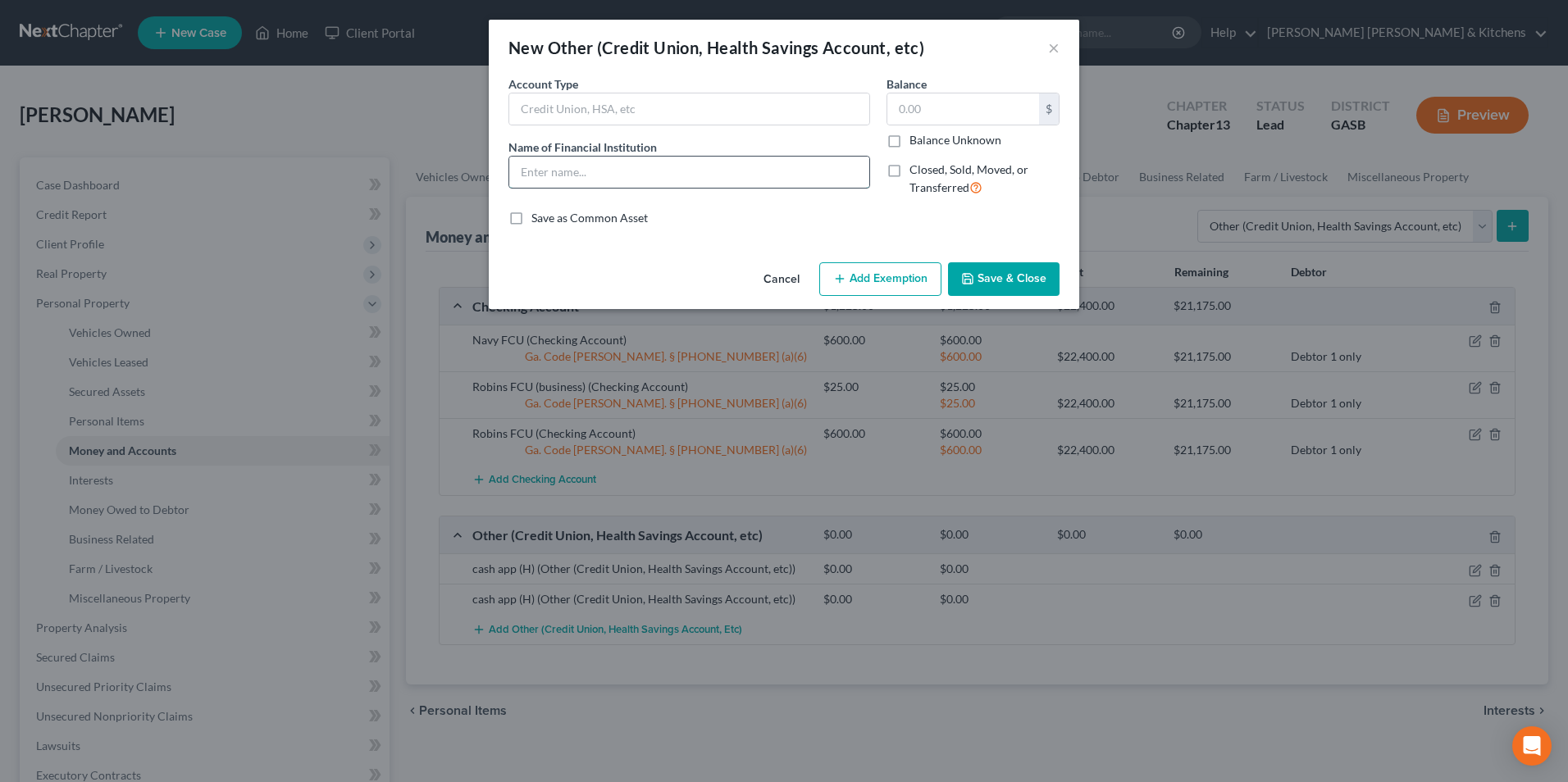
drag, startPoint x: 637, startPoint y: 171, endPoint x: 634, endPoint y: 180, distance: 9.5
click at [637, 173] on input "text" at bounding box center [689, 172] width 360 height 31
click at [573, 174] on input "cash app (H)" at bounding box center [689, 172] width 360 height 31
click at [1013, 276] on button "Save & Close" at bounding box center [1004, 279] width 111 height 35
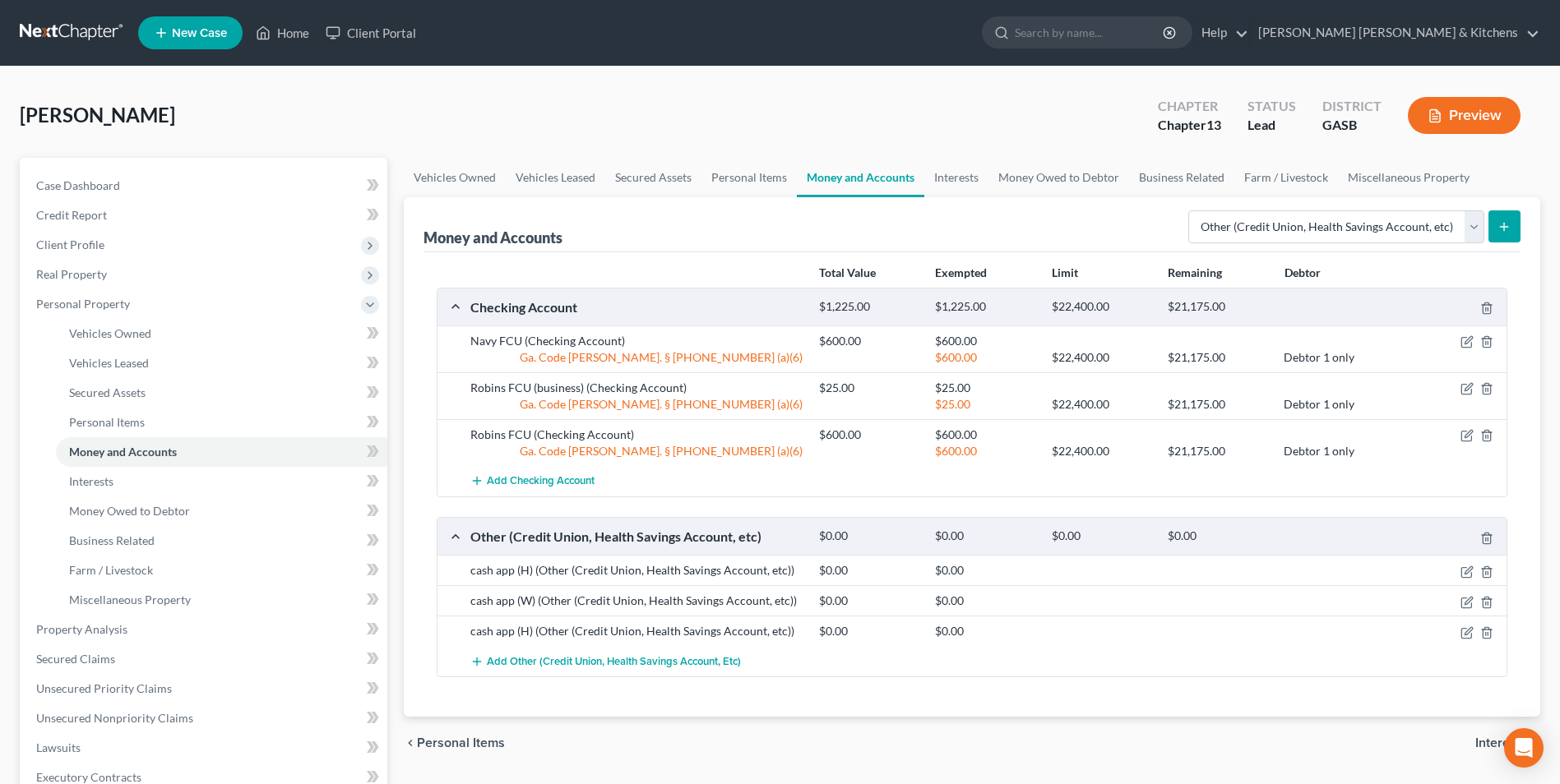
click at [1510, 226] on icon "submit" at bounding box center [1504, 227] width 14 height 14
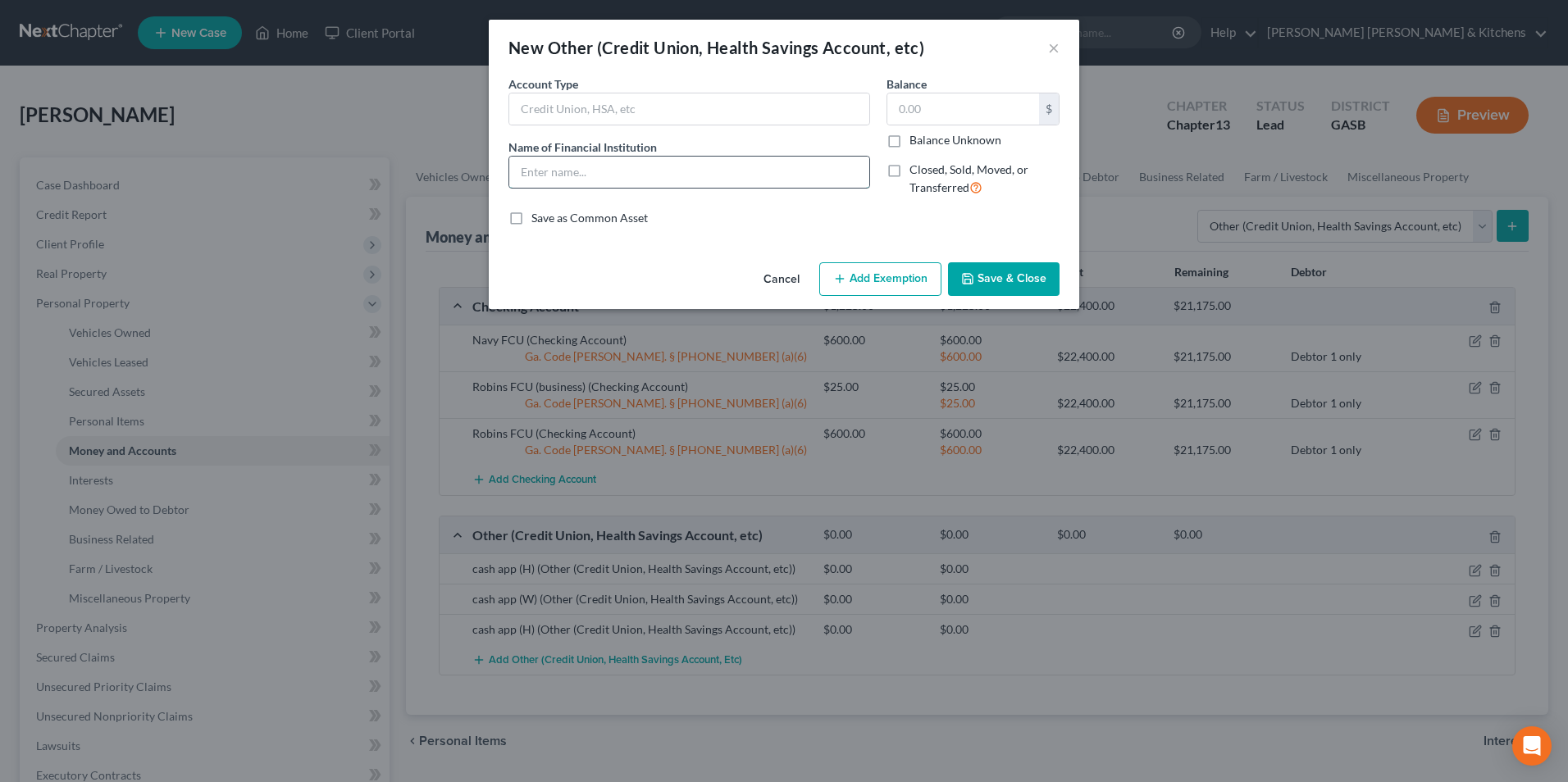
click at [575, 174] on input "text" at bounding box center [689, 172] width 360 height 31
click at [857, 281] on button "Add Exemption" at bounding box center [880, 279] width 122 height 35
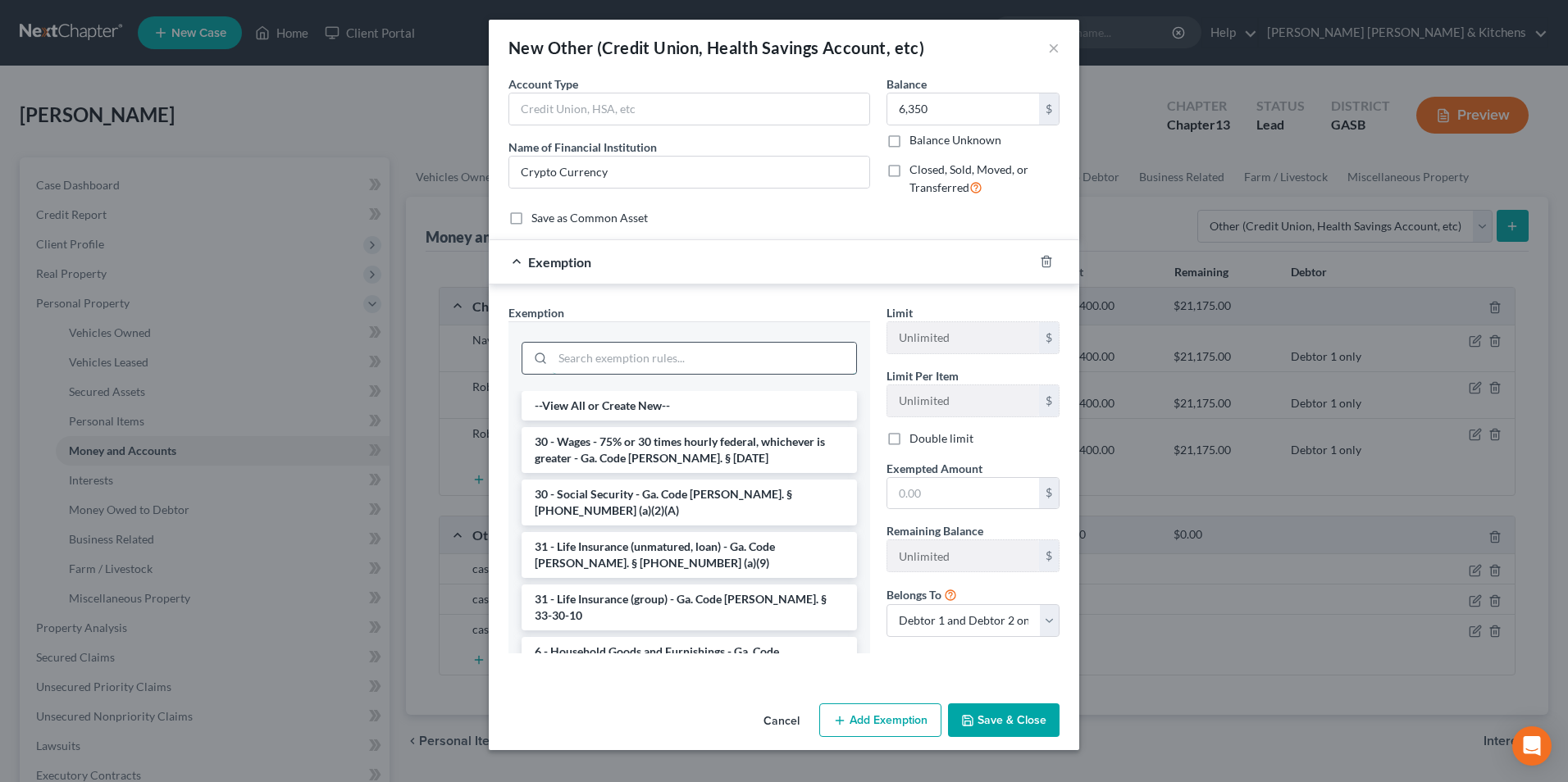
click at [760, 365] on input "search" at bounding box center [705, 358] width 303 height 31
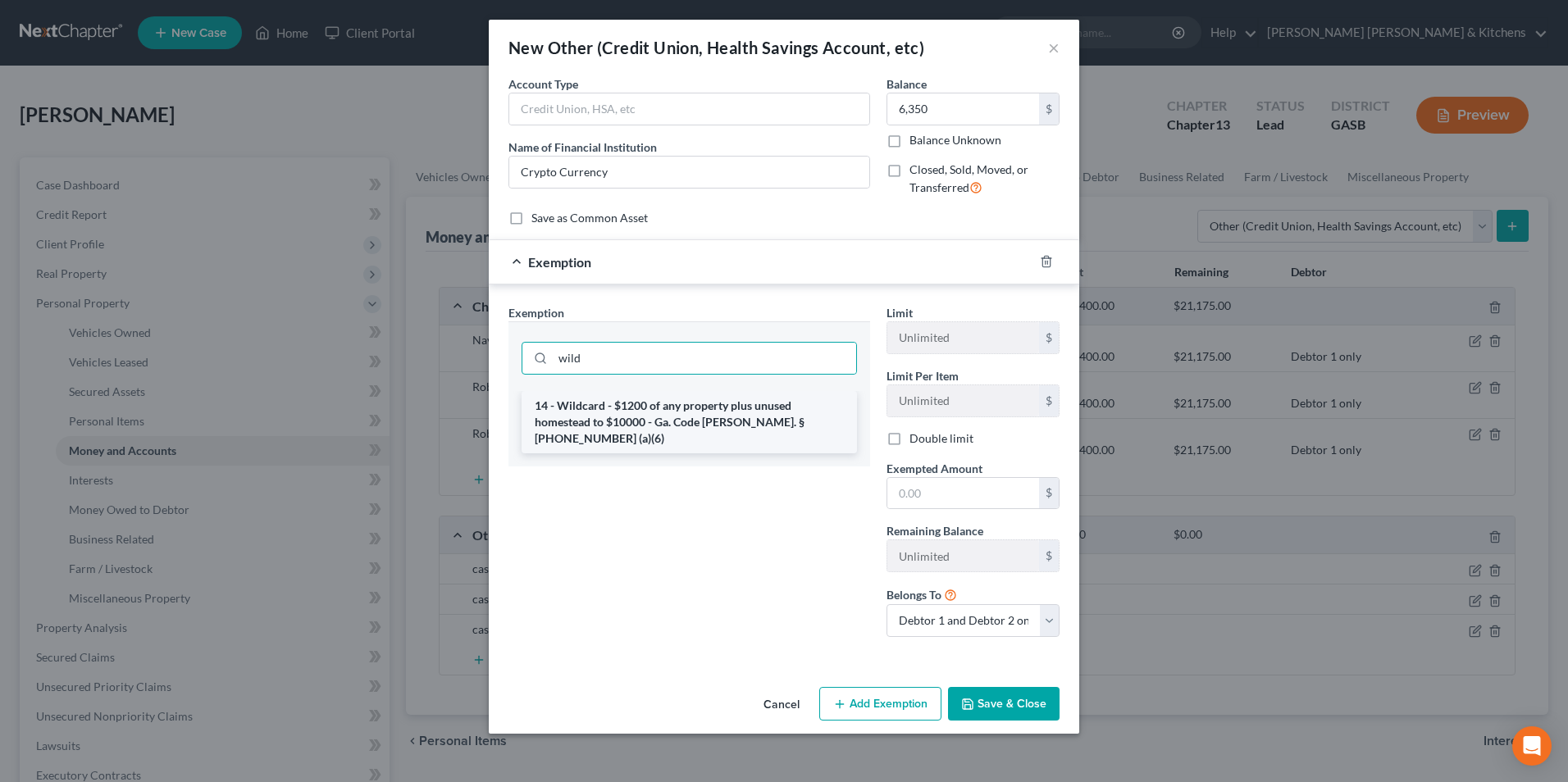
click at [743, 410] on li "14 - Wildcard - $1200 of any property plus unused homestead to $10000 - Ga. Cod…" at bounding box center [690, 422] width 336 height 62
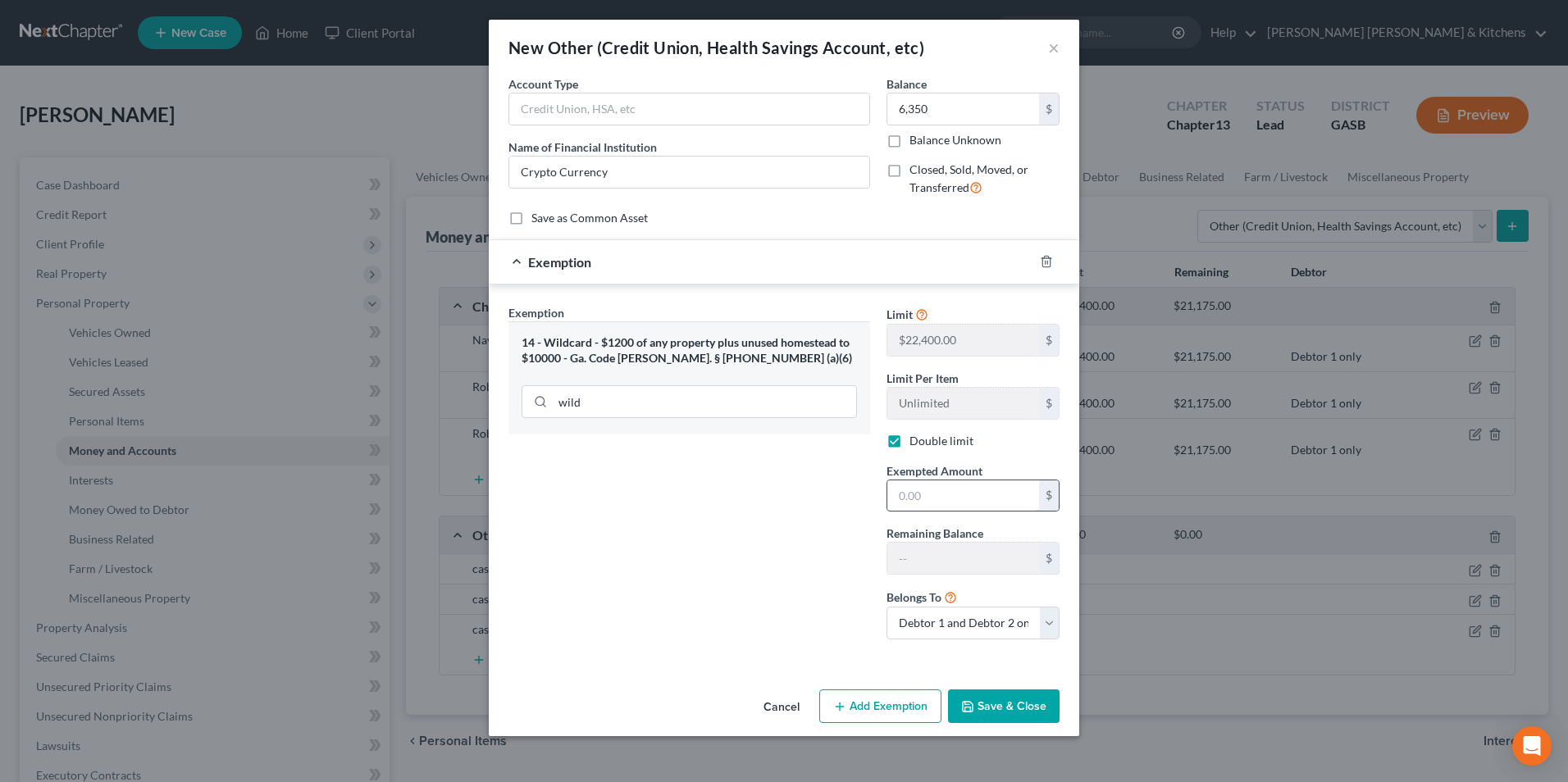
click at [952, 496] on input "text" at bounding box center [964, 495] width 152 height 31
drag, startPoint x: 910, startPoint y: 618, endPoint x: 913, endPoint y: 640, distance: 22.2
click at [910, 618] on select "Debtor 1 only Debtor 2 only Debtor 1 and Debtor 2 only" at bounding box center [973, 623] width 173 height 33
click at [887, 607] on select "Debtor 1 only Debtor 2 only Debtor 1 and Debtor 2 only" at bounding box center [973, 623] width 173 height 33
click at [985, 699] on button "Save & Close" at bounding box center [1004, 706] width 111 height 35
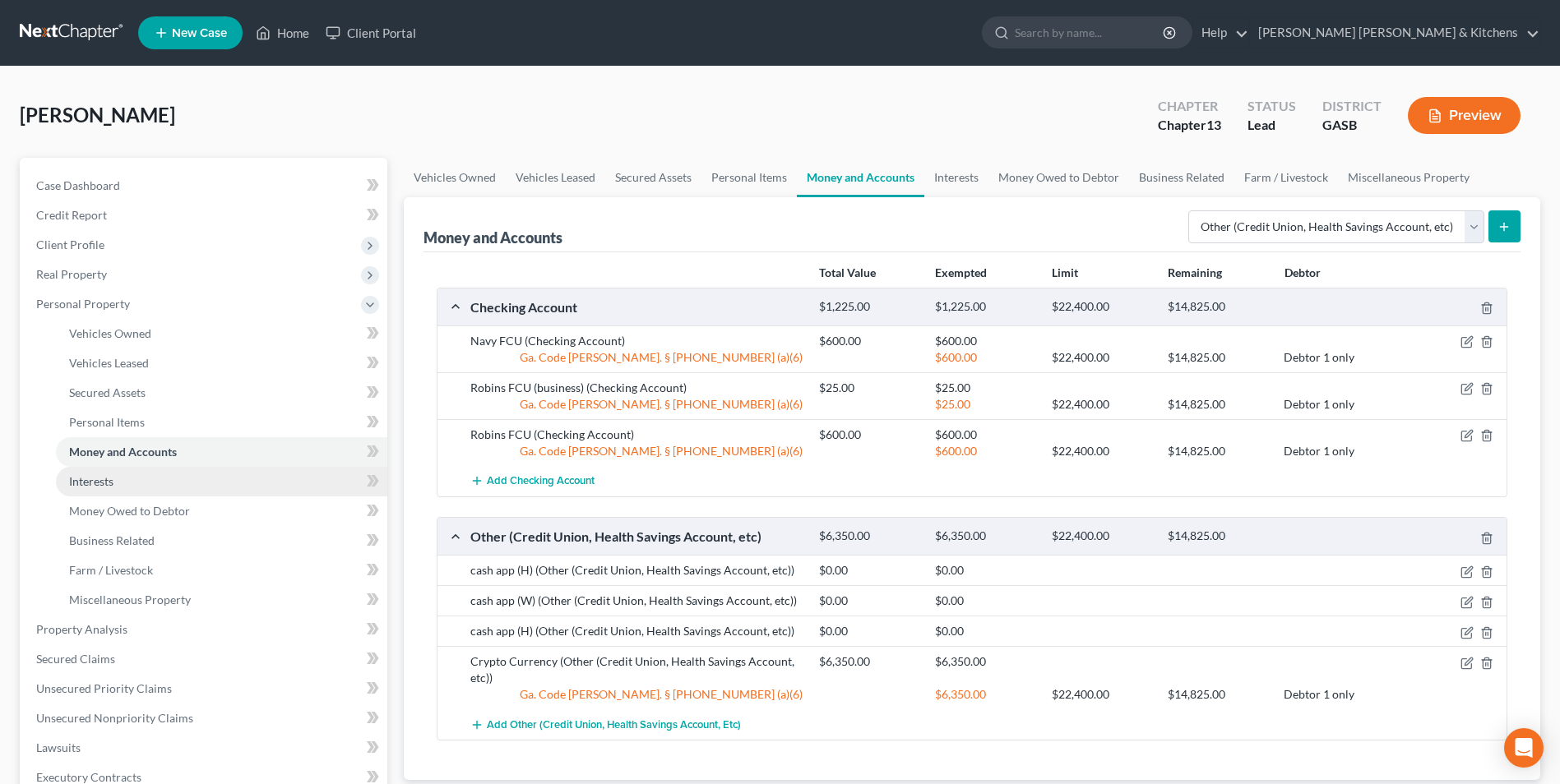
click at [87, 487] on span "Interests" at bounding box center [91, 481] width 45 height 14
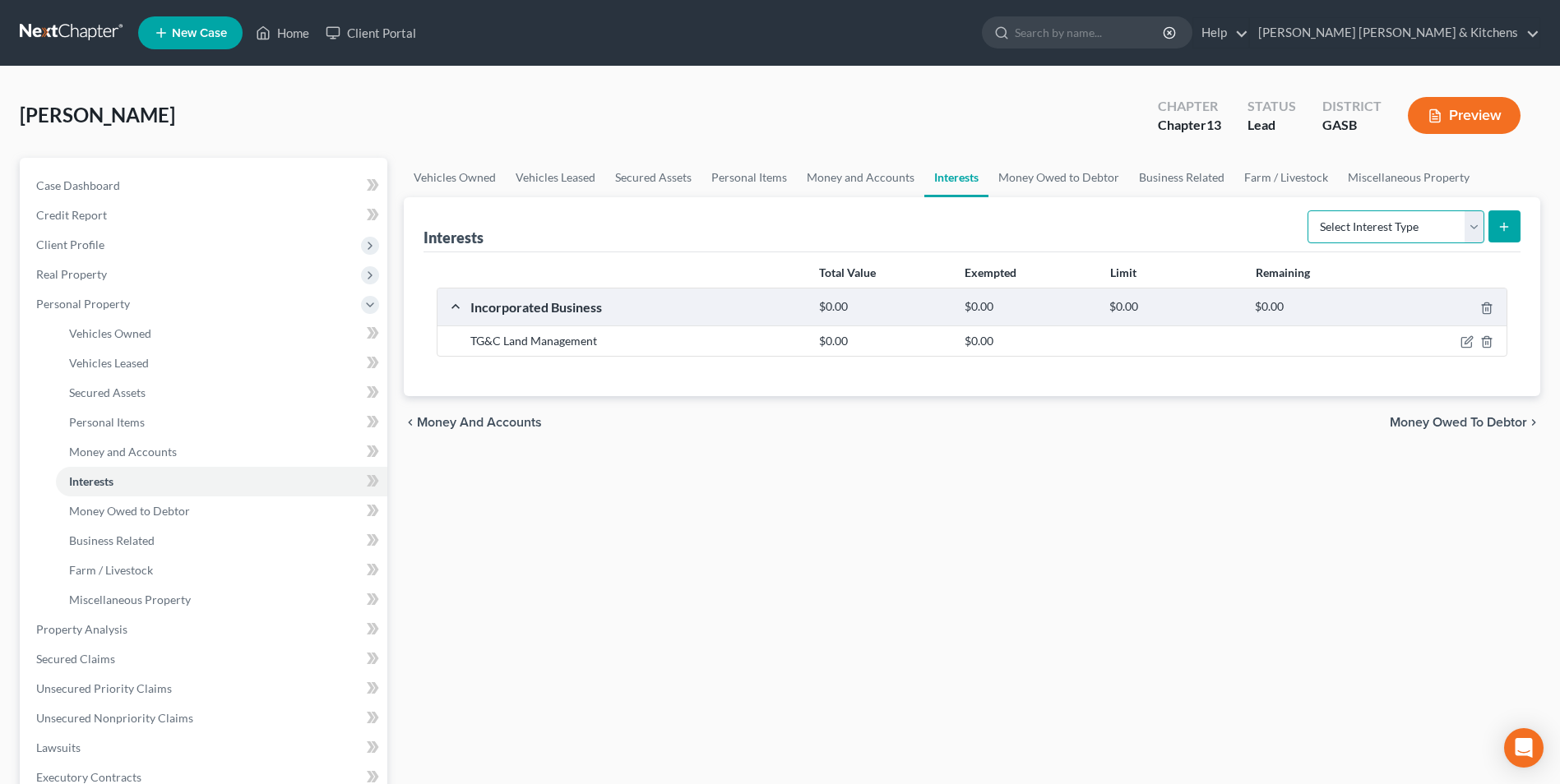
click at [1323, 228] on select "Select Interest Type 401K Annuity Bond Education IRA Government Bond Government…" at bounding box center [1395, 226] width 177 height 33
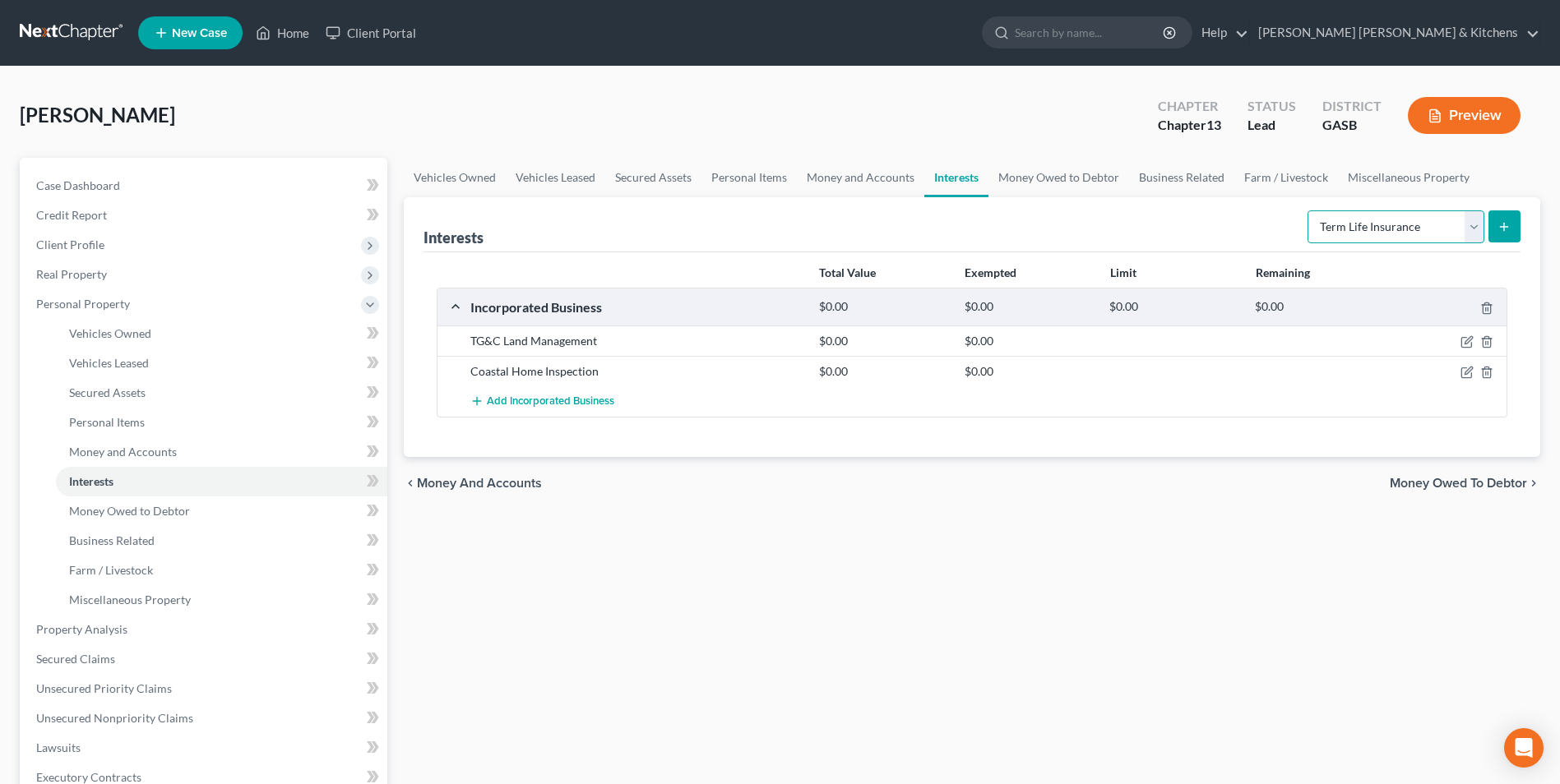
click at [1309, 210] on select "Select Interest Type 401K Annuity Bond Education IRA Government Bond Government…" at bounding box center [1395, 226] width 177 height 33
click at [1495, 221] on button "submit" at bounding box center [1504, 226] width 32 height 32
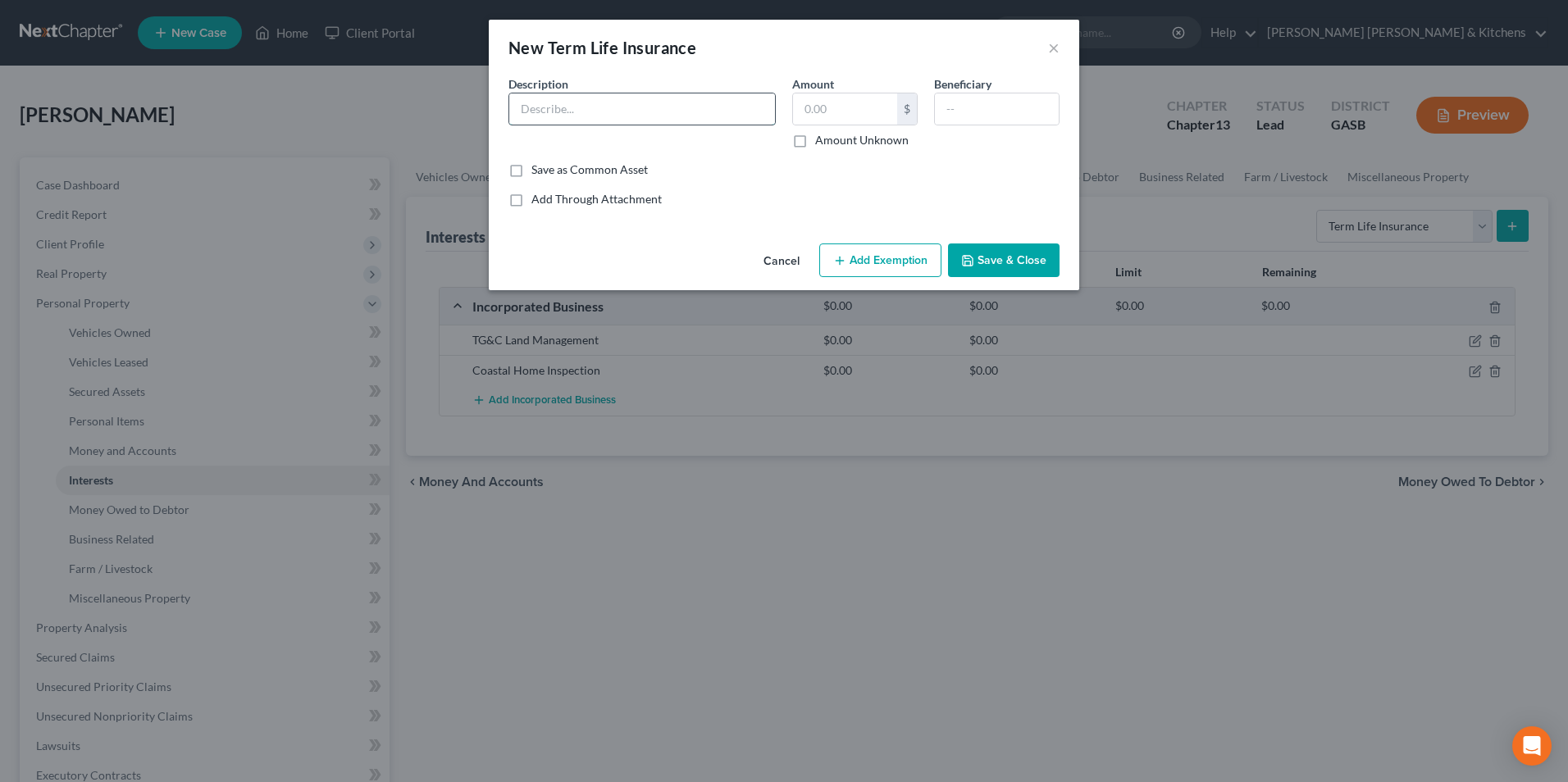
click at [531, 97] on input "text" at bounding box center [642, 109] width 266 height 31
click at [850, 111] on input "text" at bounding box center [846, 109] width 105 height 31
click at [969, 121] on input "text" at bounding box center [996, 109] width 124 height 31
click at [1006, 260] on button "Save & Close" at bounding box center [1004, 260] width 111 height 35
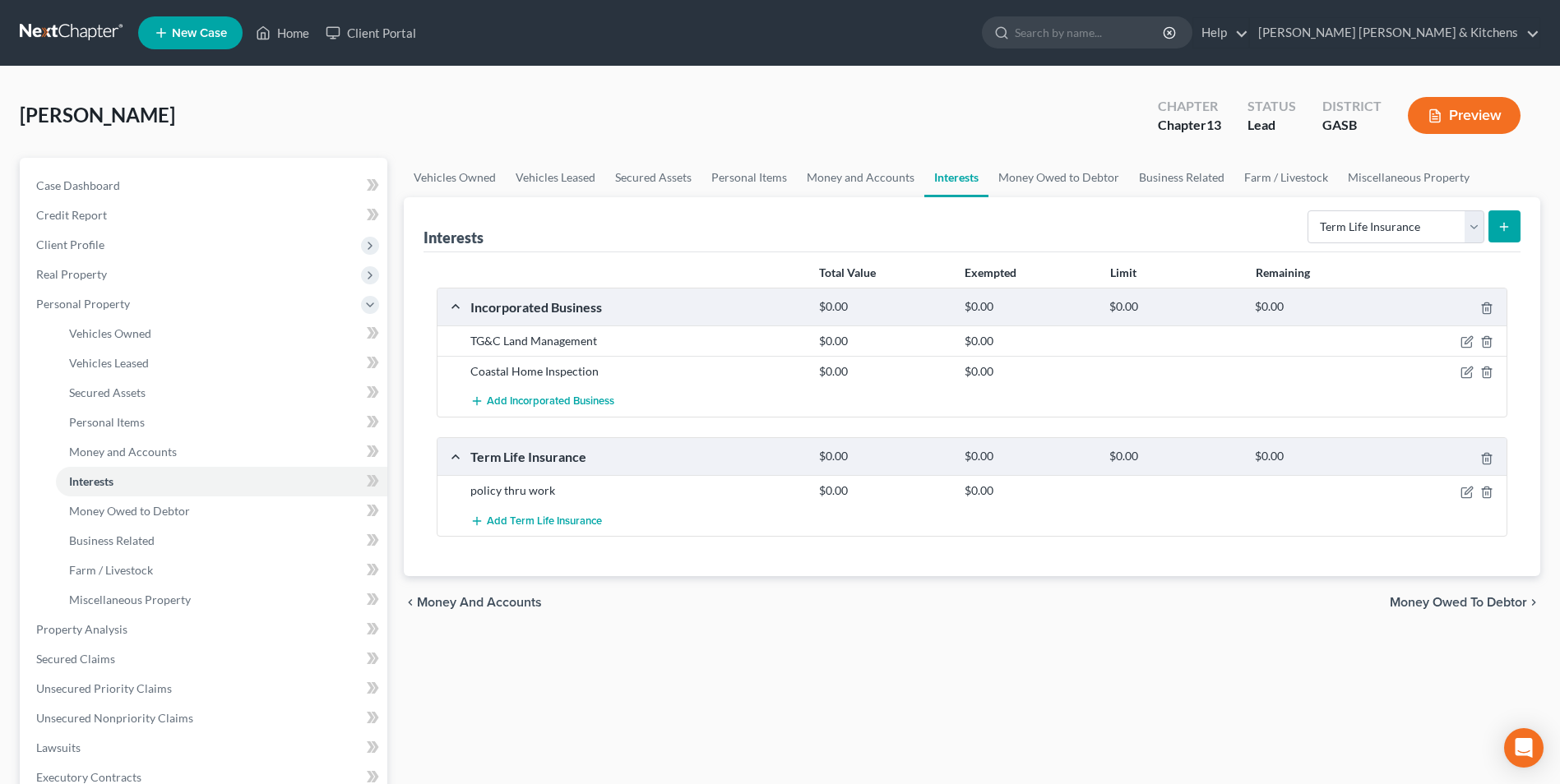
click at [1504, 229] on line "submit" at bounding box center [1504, 226] width 0 height 8
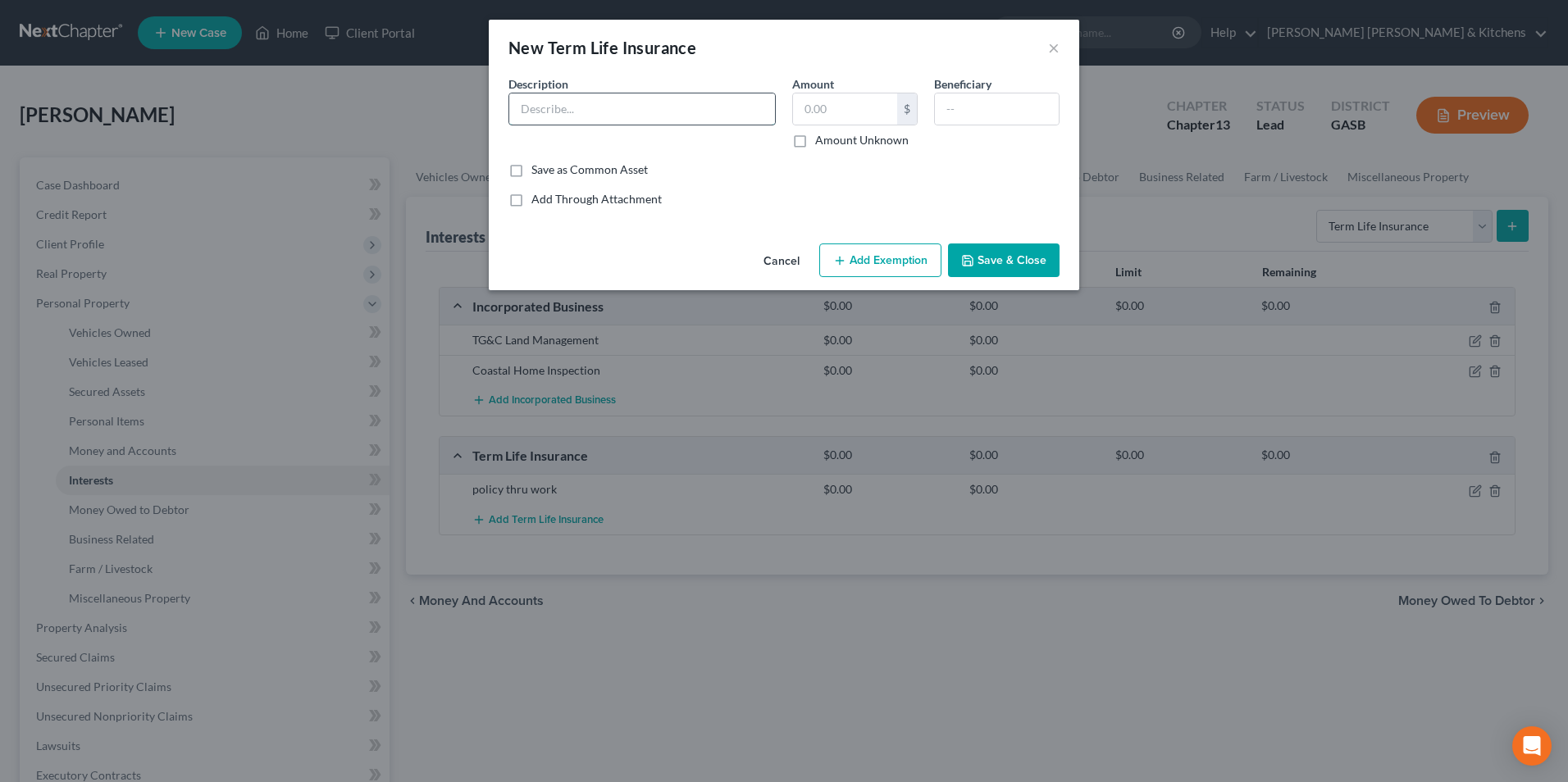
click at [592, 115] on input "text" at bounding box center [642, 109] width 266 height 31
drag, startPoint x: 1007, startPoint y: 257, endPoint x: 1028, endPoint y: 359, distance: 104.1
click at [1007, 257] on button "Save & Close" at bounding box center [1004, 260] width 111 height 35
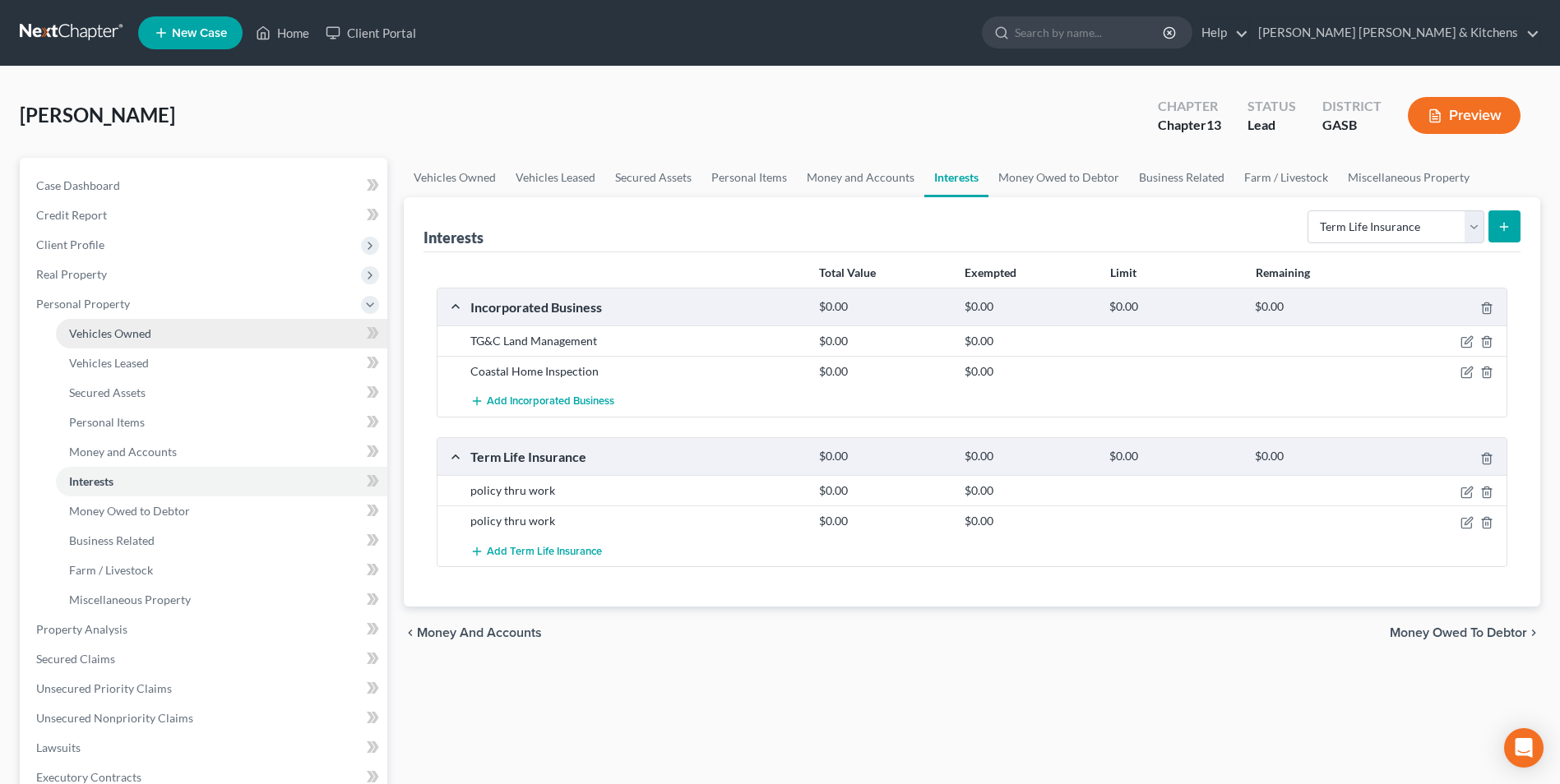
click at [117, 341] on link "Vehicles Owned" at bounding box center [221, 334] width 331 height 30
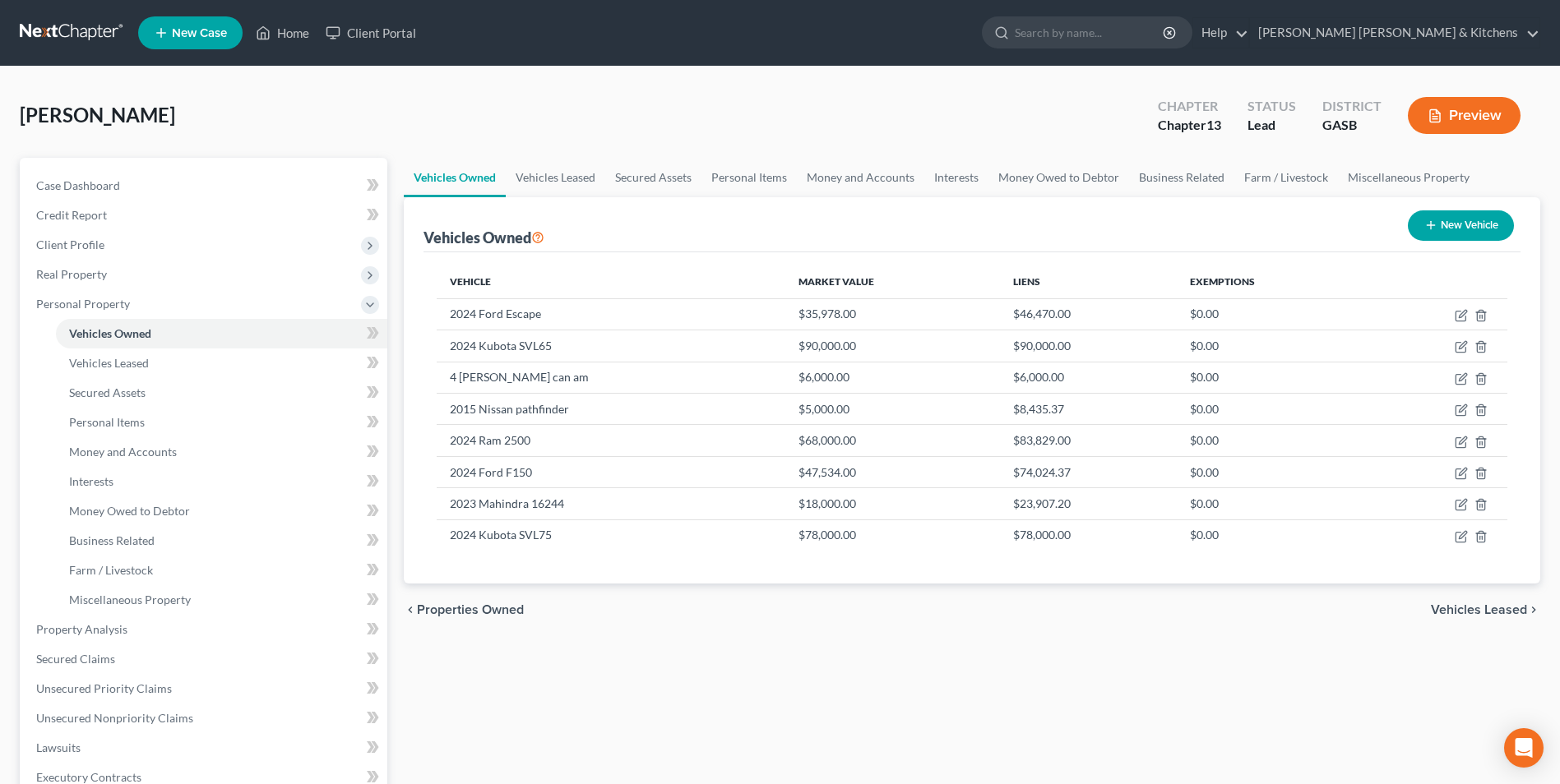
click at [1455, 226] on button "New Vehicle" at bounding box center [1461, 226] width 106 height 30
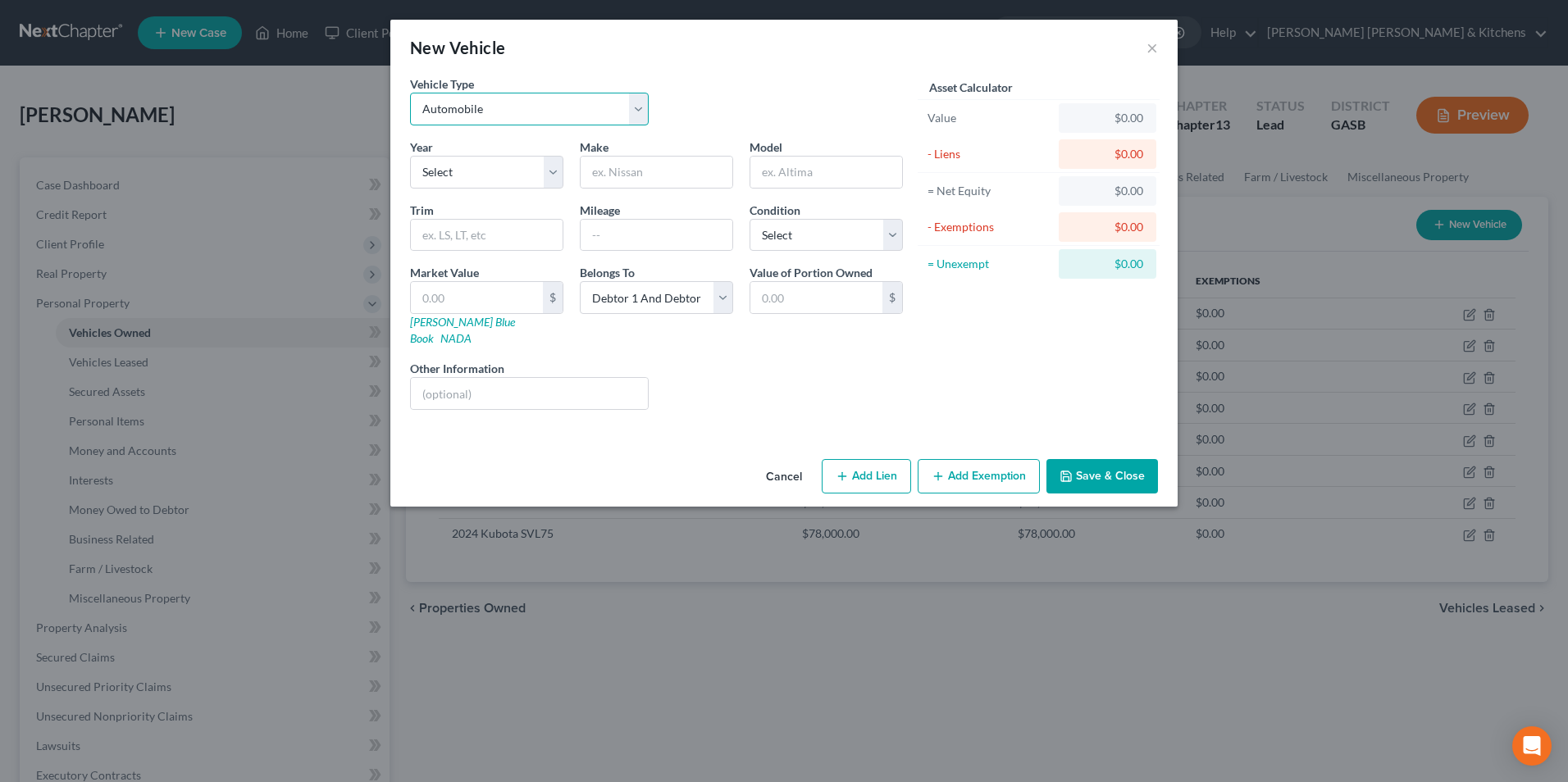
click at [447, 115] on select "Select Automobile Truck Trailer Watercraft Aircraft Motor Home Atv Other Vehicle" at bounding box center [529, 109] width 239 height 33
click at [410, 93] on select "Select Automobile Truck Trailer Watercraft Aircraft Motor Home Atv Other Vehicle" at bounding box center [529, 109] width 239 height 33
click at [625, 182] on input "text" at bounding box center [657, 172] width 152 height 31
click at [516, 299] on input "text" at bounding box center [476, 297] width 132 height 31
click at [519, 400] on div "Year Select 2026 2025 2024 2023 2022 2021 2020 2019 2018 2017 2016 2015 2014 20…" at bounding box center [657, 281] width 509 height 285
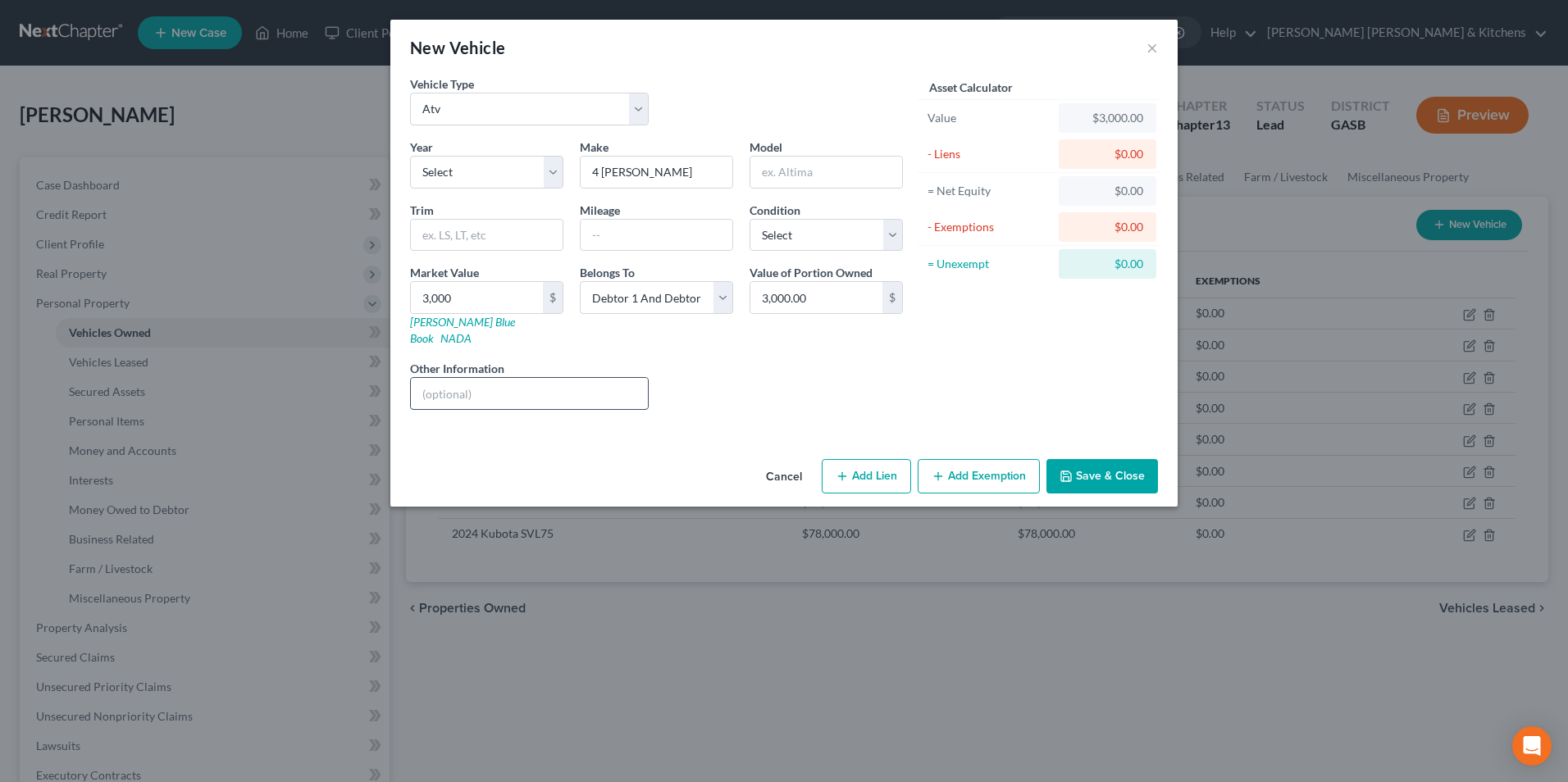
click at [515, 387] on input "text" at bounding box center [529, 394] width 237 height 31
click at [965, 464] on button "Add Exemption" at bounding box center [979, 476] width 122 height 35
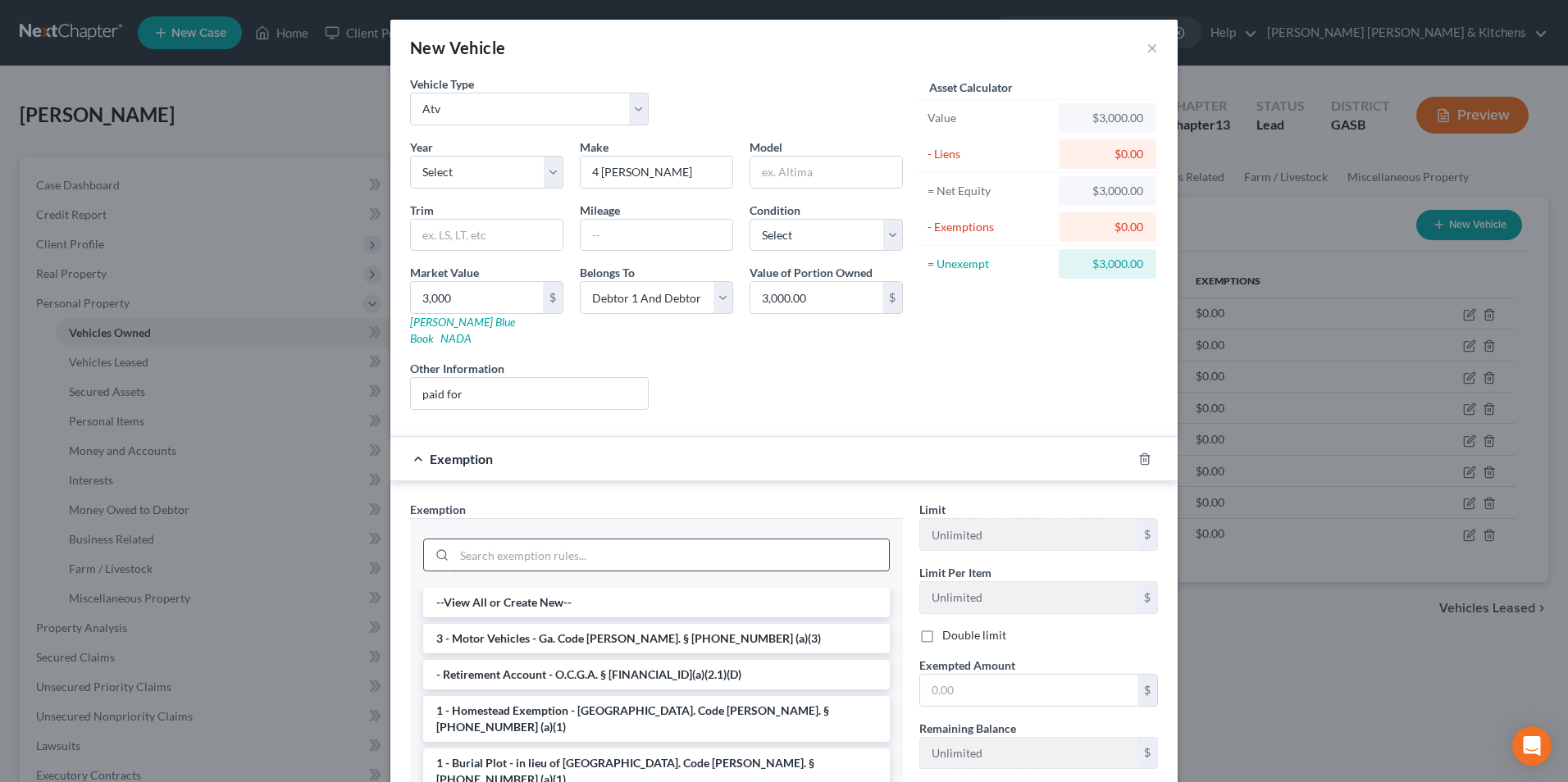
click at [509, 539] on input "search" at bounding box center [672, 554] width 435 height 31
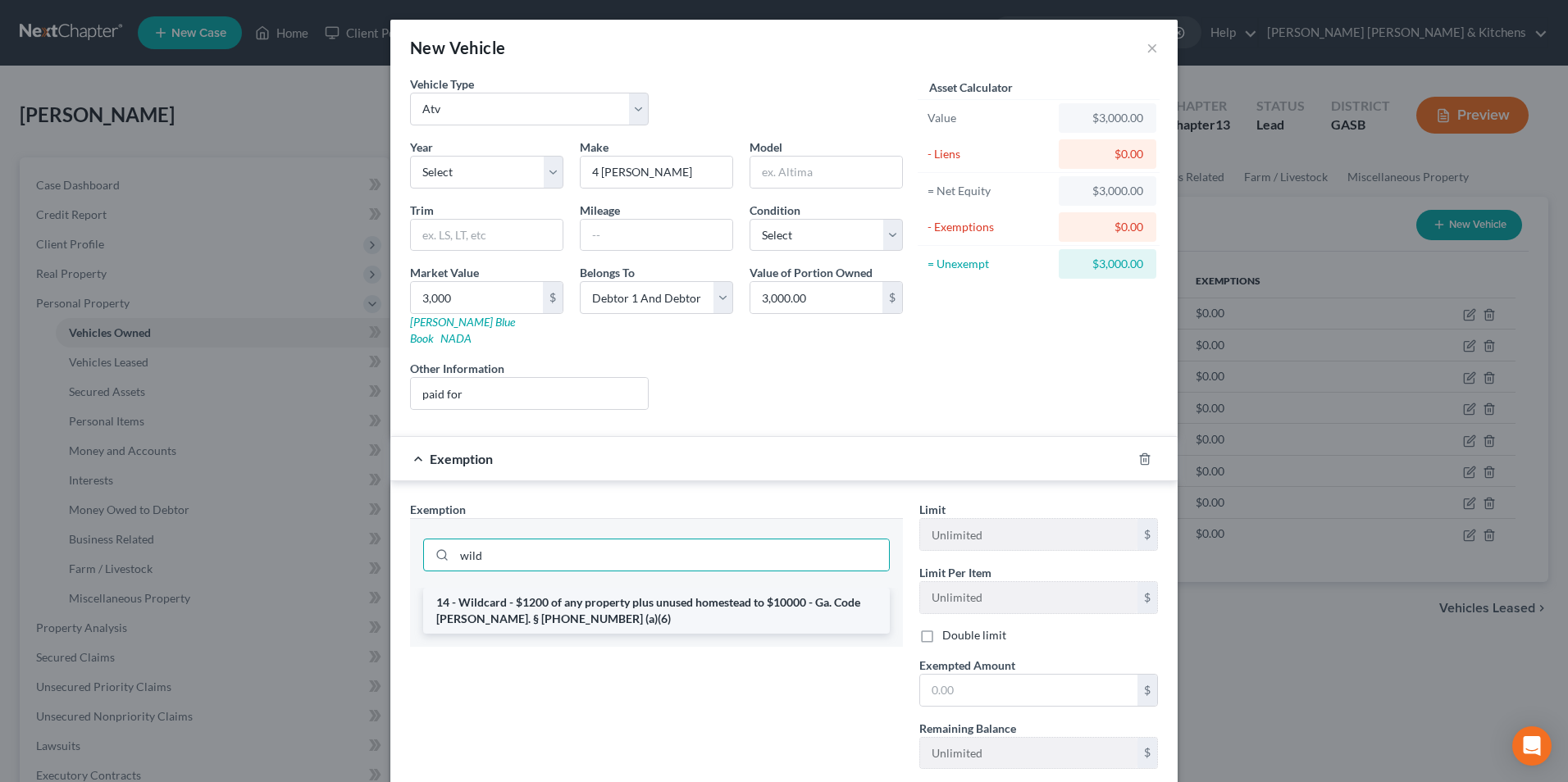
click at [530, 601] on li "14 - Wildcard - $1200 of any property plus unused homestead to $10000 - Ga. Cod…" at bounding box center [657, 611] width 467 height 46
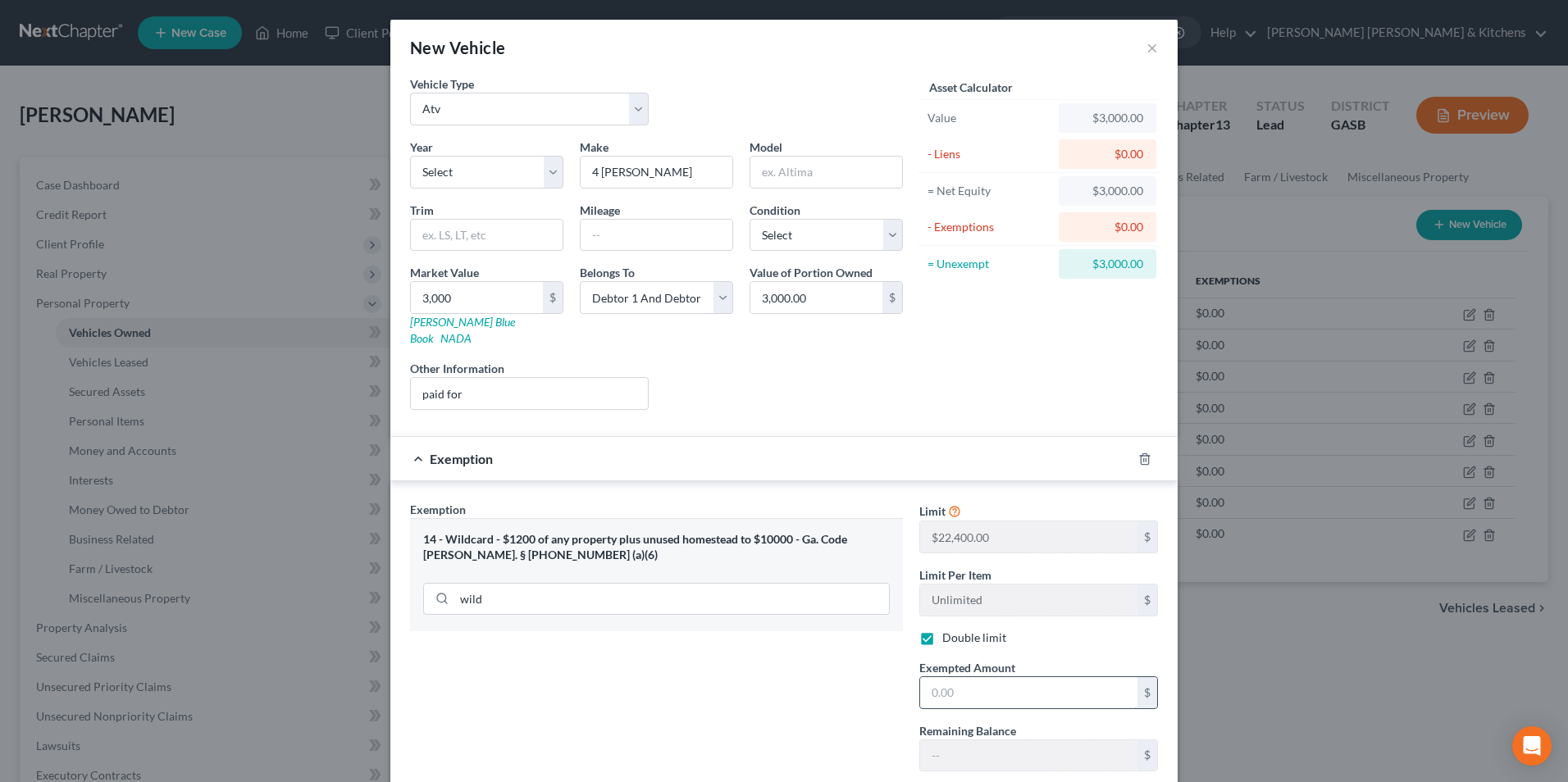
click at [999, 678] on input "text" at bounding box center [1029, 693] width 217 height 31
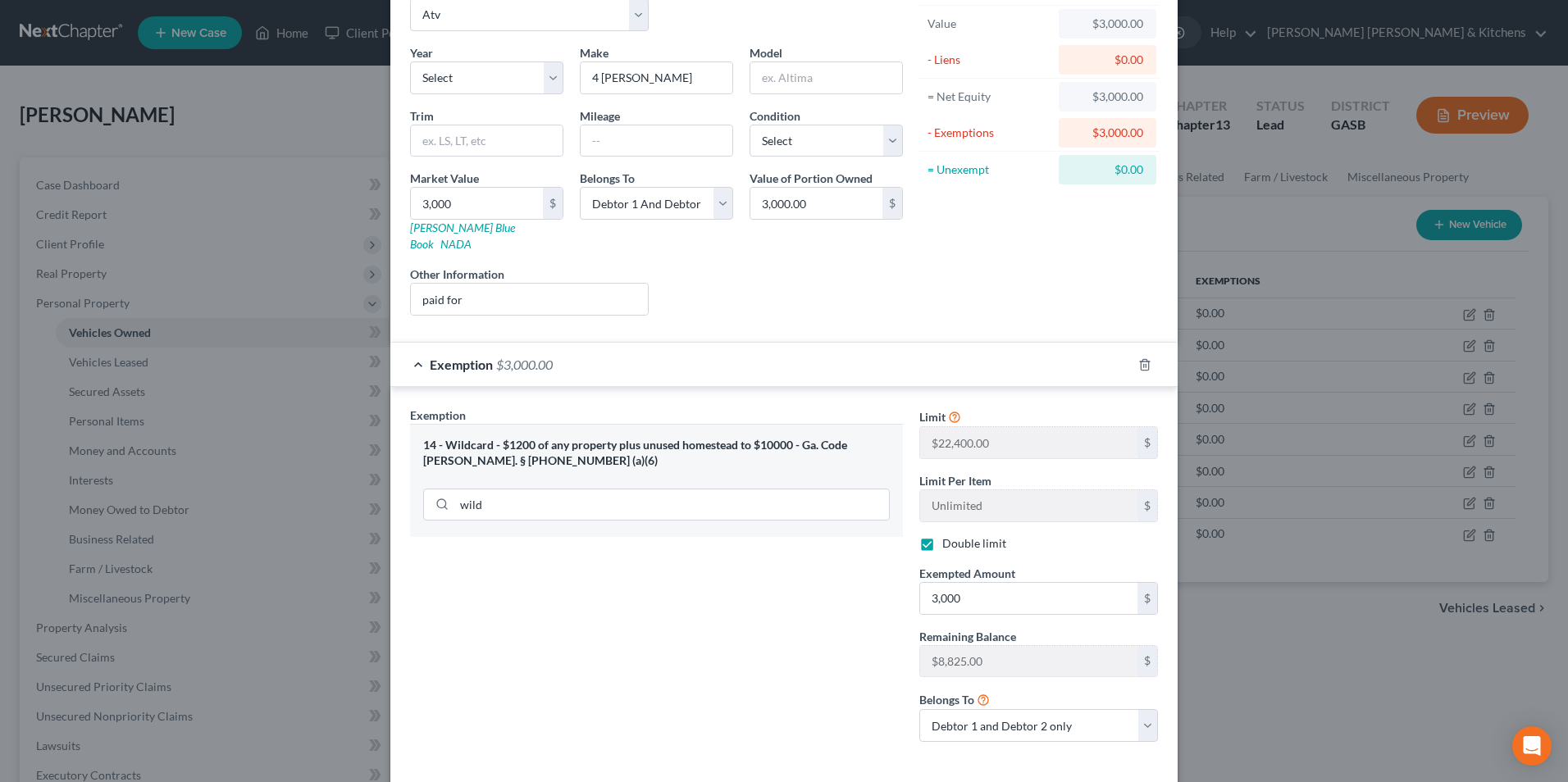
scroll to position [155, 0]
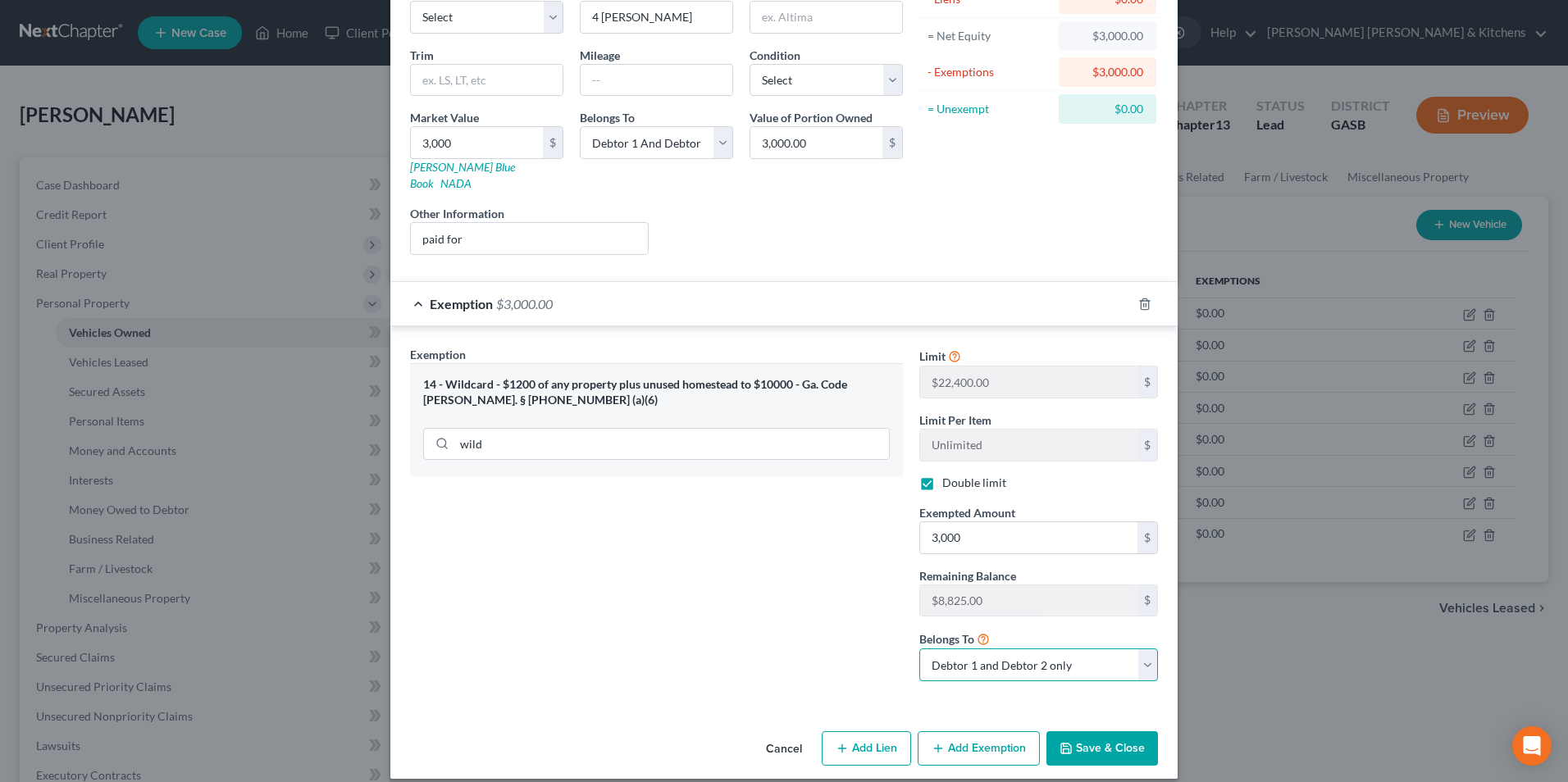
drag, startPoint x: 975, startPoint y: 648, endPoint x: 975, endPoint y: 659, distance: 11.0
click at [975, 649] on select "Debtor 1 only Debtor 2 only Debtor 1 and Debtor 2 only" at bounding box center [1039, 665] width 239 height 33
click at [920, 649] on select "Debtor 1 only Debtor 2 only Debtor 1 and Debtor 2 only" at bounding box center [1039, 665] width 239 height 33
click at [1096, 731] on button "Save & Close" at bounding box center [1102, 748] width 111 height 35
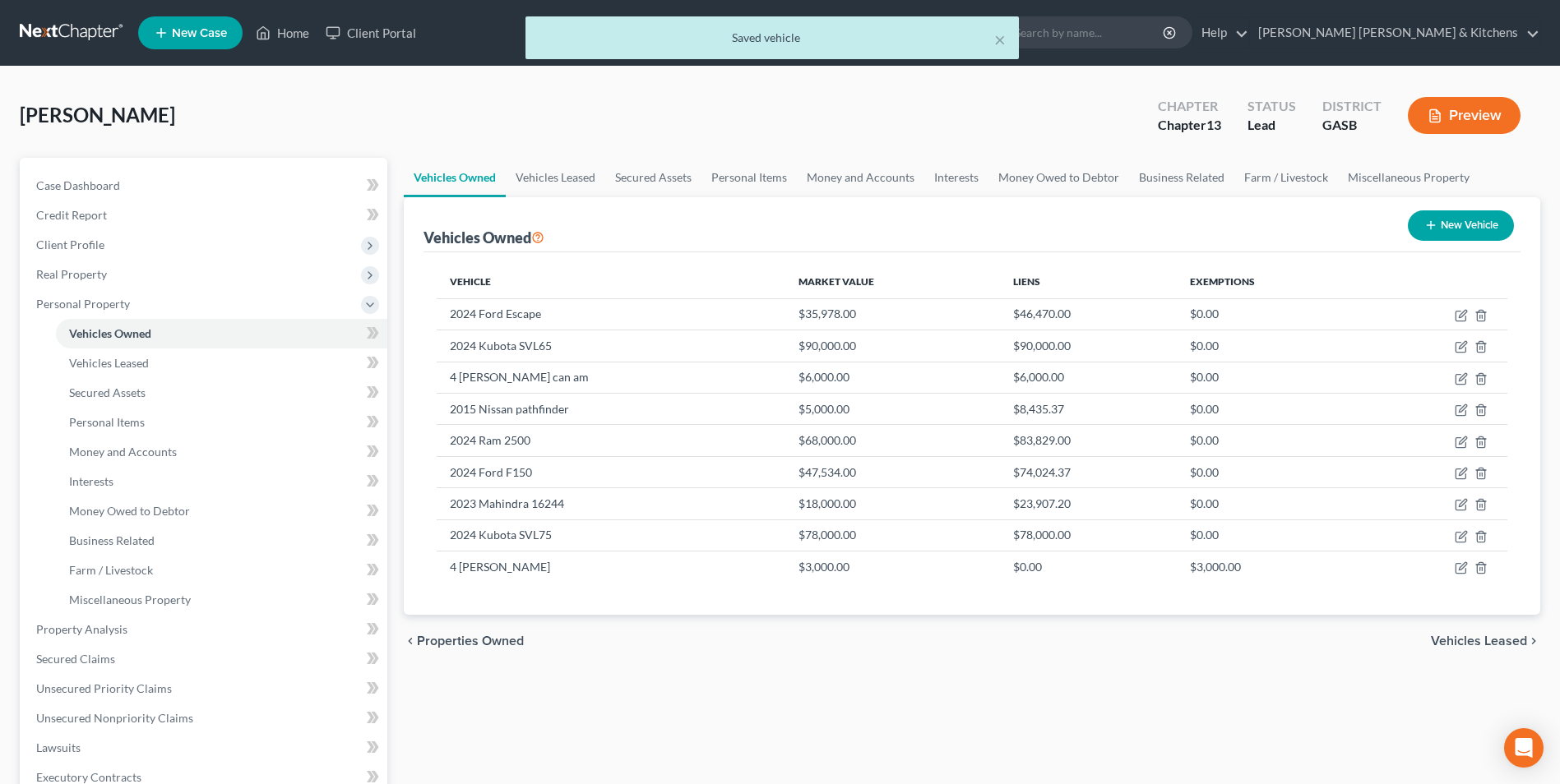
click at [1461, 234] on button "New Vehicle" at bounding box center [1461, 226] width 106 height 30
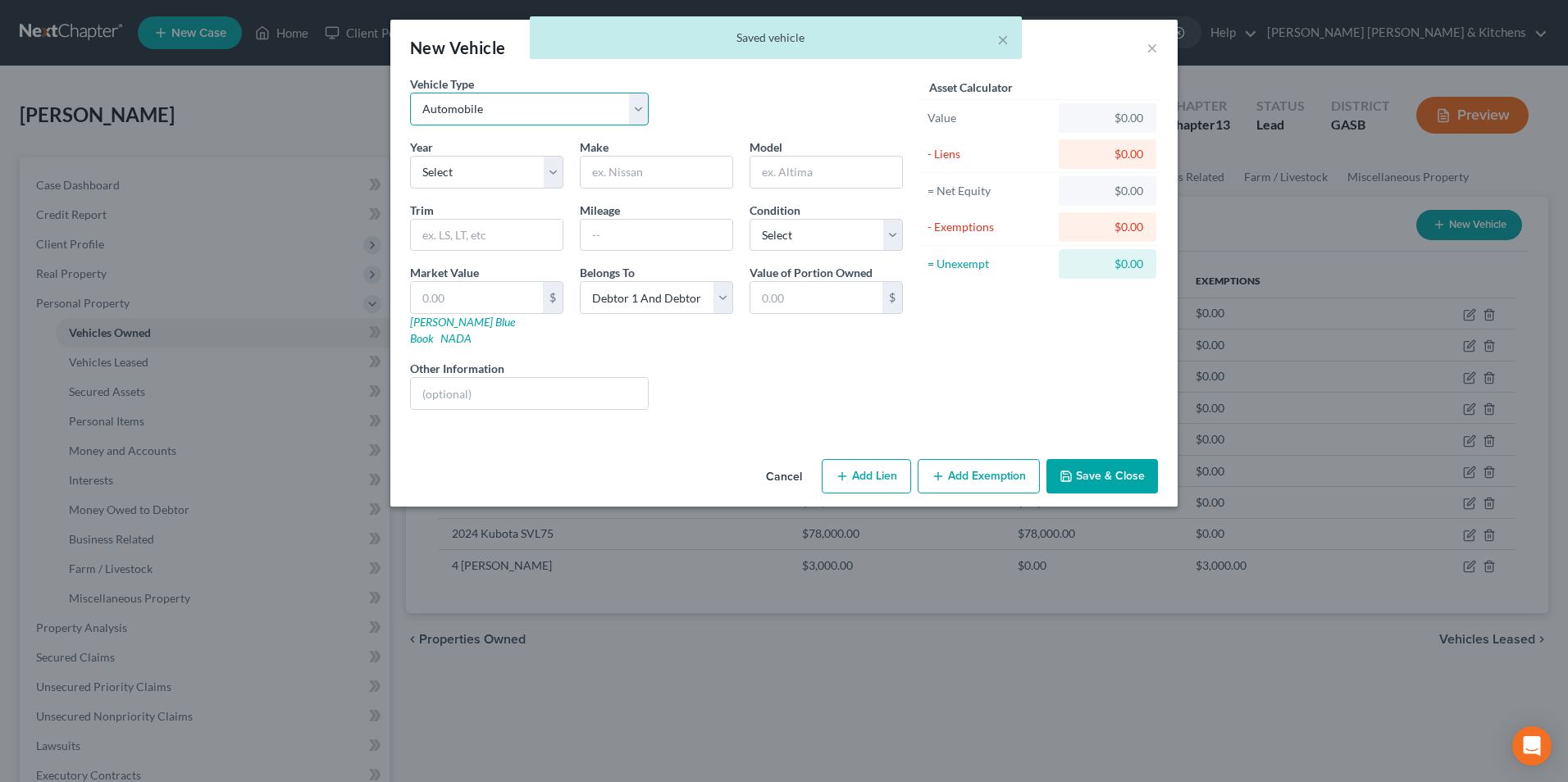
click at [514, 116] on select "Select Automobile Truck Trailer Watercraft Aircraft Motor Home Atv Other Vehicle" at bounding box center [529, 109] width 239 height 33
click at [410, 93] on select "Select Automobile Truck Trailer Watercraft Aircraft Motor Home Atv Other Vehicle" at bounding box center [529, 109] width 239 height 33
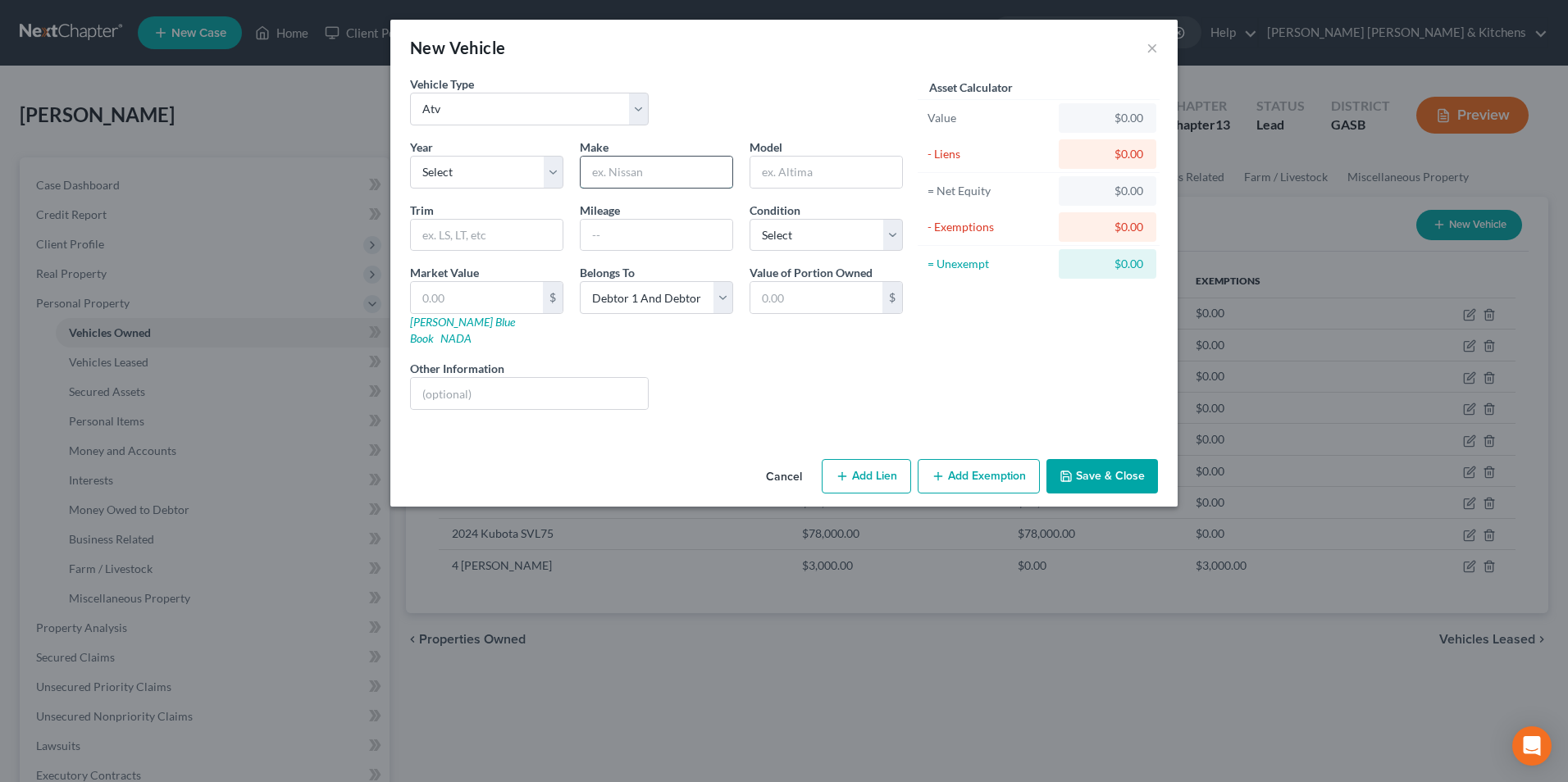
click at [646, 178] on input "text" at bounding box center [657, 172] width 152 height 31
click at [458, 307] on input "text" at bounding box center [476, 297] width 132 height 31
click at [443, 378] on input "text" at bounding box center [529, 394] width 237 height 31
click at [987, 463] on button "Add Exemption" at bounding box center [979, 476] width 122 height 35
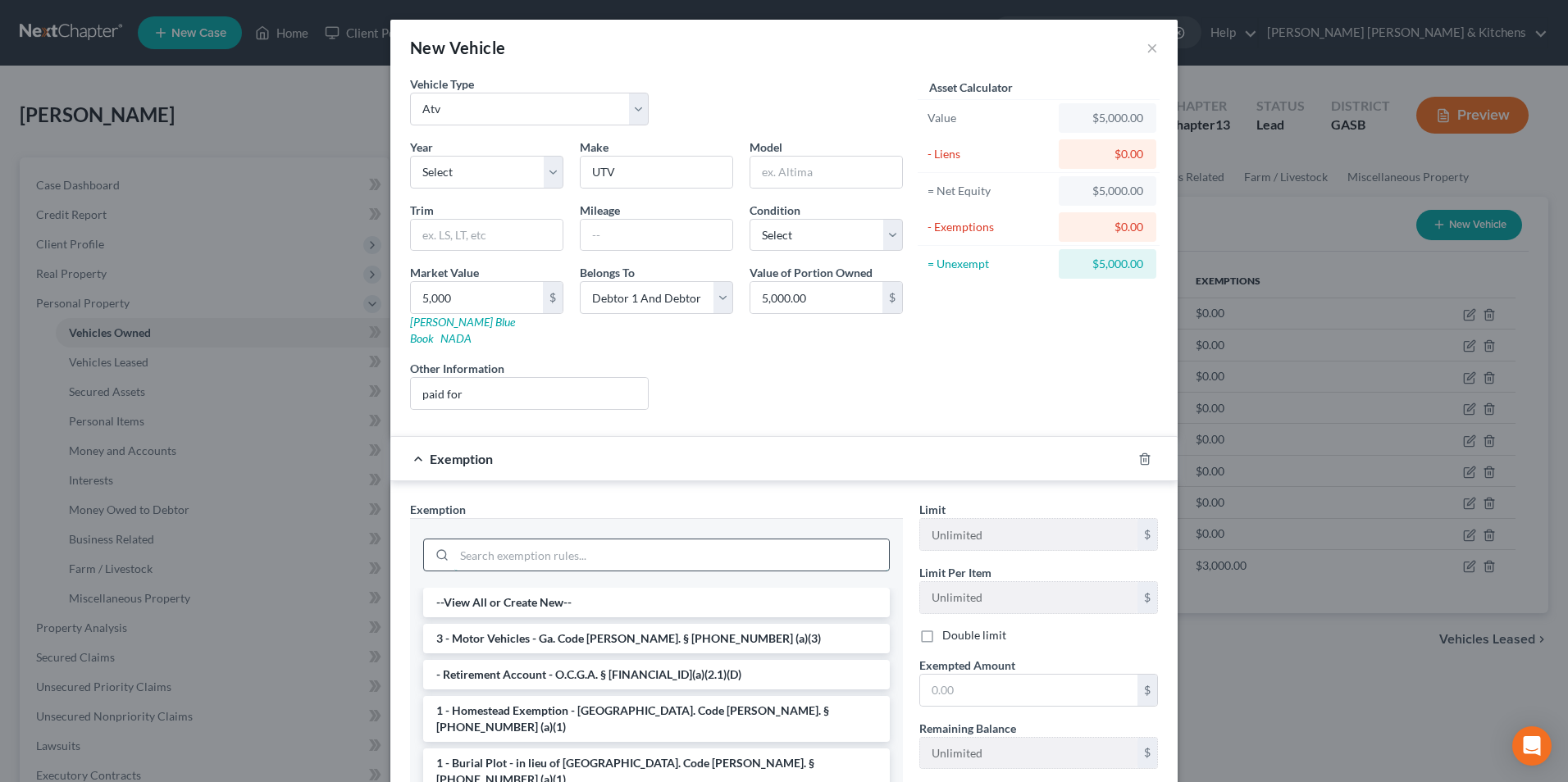
click at [619, 545] on input "search" at bounding box center [672, 554] width 435 height 31
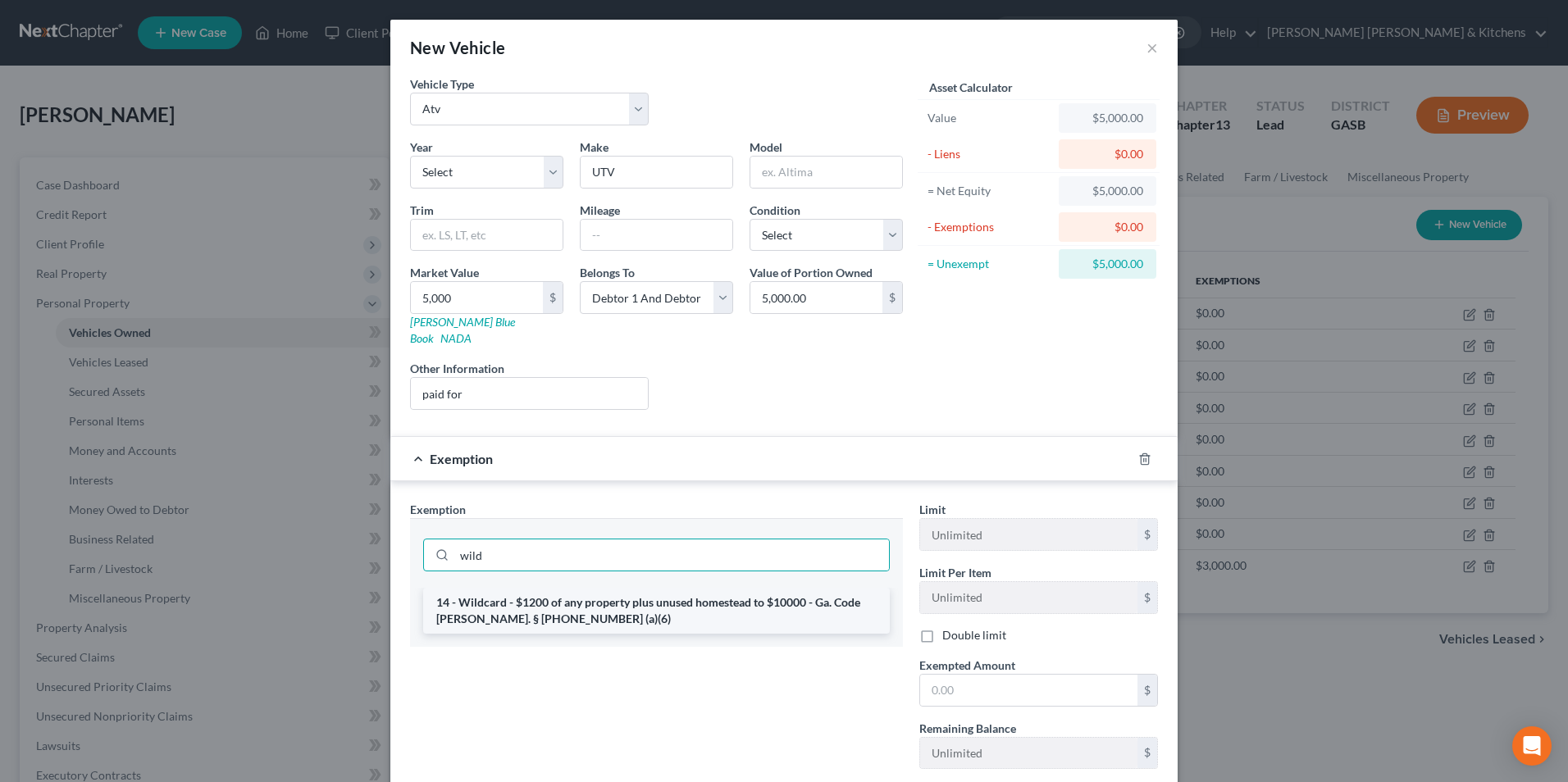
click at [600, 588] on li "14 - Wildcard - $1200 of any property plus unused homestead to $10000 - Ga. Cod…" at bounding box center [657, 611] width 467 height 46
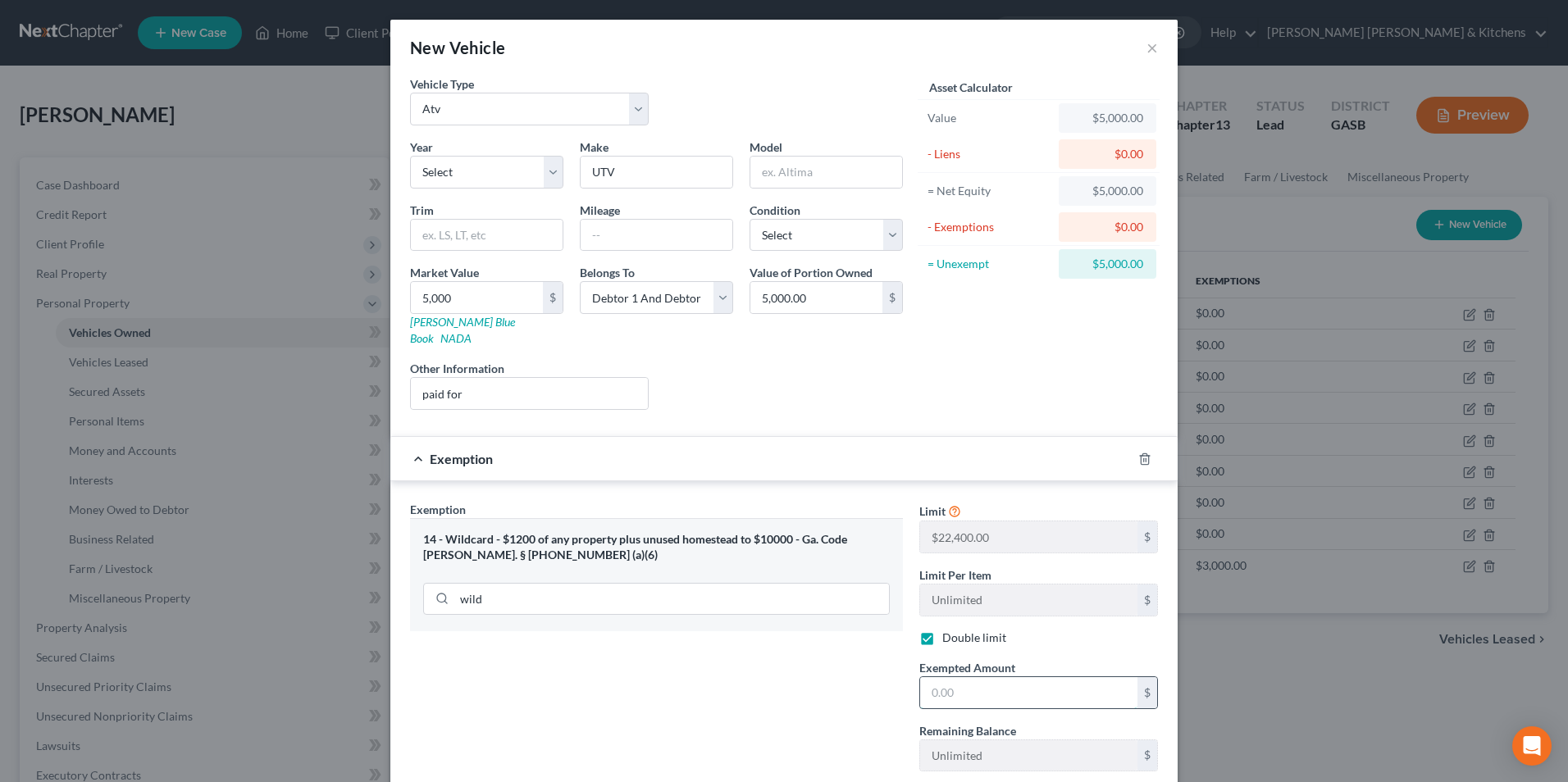
click at [969, 684] on input "text" at bounding box center [1029, 693] width 217 height 31
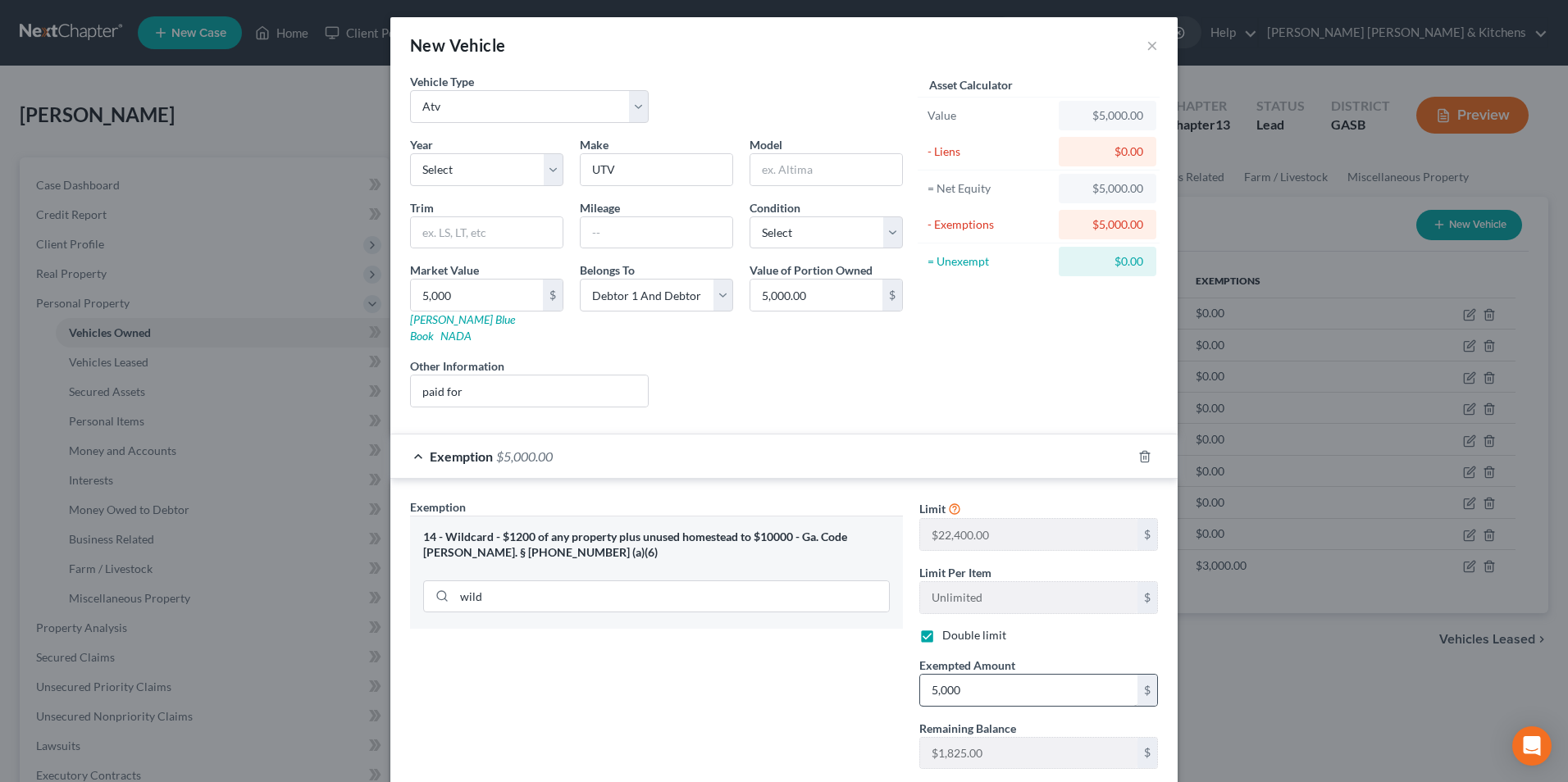
scroll to position [84, 0]
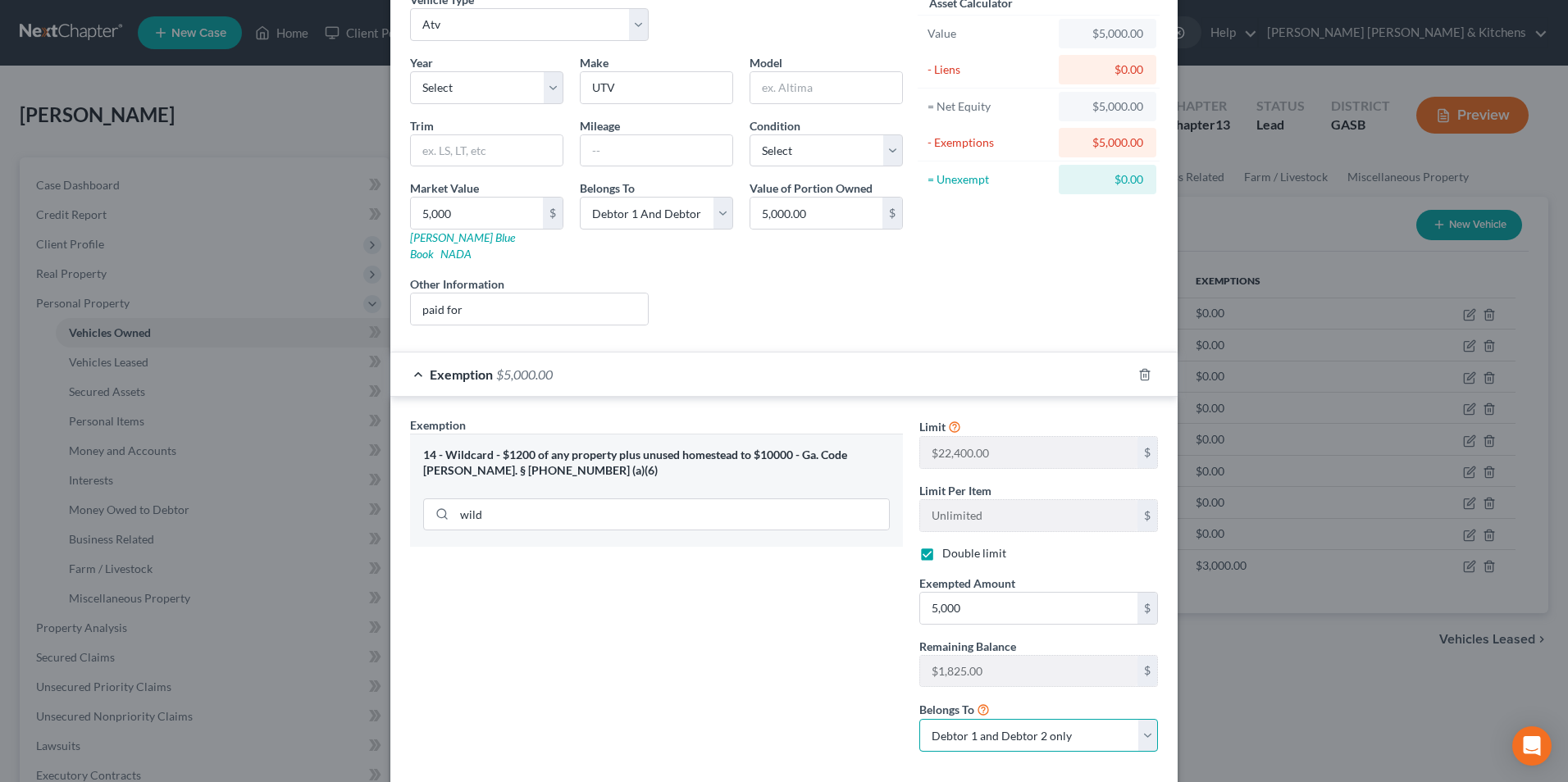
click at [964, 726] on select "Debtor 1 only Debtor 2 only Debtor 1 and Debtor 2 only" at bounding box center [1039, 735] width 239 height 33
click at [920, 719] on select "Debtor 1 only Debtor 2 only Debtor 1 and Debtor 2 only" at bounding box center [1039, 735] width 239 height 33
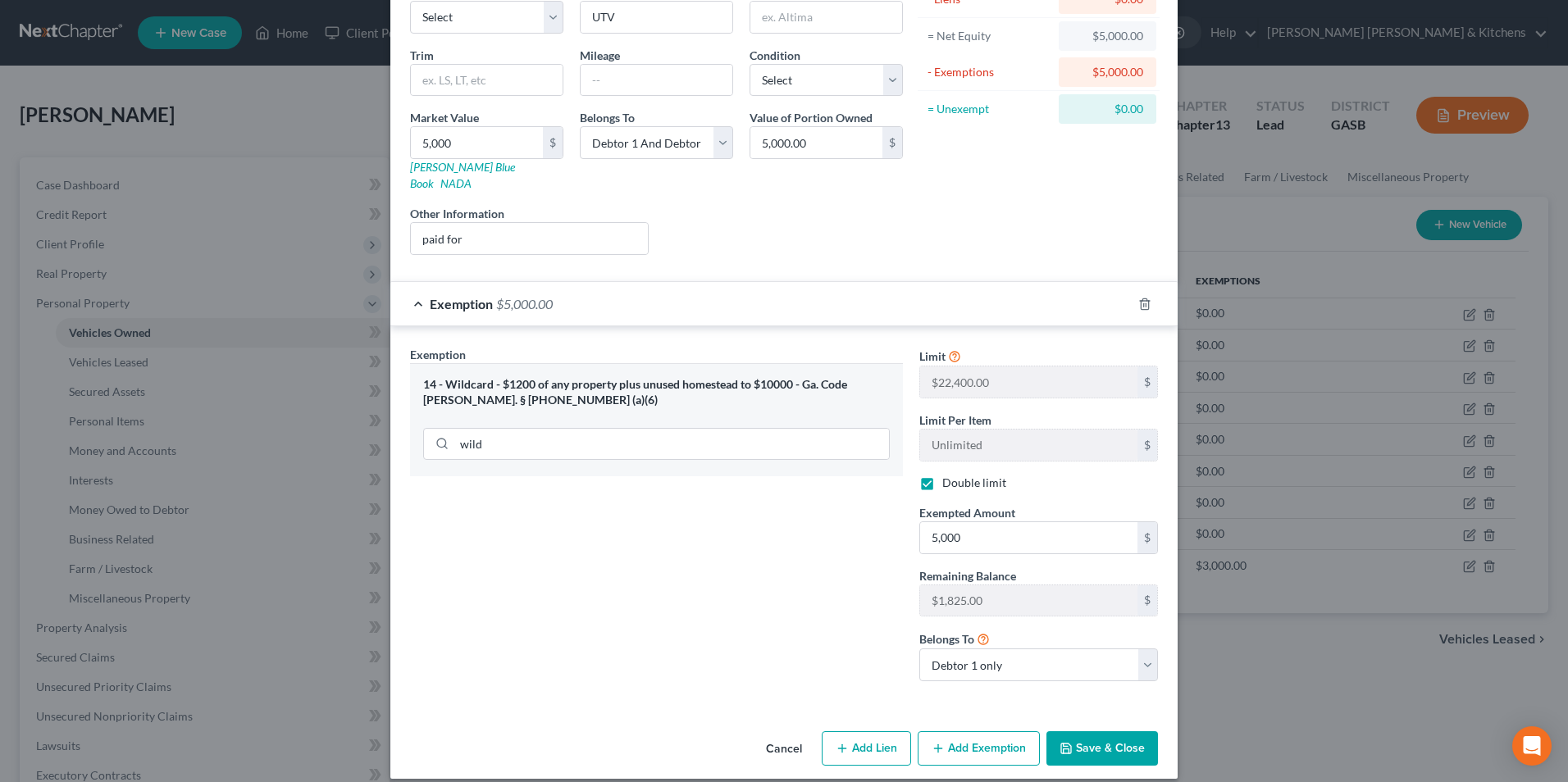
click at [1111, 735] on button "Save & Close" at bounding box center [1102, 748] width 111 height 35
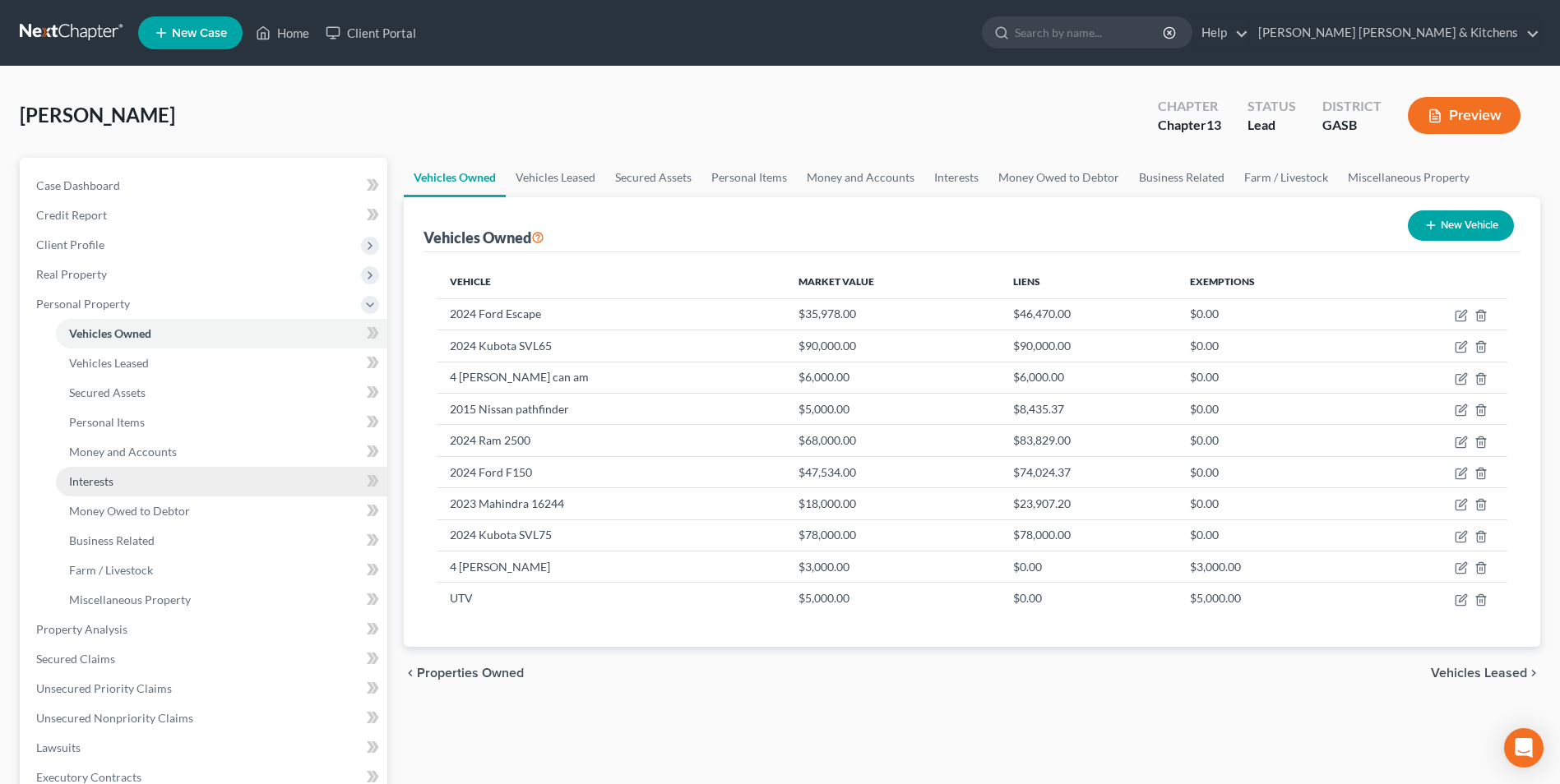
drag, startPoint x: 92, startPoint y: 476, endPoint x: 198, endPoint y: 476, distance: 106.0
click at [92, 476] on span "Interests" at bounding box center [91, 481] width 45 height 14
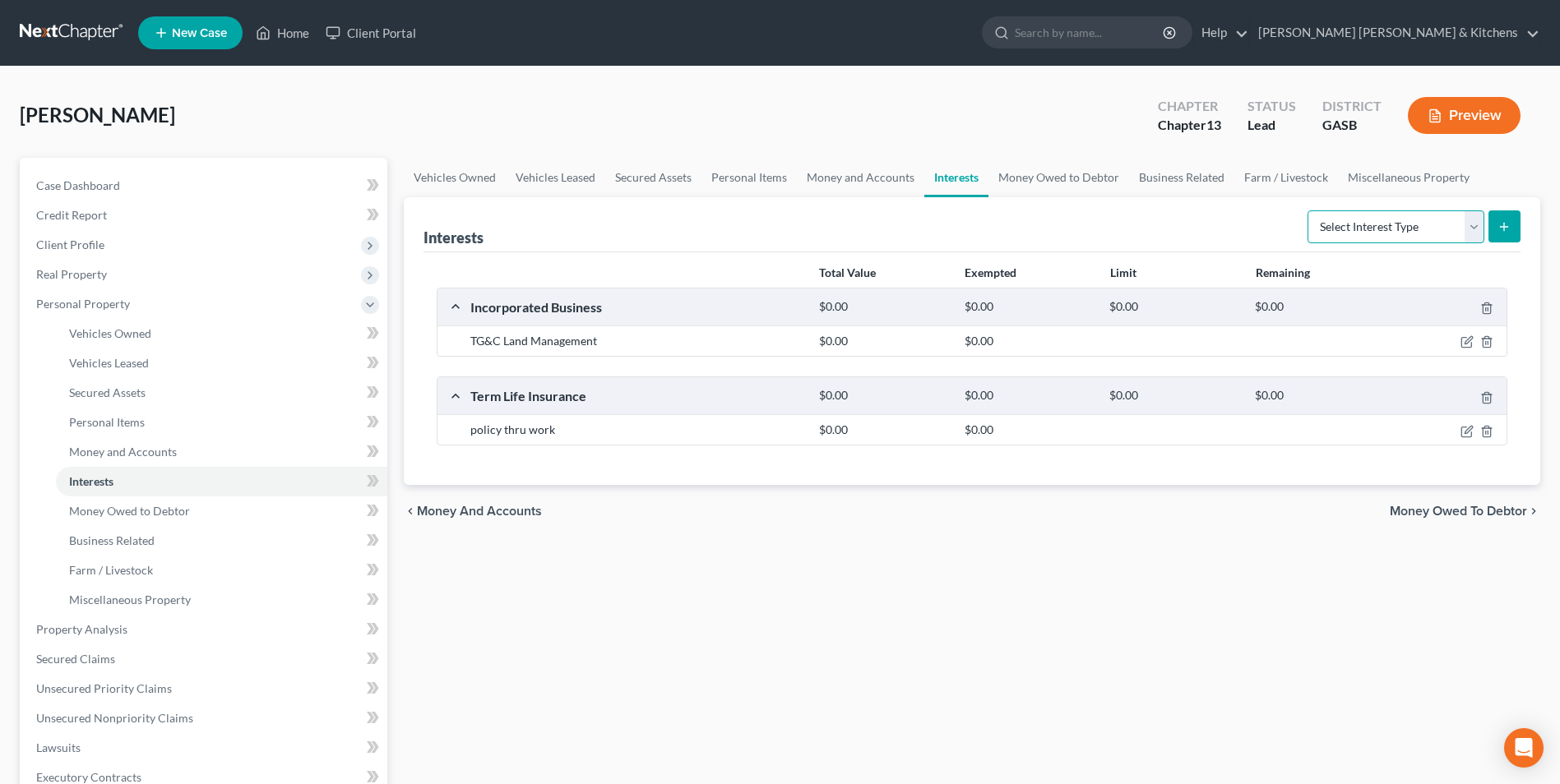
click at [1398, 236] on select "Select Interest Type 401K Annuity Bond Education IRA Government Bond Government…" at bounding box center [1395, 226] width 177 height 33
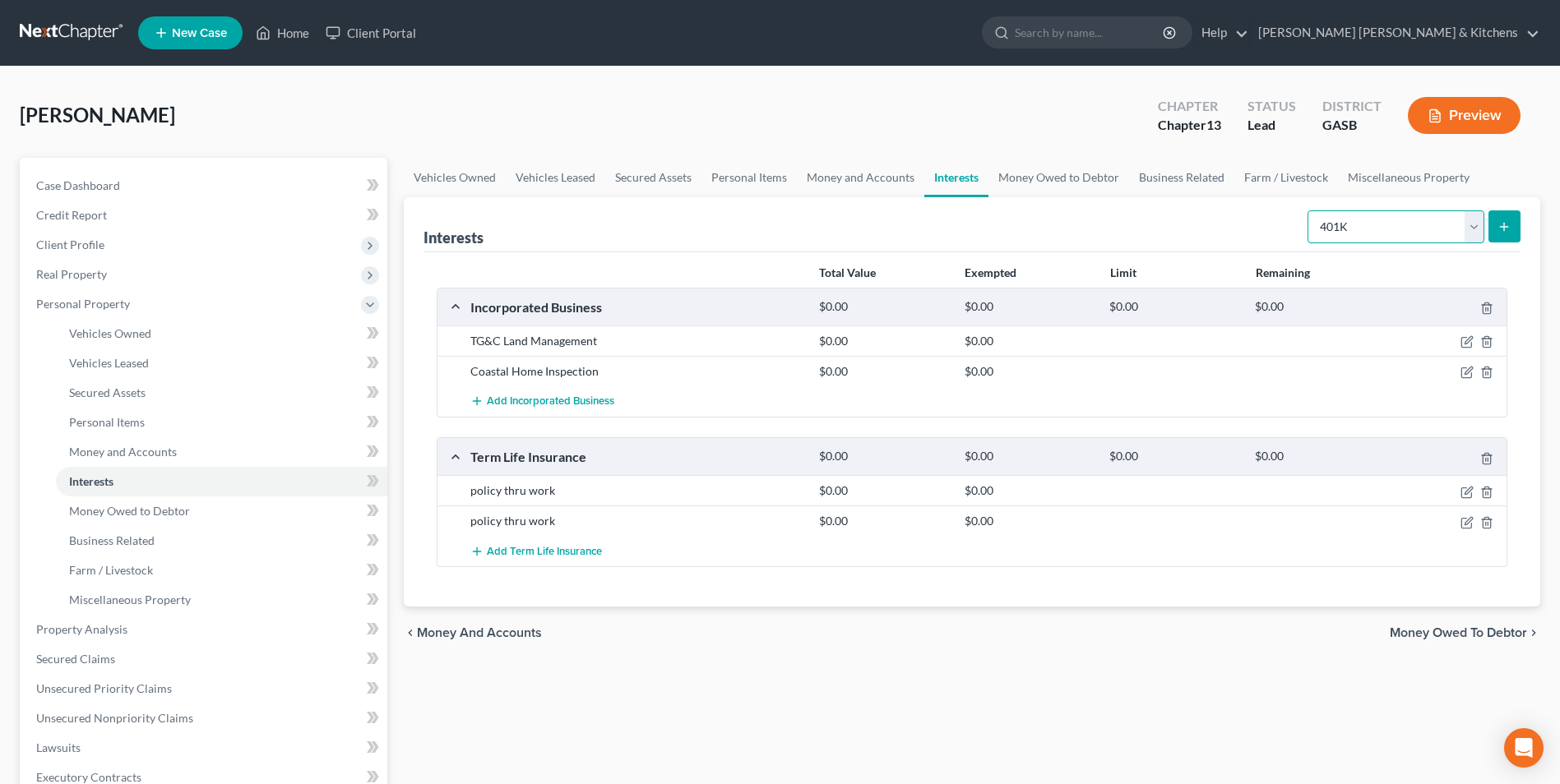
click at [1309, 210] on select "Select Interest Type 401K Annuity Bond Education IRA Government Bond Government…" at bounding box center [1395, 226] width 177 height 33
click at [1496, 226] on button "submit" at bounding box center [1504, 226] width 32 height 32
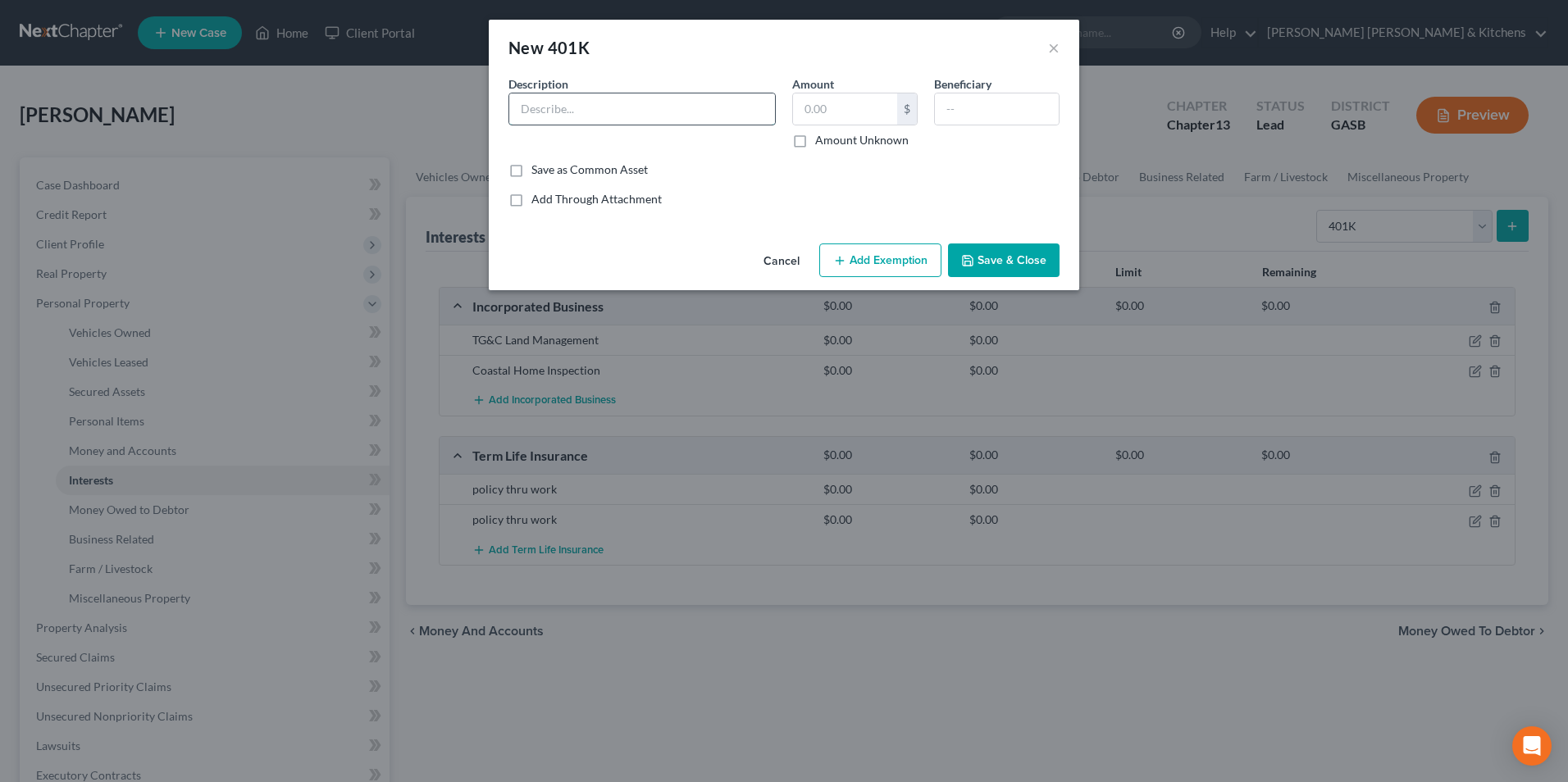
click at [574, 114] on input "text" at bounding box center [642, 109] width 266 height 31
click at [847, 108] on input "text" at bounding box center [846, 109] width 105 height 31
click at [894, 248] on button "Add Exemption" at bounding box center [880, 260] width 122 height 35
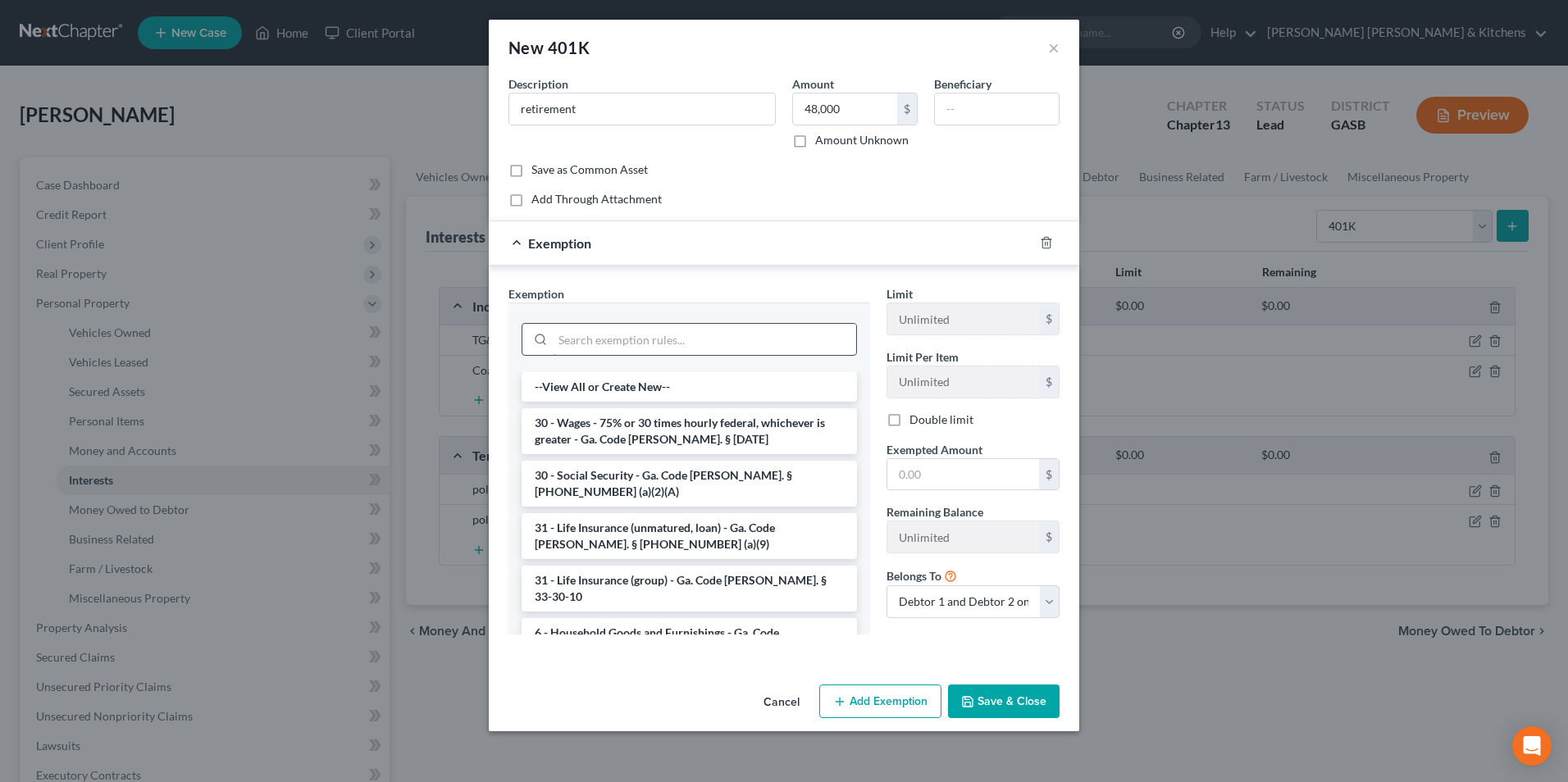
click at [695, 336] on input "search" at bounding box center [705, 339] width 303 height 31
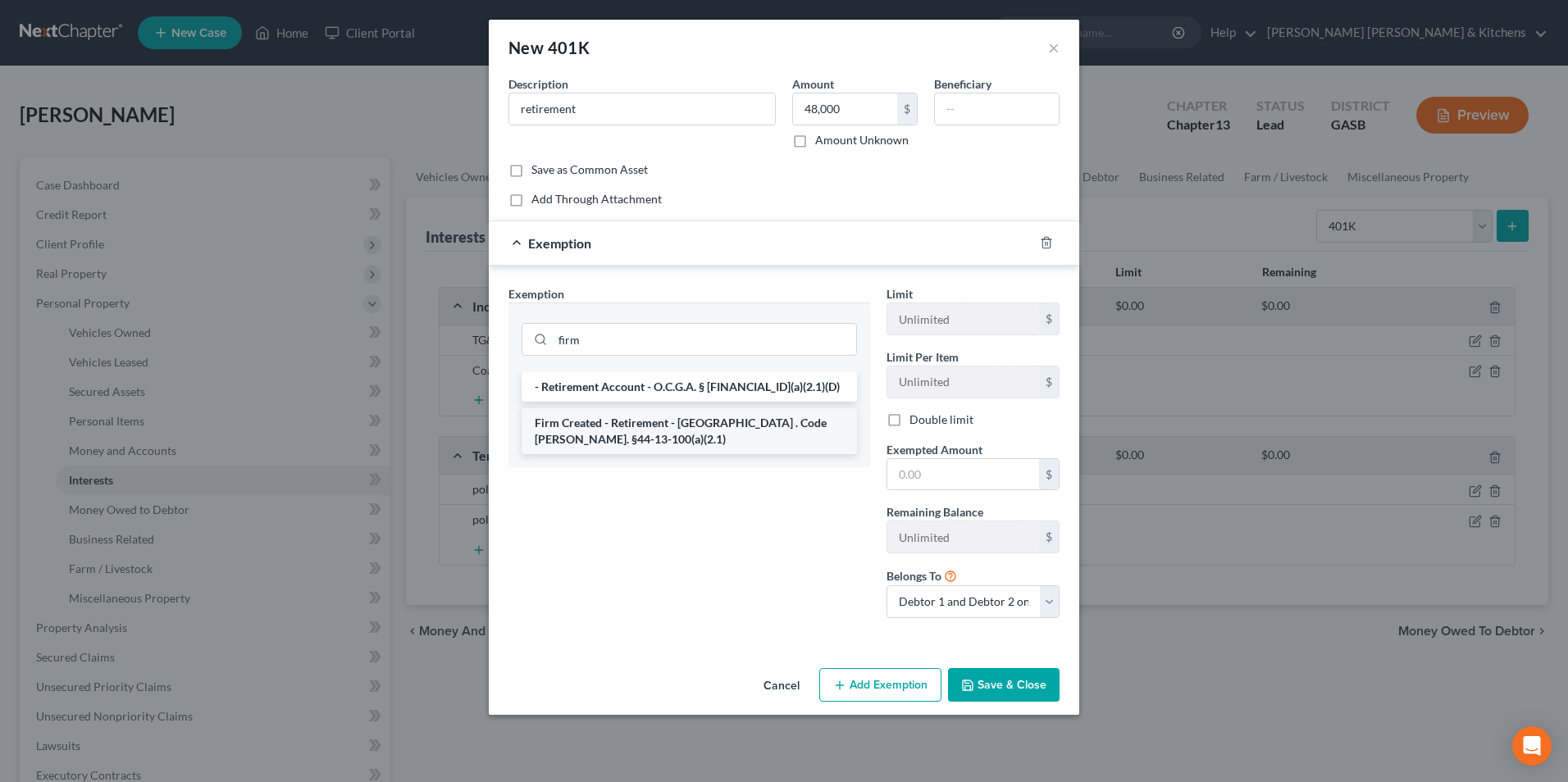
click at [722, 431] on li "Firm Created - Retirement - [GEOGRAPHIC_DATA] . Code [PERSON_NAME]. §44-13-100(…" at bounding box center [690, 431] width 336 height 46
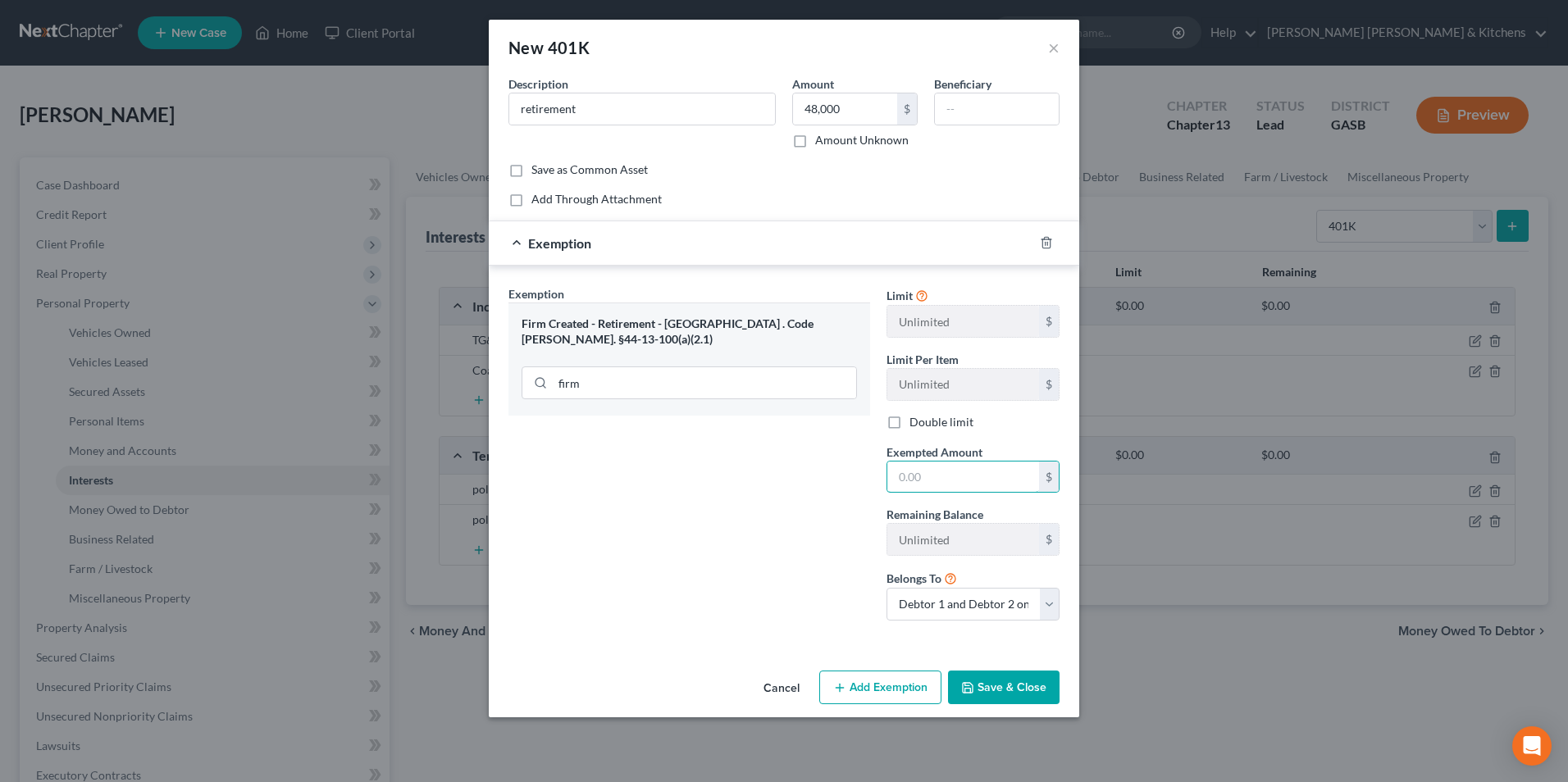
drag, startPoint x: 916, startPoint y: 473, endPoint x: 927, endPoint y: 451, distance: 24.6
click at [916, 474] on input "text" at bounding box center [964, 477] width 152 height 31
drag, startPoint x: 920, startPoint y: 608, endPoint x: 926, endPoint y: 619, distance: 12.5
click at [920, 608] on select "Debtor 1 only Debtor 2 only Debtor 1 and Debtor 2 only" at bounding box center [973, 604] width 173 height 33
click at [887, 588] on select "Debtor 1 only Debtor 2 only Debtor 1 and Debtor 2 only" at bounding box center [973, 604] width 173 height 33
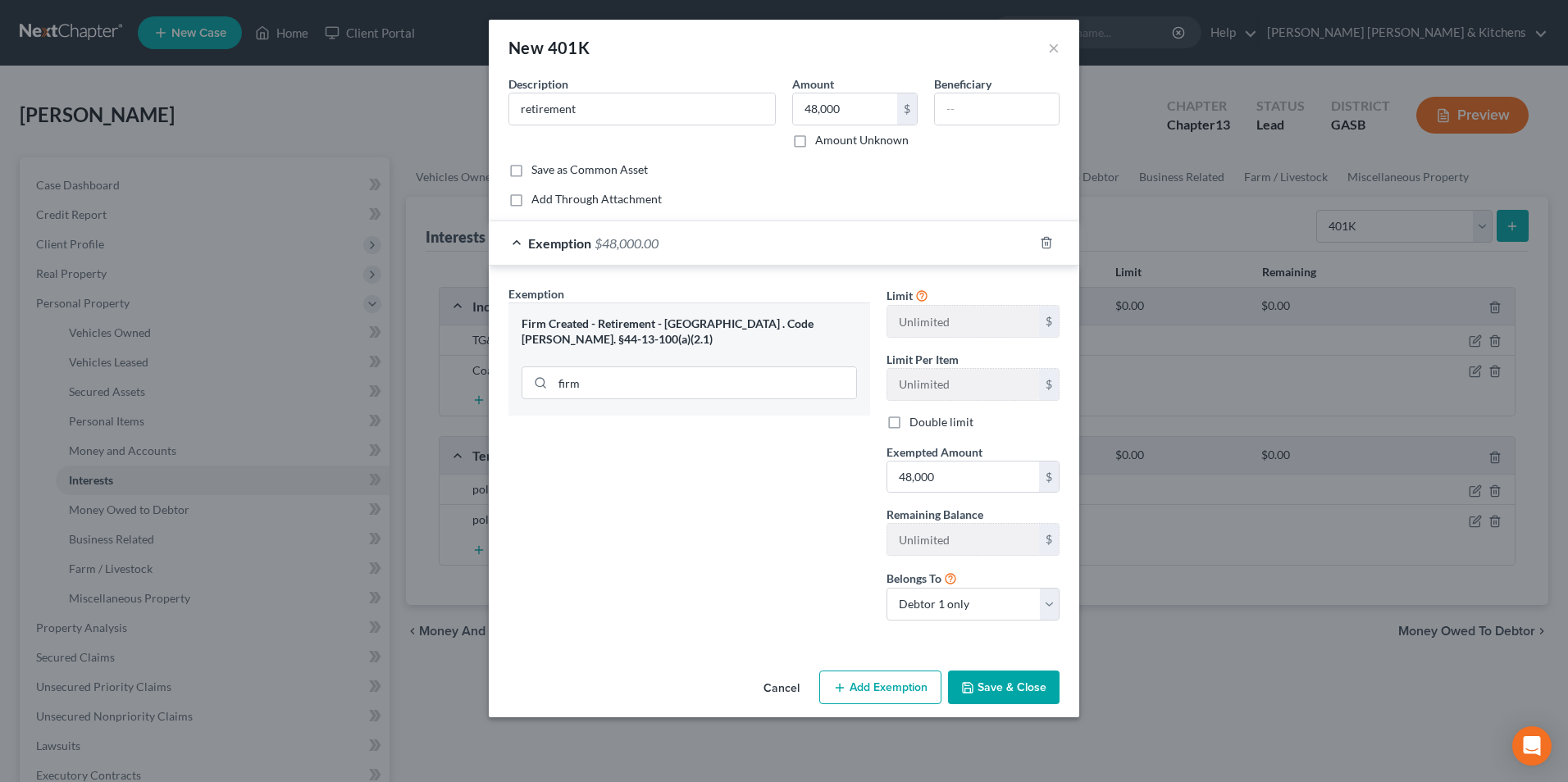
click at [997, 690] on button "Save & Close" at bounding box center [1004, 688] width 111 height 35
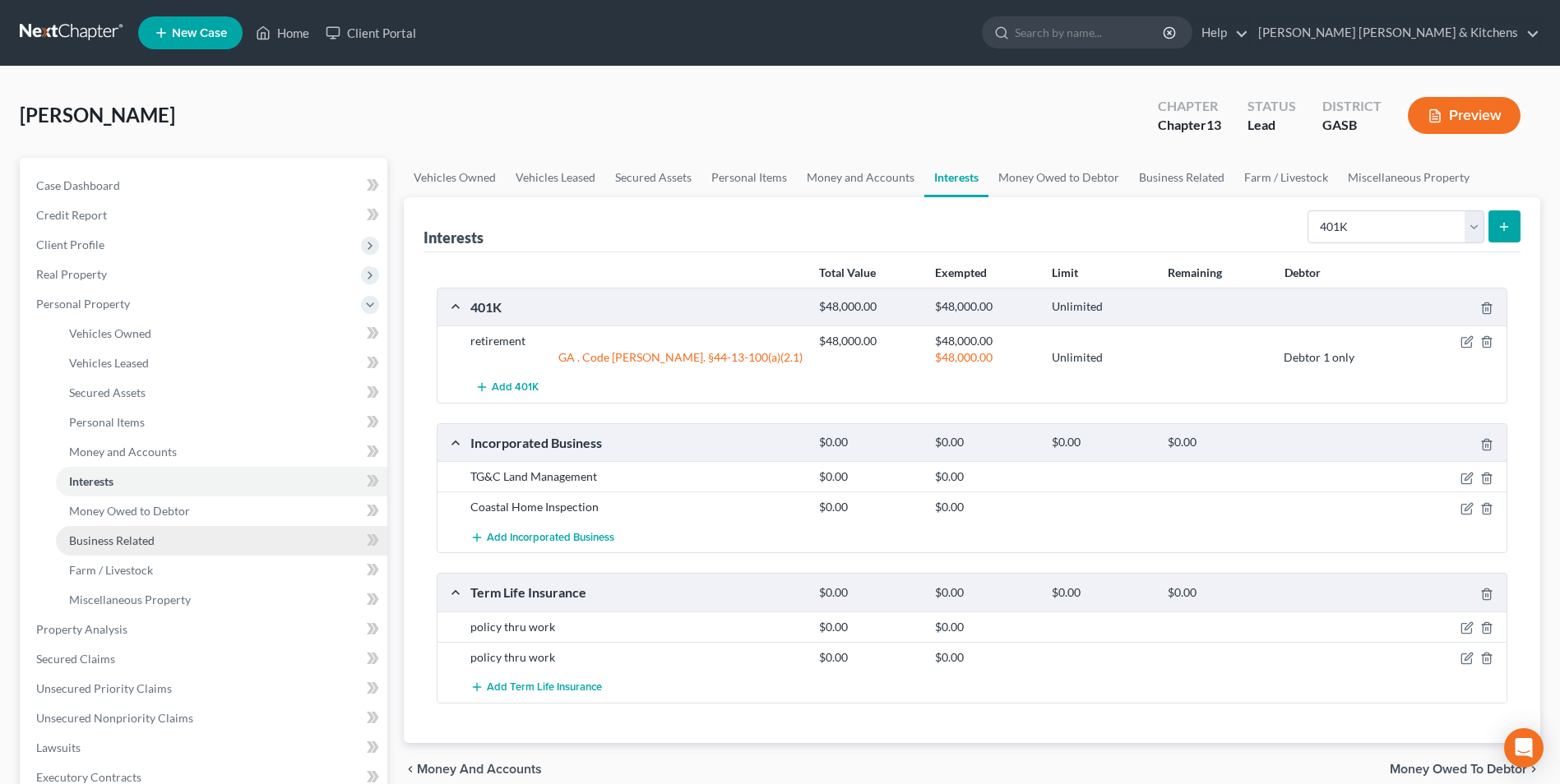
click at [121, 535] on span "Business Related" at bounding box center [112, 540] width 85 height 14
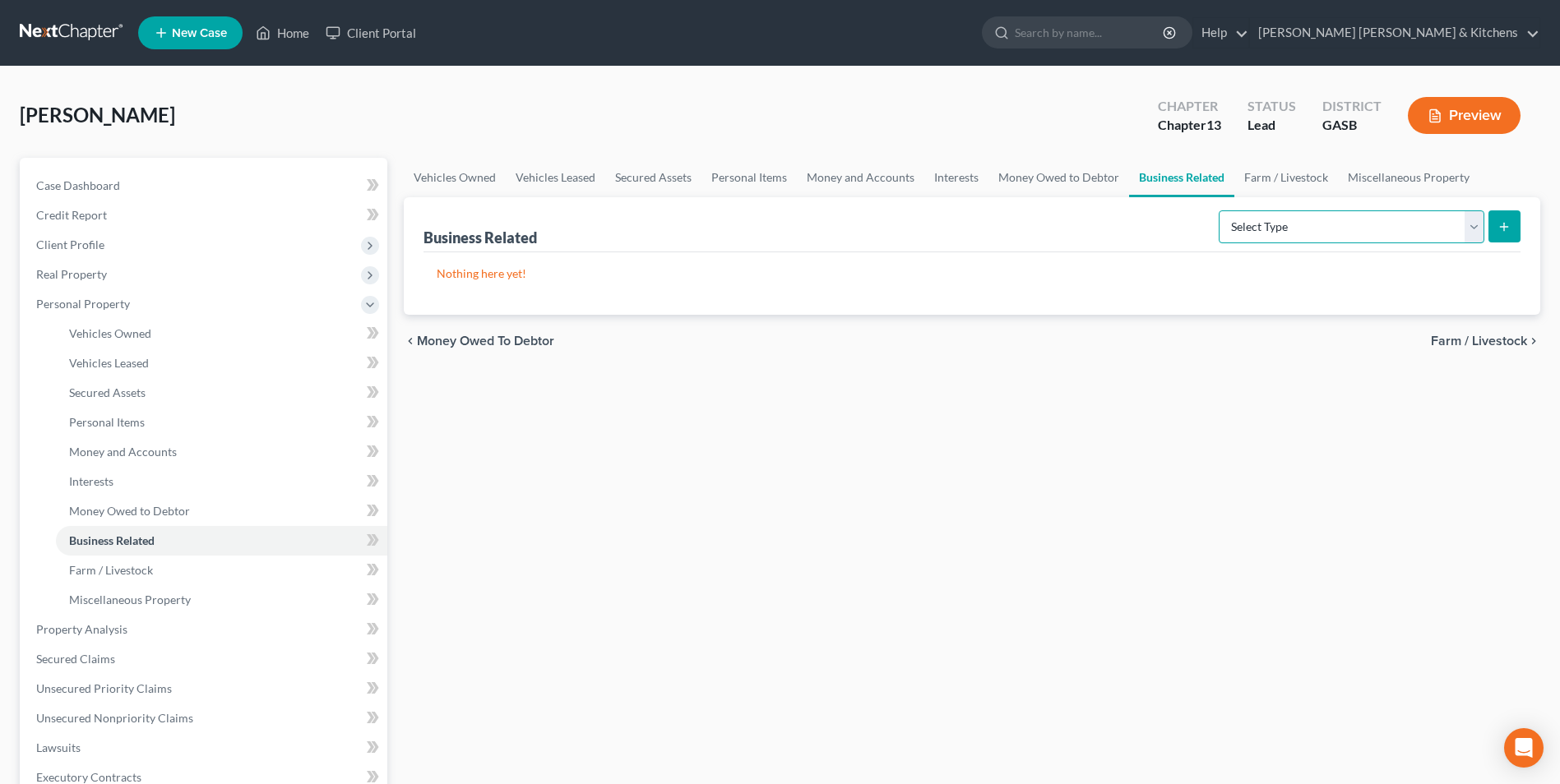
click at [1245, 233] on select "Select Type Customer Lists Franchises Inventory Licenses Machinery Office Equip…" at bounding box center [1351, 226] width 265 height 33
click at [1219, 210] on select "Select Type Customer Lists Franchises Inventory Licenses Machinery Office Equip…" at bounding box center [1351, 226] width 265 height 33
click at [1509, 228] on icon "submit" at bounding box center [1504, 227] width 14 height 14
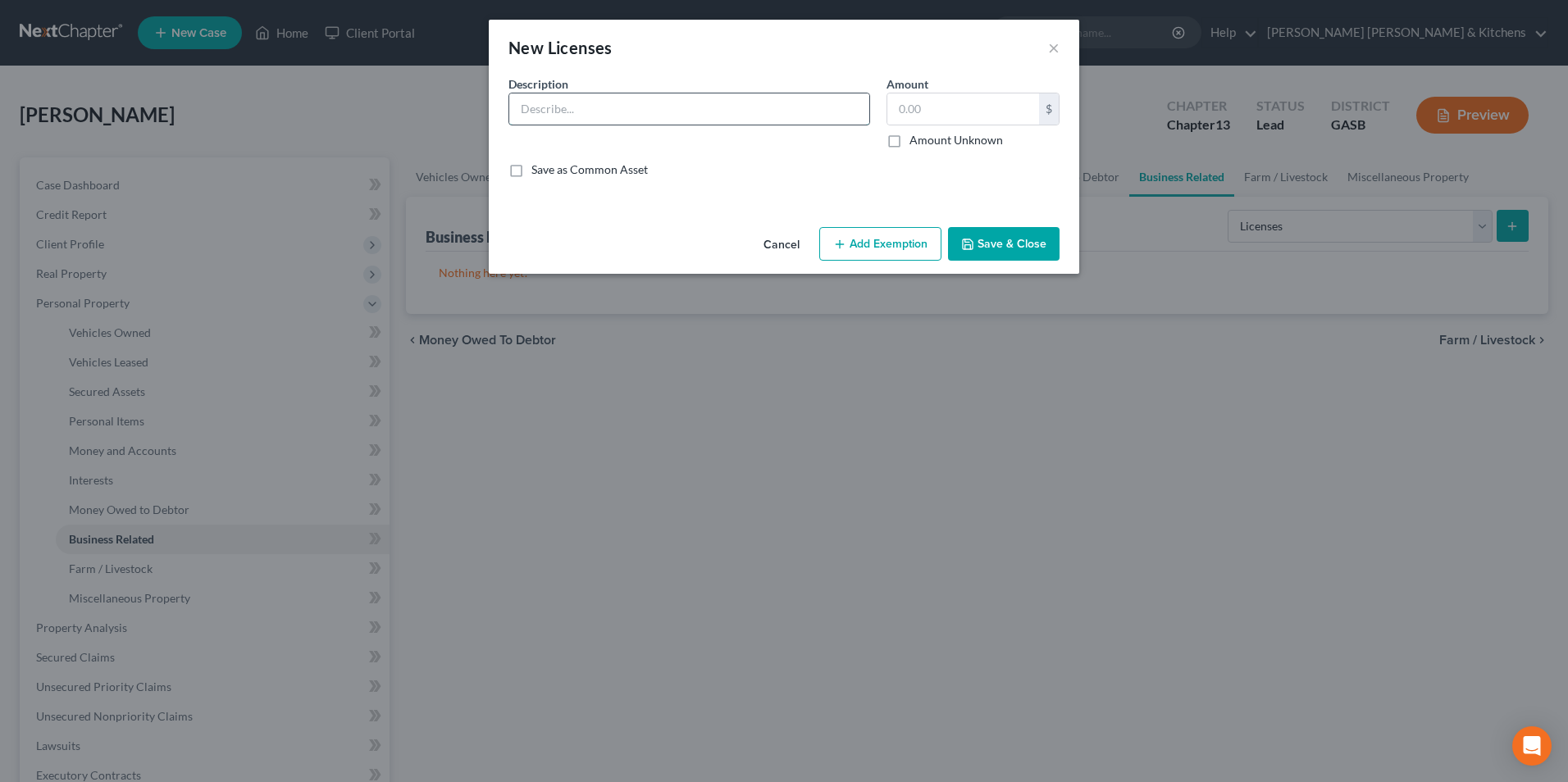
click at [583, 107] on input "text" at bounding box center [689, 109] width 360 height 31
click at [988, 242] on button "Save & Close" at bounding box center [1004, 244] width 111 height 35
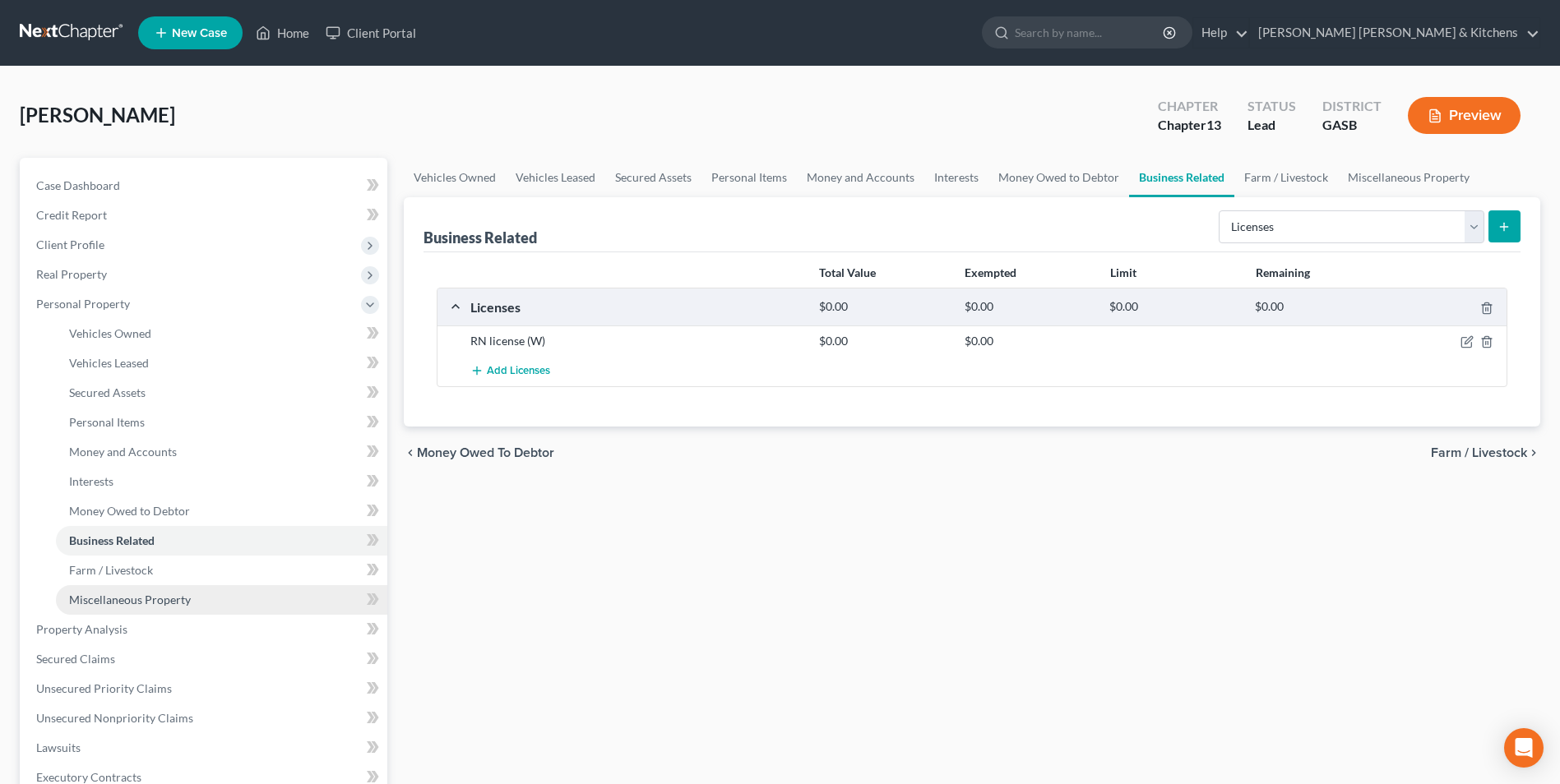
click at [135, 602] on span "Miscellaneous Property" at bounding box center [130, 600] width 122 height 14
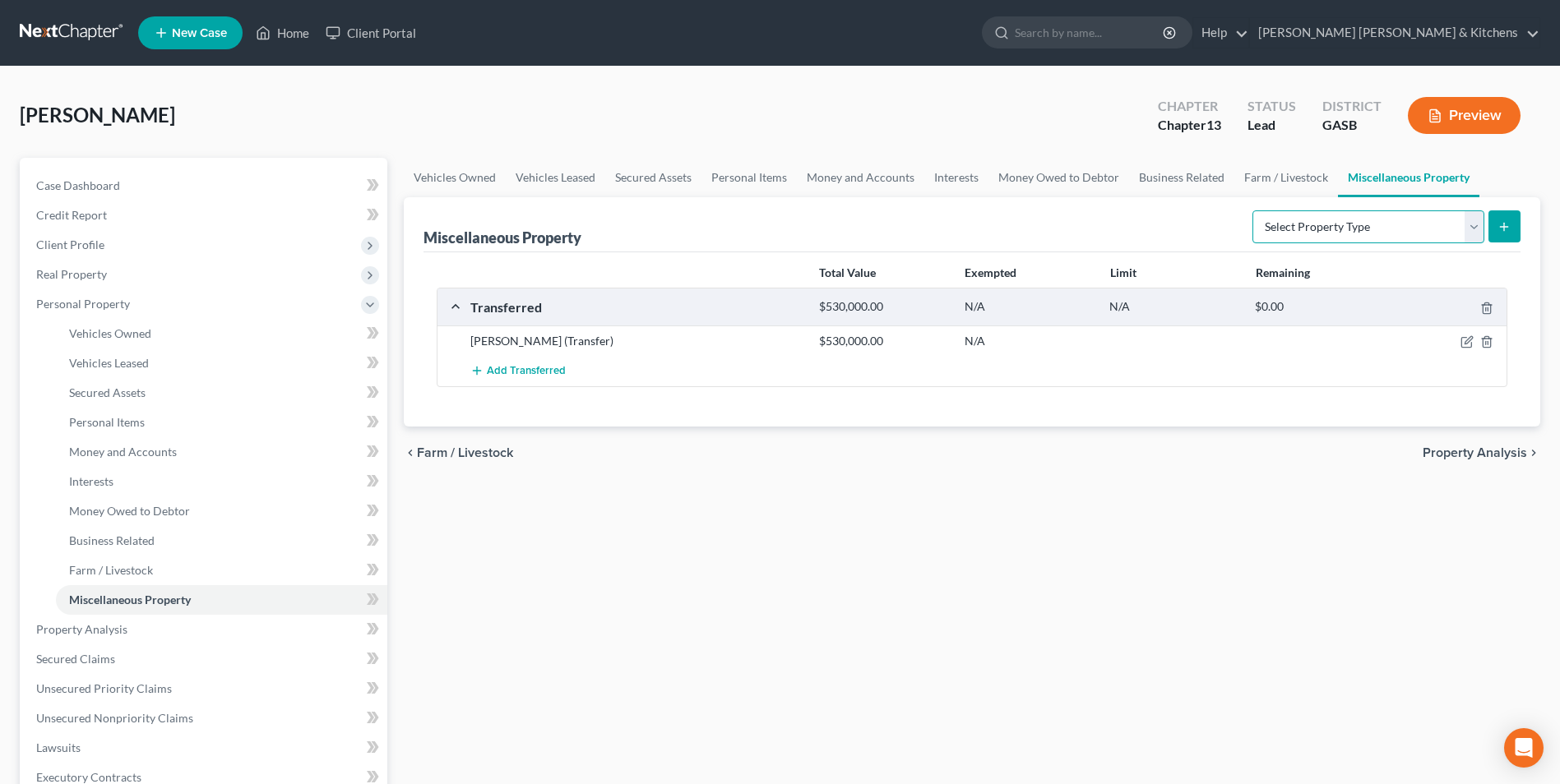
click at [1296, 236] on select "Select Property Type Assigned for Creditor Benefit [DATE] Holding for Another N…" at bounding box center [1368, 226] width 232 height 33
click at [1252, 210] on select "Select Property Type Assigned for Creditor Benefit [DATE] Holding for Another N…" at bounding box center [1368, 226] width 232 height 33
click at [1499, 217] on button "submit" at bounding box center [1504, 226] width 32 height 32
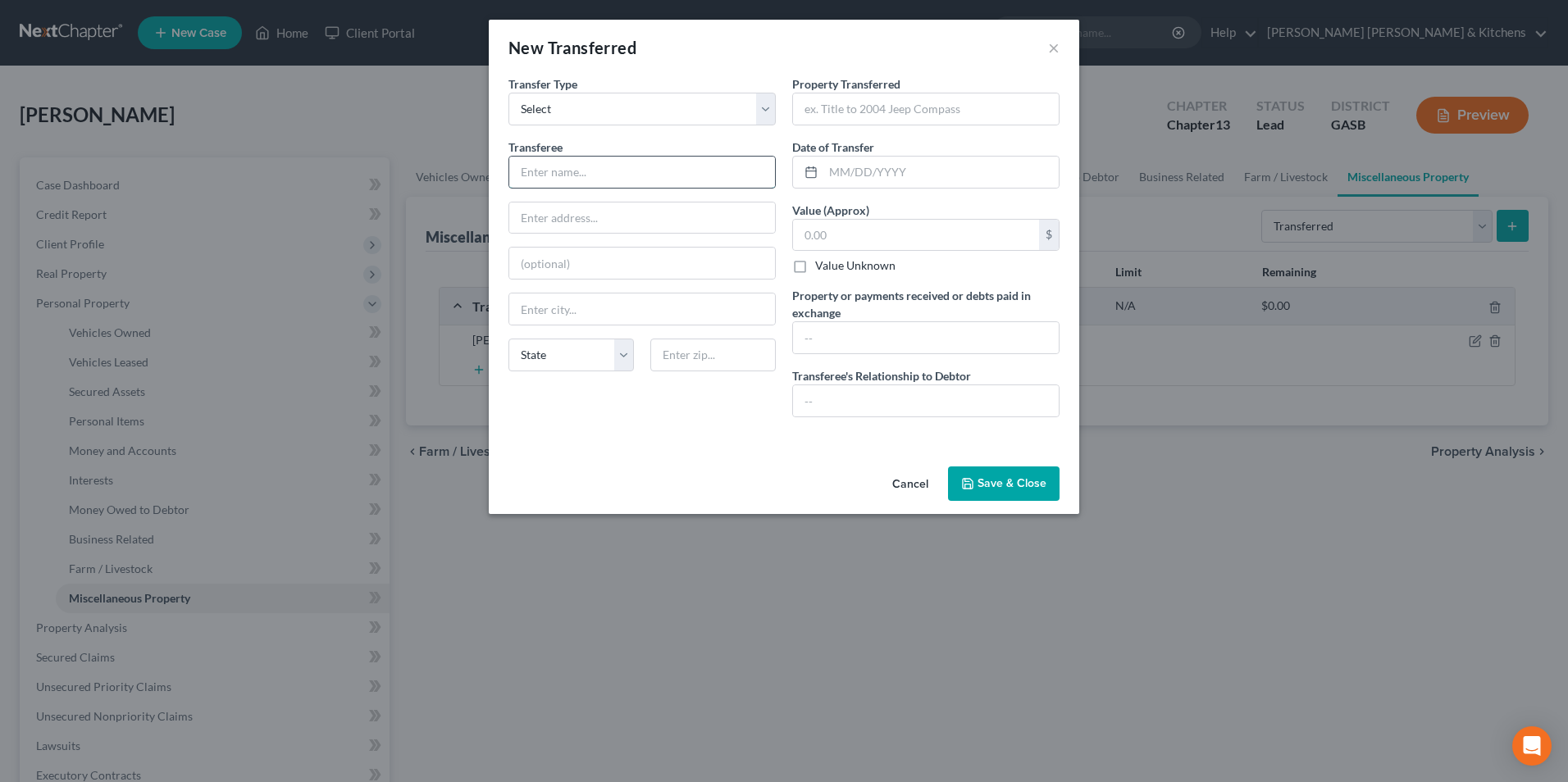
click at [593, 170] on input "text" at bounding box center [642, 172] width 266 height 31
click at [837, 109] on input "text" at bounding box center [926, 109] width 266 height 31
click at [862, 325] on input "text" at bounding box center [926, 337] width 266 height 31
click at [1005, 484] on button "Save & Close" at bounding box center [1004, 484] width 111 height 35
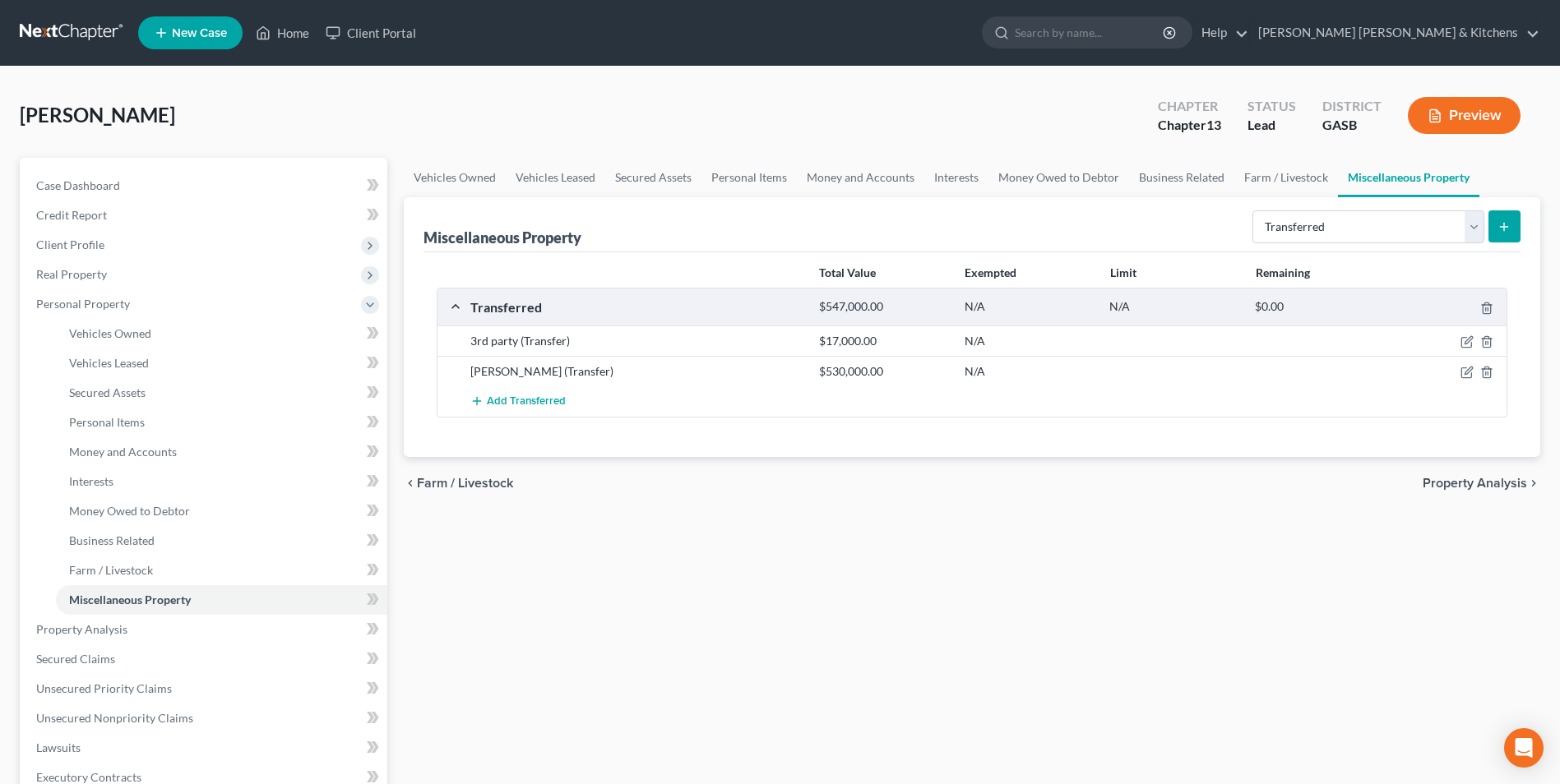
click at [1497, 221] on icon "submit" at bounding box center [1504, 227] width 14 height 14
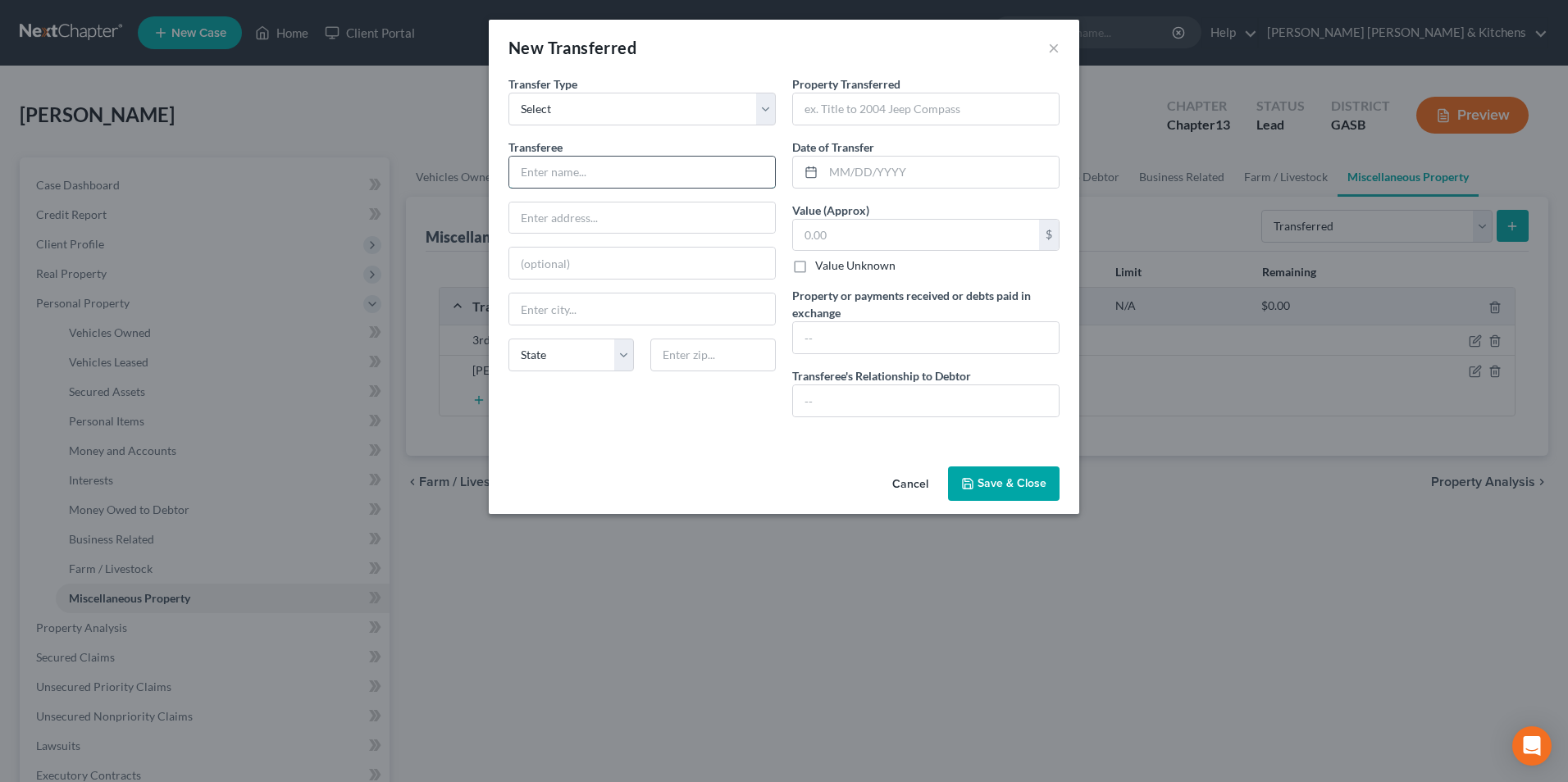
click at [599, 158] on input "text" at bounding box center [642, 172] width 266 height 31
drag, startPoint x: 828, startPoint y: 104, endPoint x: 833, endPoint y: 111, distance: 8.6
click at [832, 105] on input "text" at bounding box center [926, 109] width 266 height 31
click at [1018, 487] on button "Save & Close" at bounding box center [1004, 484] width 111 height 35
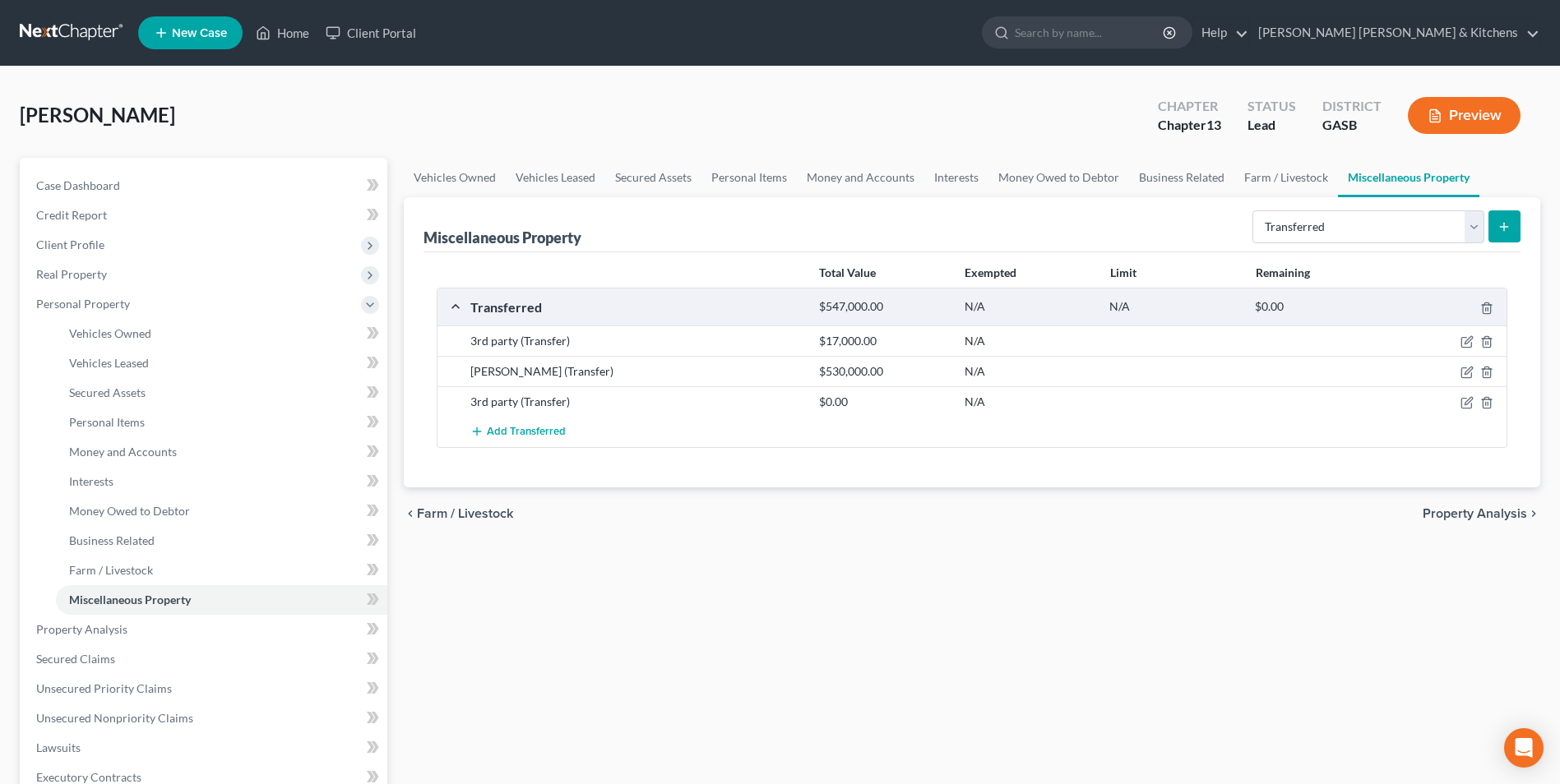
click at [1493, 220] on button "submit" at bounding box center [1504, 226] width 32 height 32
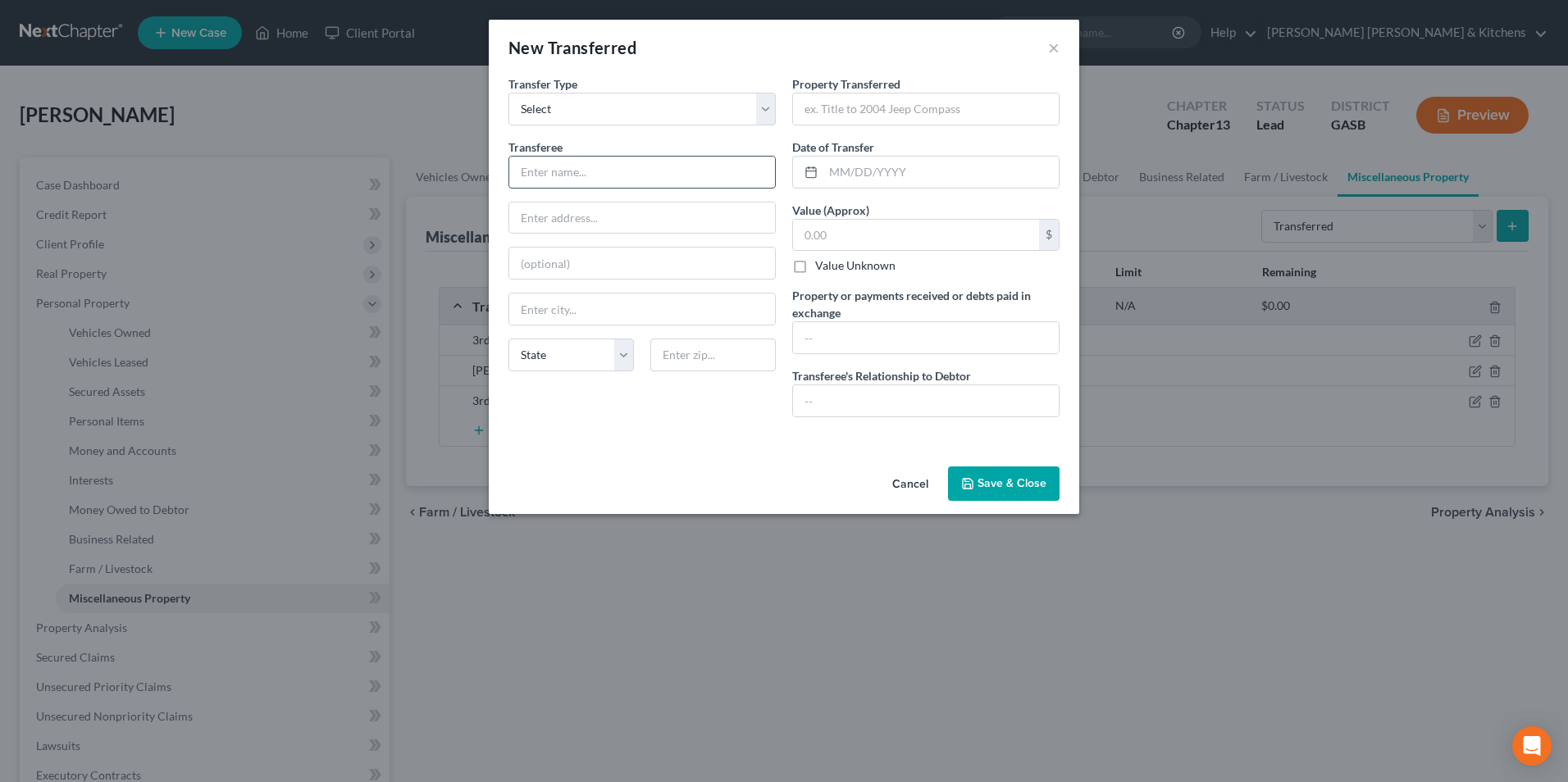
click at [587, 163] on input "text" at bounding box center [642, 172] width 266 height 31
click at [893, 110] on input "text" at bounding box center [926, 109] width 266 height 31
click at [856, 345] on input "text" at bounding box center [926, 337] width 266 height 31
click at [951, 339] on input "traded 2022 Ford Bronco for F150" at bounding box center [926, 337] width 266 height 31
click at [1010, 478] on button "Save & Close" at bounding box center [1004, 484] width 111 height 35
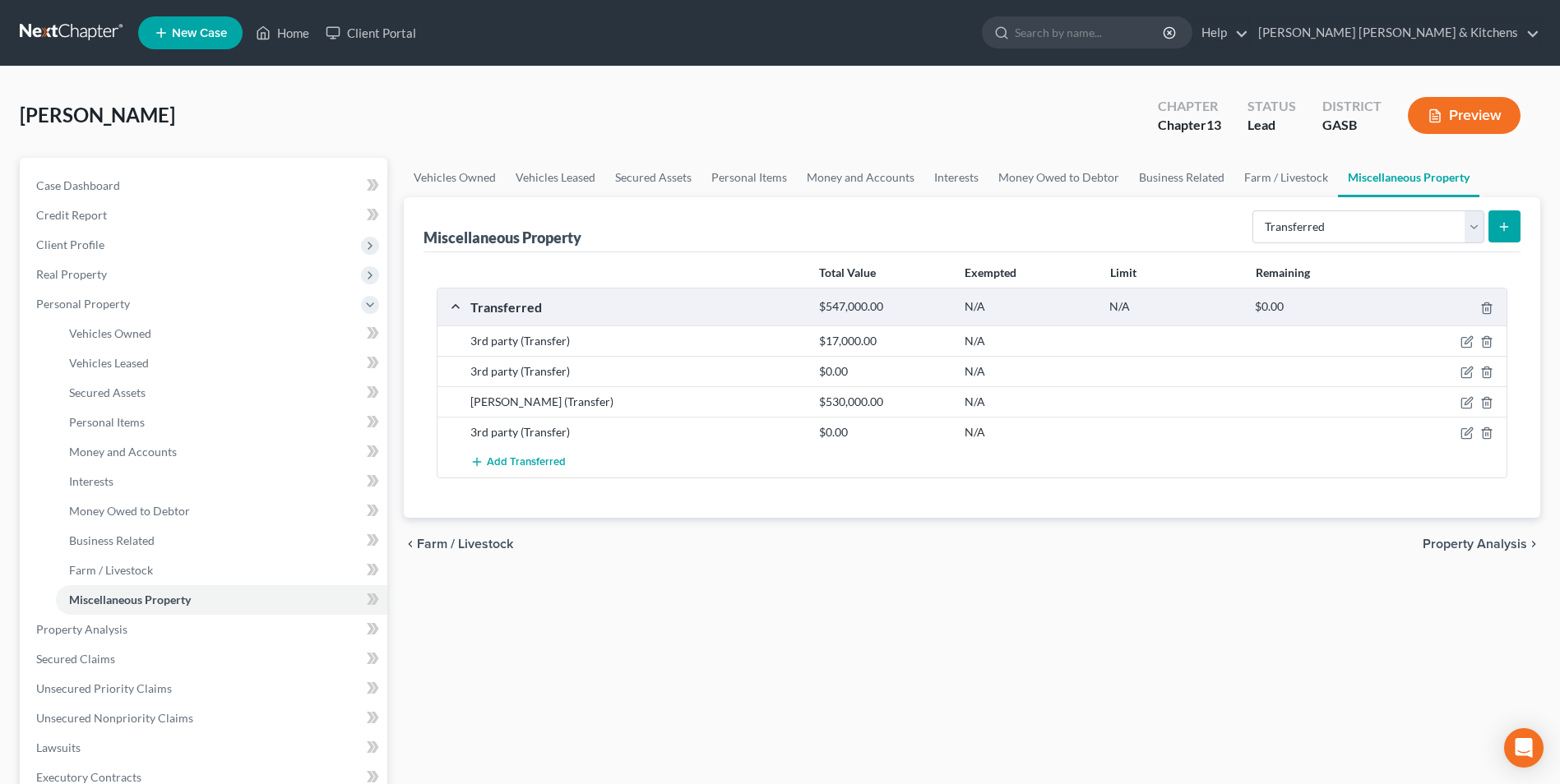
click at [1501, 221] on icon "submit" at bounding box center [1504, 227] width 14 height 14
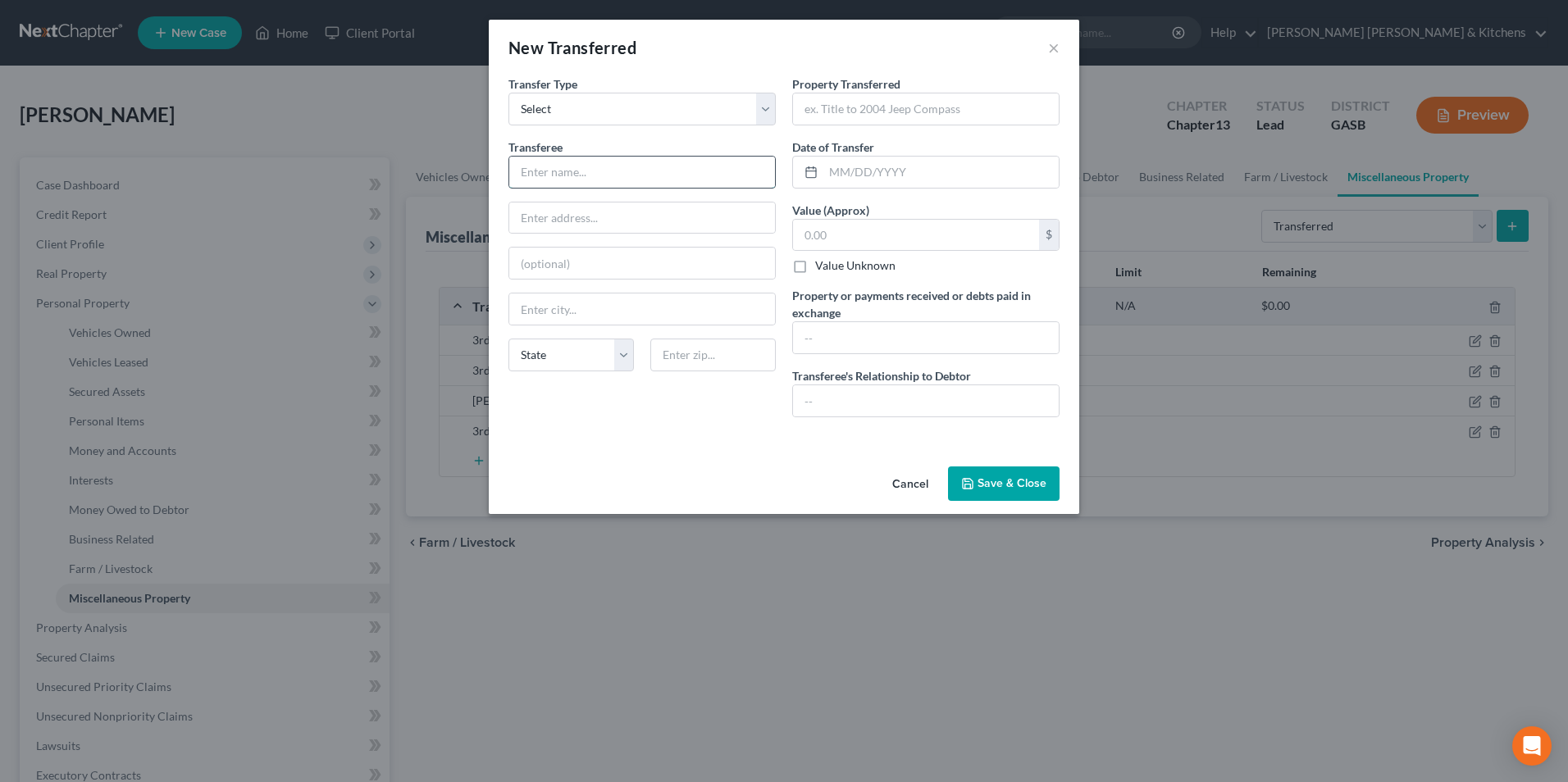
click at [564, 172] on input "text" at bounding box center [642, 172] width 266 height 31
click at [837, 92] on label "Property Transferred *" at bounding box center [846, 84] width 108 height 17
click at [846, 108] on input "text" at bounding box center [926, 109] width 266 height 31
click at [1007, 485] on button "Save & Close" at bounding box center [1004, 484] width 111 height 35
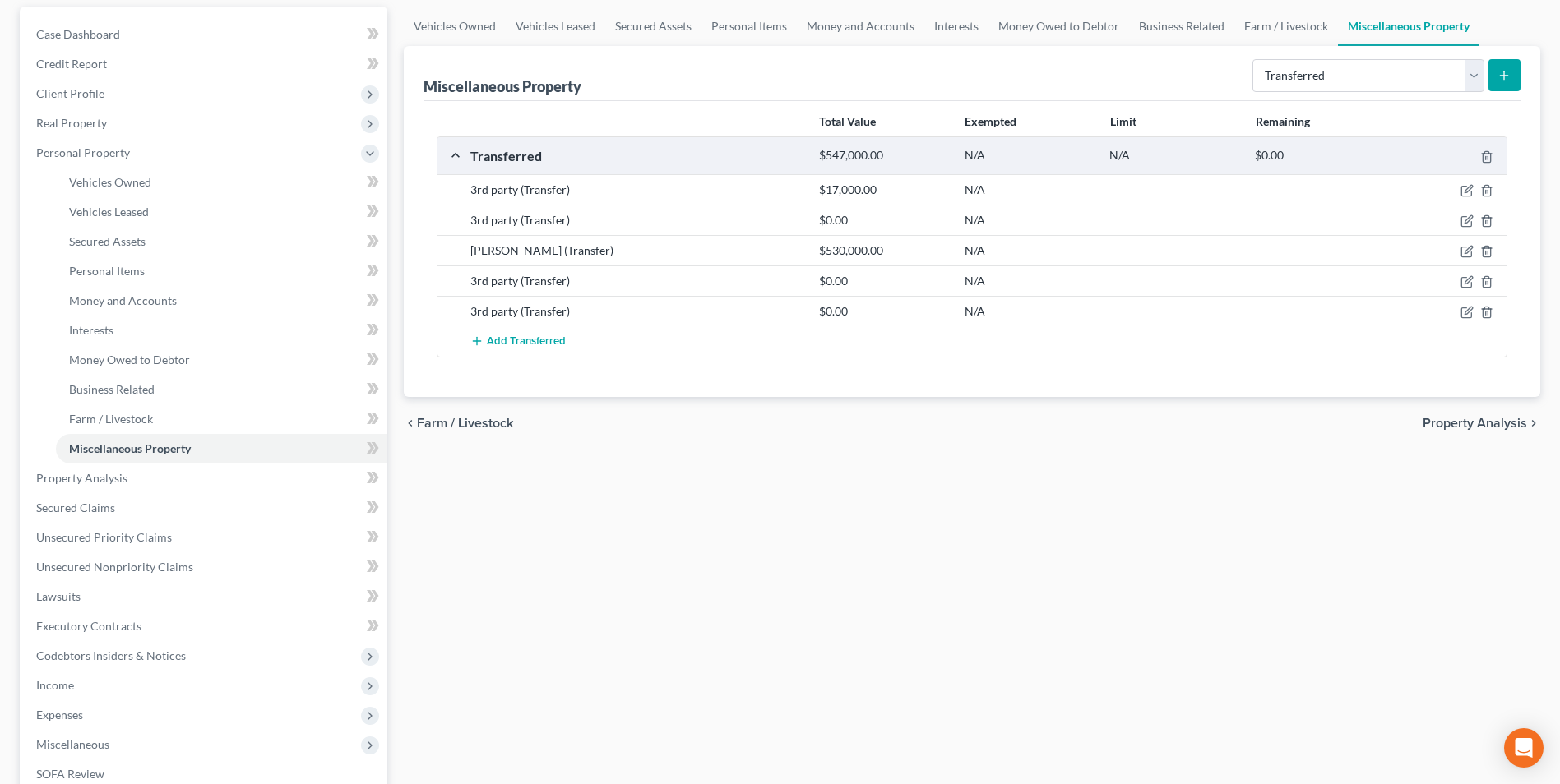
scroll to position [165, 0]
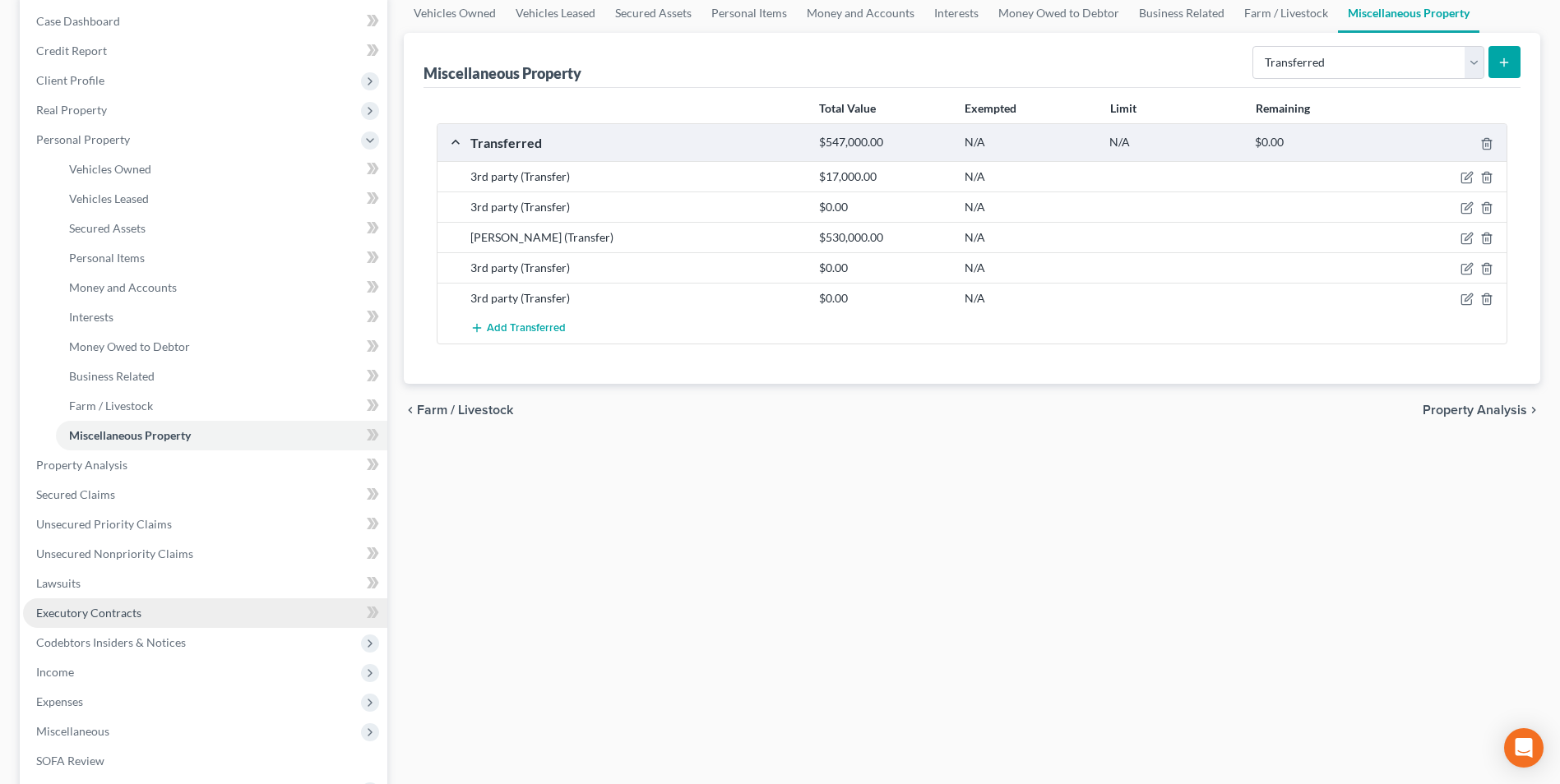
click at [82, 618] on span "Executory Contracts" at bounding box center [89, 612] width 106 height 14
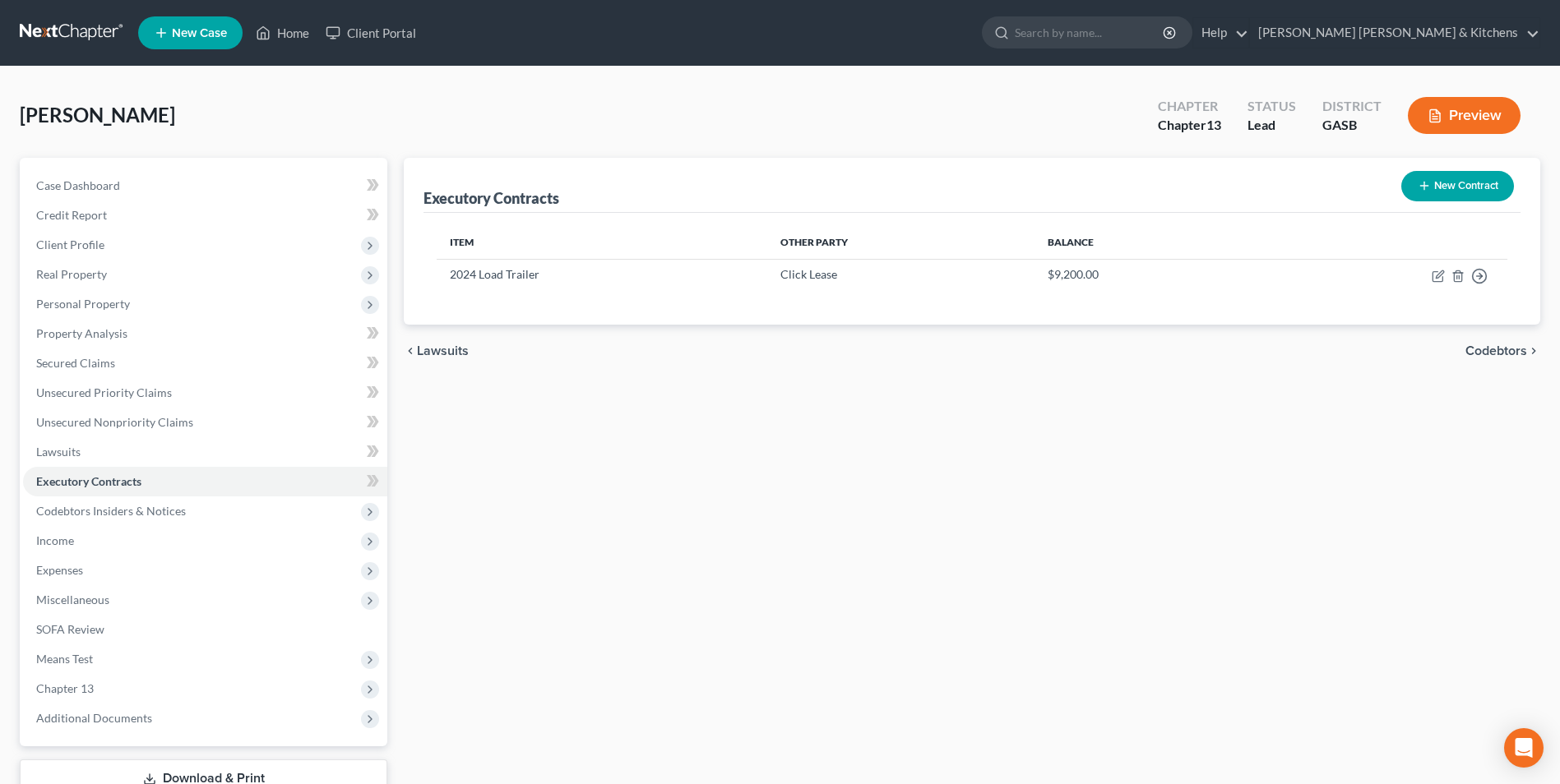
click at [1469, 165] on div "New Contract" at bounding box center [1457, 187] width 126 height 44
click at [1469, 182] on button "New Contract" at bounding box center [1457, 186] width 112 height 30
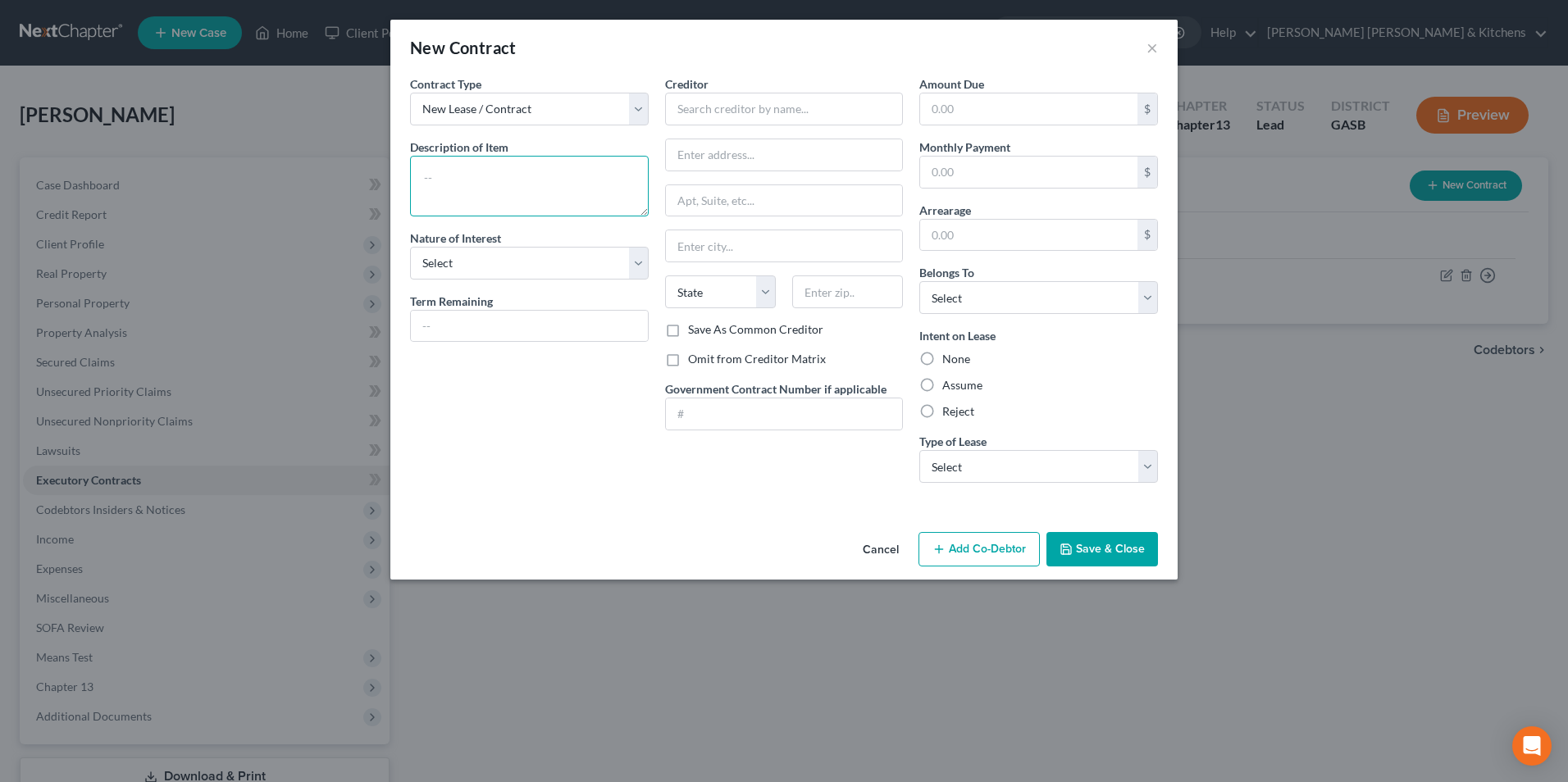
click at [486, 201] on textarea at bounding box center [529, 186] width 239 height 61
click at [685, 112] on input "text" at bounding box center [784, 109] width 239 height 33
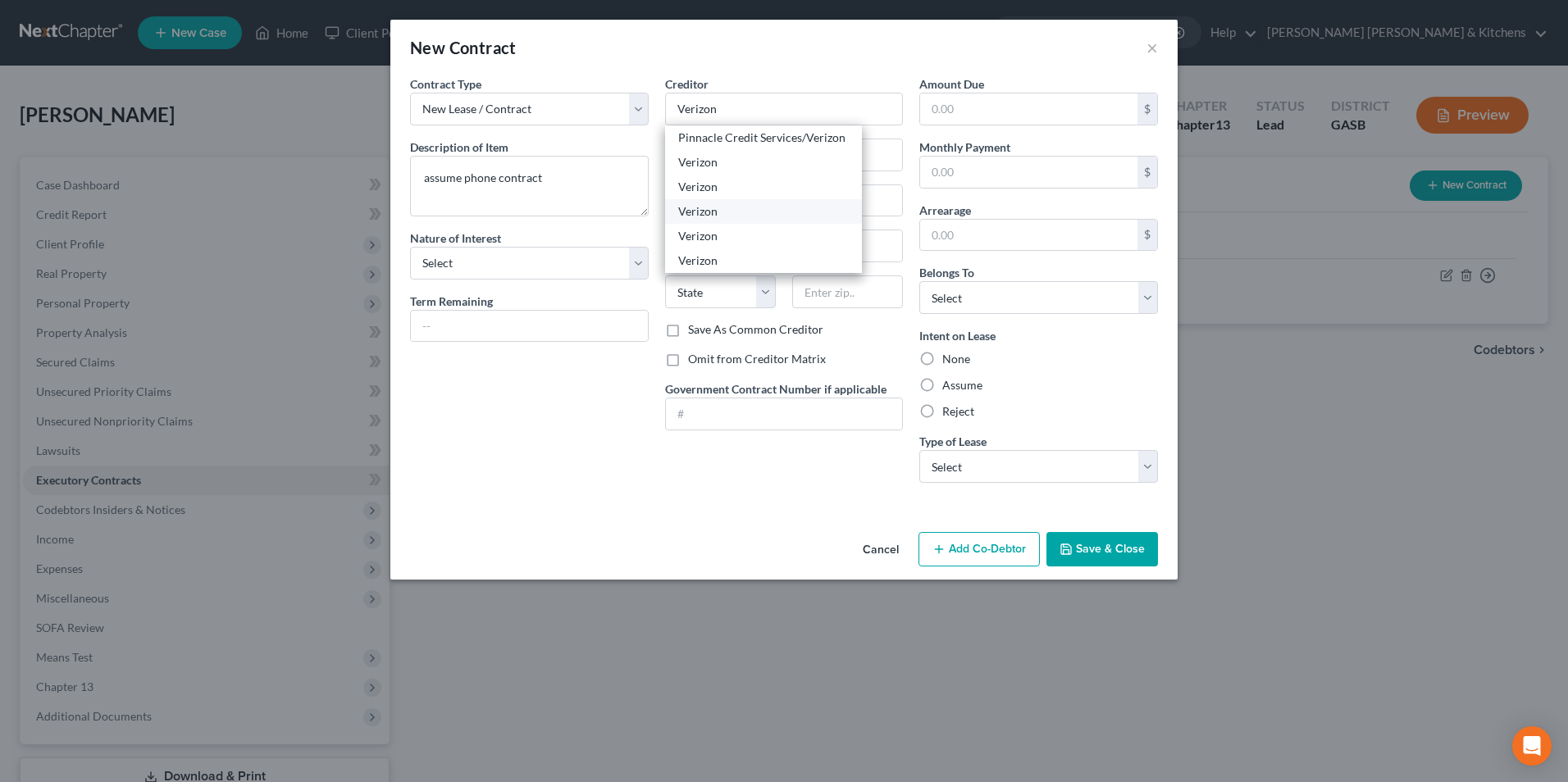
click at [719, 203] on div "Verizon" at bounding box center [764, 211] width 170 height 16
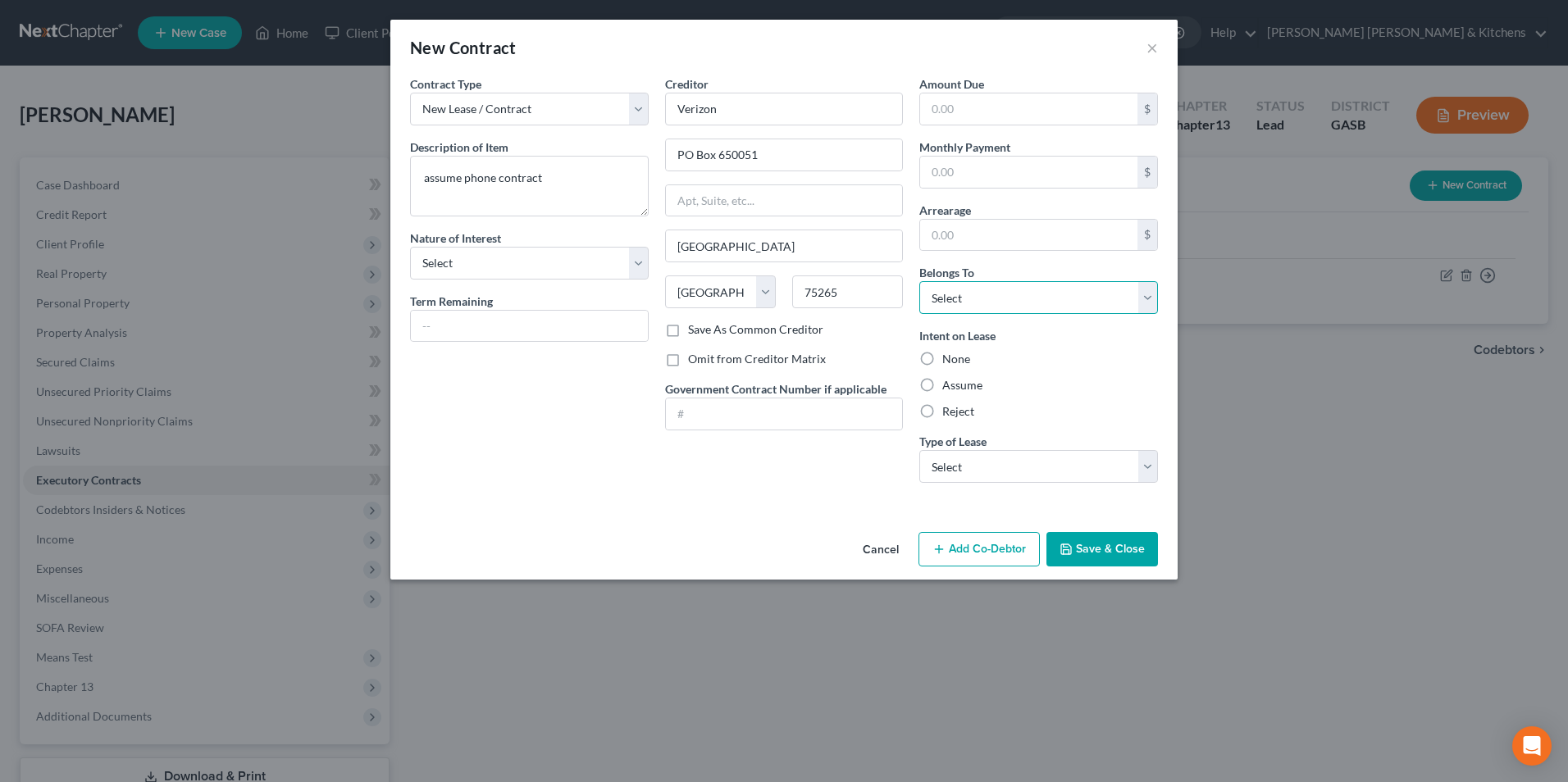
drag, startPoint x: 998, startPoint y: 292, endPoint x: 996, endPoint y: 314, distance: 22.1
click at [997, 292] on select "Select Debtor 1 Only Debtor 2 Only Debtor 1 And Debtor 2 Only At Least One Of T…" at bounding box center [1039, 297] width 239 height 33
click at [920, 281] on select "Select Debtor 1 Only Debtor 2 Only Debtor 1 And Debtor 2 Only At Least One Of T…" at bounding box center [1039, 297] width 239 height 33
click at [942, 388] on label "Assume" at bounding box center [963, 385] width 40 height 16
click at [949, 388] on input "Assume" at bounding box center [954, 383] width 11 height 11
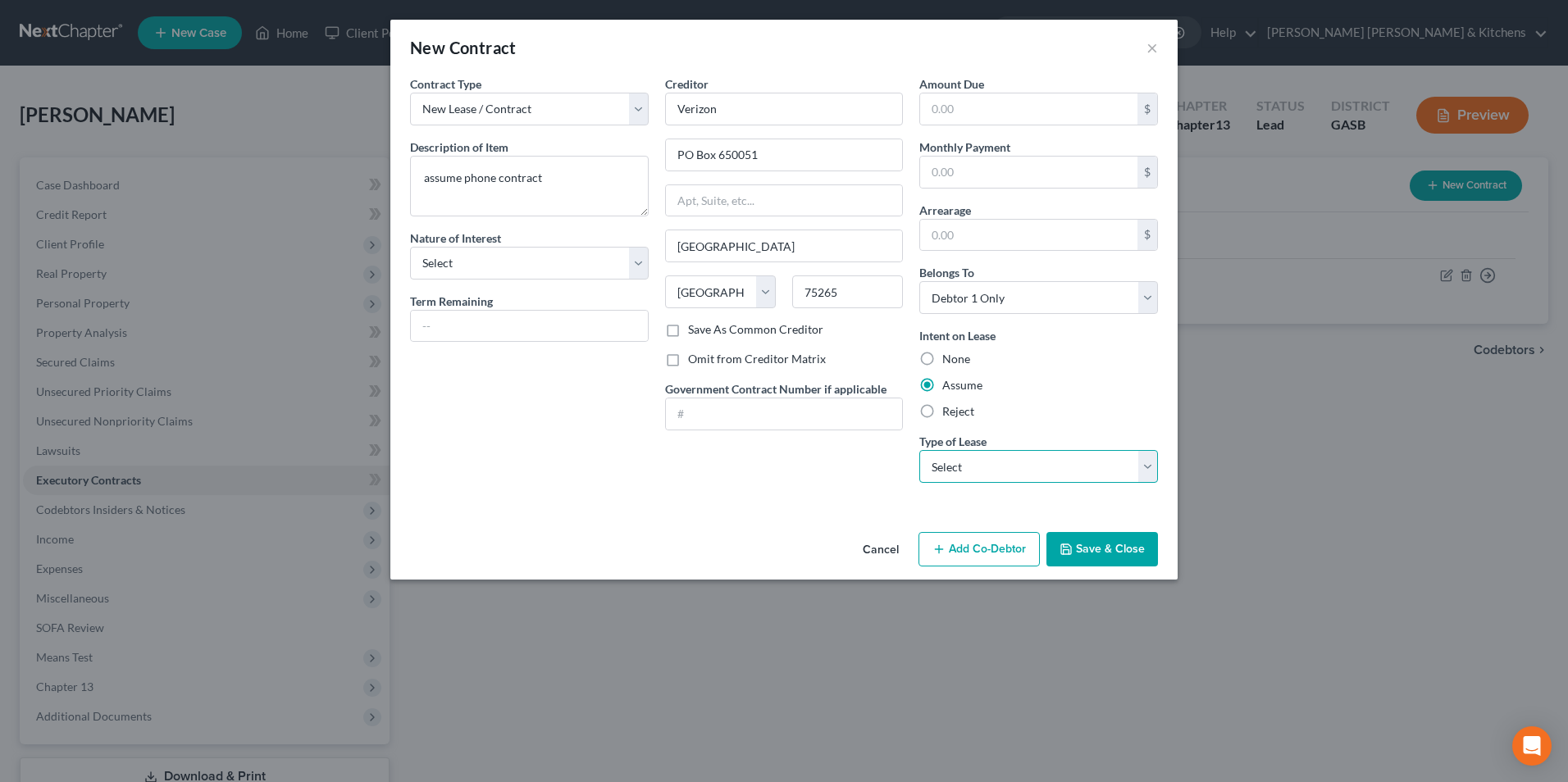
drag, startPoint x: 941, startPoint y: 461, endPoint x: 940, endPoint y: 489, distance: 28.0
click at [940, 489] on div "Amount Due $ Monthly Payment $ Arrearage $ Belongs To * Select Debtor 1 Only De…" at bounding box center [1039, 286] width 255 height 420
click at [920, 450] on select "Select Real Estate Car Other" at bounding box center [1039, 466] width 239 height 33
click at [1110, 546] on button "Save & Close" at bounding box center [1102, 549] width 111 height 35
